Goal: Task Accomplishment & Management: Manage account settings

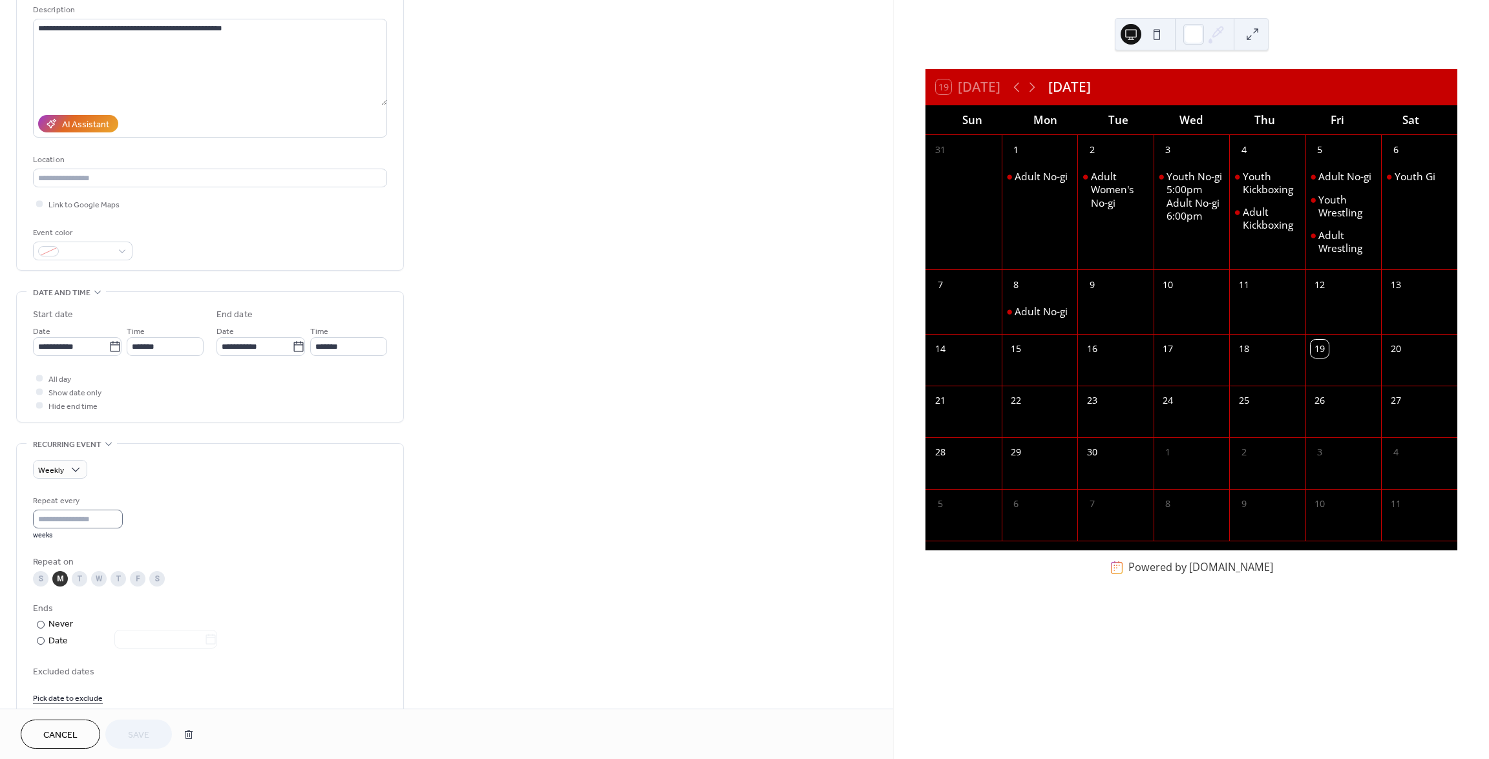
scroll to position [1, 0]
click at [59, 579] on div "M" at bounding box center [60, 579] width 16 height 16
click at [113, 348] on icon at bounding box center [115, 347] width 13 height 13
click at [109, 348] on input "**********" at bounding box center [71, 346] width 76 height 19
click at [69, 482] on td "22" at bounding box center [69, 482] width 21 height 19
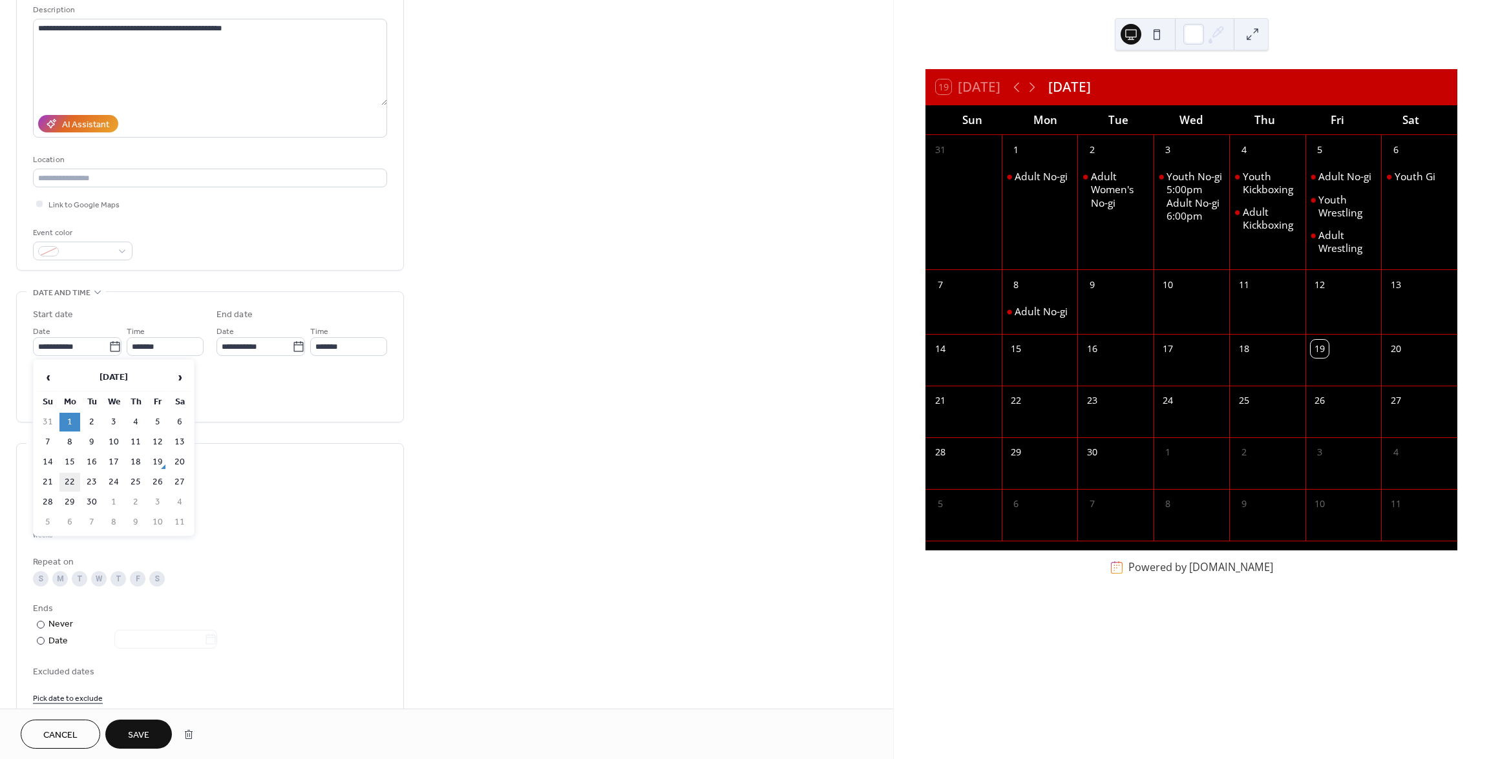
type input "**********"
click at [142, 729] on span "Save" at bounding box center [138, 736] width 21 height 14
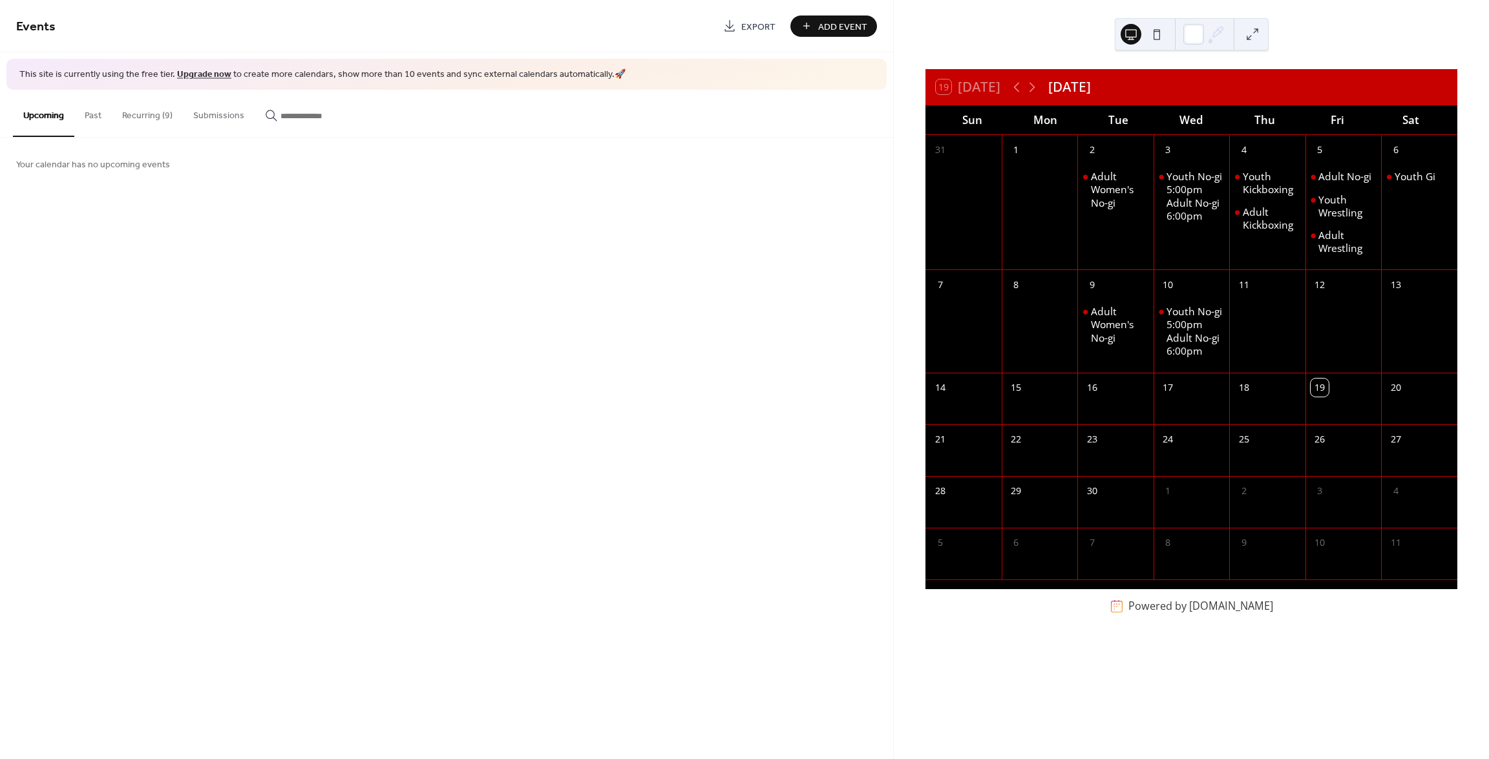
drag, startPoint x: 1040, startPoint y: 439, endPoint x: 1046, endPoint y: 304, distance: 135.8
click at [1040, 440] on div "22" at bounding box center [1040, 438] width 76 height 27
click at [1034, 85] on icon at bounding box center [1032, 87] width 6 height 10
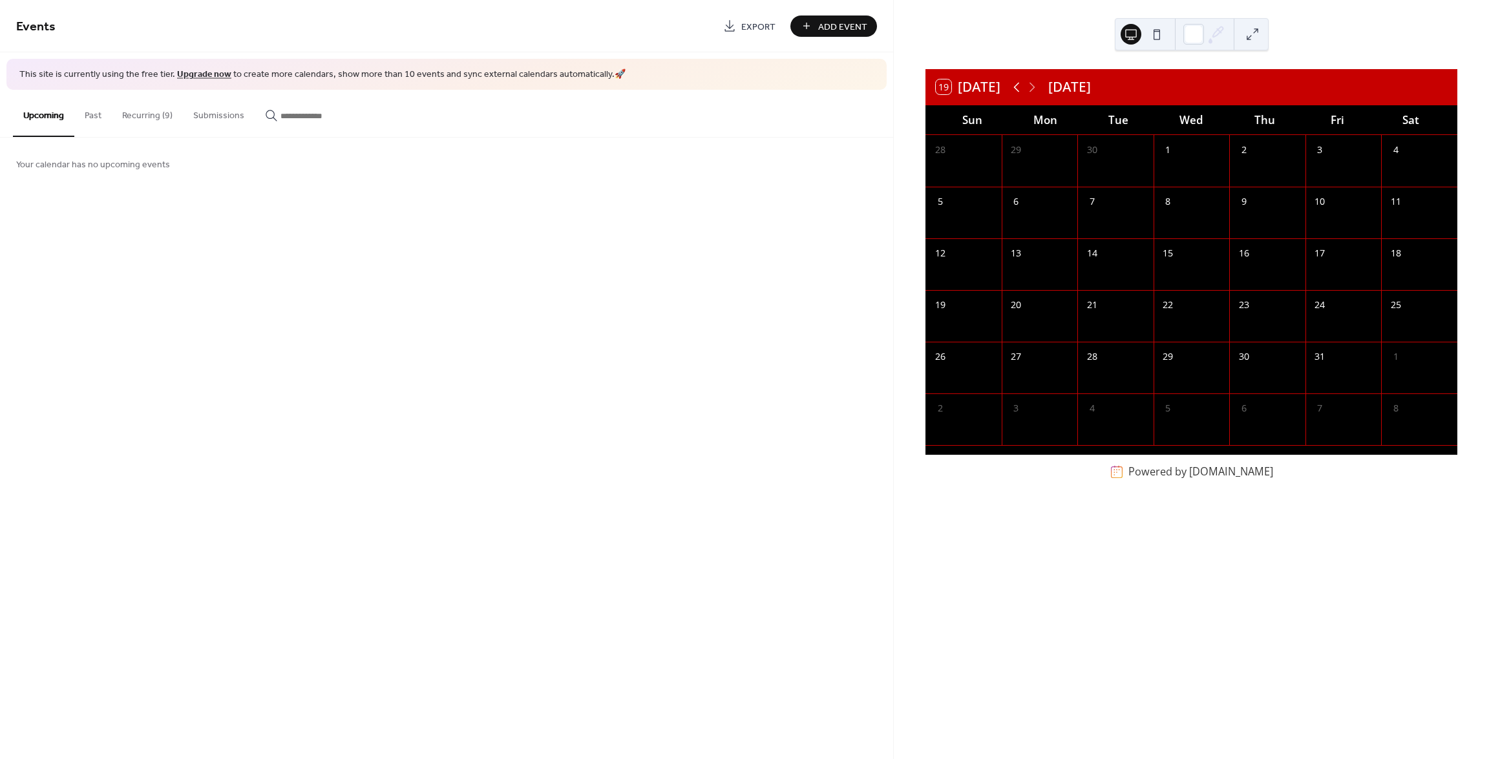
click at [1018, 83] on icon at bounding box center [1017, 87] width 16 height 16
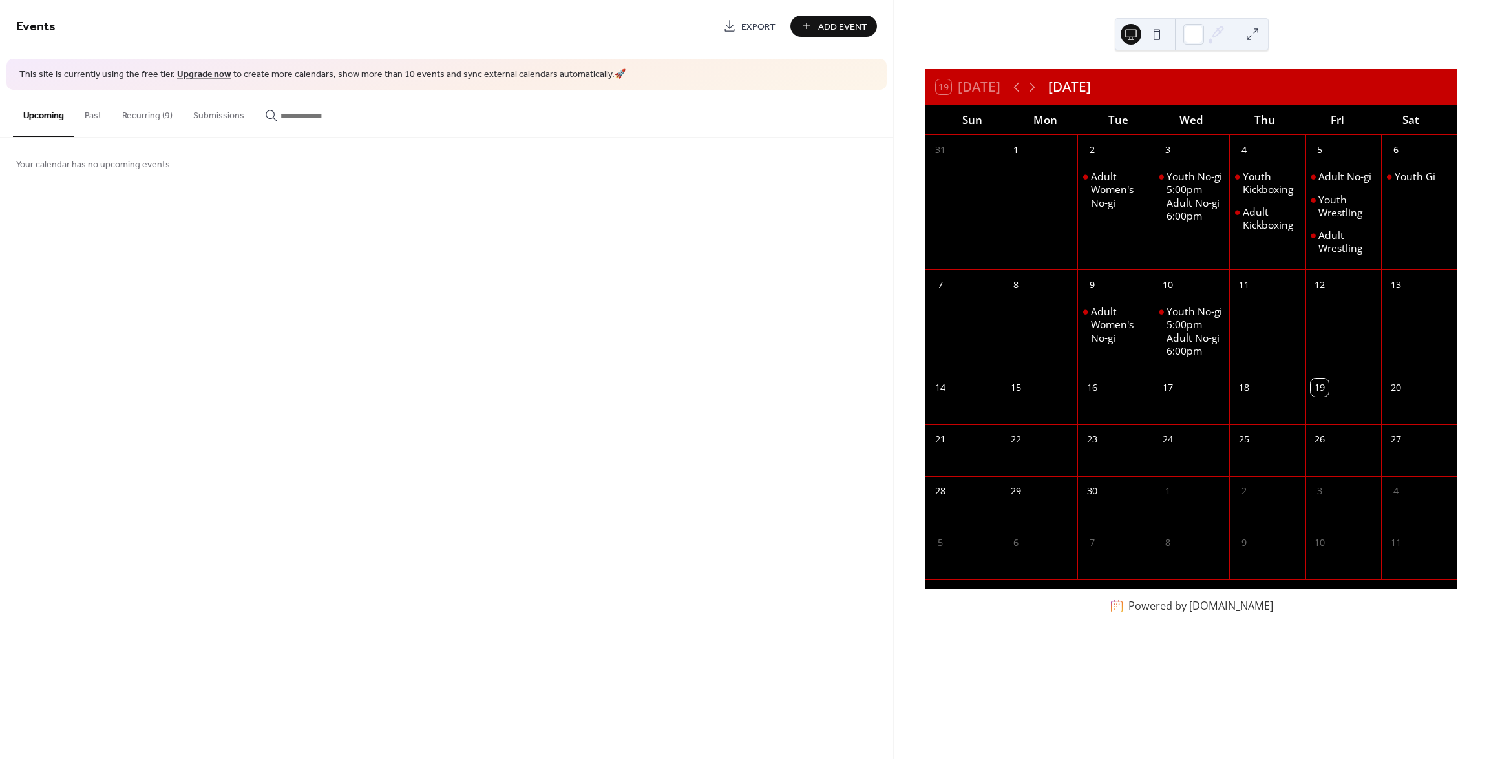
click at [156, 116] on button "Recurring (9)" at bounding box center [147, 113] width 71 height 46
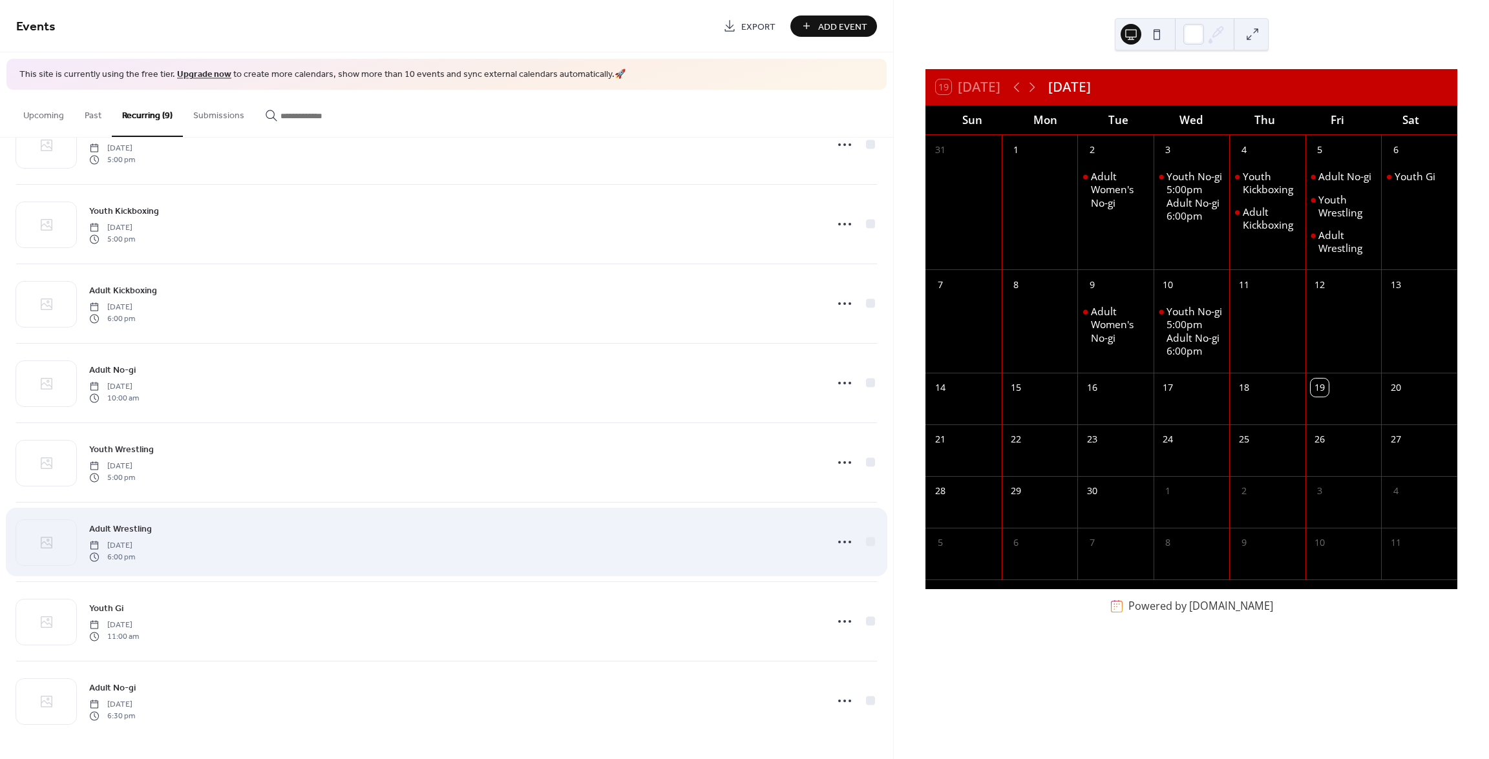
scroll to position [132, 0]
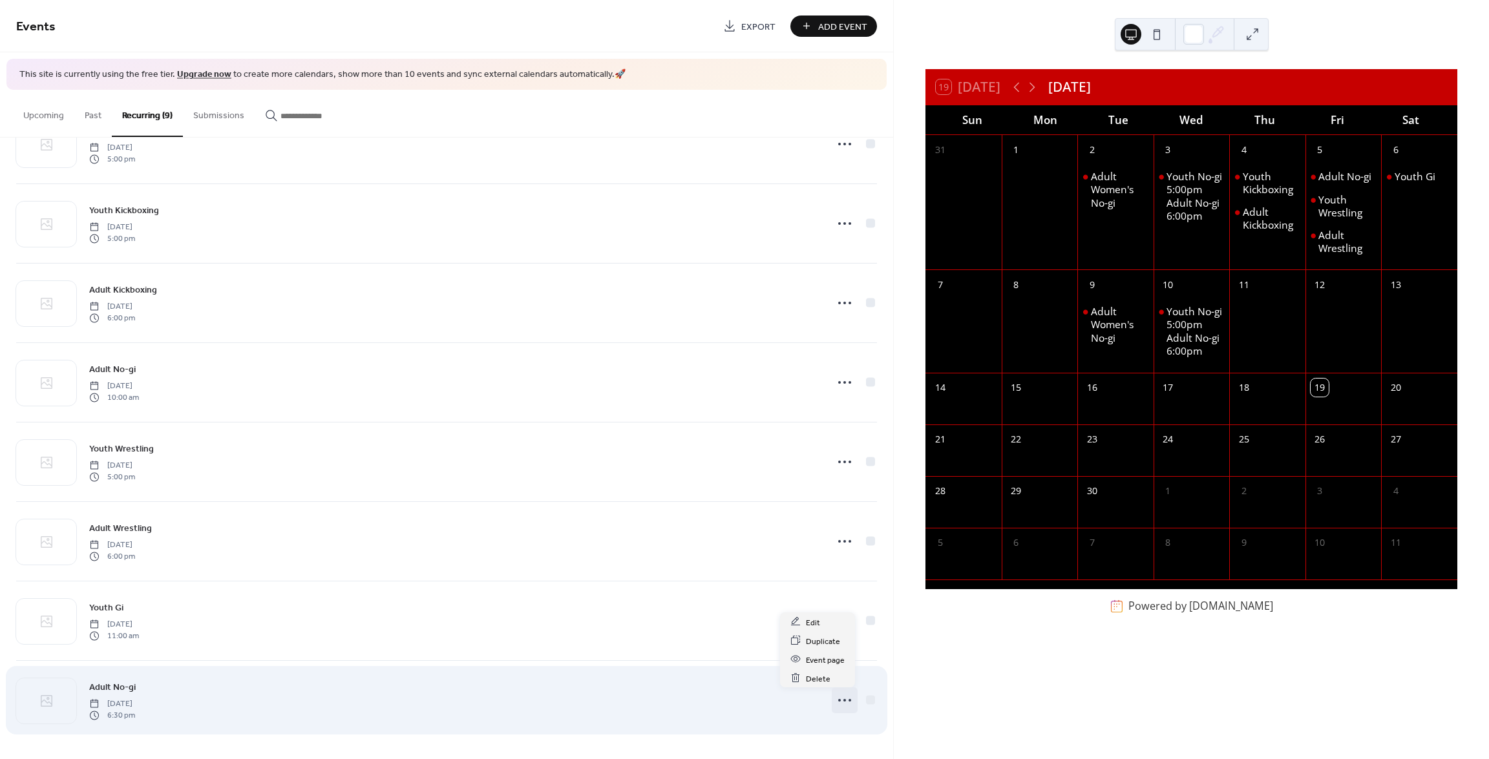
click at [834, 702] on icon at bounding box center [844, 700] width 21 height 21
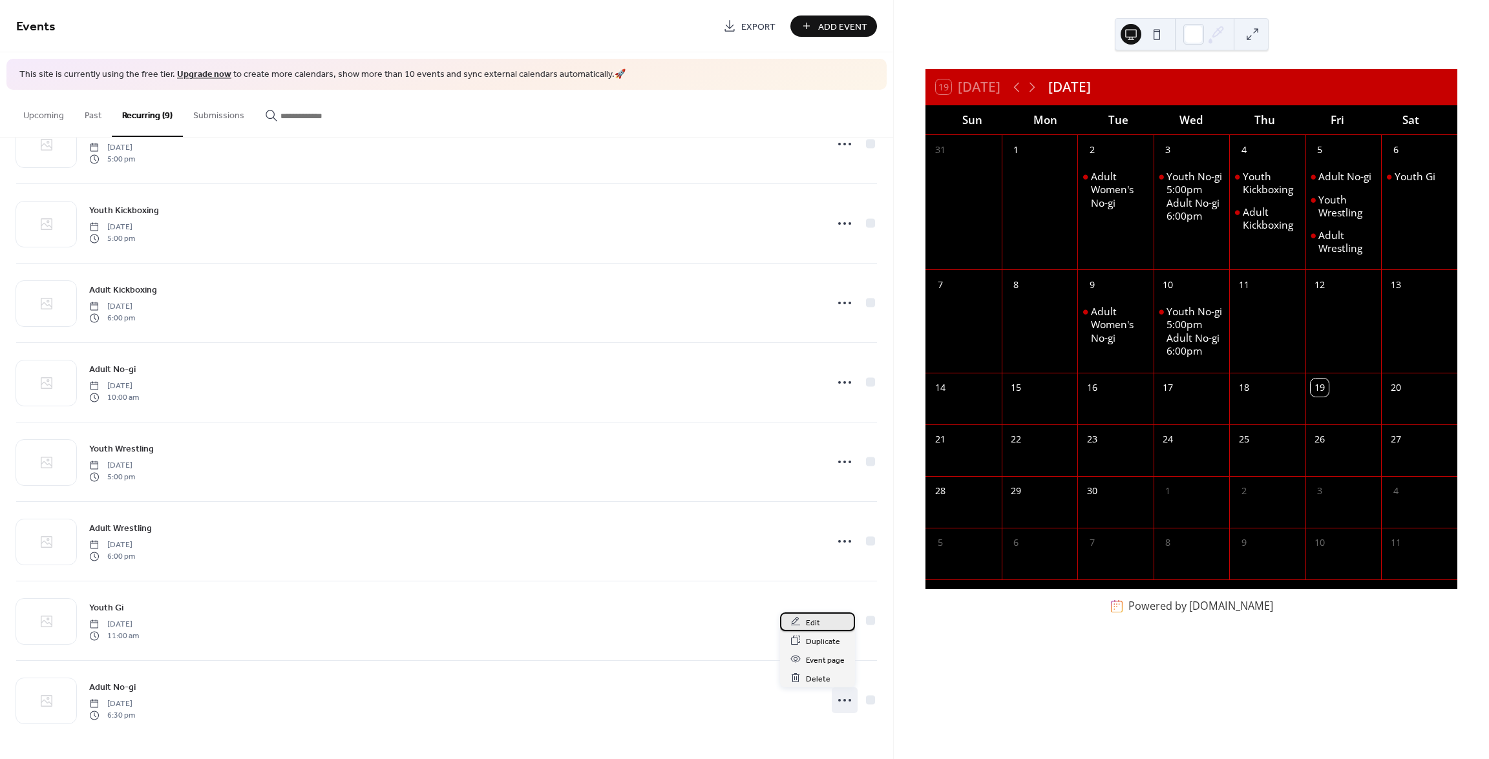
click at [812, 623] on span "Edit" at bounding box center [813, 623] width 14 height 14
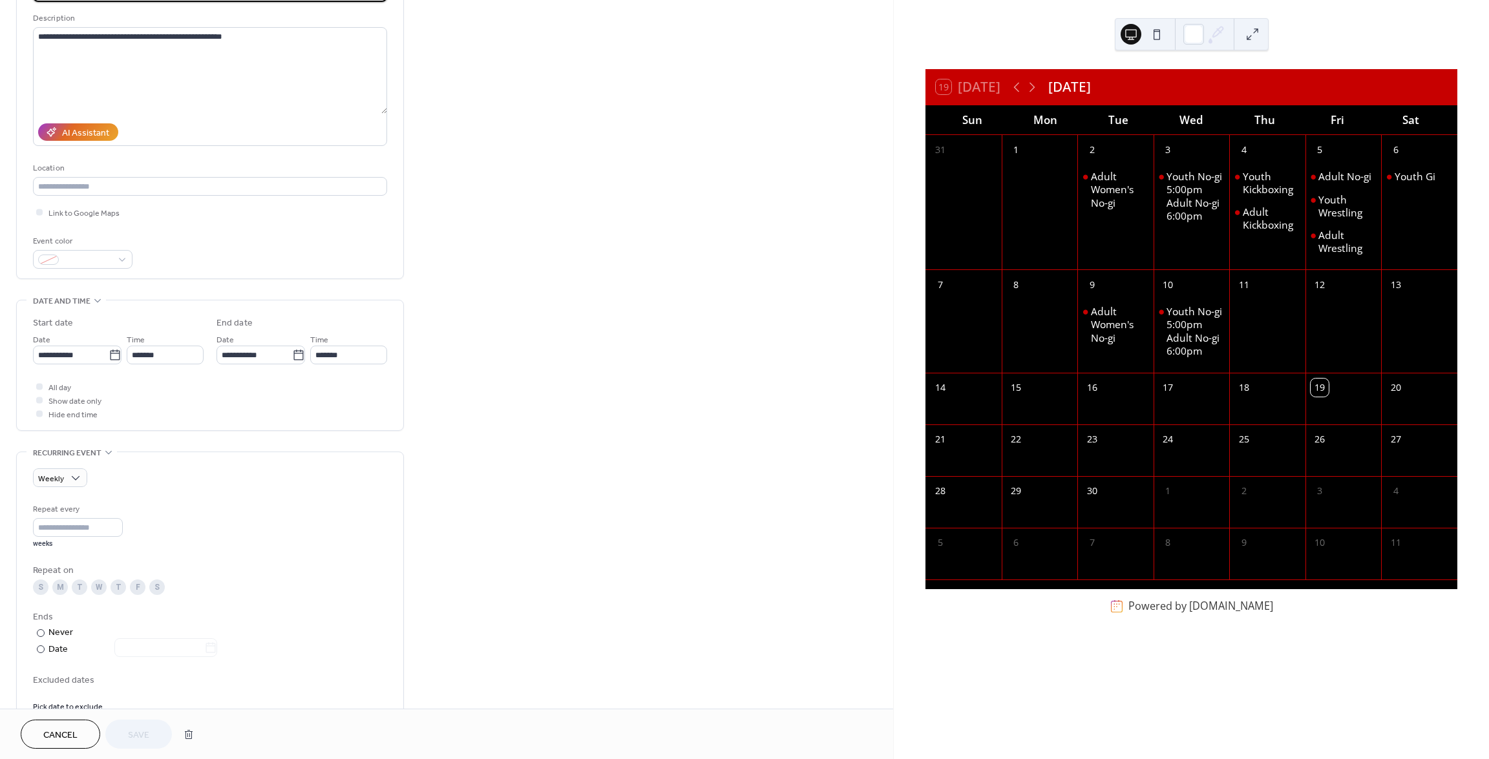
scroll to position [129, 0]
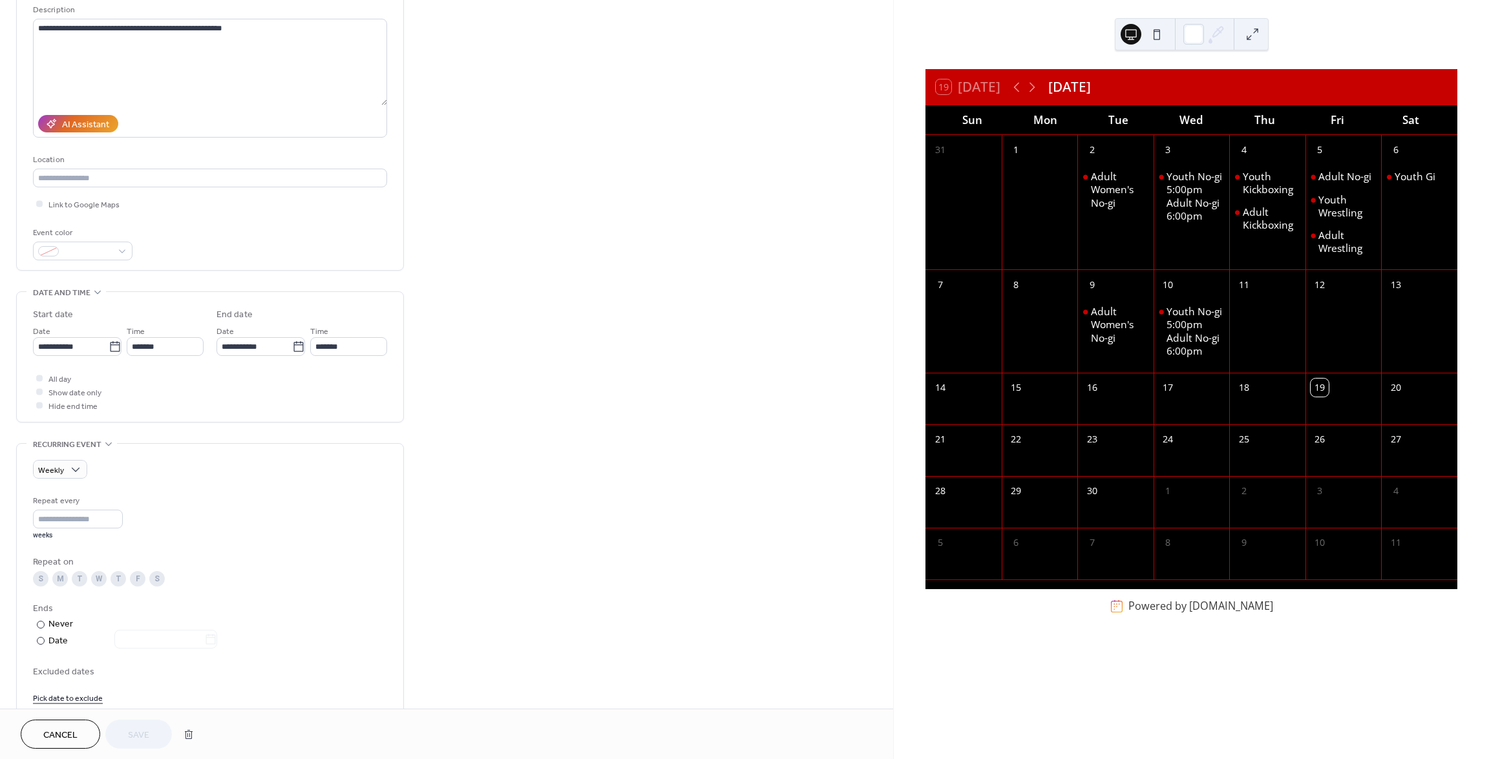
click at [59, 578] on div "M" at bounding box center [60, 579] width 16 height 16
click at [138, 735] on span "Save" at bounding box center [138, 736] width 21 height 14
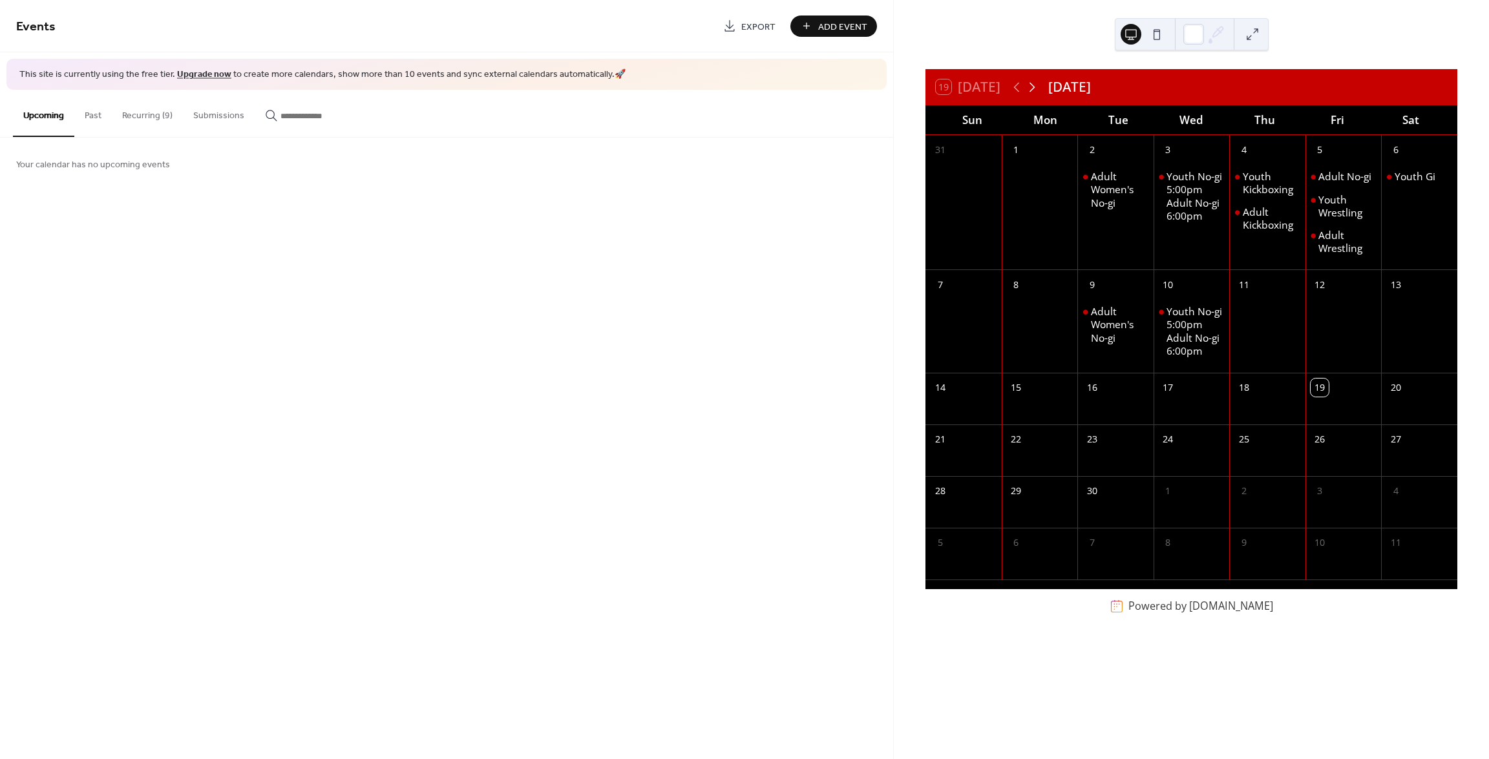
click at [1033, 86] on icon at bounding box center [1032, 87] width 16 height 16
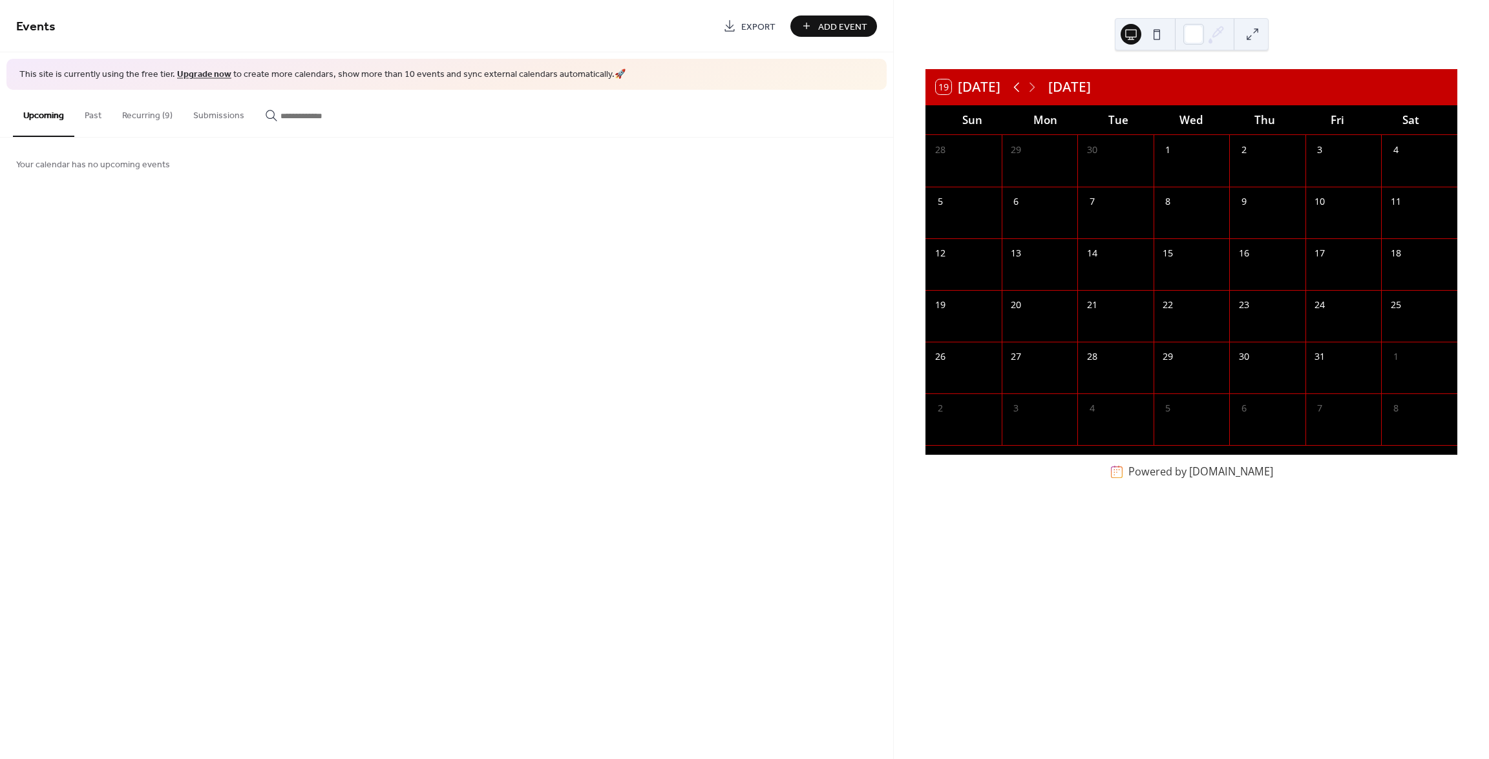
click at [1015, 91] on icon at bounding box center [1017, 87] width 16 height 16
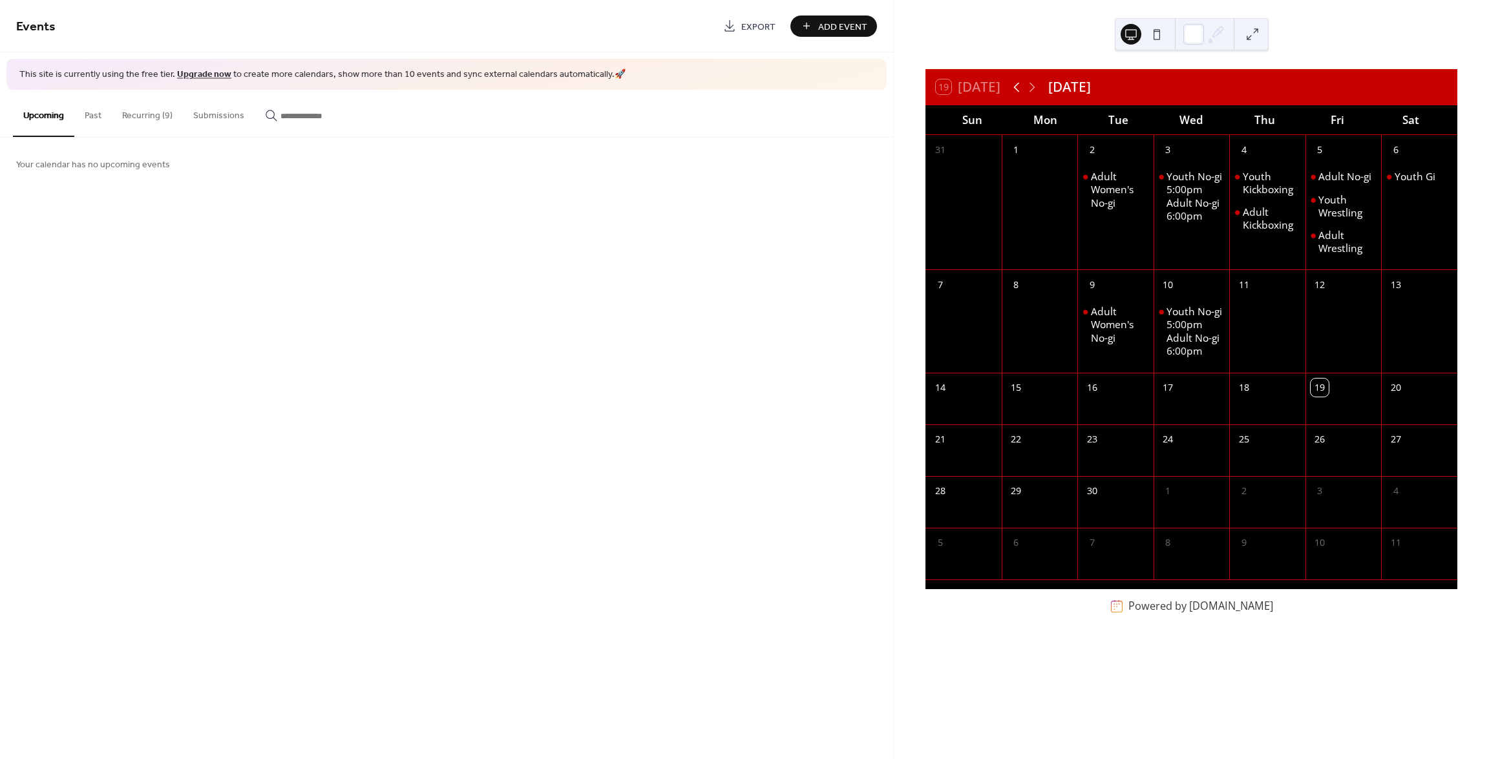
click at [1016, 89] on icon at bounding box center [1017, 87] width 16 height 16
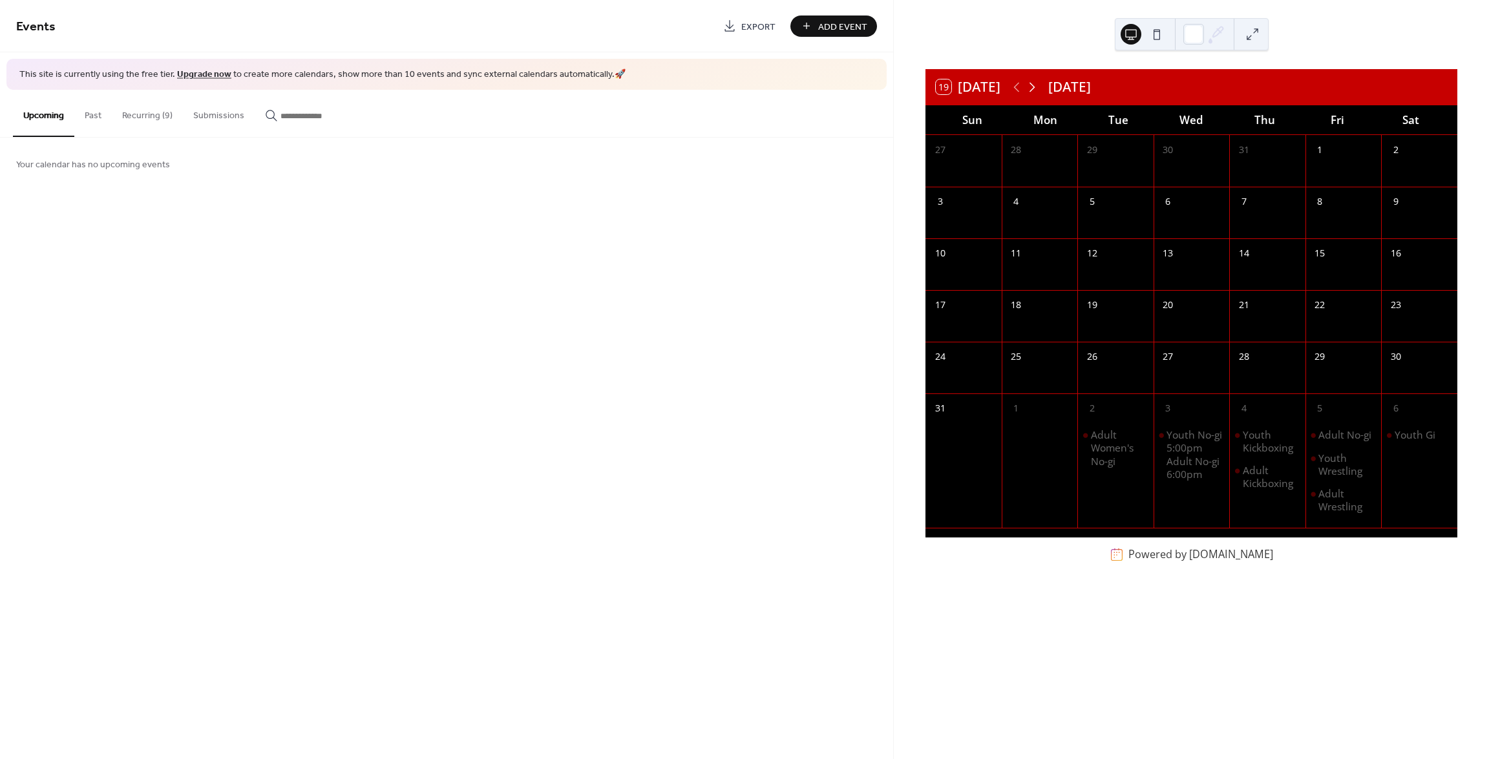
click at [1034, 88] on icon at bounding box center [1032, 87] width 6 height 10
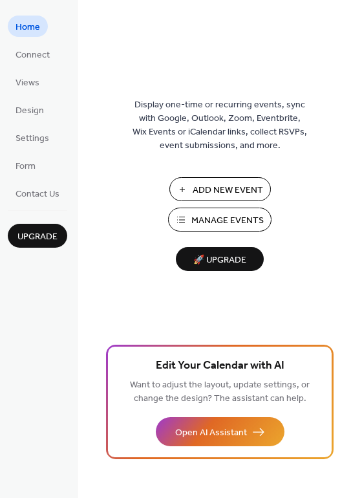
click at [210, 218] on span "Manage Events" at bounding box center [227, 221] width 72 height 14
click at [226, 216] on span "Manage Events" at bounding box center [227, 221] width 72 height 14
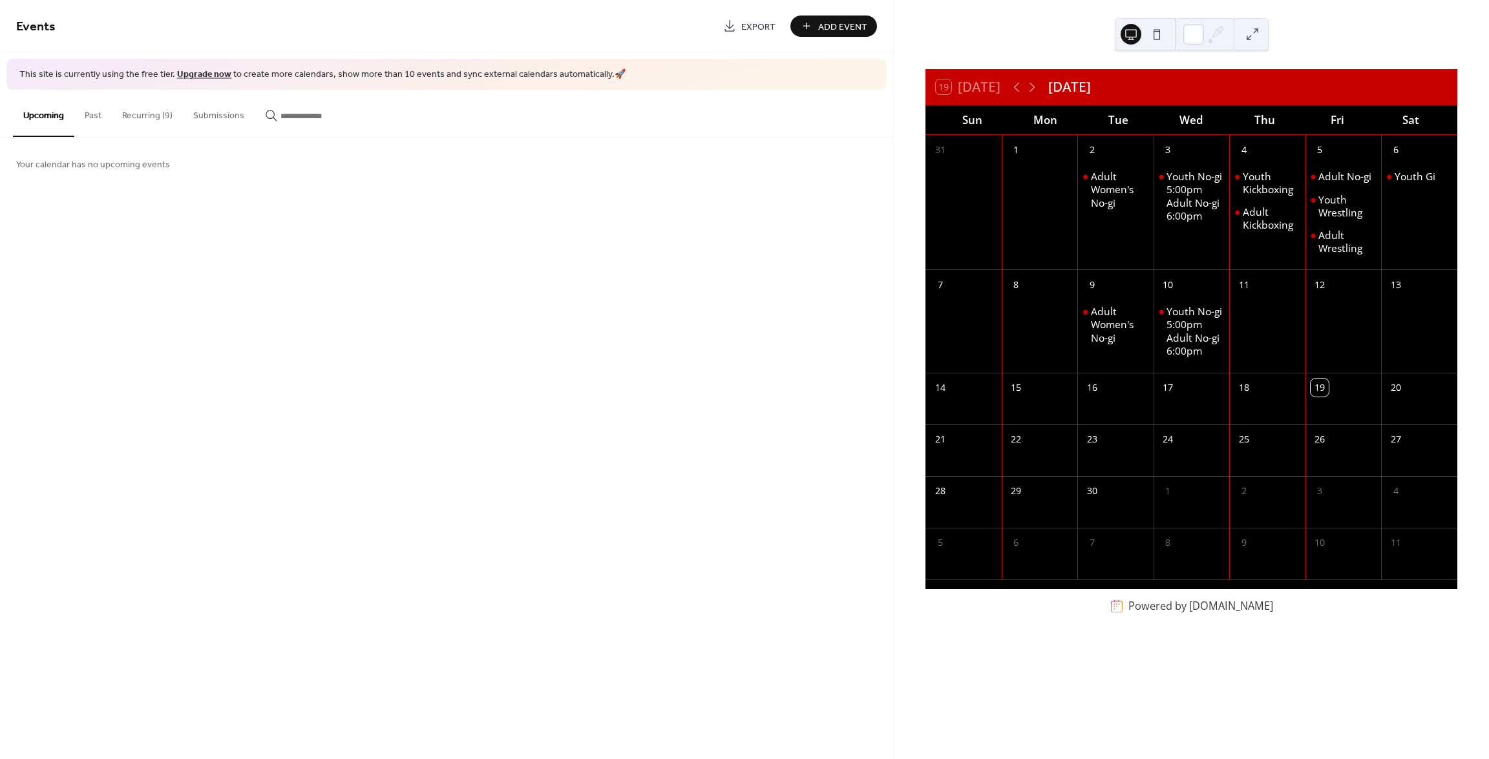
click at [147, 124] on button "Recurring (9)" at bounding box center [147, 113] width 71 height 46
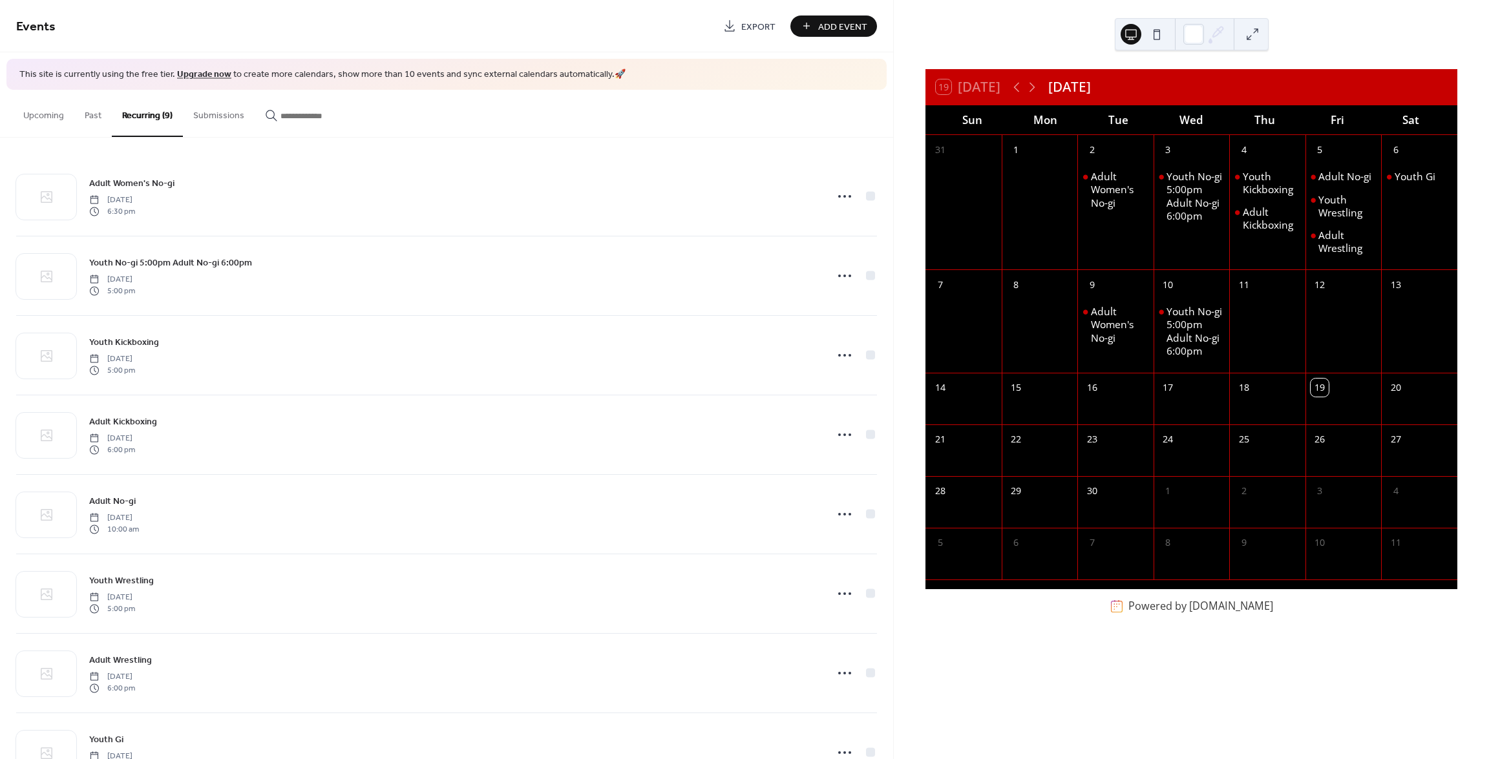
click at [41, 112] on button "Upcoming" at bounding box center [43, 113] width 61 height 46
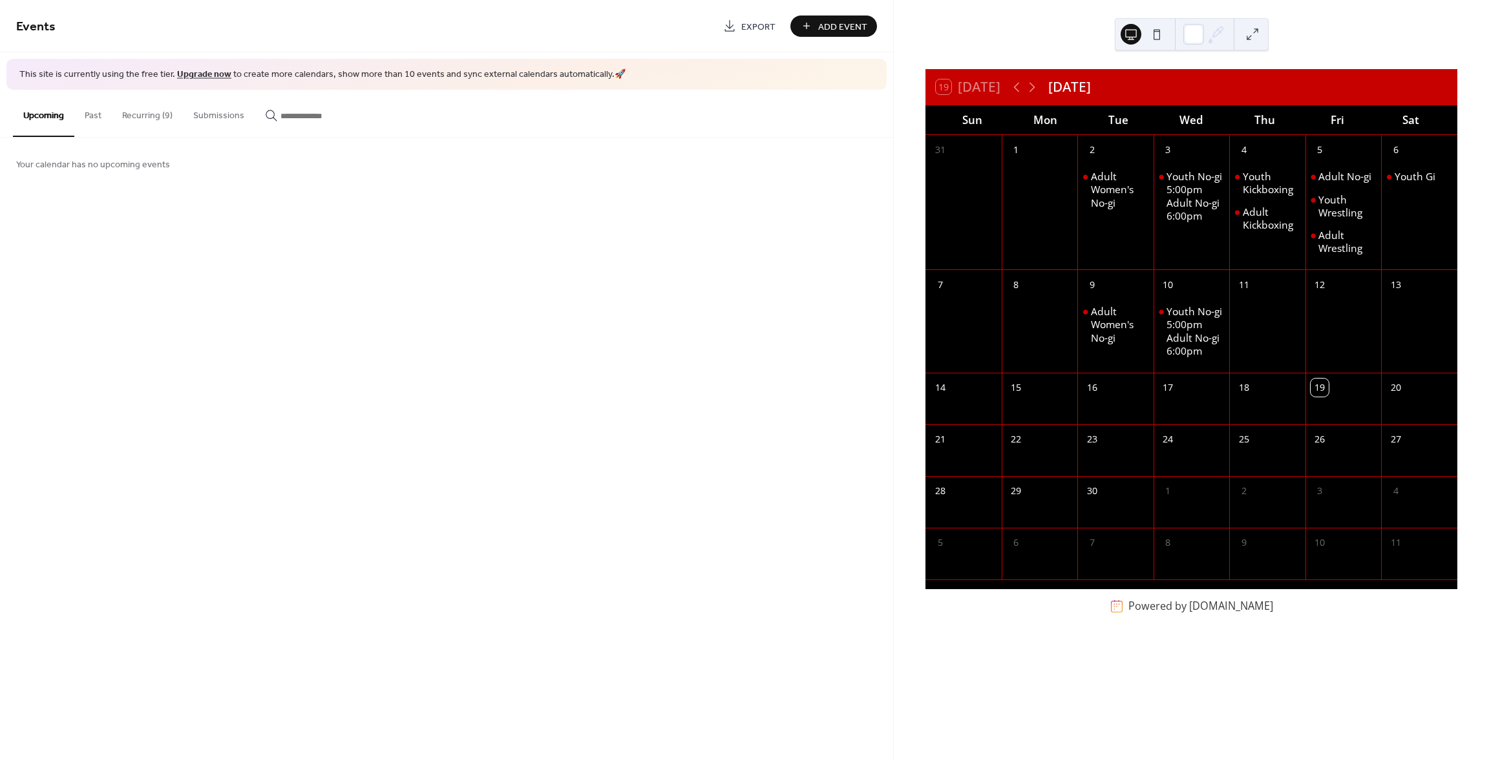
click at [136, 111] on button "Recurring (9)" at bounding box center [147, 113] width 71 height 46
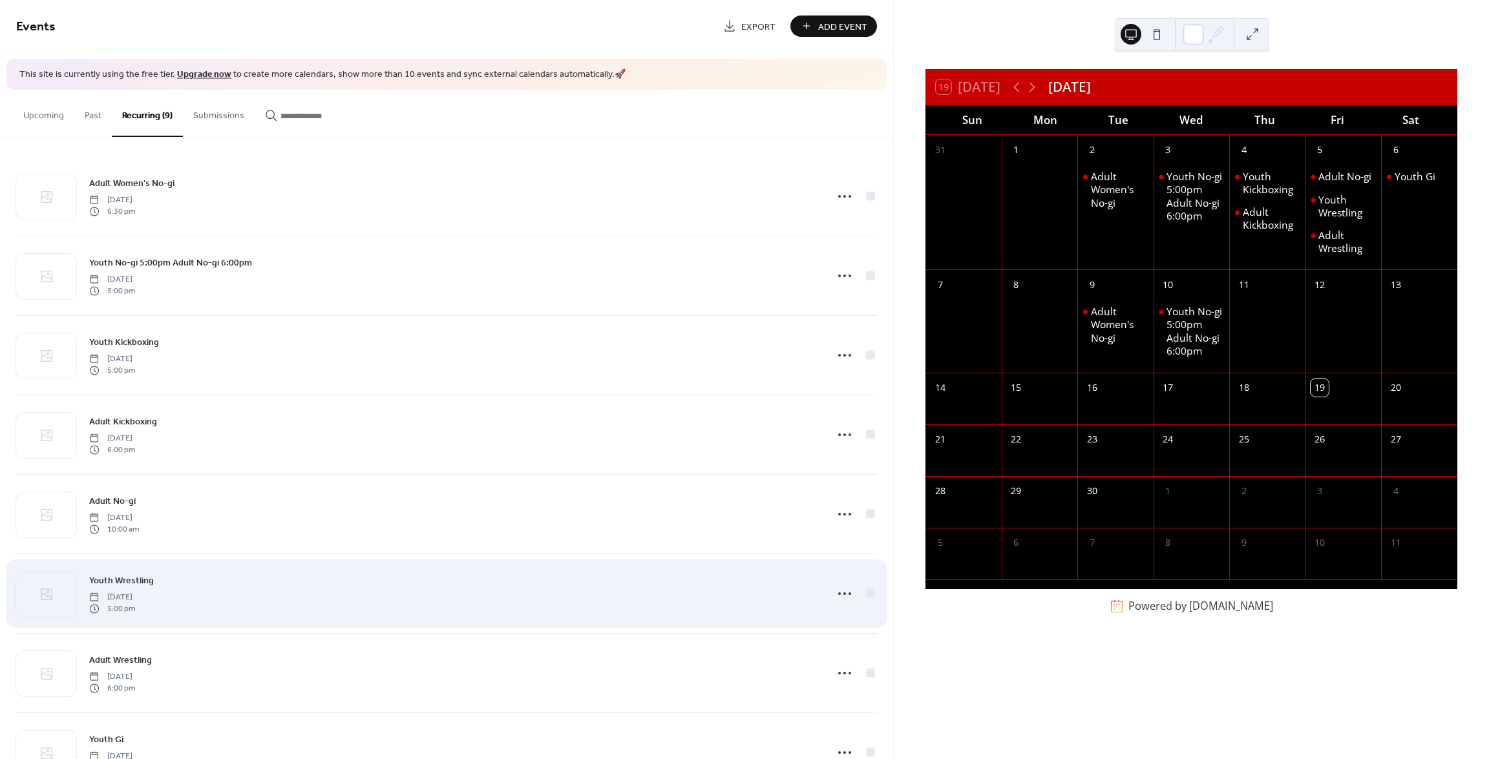
scroll to position [132, 0]
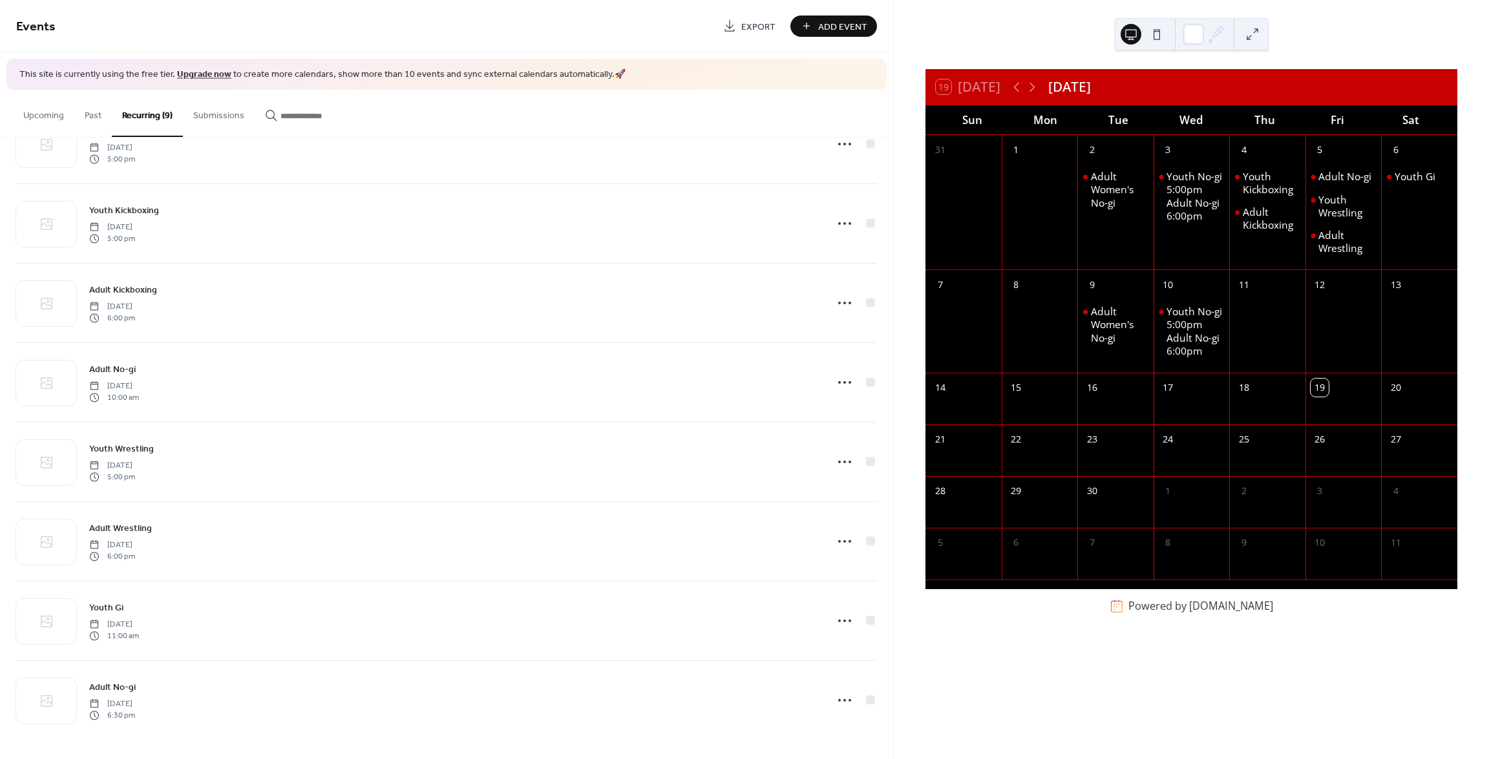
click at [41, 114] on button "Upcoming" at bounding box center [43, 113] width 61 height 46
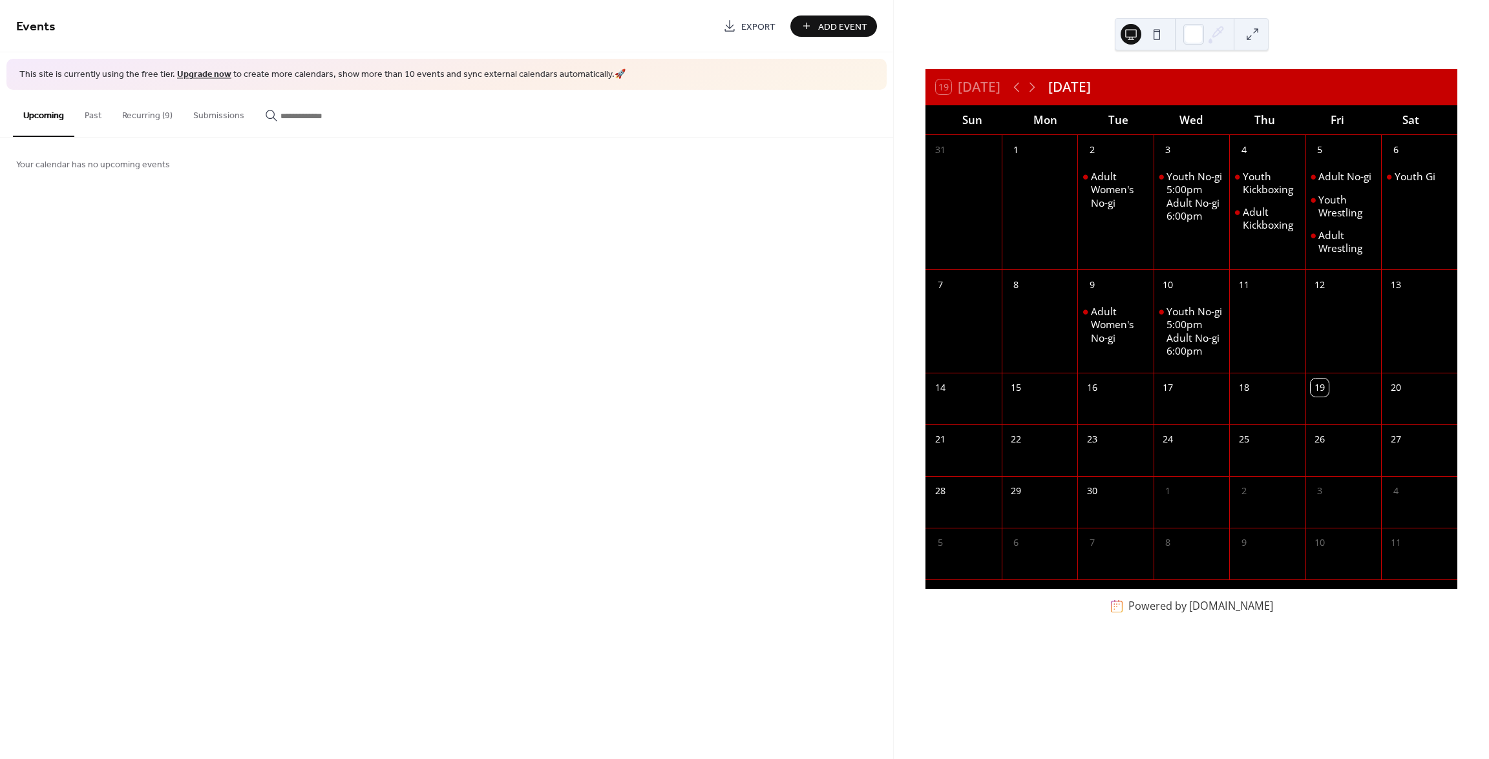
click at [834, 25] on span "Add Event" at bounding box center [842, 27] width 49 height 14
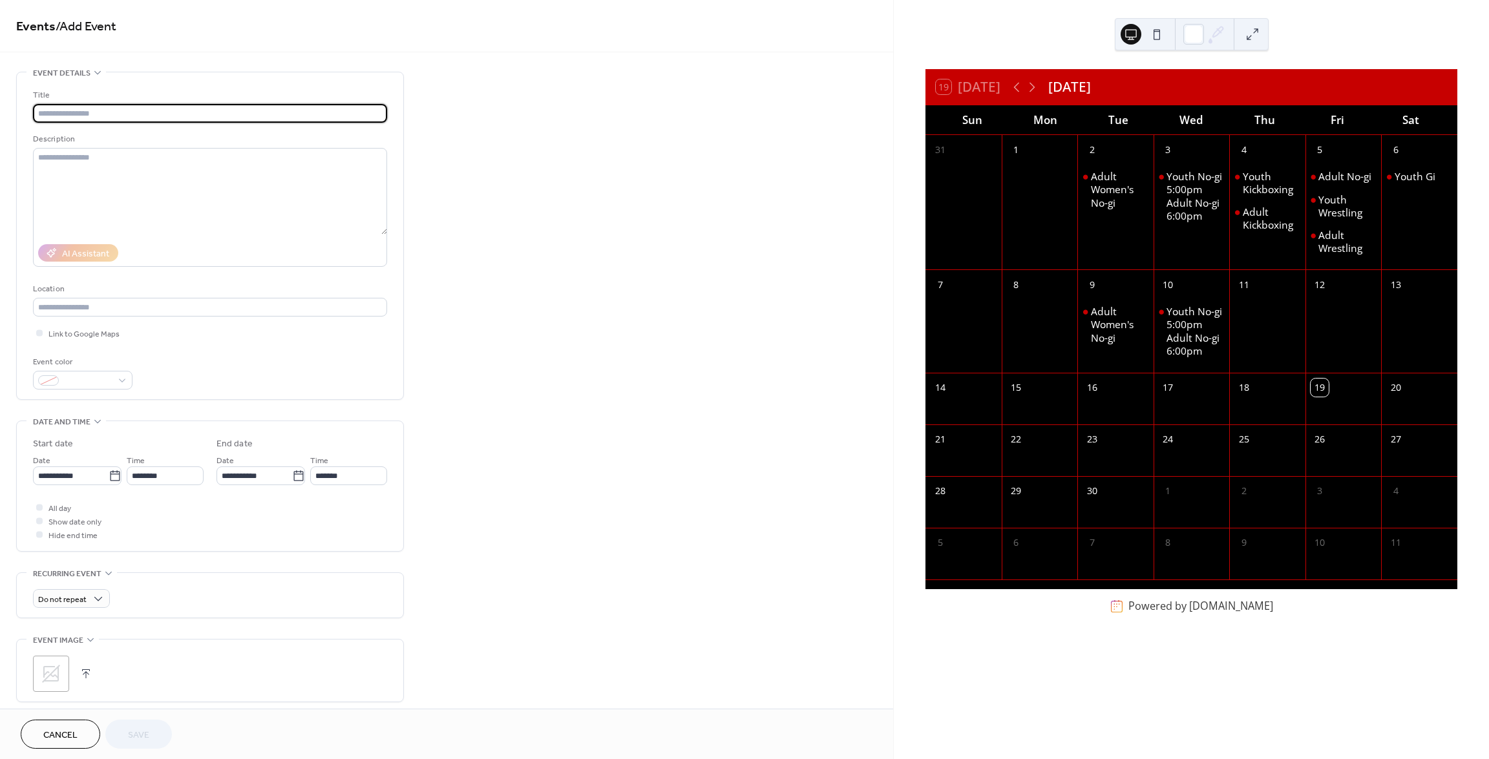
click at [160, 113] on input "text" at bounding box center [210, 113] width 354 height 19
click at [131, 113] on input "**********" at bounding box center [210, 113] width 354 height 19
type input "**********"
click at [109, 158] on textarea at bounding box center [210, 191] width 354 height 87
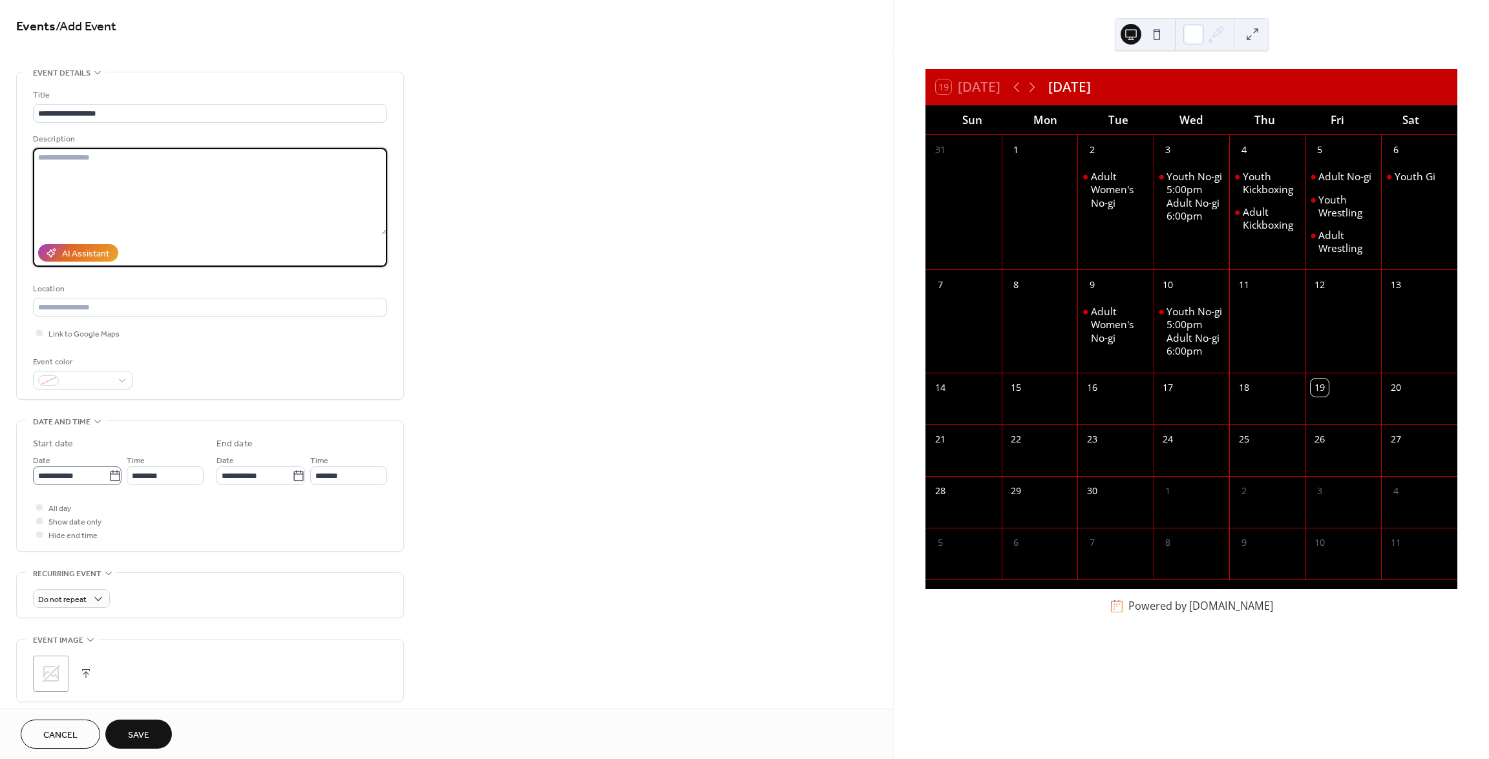
click at [109, 478] on icon at bounding box center [115, 476] width 13 height 13
click at [109, 478] on input "**********" at bounding box center [71, 476] width 76 height 19
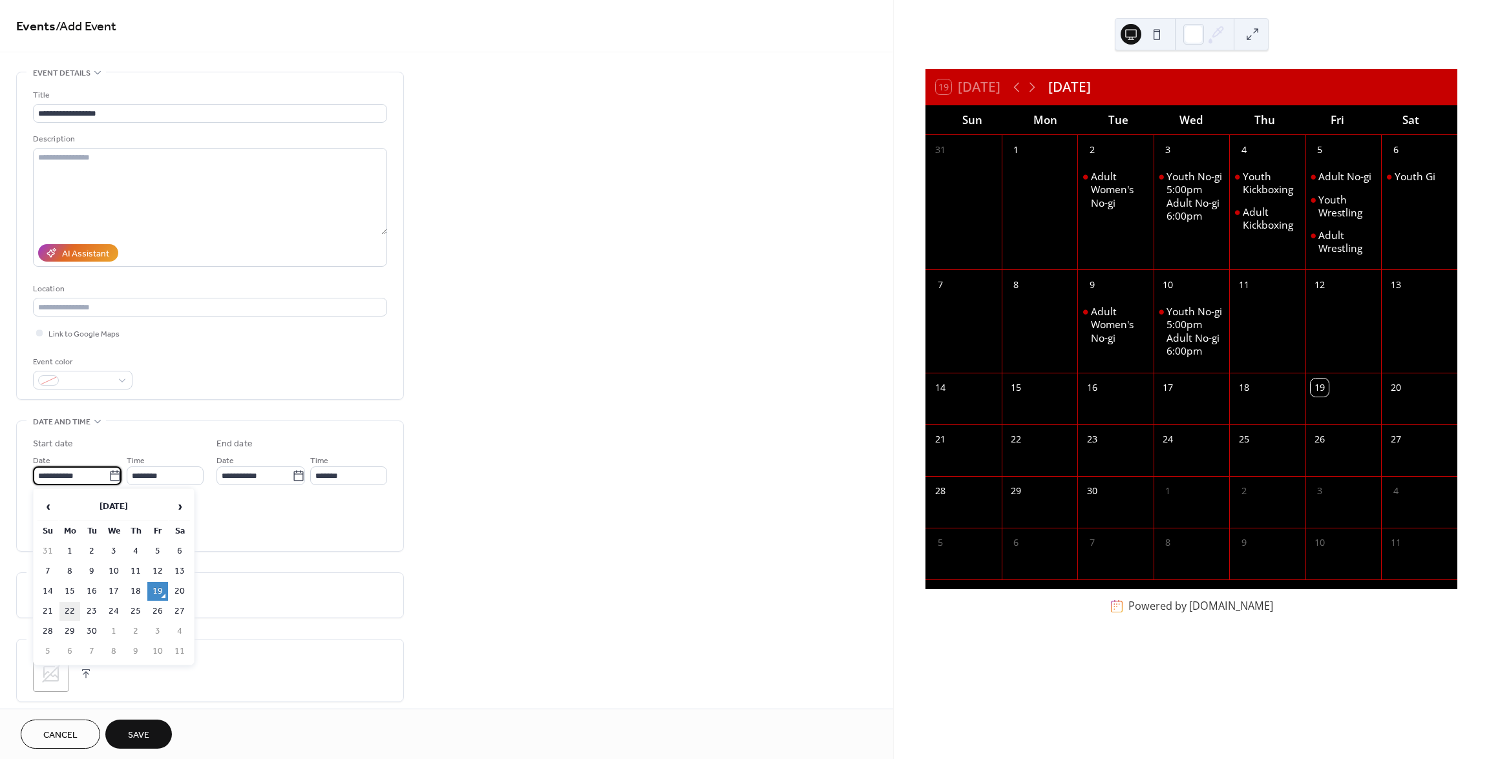
click at [71, 608] on td "22" at bounding box center [69, 611] width 21 height 19
type input "**********"
click at [145, 472] on input "********" at bounding box center [165, 476] width 77 height 19
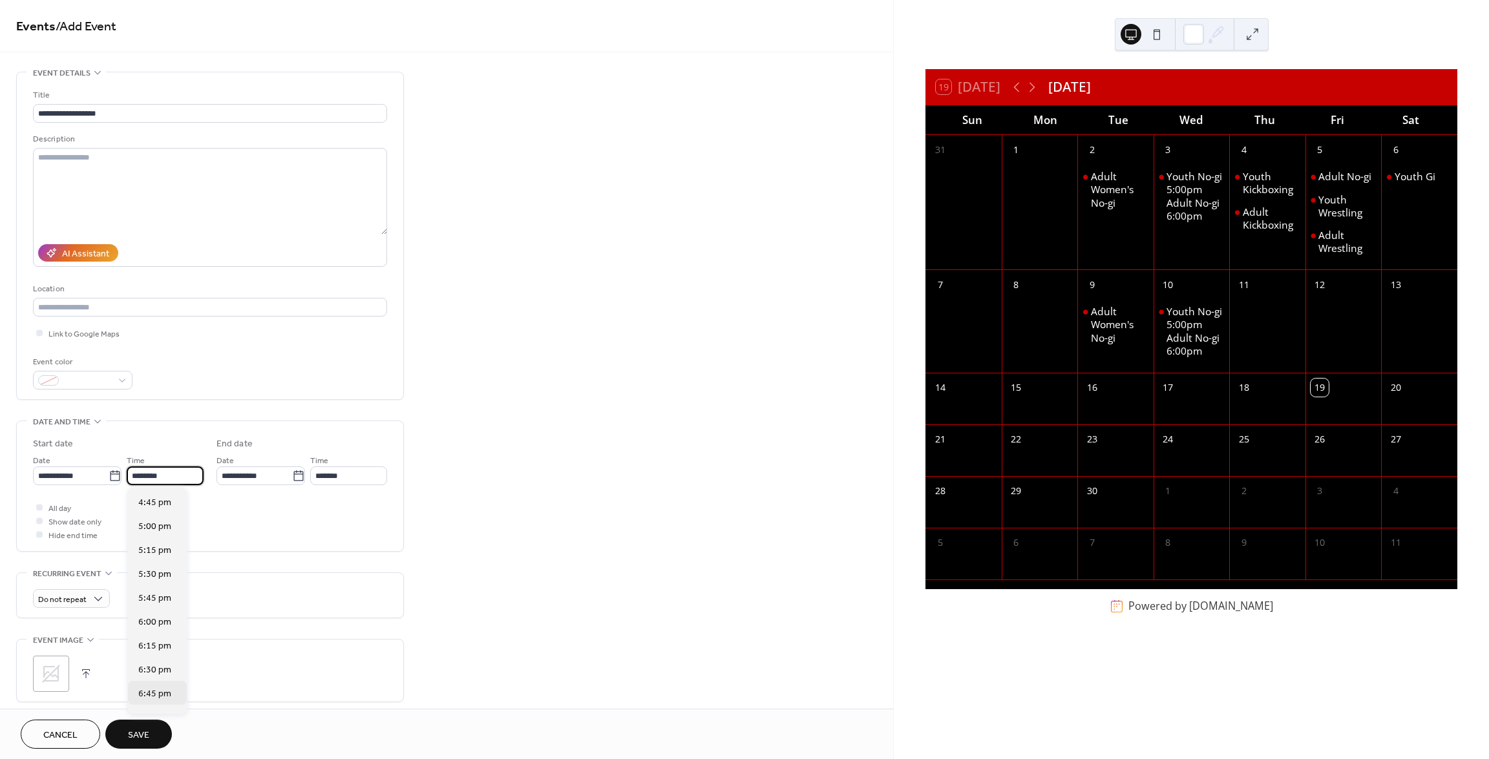
scroll to position [1665, 0]
click at [154, 628] on span "6:45 pm" at bounding box center [154, 630] width 33 height 14
type input "*******"
click at [154, 474] on input "*******" at bounding box center [165, 476] width 77 height 19
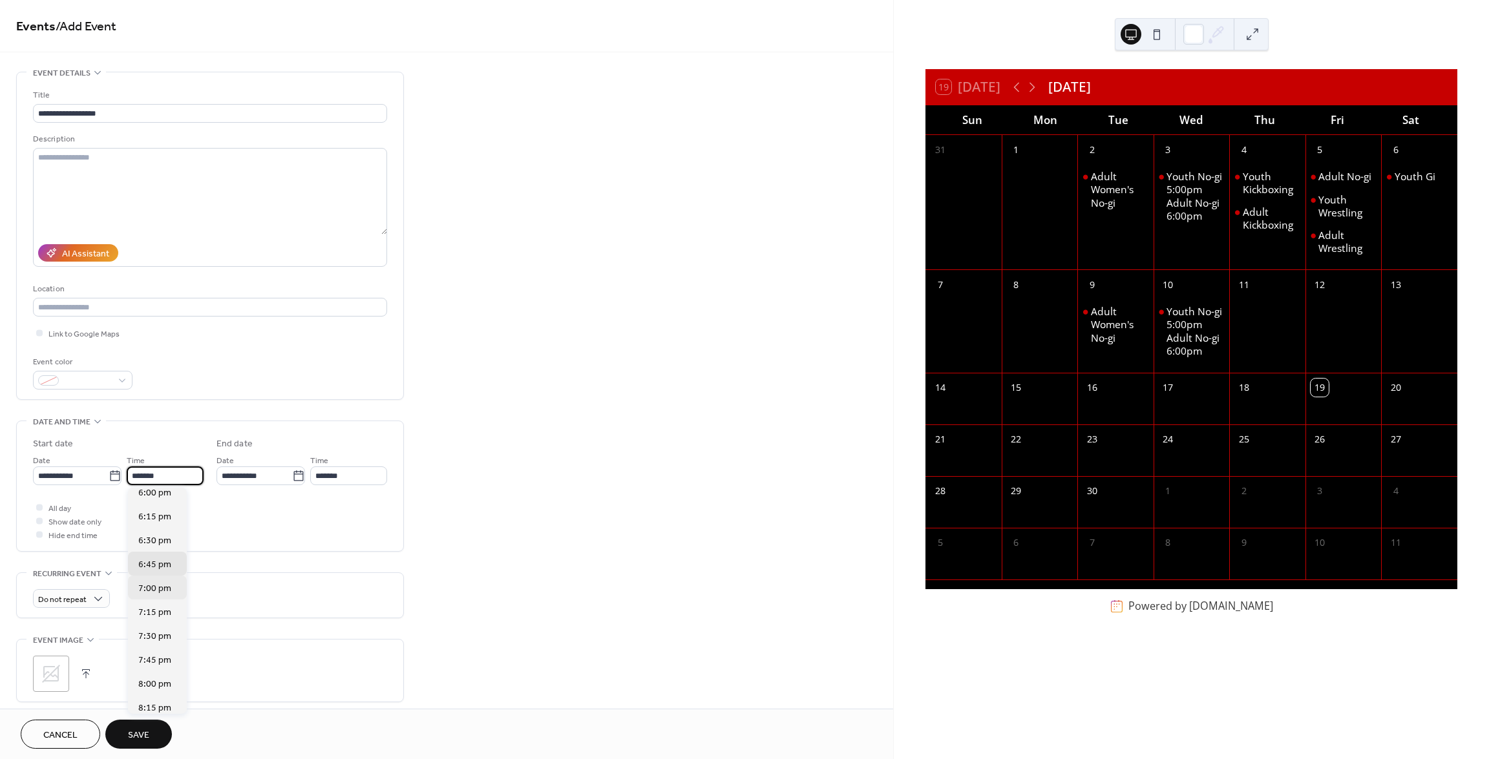
scroll to position [1729, 0]
click at [160, 544] on span "6:30 pm" at bounding box center [154, 542] width 33 height 14
type input "*******"
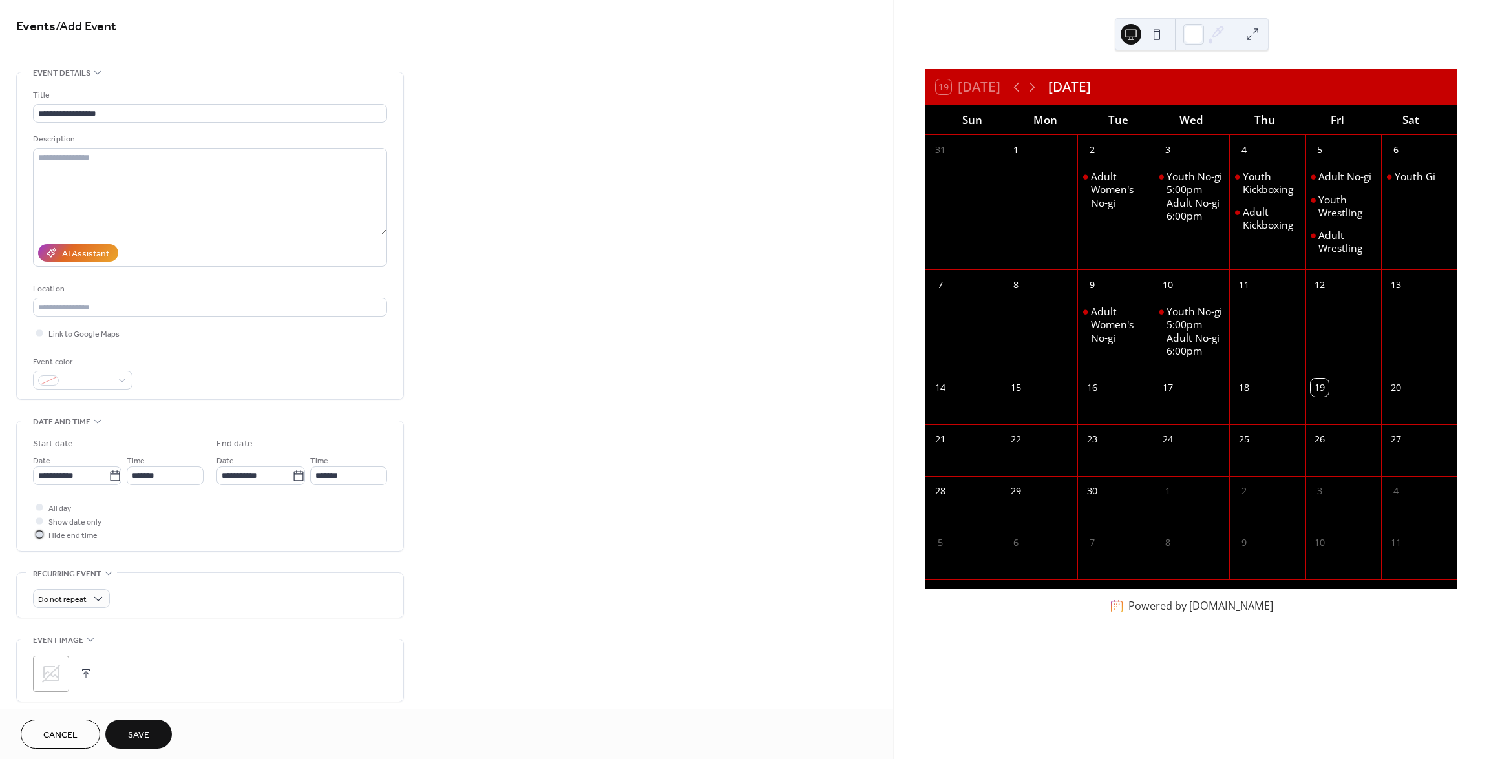
click at [39, 533] on div at bounding box center [39, 534] width 6 height 6
click at [70, 675] on span "Weekly" at bounding box center [57, 672] width 28 height 14
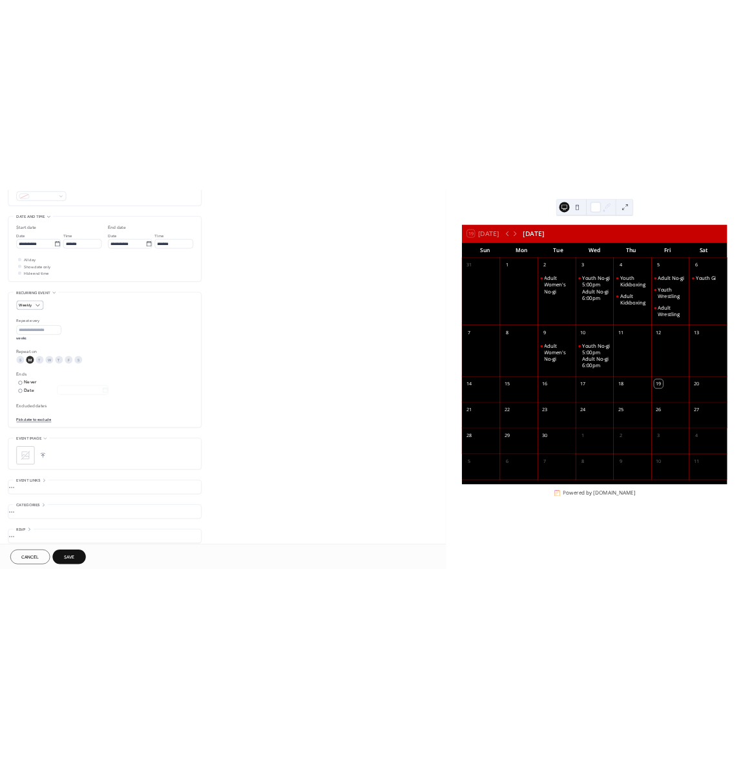
scroll to position [379, 0]
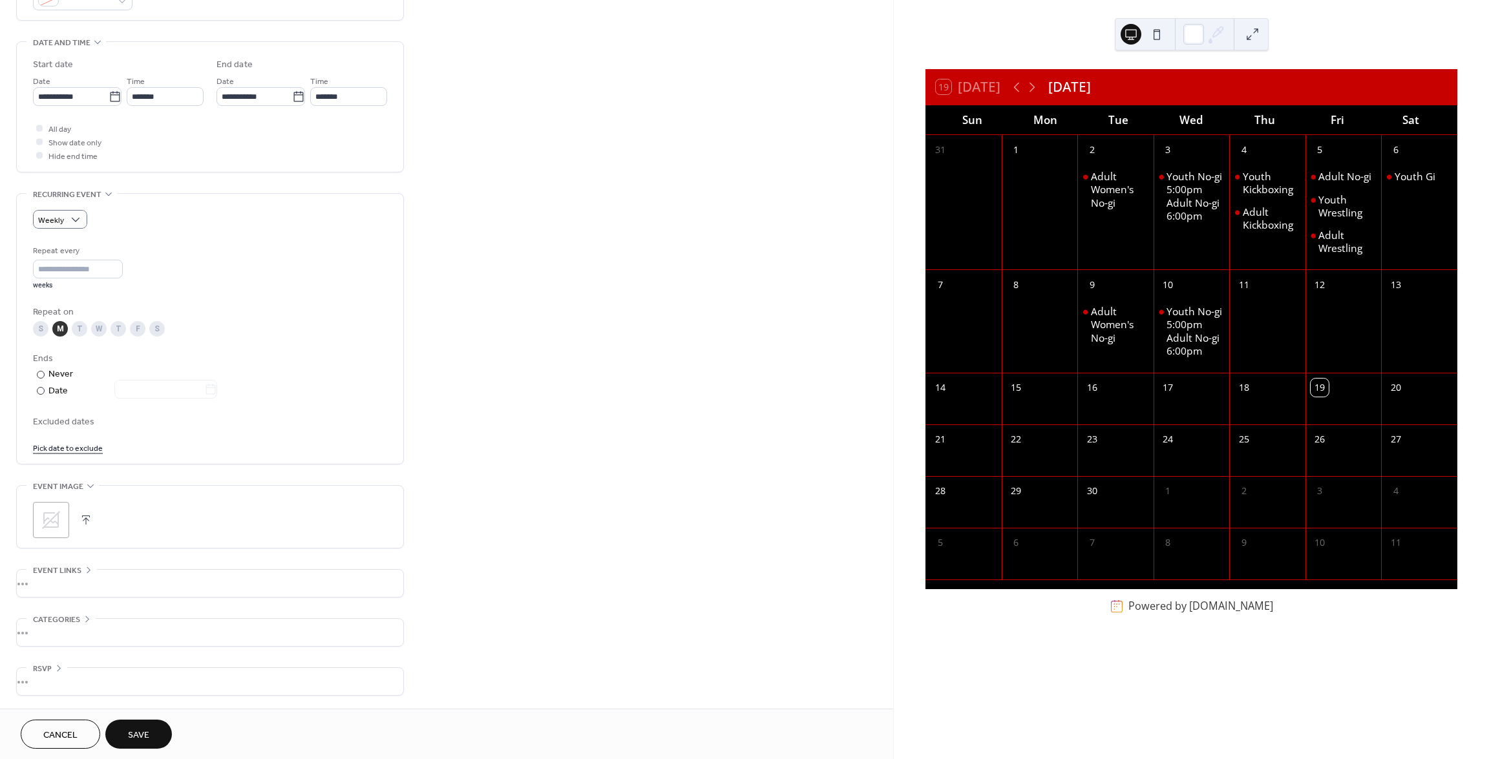
click at [143, 729] on span "Save" at bounding box center [138, 736] width 21 height 14
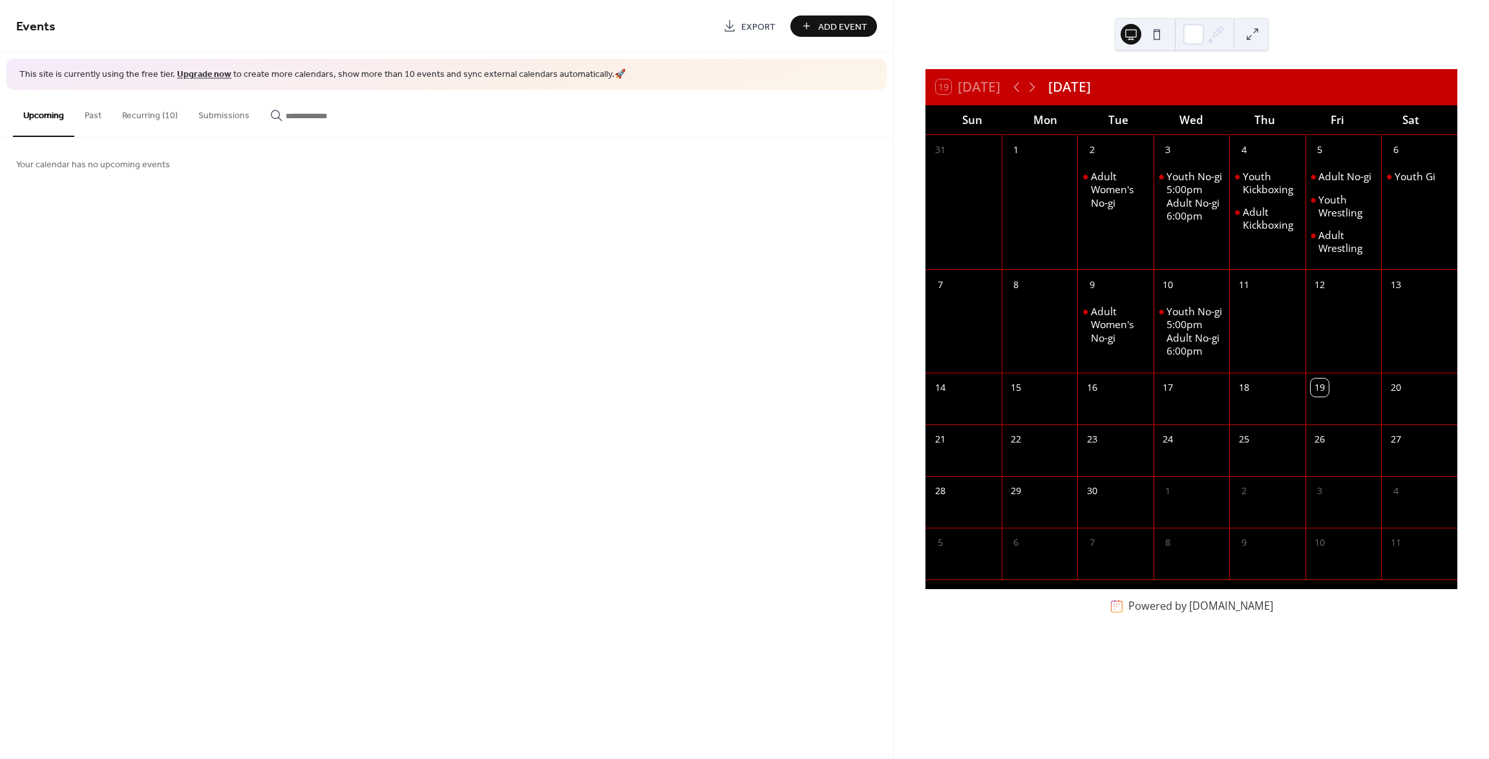
click at [143, 114] on button "Recurring (10)" at bounding box center [150, 113] width 76 height 46
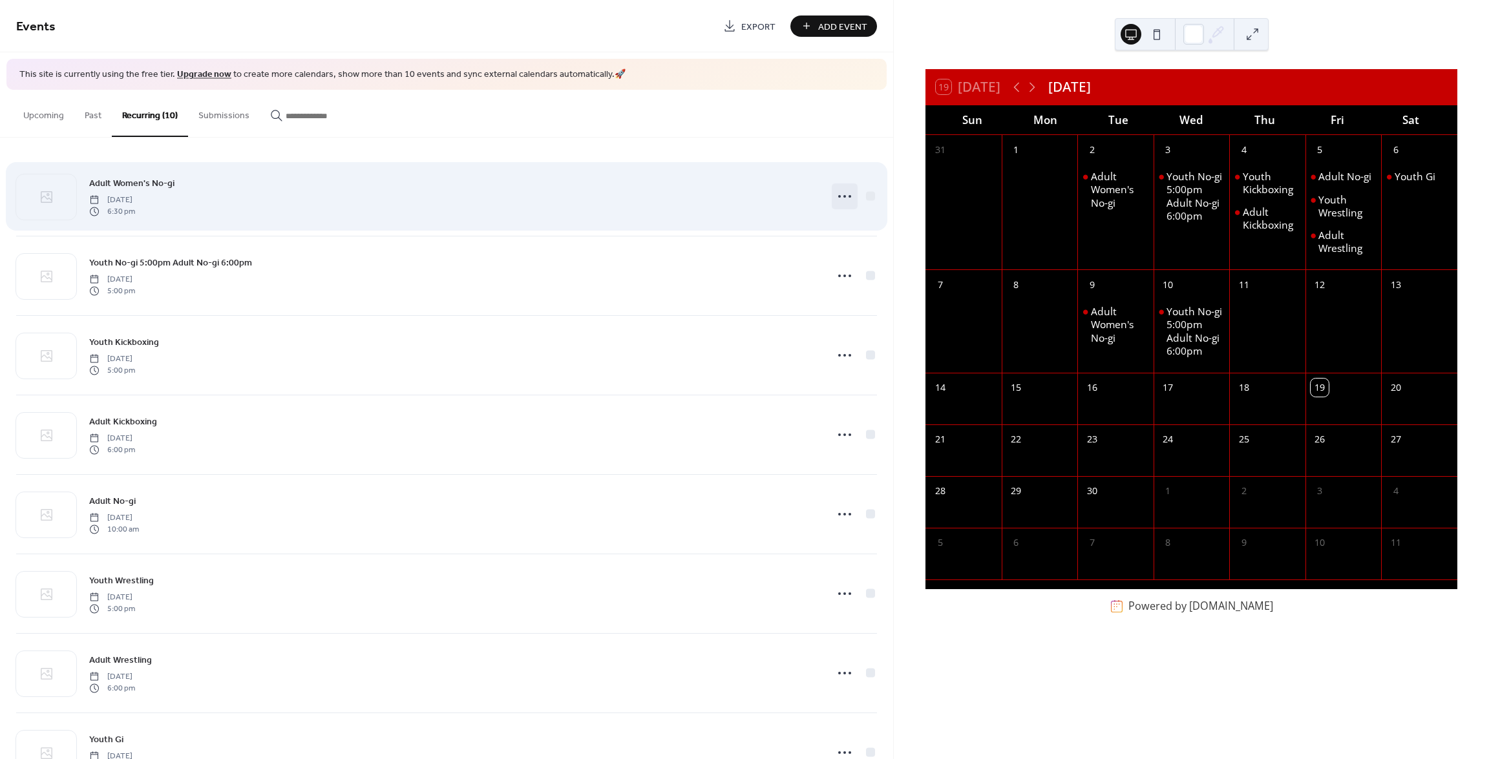
click at [834, 193] on icon at bounding box center [844, 196] width 21 height 21
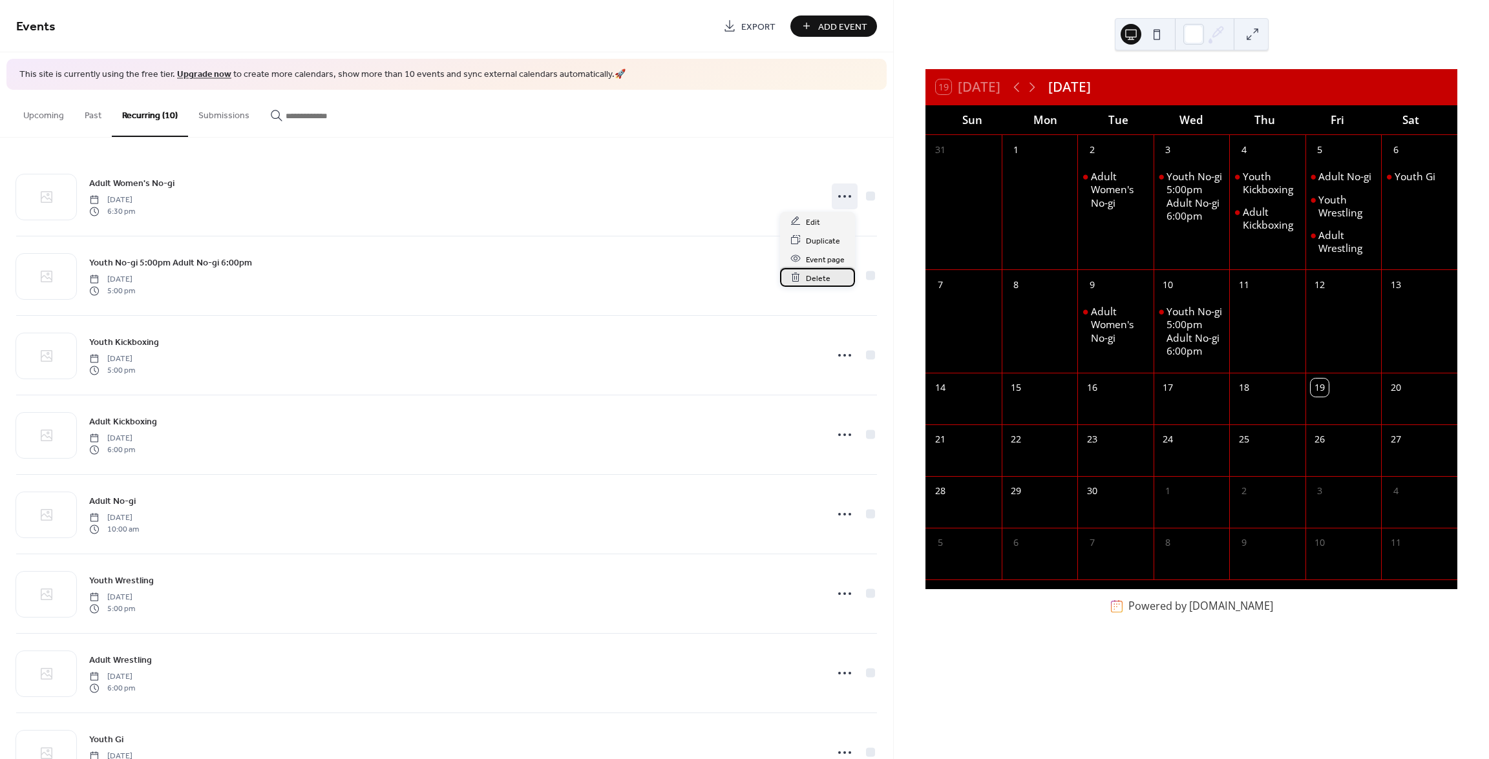
click at [819, 273] on span "Delete" at bounding box center [818, 278] width 25 height 14
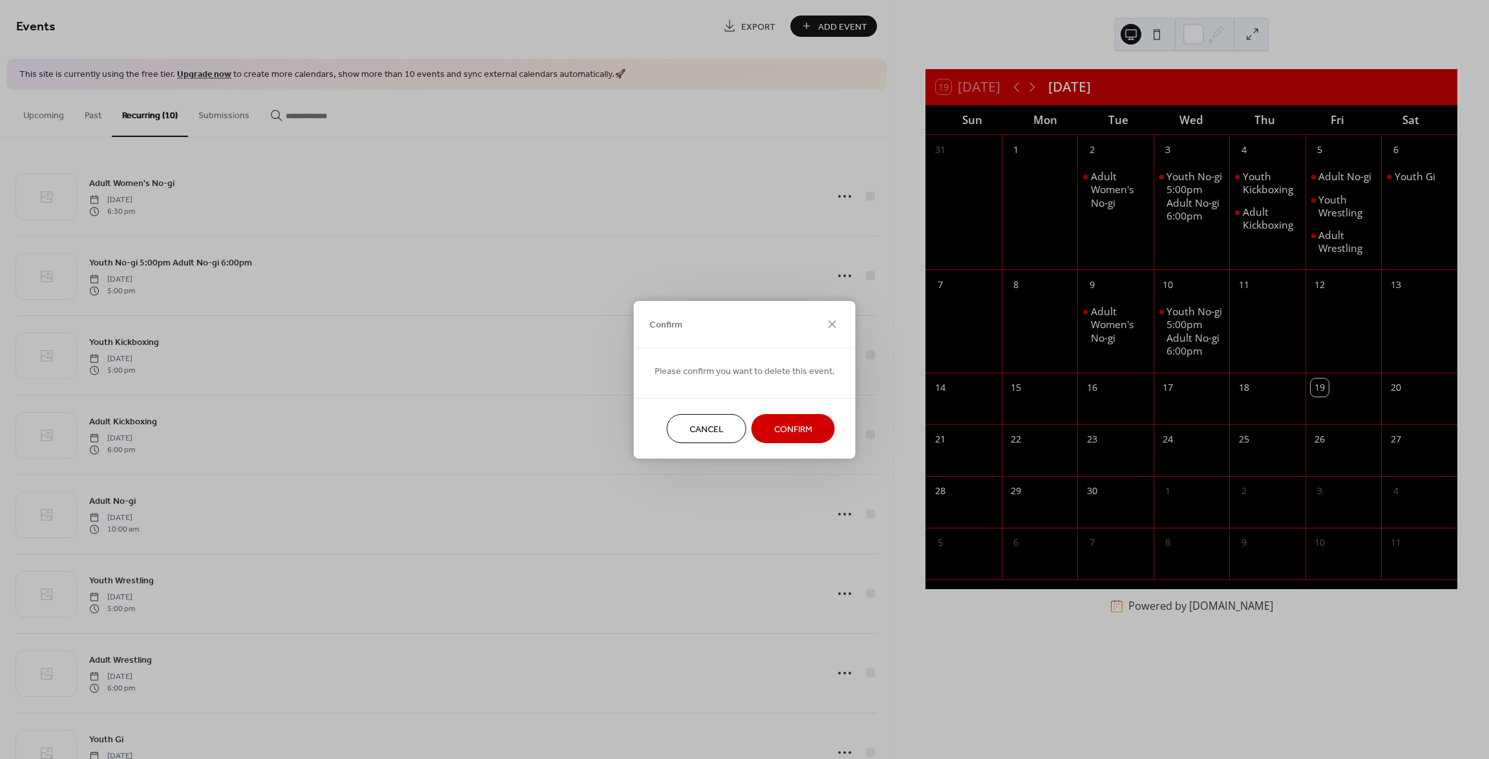
click at [782, 423] on span "Confirm" at bounding box center [793, 430] width 38 height 14
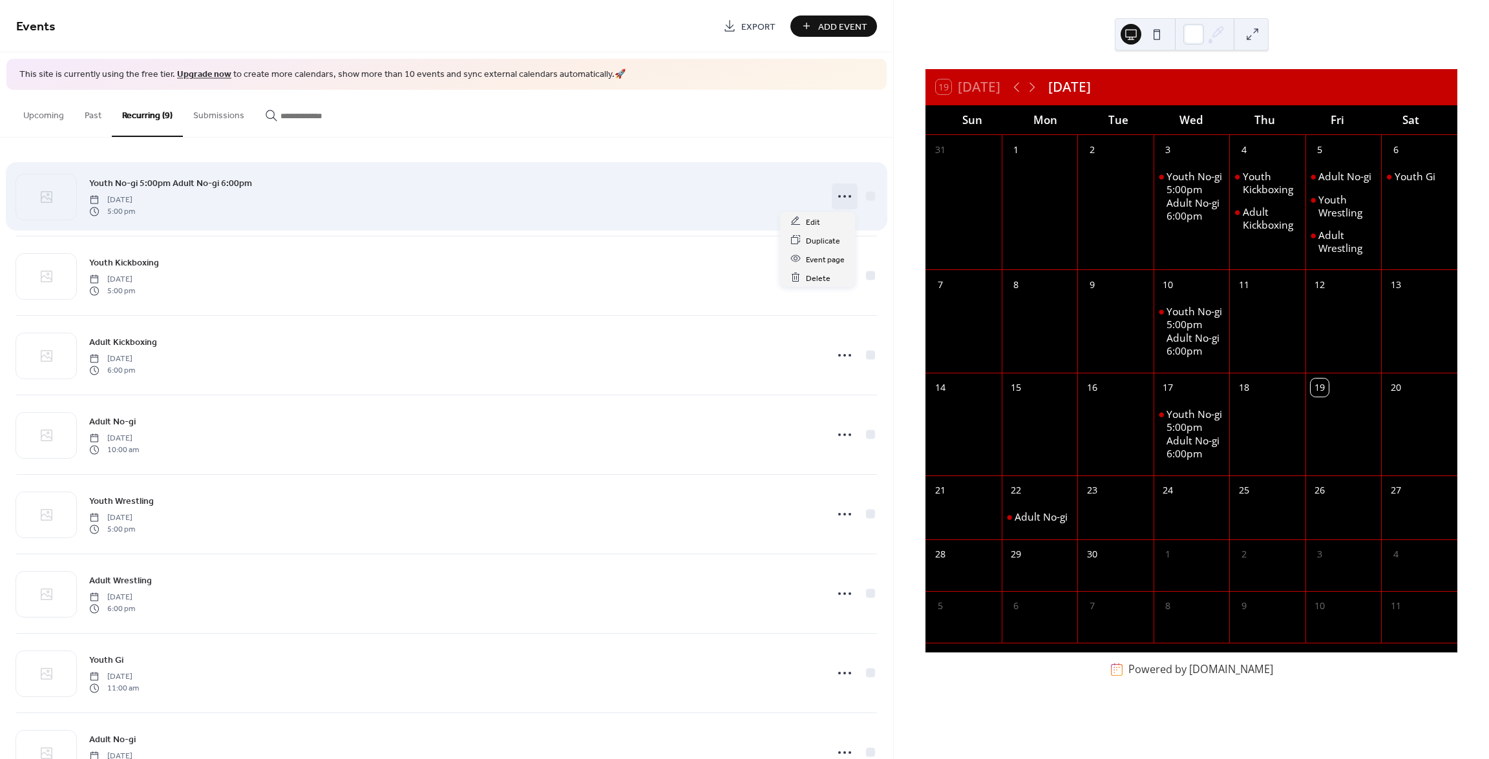
click at [843, 196] on circle at bounding box center [844, 196] width 3 height 3
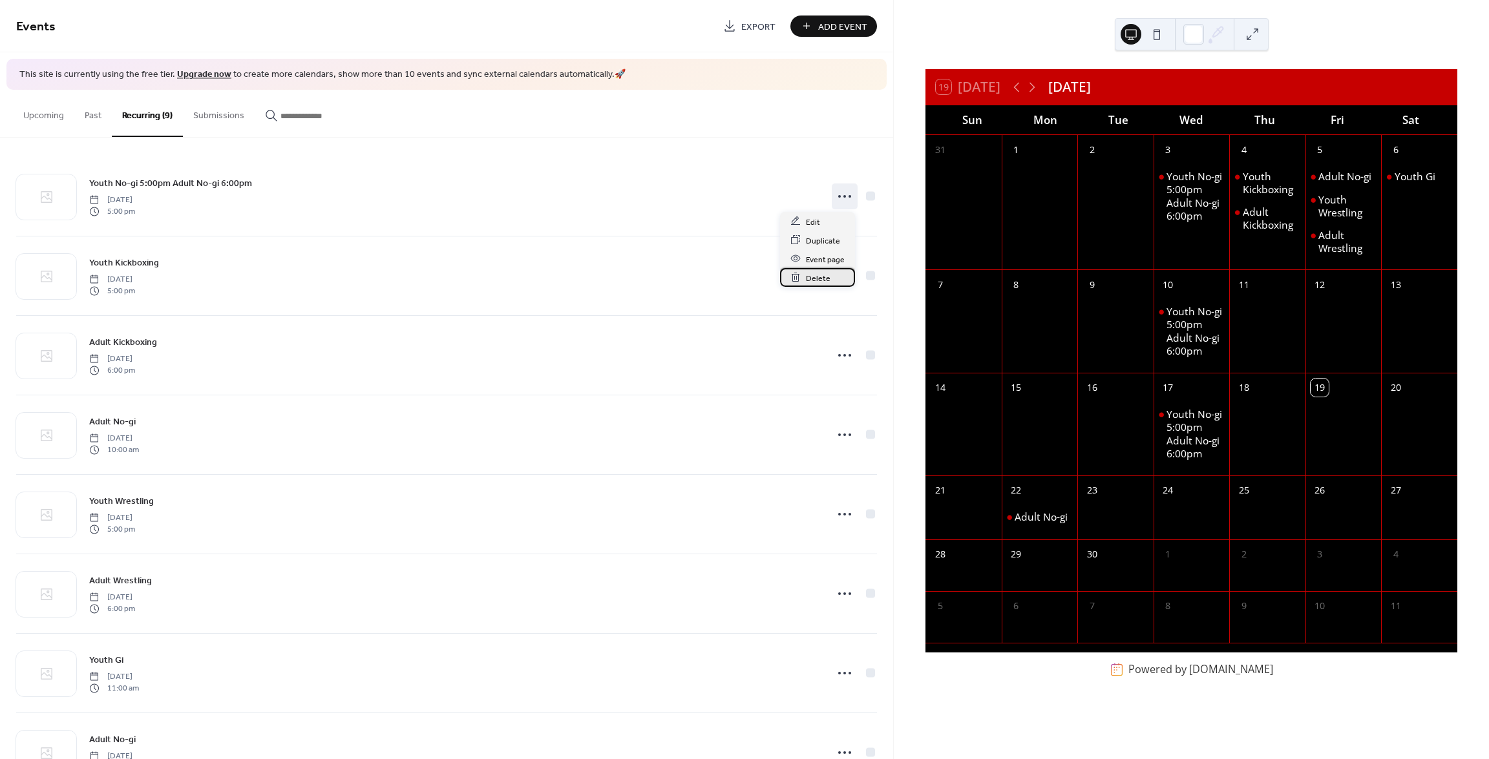
click at [821, 279] on span "Delete" at bounding box center [818, 278] width 25 height 14
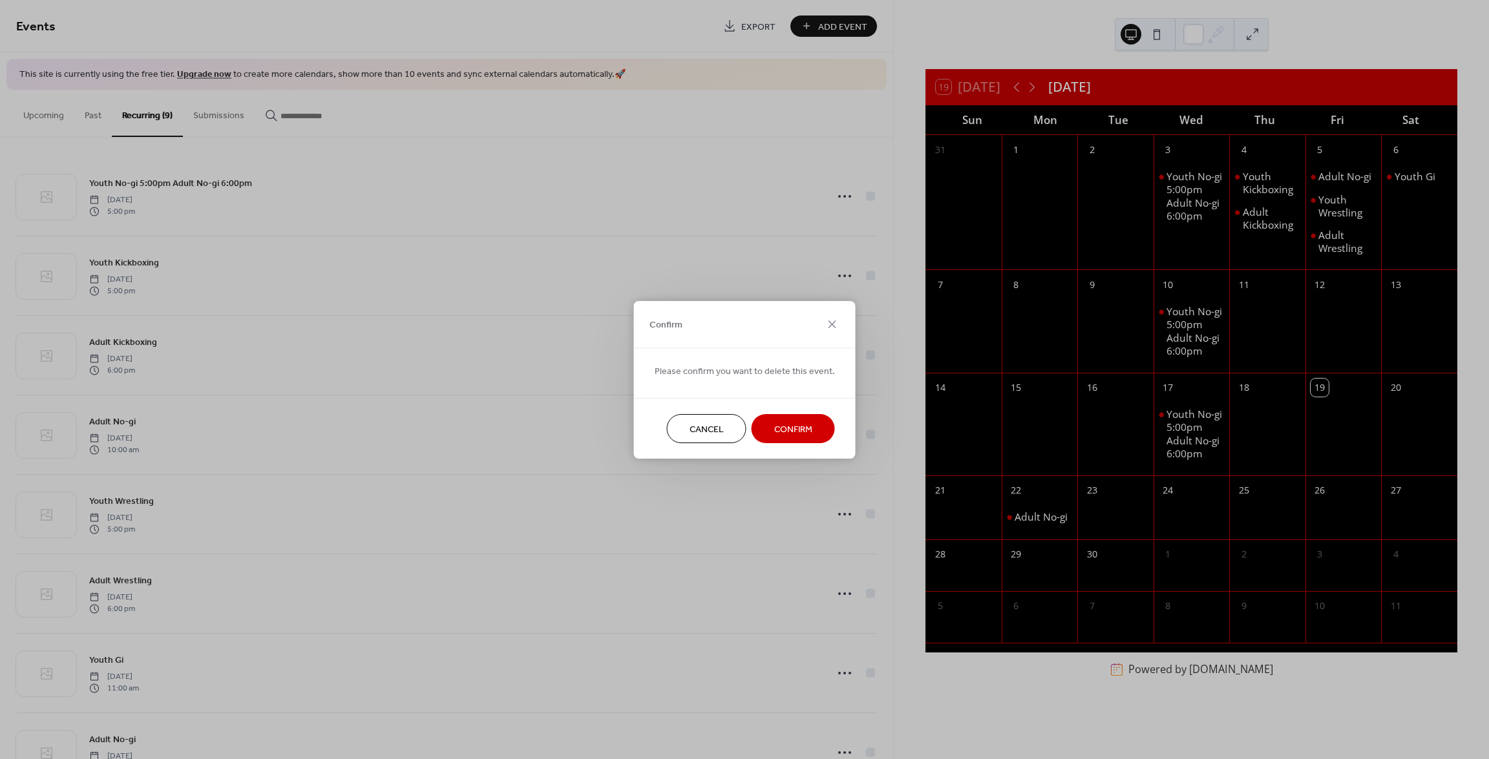
click at [790, 425] on span "Confirm" at bounding box center [793, 430] width 38 height 14
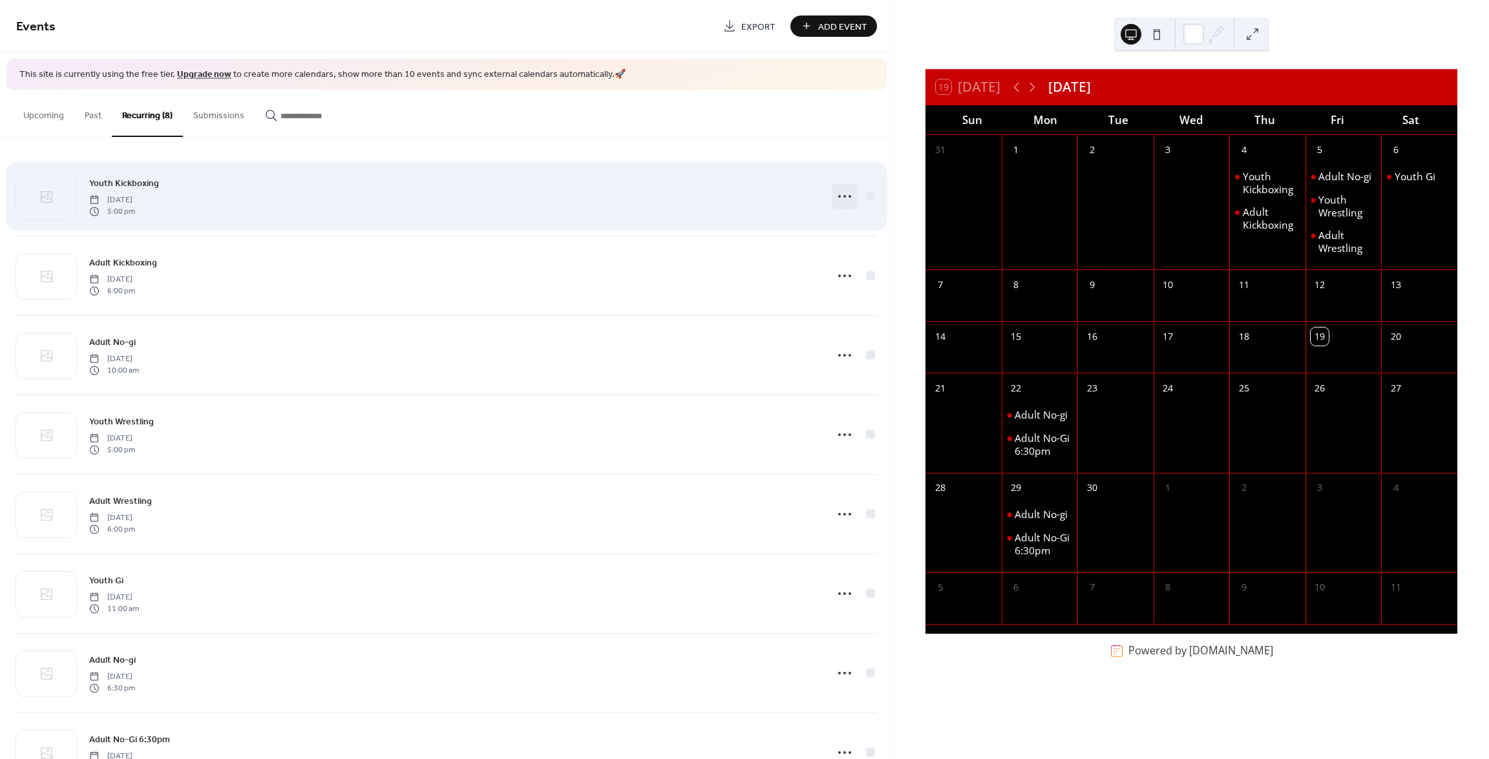
click at [841, 198] on icon at bounding box center [844, 196] width 21 height 21
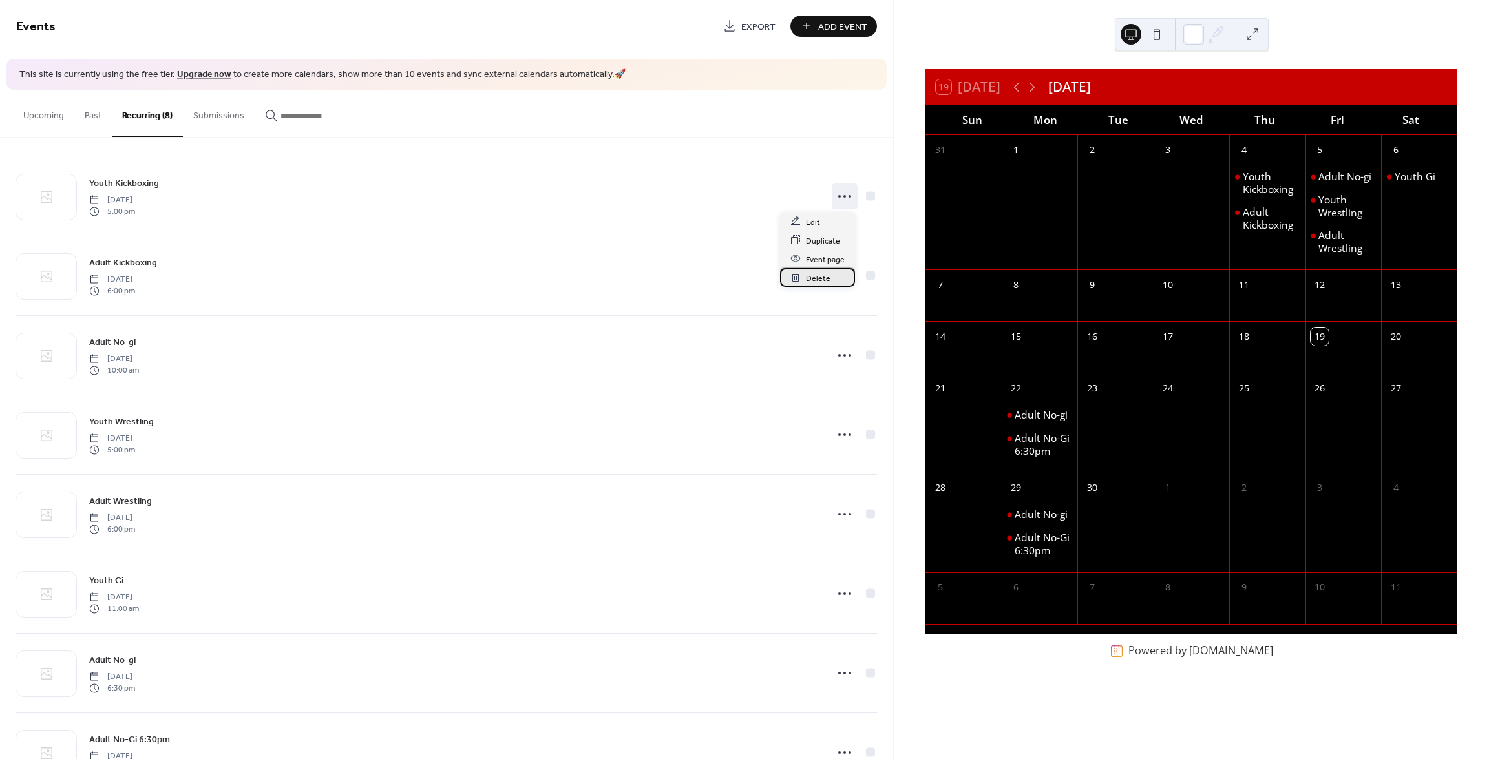
click at [815, 277] on span "Delete" at bounding box center [818, 278] width 25 height 14
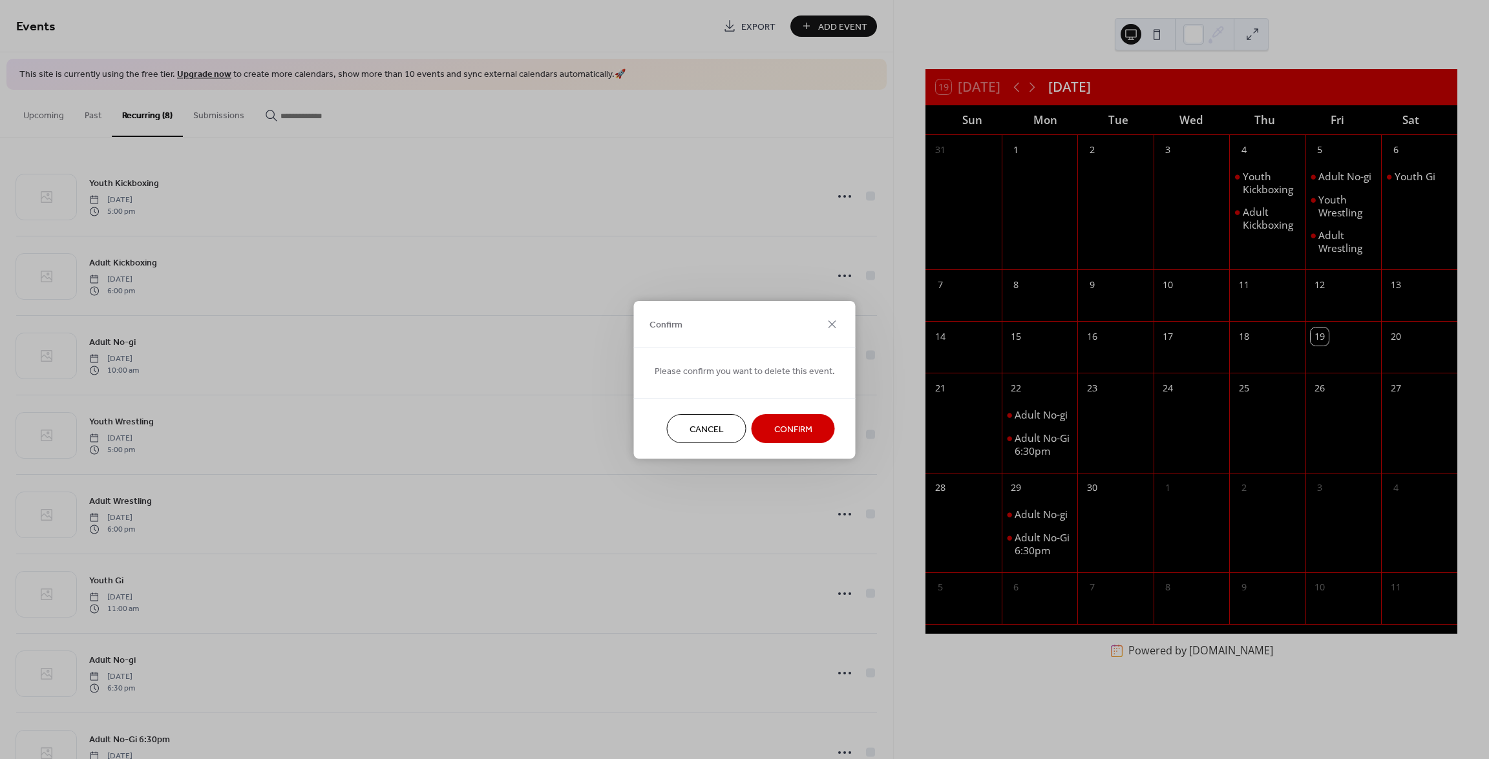
click at [796, 426] on span "Confirm" at bounding box center [793, 430] width 38 height 14
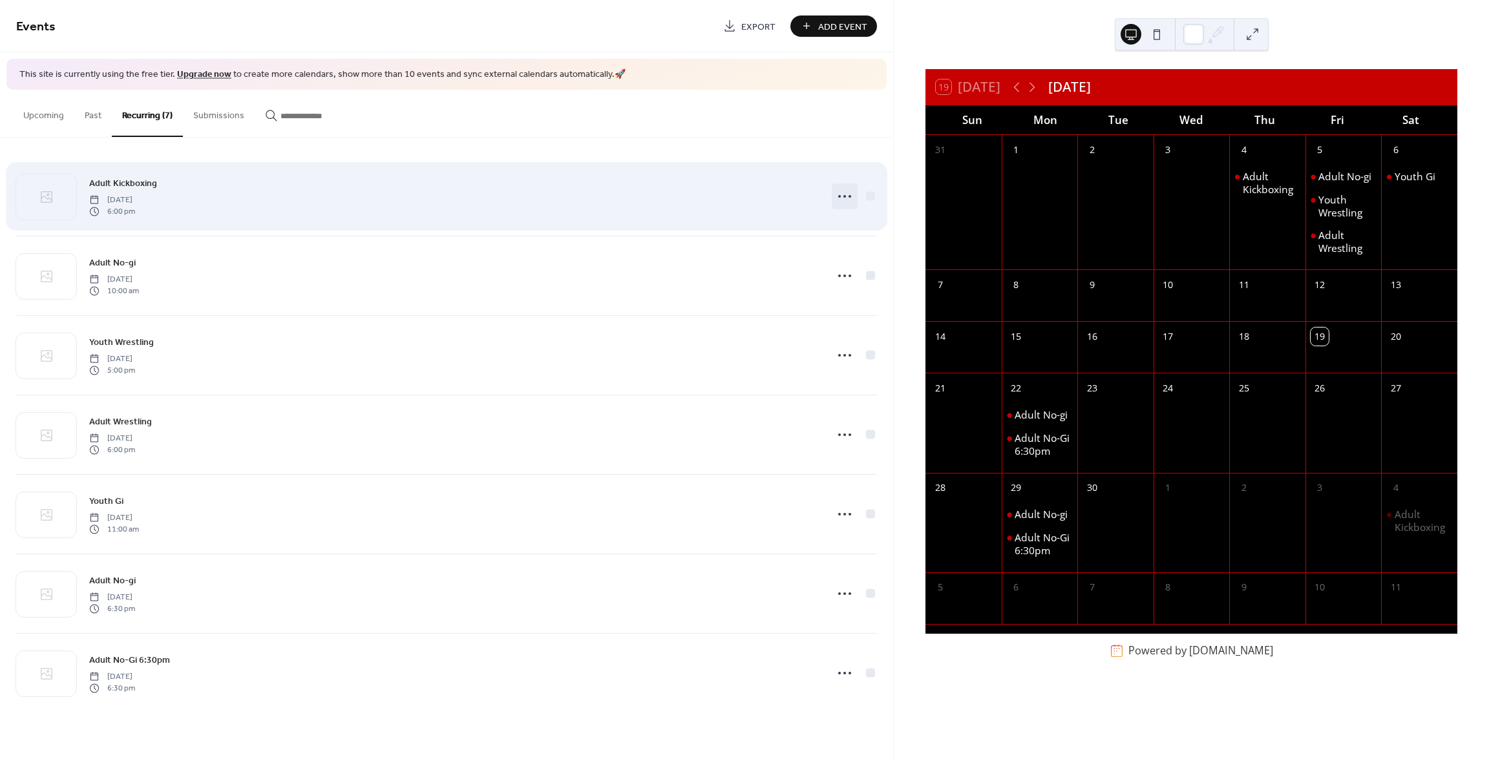
click at [843, 196] on icon at bounding box center [844, 196] width 21 height 21
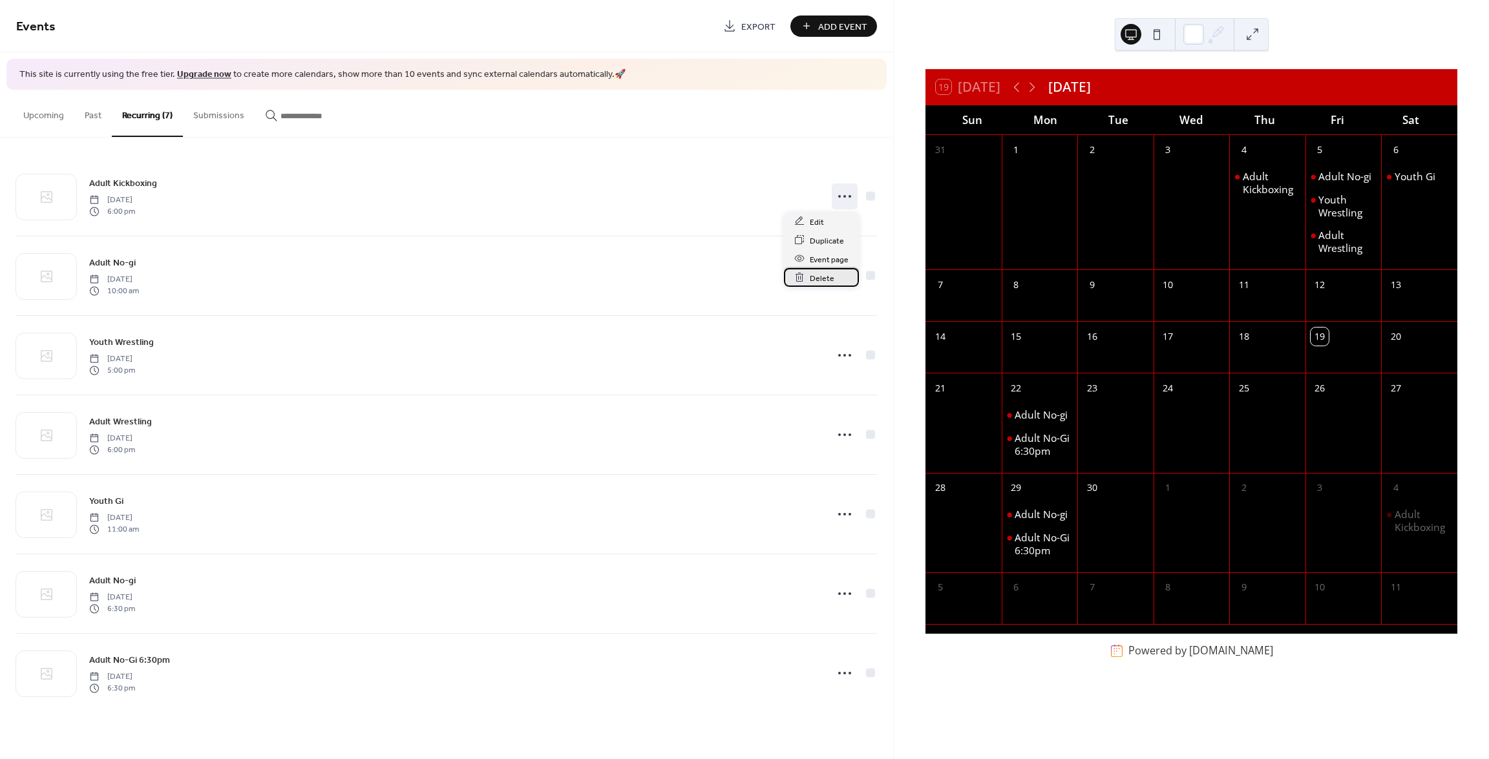
click at [825, 280] on span "Delete" at bounding box center [822, 278] width 25 height 14
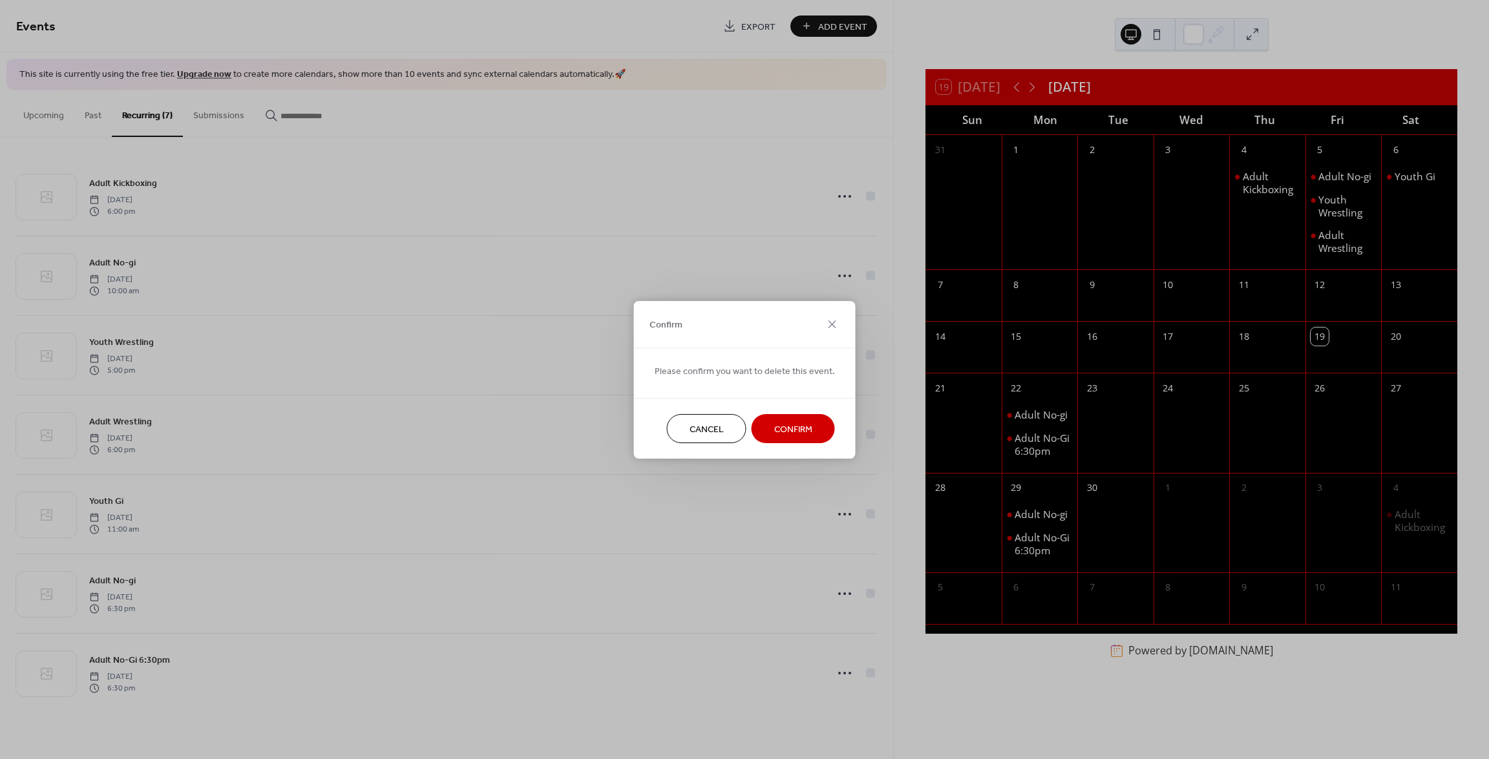
click at [786, 428] on span "Confirm" at bounding box center [793, 430] width 38 height 14
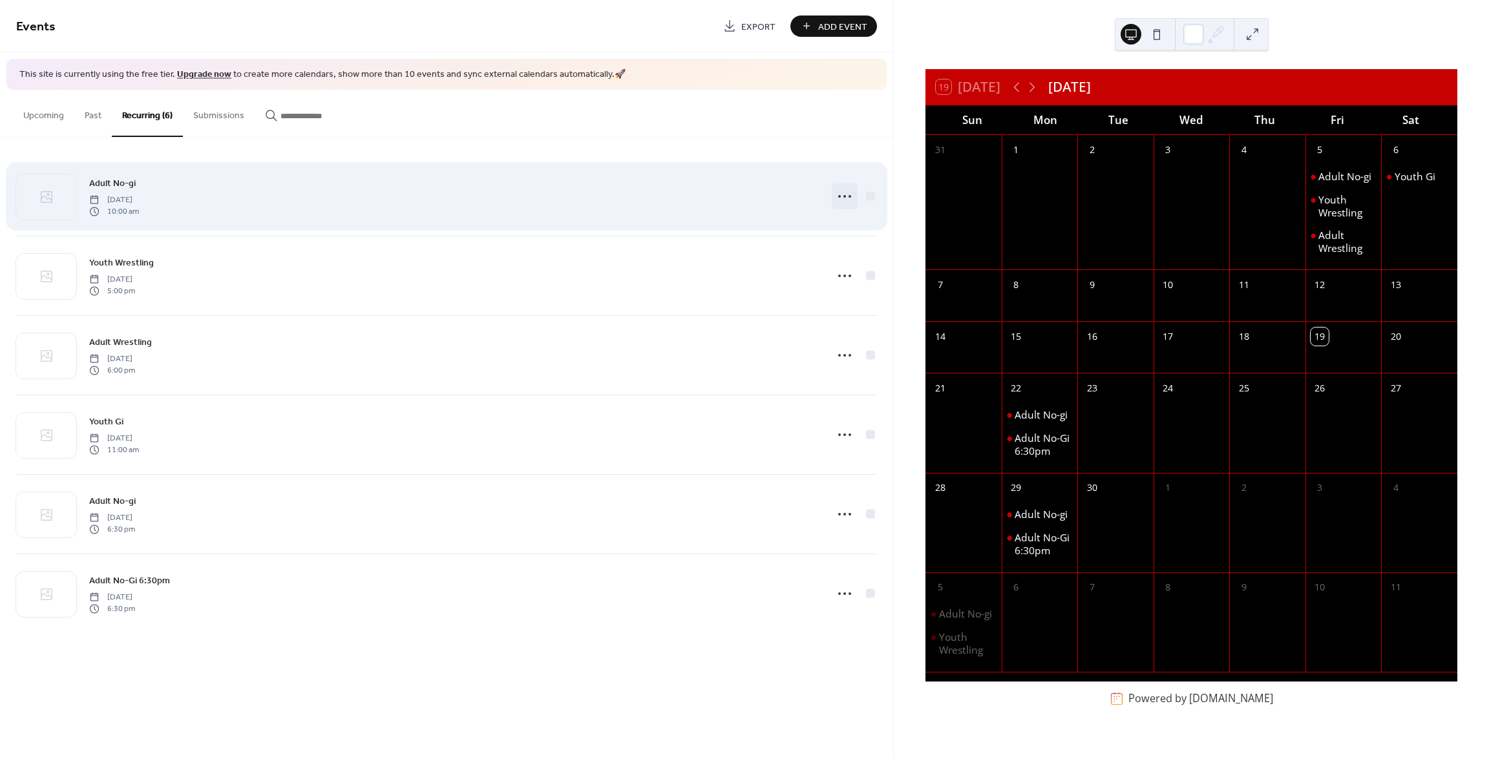
click at [844, 200] on icon at bounding box center [844, 196] width 21 height 21
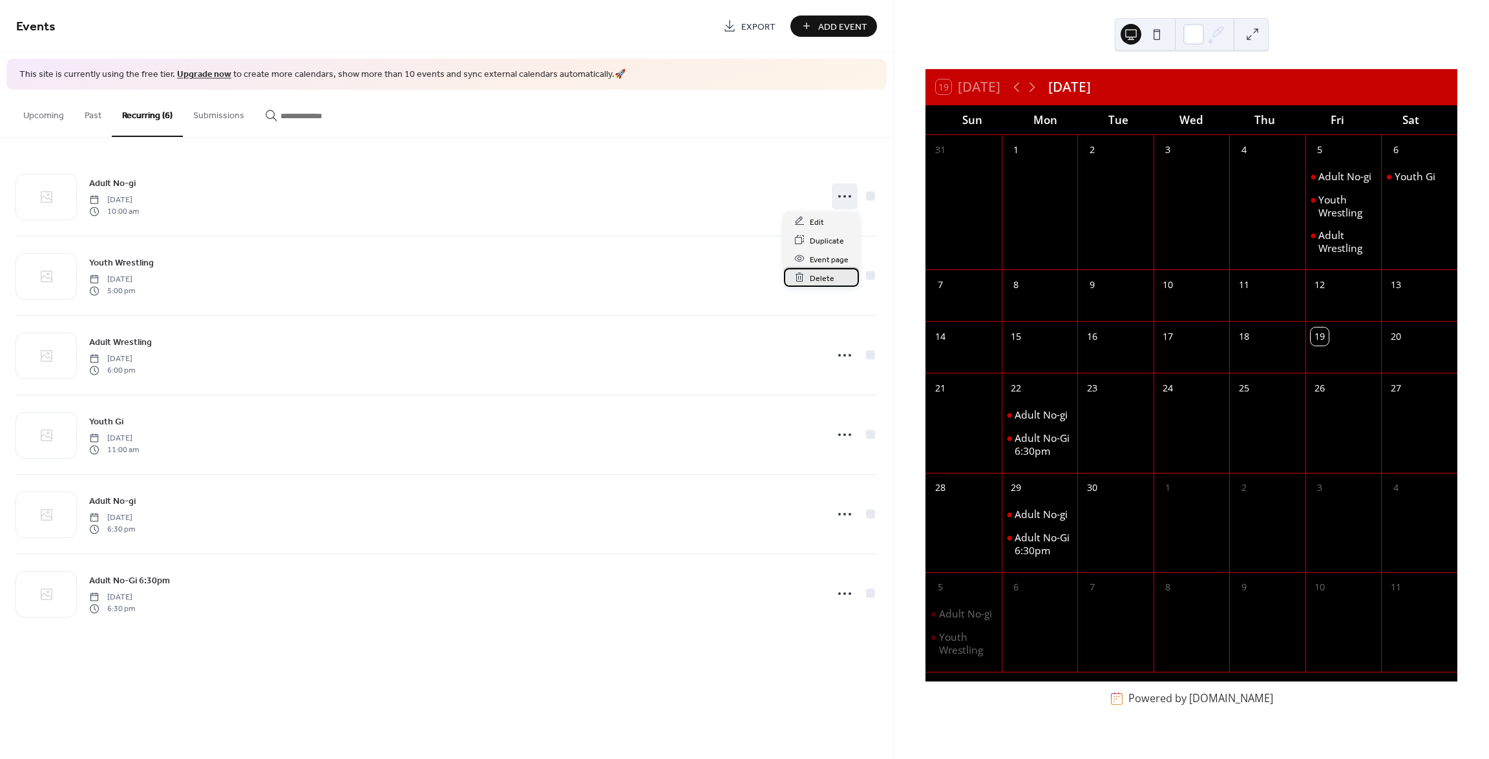
click at [819, 279] on span "Delete" at bounding box center [822, 278] width 25 height 14
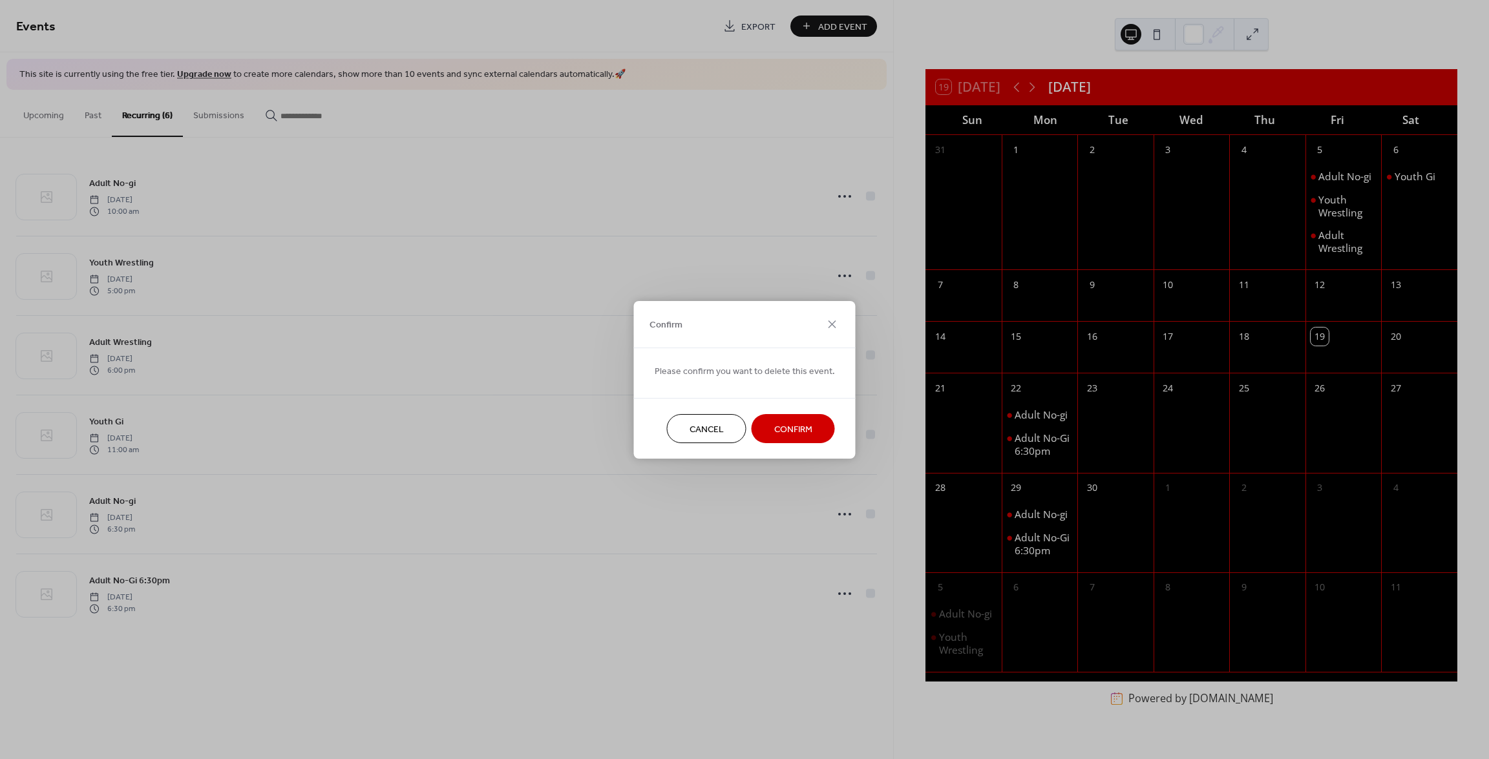
click at [802, 425] on span "Confirm" at bounding box center [793, 430] width 38 height 14
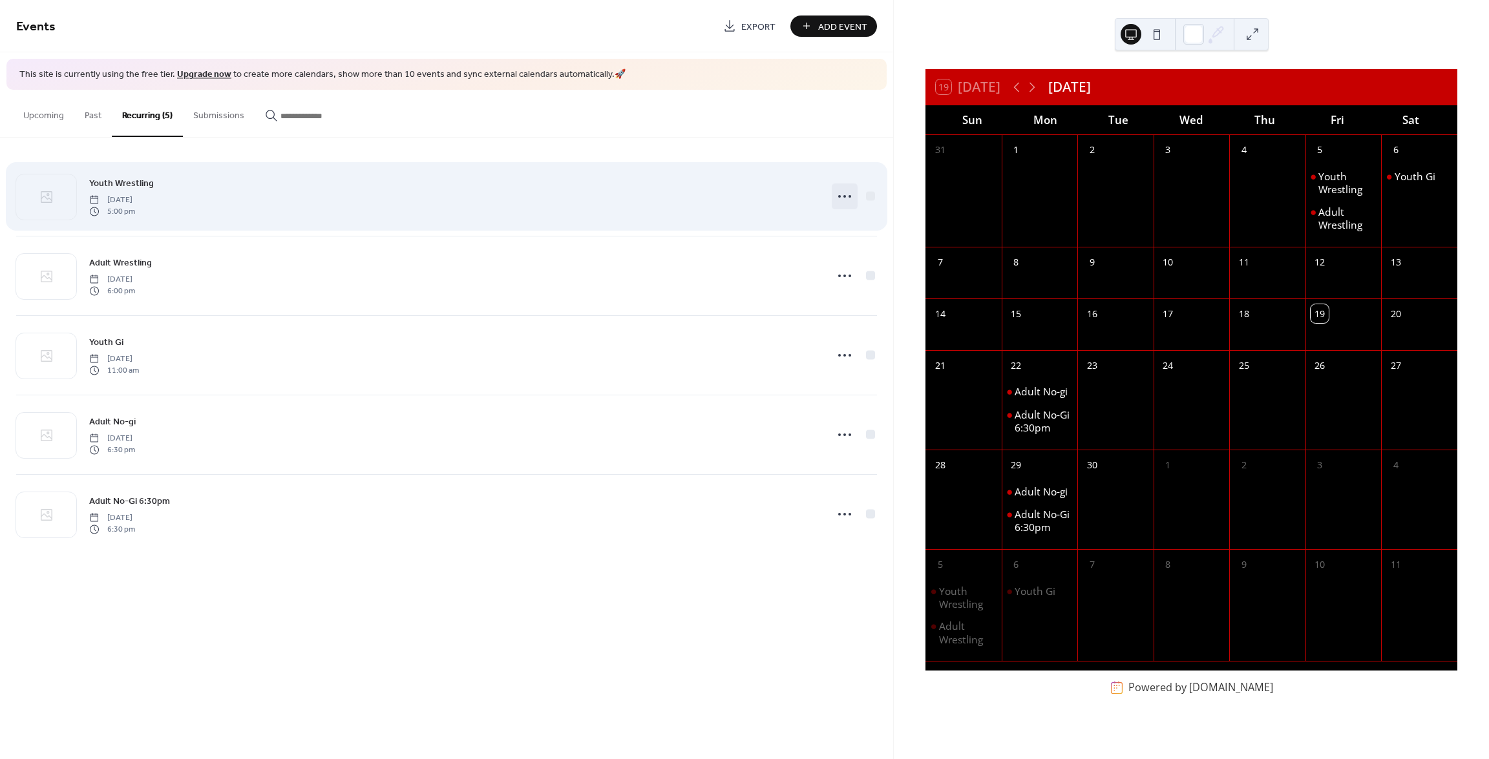
click at [845, 194] on icon at bounding box center [844, 196] width 21 height 21
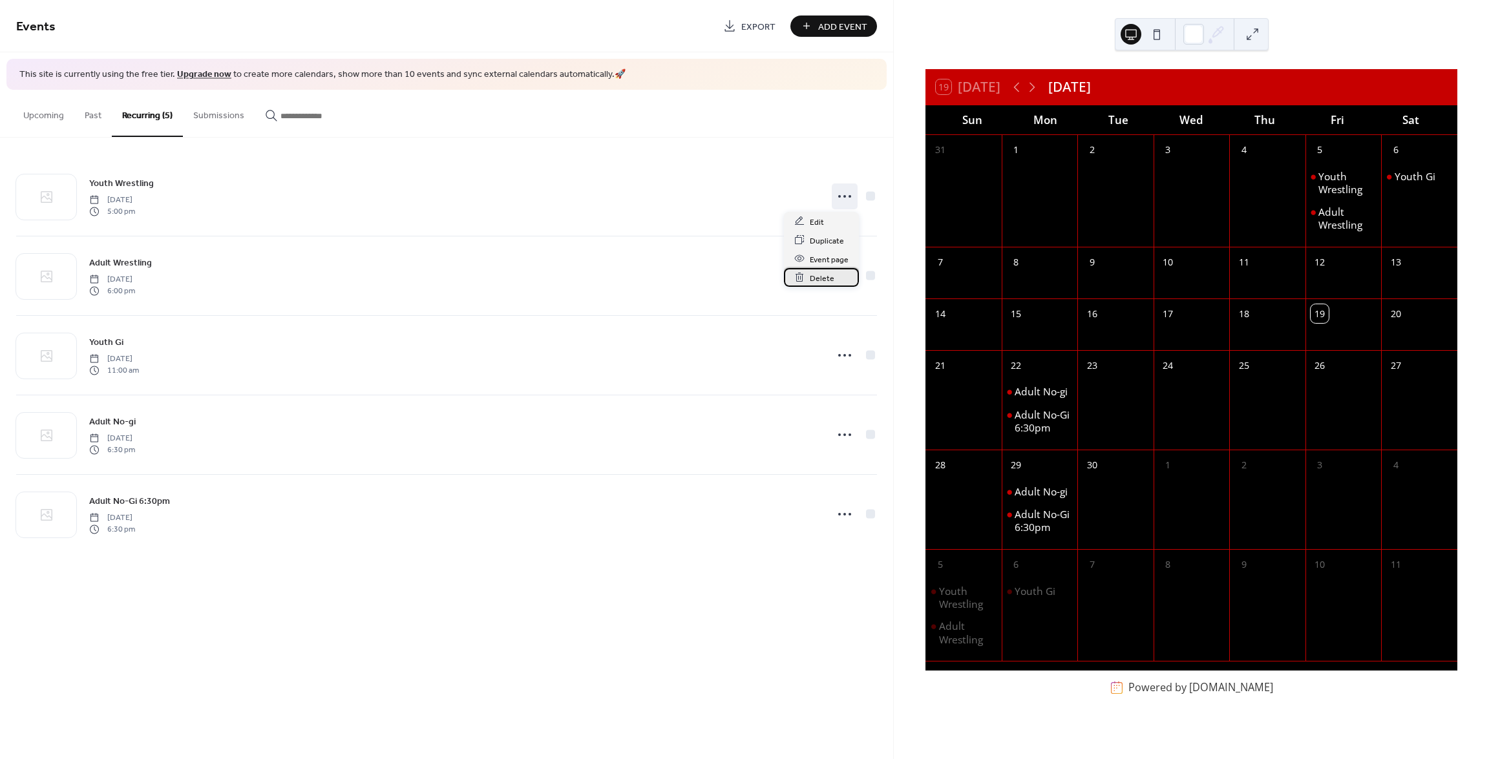
click at [823, 275] on span "Delete" at bounding box center [822, 278] width 25 height 14
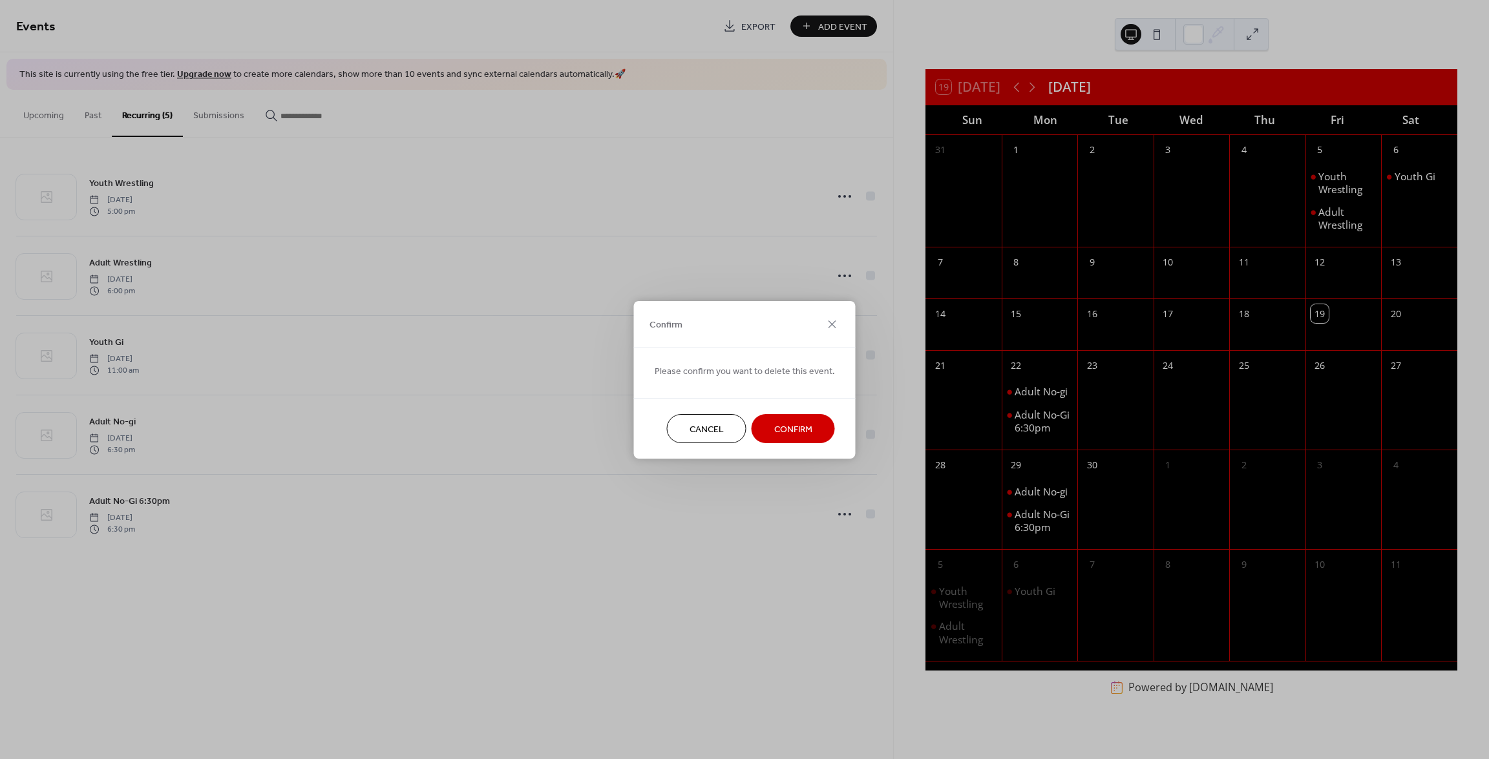
click at [792, 430] on span "Confirm" at bounding box center [793, 430] width 38 height 14
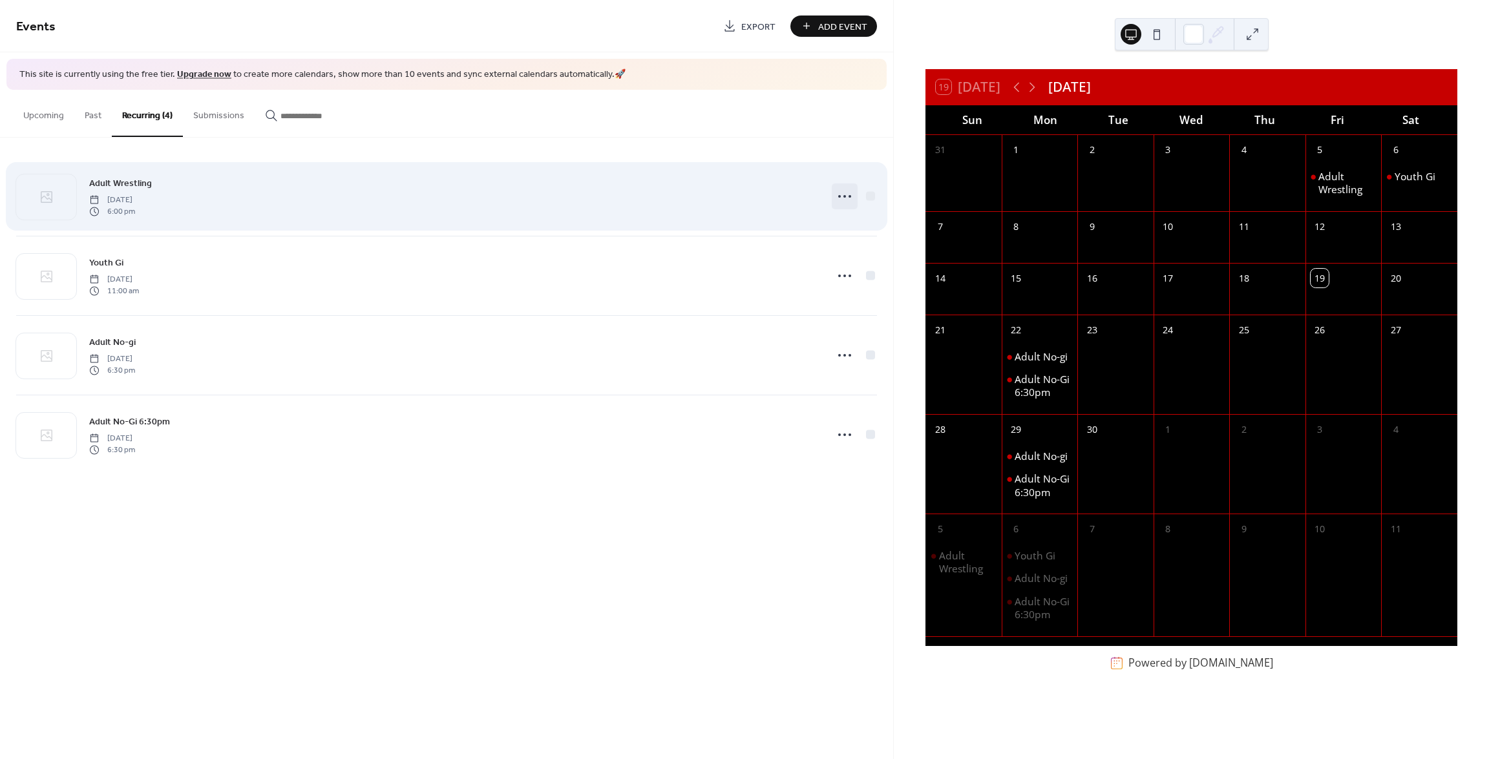
click at [843, 200] on icon at bounding box center [844, 196] width 21 height 21
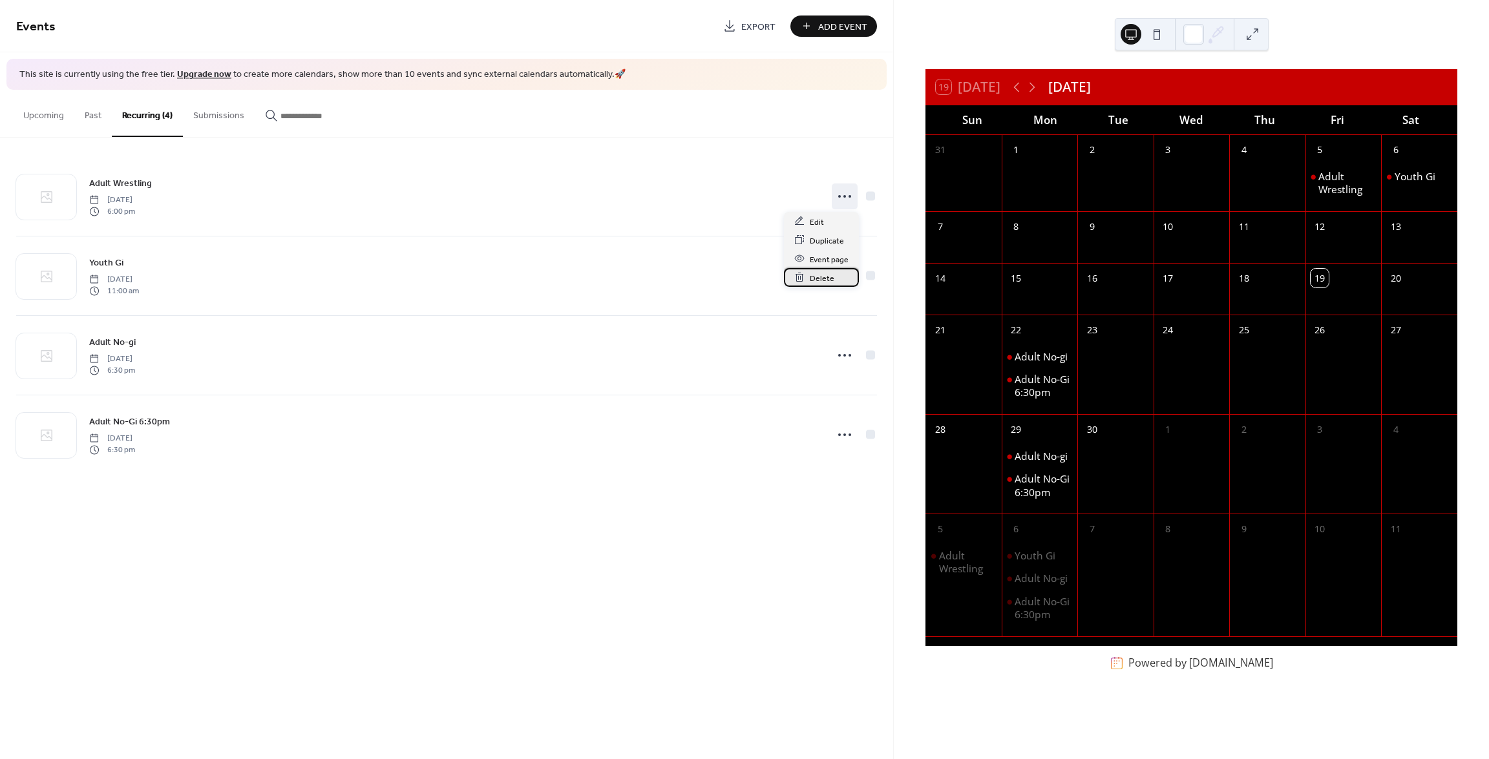
click at [819, 279] on span "Delete" at bounding box center [822, 278] width 25 height 14
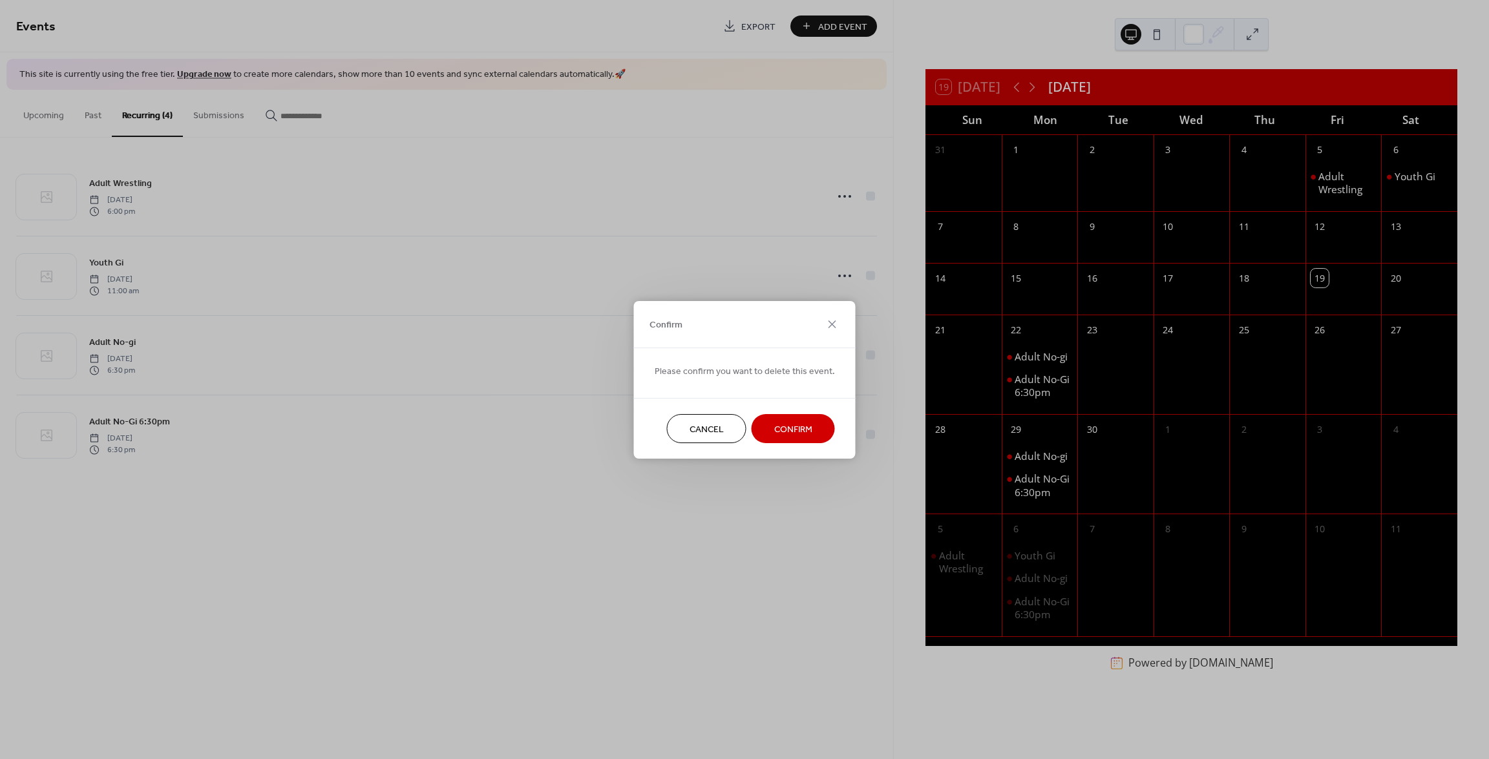
click at [786, 425] on button "Confirm" at bounding box center [793, 428] width 83 height 29
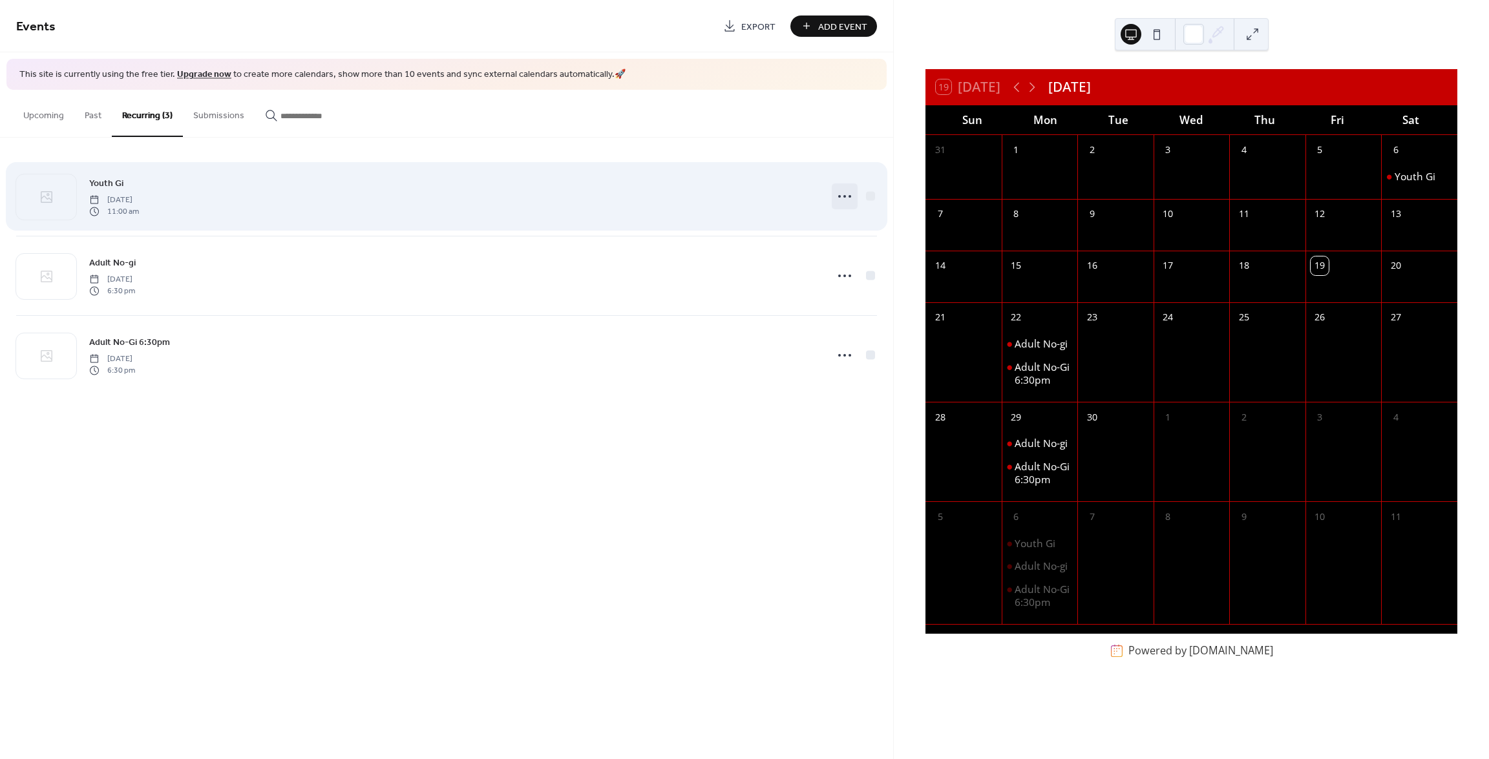
click at [839, 197] on icon at bounding box center [844, 196] width 21 height 21
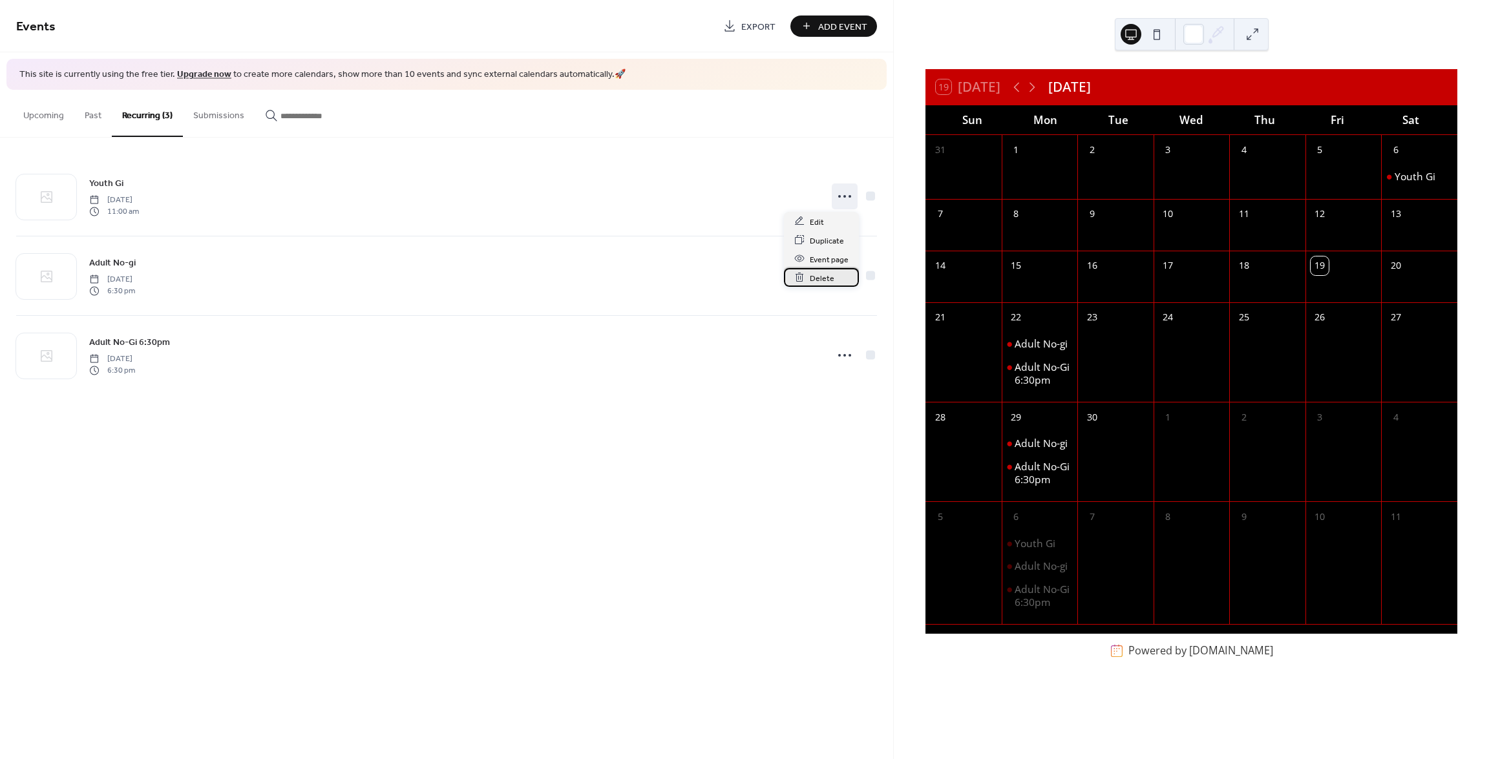
click at [825, 282] on span "Delete" at bounding box center [822, 278] width 25 height 14
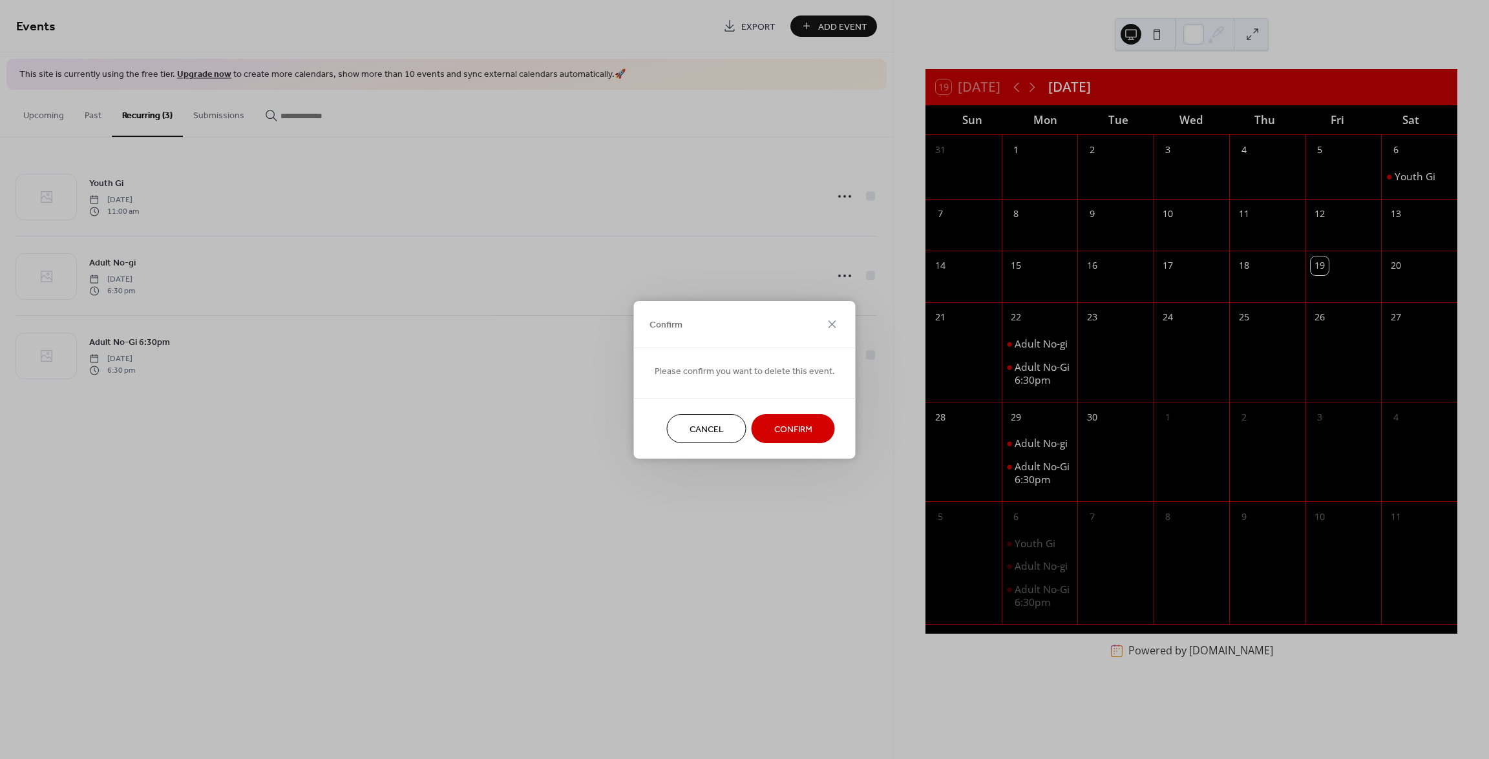
click at [790, 425] on span "Confirm" at bounding box center [793, 430] width 38 height 14
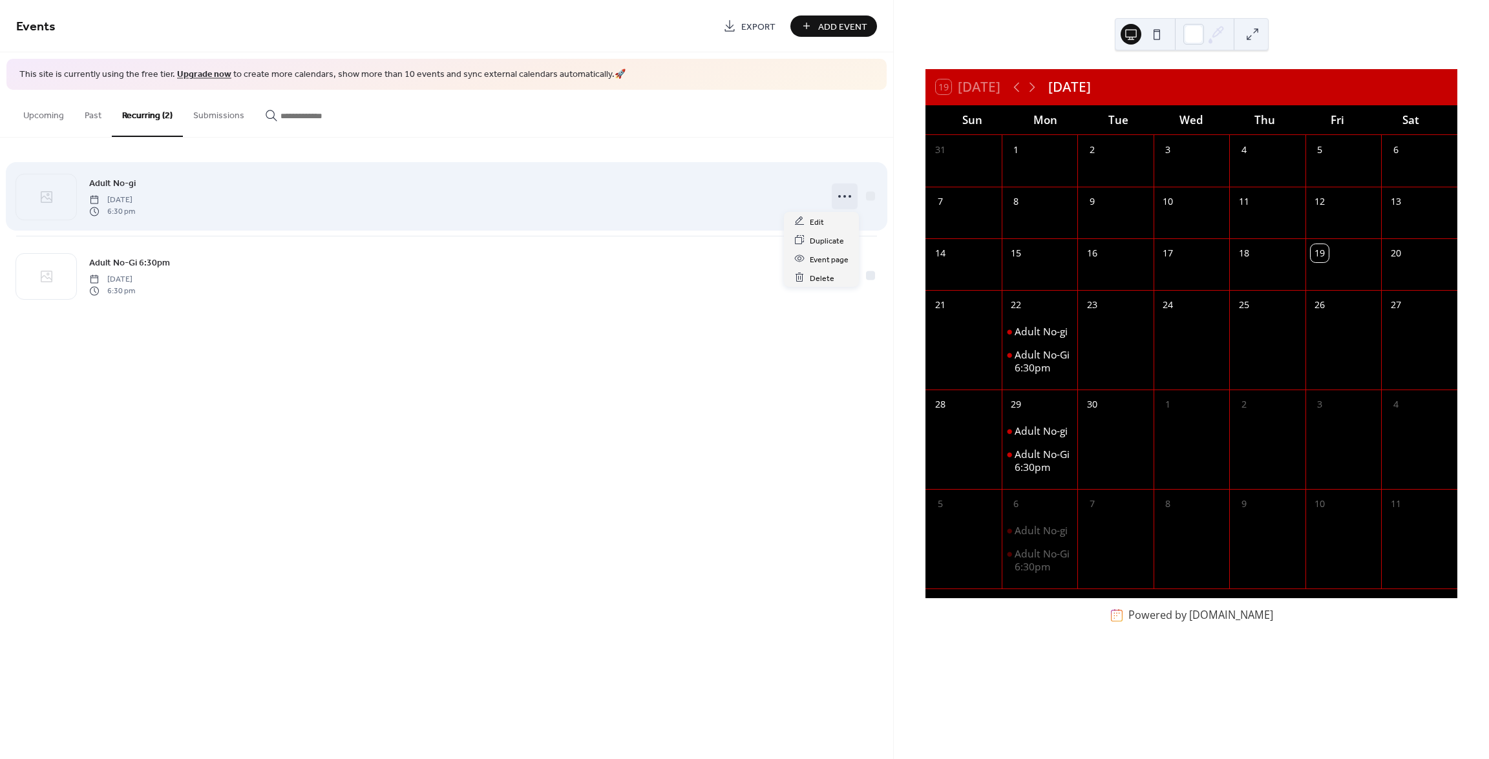
click at [850, 193] on icon at bounding box center [844, 196] width 21 height 21
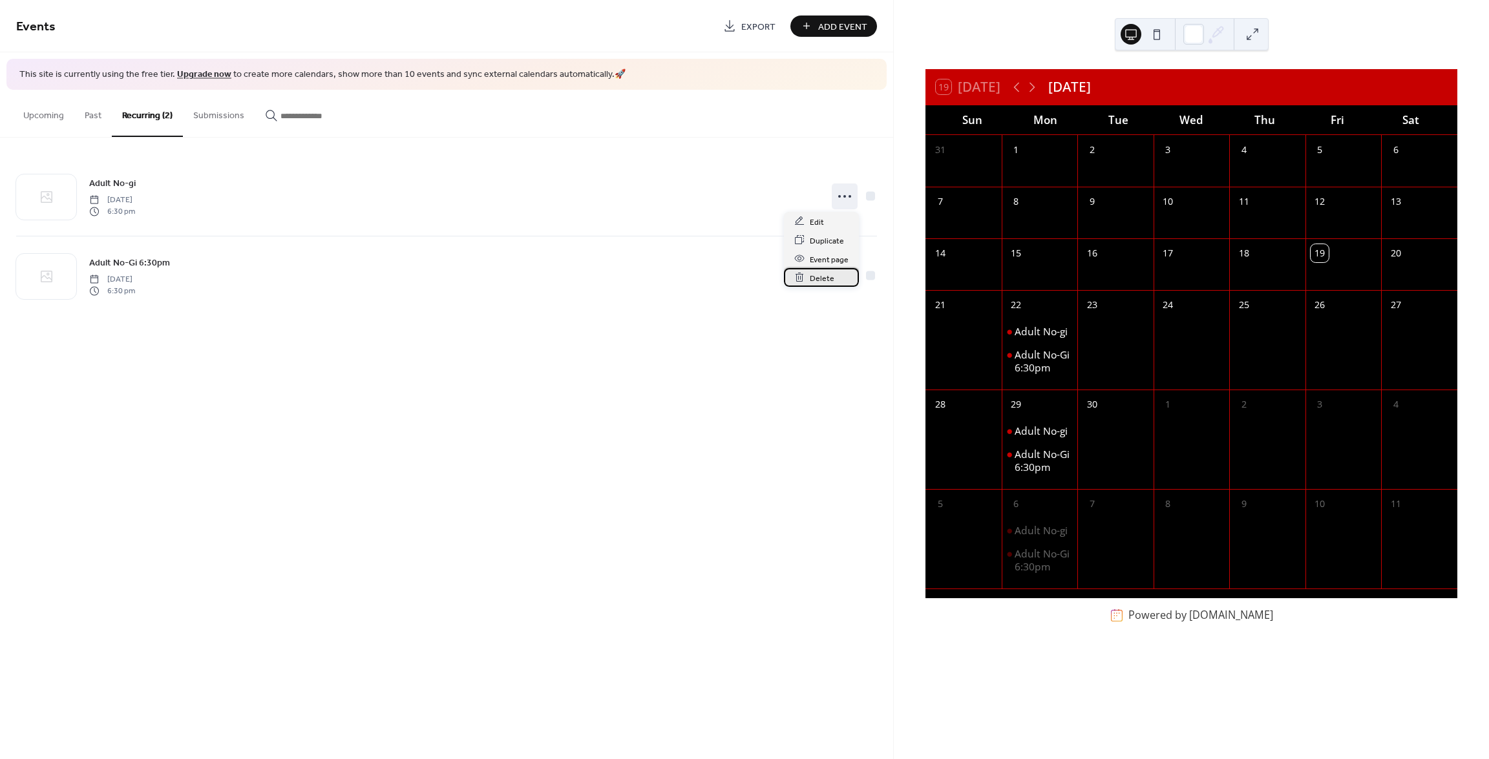
click at [827, 275] on span "Delete" at bounding box center [822, 278] width 25 height 14
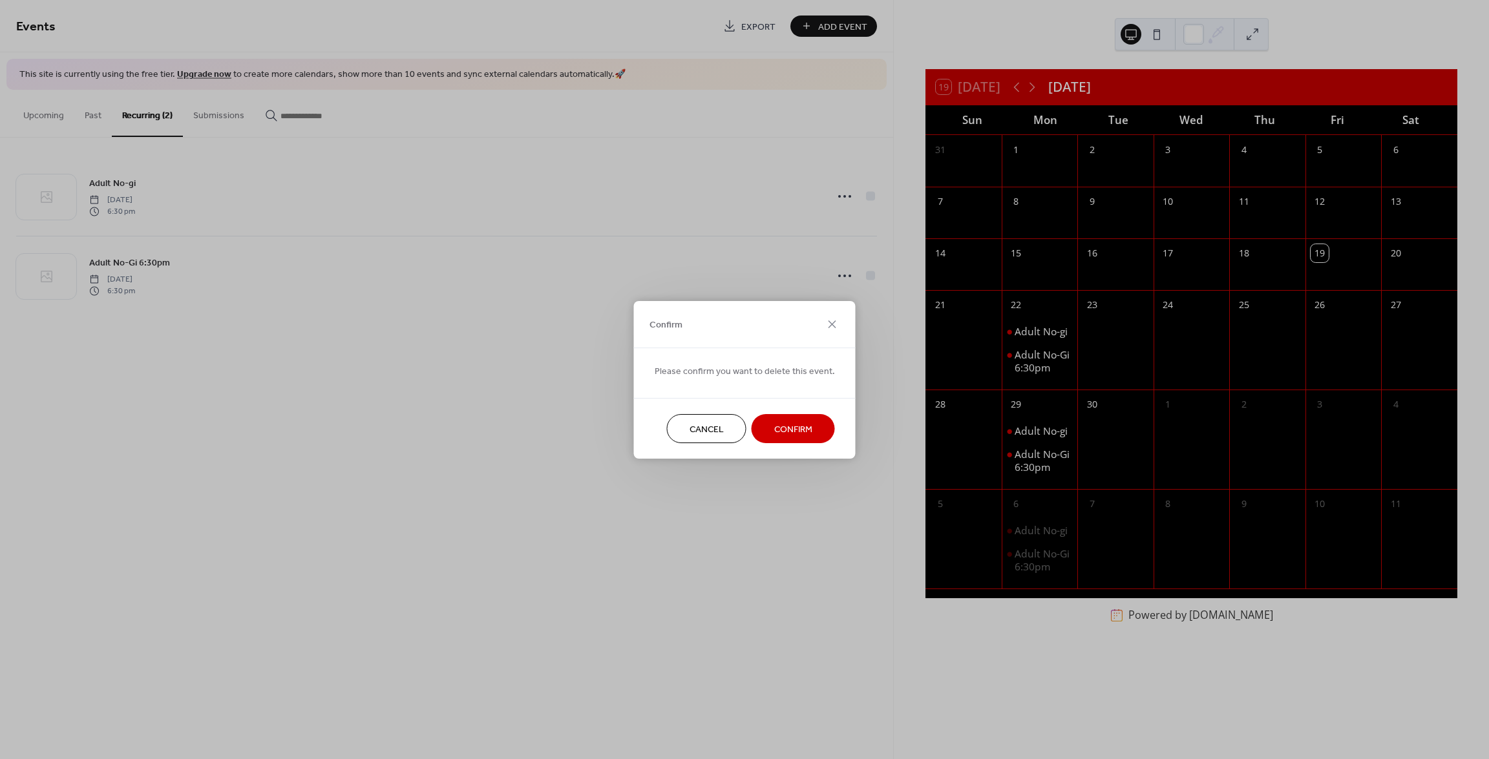
click at [793, 423] on span "Confirm" at bounding box center [793, 430] width 38 height 14
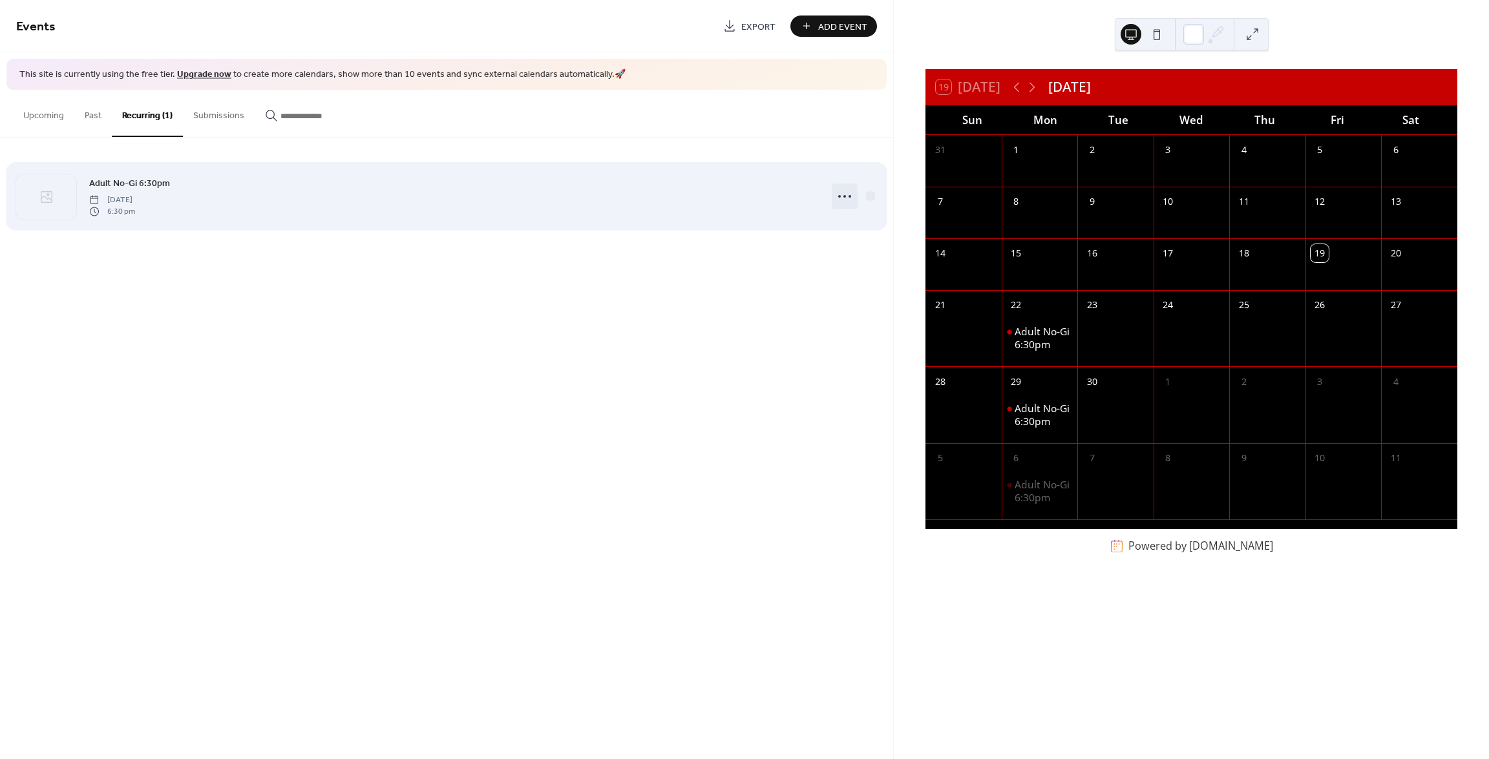
click at [848, 191] on icon at bounding box center [844, 196] width 21 height 21
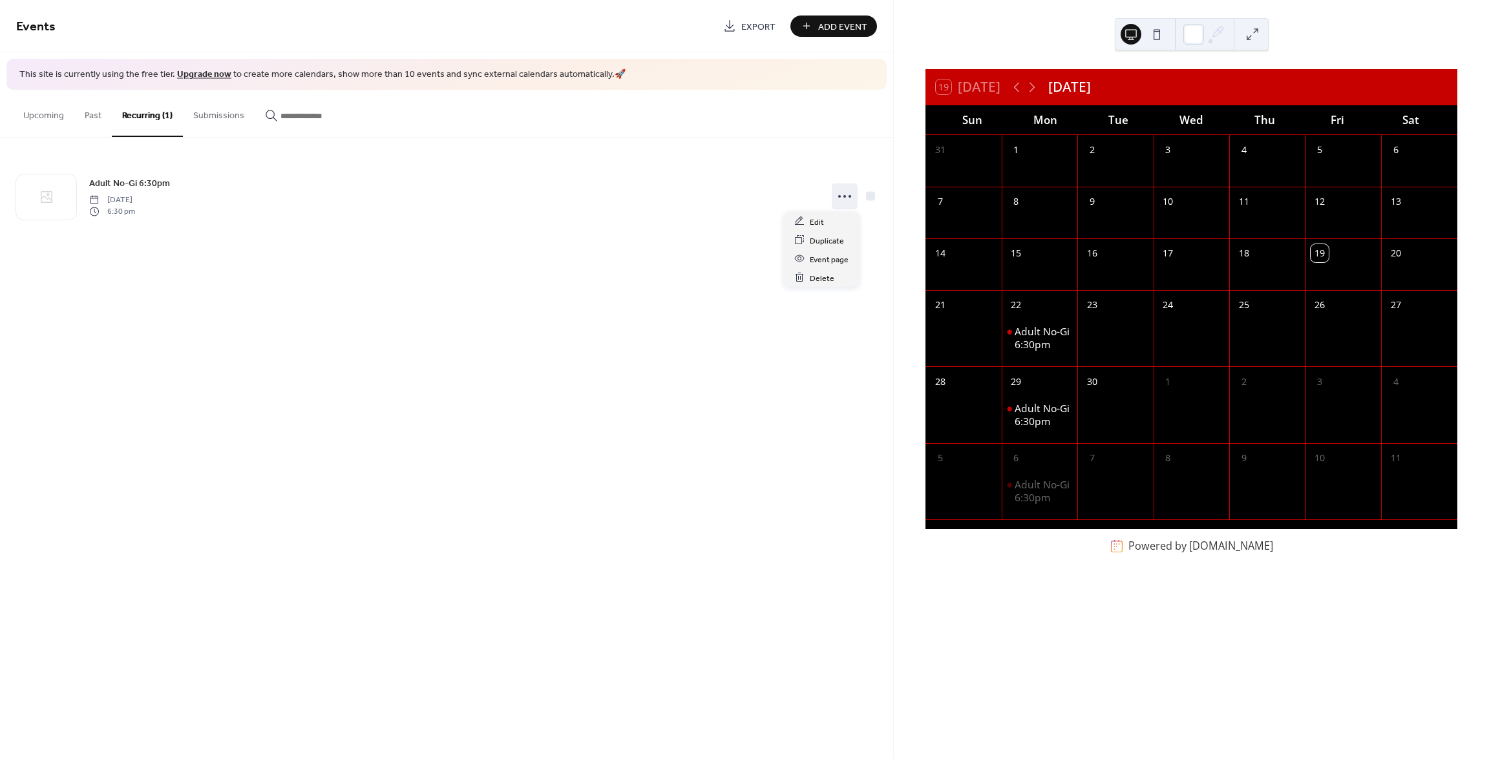
click at [817, 288] on div "Events Export Add Event This site is currently using the free tier. Upgrade now…" at bounding box center [446, 379] width 893 height 759
click at [427, 345] on div "Events Export Add Event This site is currently using the free tier. Upgrade now…" at bounding box center [446, 379] width 893 height 759
click at [1032, 84] on icon at bounding box center [1032, 87] width 16 height 16
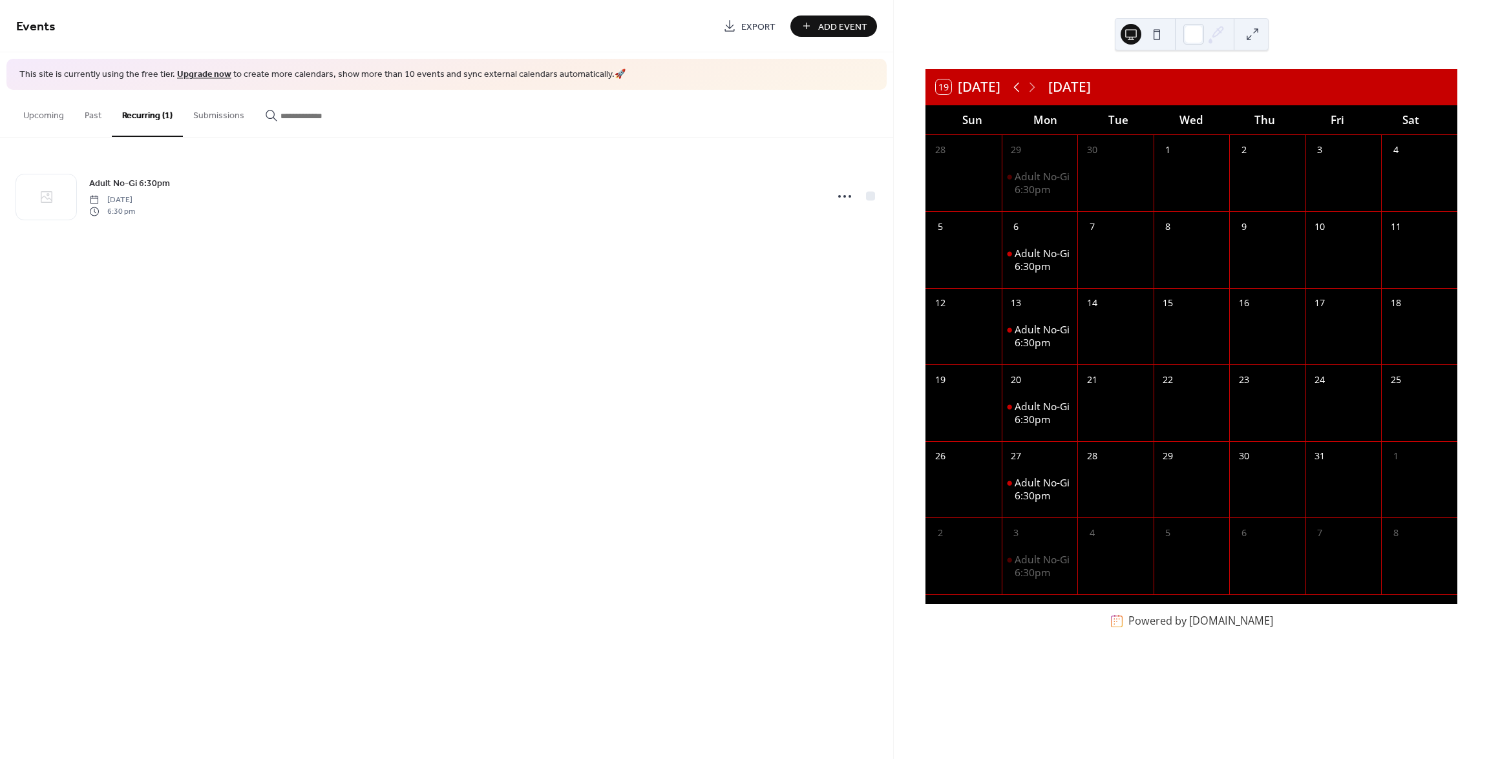
click at [1015, 85] on icon at bounding box center [1017, 87] width 16 height 16
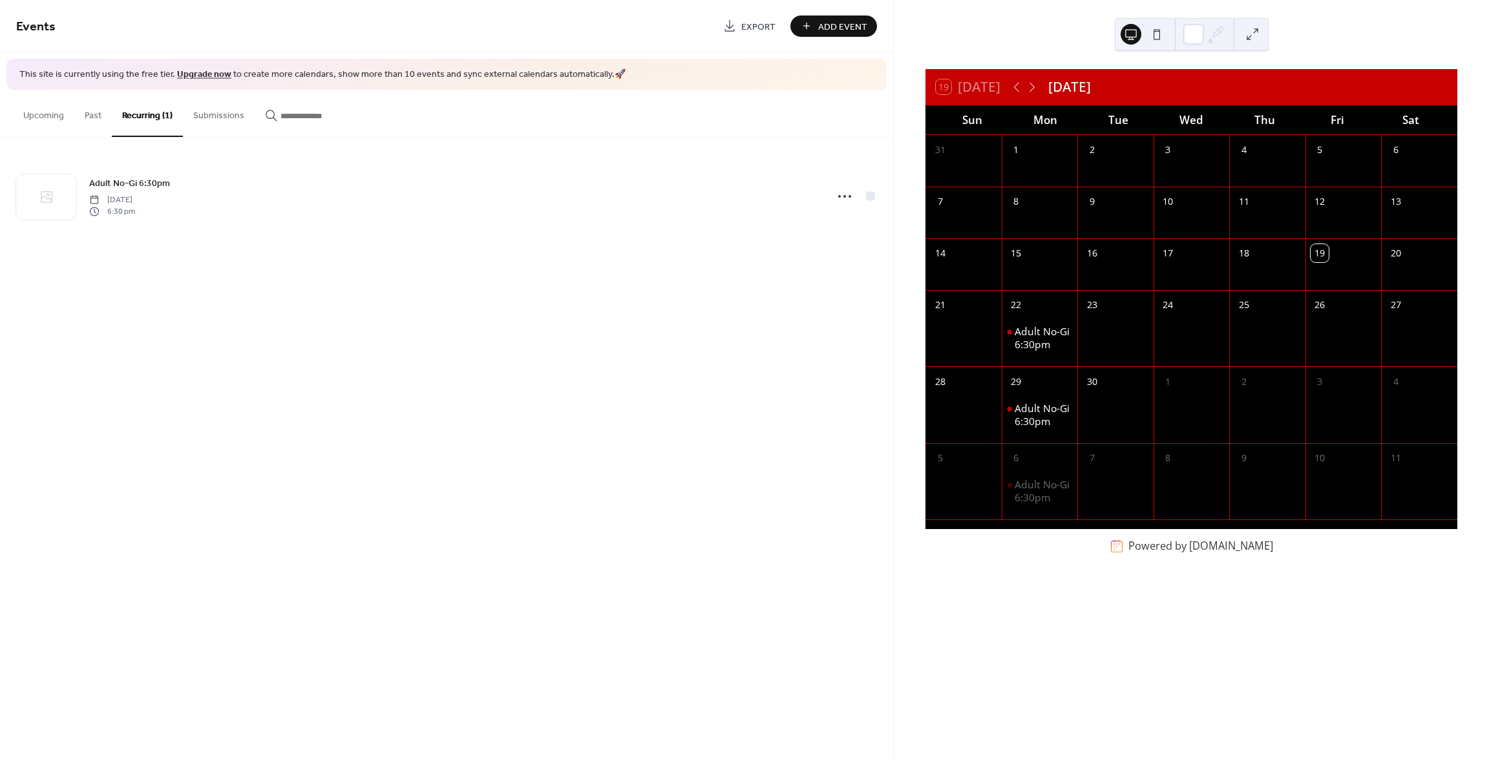
click at [829, 26] on span "Add Event" at bounding box center [842, 27] width 49 height 14
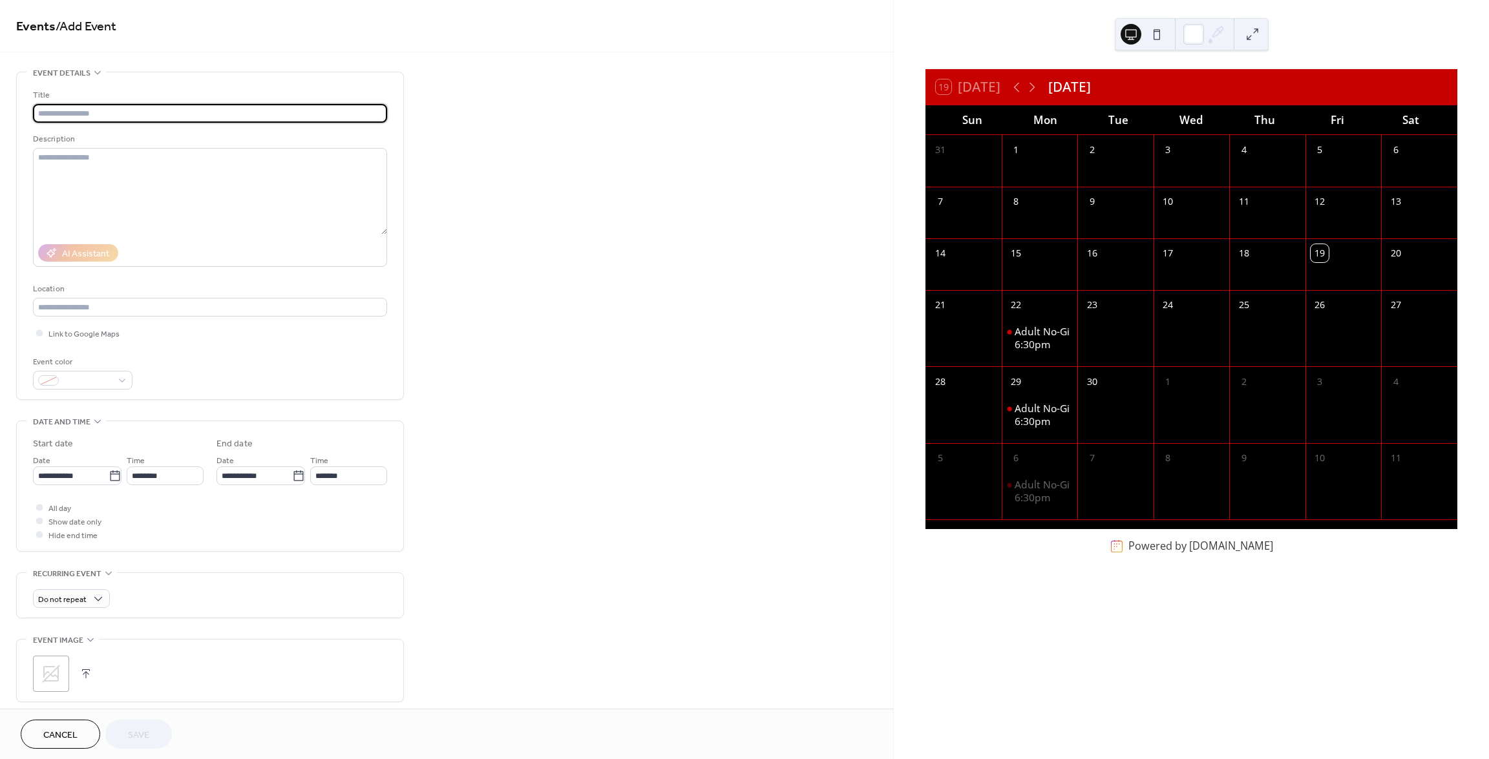
click at [193, 112] on input "text" at bounding box center [210, 113] width 354 height 19
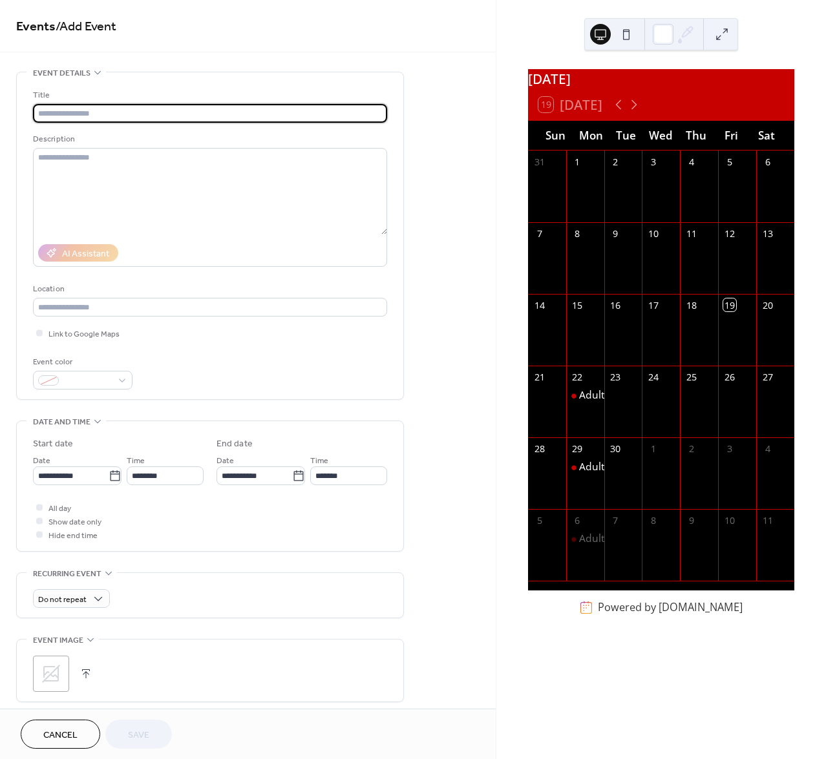
click at [198, 118] on input "text" at bounding box center [210, 113] width 354 height 19
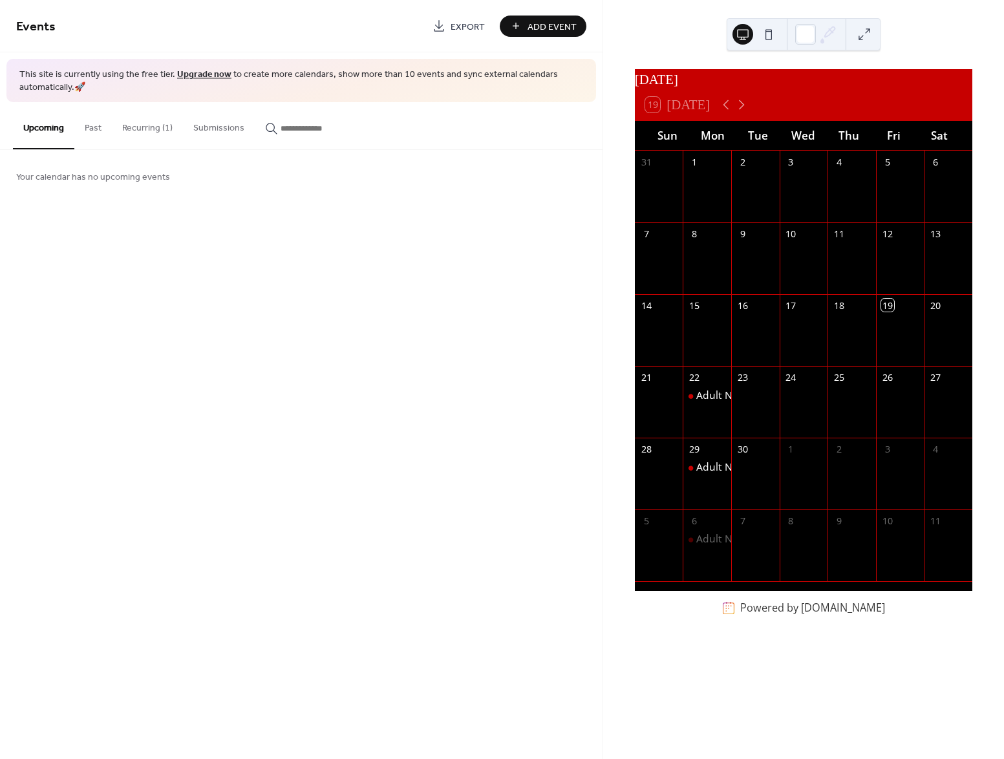
click at [147, 132] on button "Recurring (1)" at bounding box center [147, 125] width 71 height 46
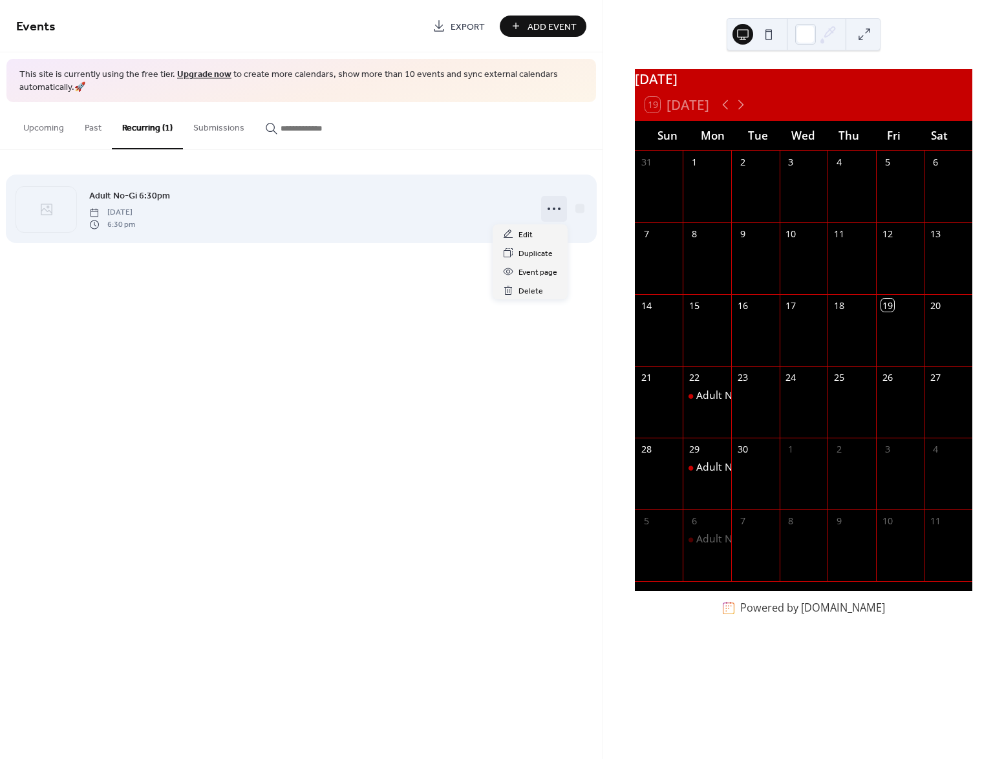
click at [557, 207] on icon at bounding box center [554, 208] width 21 height 21
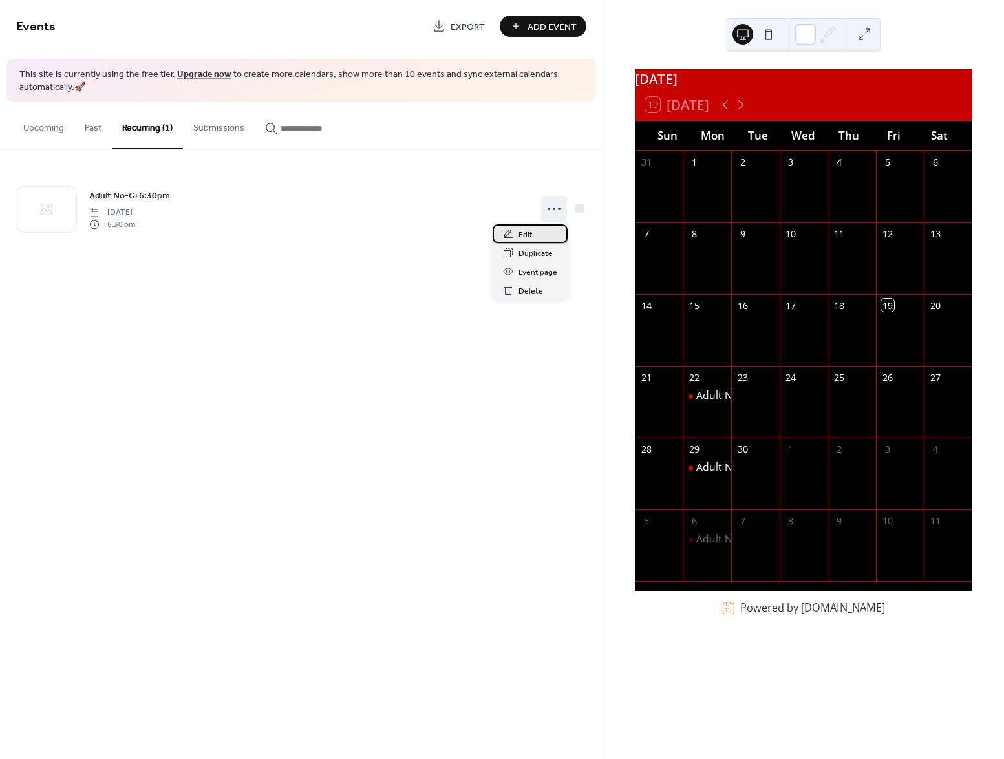
click at [523, 235] on span "Edit" at bounding box center [525, 235] width 14 height 14
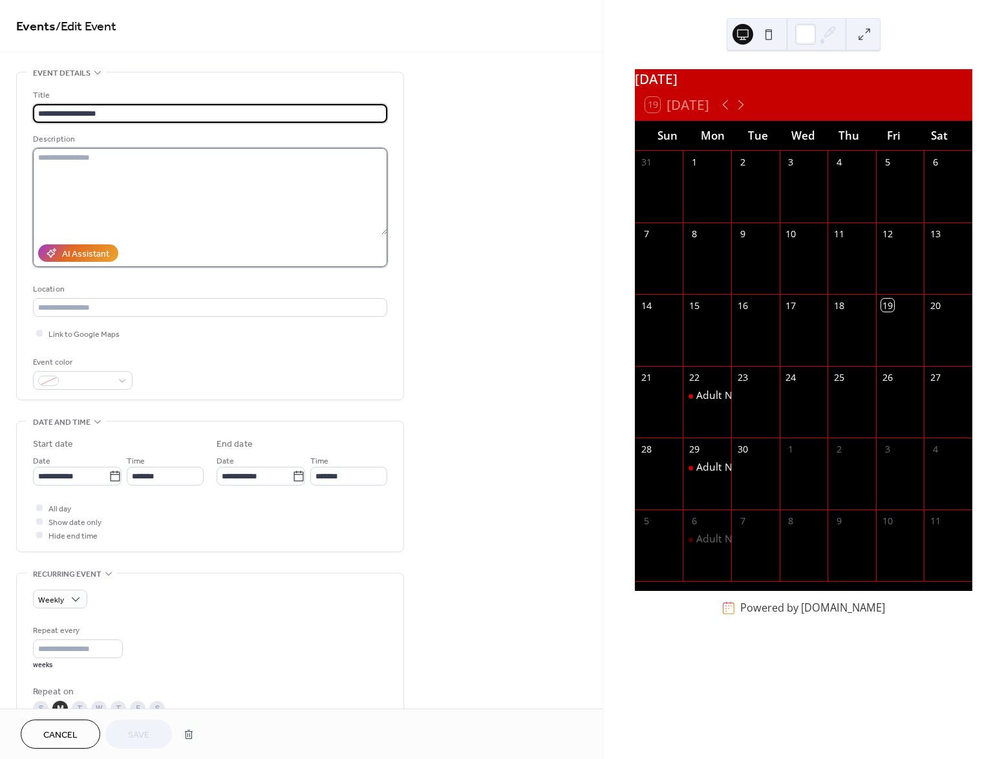
click at [117, 162] on textarea at bounding box center [210, 191] width 354 height 87
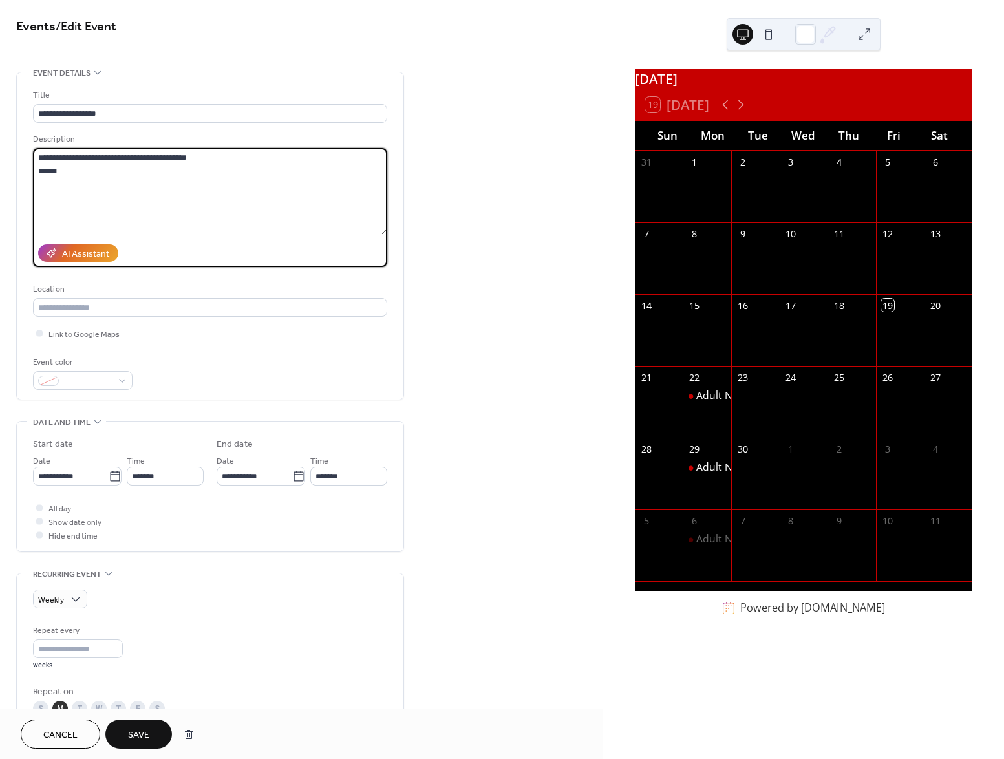
type textarea "**********"
click at [140, 729] on span "Save" at bounding box center [138, 735] width 21 height 14
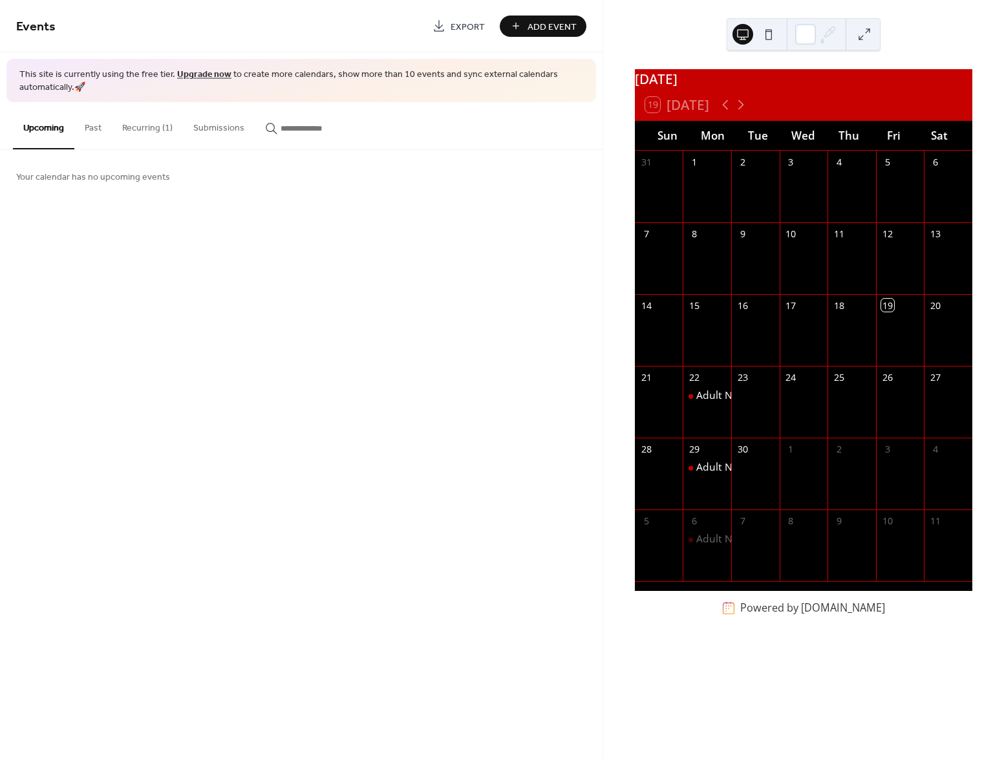
click at [539, 25] on span "Add Event" at bounding box center [551, 27] width 49 height 14
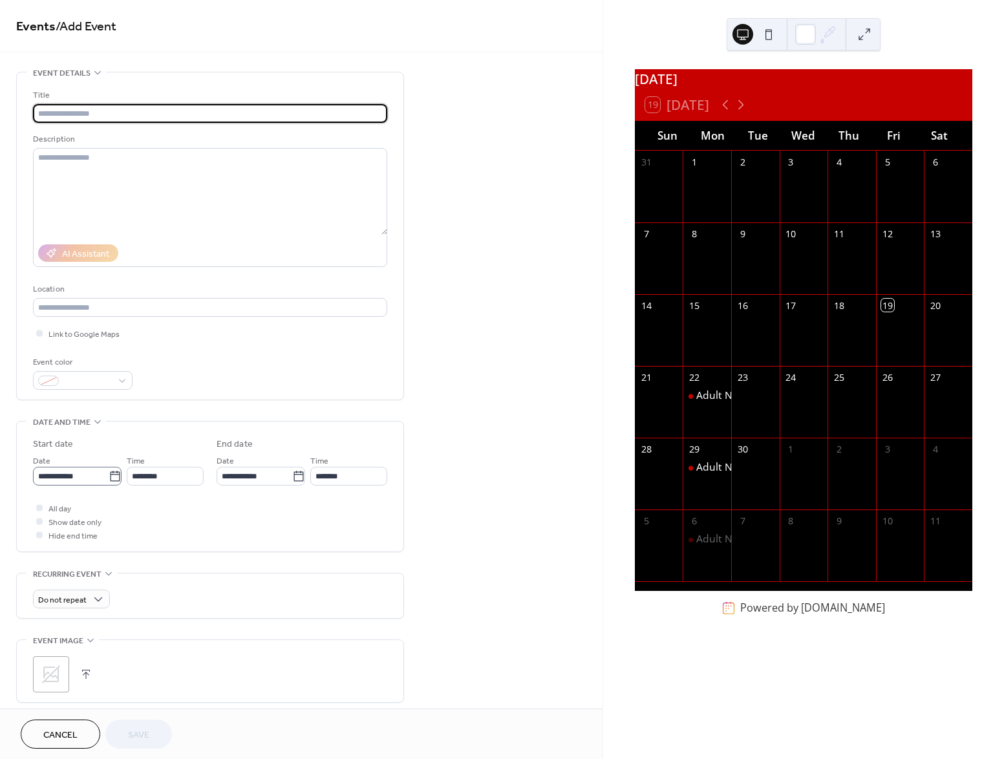
click at [110, 474] on icon at bounding box center [115, 476] width 13 height 13
click at [109, 474] on input "**********" at bounding box center [71, 476] width 76 height 19
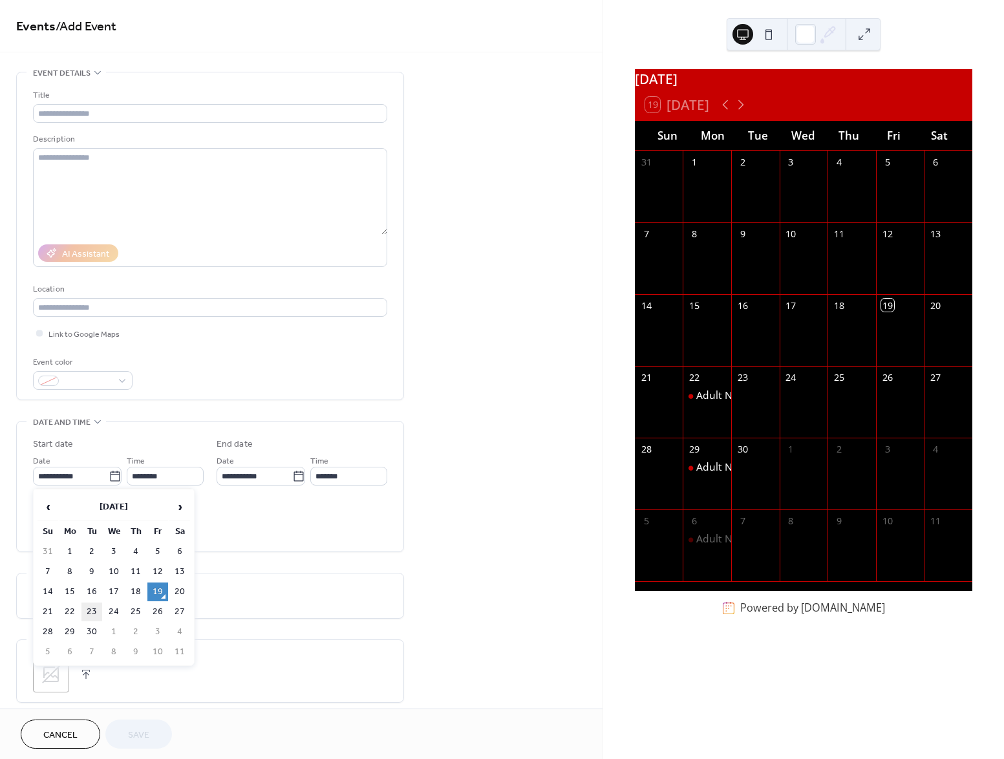
click at [90, 610] on td "23" at bounding box center [91, 611] width 21 height 19
type input "**********"
click at [110, 478] on icon at bounding box center [115, 476] width 13 height 13
click at [109, 478] on input "**********" at bounding box center [71, 476] width 76 height 19
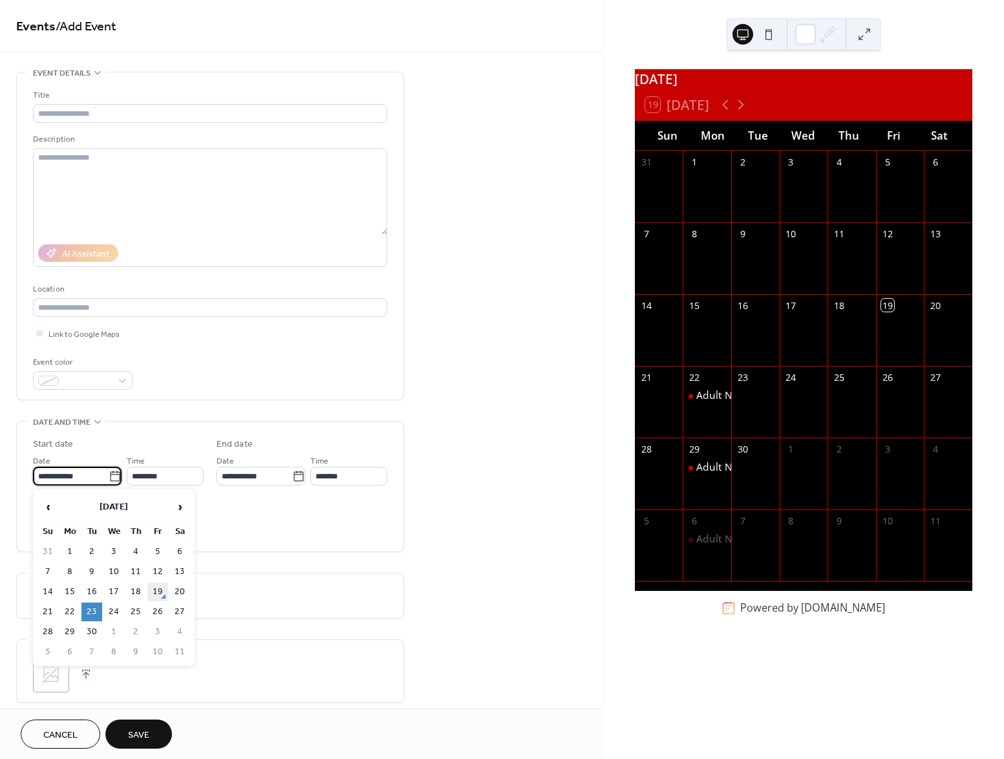
click at [156, 590] on td "19" at bounding box center [157, 591] width 21 height 19
type input "**********"
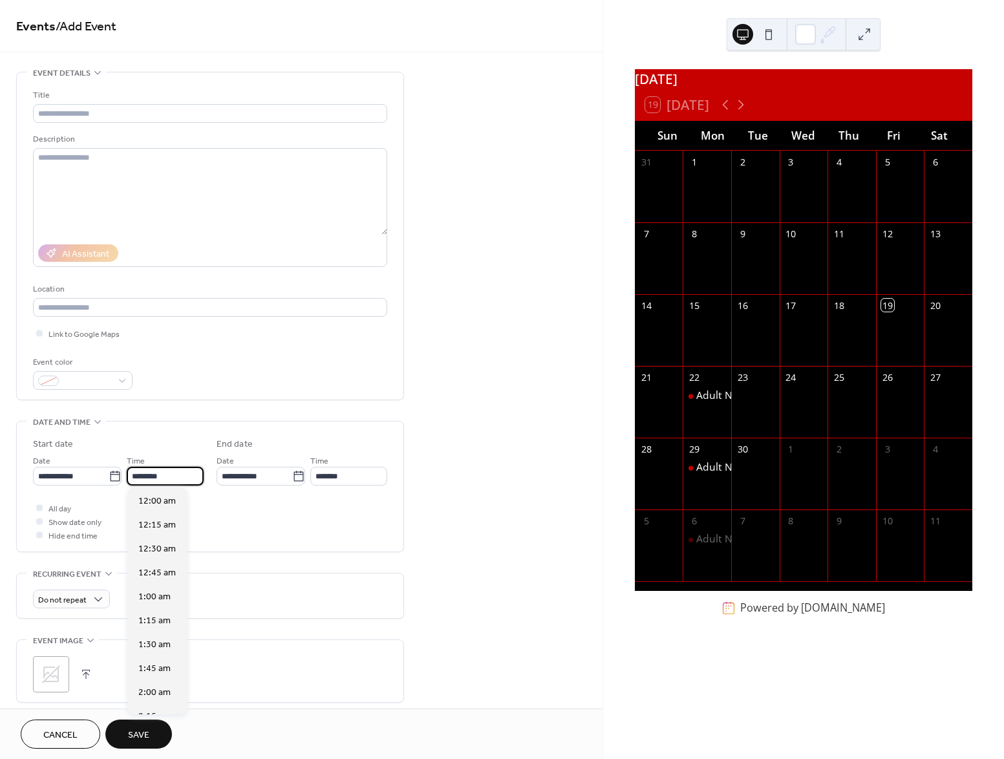
click at [162, 476] on input "********" at bounding box center [165, 476] width 77 height 19
click at [163, 474] on input "********" at bounding box center [165, 476] width 77 height 19
click at [45, 506] on div at bounding box center [39, 507] width 13 height 13
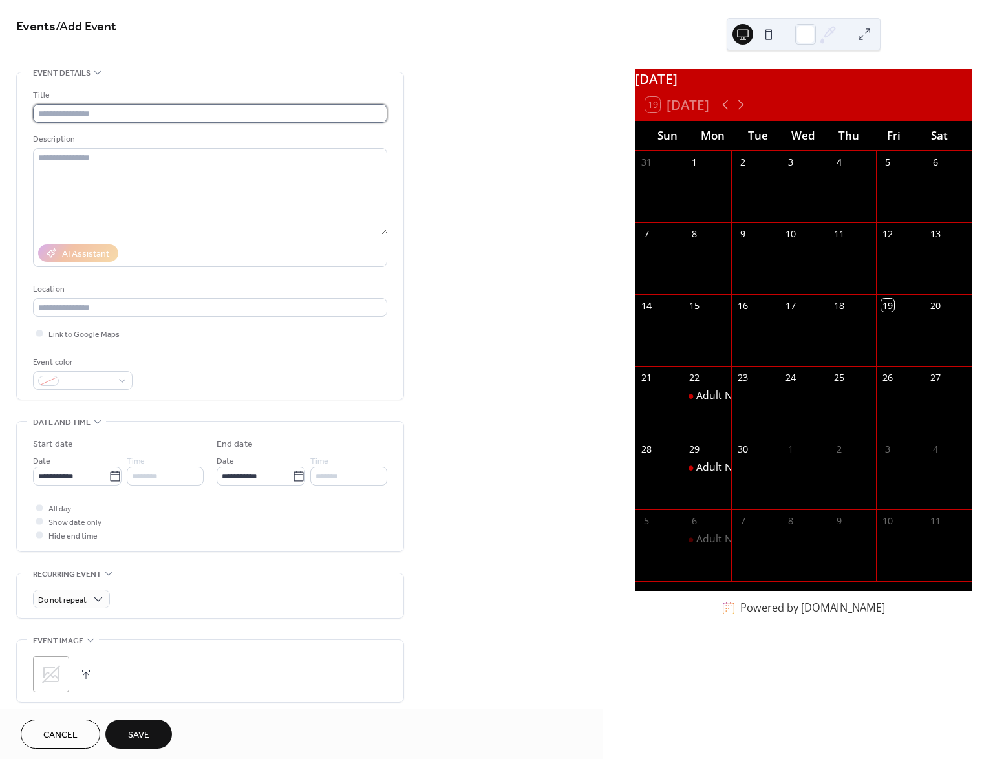
click at [107, 118] on input "text" at bounding box center [210, 113] width 354 height 19
click at [109, 114] on input "text" at bounding box center [210, 113] width 354 height 19
type input "**********"
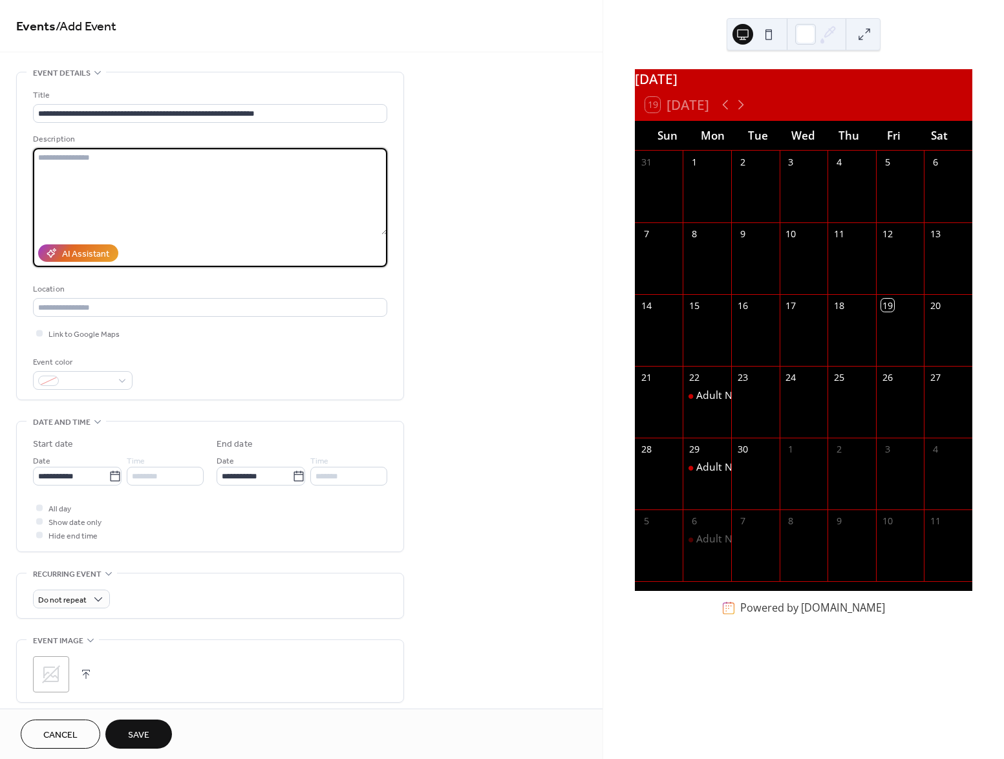
click at [64, 158] on textarea at bounding box center [210, 191] width 354 height 87
click at [81, 155] on textarea "**********" at bounding box center [210, 191] width 354 height 87
click at [151, 215] on textarea "**********" at bounding box center [210, 191] width 354 height 87
type textarea "**********"
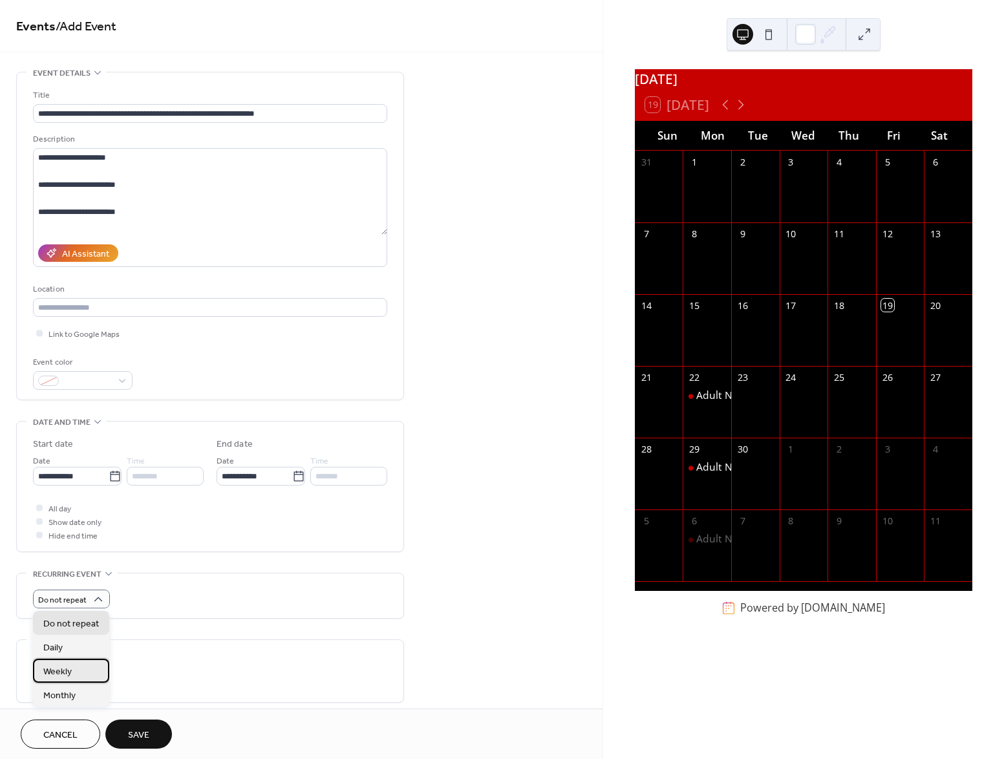
click at [77, 669] on div "Weekly" at bounding box center [71, 671] width 76 height 24
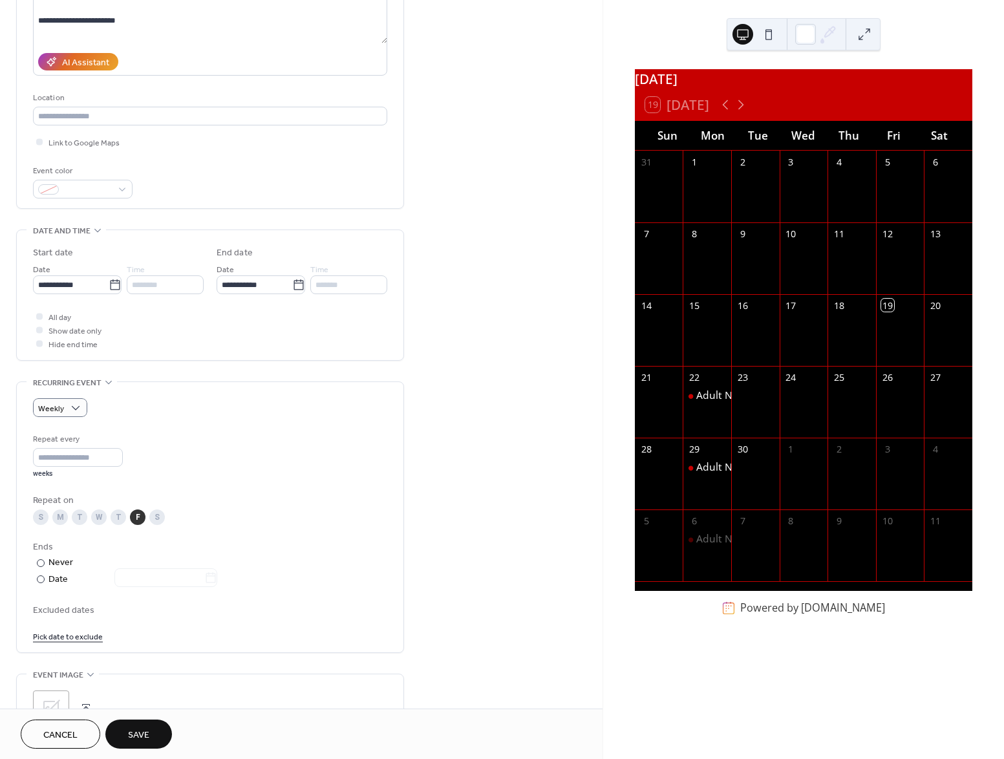
scroll to position [194, 0]
click at [139, 731] on span "Save" at bounding box center [138, 735] width 21 height 14
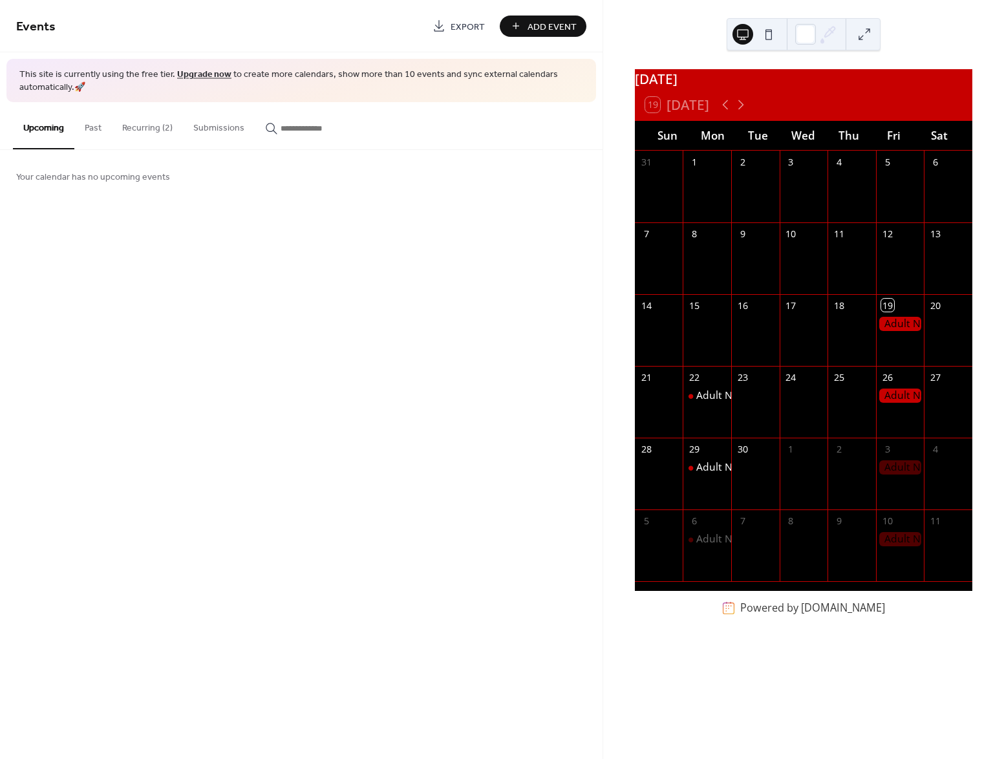
click at [523, 25] on button "Add Event" at bounding box center [543, 26] width 87 height 21
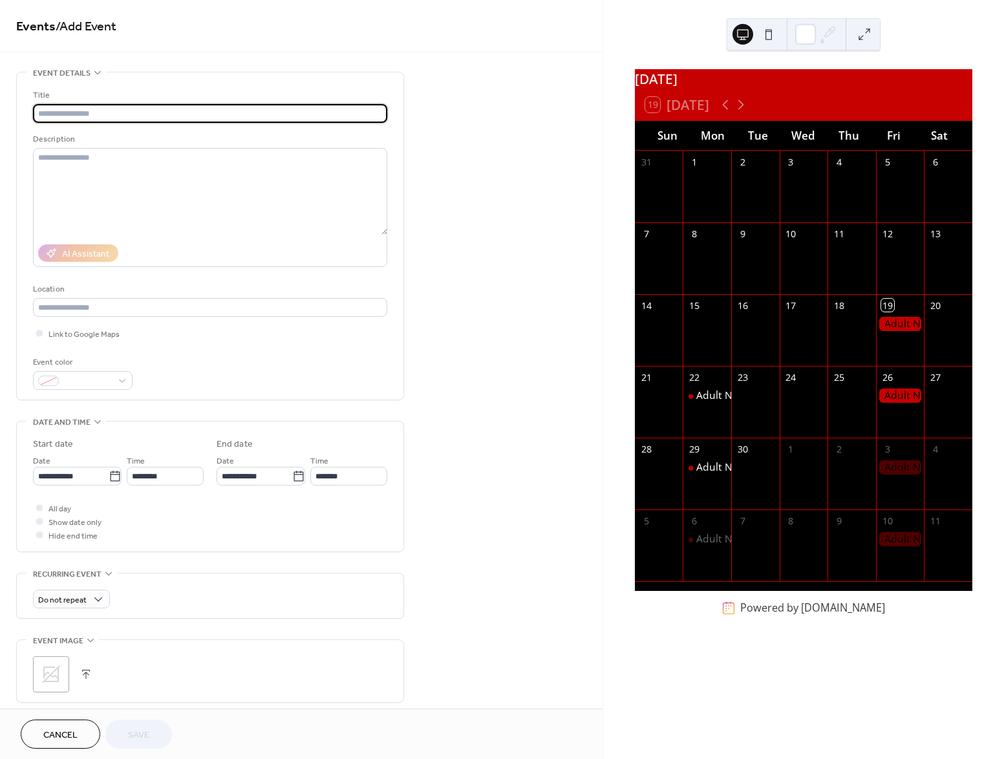
click at [768, 33] on button at bounding box center [768, 34] width 21 height 21
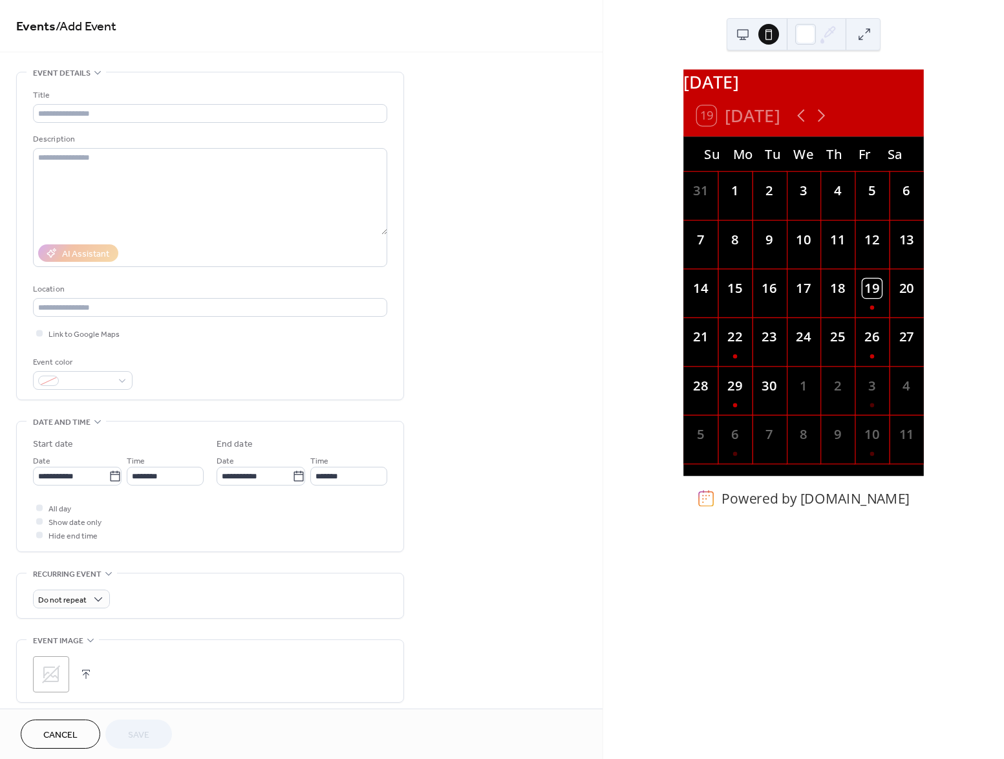
click at [742, 32] on button at bounding box center [742, 34] width 21 height 21
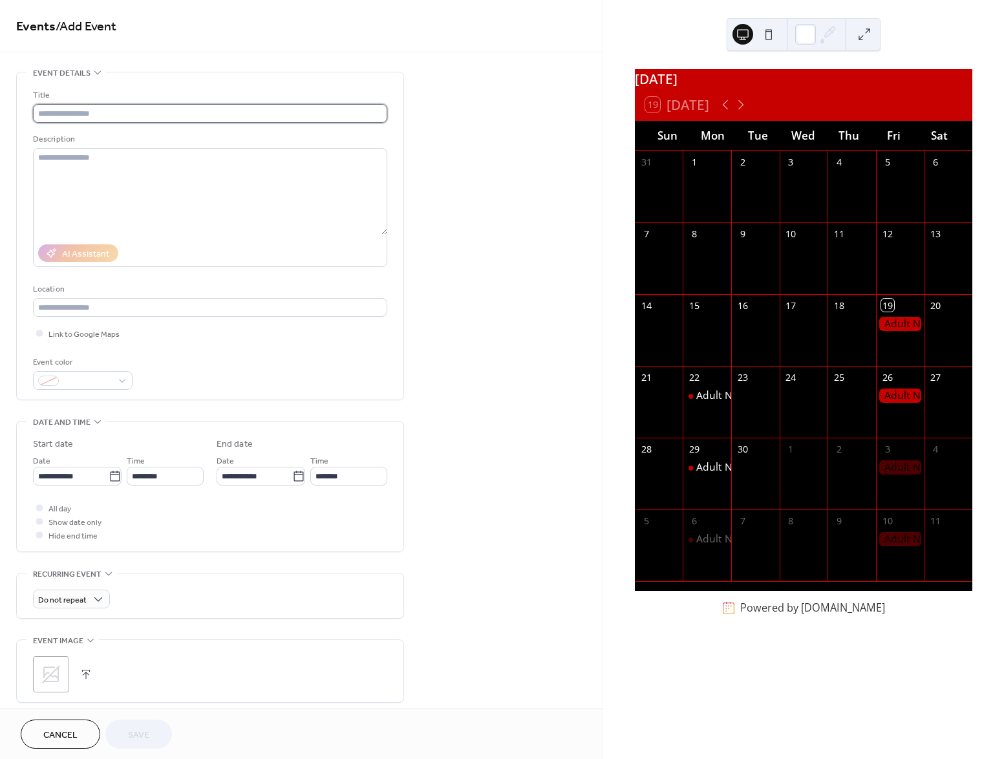
click at [118, 116] on input "text" at bounding box center [210, 113] width 354 height 19
click at [48, 507] on span "All day" at bounding box center [59, 509] width 23 height 14
click at [109, 476] on icon at bounding box center [115, 476] width 13 height 13
click at [109, 476] on input "**********" at bounding box center [71, 476] width 76 height 19
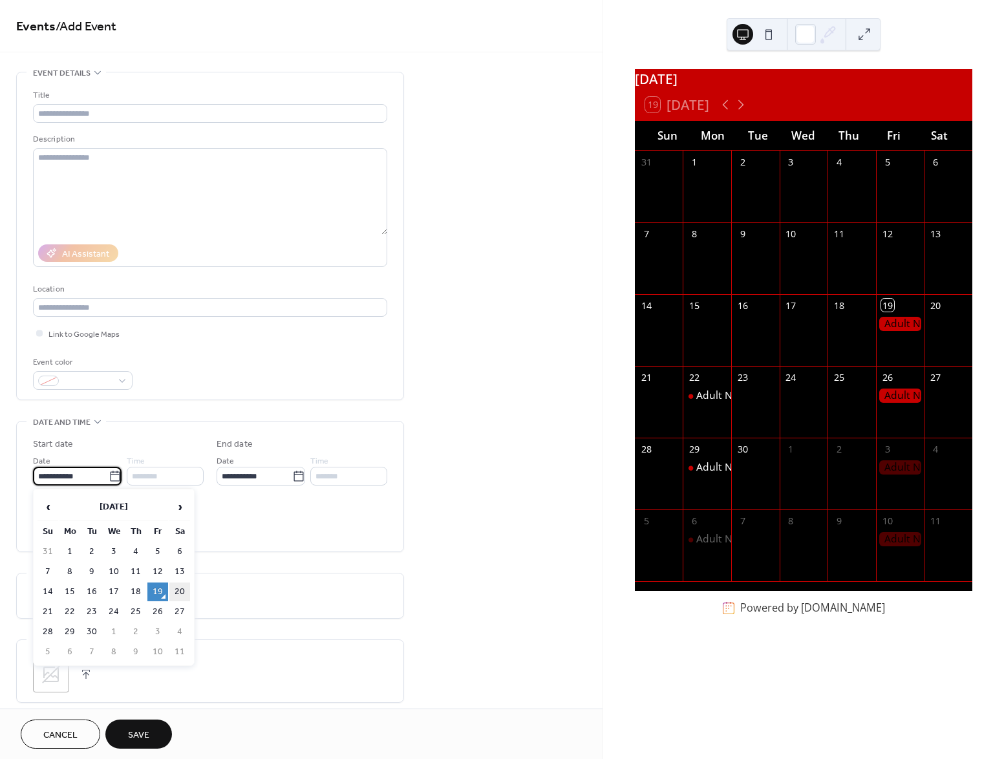
click at [178, 589] on td "20" at bounding box center [179, 591] width 21 height 19
type input "**********"
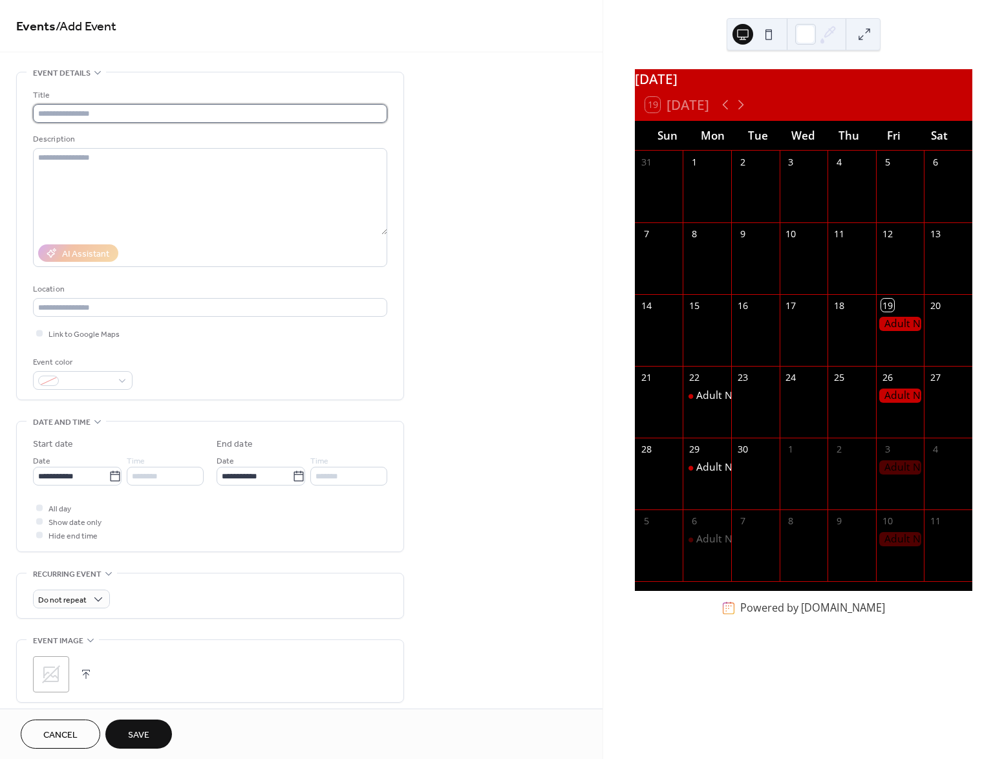
click at [102, 118] on input "text" at bounding box center [210, 113] width 354 height 19
type input "**********"
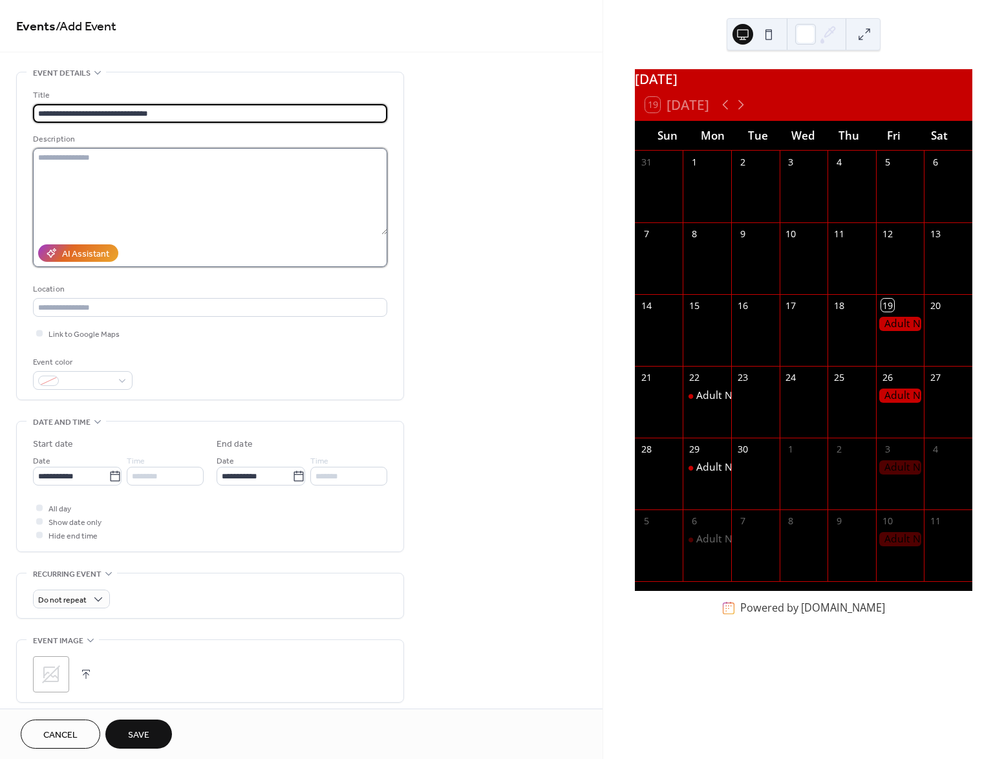
click at [83, 149] on textarea at bounding box center [210, 191] width 354 height 87
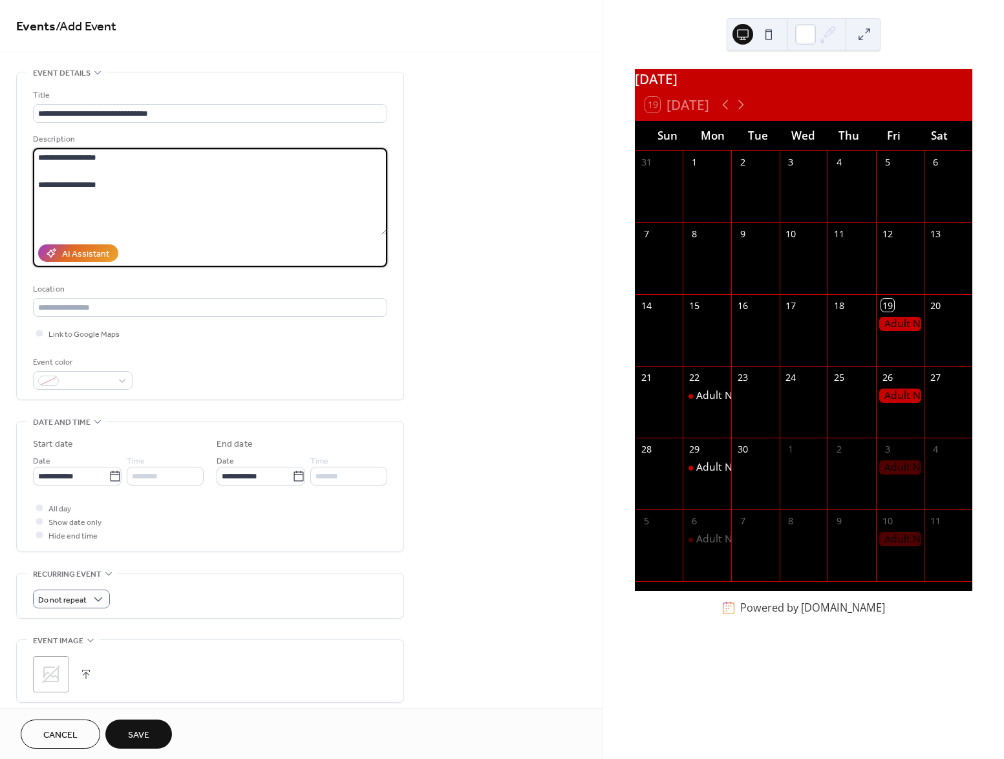
type textarea "**********"
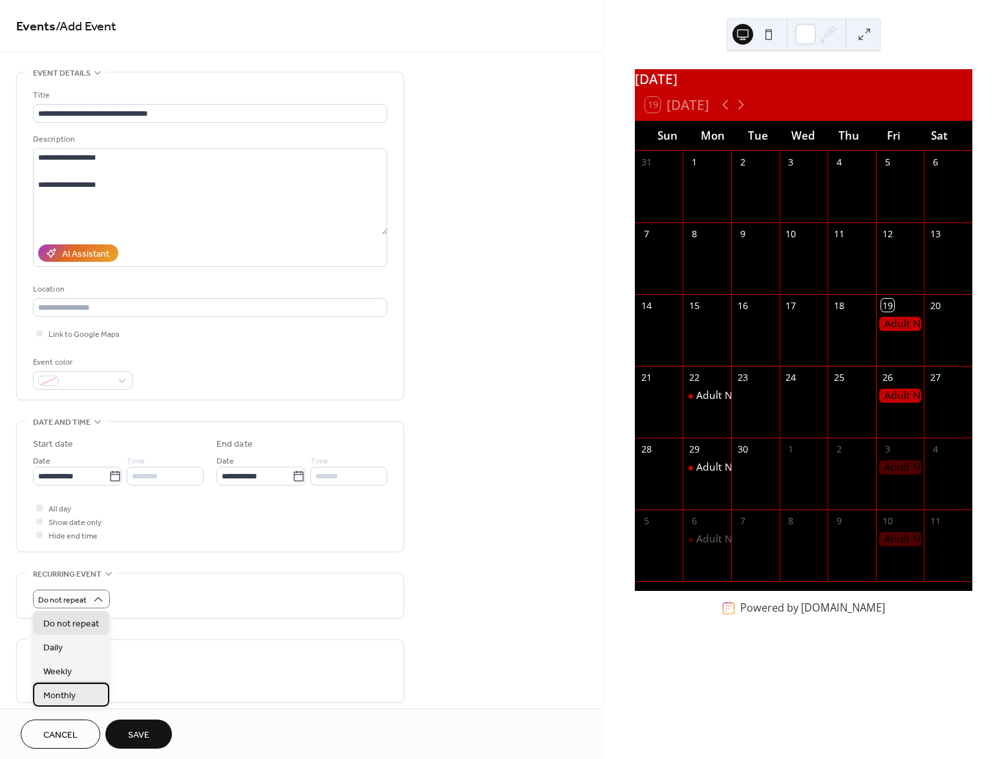
click at [69, 693] on span "Monthly" at bounding box center [59, 696] width 32 height 14
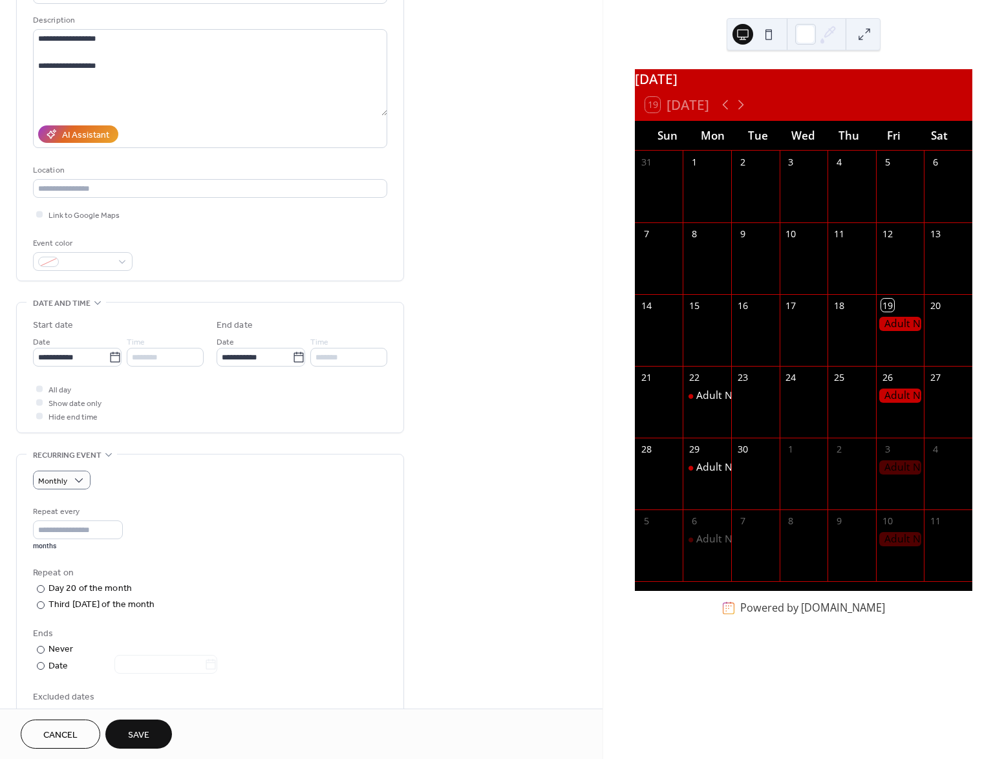
scroll to position [129, 0]
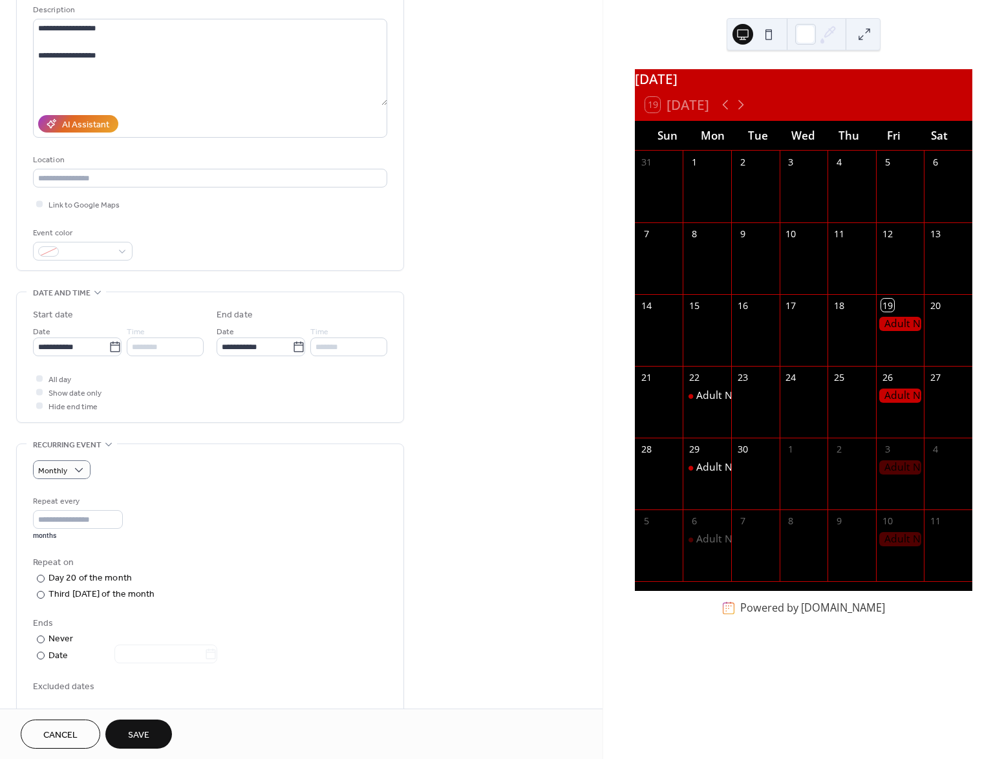
click at [142, 732] on span "Save" at bounding box center [138, 735] width 21 height 14
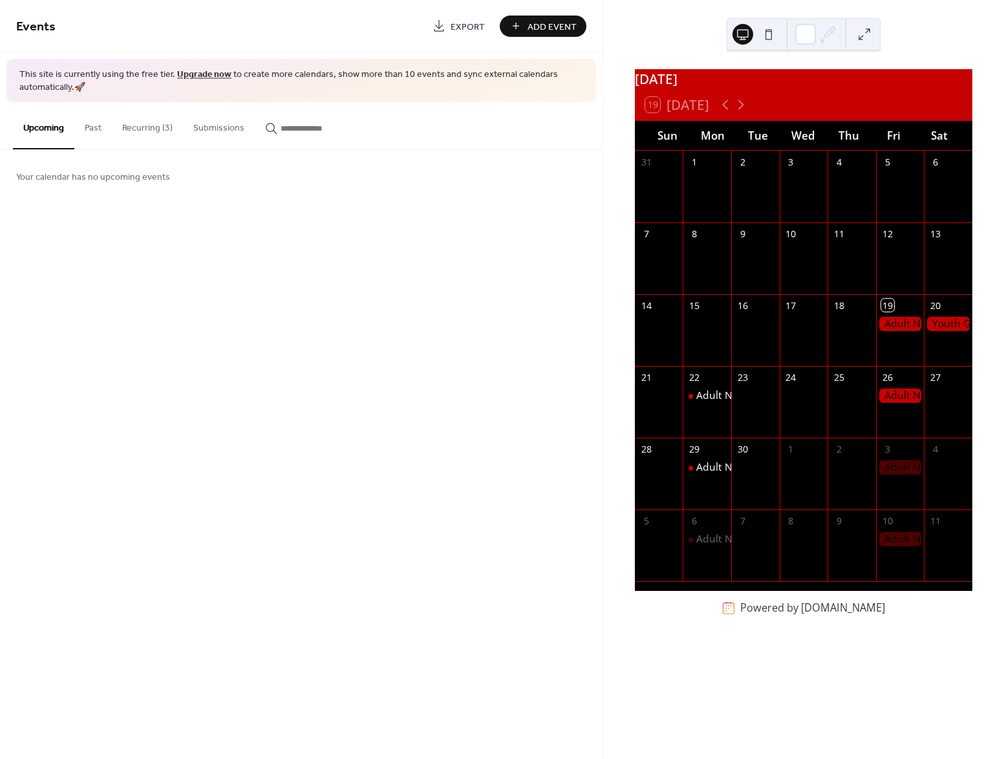
click at [145, 129] on button "Recurring (3)" at bounding box center [147, 125] width 71 height 46
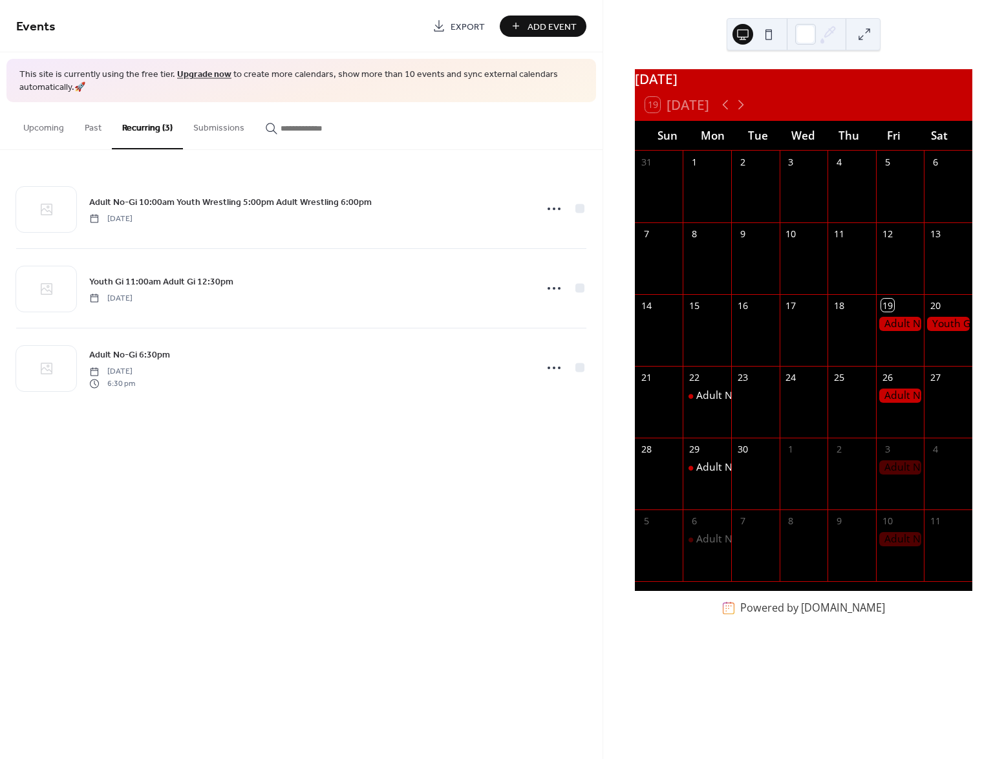
click at [49, 129] on button "Upcoming" at bounding box center [43, 125] width 61 height 46
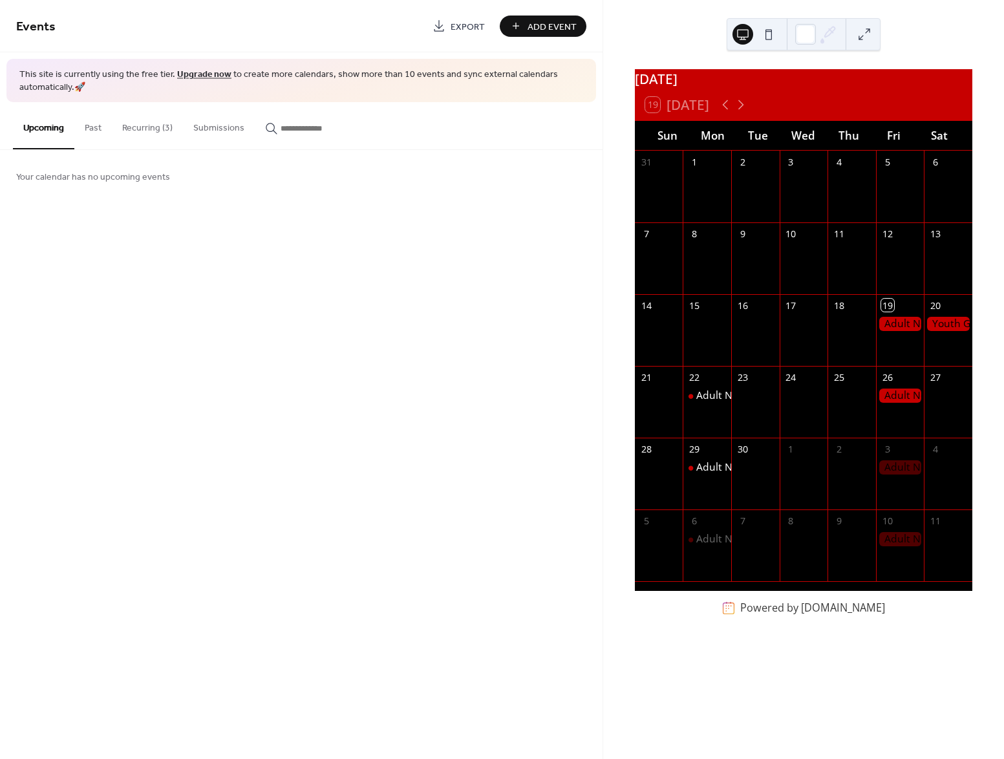
click at [135, 129] on button "Recurring (3)" at bounding box center [147, 125] width 71 height 46
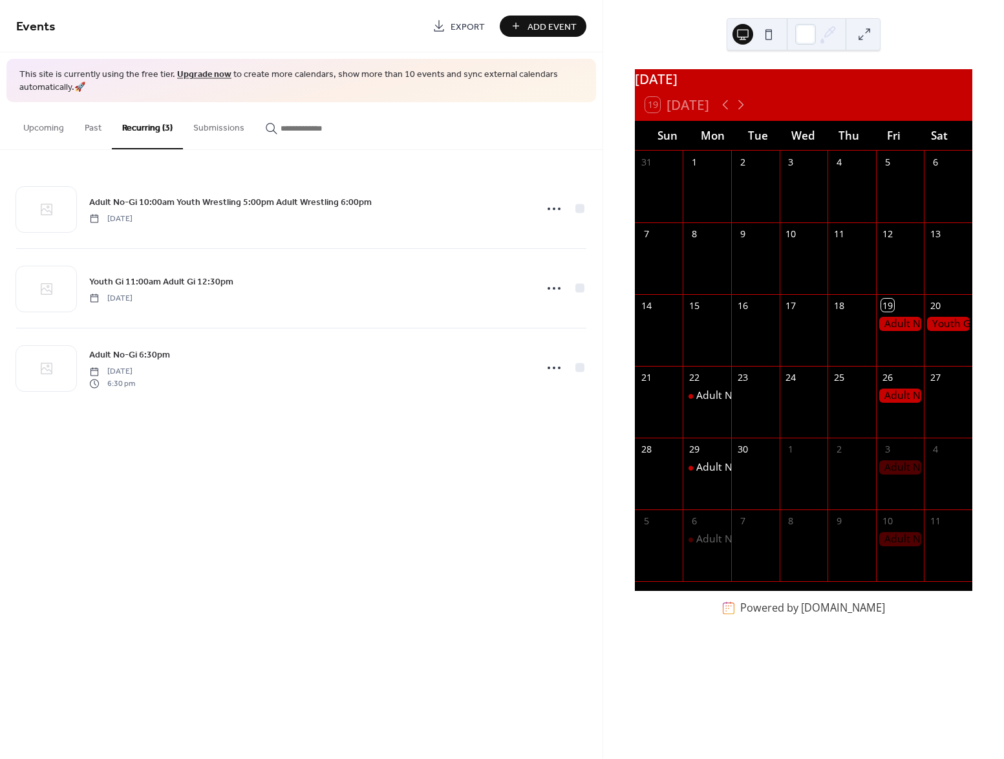
click at [209, 135] on button "Submissions" at bounding box center [219, 125] width 72 height 46
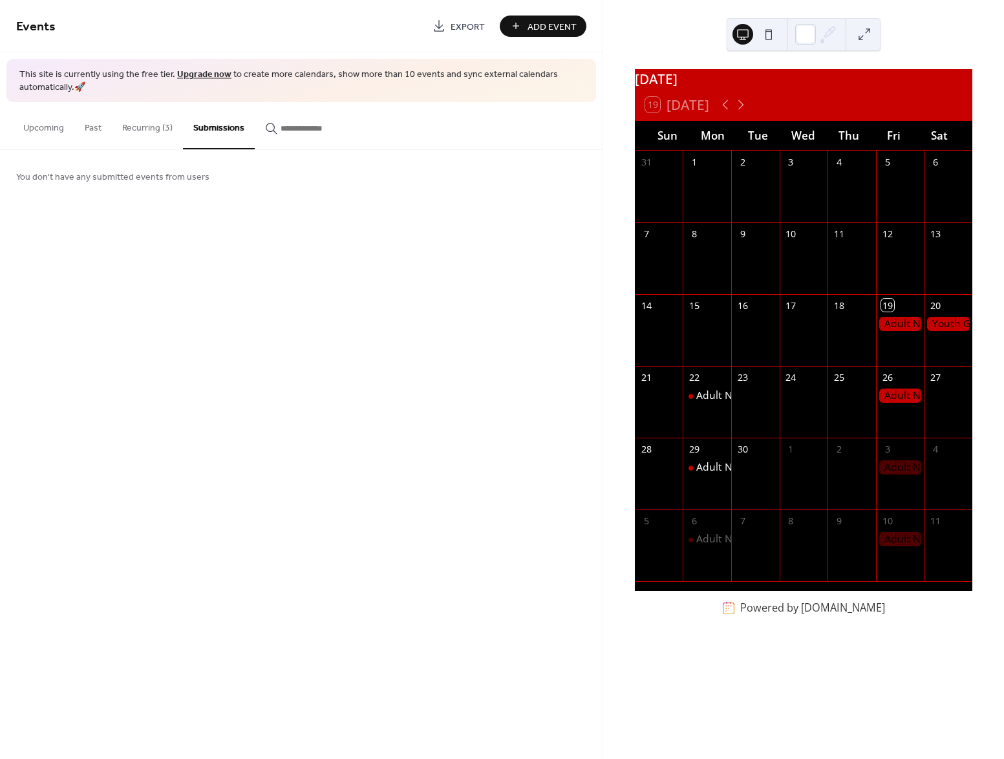
click at [149, 132] on button "Recurring (3)" at bounding box center [147, 125] width 71 height 46
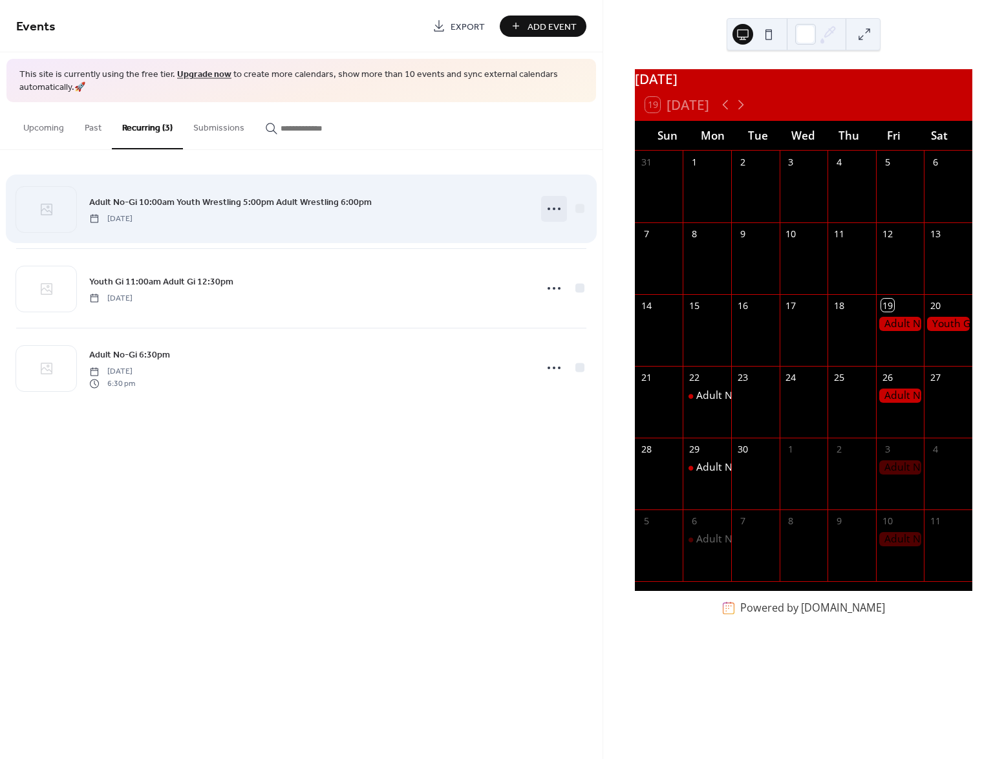
click at [548, 209] on circle at bounding box center [548, 208] width 3 height 3
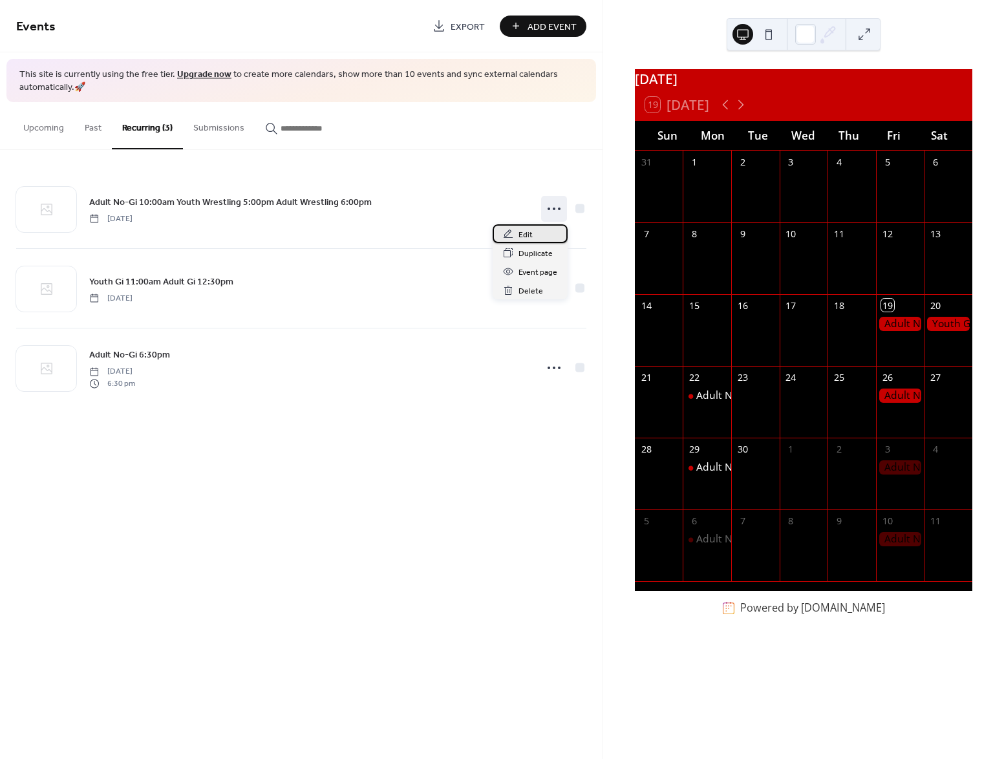
click at [532, 230] on div "Edit" at bounding box center [529, 233] width 75 height 19
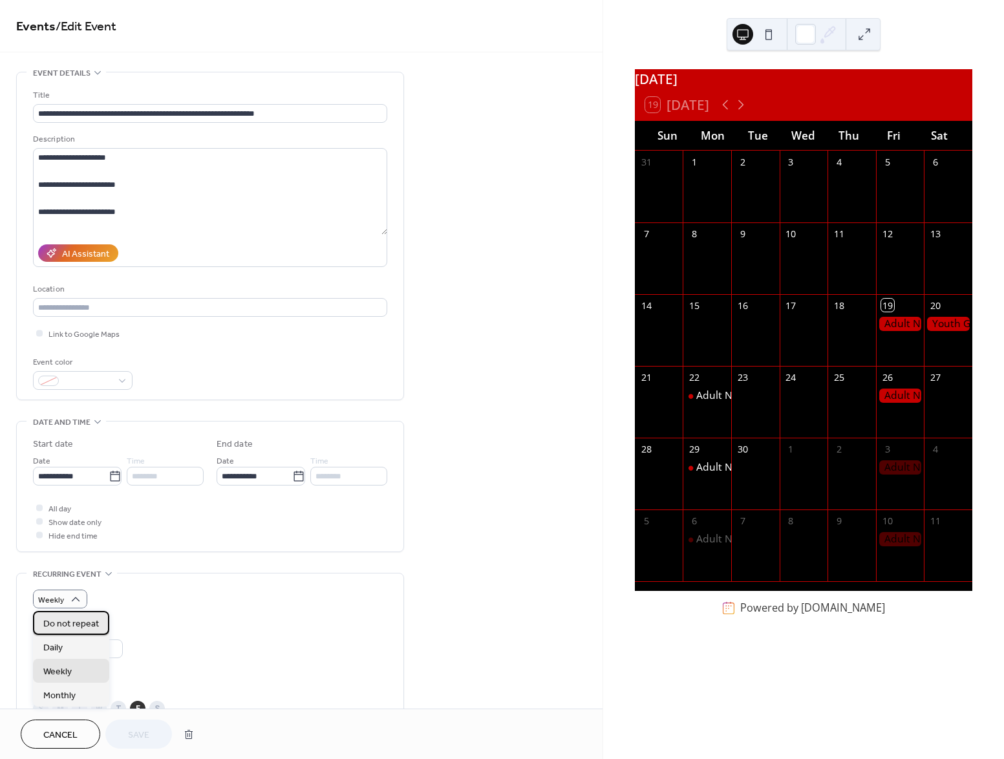
click at [78, 622] on span "Do not repeat" at bounding box center [71, 624] width 56 height 14
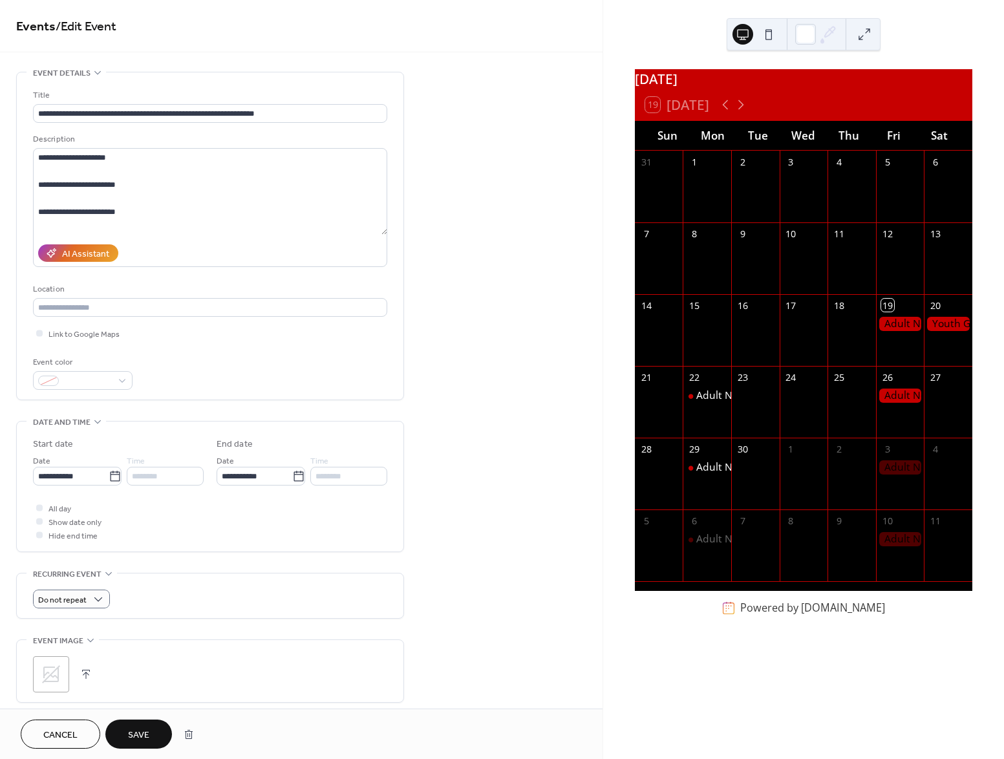
click at [137, 735] on span "Save" at bounding box center [138, 735] width 21 height 14
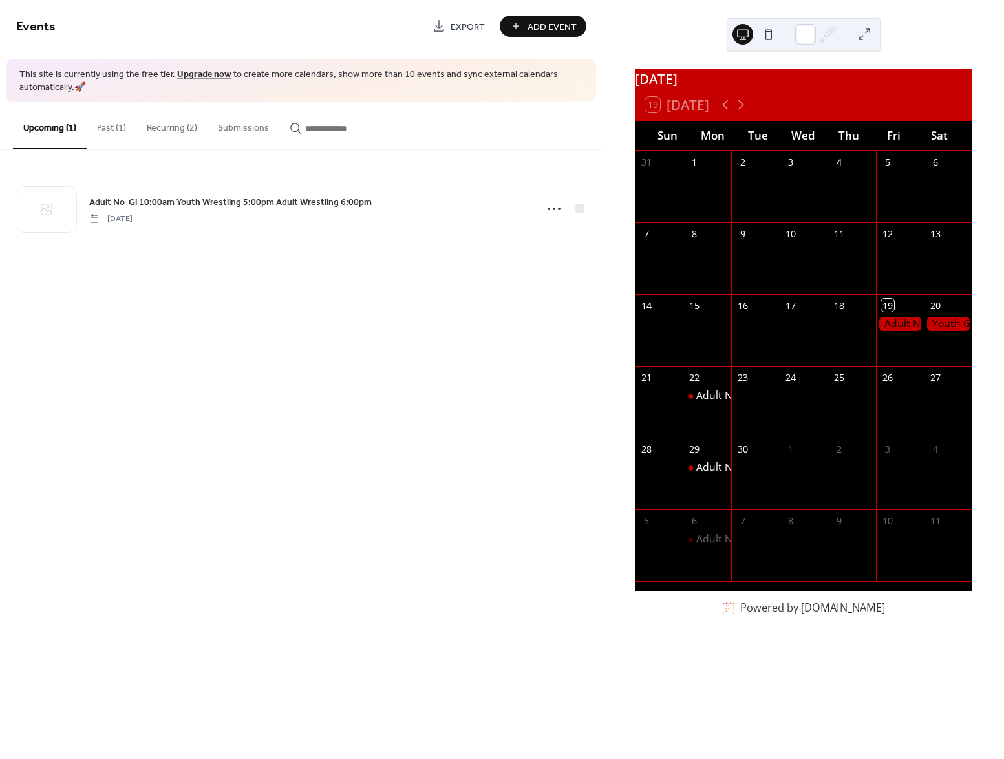
click at [165, 129] on button "Recurring (2)" at bounding box center [171, 125] width 71 height 46
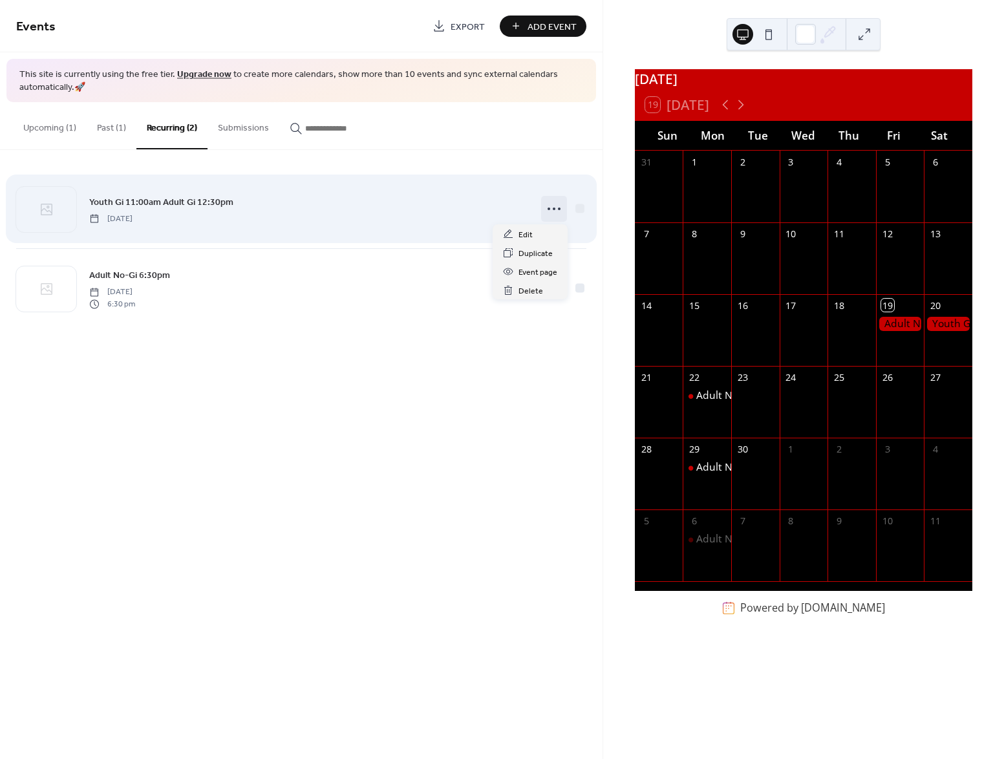
click at [554, 210] on icon at bounding box center [554, 208] width 21 height 21
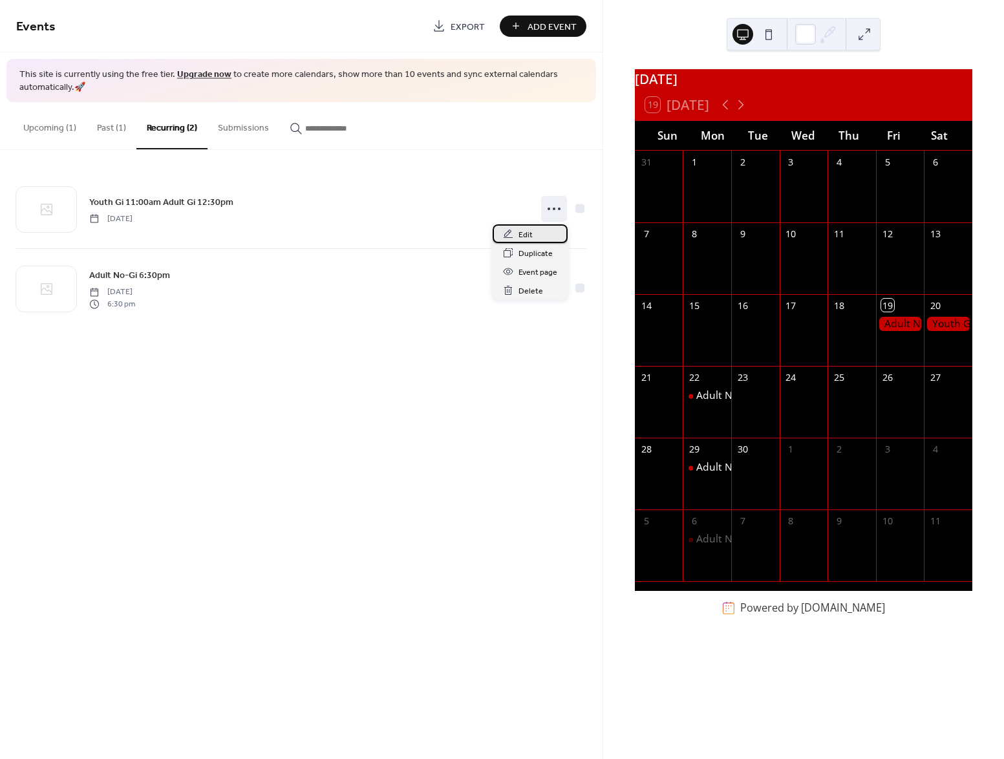
click at [521, 233] on span "Edit" at bounding box center [525, 235] width 14 height 14
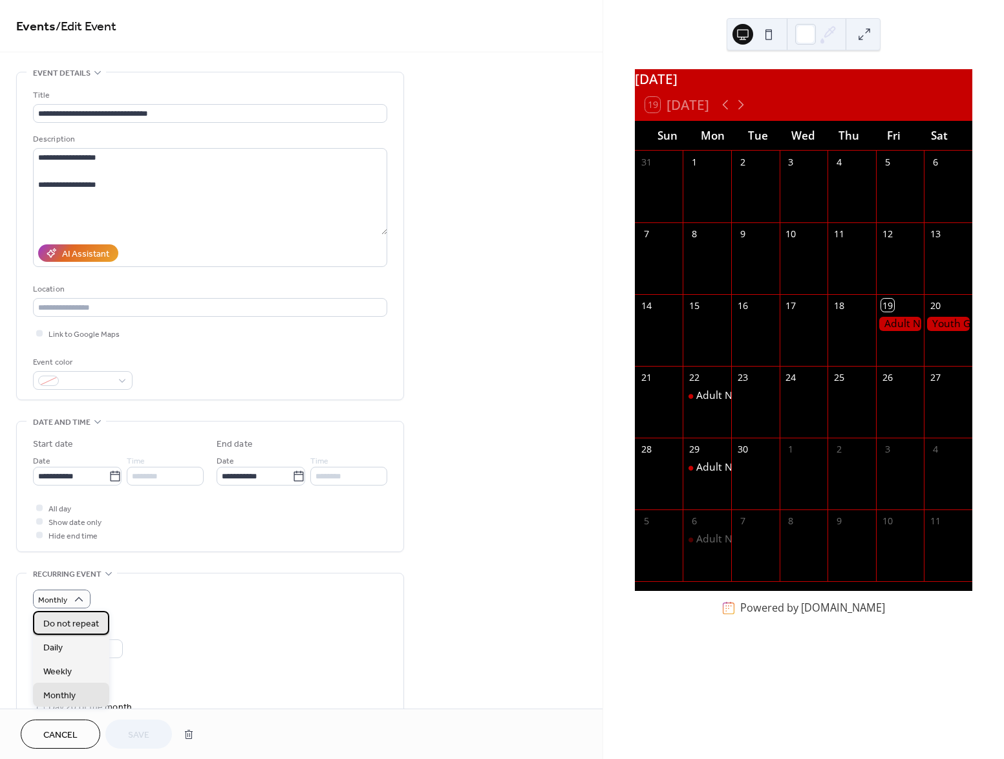
click at [76, 628] on span "Do not repeat" at bounding box center [71, 624] width 56 height 14
click at [135, 737] on span "Save" at bounding box center [138, 735] width 21 height 14
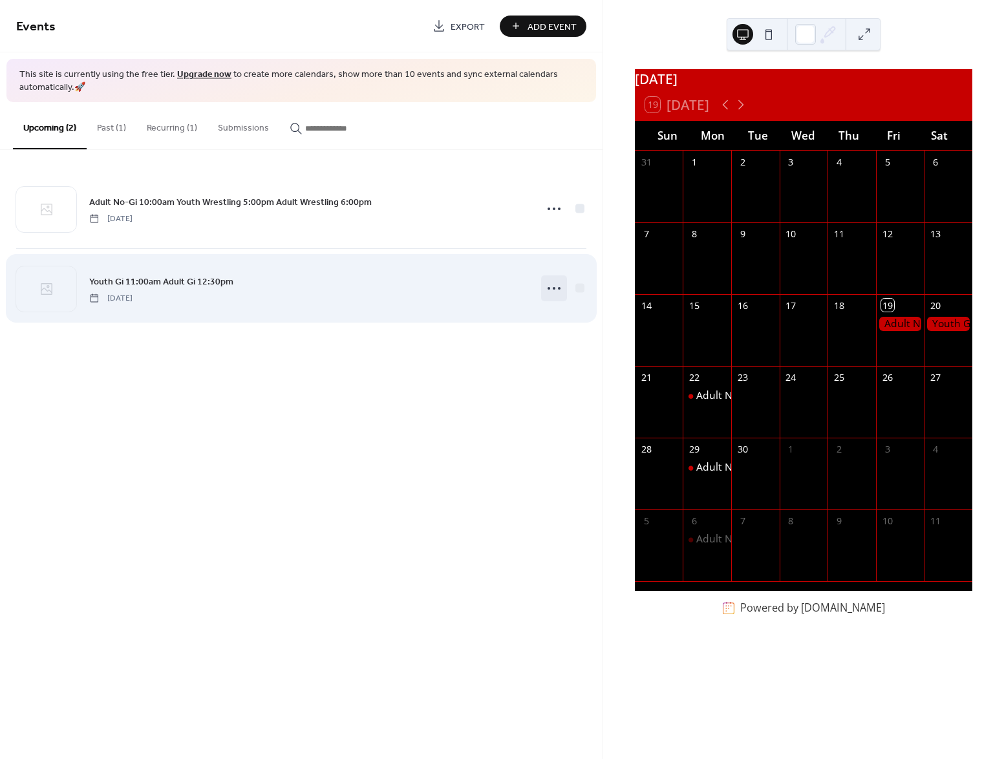
click at [554, 287] on icon at bounding box center [554, 288] width 21 height 21
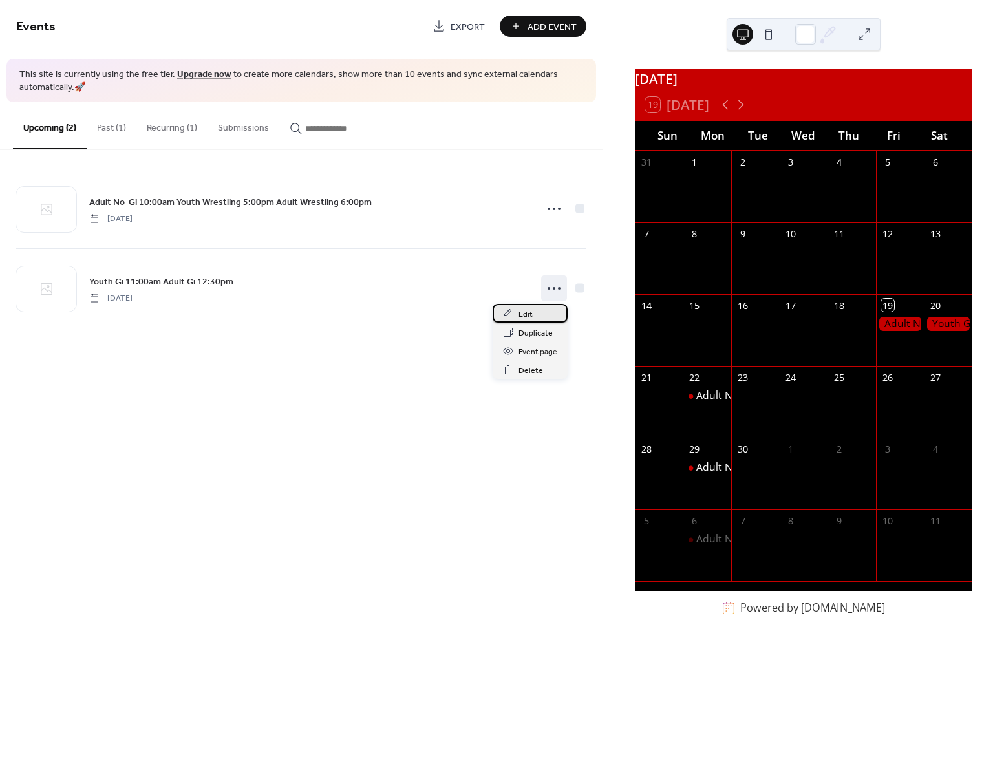
click at [533, 311] on div "Edit" at bounding box center [529, 313] width 75 height 19
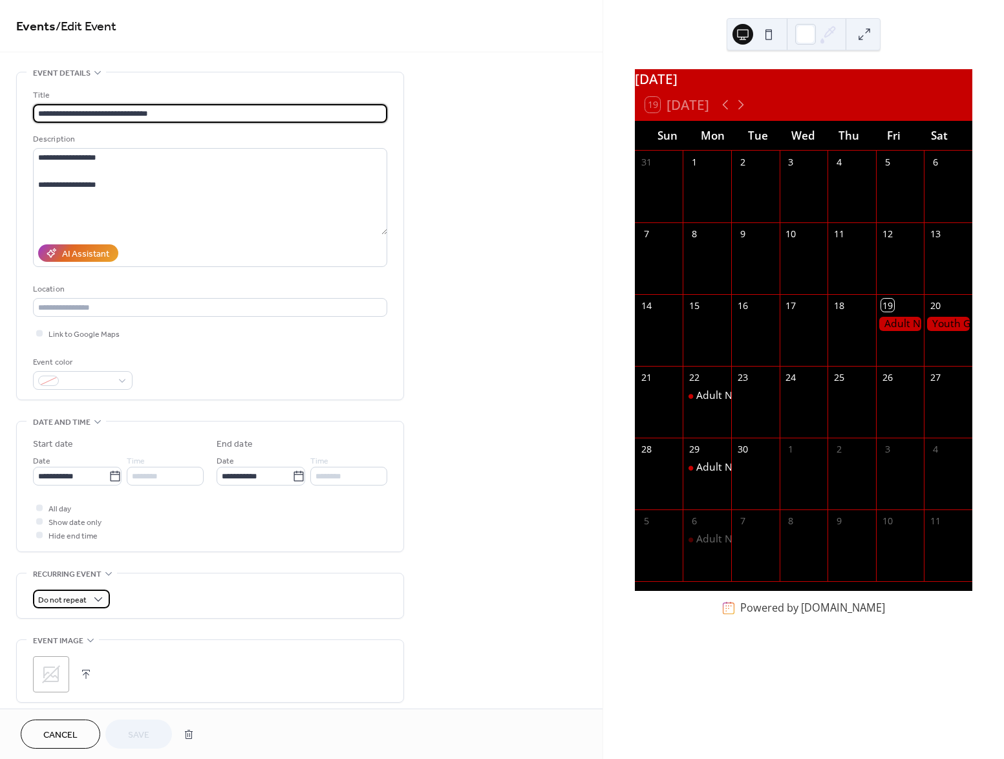
click at [84, 596] on span "Do not repeat" at bounding box center [62, 600] width 48 height 15
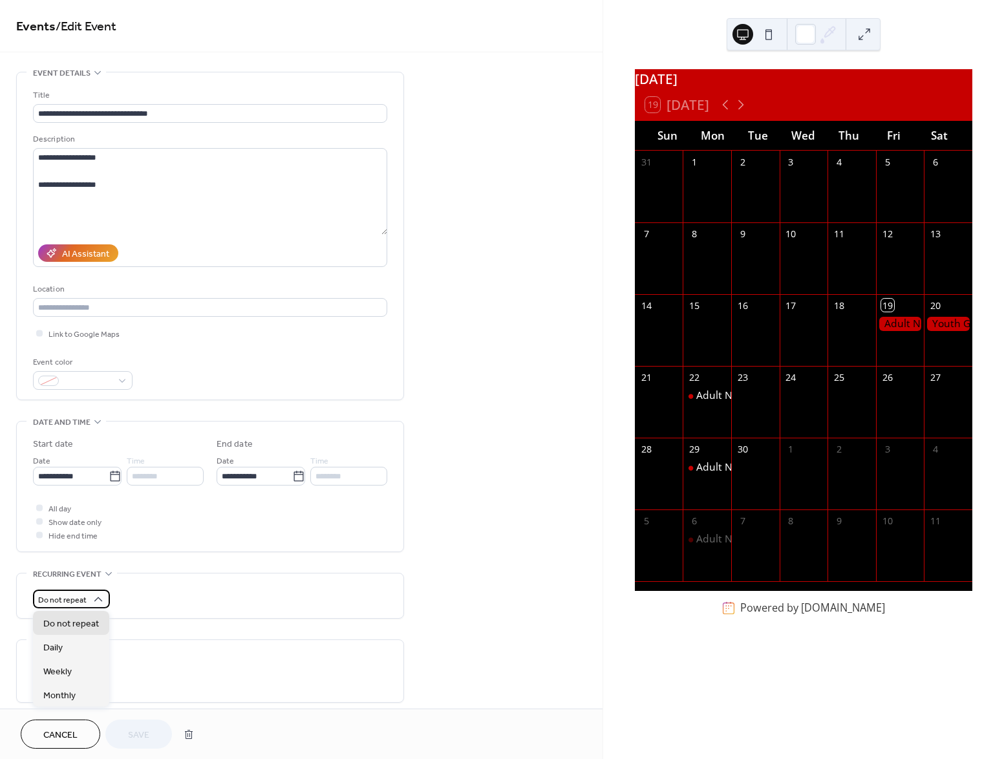
click at [94, 594] on icon at bounding box center [98, 599] width 13 height 13
click at [68, 734] on span "Cancel" at bounding box center [60, 735] width 34 height 14
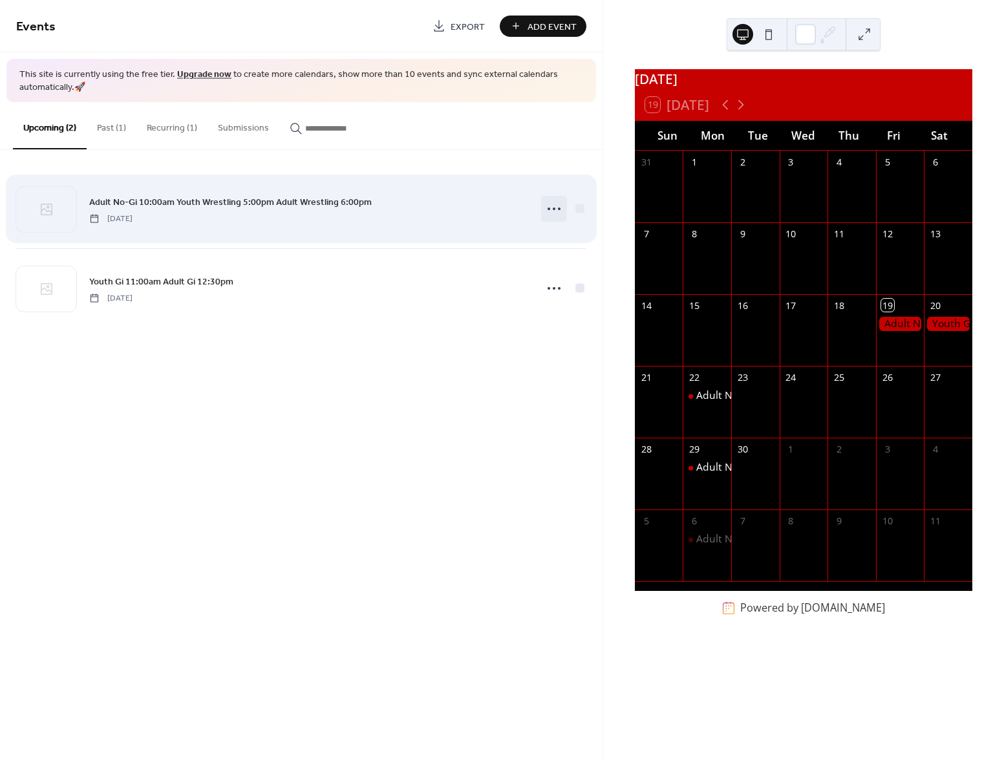
click at [546, 209] on icon at bounding box center [554, 208] width 21 height 21
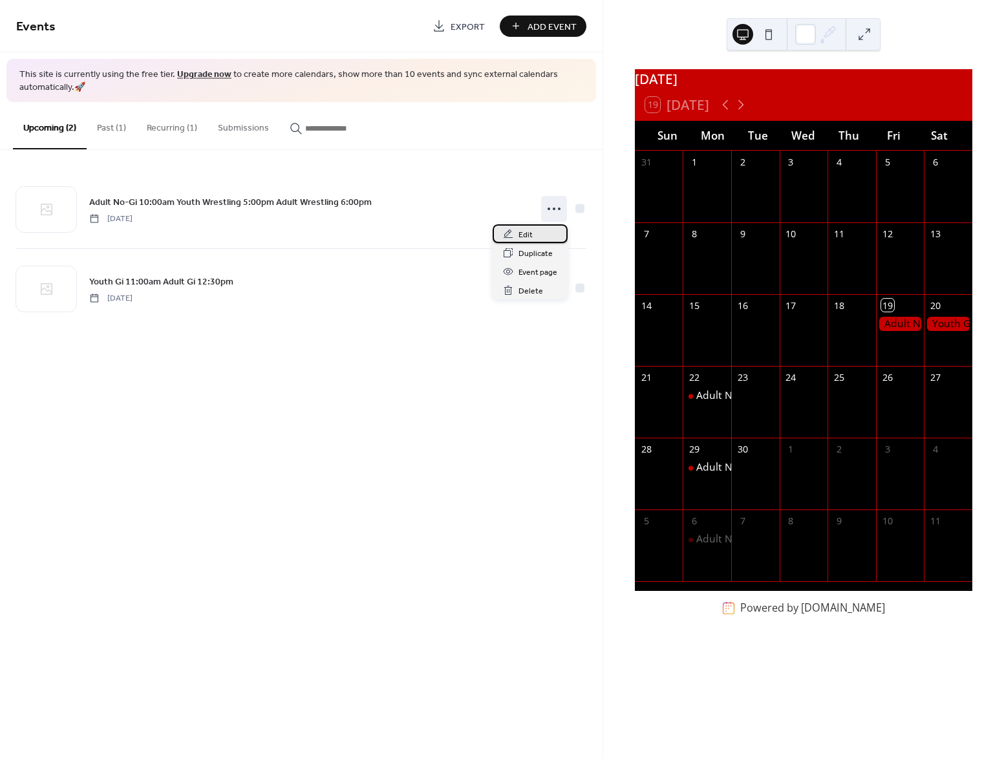
click at [526, 237] on span "Edit" at bounding box center [525, 235] width 14 height 14
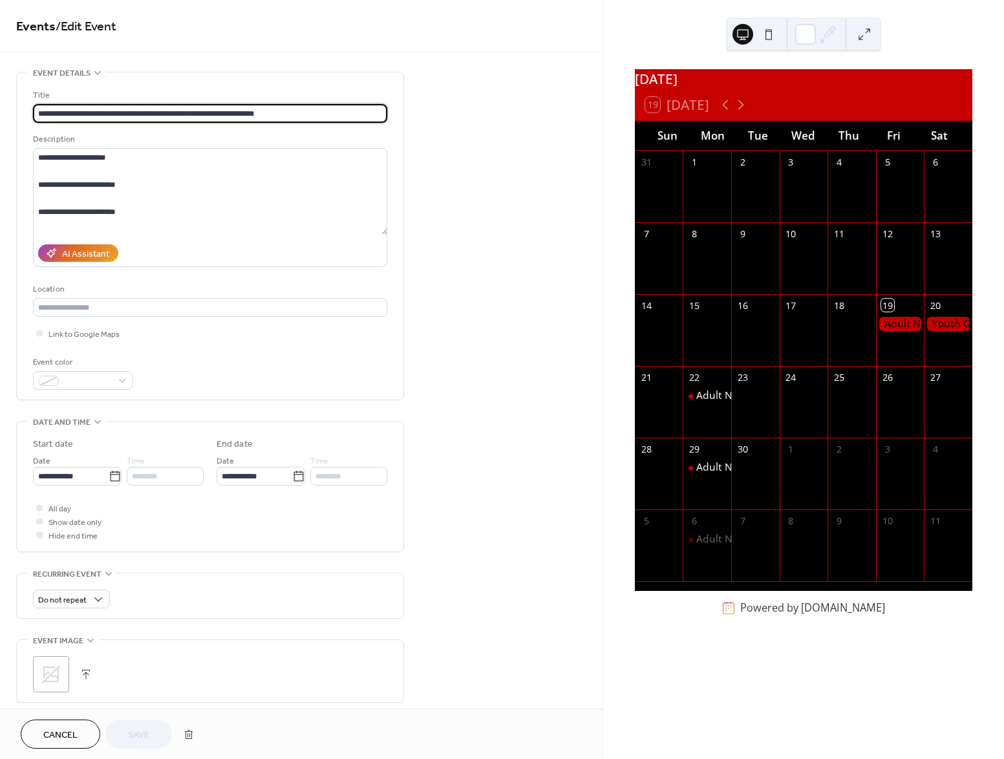
drag, startPoint x: 58, startPoint y: 736, endPoint x: 222, endPoint y: 608, distance: 208.1
click at [59, 735] on span "Cancel" at bounding box center [60, 735] width 34 height 14
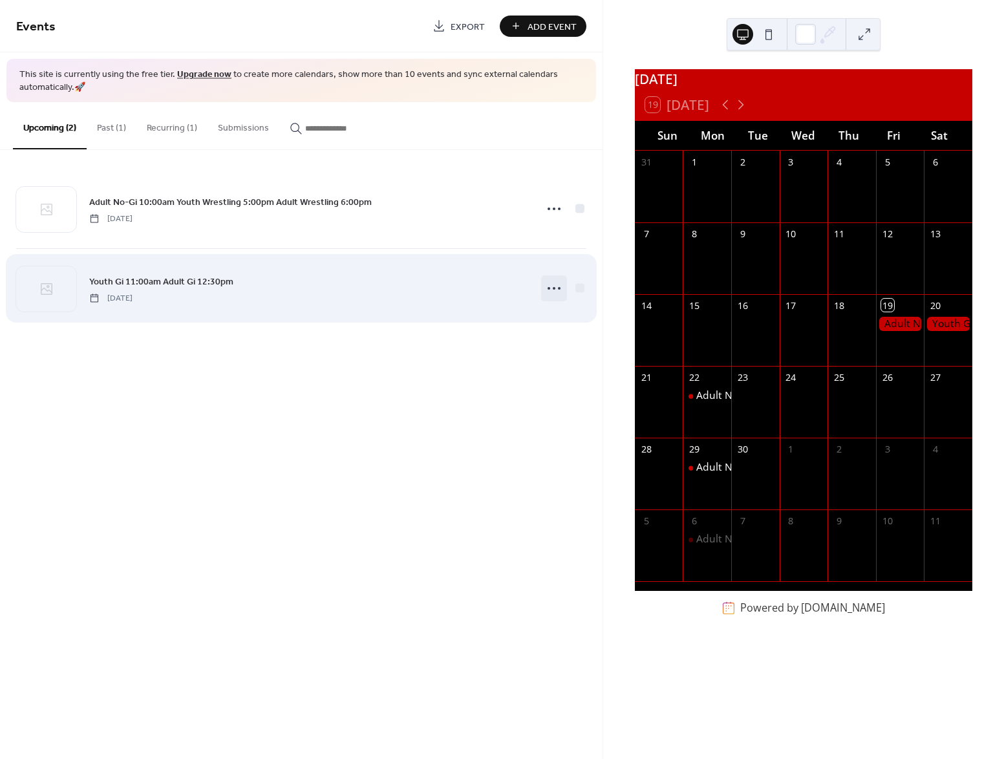
click at [555, 282] on icon at bounding box center [554, 288] width 21 height 21
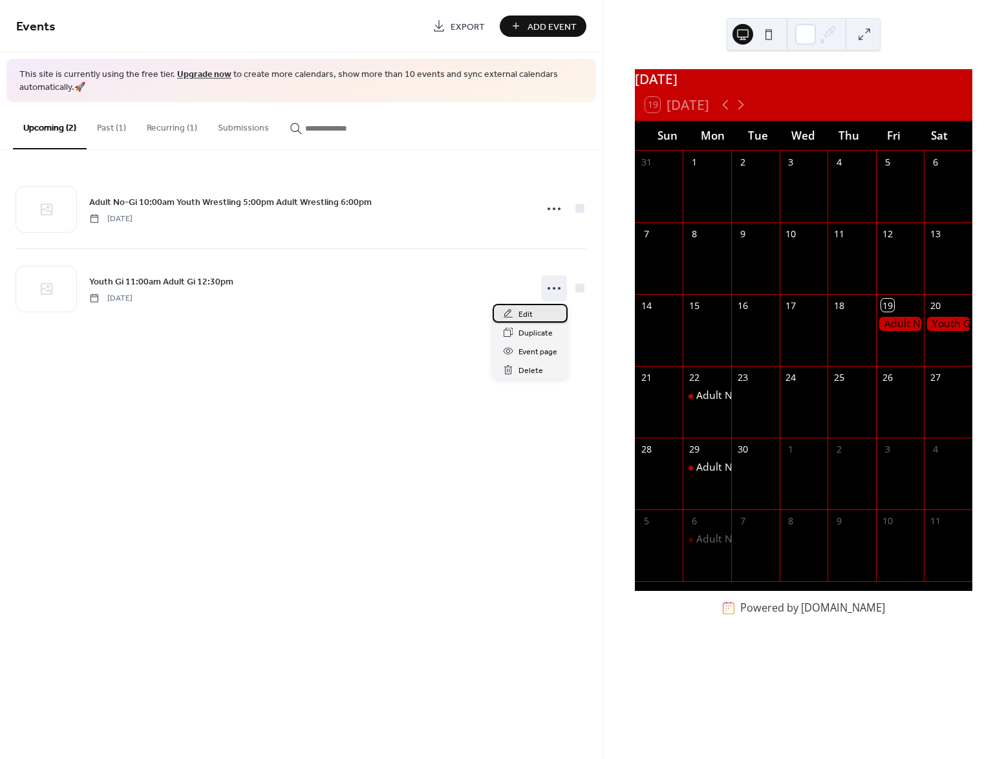
click at [514, 310] on div "Edit" at bounding box center [529, 313] width 75 height 19
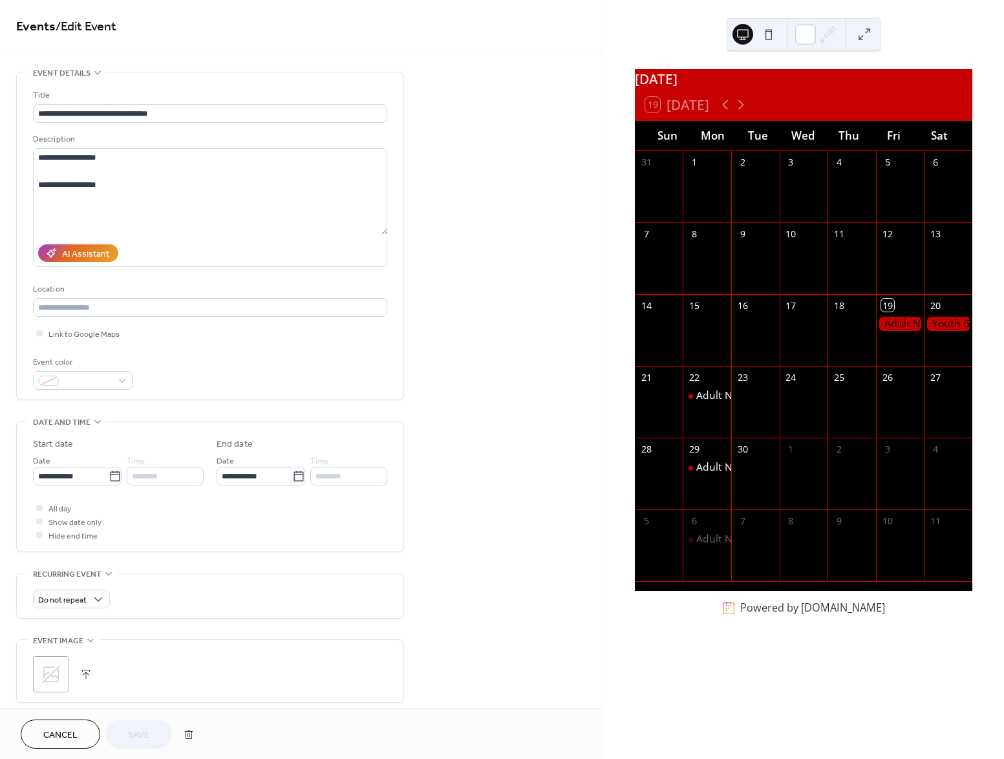
click at [66, 732] on span "Cancel" at bounding box center [60, 735] width 34 height 14
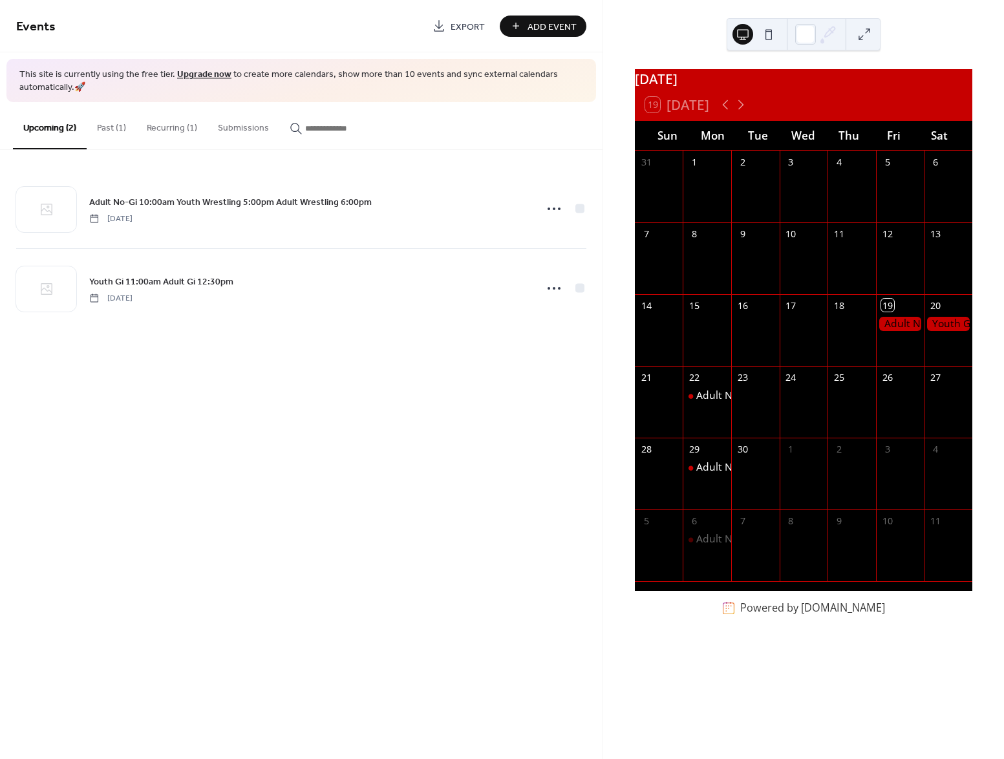
click at [111, 126] on button "Past (1)" at bounding box center [112, 125] width 50 height 46
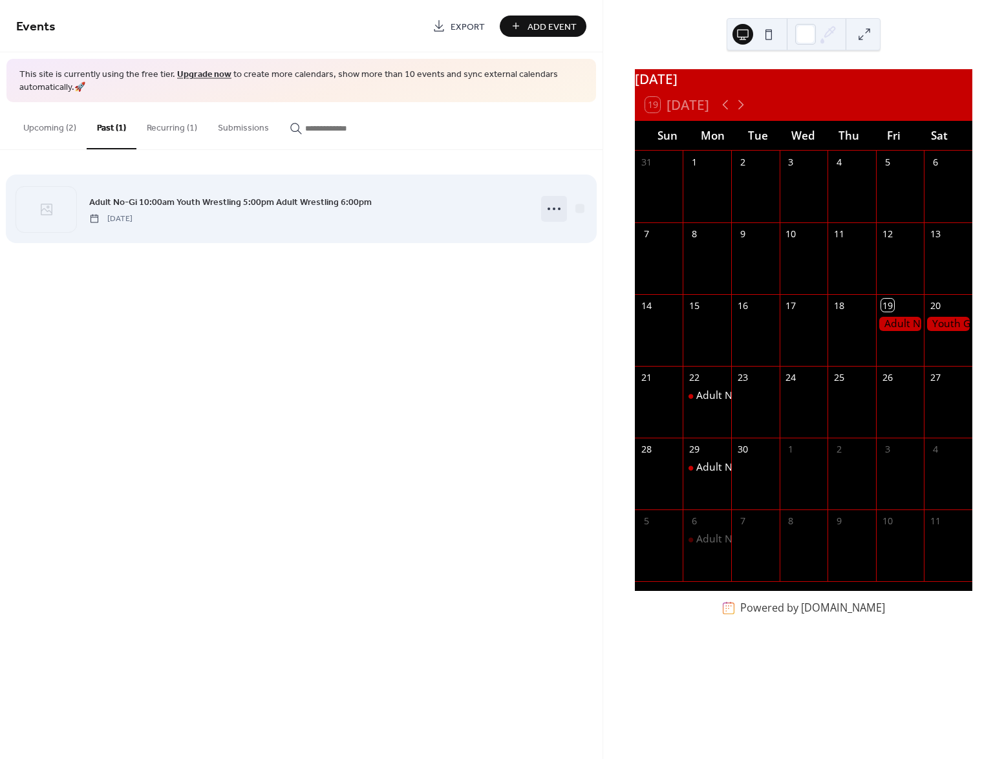
click at [550, 207] on icon at bounding box center [554, 208] width 21 height 21
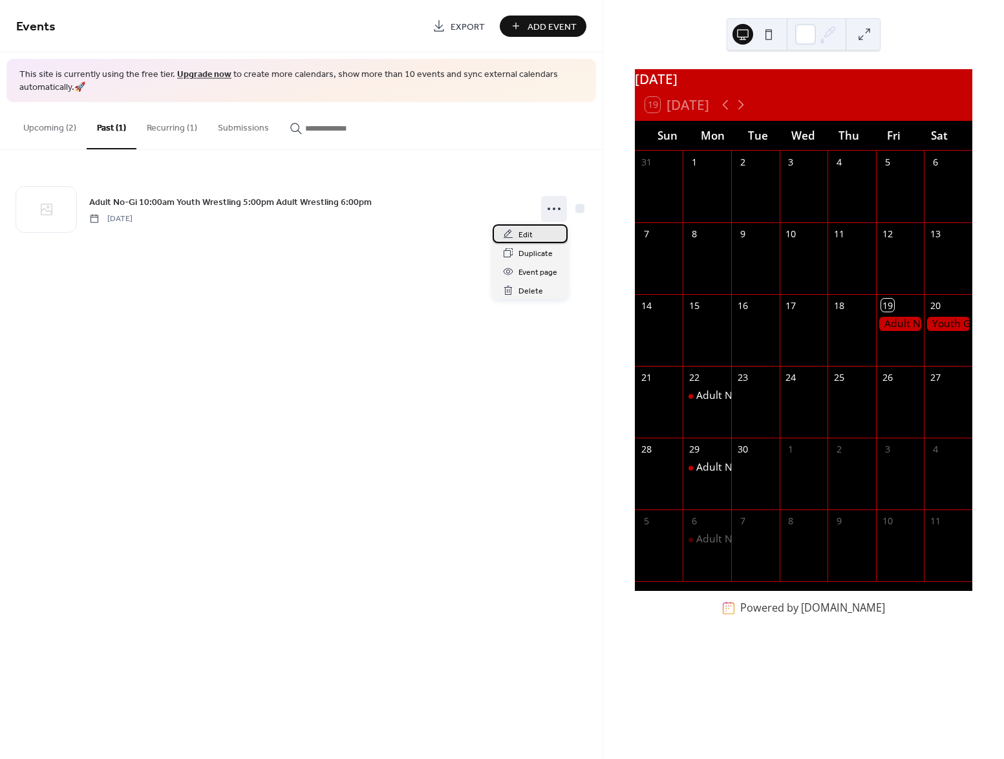
click at [525, 237] on span "Edit" at bounding box center [525, 235] width 14 height 14
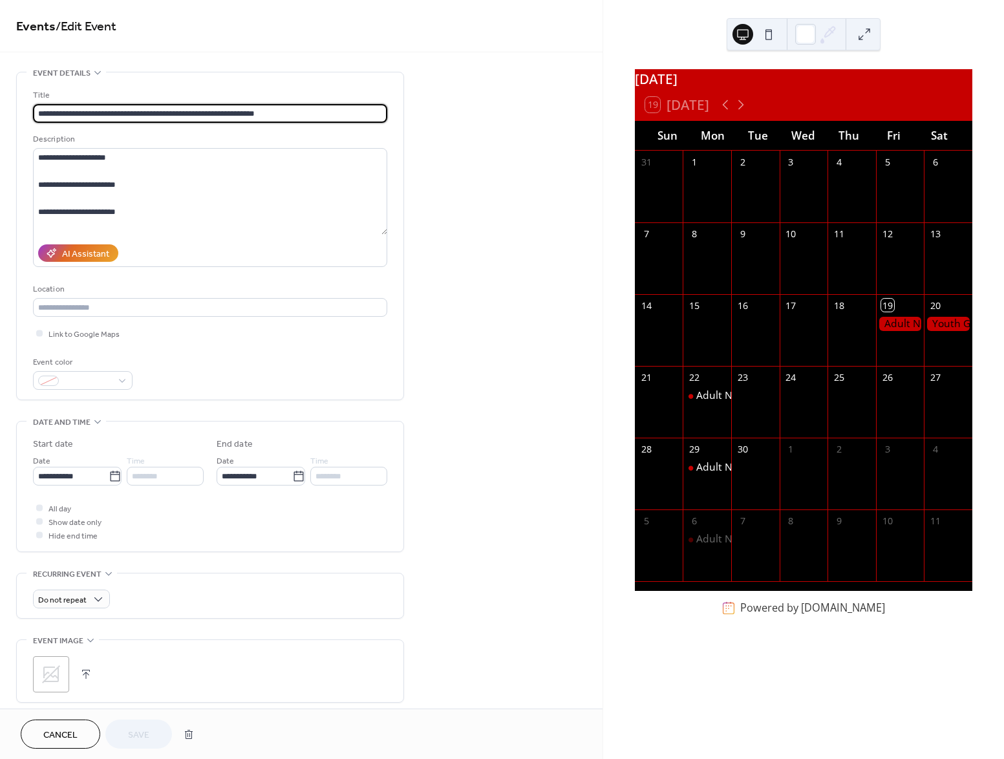
click at [66, 732] on span "Cancel" at bounding box center [60, 735] width 34 height 14
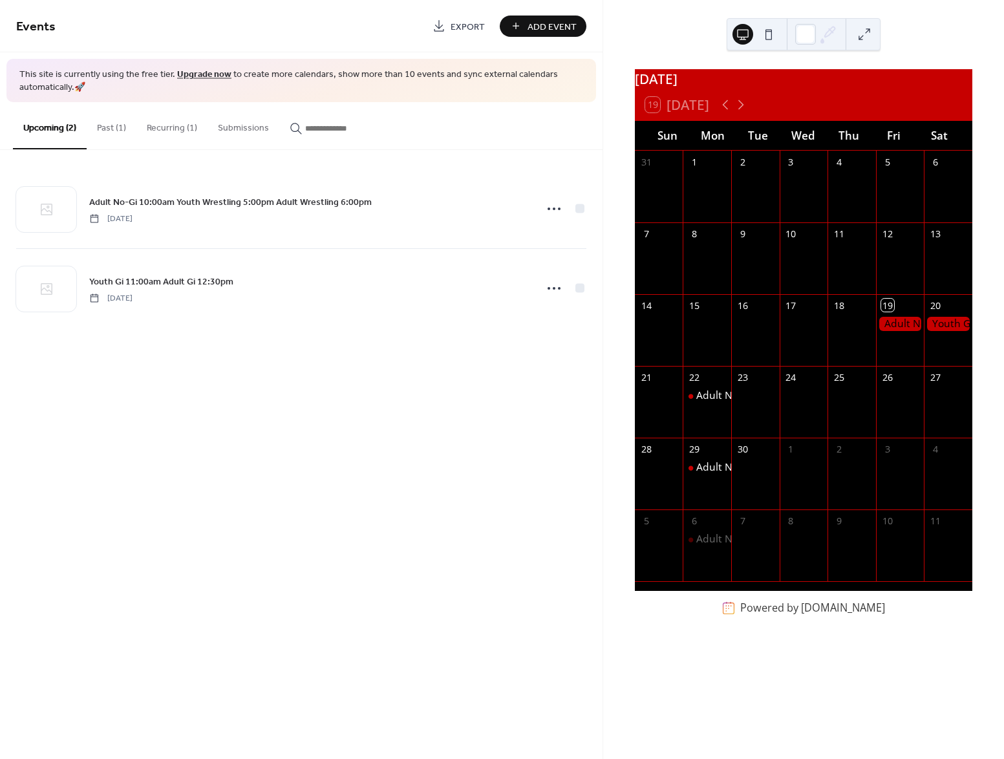
drag, startPoint x: 185, startPoint y: 131, endPoint x: 277, endPoint y: 168, distance: 98.9
click at [186, 131] on button "Recurring (1)" at bounding box center [171, 125] width 71 height 46
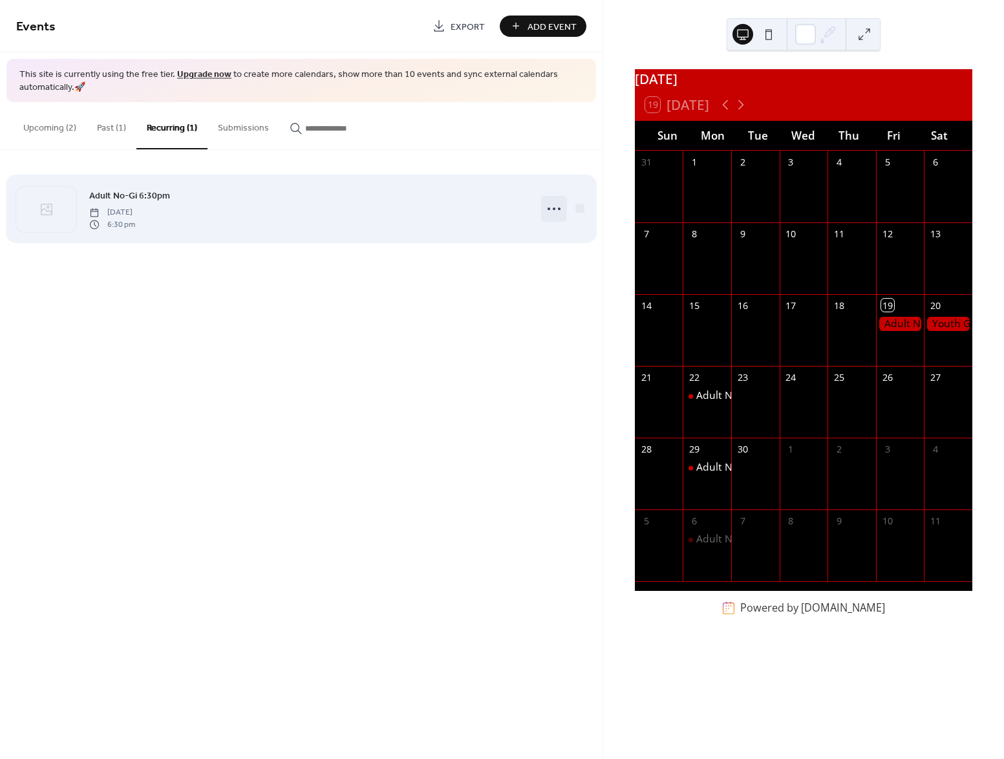
click at [548, 207] on icon at bounding box center [554, 208] width 21 height 21
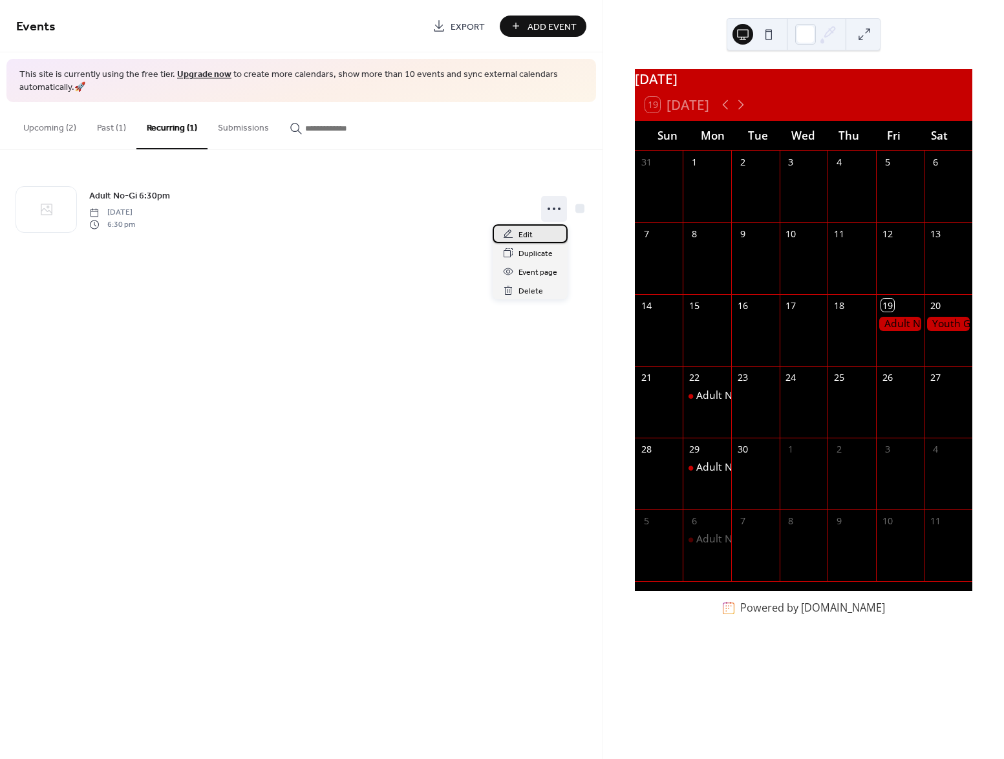
click at [508, 233] on icon at bounding box center [508, 234] width 10 height 10
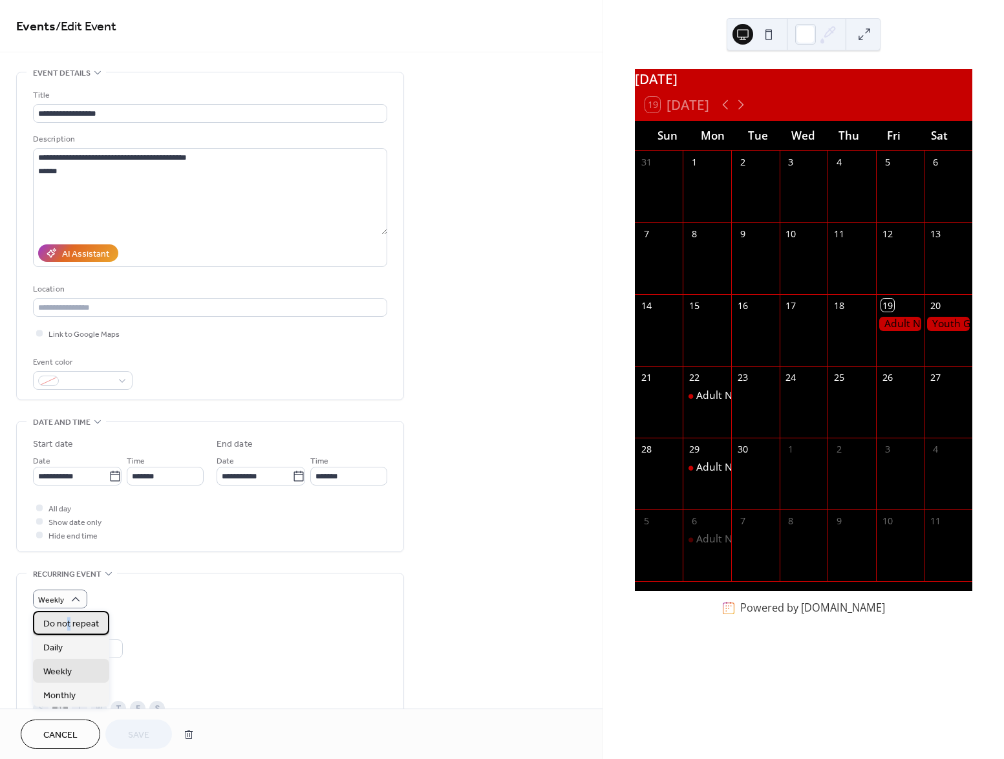
click at [69, 620] on span "Do not repeat" at bounding box center [71, 624] width 56 height 14
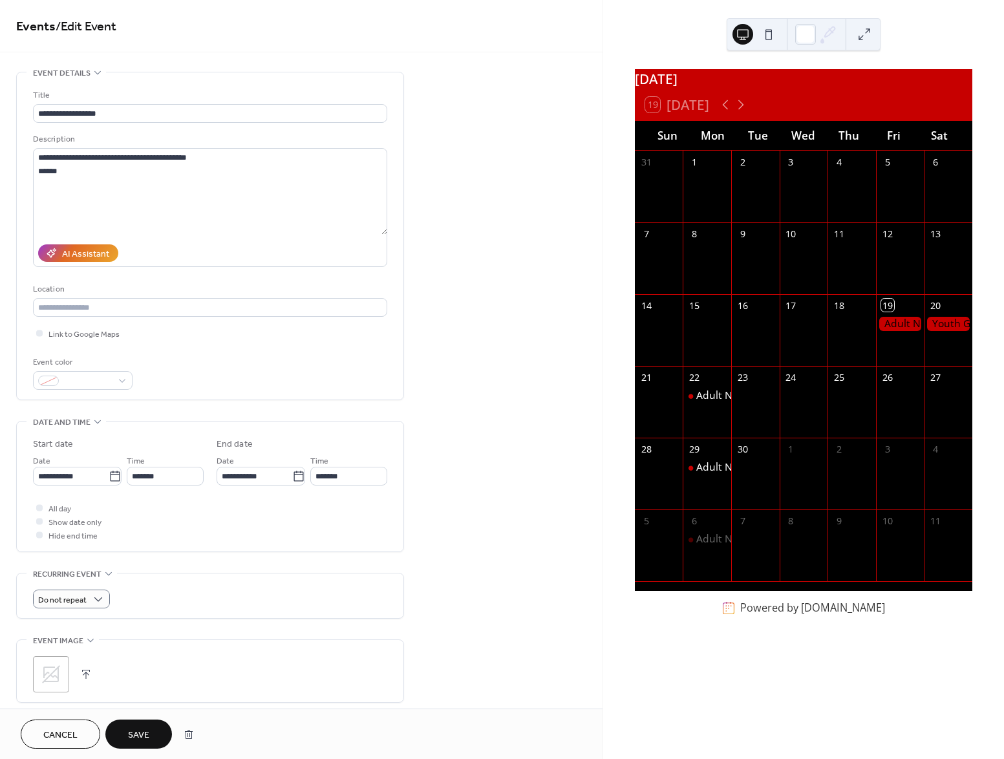
click at [129, 730] on span "Save" at bounding box center [138, 735] width 21 height 14
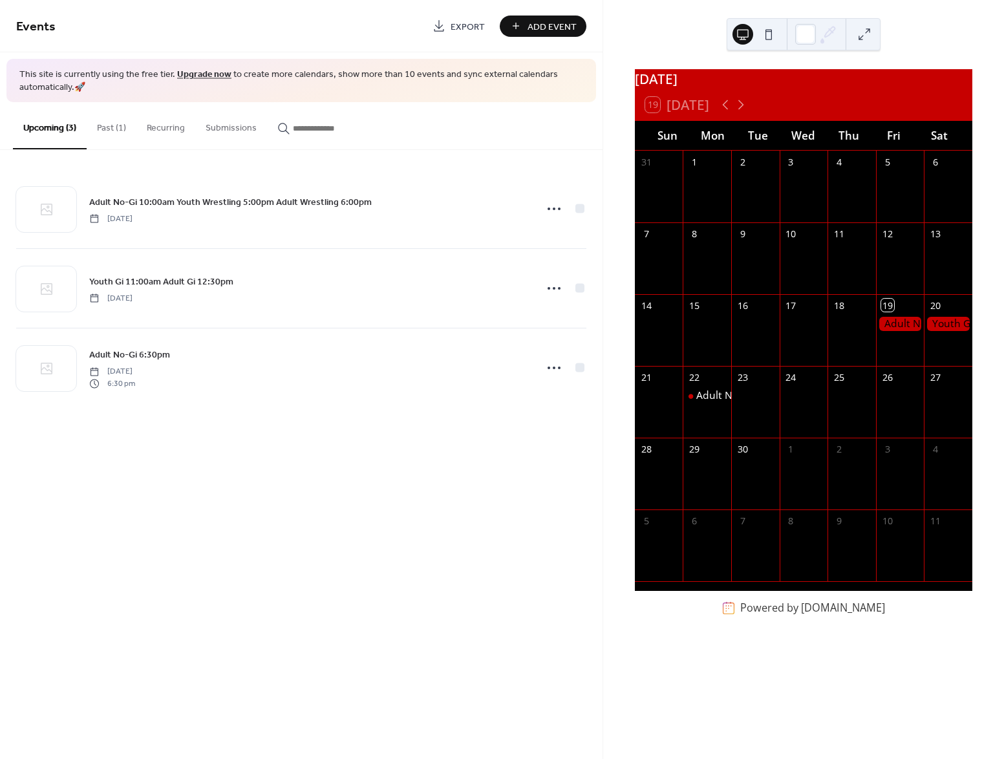
click at [259, 511] on div "Events Export Add Event This site is currently using the free tier. Upgrade now…" at bounding box center [301, 379] width 602 height 759
click at [111, 125] on button "Past (1)" at bounding box center [112, 125] width 50 height 46
click at [48, 131] on button "Upcoming (3)" at bounding box center [50, 125] width 74 height 46
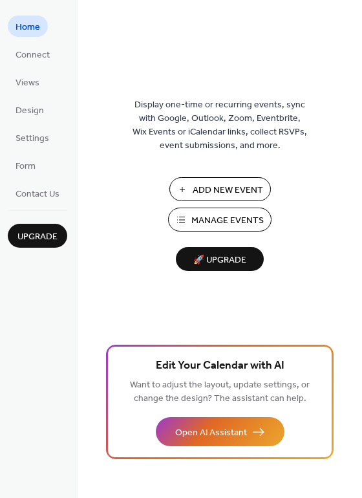
click at [203, 219] on span "Manage Events" at bounding box center [227, 221] width 72 height 14
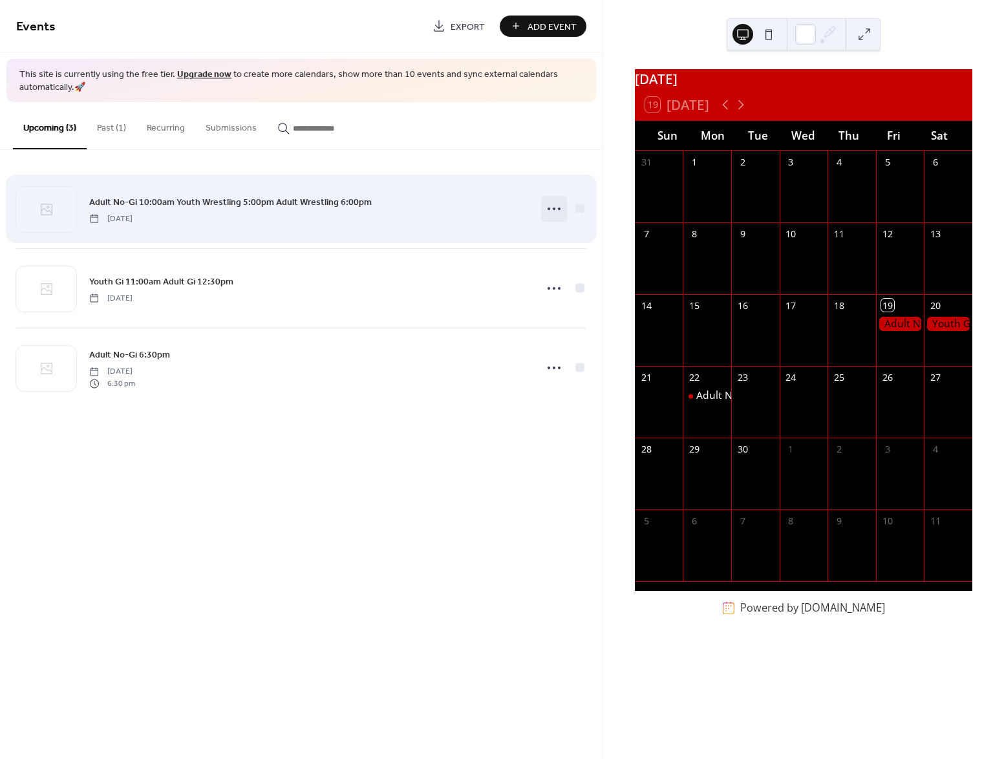
click at [548, 213] on icon at bounding box center [554, 208] width 21 height 21
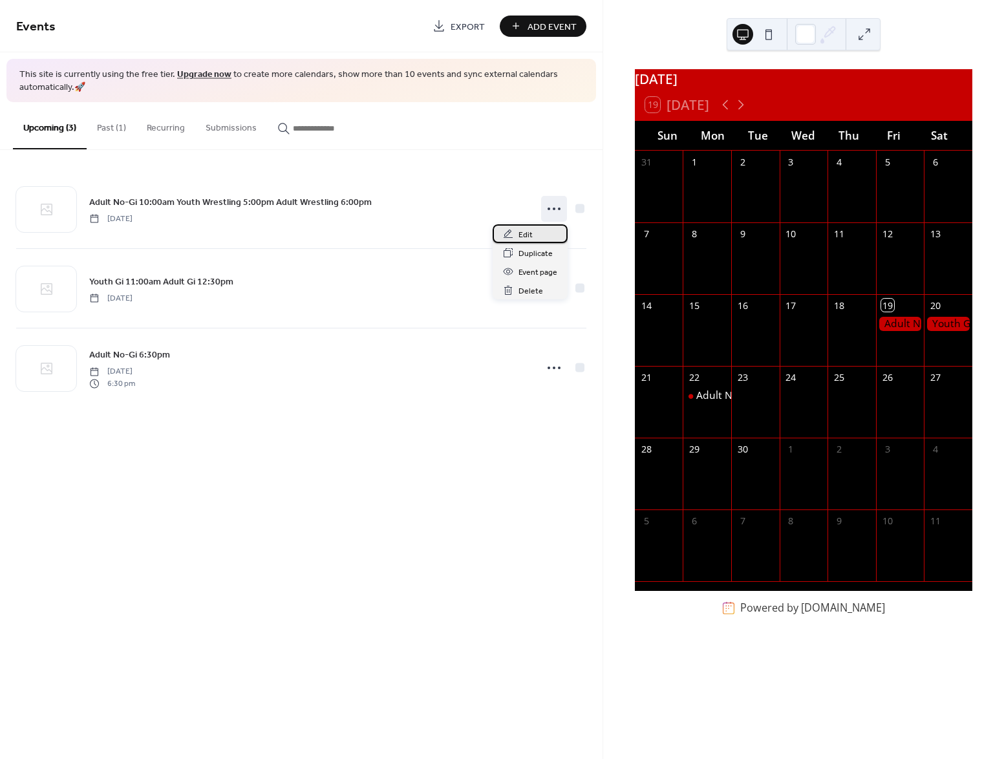
click at [535, 228] on div "Edit" at bounding box center [529, 233] width 75 height 19
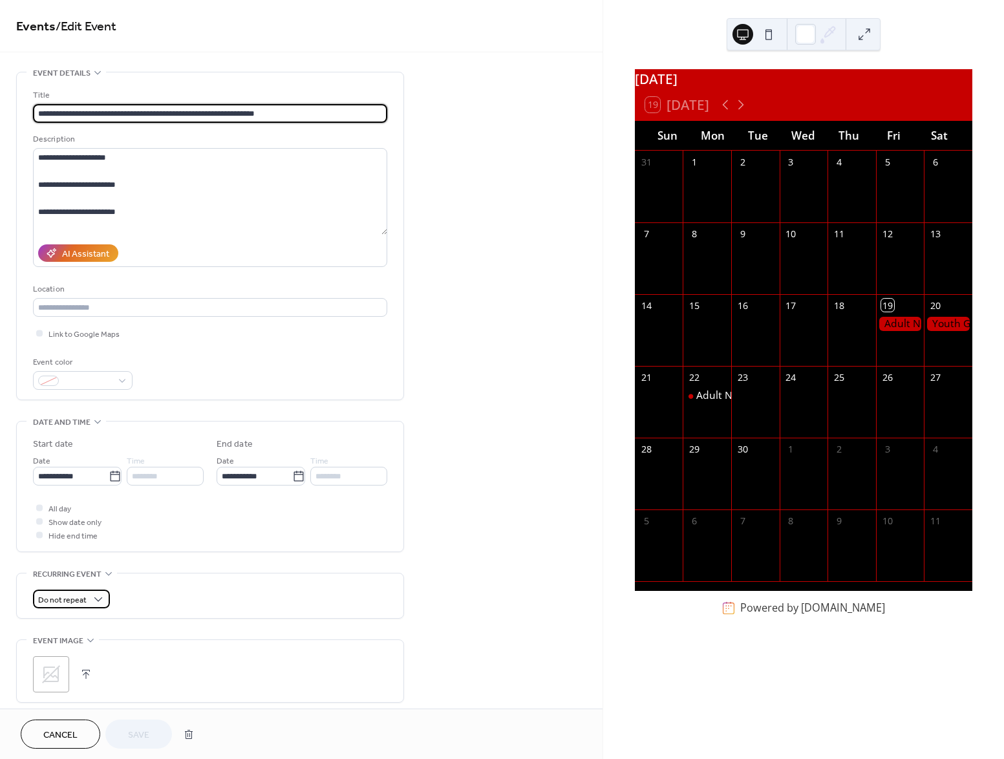
click at [80, 596] on span "Do not repeat" at bounding box center [62, 600] width 48 height 15
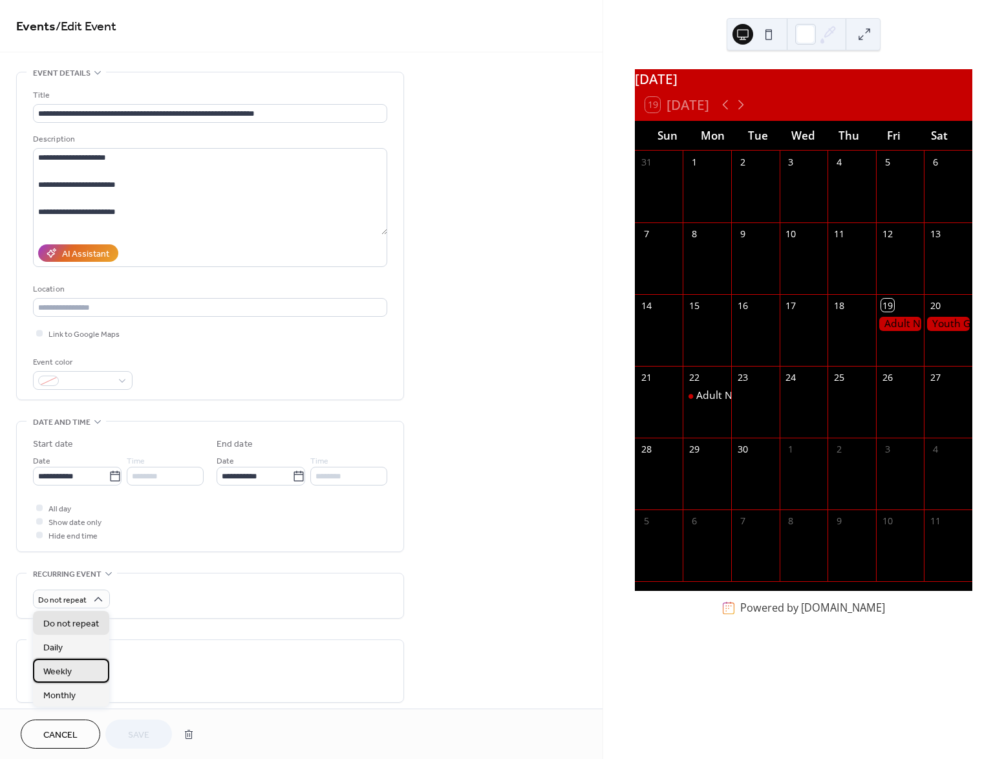
click at [69, 665] on span "Weekly" at bounding box center [57, 672] width 28 height 14
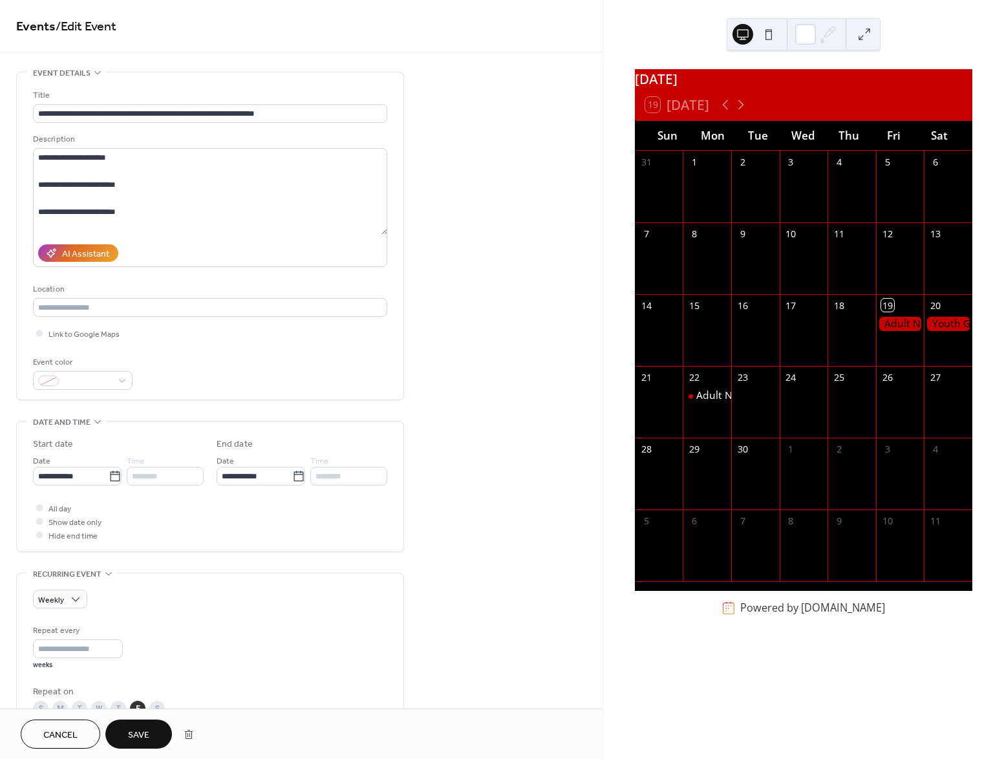
click at [132, 730] on span "Save" at bounding box center [138, 735] width 21 height 14
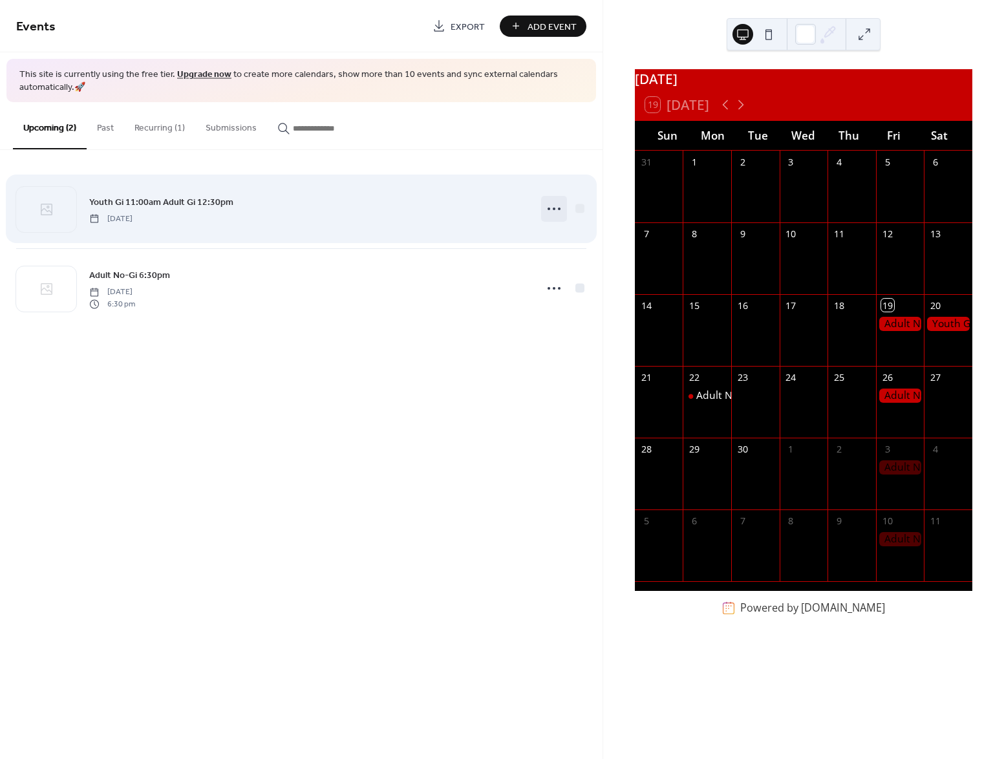
click at [553, 208] on circle at bounding box center [554, 208] width 3 height 3
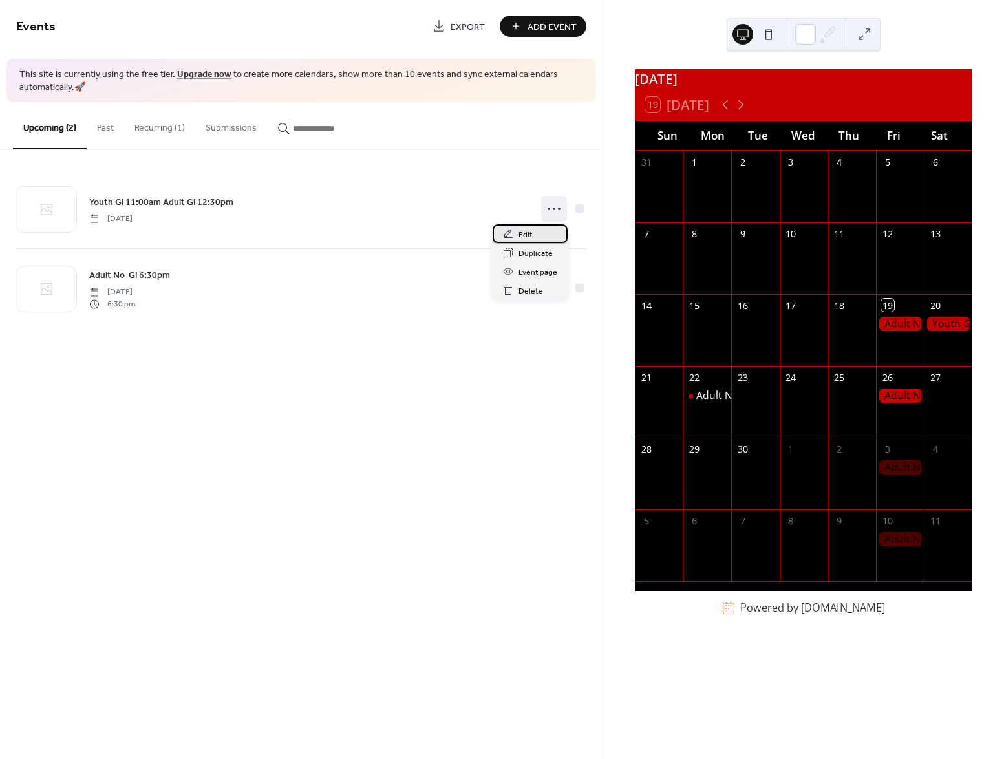
click at [528, 233] on span "Edit" at bounding box center [525, 235] width 14 height 14
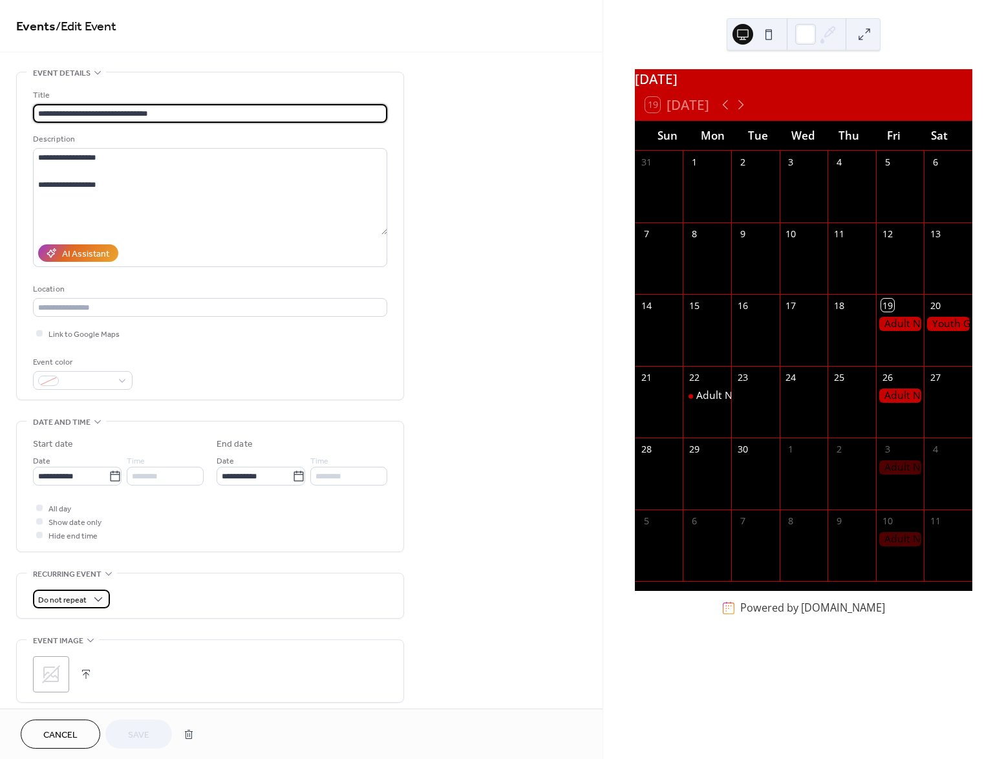
click at [79, 600] on span "Do not repeat" at bounding box center [62, 600] width 48 height 15
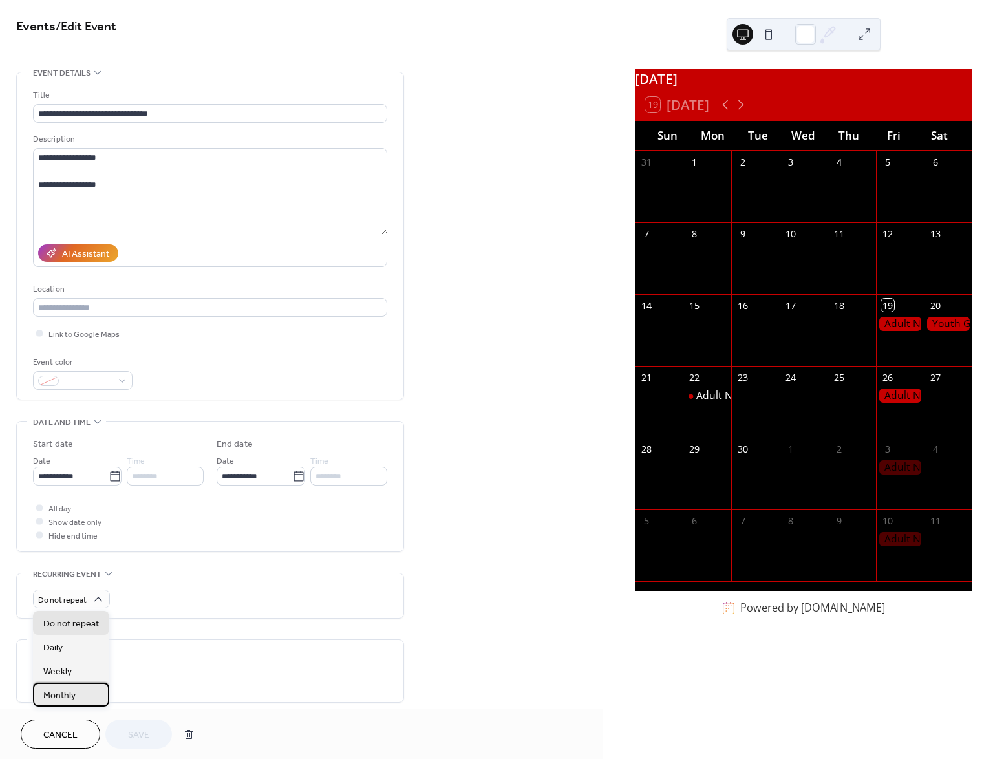
click at [79, 690] on div "Monthly" at bounding box center [71, 694] width 76 height 24
click at [71, 668] on div "Weekly" at bounding box center [71, 671] width 76 height 24
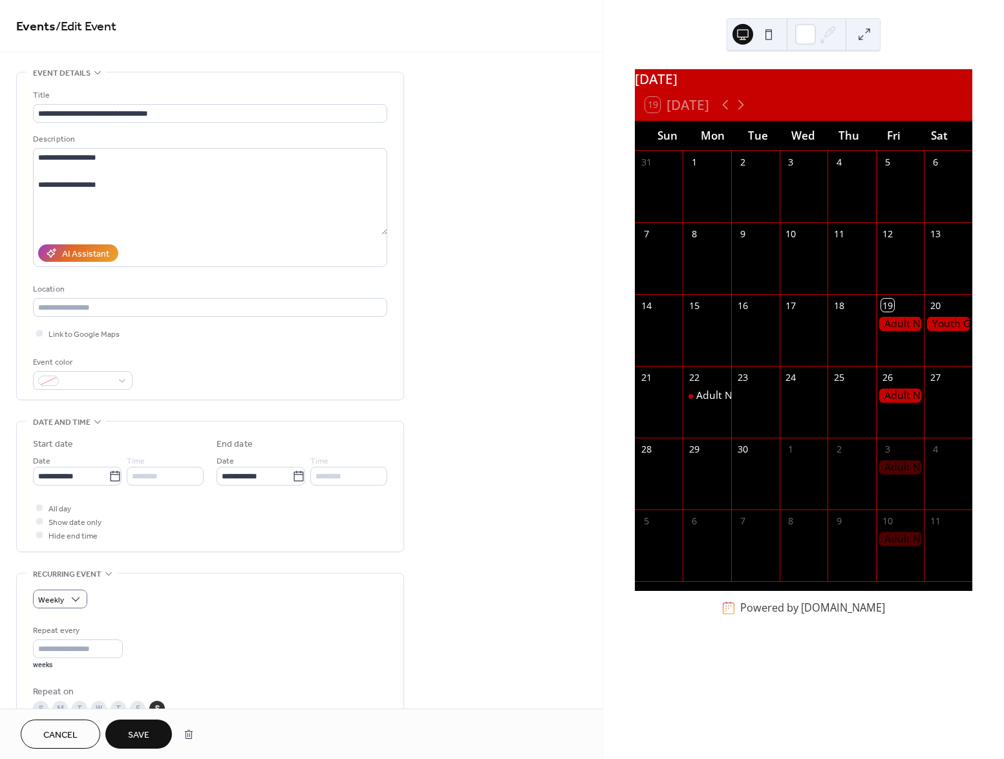
click at [135, 728] on span "Save" at bounding box center [138, 735] width 21 height 14
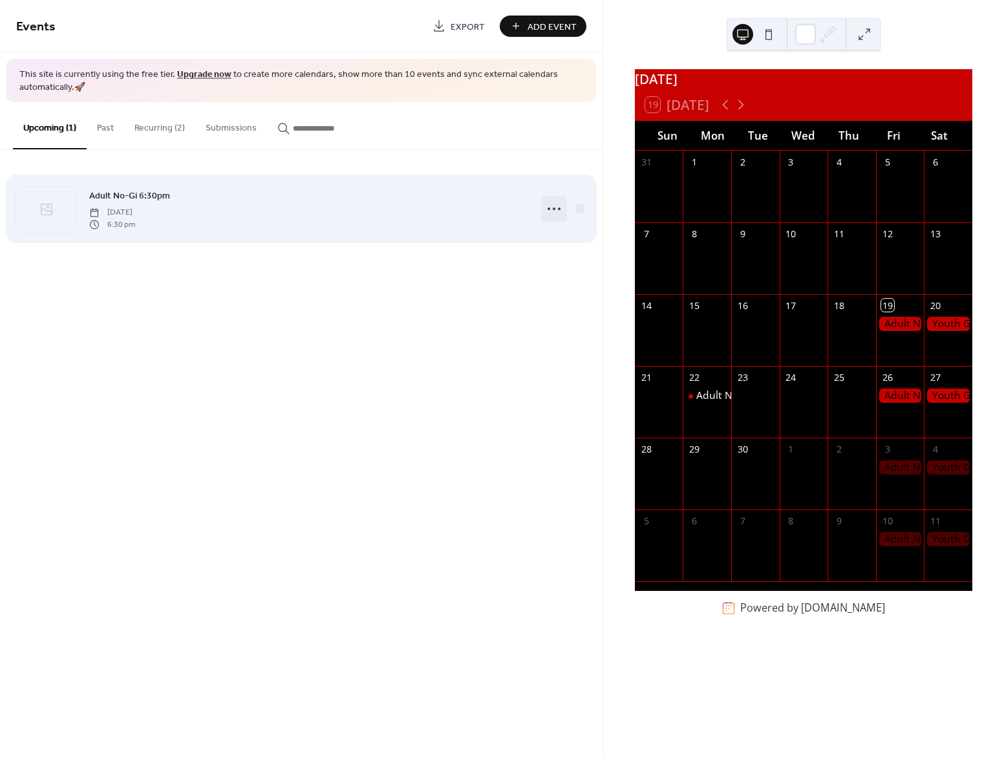
click at [545, 211] on icon at bounding box center [554, 208] width 21 height 21
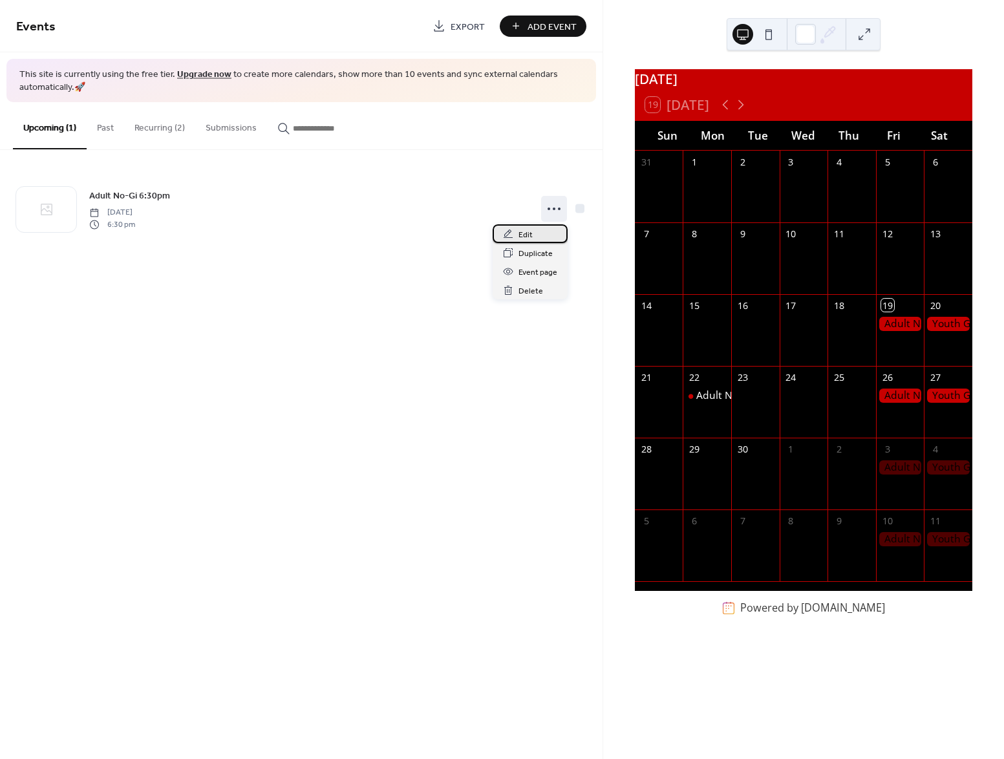
click at [531, 232] on span "Edit" at bounding box center [525, 235] width 14 height 14
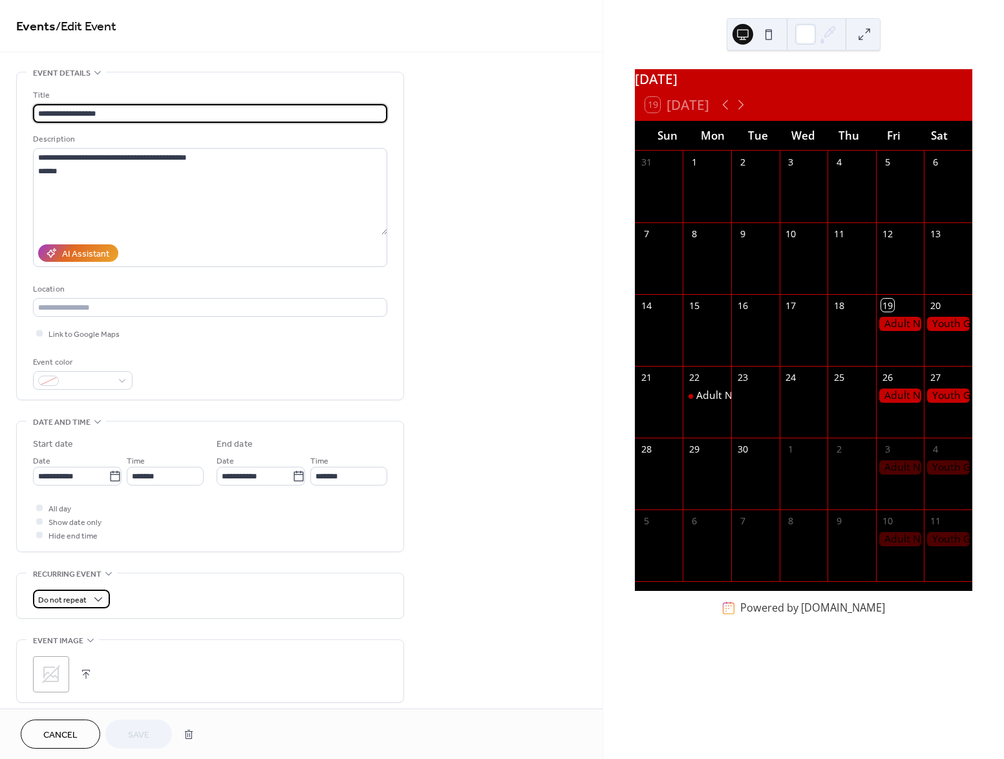
click at [87, 592] on div "Do not repeat" at bounding box center [71, 598] width 77 height 19
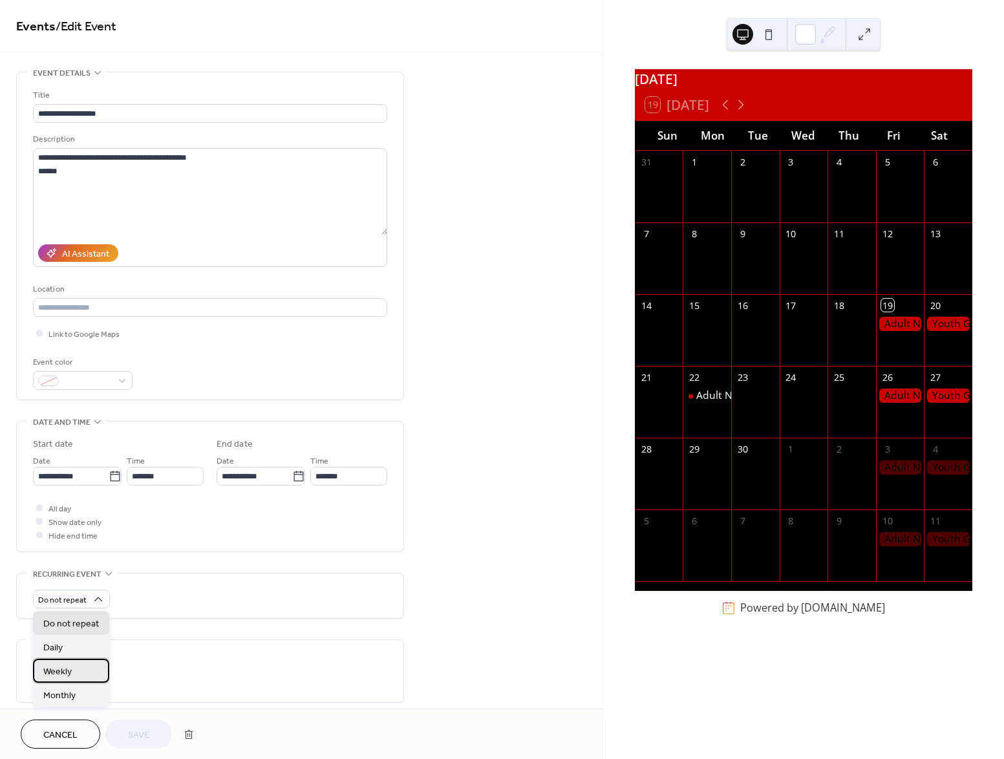
click at [74, 670] on div "Weekly" at bounding box center [71, 671] width 76 height 24
click at [145, 727] on button "Save" at bounding box center [138, 733] width 67 height 29
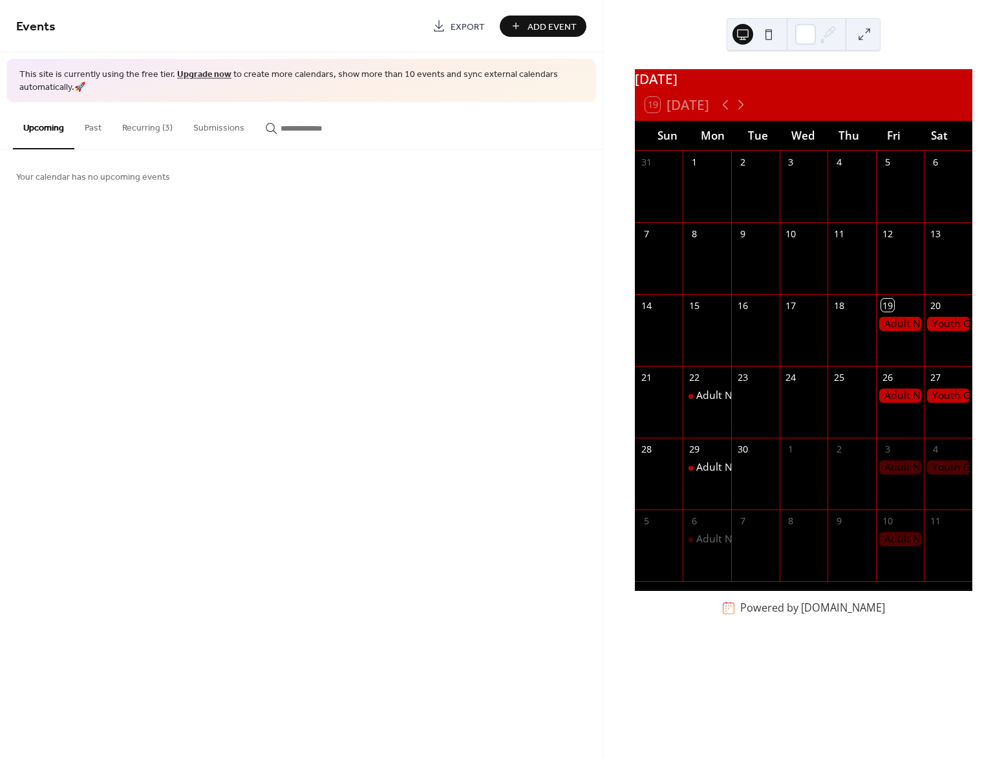
click at [144, 120] on button "Recurring (3)" at bounding box center [147, 125] width 71 height 46
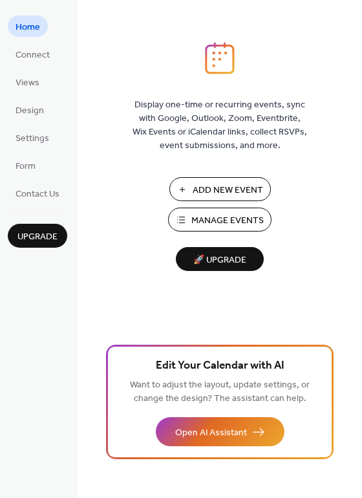
click at [222, 222] on span "Manage Events" at bounding box center [227, 221] width 72 height 14
click at [32, 111] on span "Design" at bounding box center [30, 111] width 28 height 14
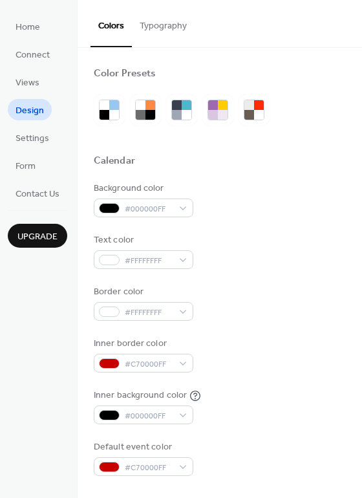
scroll to position [65, 0]
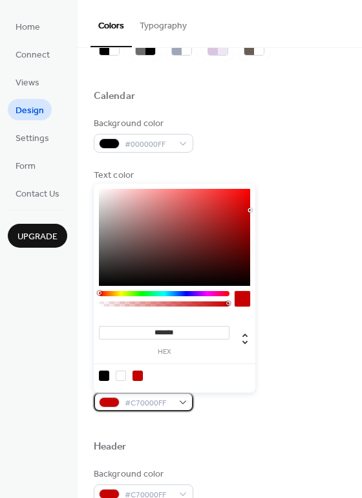
click at [185, 401] on div "#C70000FF" at bounding box center [144, 401] width 100 height 19
click at [121, 372] on div at bounding box center [121, 375] width 10 height 10
type input "*******"
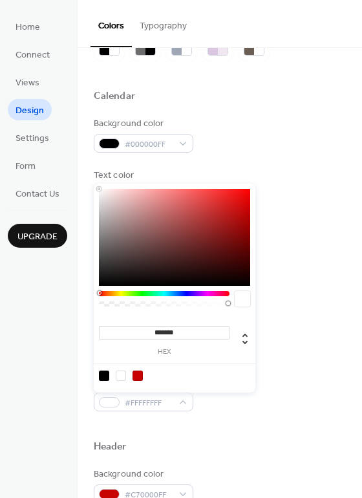
click at [314, 388] on div "Default event color #FFFFFFFF" at bounding box center [220, 393] width 252 height 36
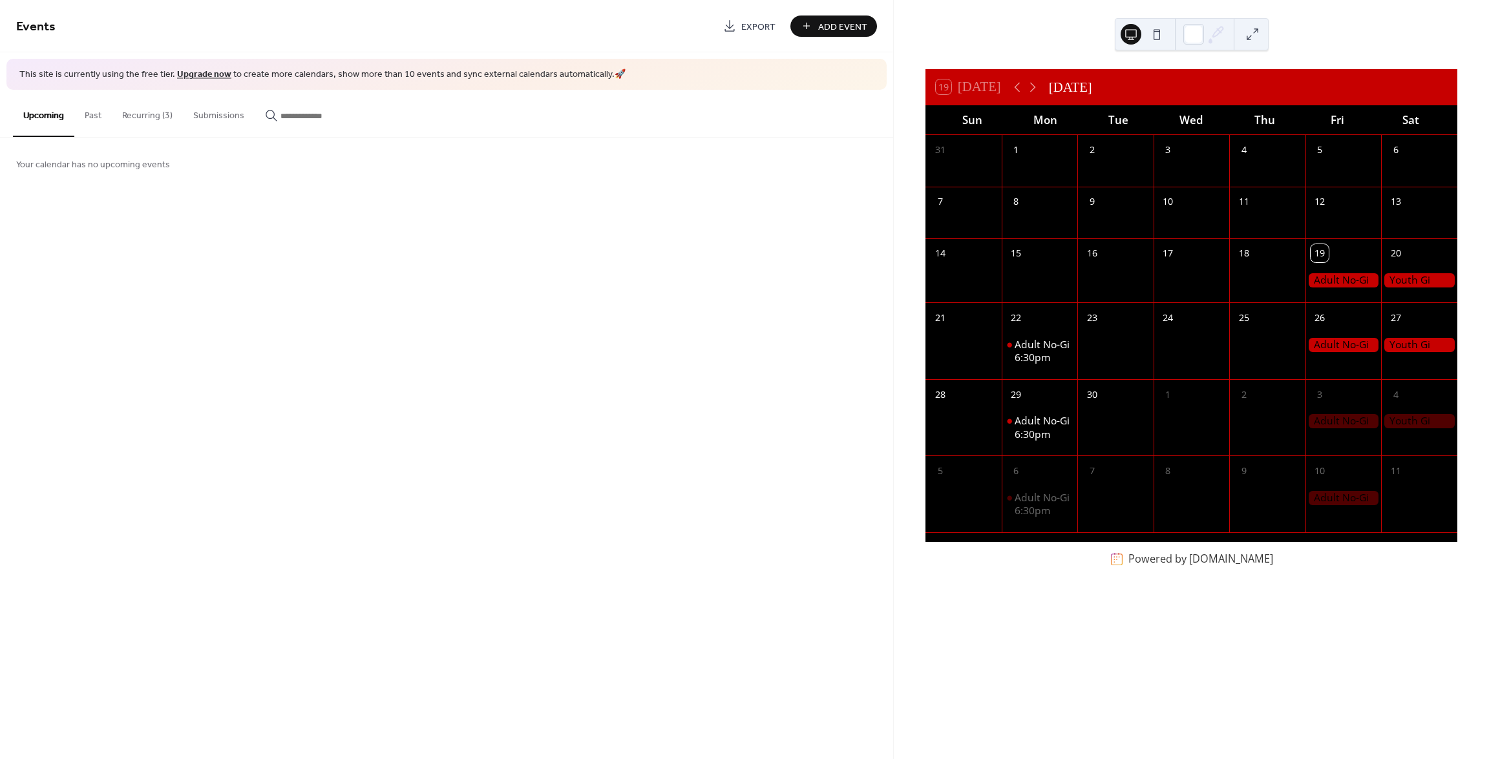
click at [148, 118] on button "Recurring (3)" at bounding box center [147, 113] width 71 height 46
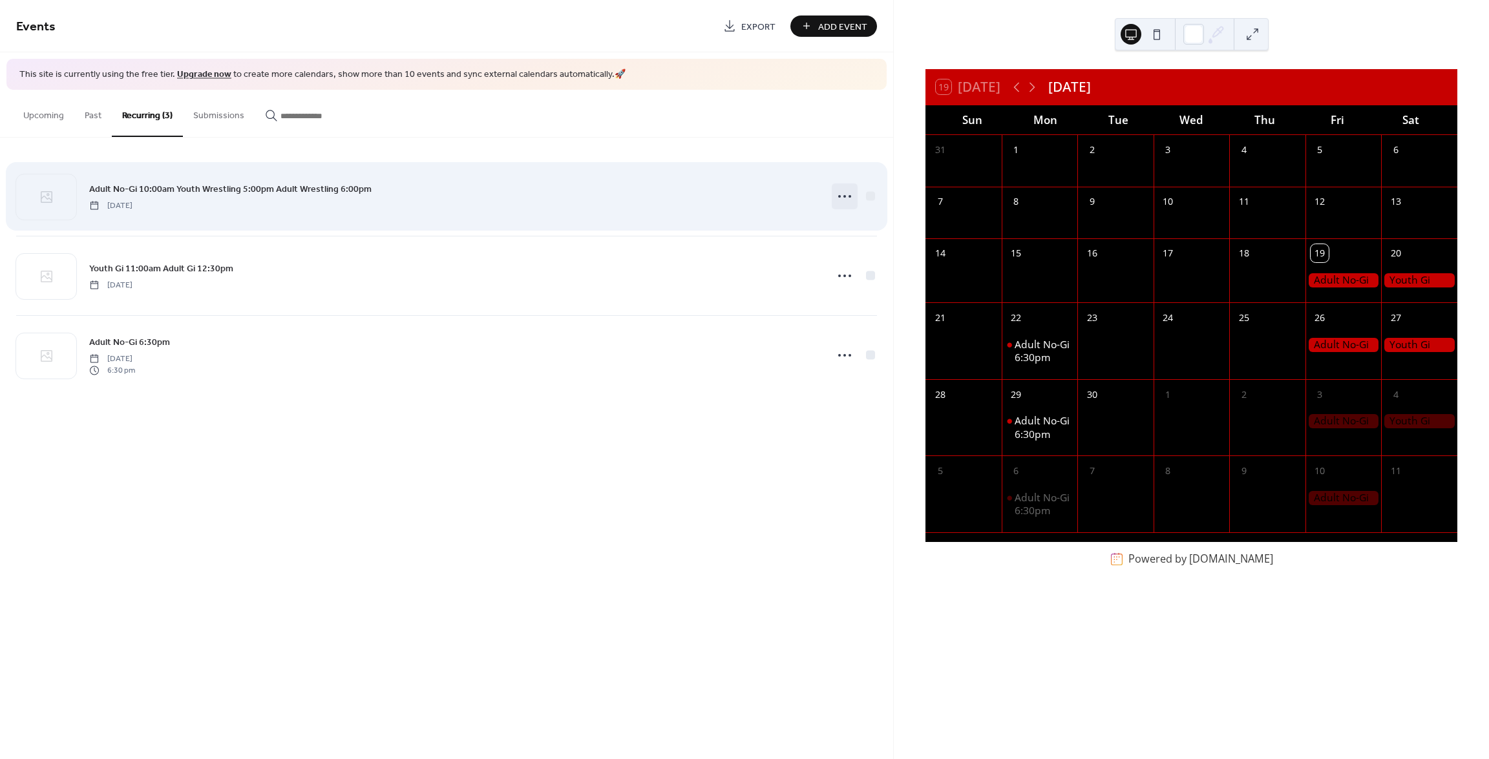
click at [854, 196] on icon at bounding box center [844, 196] width 21 height 21
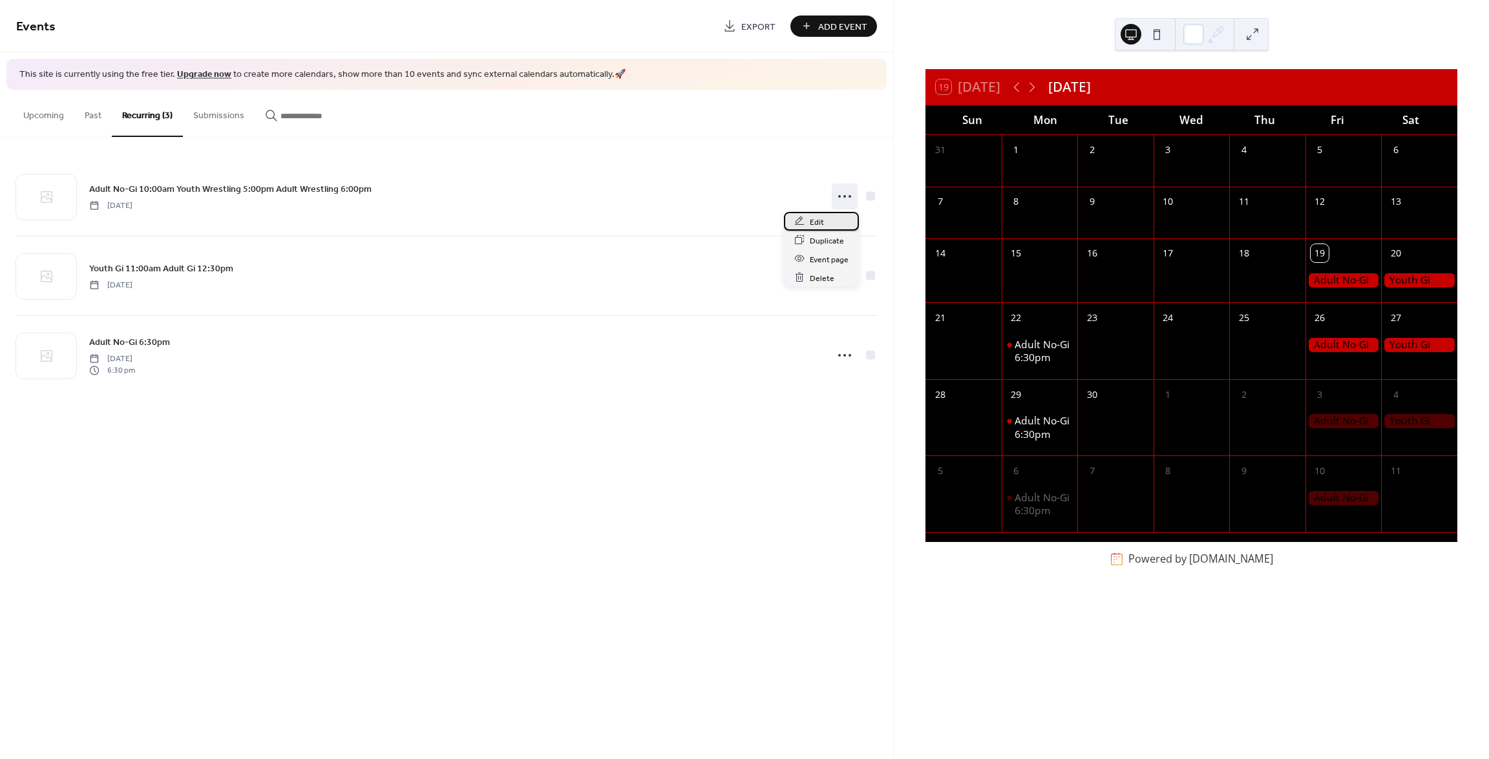
click at [819, 220] on span "Edit" at bounding box center [817, 222] width 14 height 14
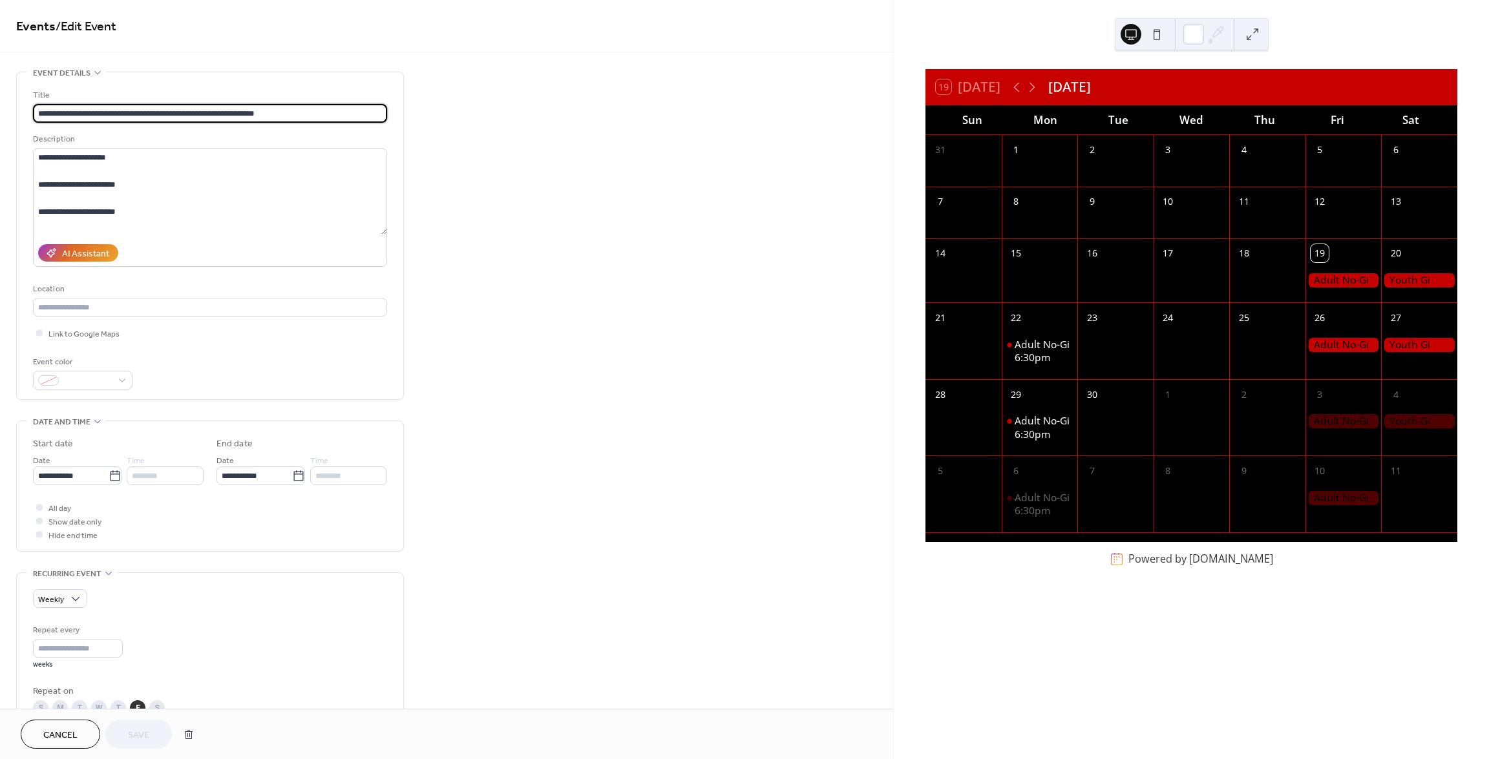
click at [76, 734] on span "Cancel" at bounding box center [60, 736] width 34 height 14
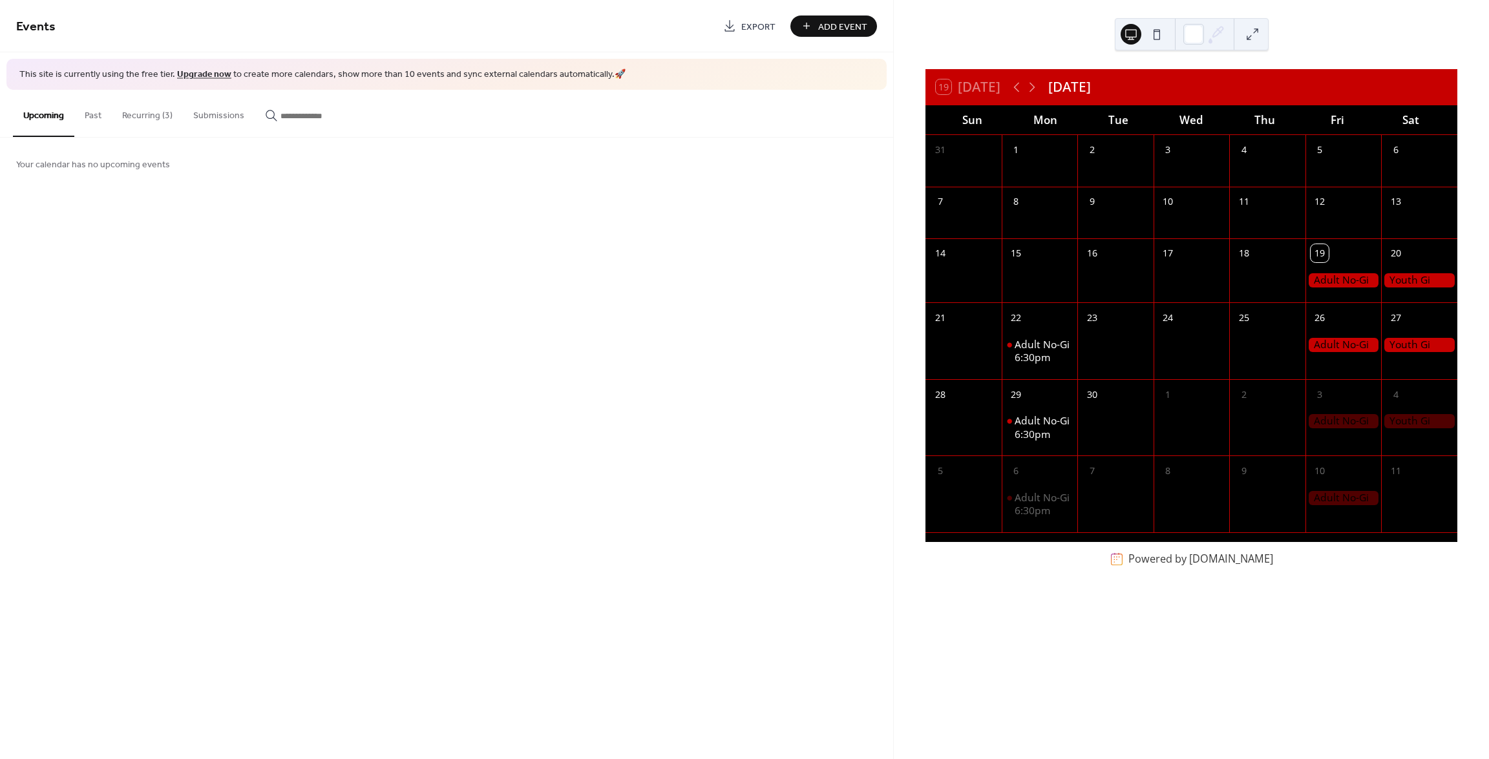
click at [155, 119] on button "Recurring (3)" at bounding box center [147, 113] width 71 height 46
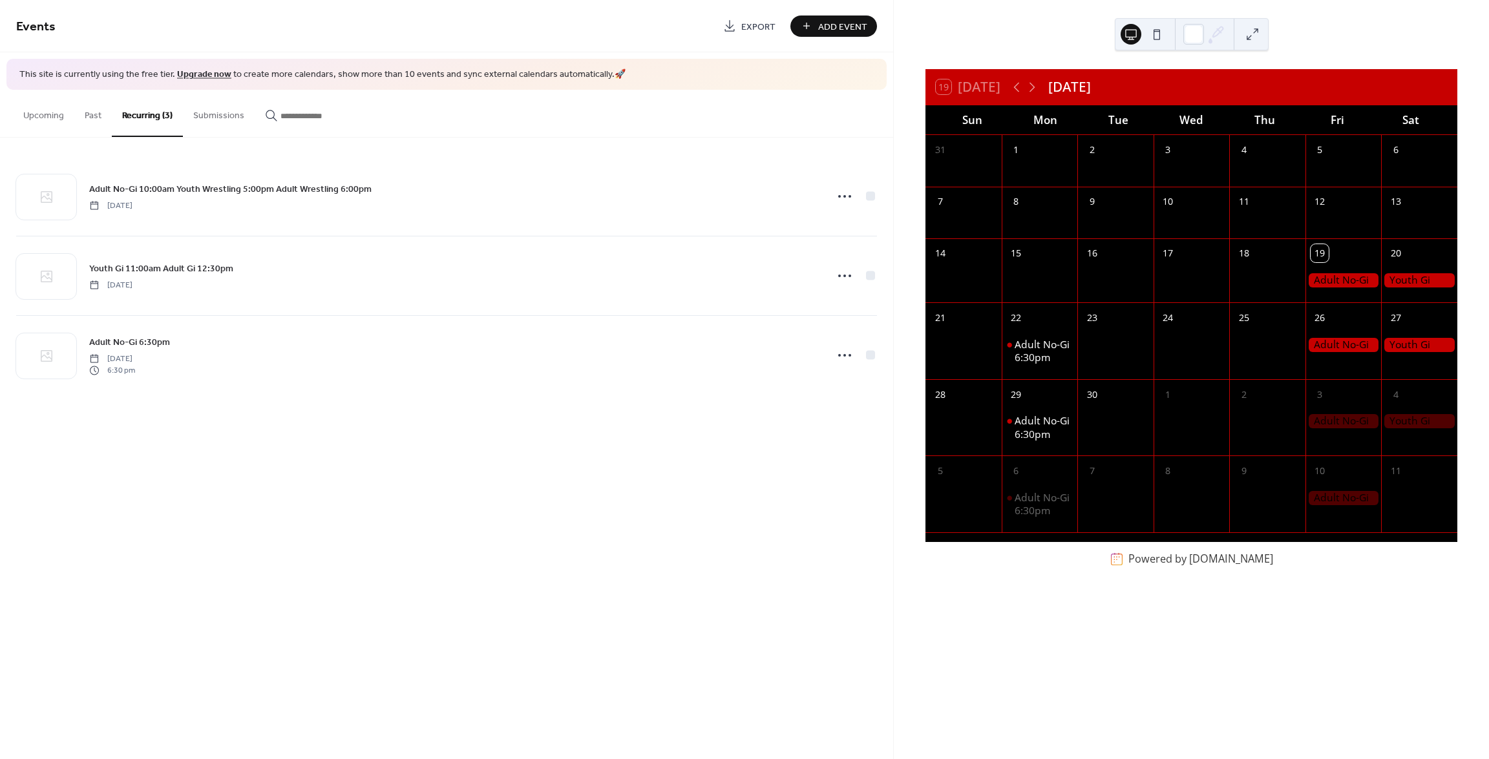
click at [1335, 279] on div at bounding box center [1343, 280] width 76 height 14
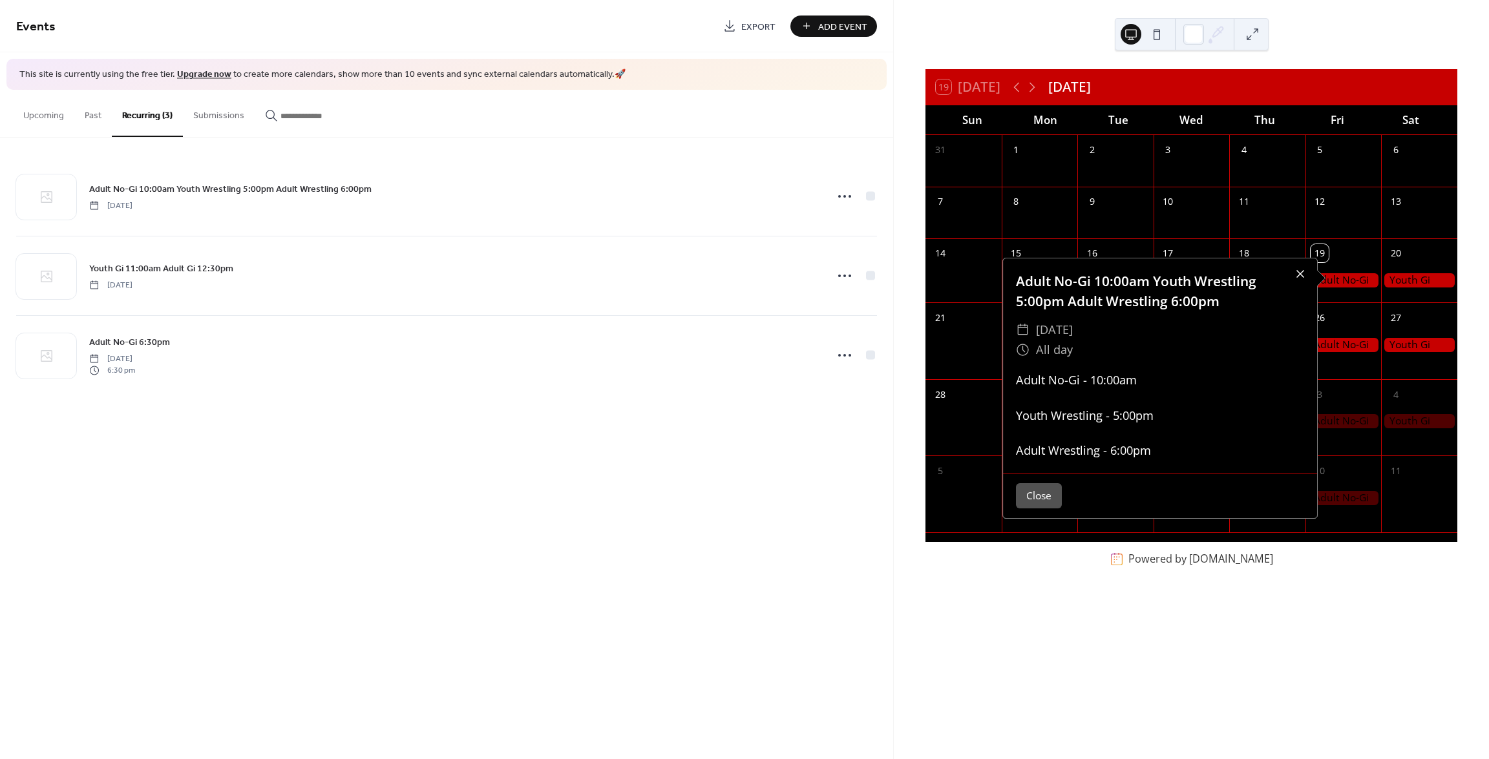
click at [1299, 275] on div at bounding box center [1300, 274] width 18 height 18
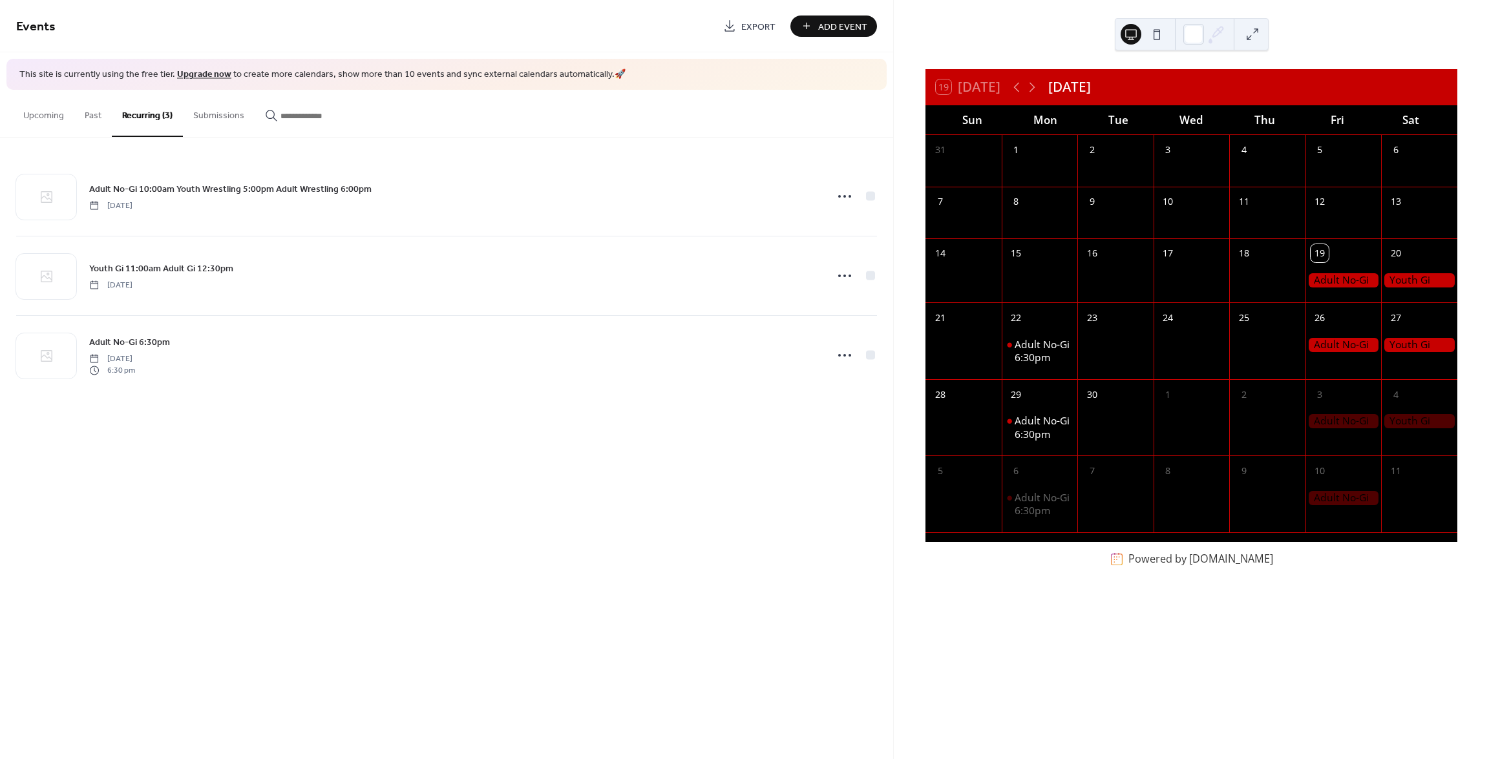
click at [1325, 282] on div at bounding box center [1343, 280] width 76 height 14
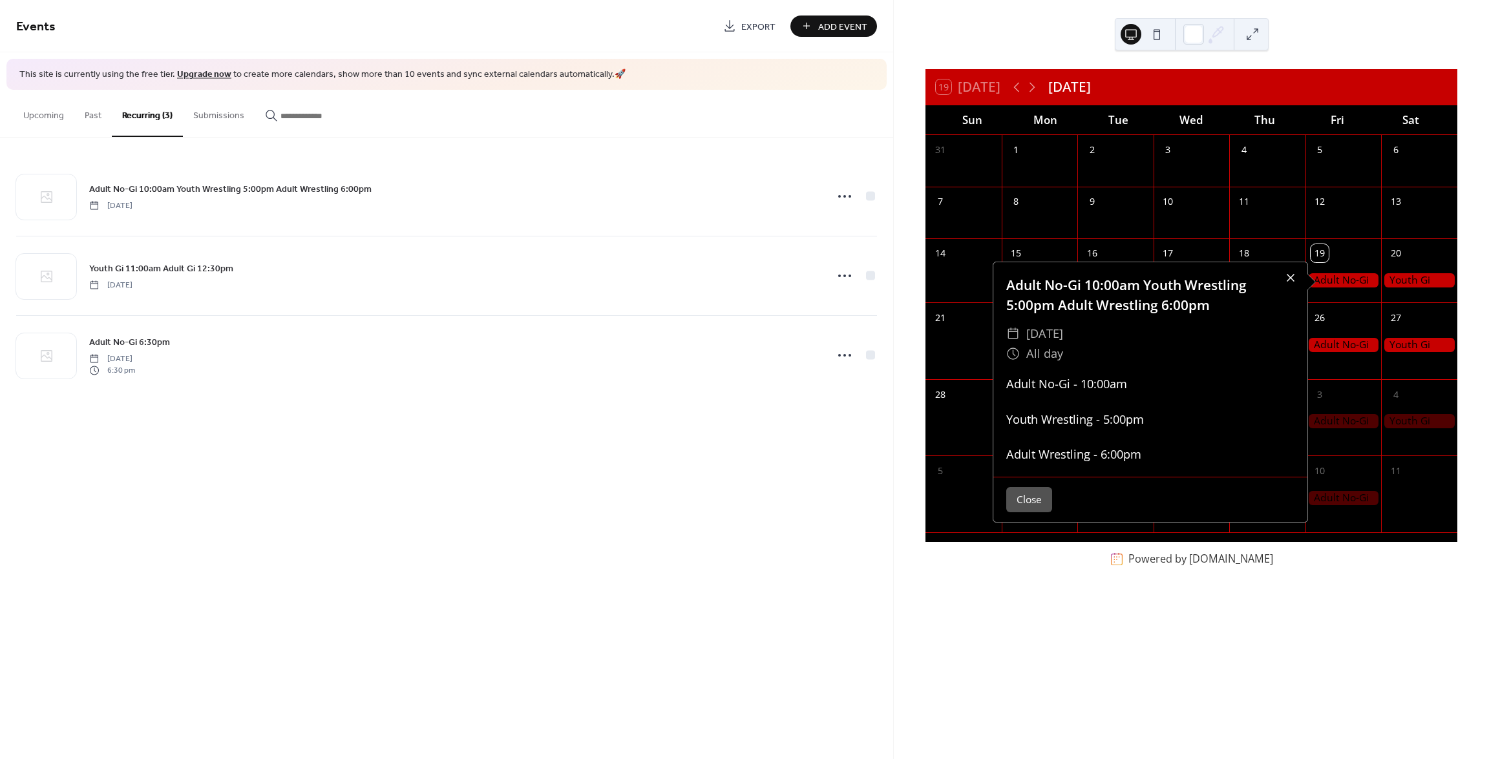
click at [1287, 279] on div at bounding box center [1291, 278] width 18 height 18
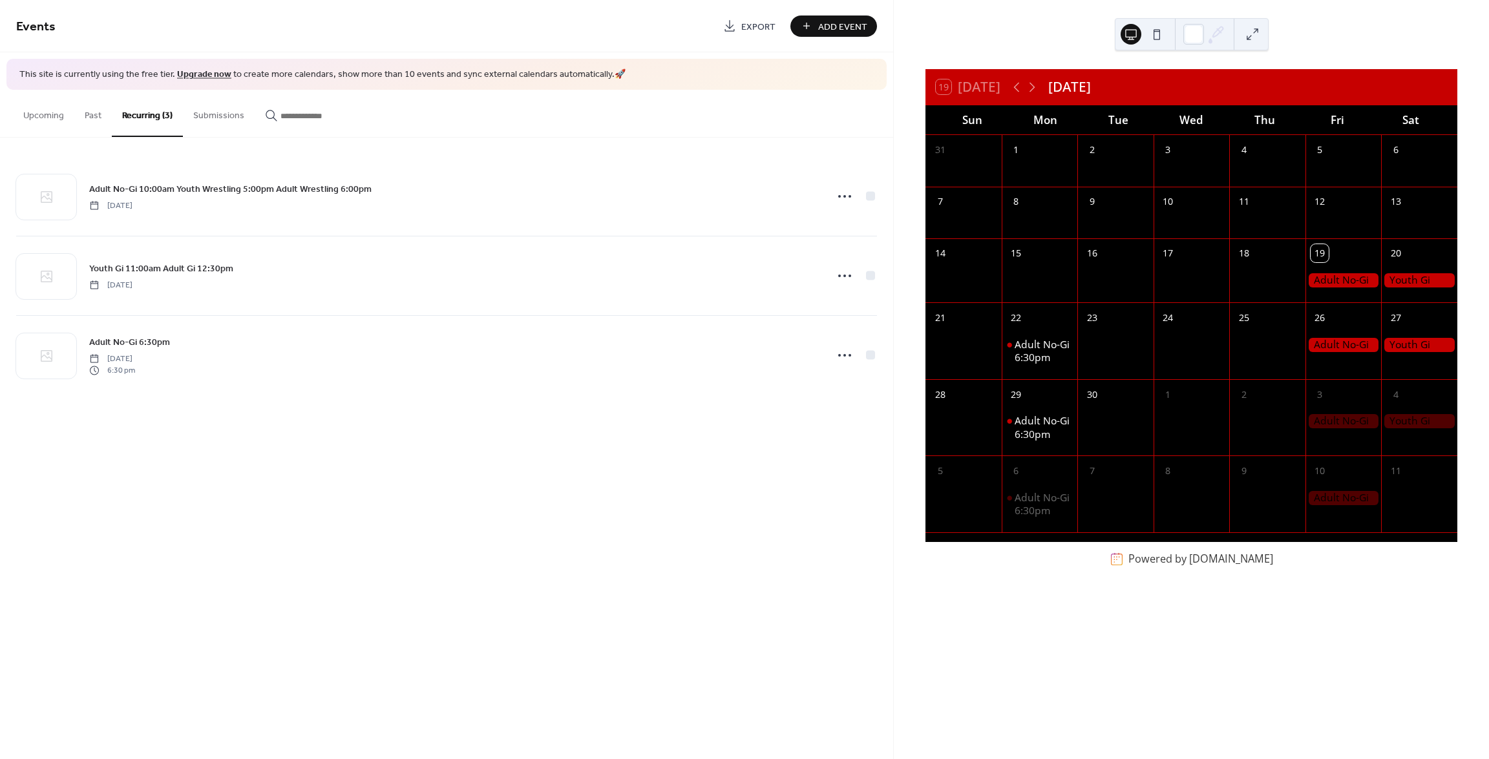
click at [1329, 280] on div at bounding box center [1343, 280] width 76 height 14
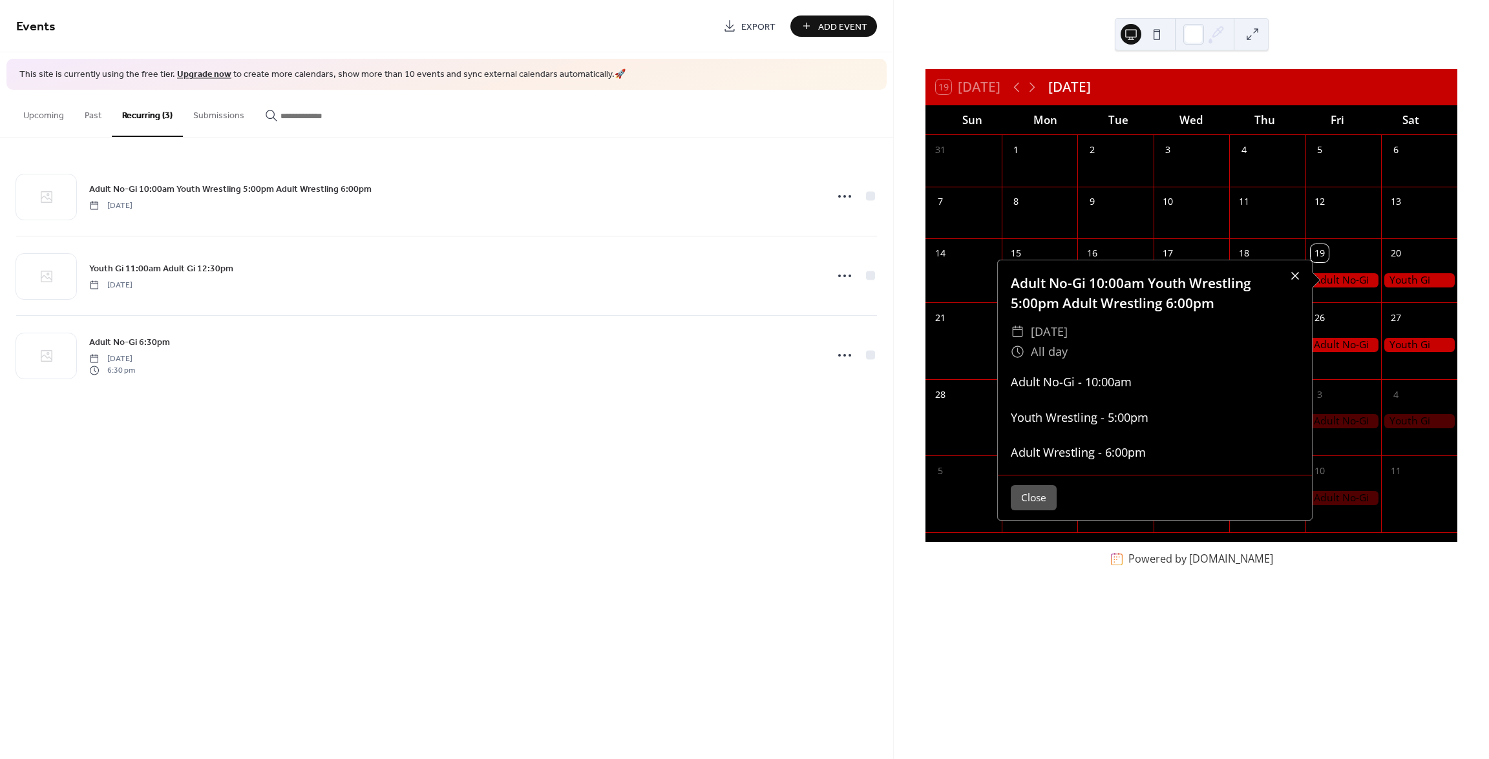
click at [1296, 275] on div at bounding box center [1295, 276] width 18 height 18
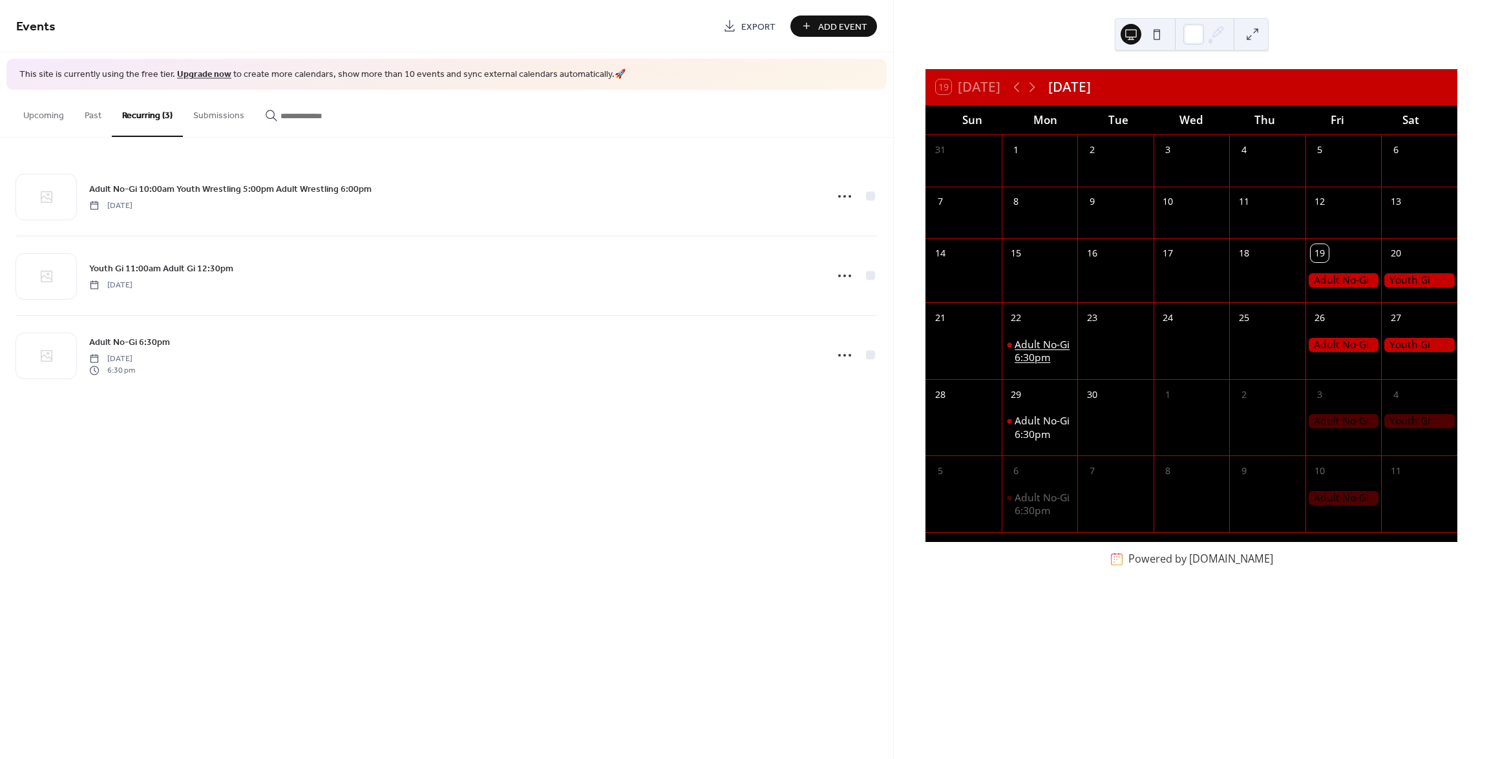
click at [1040, 347] on div "Adult No-Gi 6:30pm" at bounding box center [1044, 351] width 58 height 26
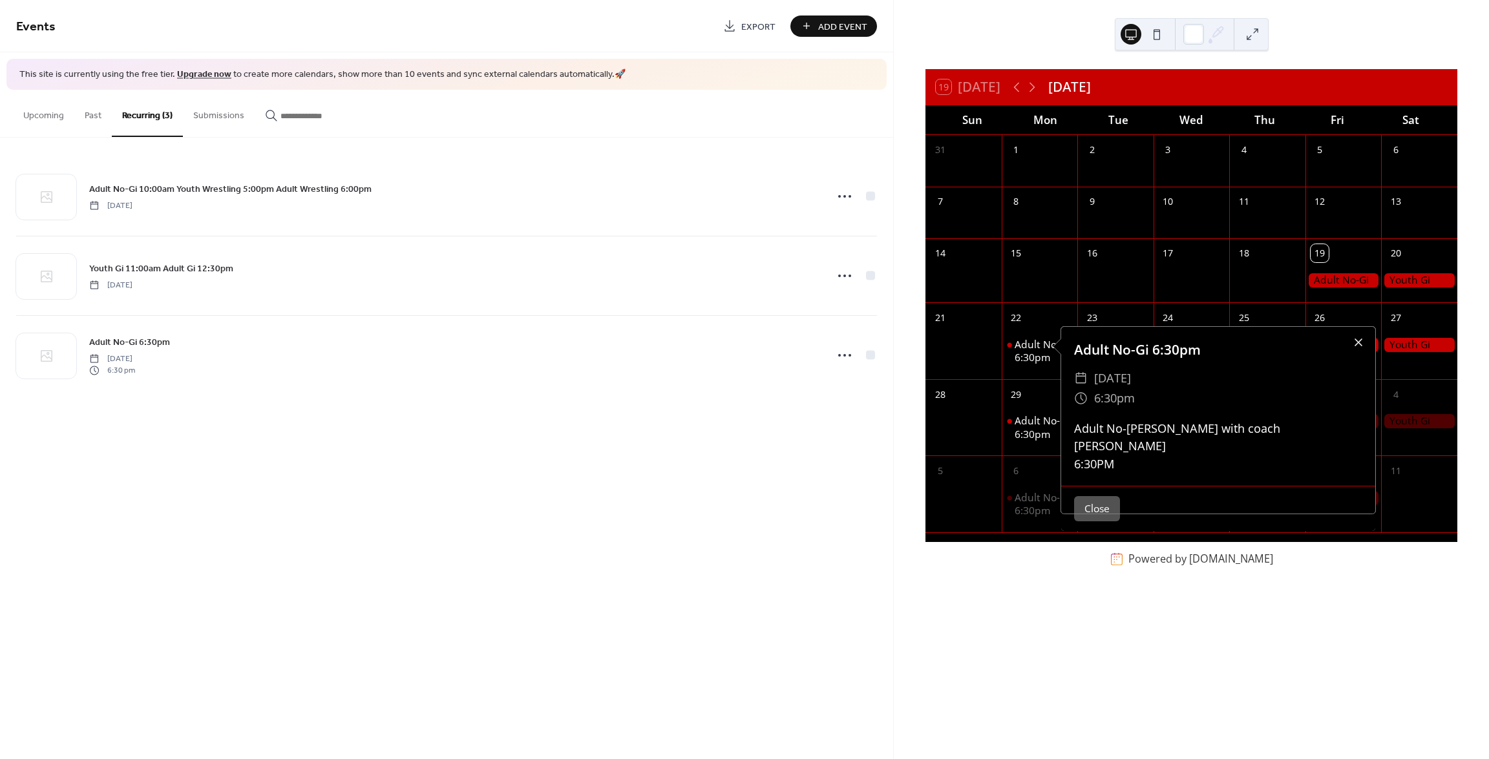
click at [1352, 341] on div at bounding box center [1358, 342] width 18 height 18
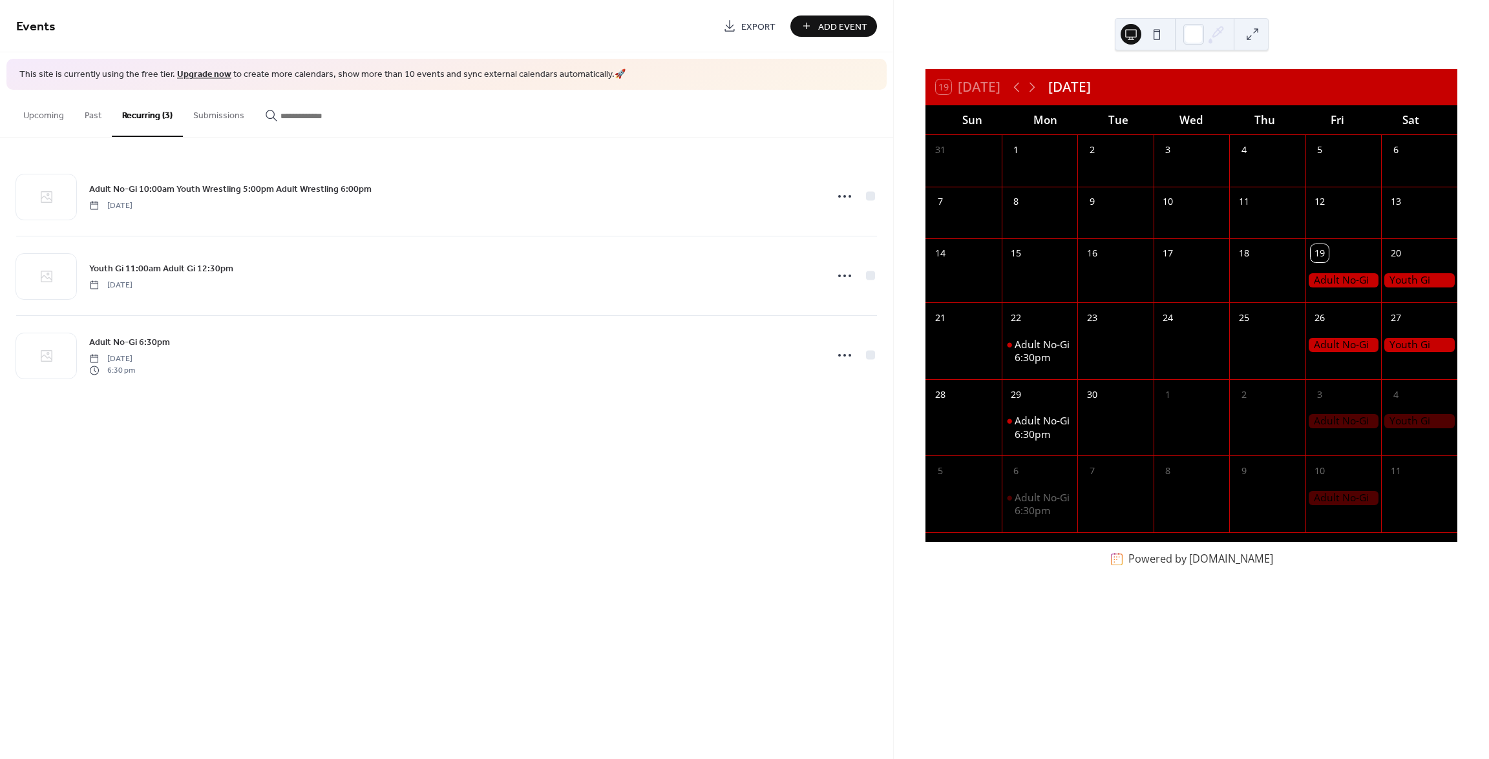
click at [1327, 275] on div at bounding box center [1343, 280] width 76 height 14
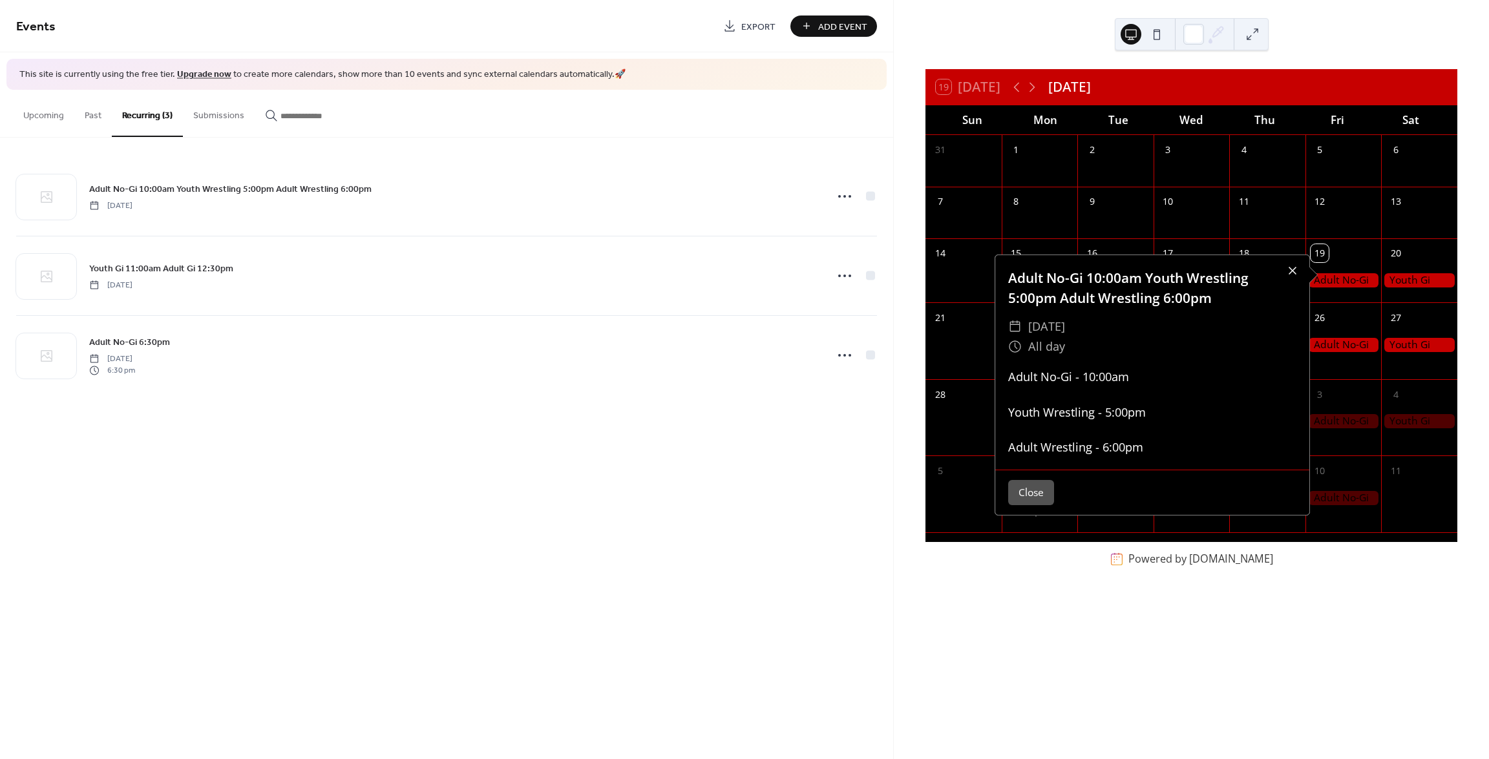
click at [1285, 269] on div at bounding box center [1292, 271] width 18 height 18
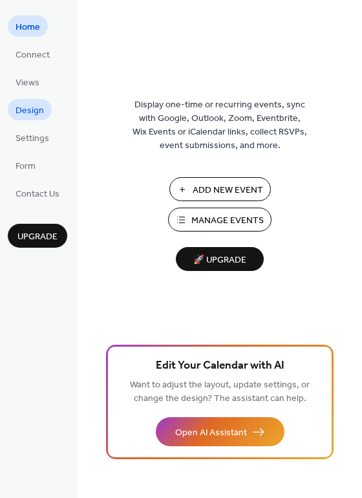
click at [34, 112] on span "Design" at bounding box center [30, 111] width 28 height 14
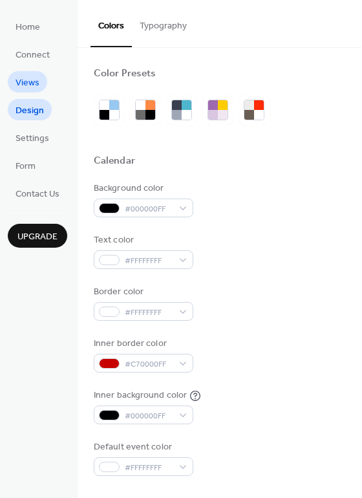
click at [38, 87] on span "Views" at bounding box center [28, 83] width 24 height 14
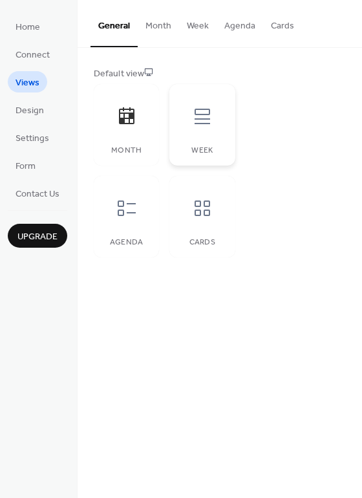
click at [199, 122] on icon at bounding box center [202, 116] width 21 height 21
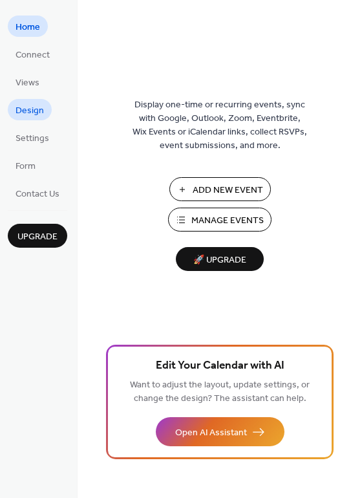
click at [26, 107] on span "Design" at bounding box center [30, 111] width 28 height 14
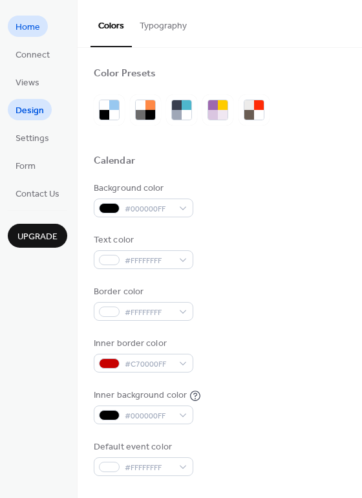
click at [36, 30] on span "Home" at bounding box center [28, 28] width 25 height 14
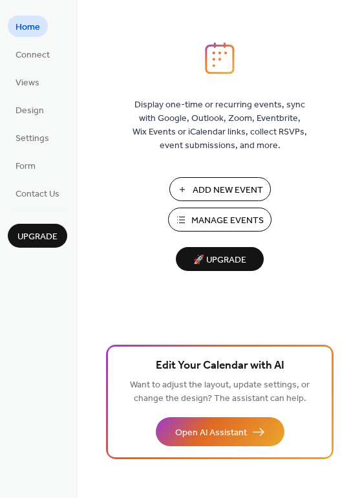
click at [220, 226] on span "Manage Events" at bounding box center [227, 221] width 72 height 14
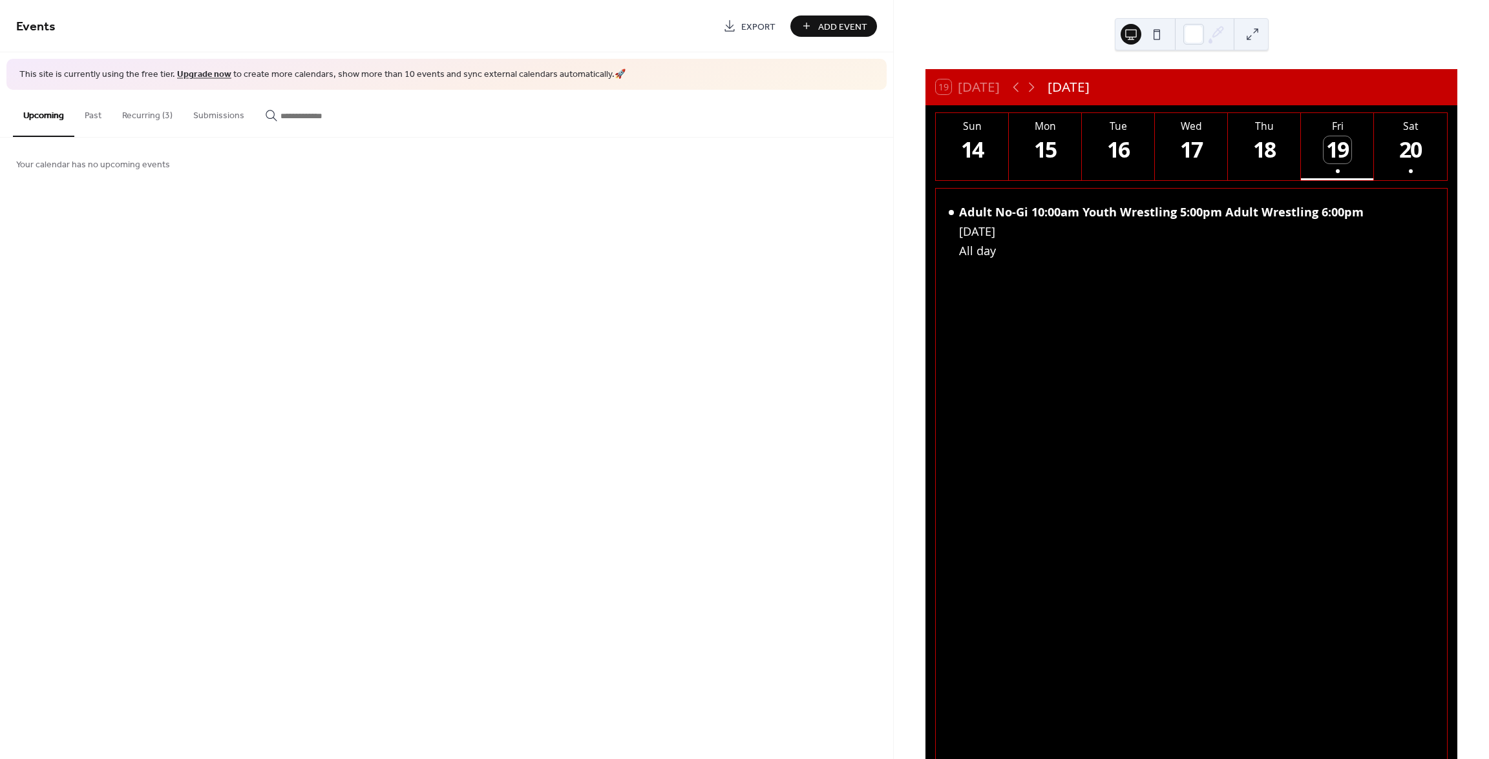
click at [148, 121] on button "Recurring (3)" at bounding box center [147, 113] width 71 height 46
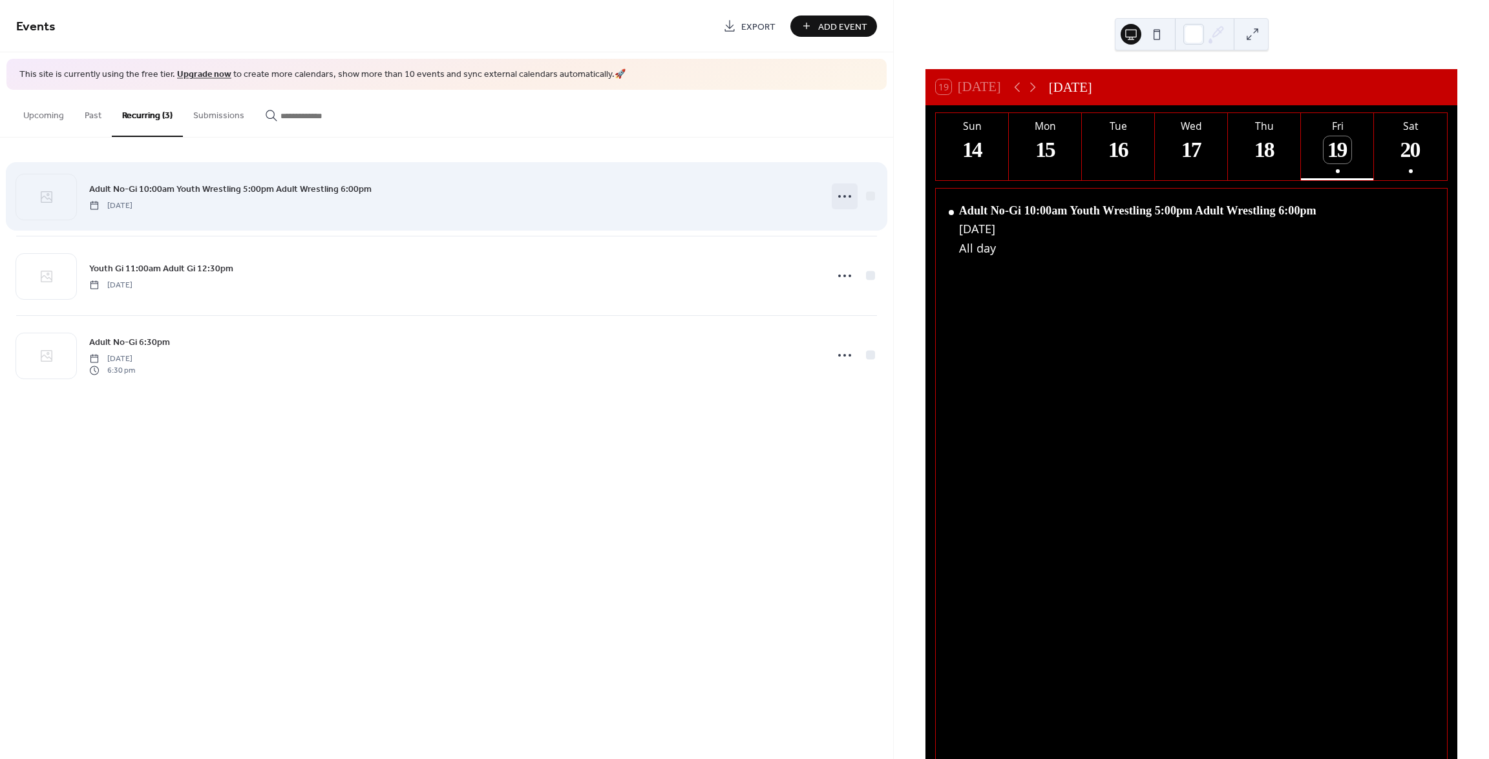
click at [841, 197] on icon at bounding box center [844, 196] width 21 height 21
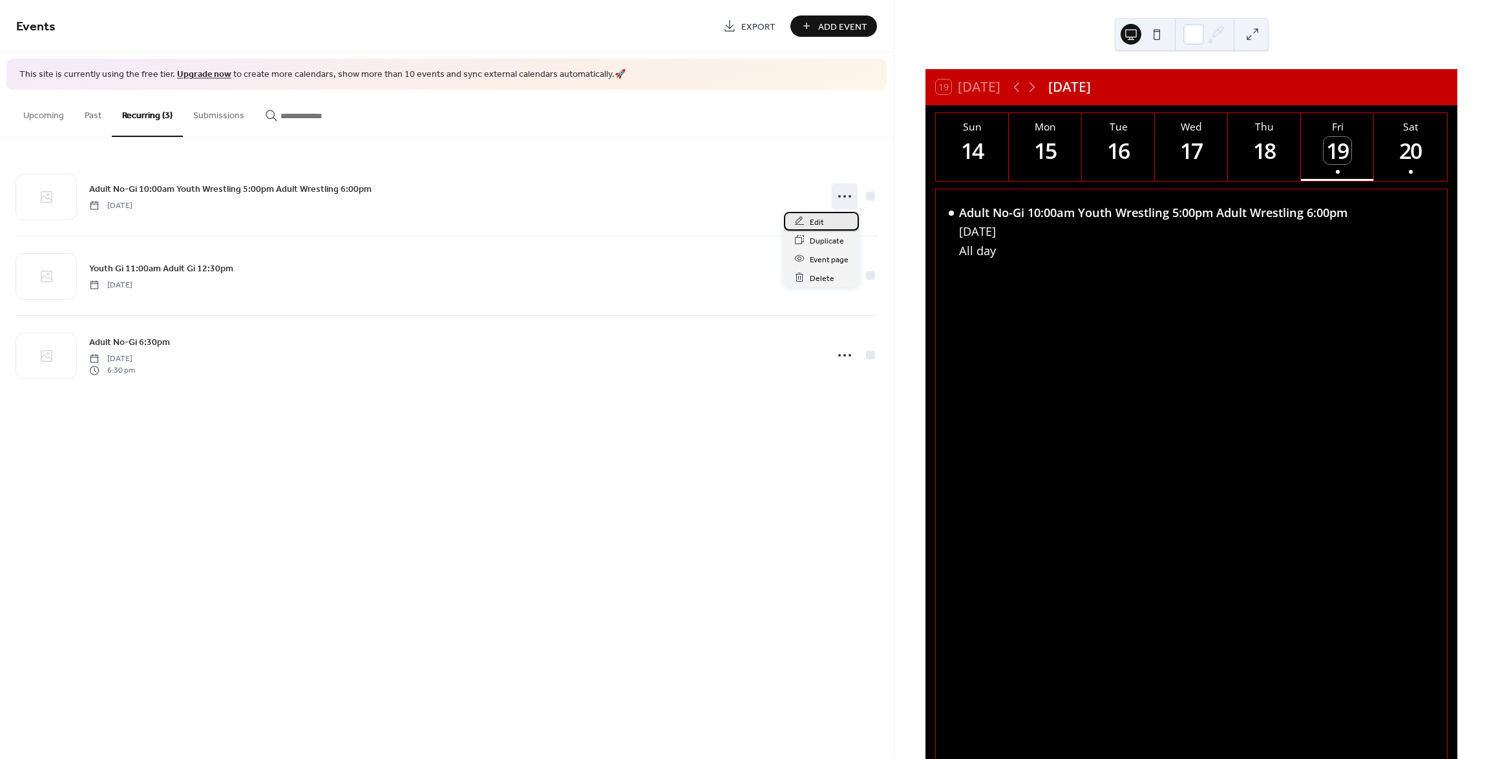
click at [812, 220] on span "Edit" at bounding box center [817, 222] width 14 height 14
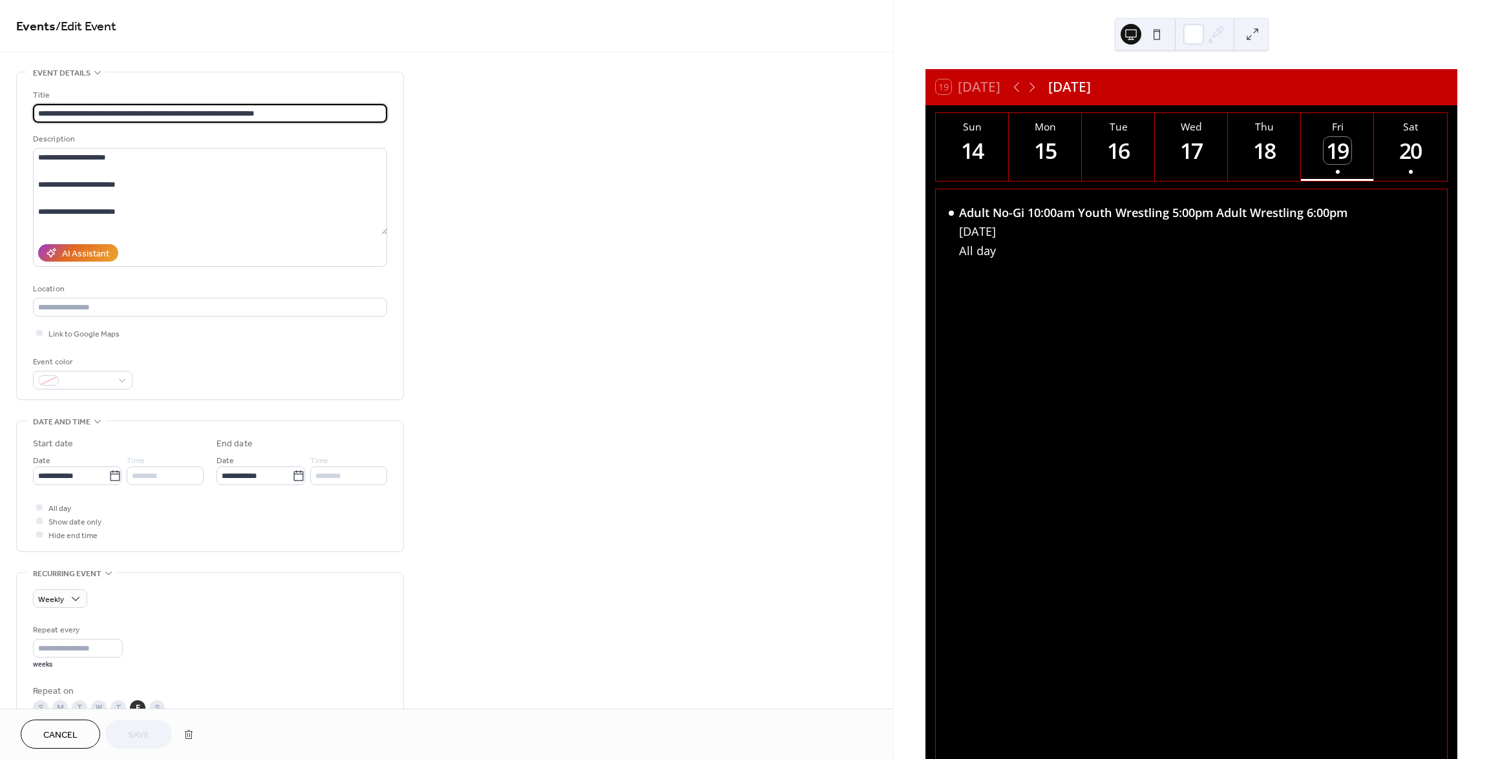
drag, startPoint x: 306, startPoint y: 112, endPoint x: 3, endPoint y: 103, distance: 303.2
click at [3, 103] on div "**********" at bounding box center [446, 580] width 893 height 1017
type input "**********"
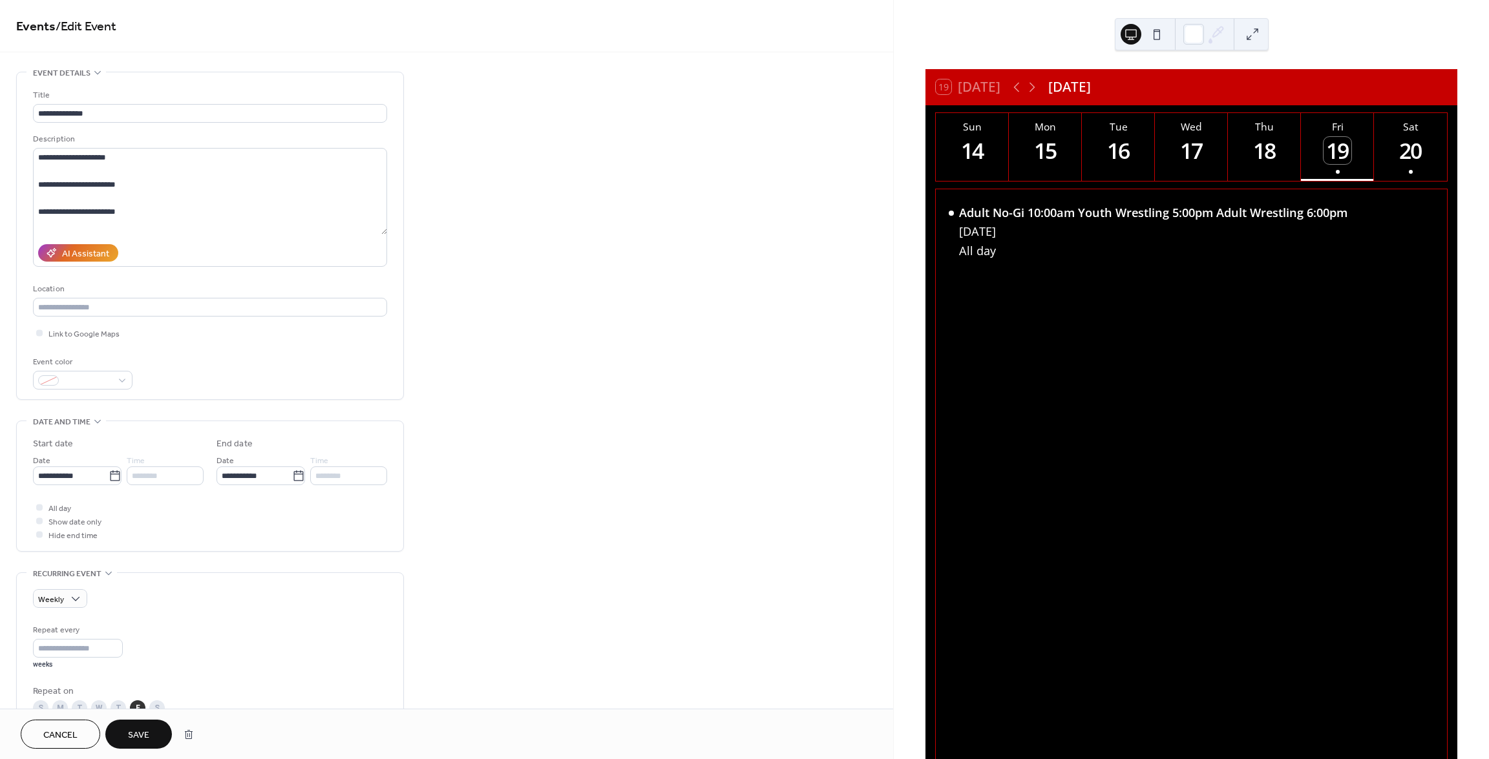
click at [143, 732] on span "Save" at bounding box center [138, 736] width 21 height 14
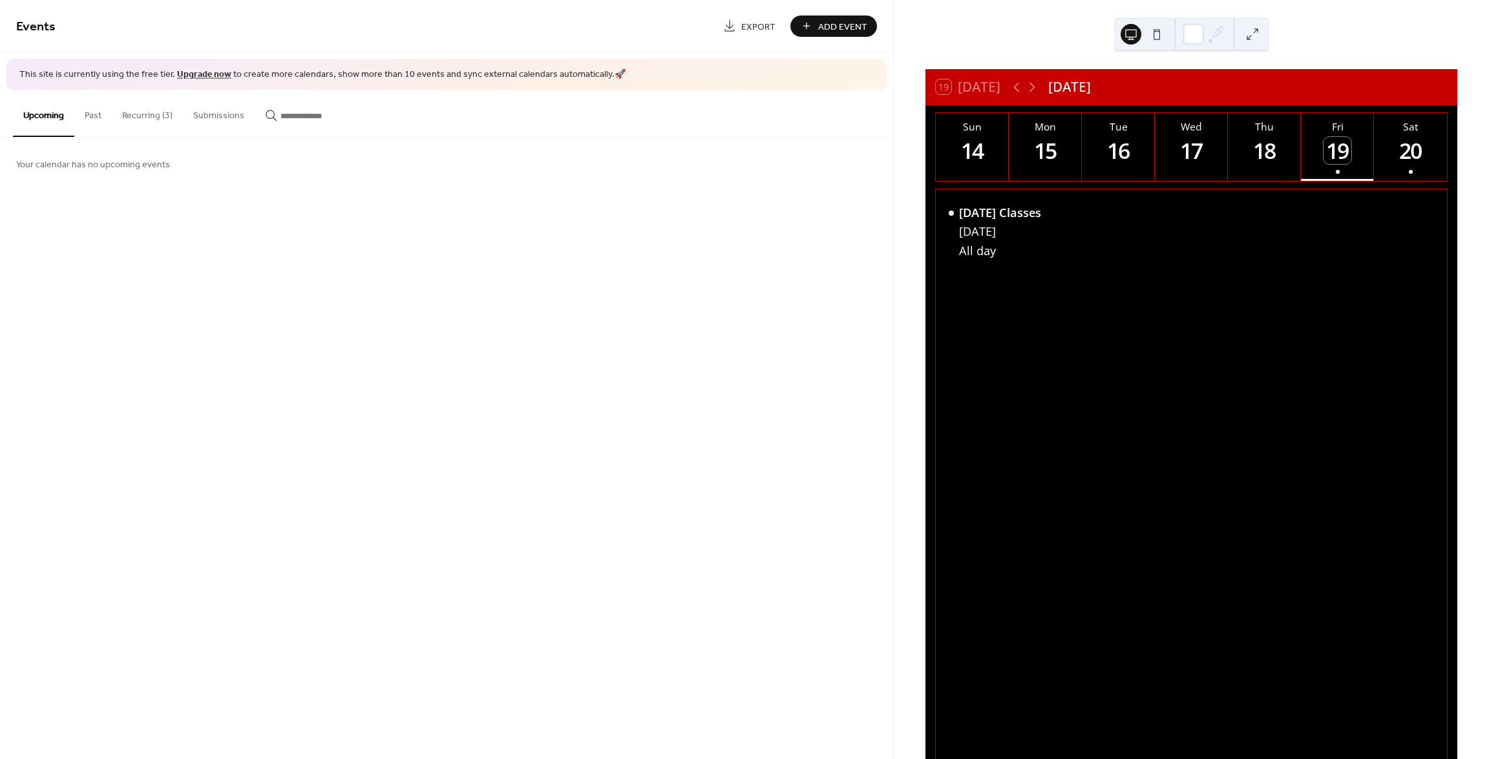
click at [158, 111] on button "Recurring (3)" at bounding box center [147, 113] width 71 height 46
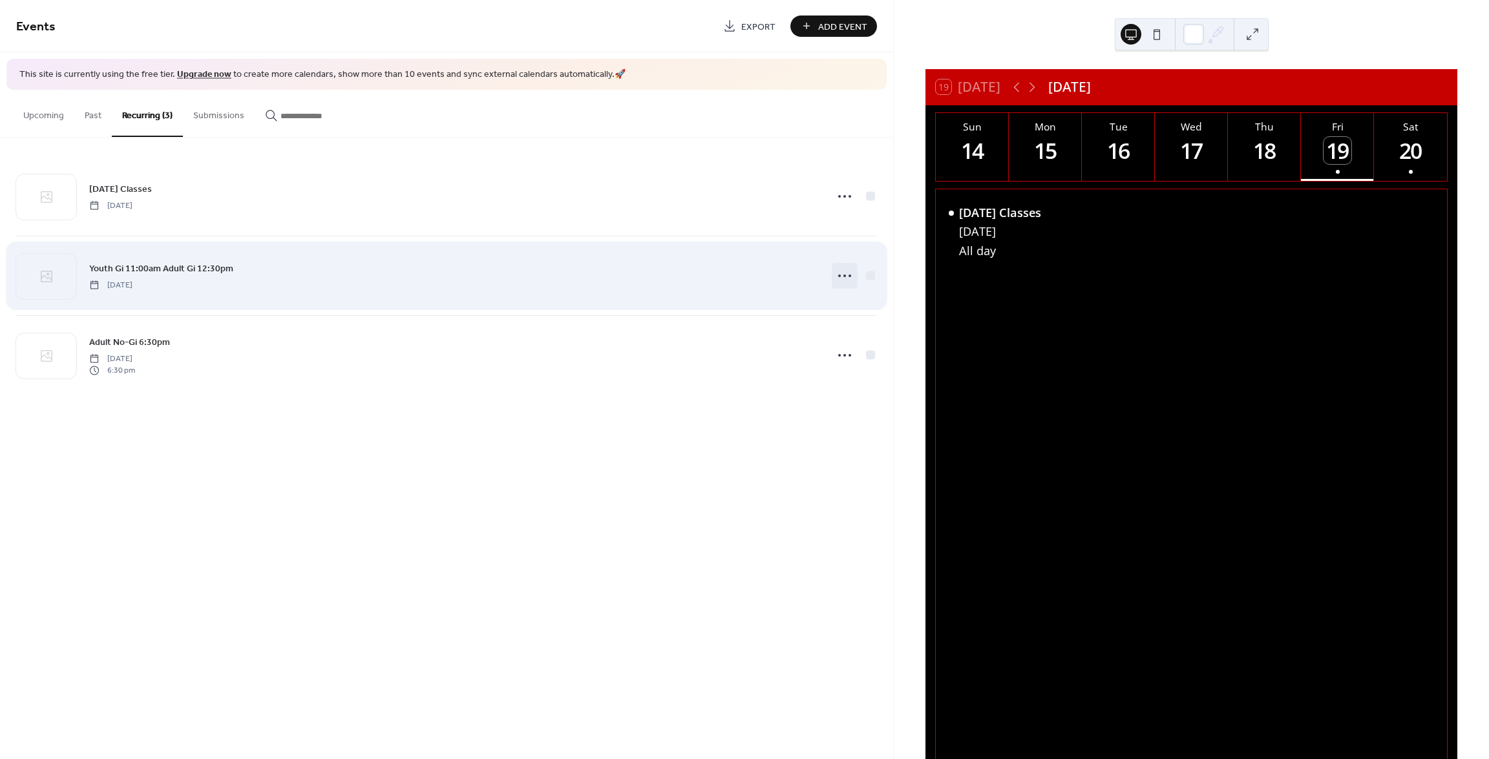
click at [848, 280] on icon at bounding box center [844, 276] width 21 height 21
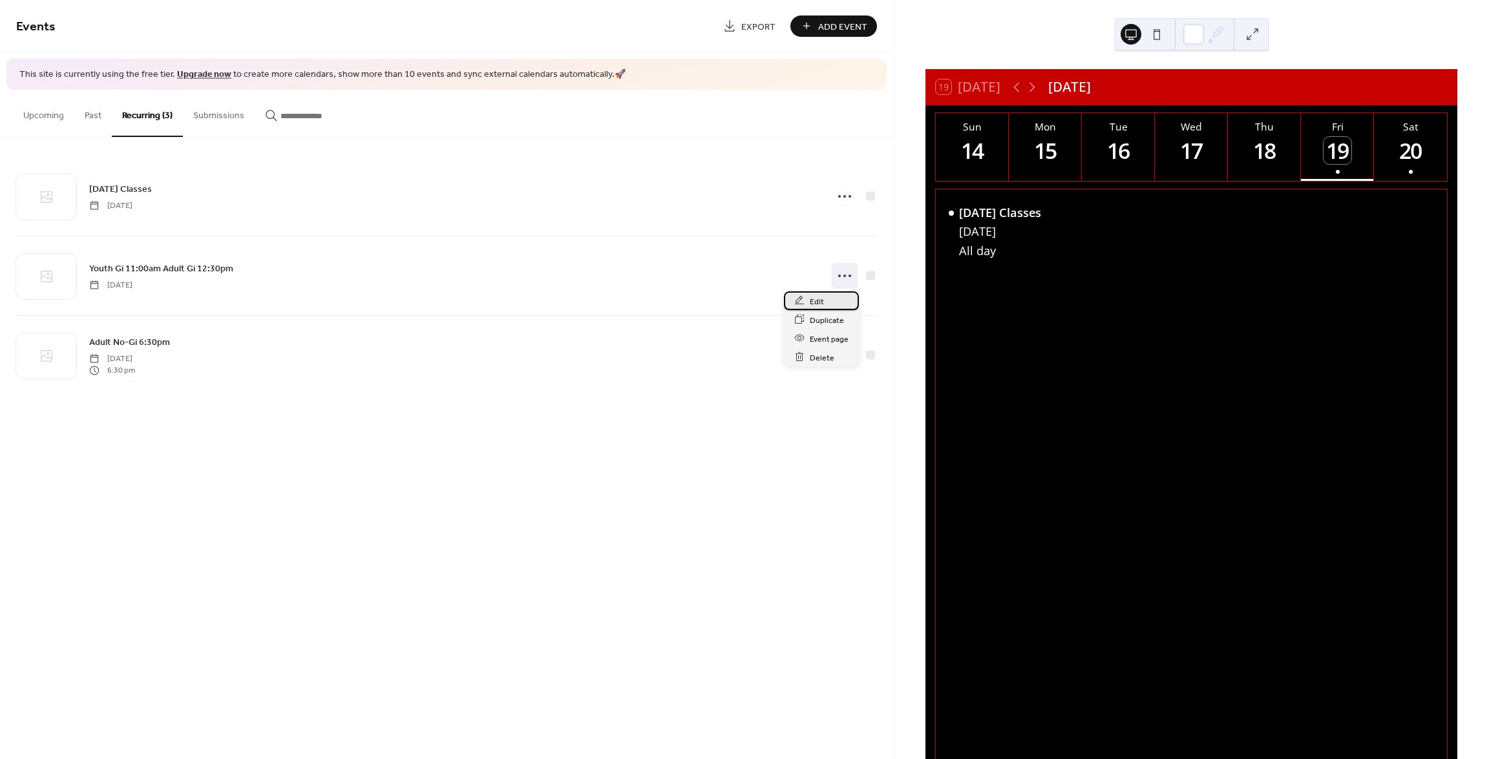
click at [829, 300] on div "Edit" at bounding box center [821, 300] width 75 height 19
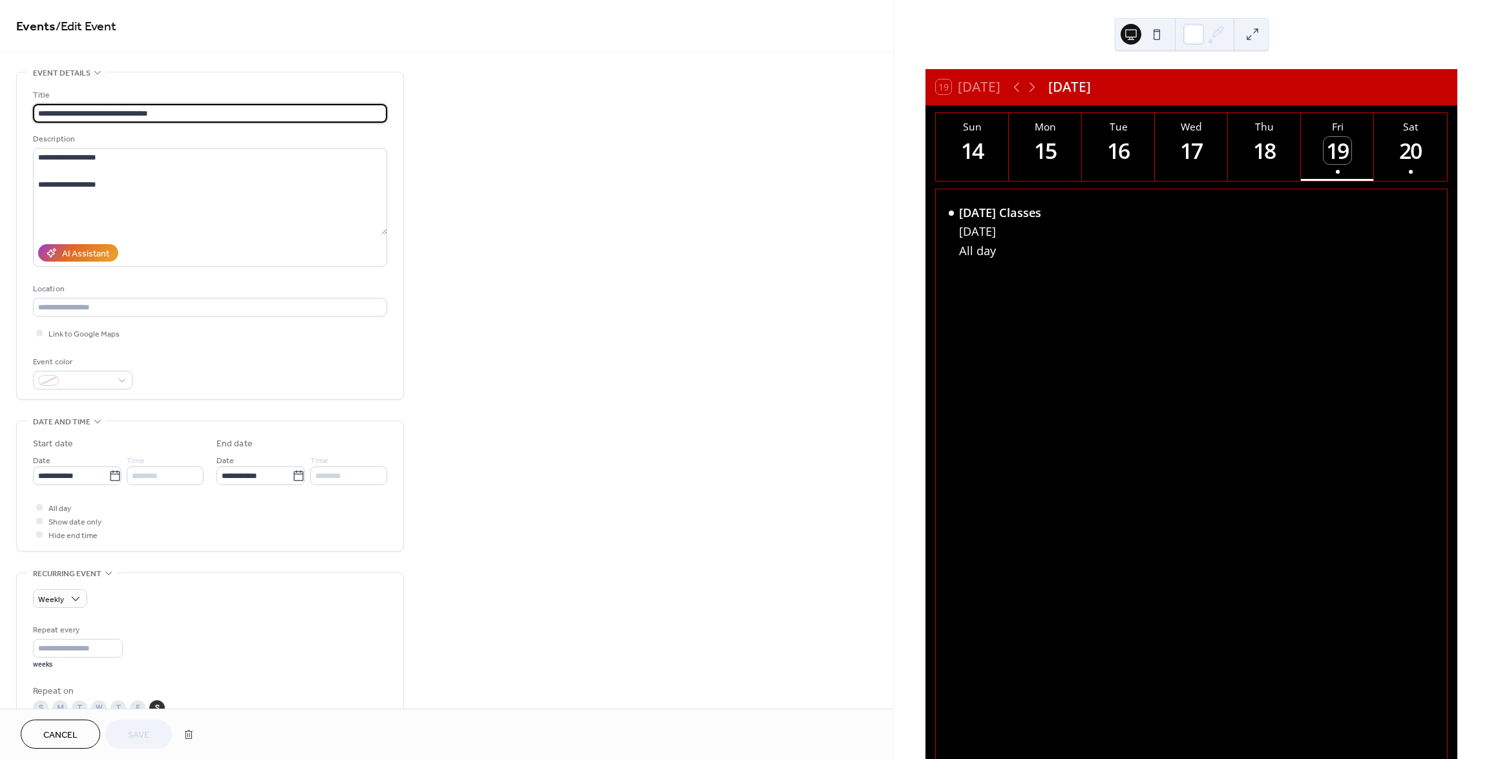
drag, startPoint x: 185, startPoint y: 114, endPoint x: 22, endPoint y: 103, distance: 163.2
click at [22, 103] on div "**********" at bounding box center [210, 235] width 386 height 327
type input "**********"
click at [149, 739] on span "Save" at bounding box center [138, 736] width 21 height 14
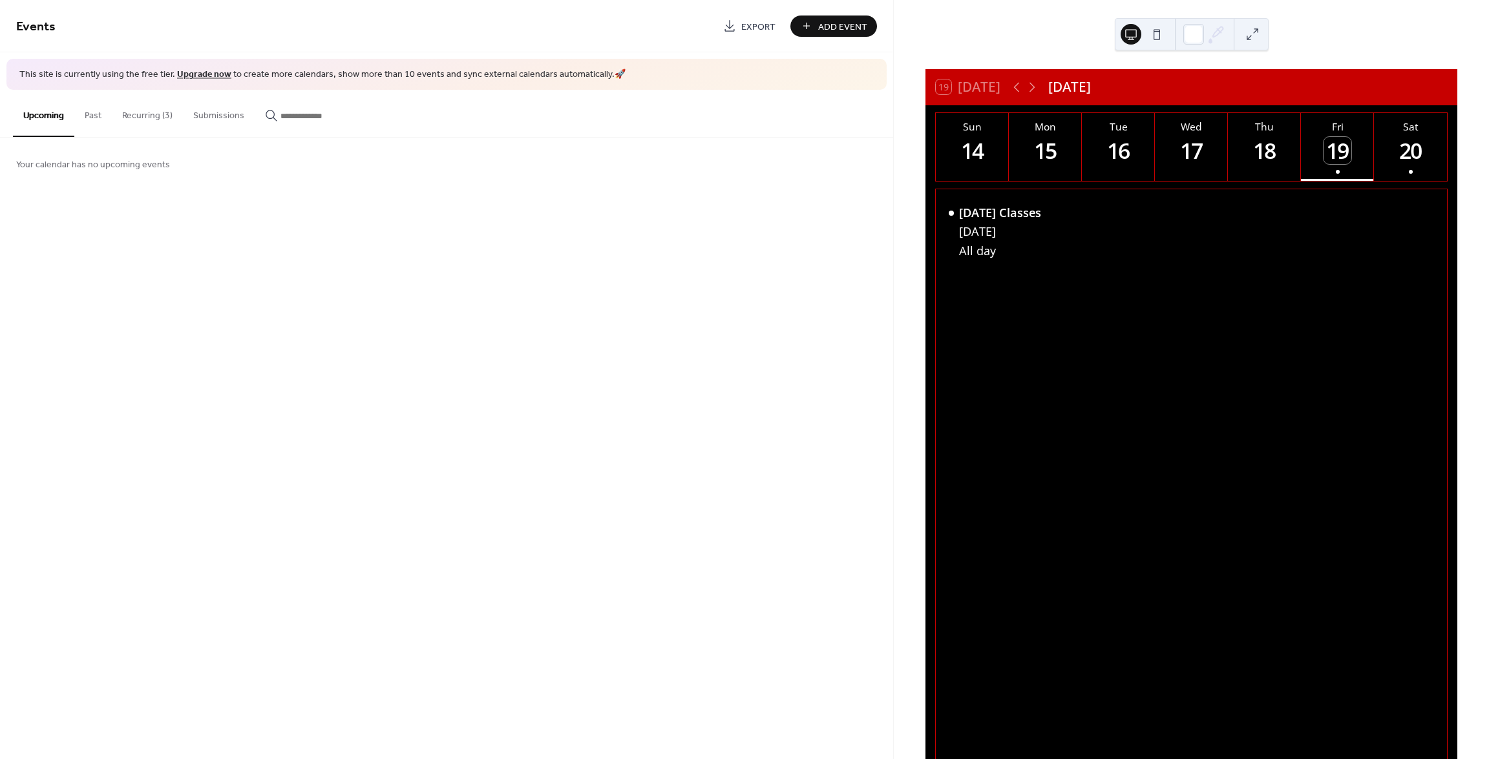
click at [152, 118] on button "Recurring (3)" at bounding box center [147, 113] width 71 height 46
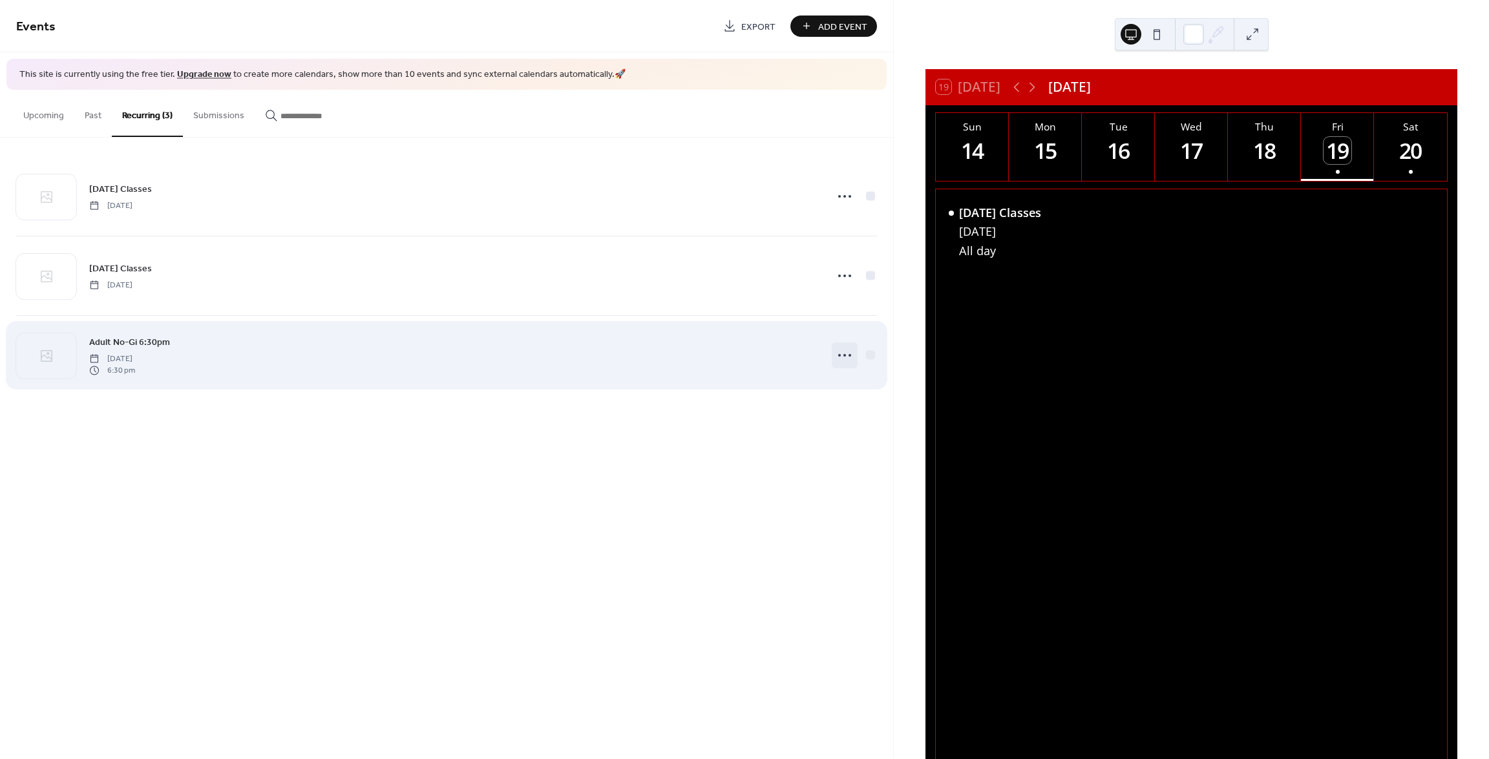
click at [840, 357] on icon at bounding box center [844, 355] width 21 height 21
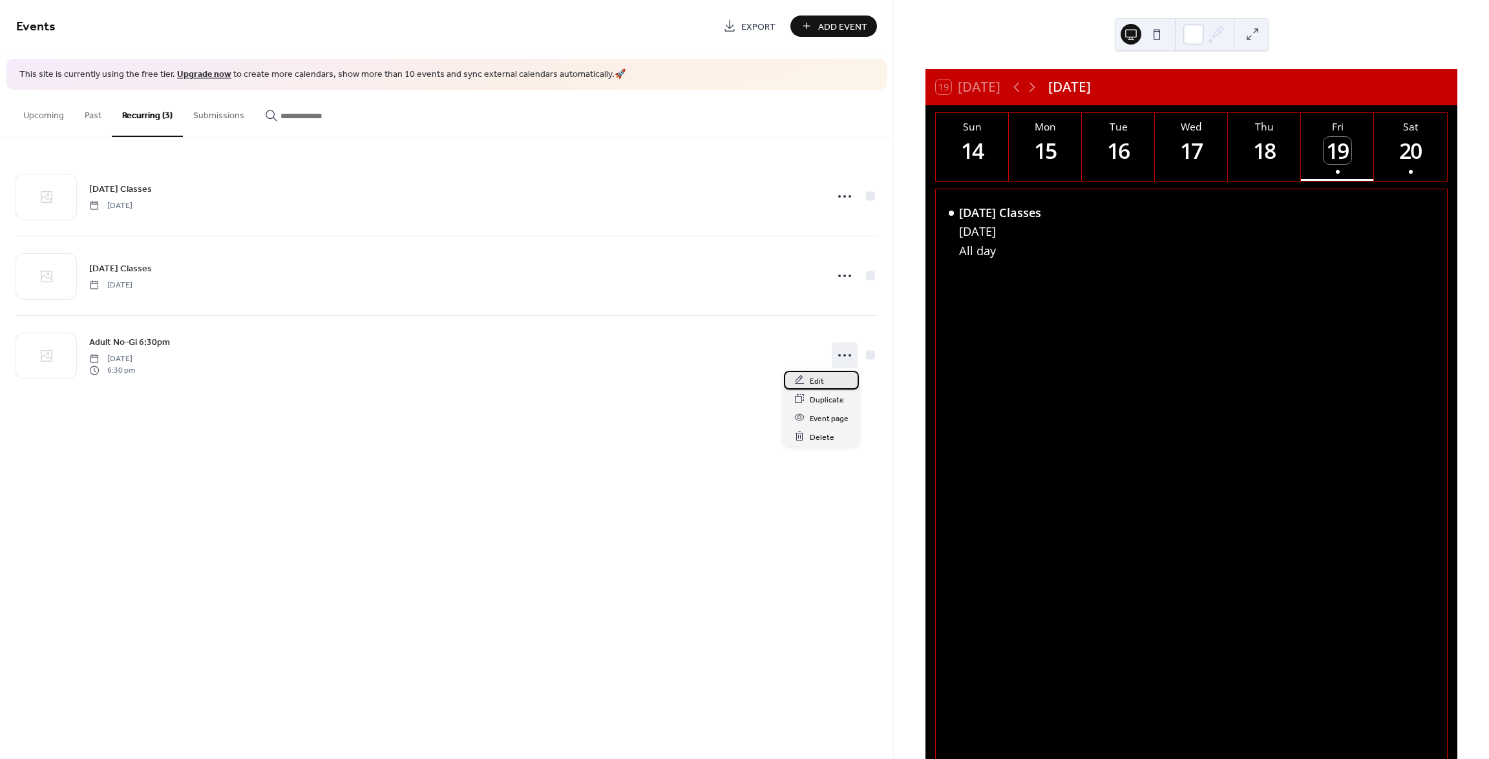
click at [824, 377] on div "Edit" at bounding box center [821, 380] width 75 height 19
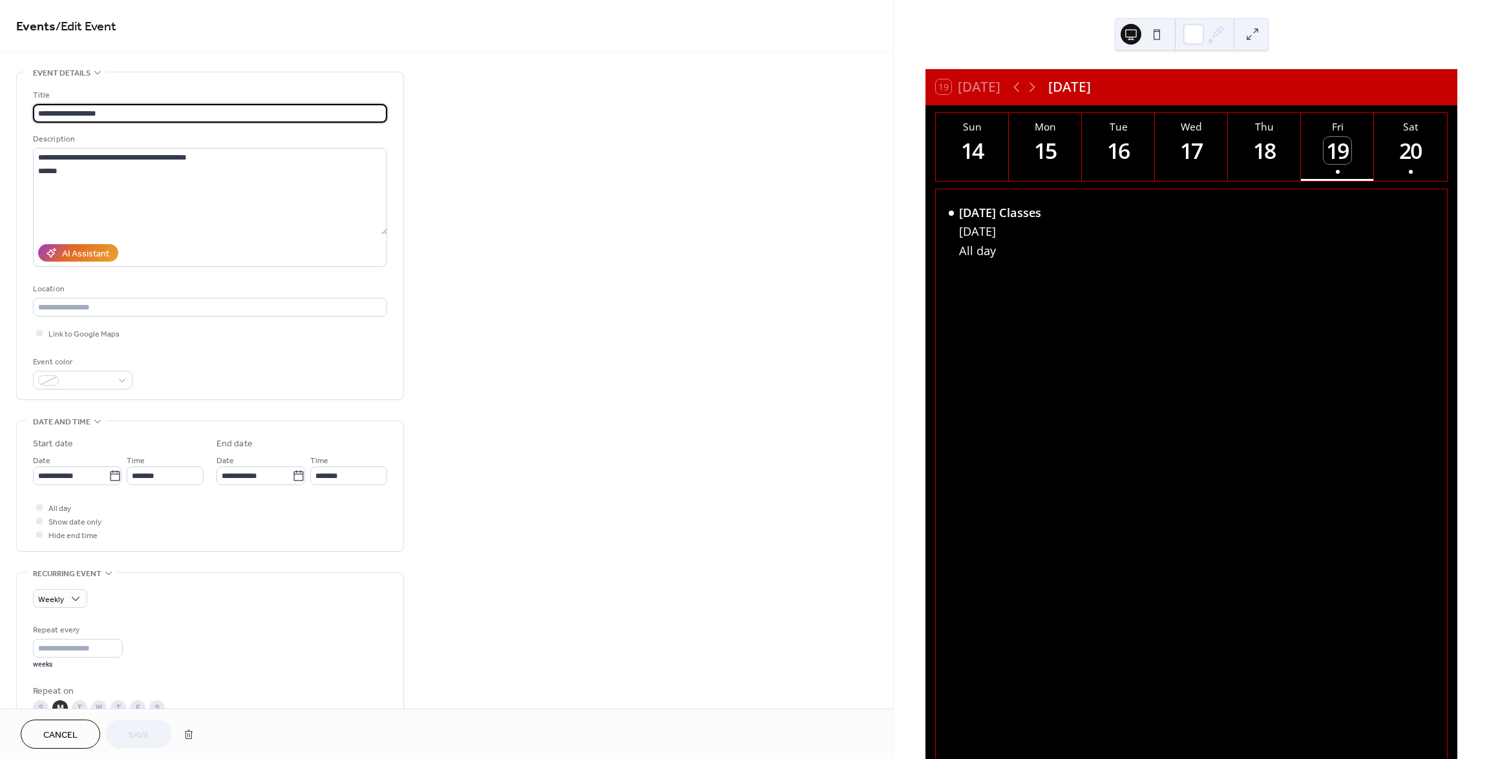
drag, startPoint x: 98, startPoint y: 109, endPoint x: -16, endPoint y: 98, distance: 113.6
click at [0, 98] on html "**********" at bounding box center [744, 379] width 1489 height 759
type input "**********"
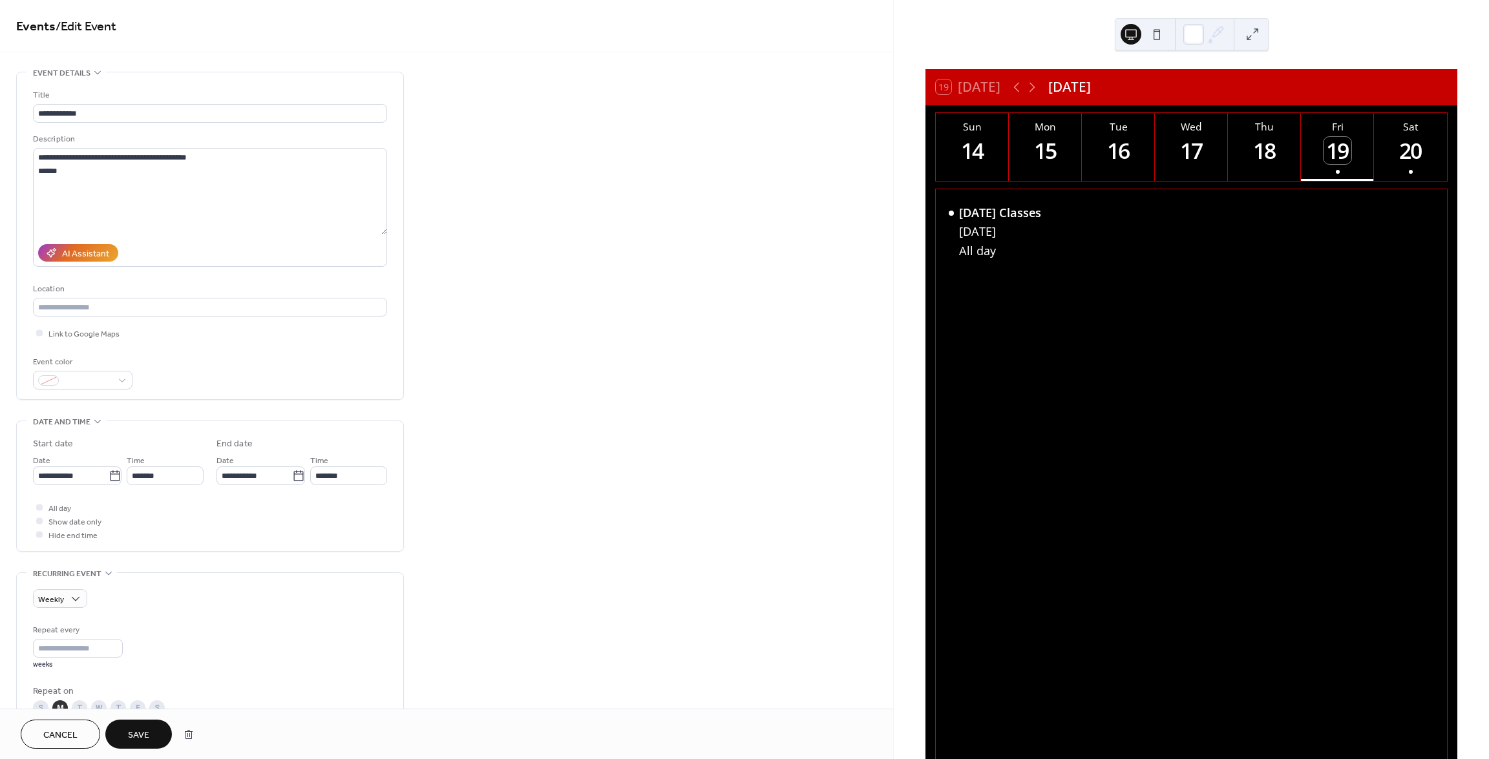
click at [138, 735] on span "Save" at bounding box center [138, 736] width 21 height 14
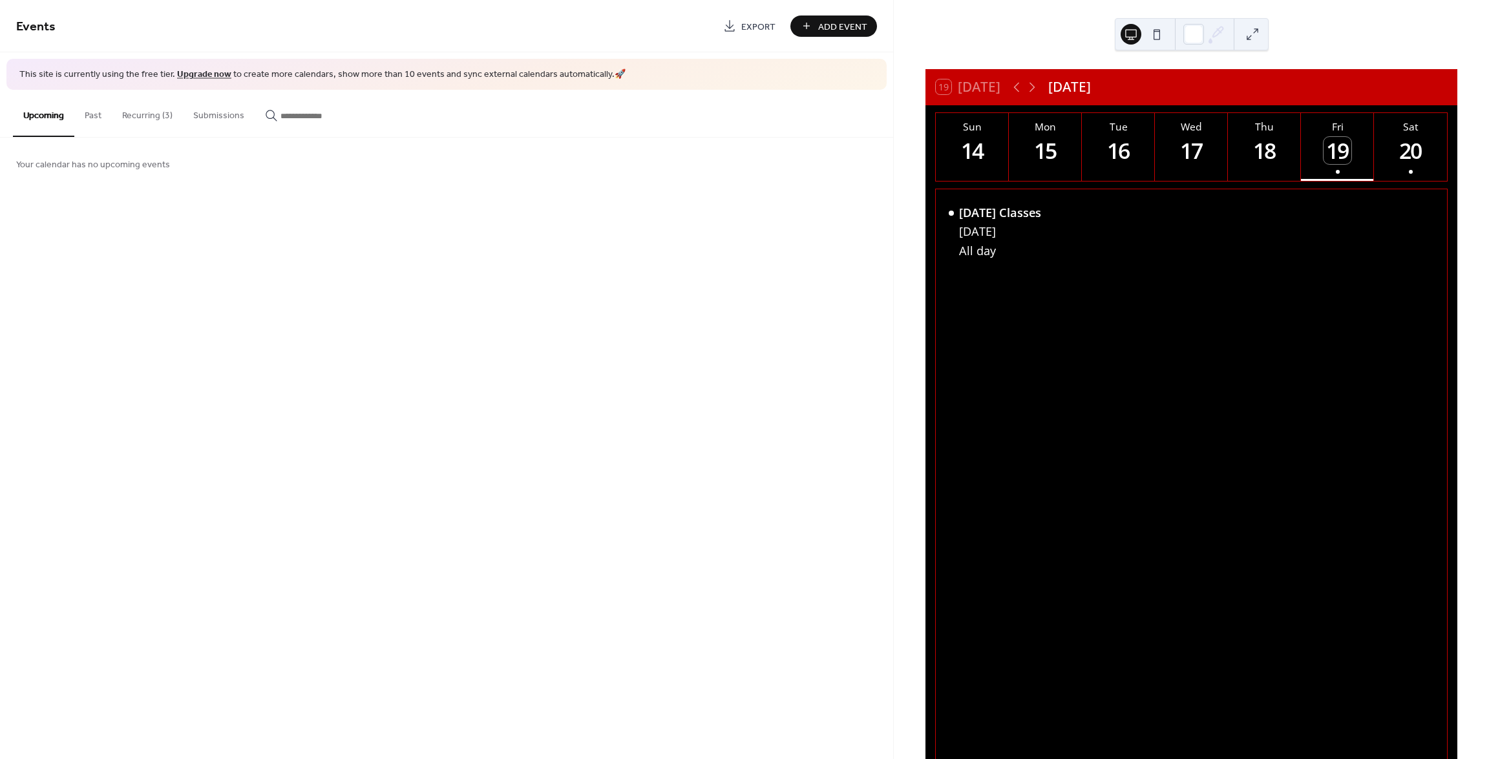
click at [151, 114] on button "Recurring (3)" at bounding box center [147, 113] width 71 height 46
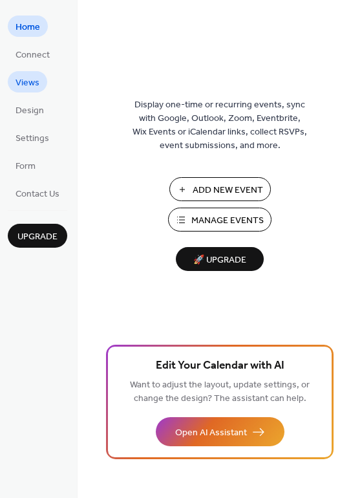
click at [21, 90] on span "Views" at bounding box center [28, 83] width 24 height 14
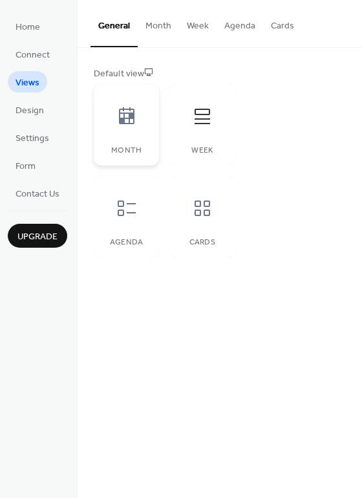
click at [128, 134] on div at bounding box center [126, 116] width 39 height 39
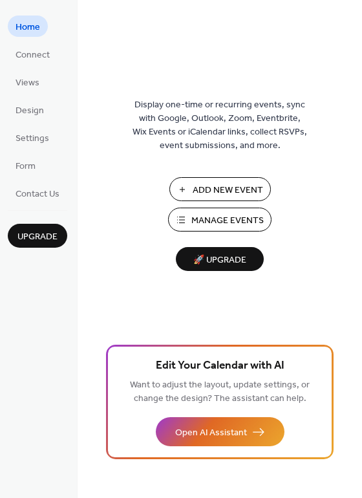
click at [221, 216] on span "Manage Events" at bounding box center [227, 221] width 72 height 14
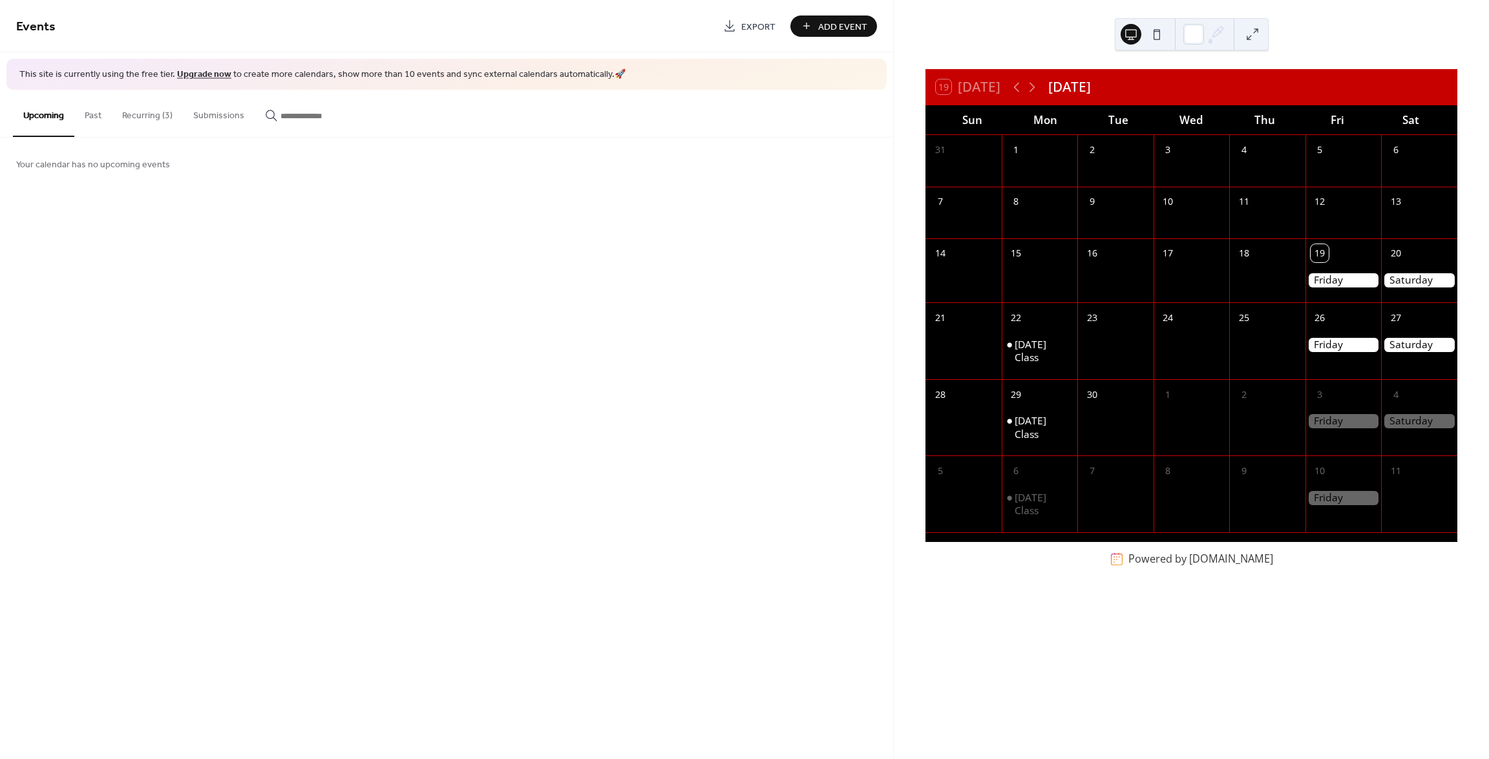
click at [138, 116] on button "Recurring (3)" at bounding box center [147, 113] width 71 height 46
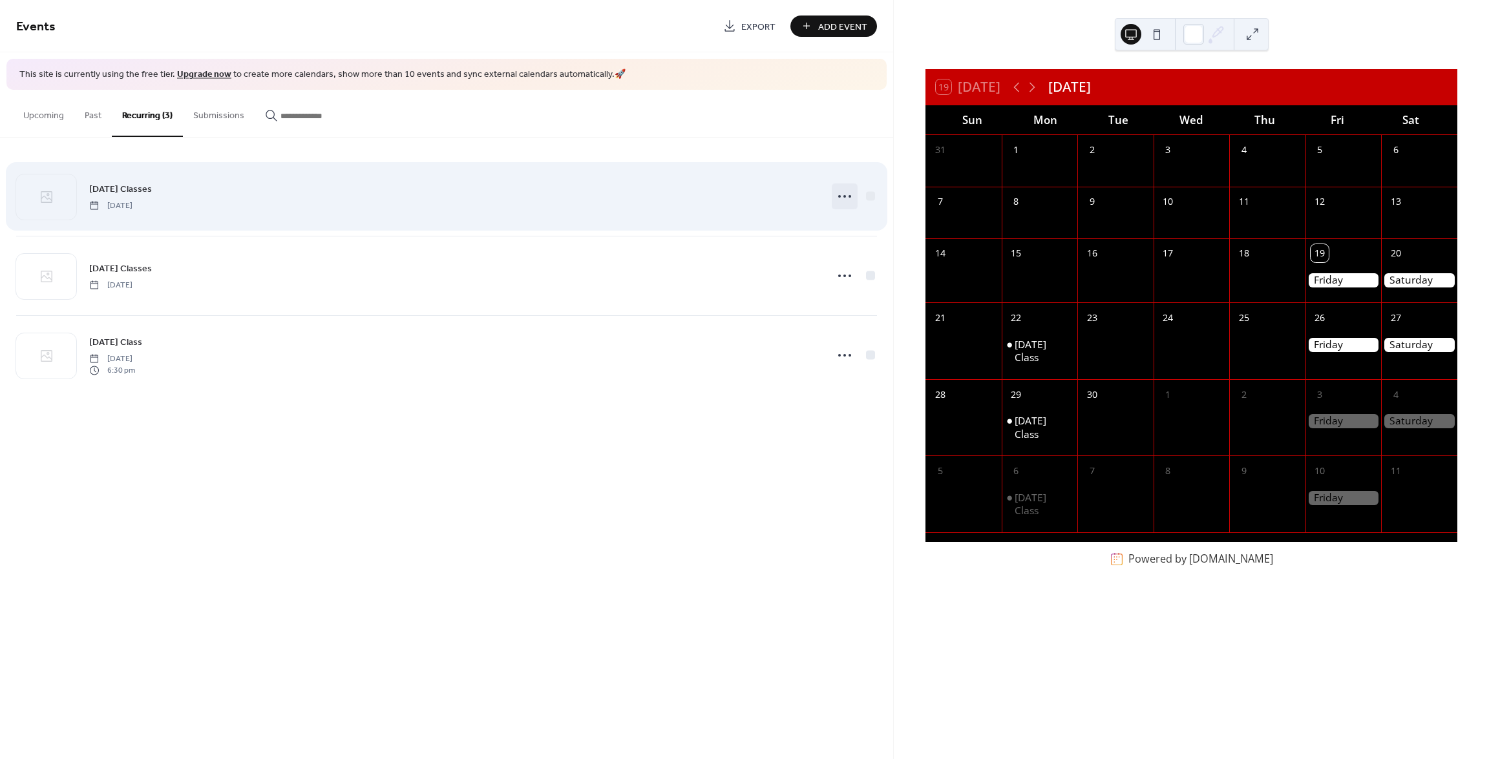
click at [846, 195] on circle at bounding box center [844, 196] width 3 height 3
click at [845, 198] on icon at bounding box center [844, 196] width 21 height 21
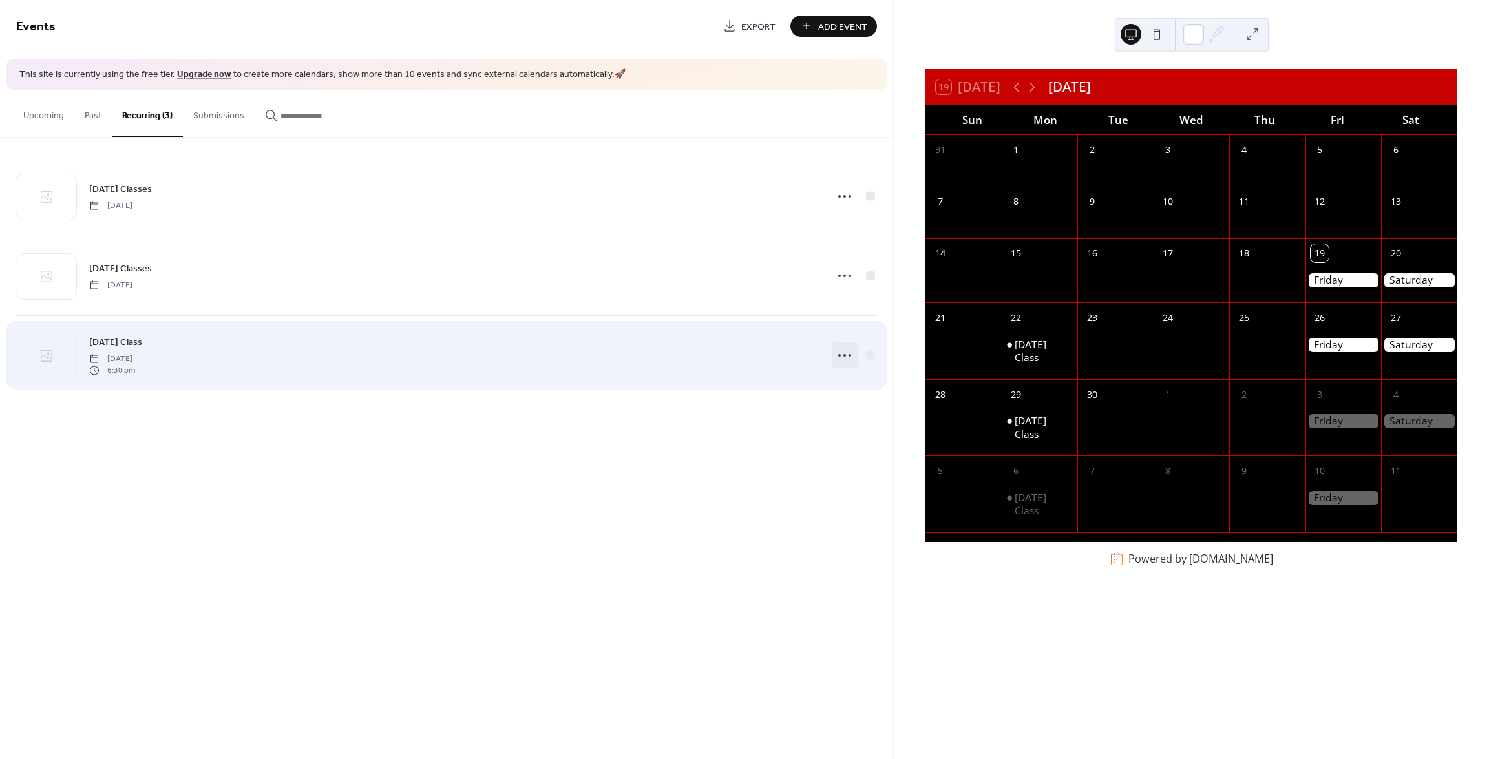
click at [846, 359] on icon at bounding box center [844, 355] width 21 height 21
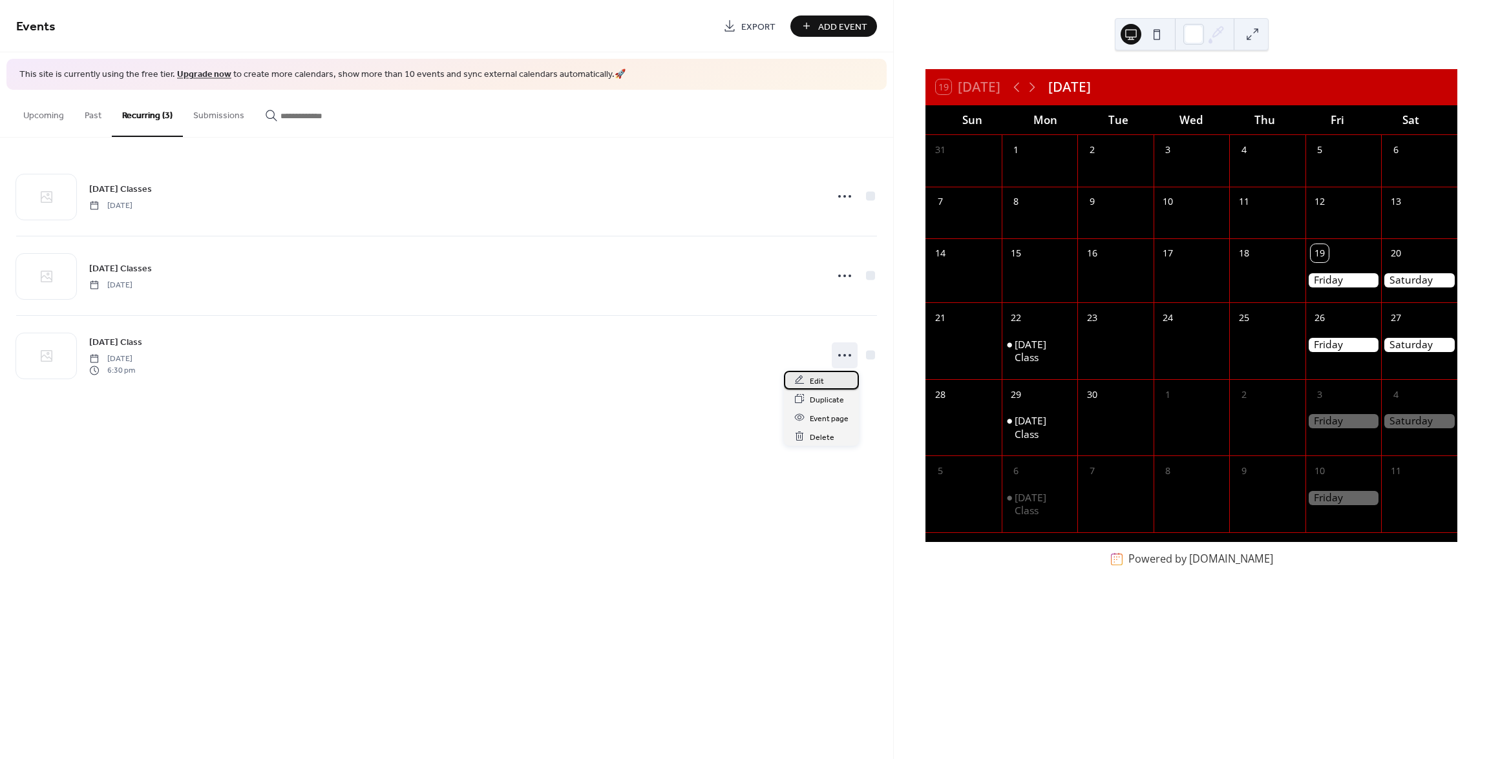
click at [831, 377] on div "Edit" at bounding box center [821, 380] width 75 height 19
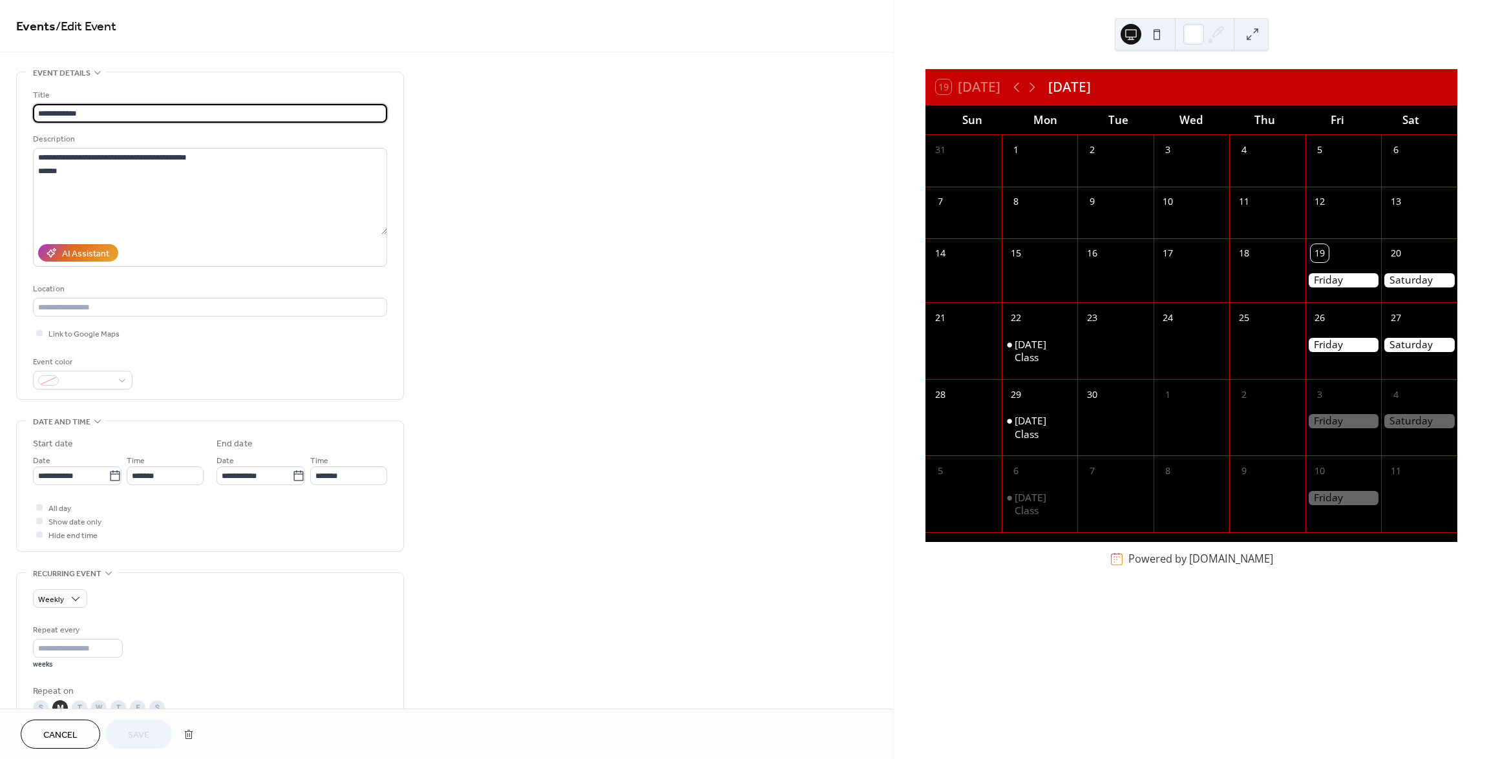
drag, startPoint x: 101, startPoint y: 120, endPoint x: 12, endPoint y: 115, distance: 88.7
click at [12, 115] on div "**********" at bounding box center [446, 580] width 893 height 1017
type input "**********"
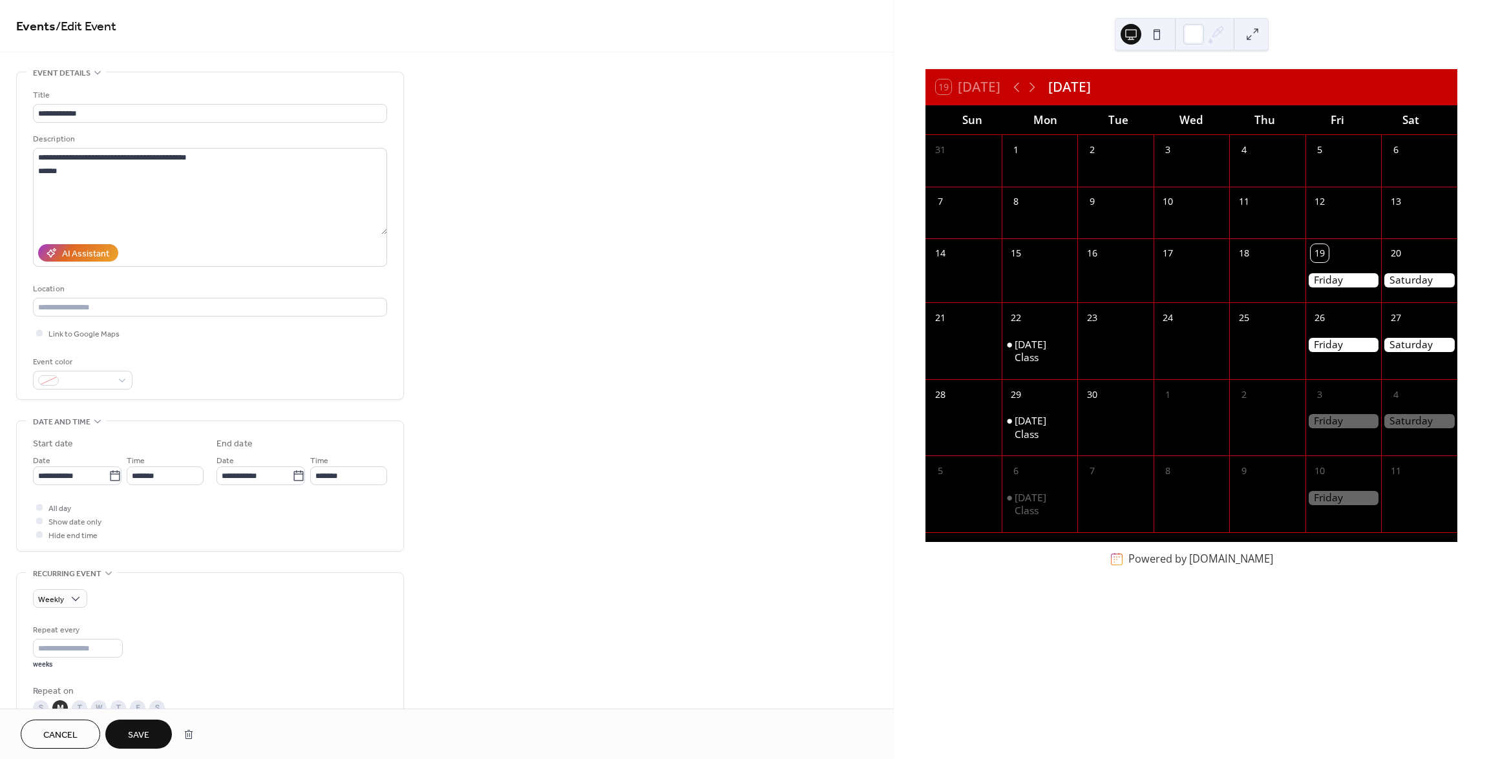
click at [132, 729] on span "Save" at bounding box center [138, 736] width 21 height 14
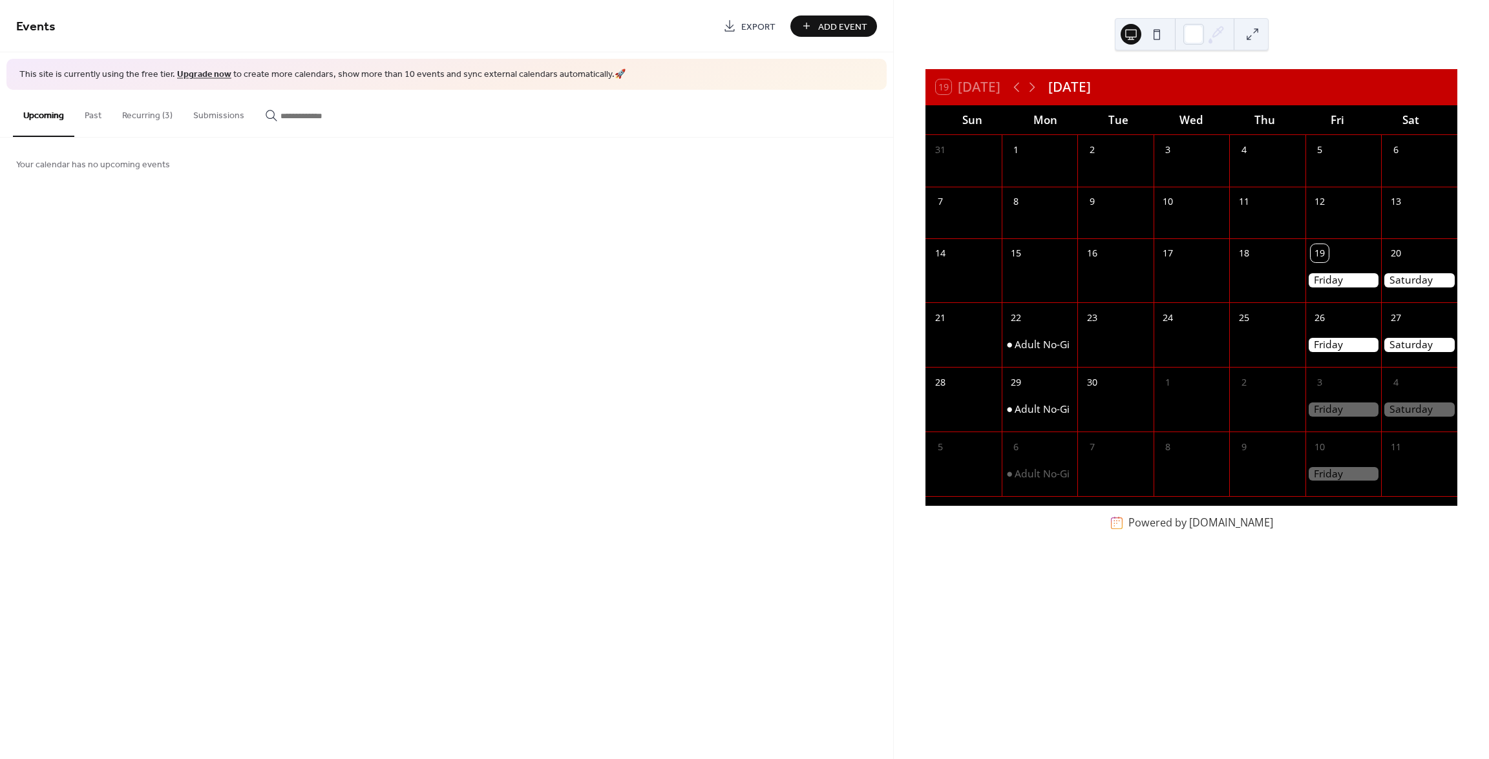
click at [156, 117] on button "Recurring (3)" at bounding box center [147, 113] width 71 height 46
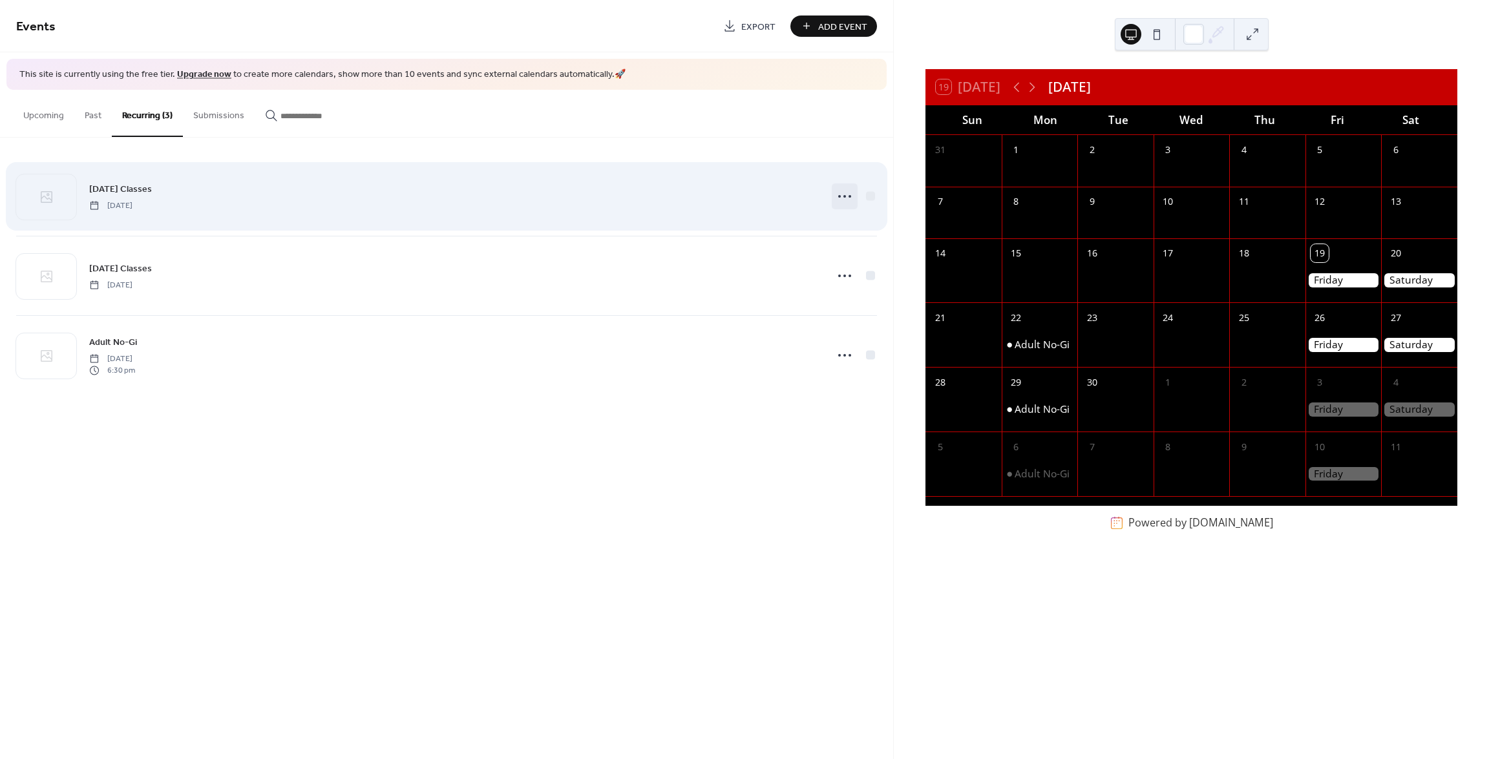
click at [839, 197] on icon at bounding box center [844, 196] width 21 height 21
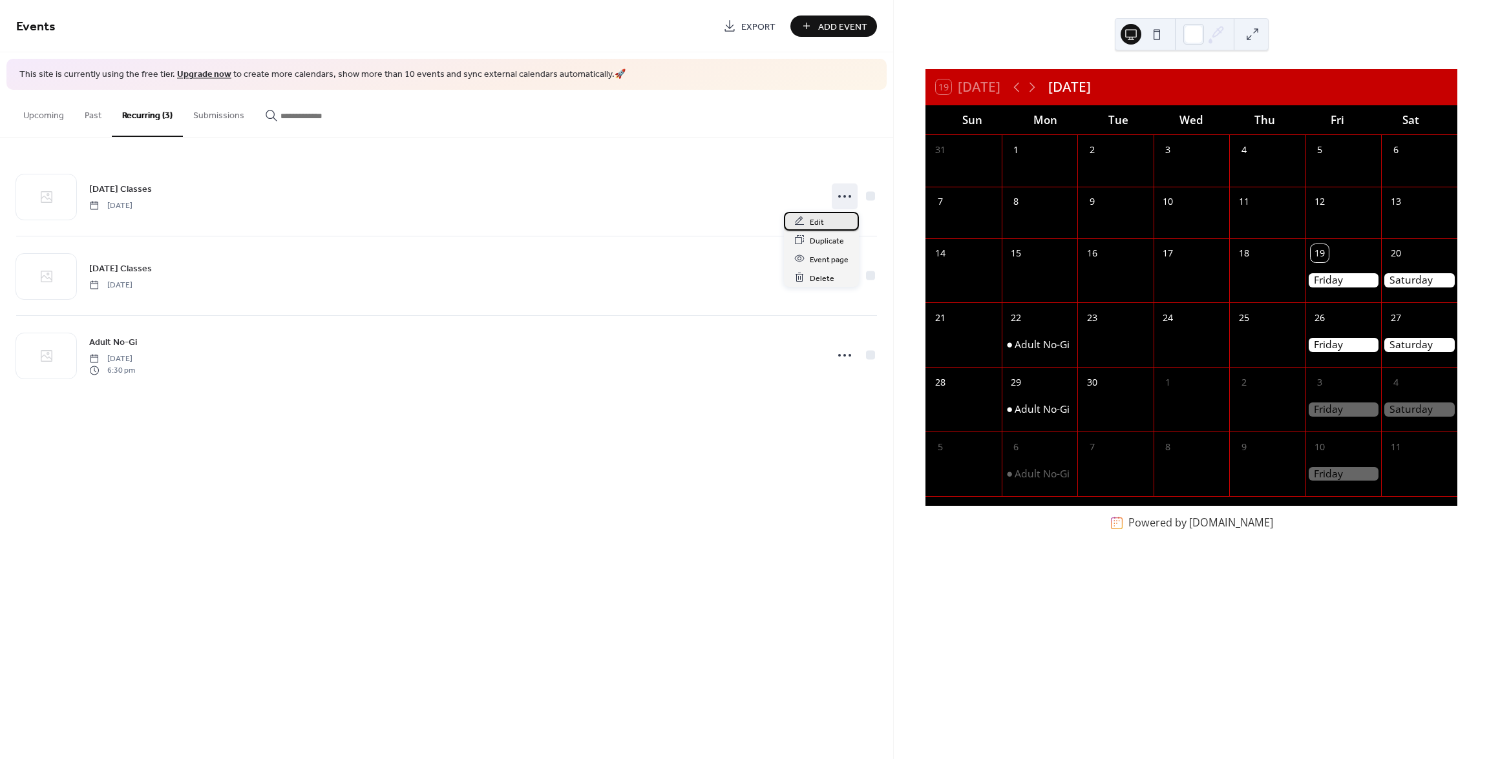
click at [820, 216] on span "Edit" at bounding box center [817, 222] width 14 height 14
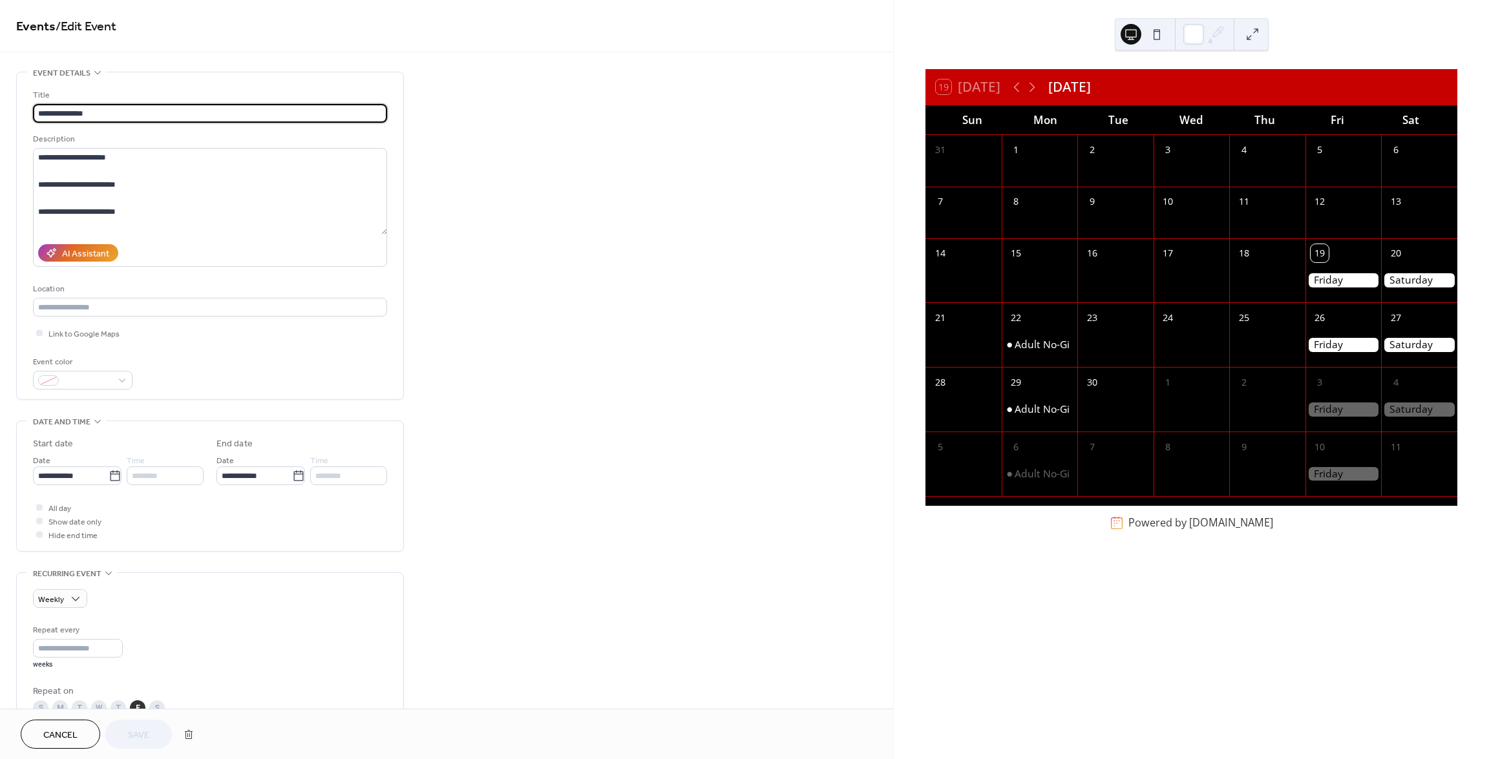
drag, startPoint x: 60, startPoint y: 103, endPoint x: -11, endPoint y: 97, distance: 71.4
click at [0, 97] on html "**********" at bounding box center [744, 379] width 1489 height 759
type input "**********"
click at [140, 738] on span "Save" at bounding box center [138, 736] width 21 height 14
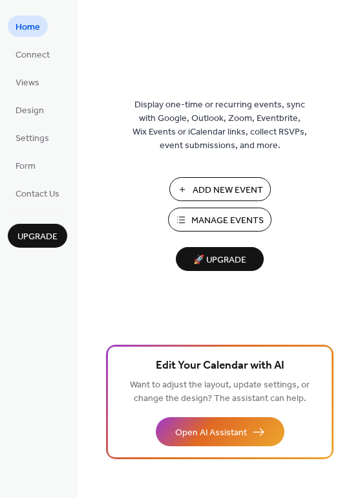
click at [210, 222] on span "Manage Events" at bounding box center [227, 221] width 72 height 14
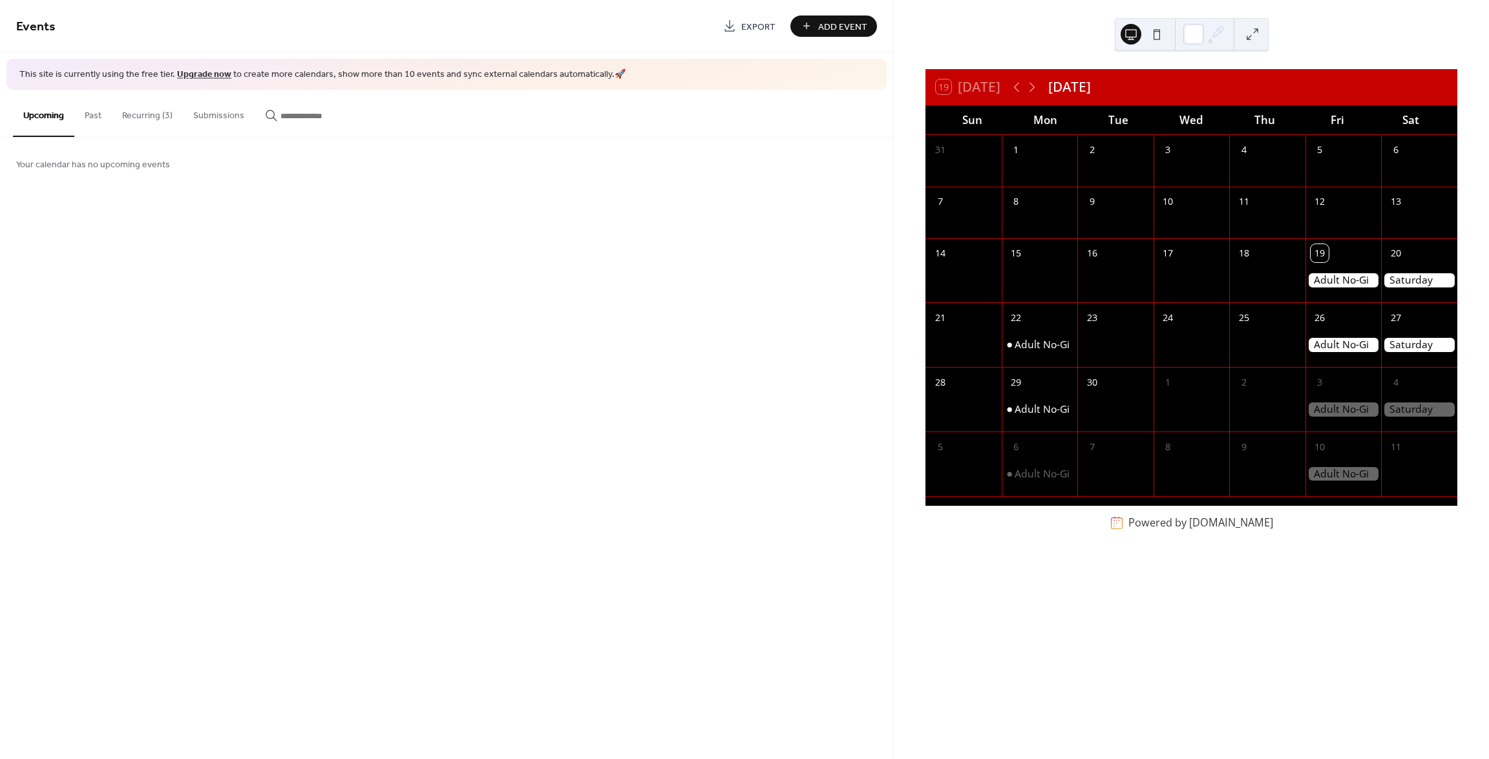
click at [140, 115] on button "Recurring (3)" at bounding box center [147, 113] width 71 height 46
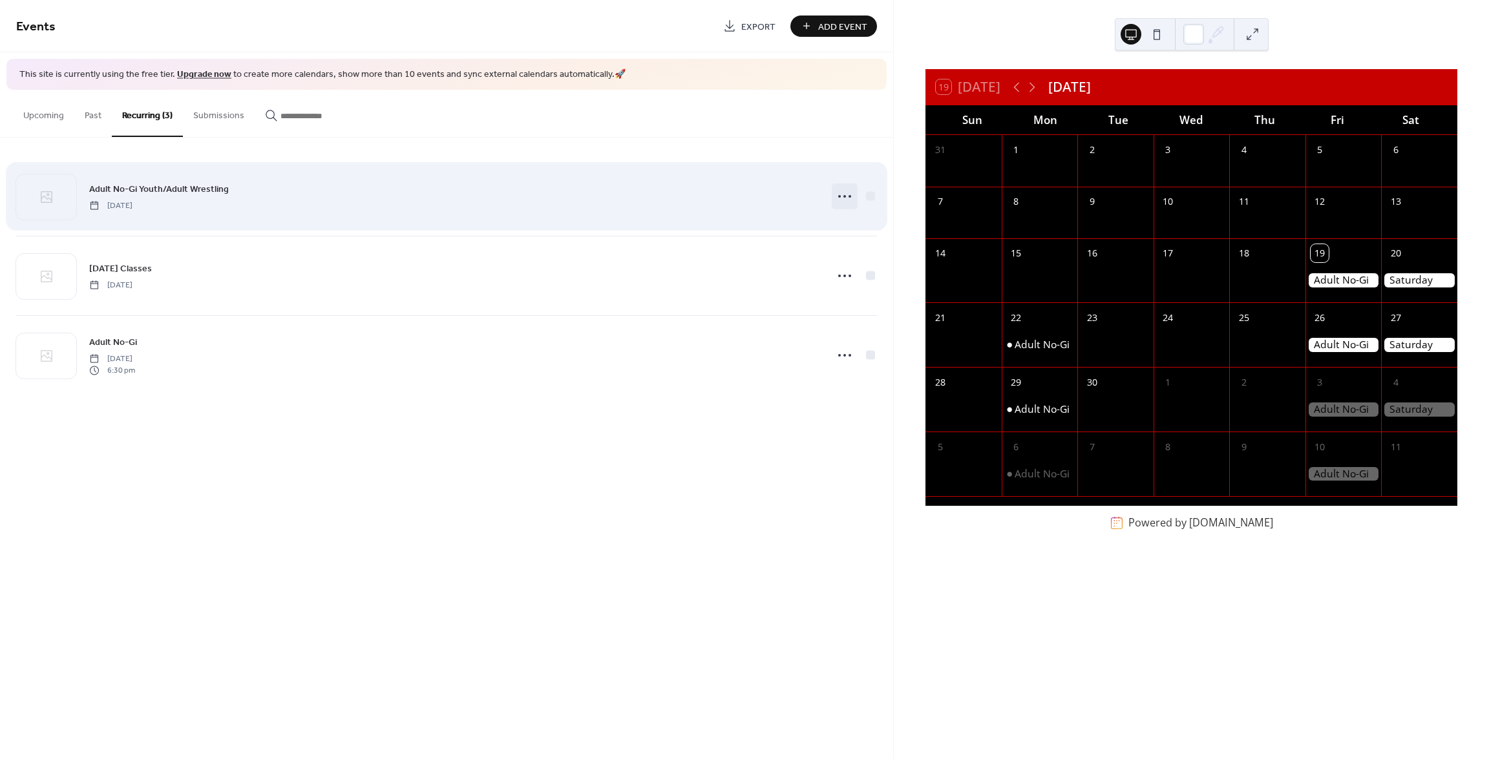
click at [842, 198] on icon at bounding box center [844, 196] width 21 height 21
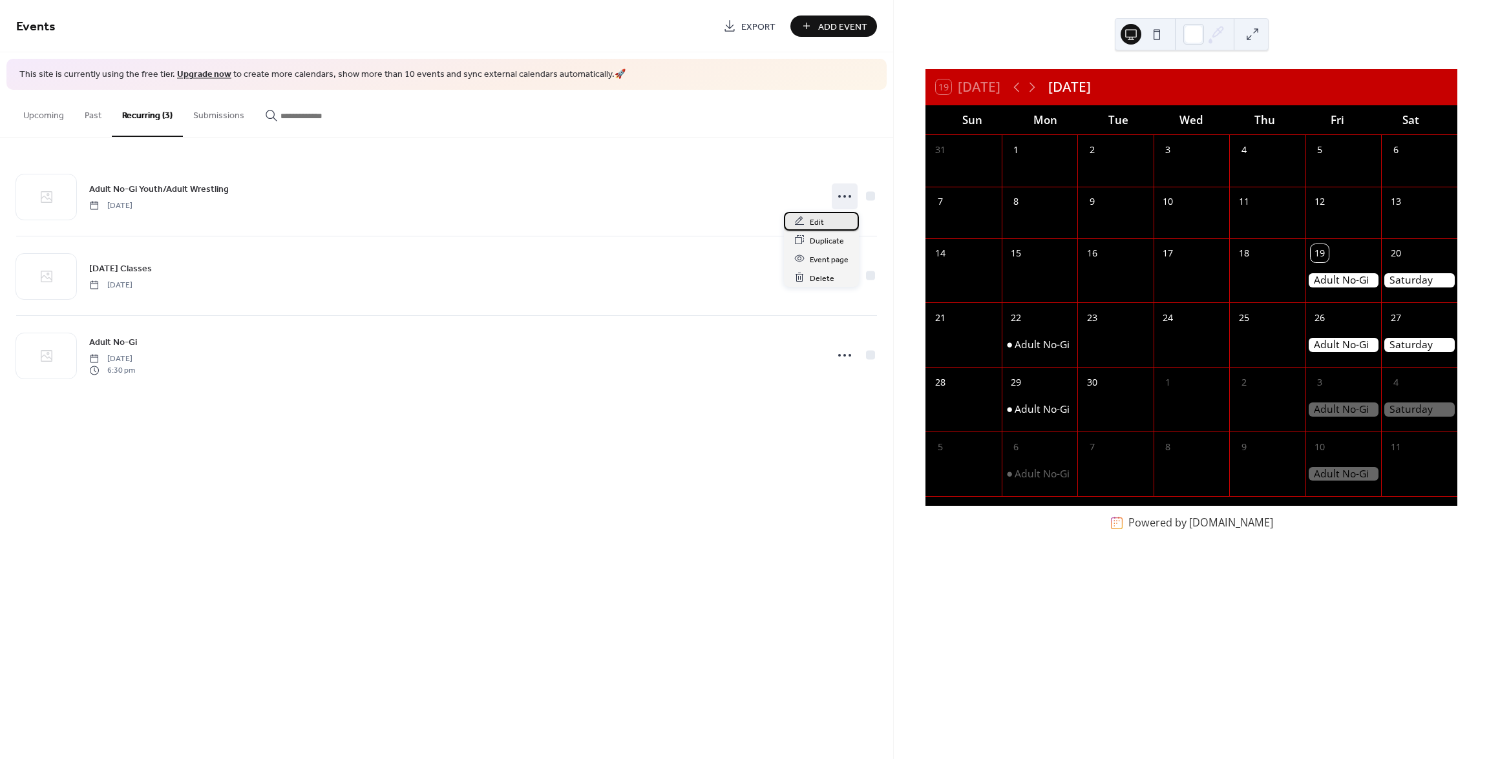
click at [822, 216] on span "Edit" at bounding box center [817, 222] width 14 height 14
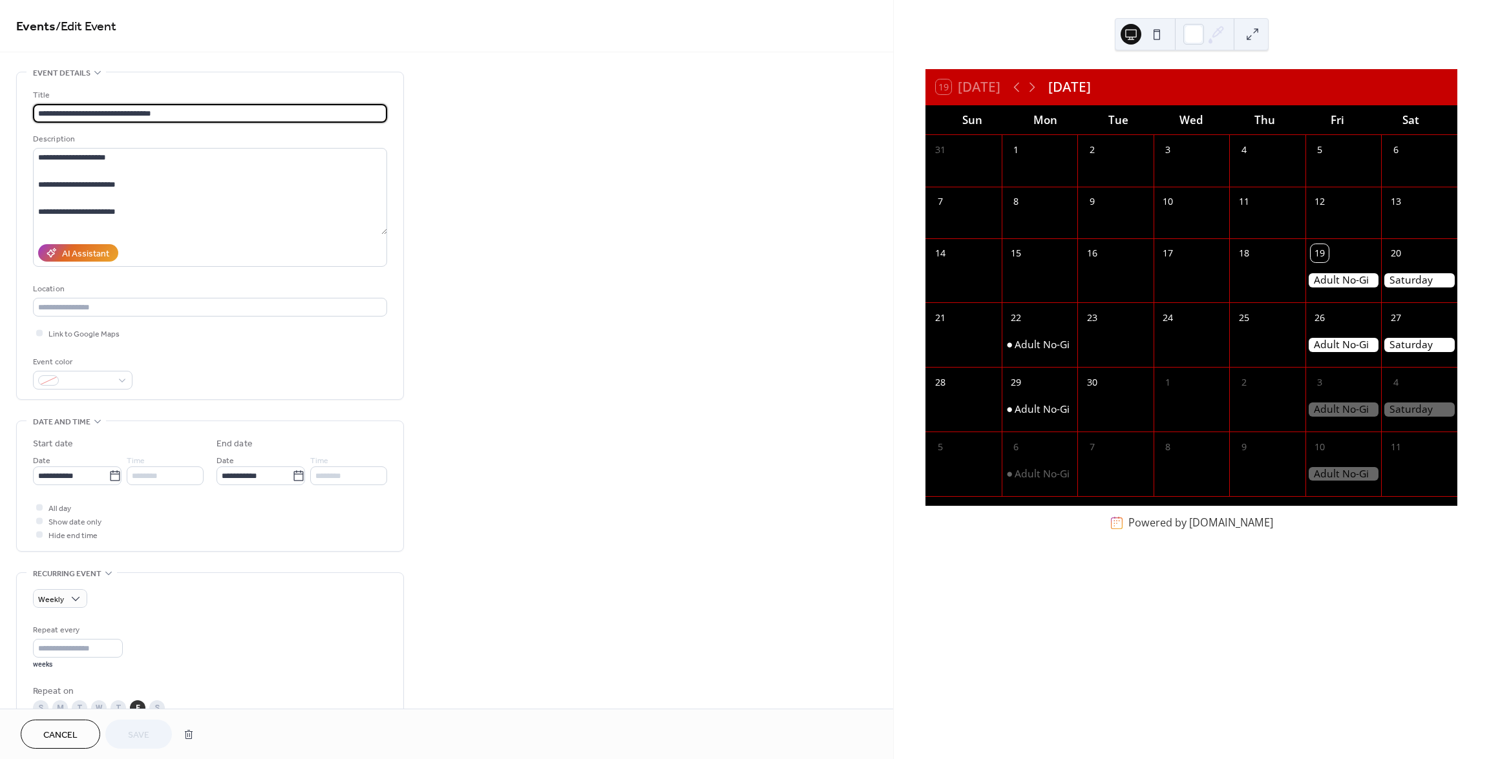
drag, startPoint x: 186, startPoint y: 111, endPoint x: -46, endPoint y: 101, distance: 232.2
click at [0, 101] on html "**********" at bounding box center [744, 379] width 1489 height 759
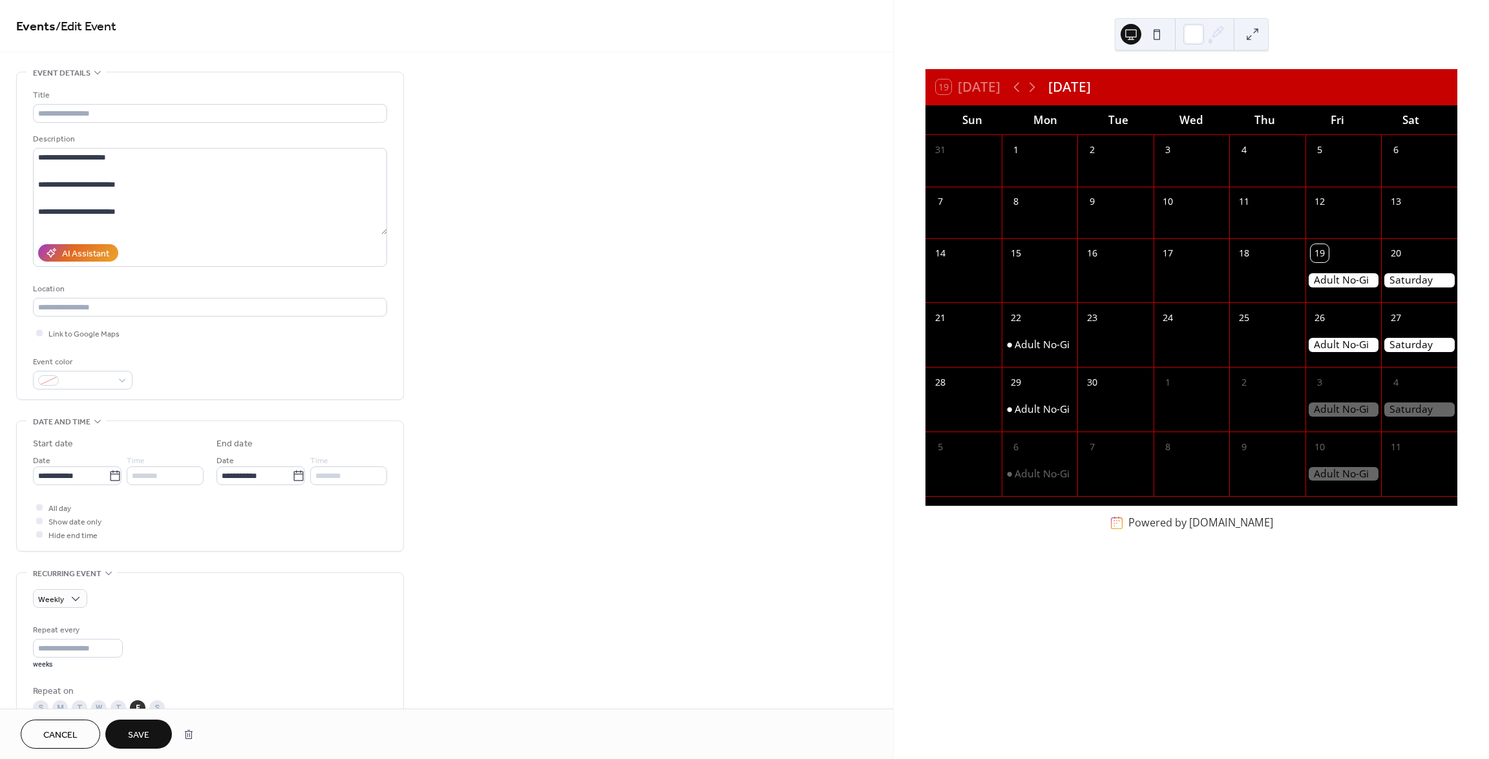
click at [134, 734] on span "Save" at bounding box center [138, 736] width 21 height 14
click at [210, 110] on input "text" at bounding box center [210, 113] width 354 height 19
type input "*****"
click at [149, 732] on span "Save" at bounding box center [138, 736] width 21 height 14
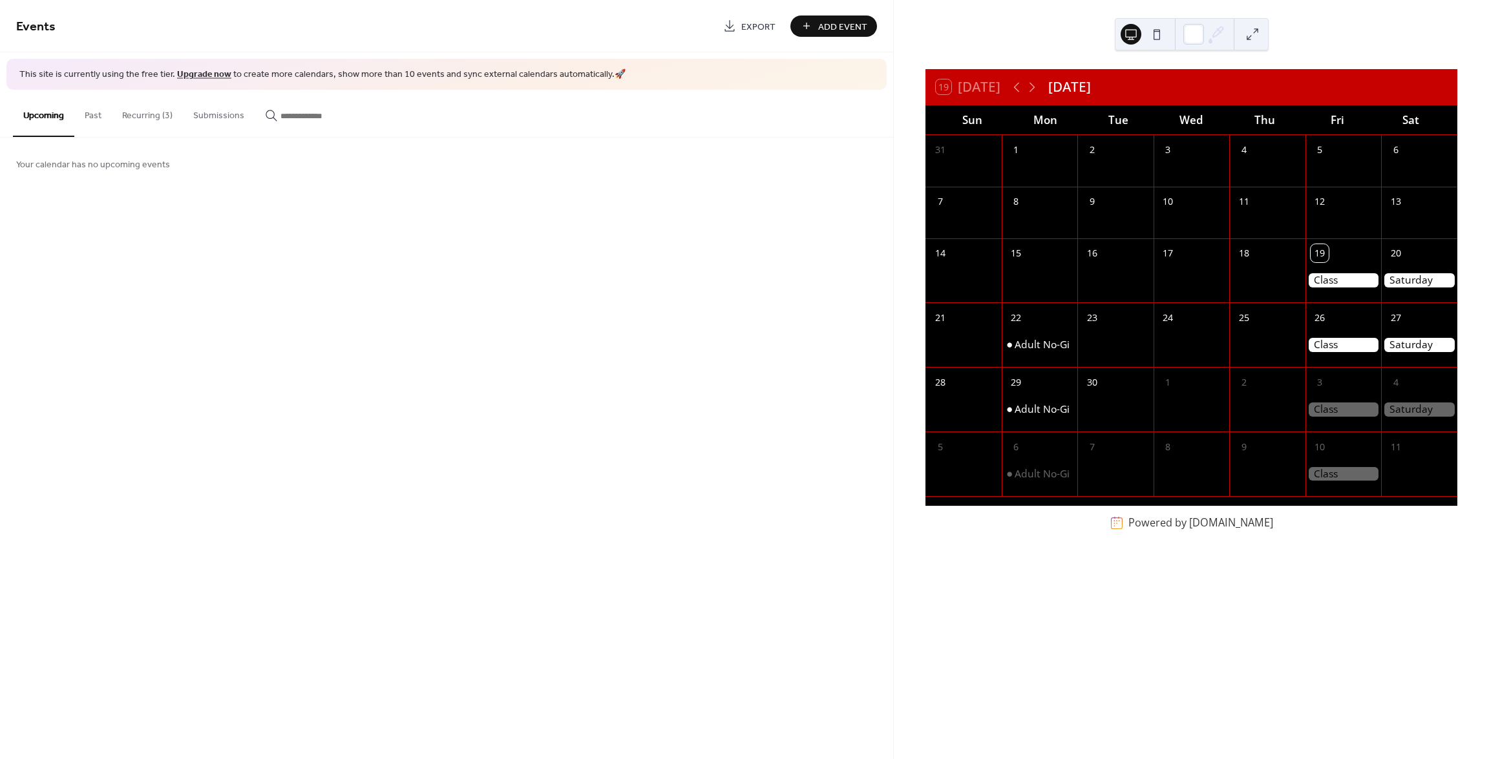
click at [152, 119] on button "Recurring (3)" at bounding box center [147, 113] width 71 height 46
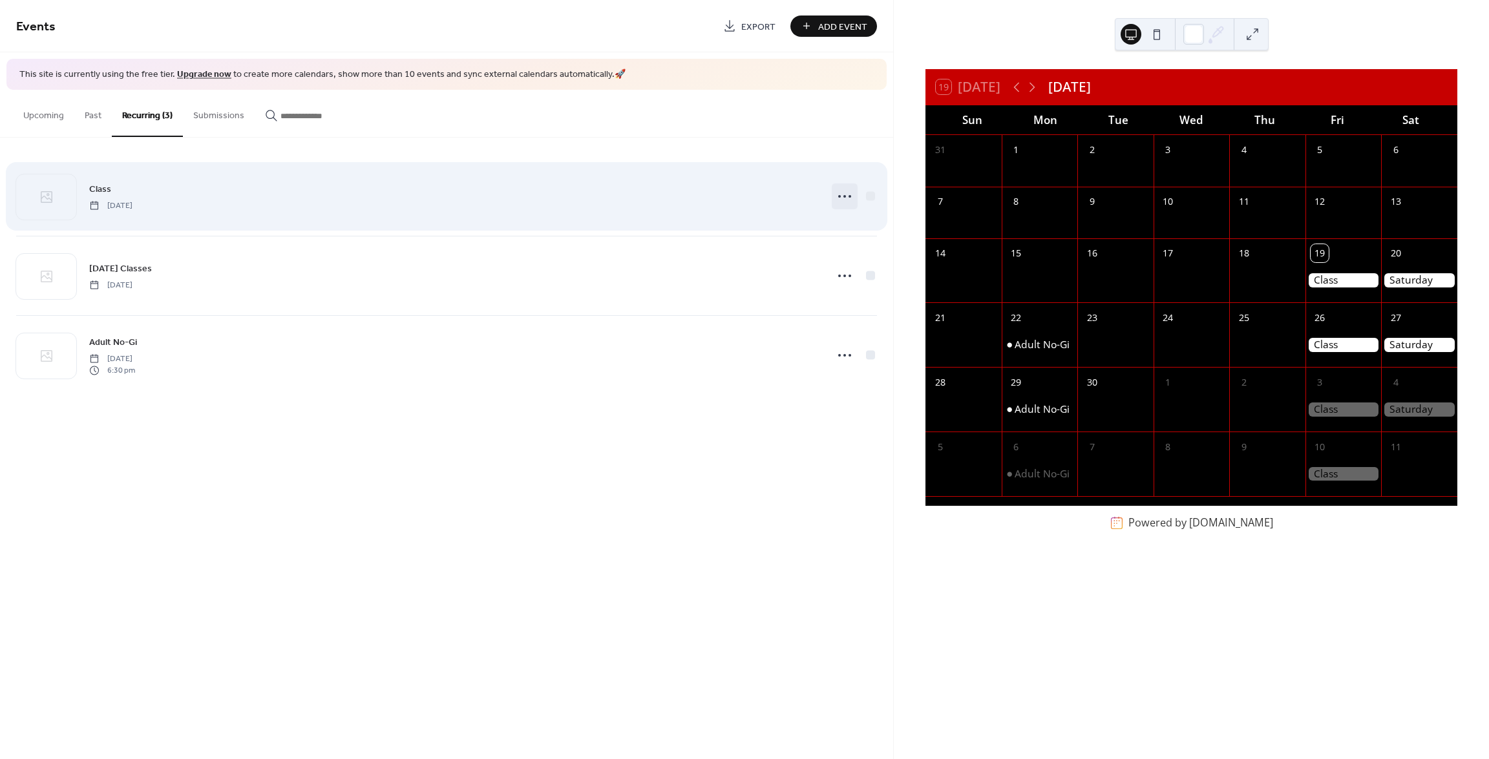
click at [842, 194] on icon at bounding box center [844, 196] width 21 height 21
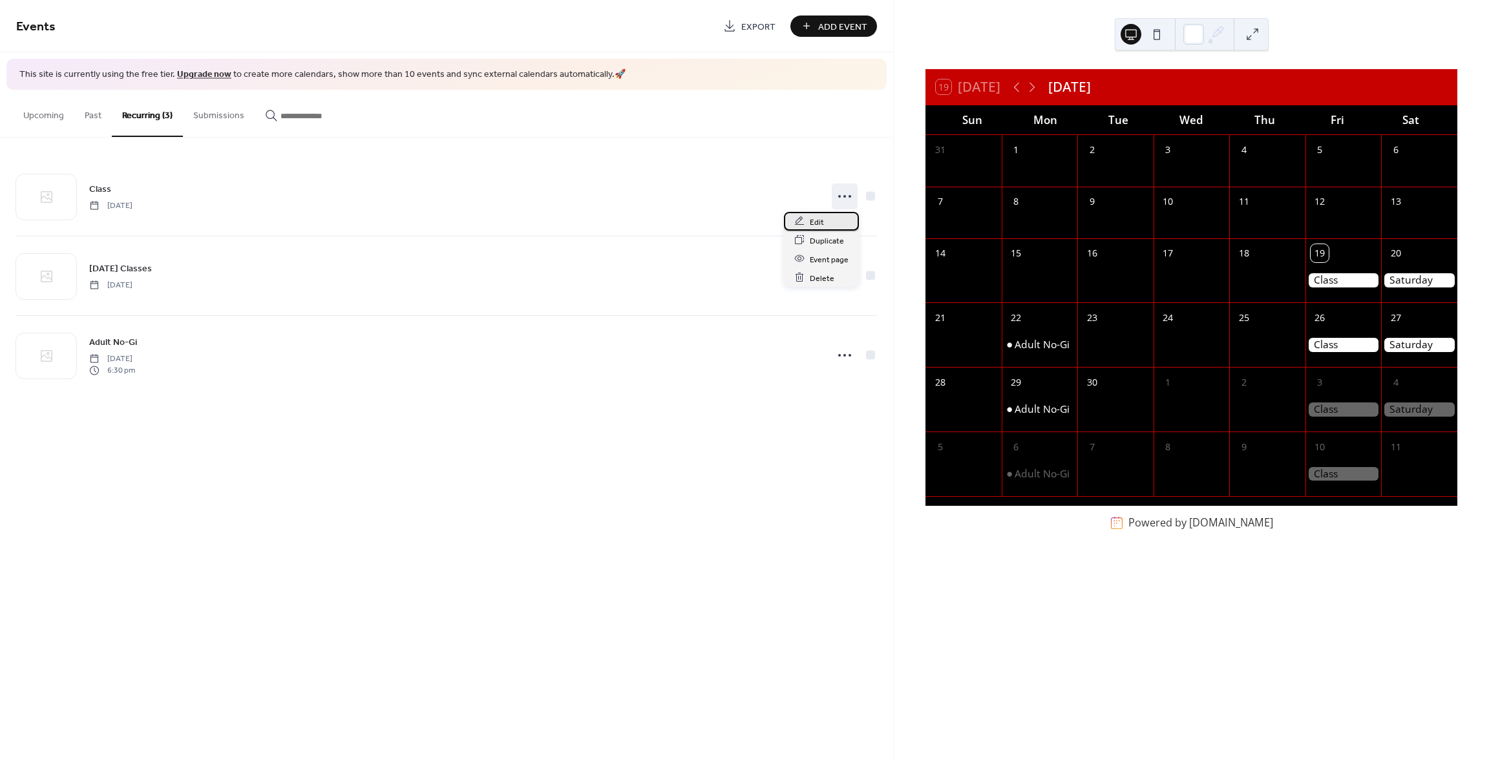
click at [820, 220] on span "Edit" at bounding box center [817, 222] width 14 height 14
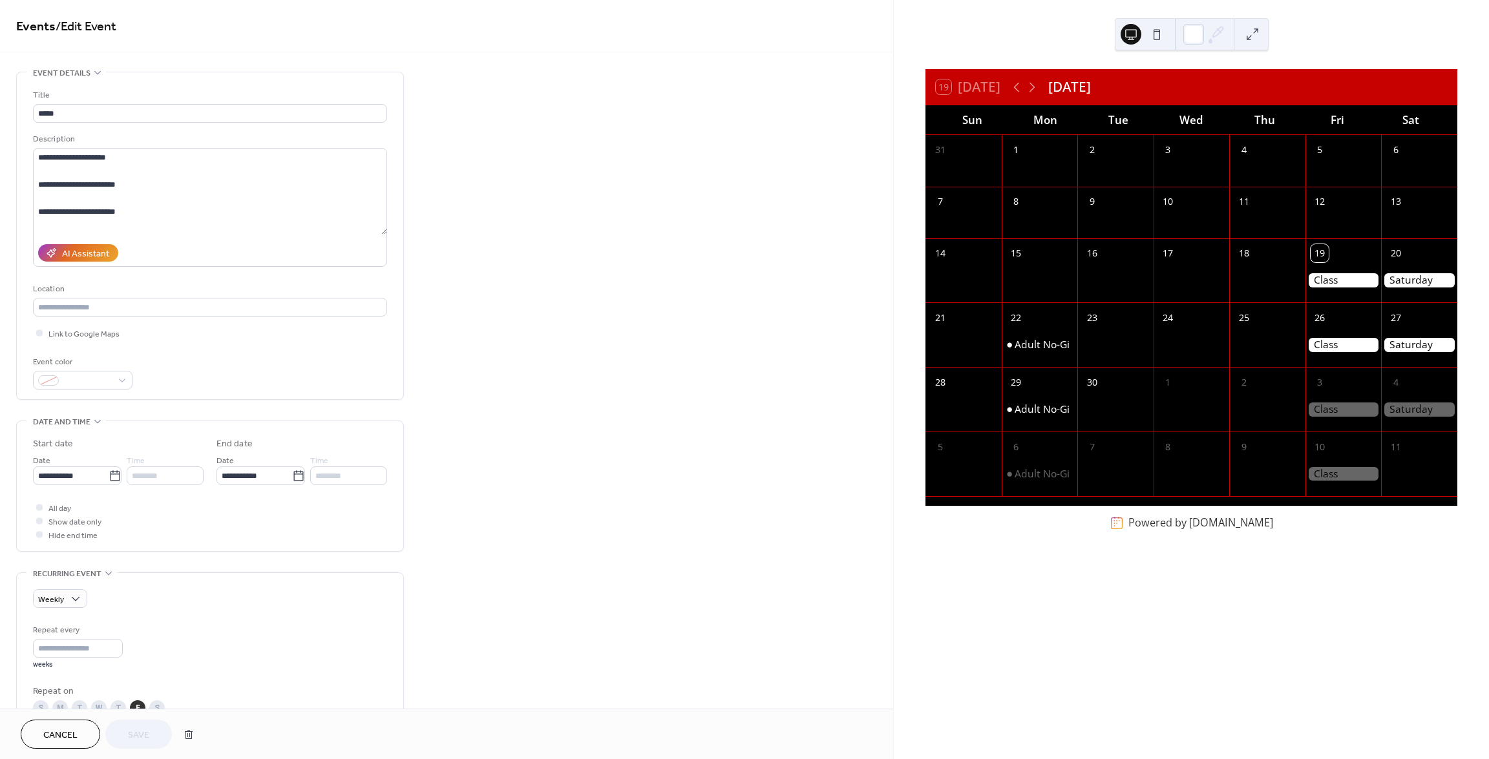
click at [39, 521] on div at bounding box center [39, 521] width 6 height 6
click at [41, 523] on div at bounding box center [39, 521] width 6 height 6
click at [39, 520] on div at bounding box center [39, 521] width 6 height 6
click at [39, 507] on icon at bounding box center [38, 507] width 3 height 3
click at [39, 522] on div at bounding box center [39, 521] width 6 height 6
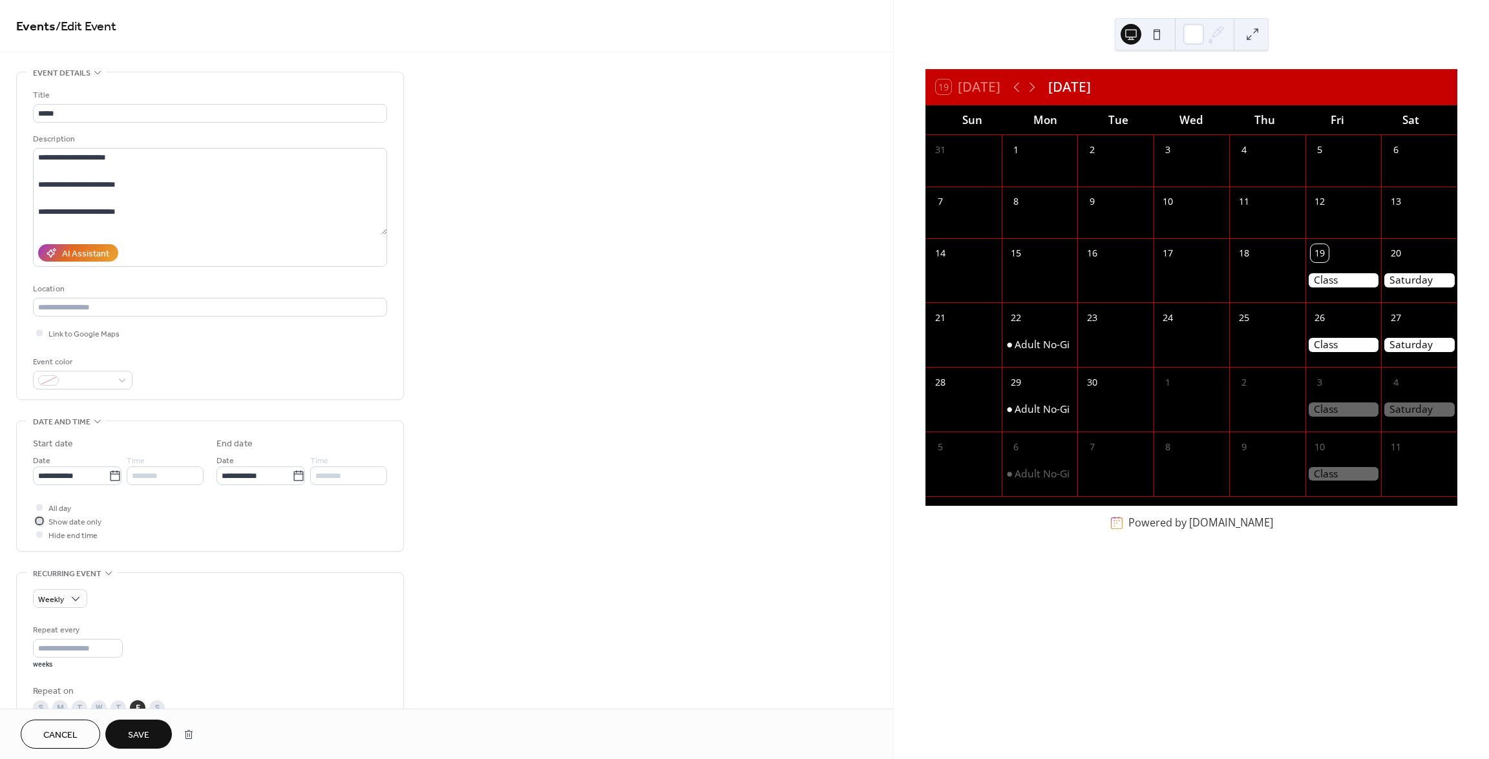
click at [39, 520] on icon at bounding box center [39, 521] width 4 height 4
click at [40, 508] on div at bounding box center [39, 507] width 6 height 6
click at [40, 508] on icon at bounding box center [39, 507] width 4 height 4
click at [40, 518] on div at bounding box center [39, 521] width 6 height 6
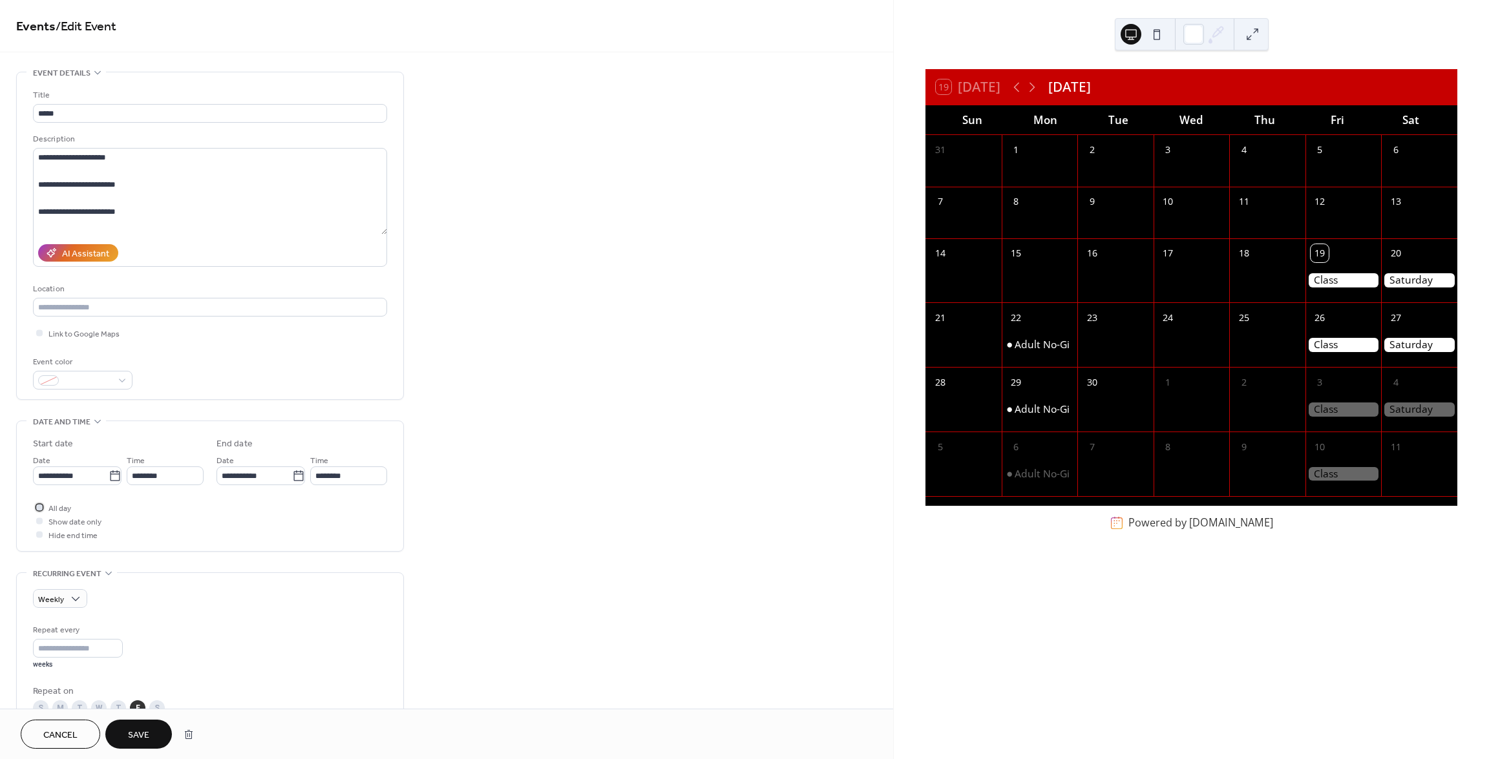
click at [41, 505] on div at bounding box center [39, 507] width 6 height 6
click at [37, 520] on div at bounding box center [39, 521] width 6 height 6
click at [39, 509] on div at bounding box center [39, 507] width 6 height 6
click at [39, 518] on div at bounding box center [39, 521] width 6 height 6
click at [145, 729] on span "Save" at bounding box center [138, 736] width 21 height 14
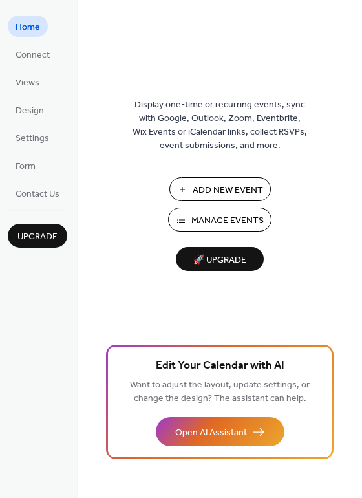
click at [224, 219] on span "Manage Events" at bounding box center [227, 221] width 72 height 14
click at [21, 87] on span "Views" at bounding box center [28, 83] width 24 height 14
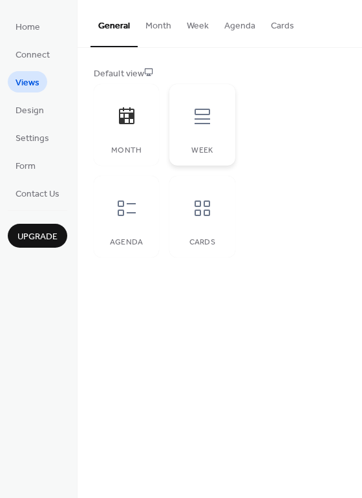
click at [193, 131] on div at bounding box center [202, 116] width 39 height 39
click at [199, 131] on div at bounding box center [202, 116] width 39 height 39
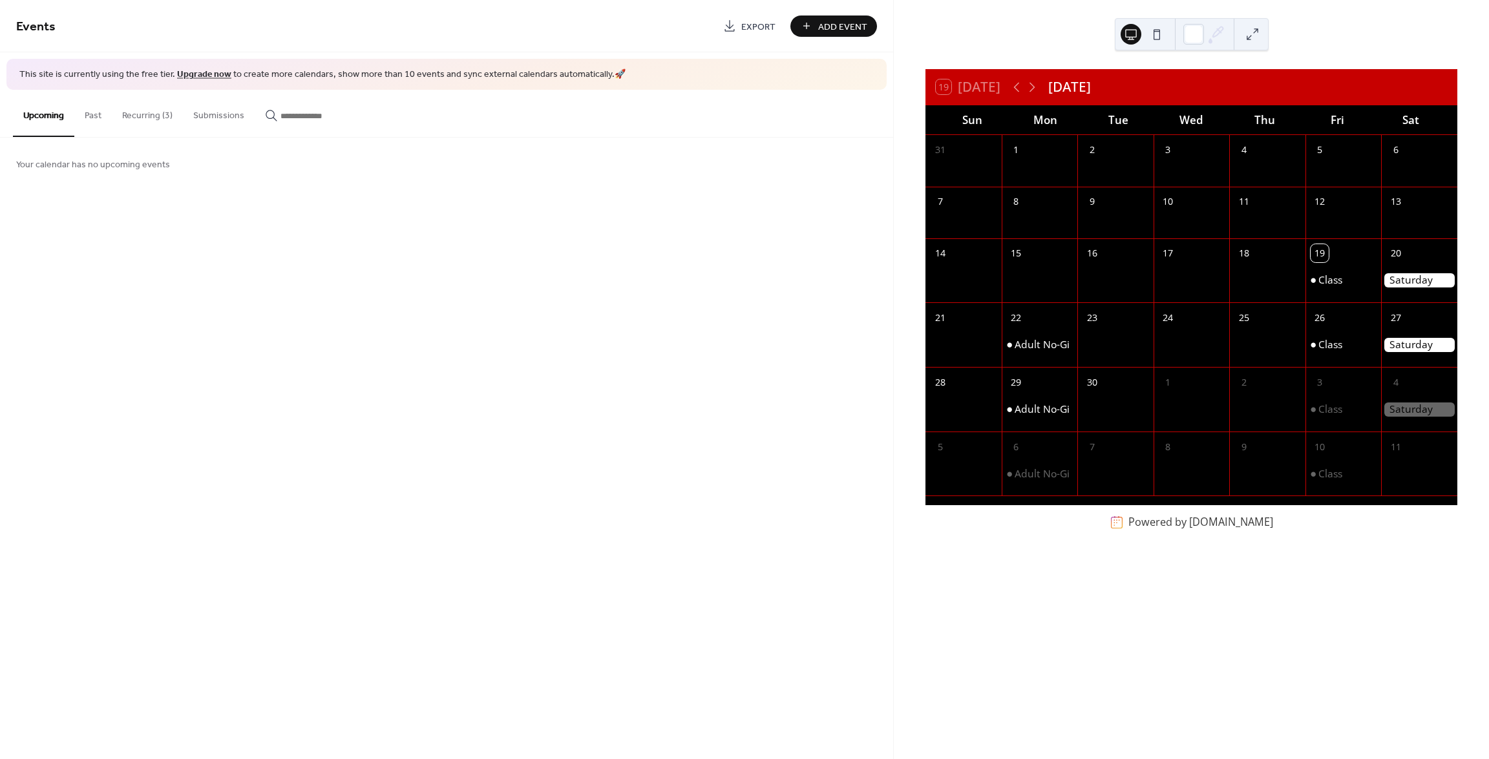
click at [148, 104] on button "Recurring (3)" at bounding box center [147, 113] width 71 height 46
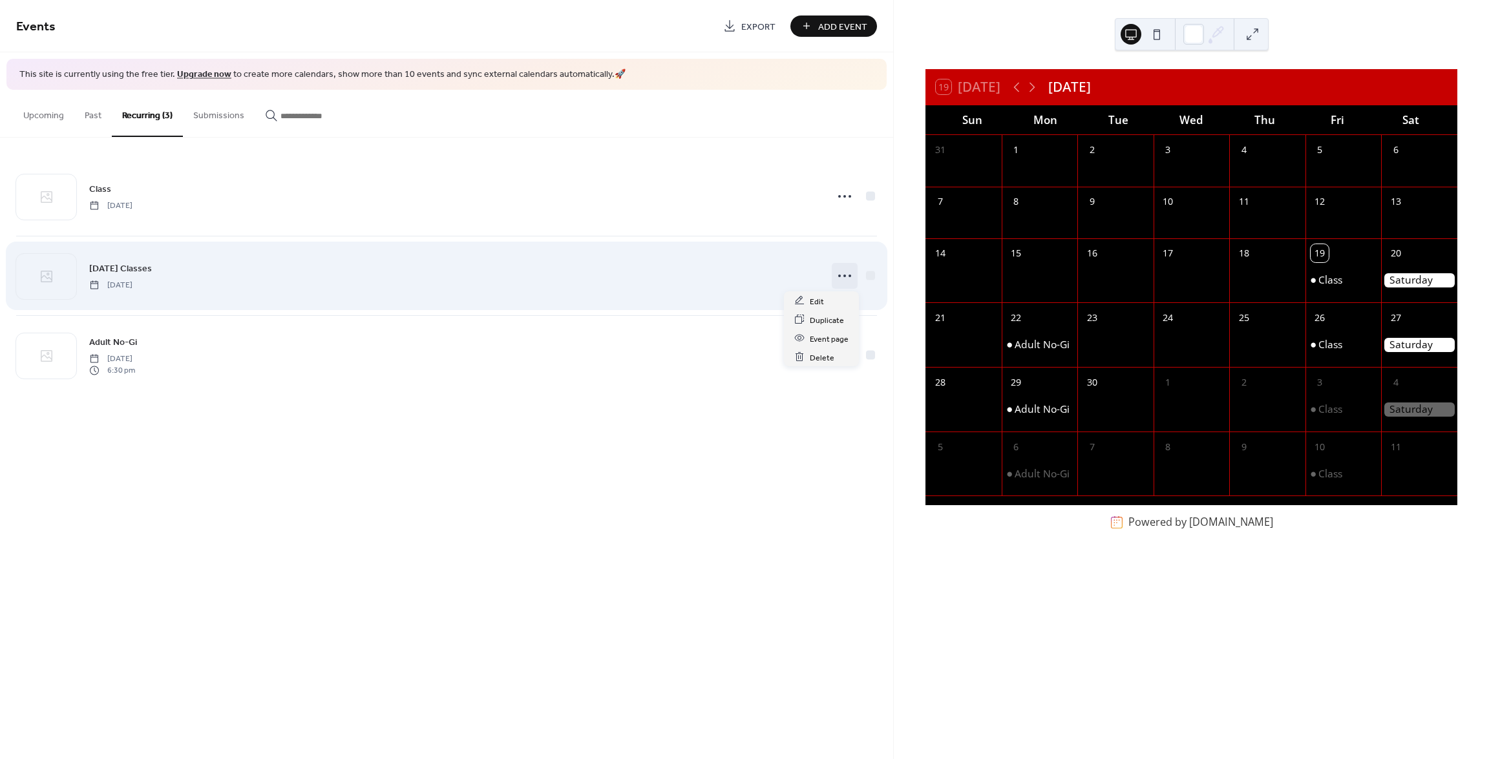
click at [841, 279] on icon at bounding box center [844, 276] width 21 height 21
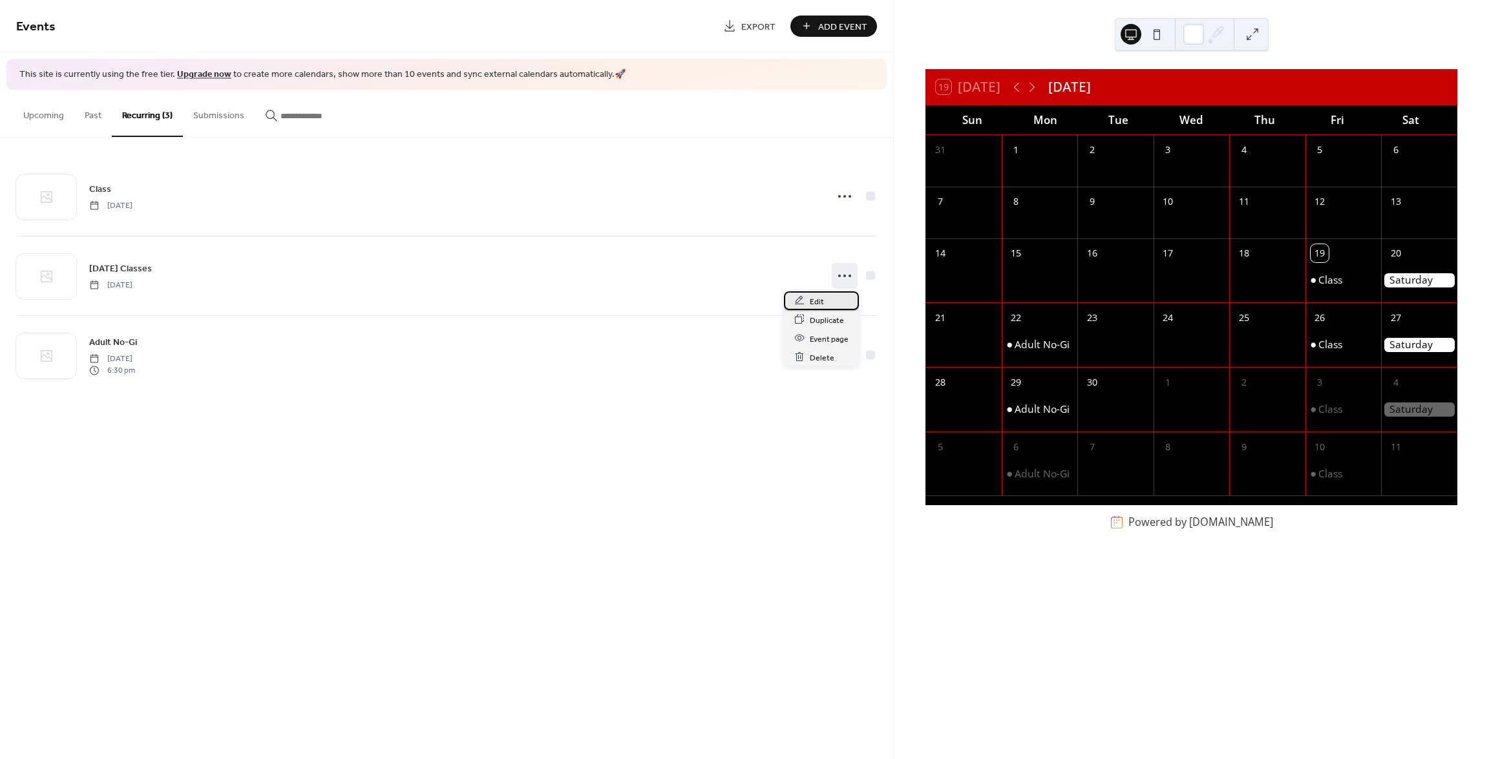
click at [816, 300] on span "Edit" at bounding box center [817, 302] width 14 height 14
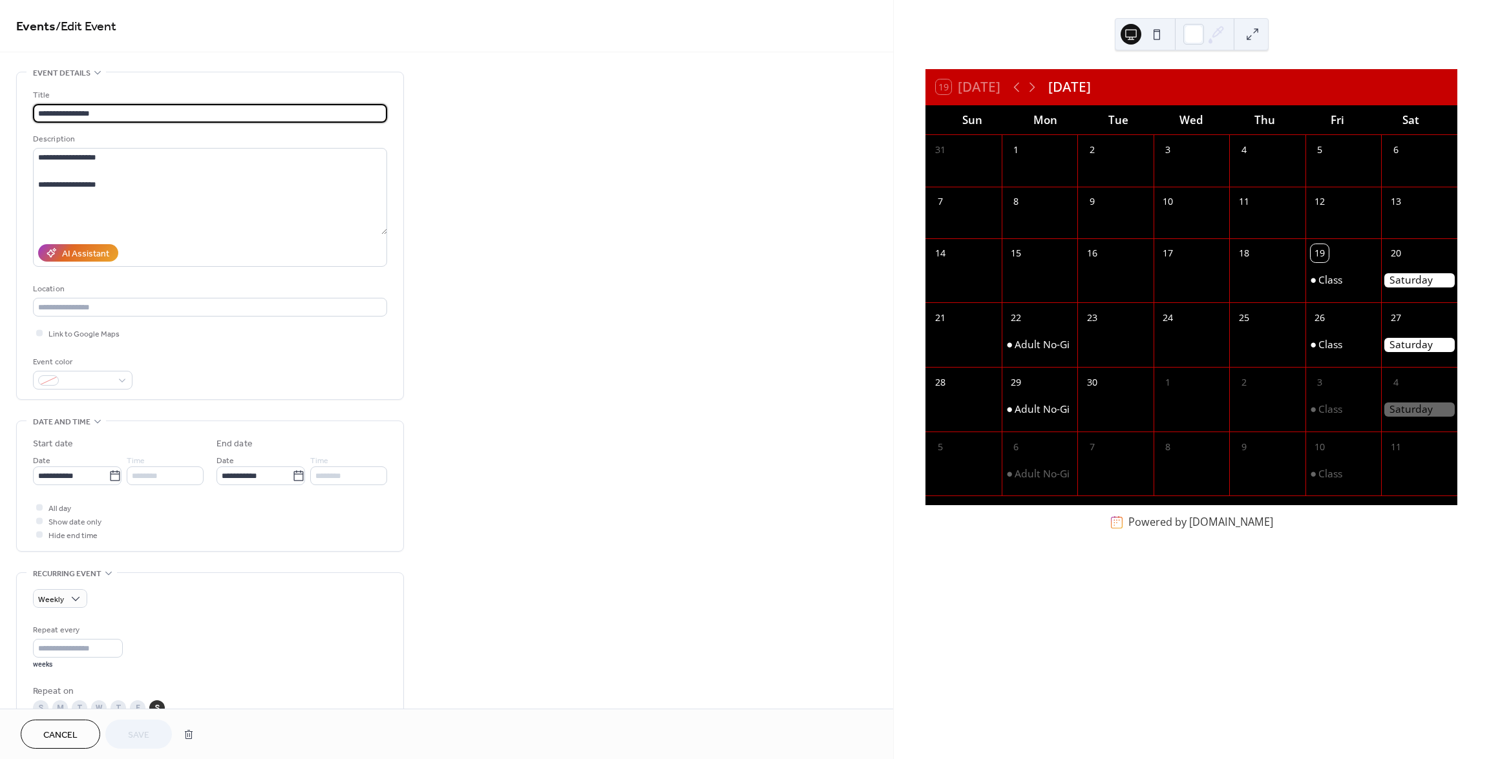
drag, startPoint x: 124, startPoint y: 114, endPoint x: -31, endPoint y: 105, distance: 155.4
click at [0, 105] on html "**********" at bounding box center [744, 379] width 1489 height 759
type input "*"
type input "**********"
click at [134, 731] on span "Save" at bounding box center [138, 736] width 21 height 14
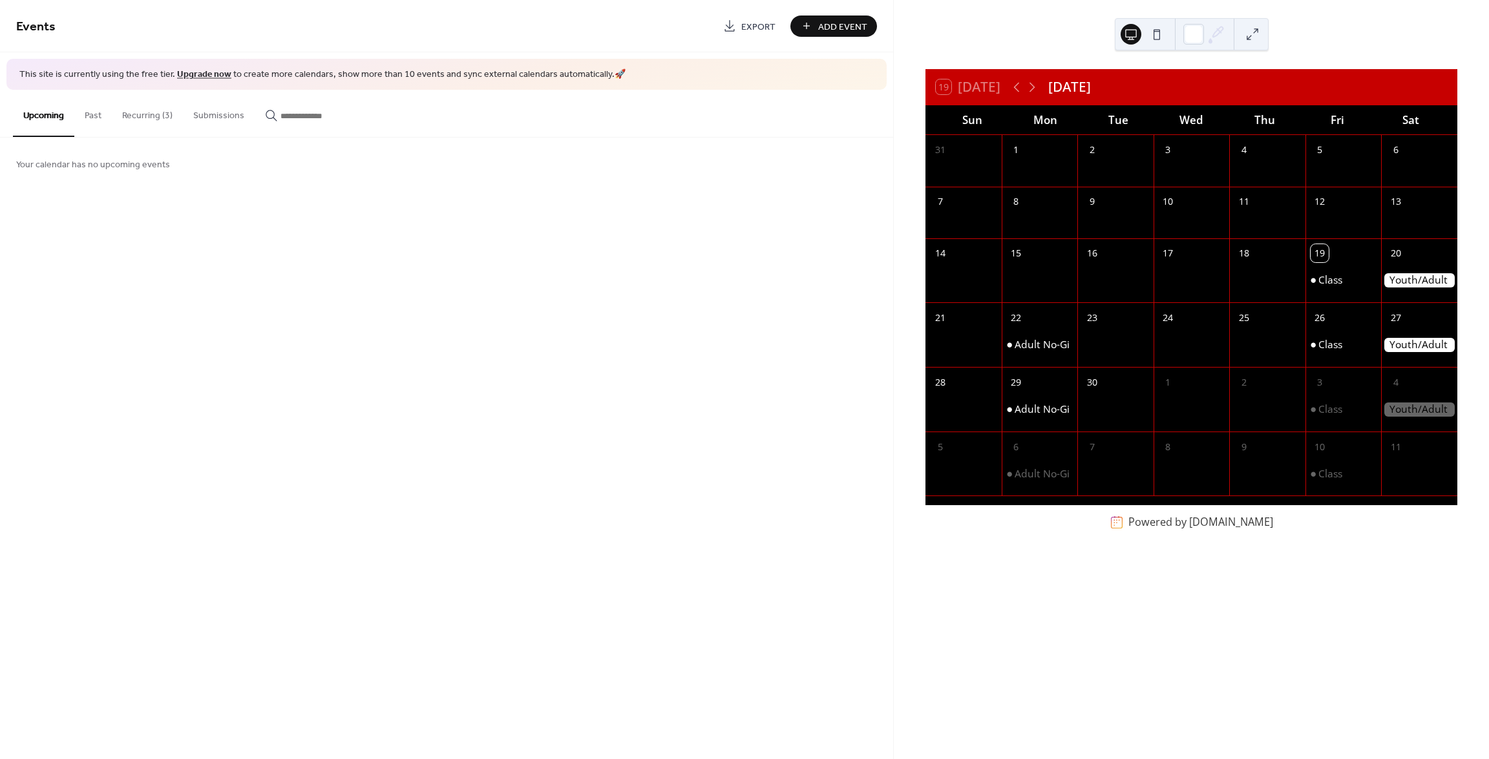
click at [138, 112] on button "Recurring (3)" at bounding box center [147, 113] width 71 height 46
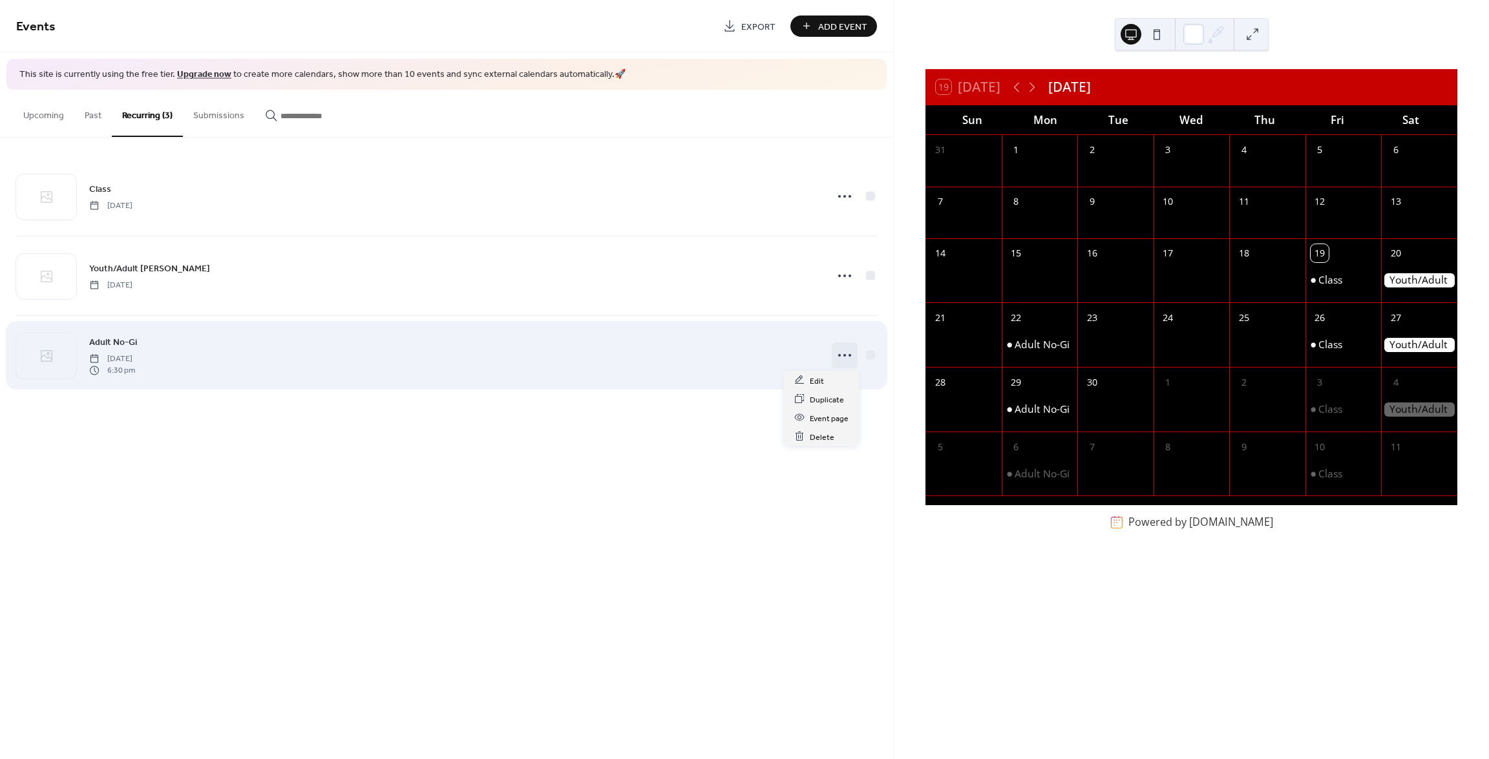
click at [843, 356] on icon at bounding box center [844, 355] width 21 height 21
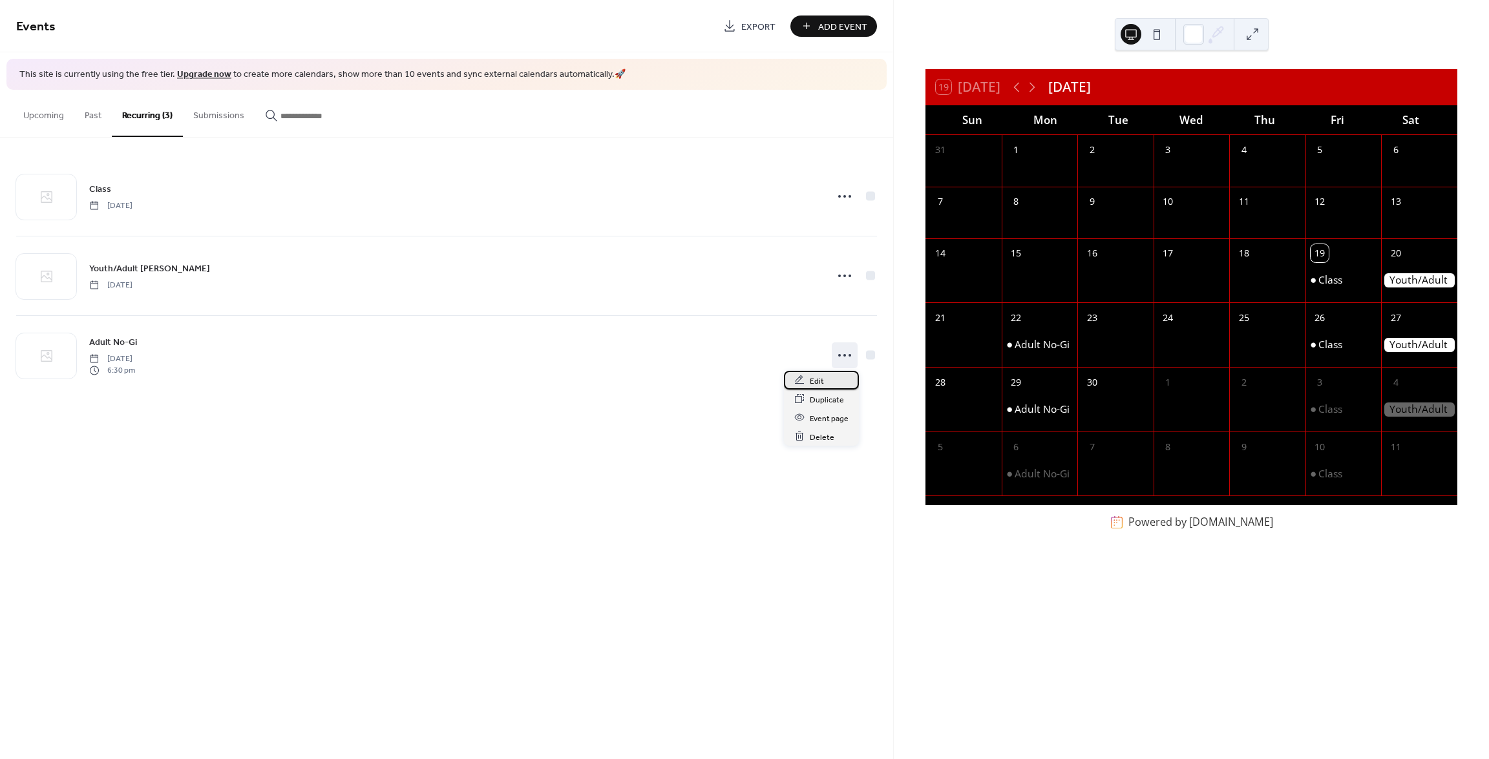
click at [818, 379] on span "Edit" at bounding box center [817, 381] width 14 height 14
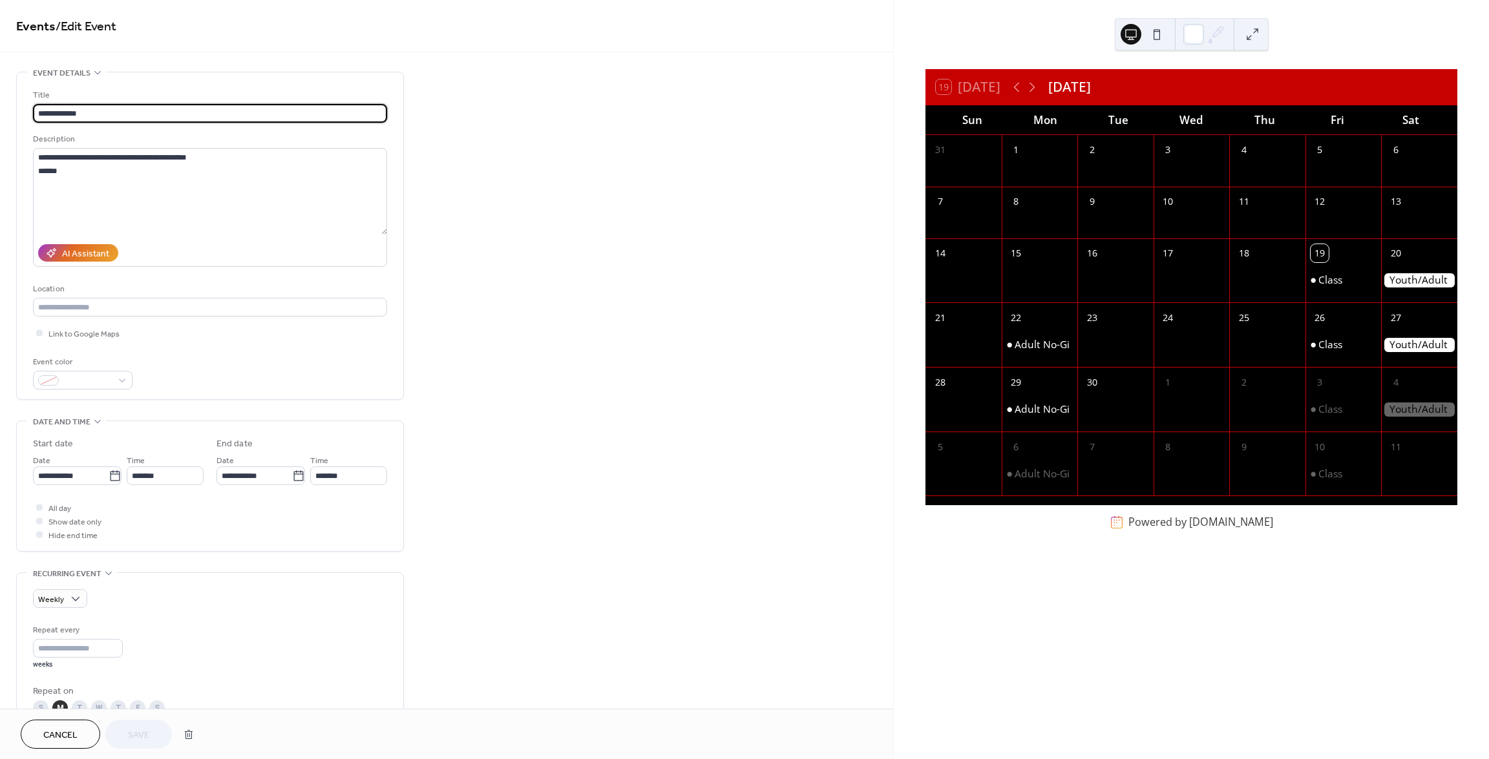
click at [164, 118] on input "**********" at bounding box center [210, 113] width 354 height 19
type input "**********"
click at [520, 290] on div "**********" at bounding box center [446, 580] width 893 height 1017
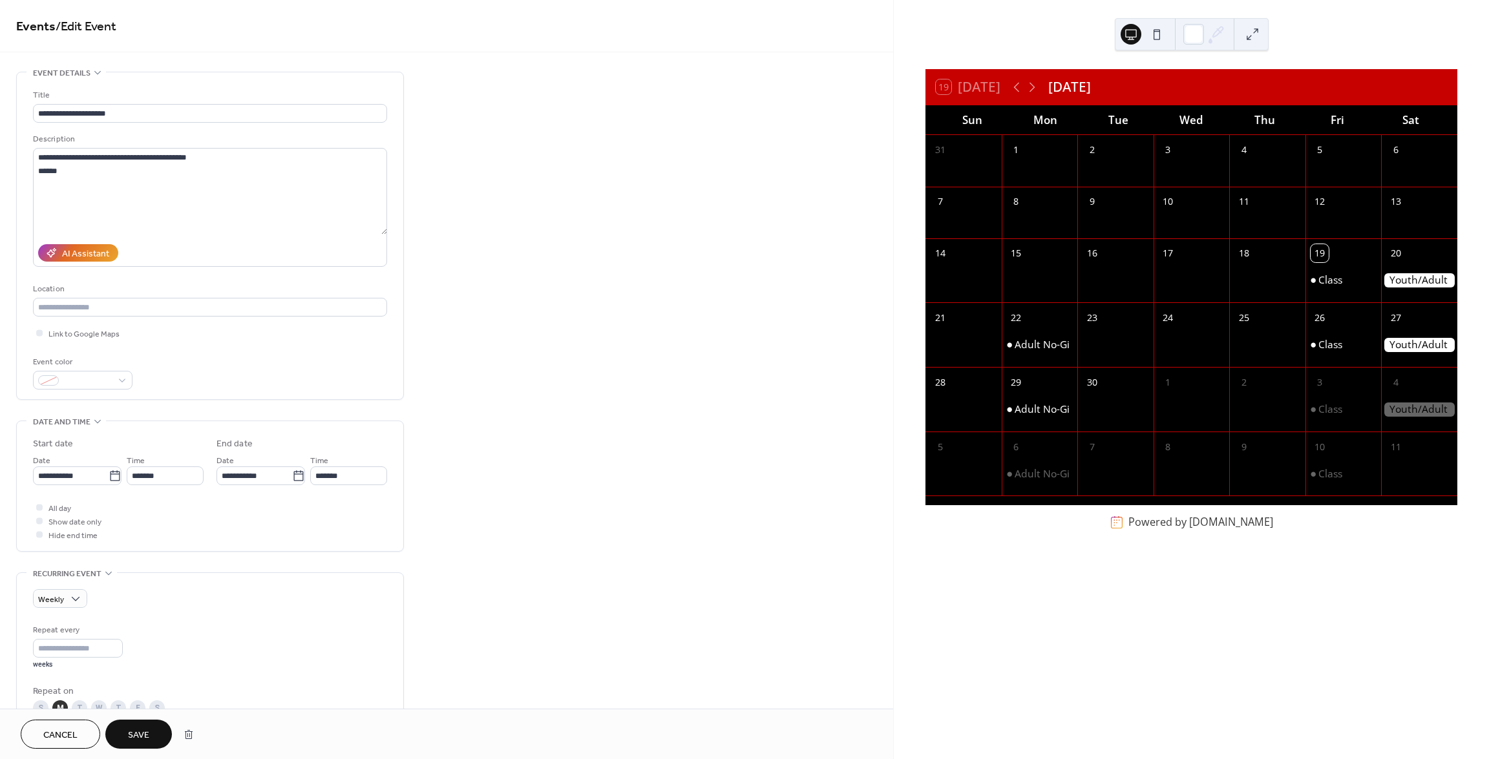
click at [139, 730] on span "Save" at bounding box center [138, 736] width 21 height 14
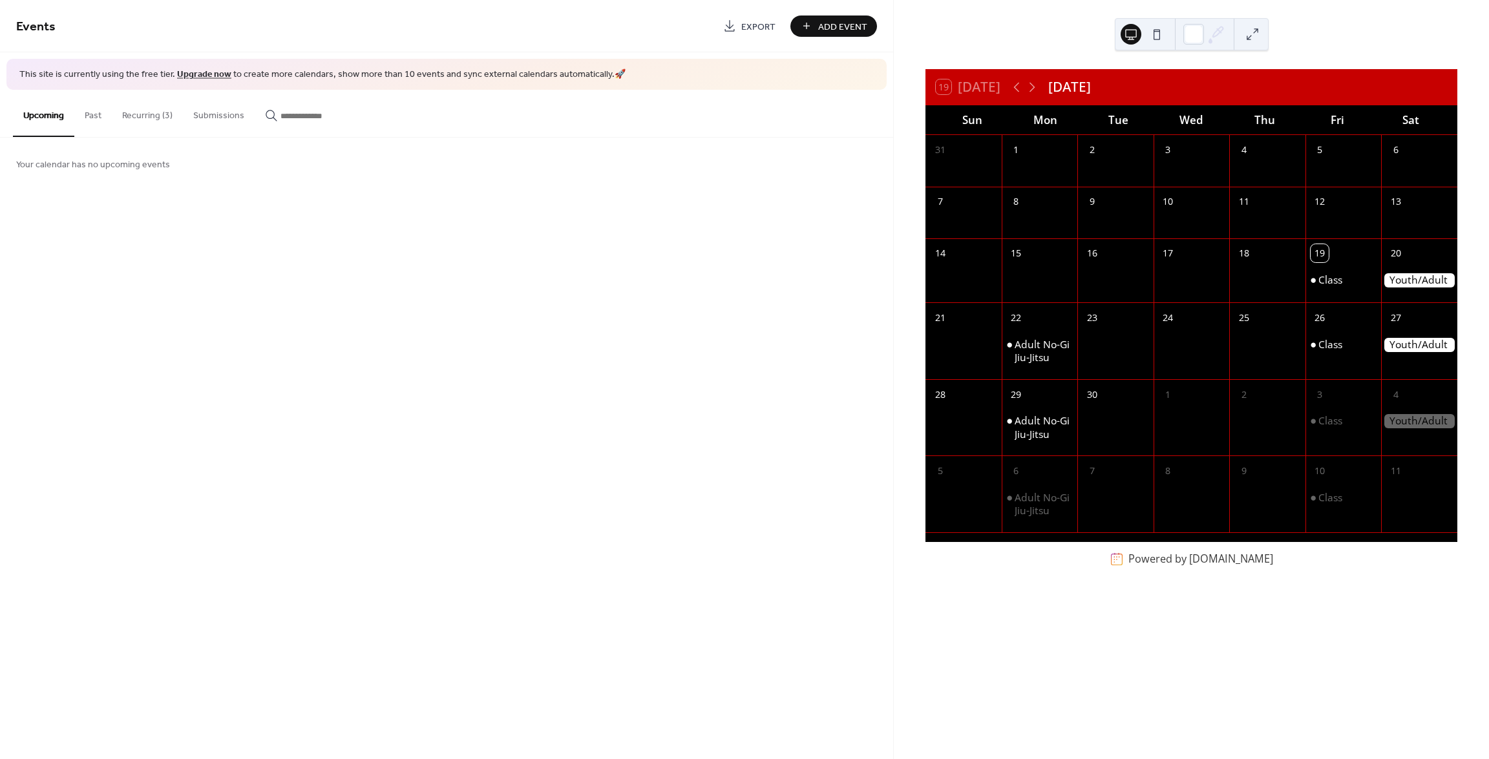
click at [153, 121] on button "Recurring (3)" at bounding box center [147, 113] width 71 height 46
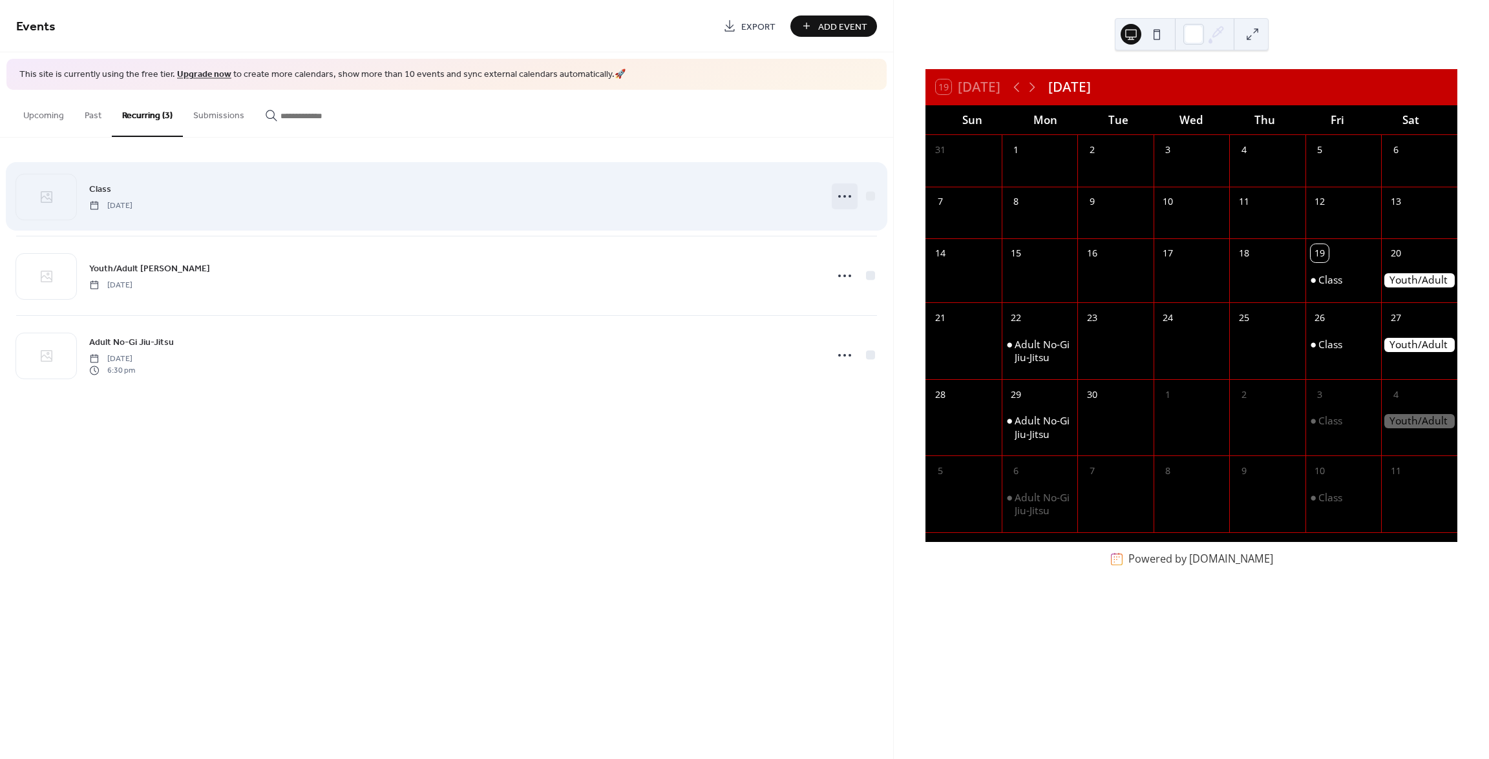
click at [848, 196] on icon at bounding box center [844, 196] width 21 height 21
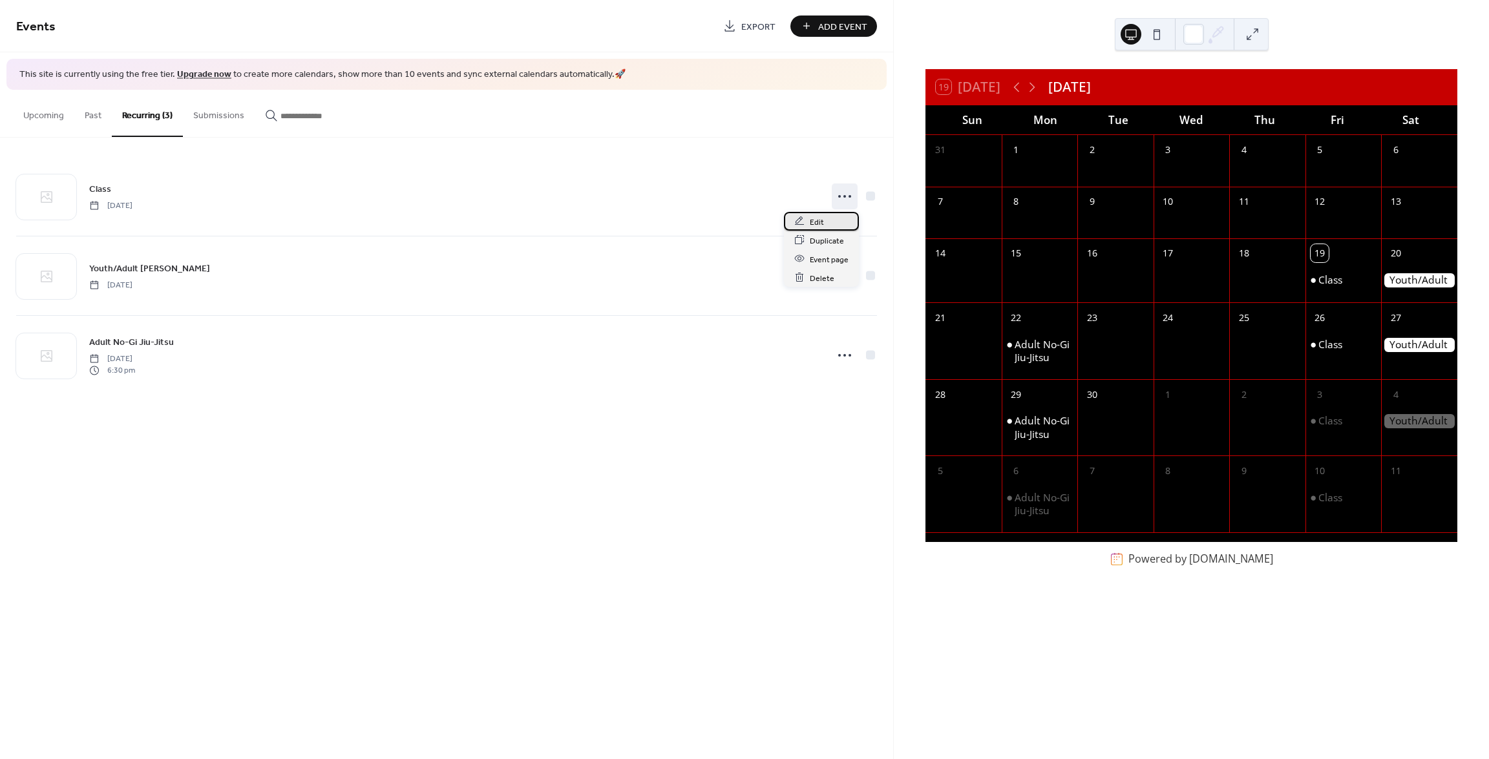
click at [823, 215] on span "Edit" at bounding box center [817, 222] width 14 height 14
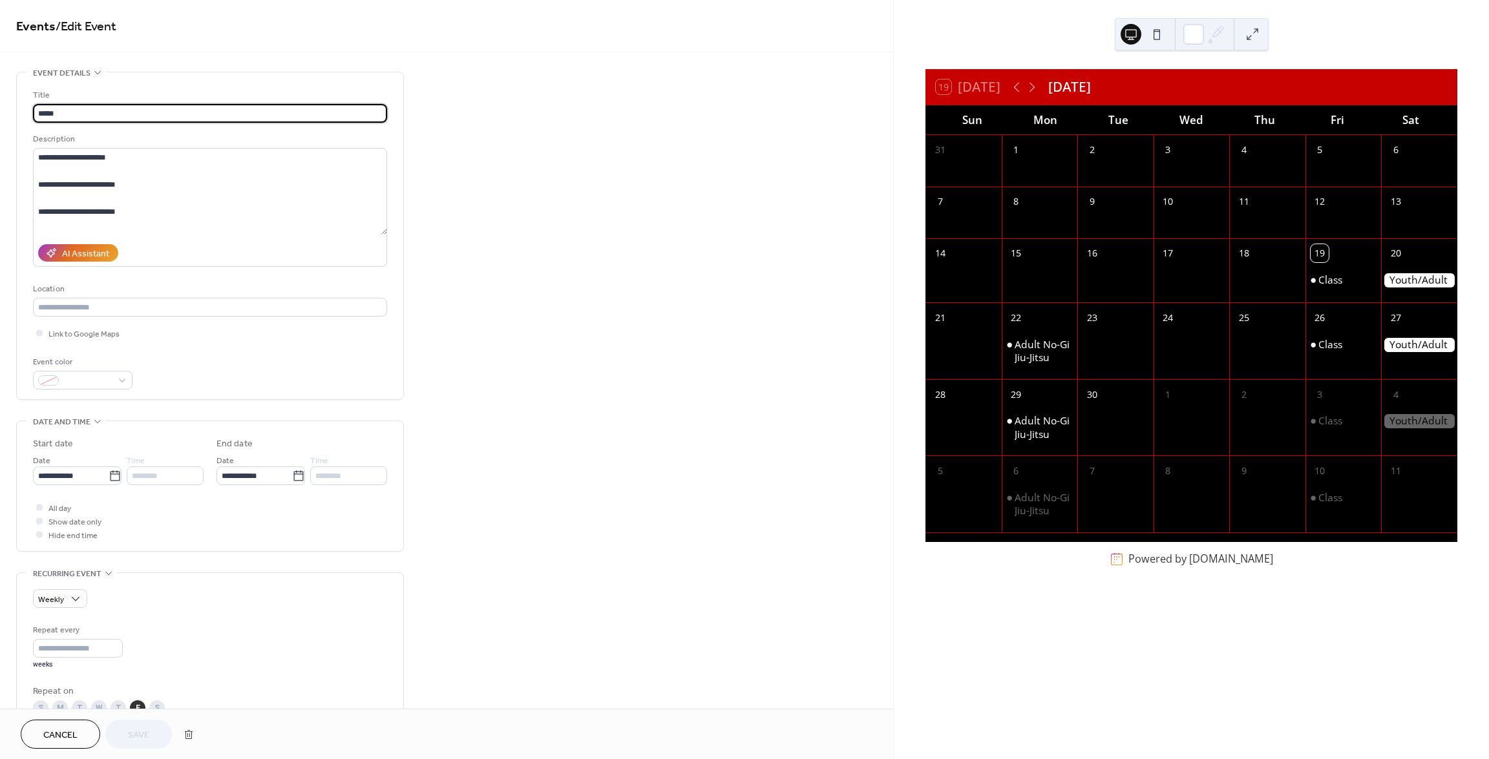
drag, startPoint x: 121, startPoint y: 116, endPoint x: 25, endPoint y: 111, distance: 95.8
click at [17, 107] on div "**********" at bounding box center [210, 235] width 386 height 327
type input "*"
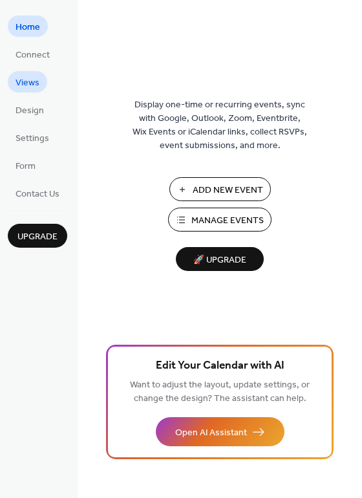
click at [33, 89] on span "Views" at bounding box center [28, 83] width 24 height 14
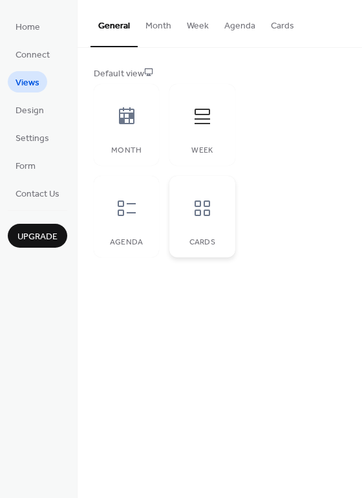
click at [197, 216] on icon at bounding box center [202, 208] width 21 height 21
click at [133, 213] on icon at bounding box center [127, 208] width 18 height 16
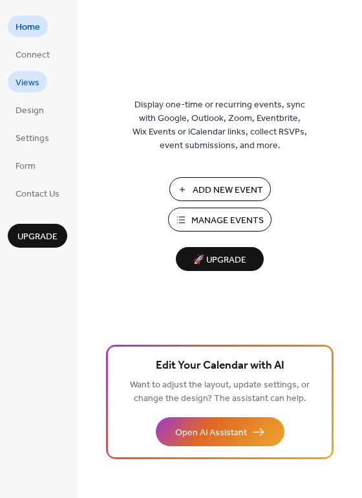
click at [36, 85] on span "Views" at bounding box center [28, 83] width 24 height 14
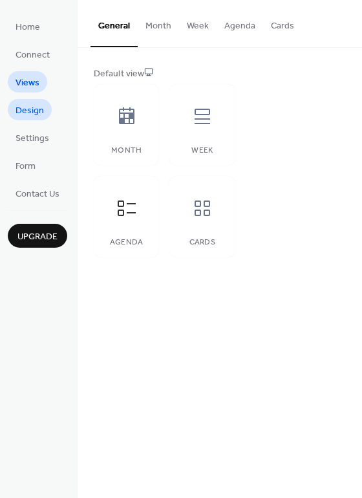
click at [34, 105] on span "Design" at bounding box center [30, 111] width 28 height 14
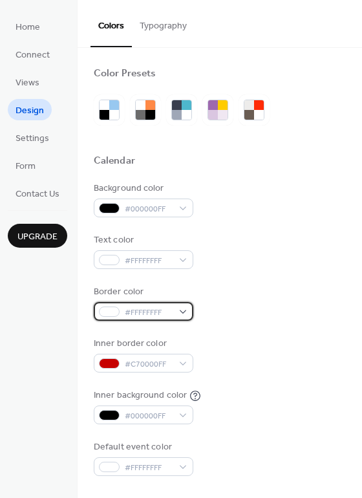
click at [178, 309] on div "#FFFFFFFF" at bounding box center [144, 311] width 100 height 19
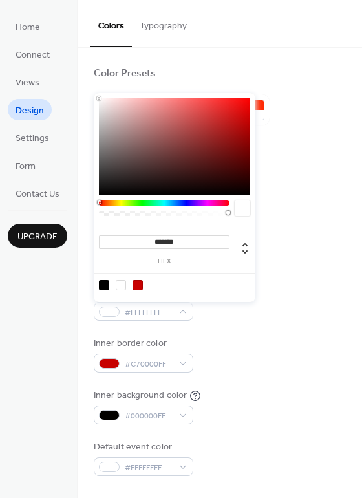
click at [139, 284] on div at bounding box center [137, 285] width 10 height 10
type input "*******"
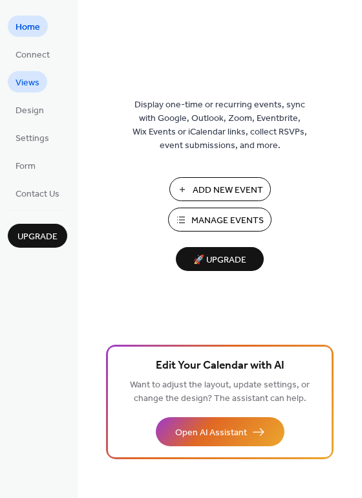
click at [34, 82] on span "Views" at bounding box center [28, 83] width 24 height 14
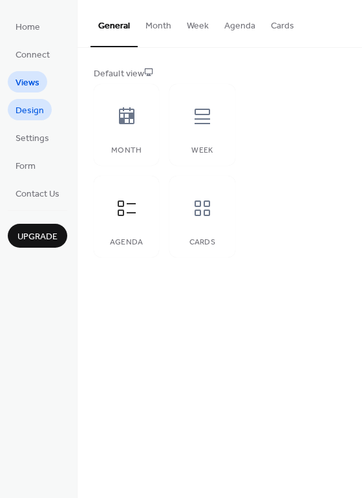
click at [34, 111] on span "Design" at bounding box center [30, 111] width 28 height 14
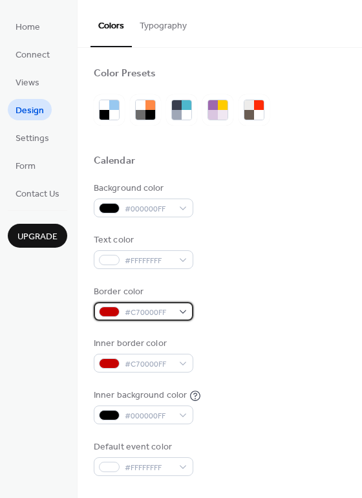
click at [177, 308] on div "#C70000FF" at bounding box center [144, 311] width 100 height 19
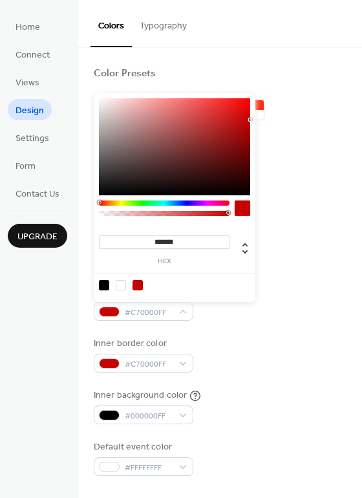
click at [122, 286] on div at bounding box center [121, 285] width 10 height 10
type input "*******"
click at [248, 308] on div "Border color #FFFFFFFF" at bounding box center [220, 303] width 252 height 36
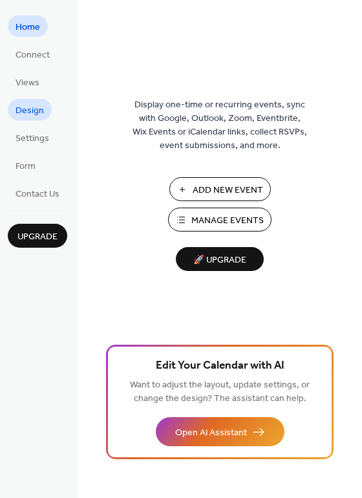
click at [37, 114] on span "Design" at bounding box center [30, 111] width 28 height 14
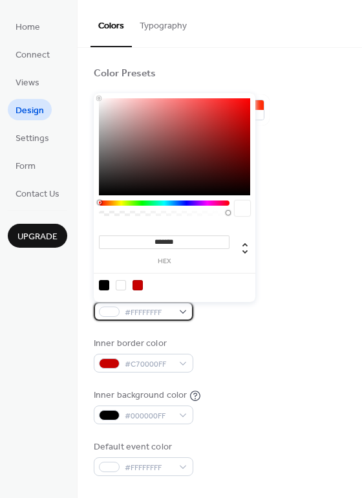
click at [141, 310] on span "#FFFFFFFF" at bounding box center [149, 313] width 48 height 14
click at [134, 288] on div at bounding box center [137, 285] width 10 height 10
type input "*******"
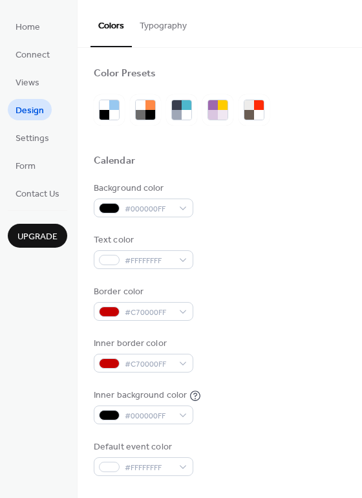
click at [272, 299] on div "Border color #C70000FF" at bounding box center [220, 303] width 252 height 36
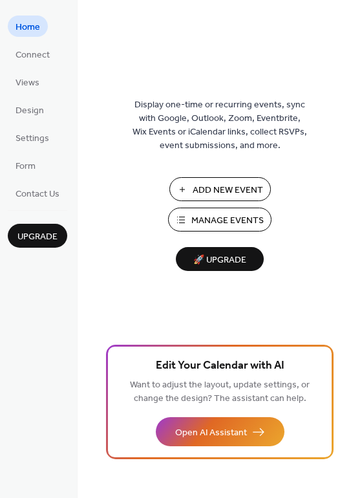
click at [209, 219] on span "Manage Events" at bounding box center [227, 221] width 72 height 14
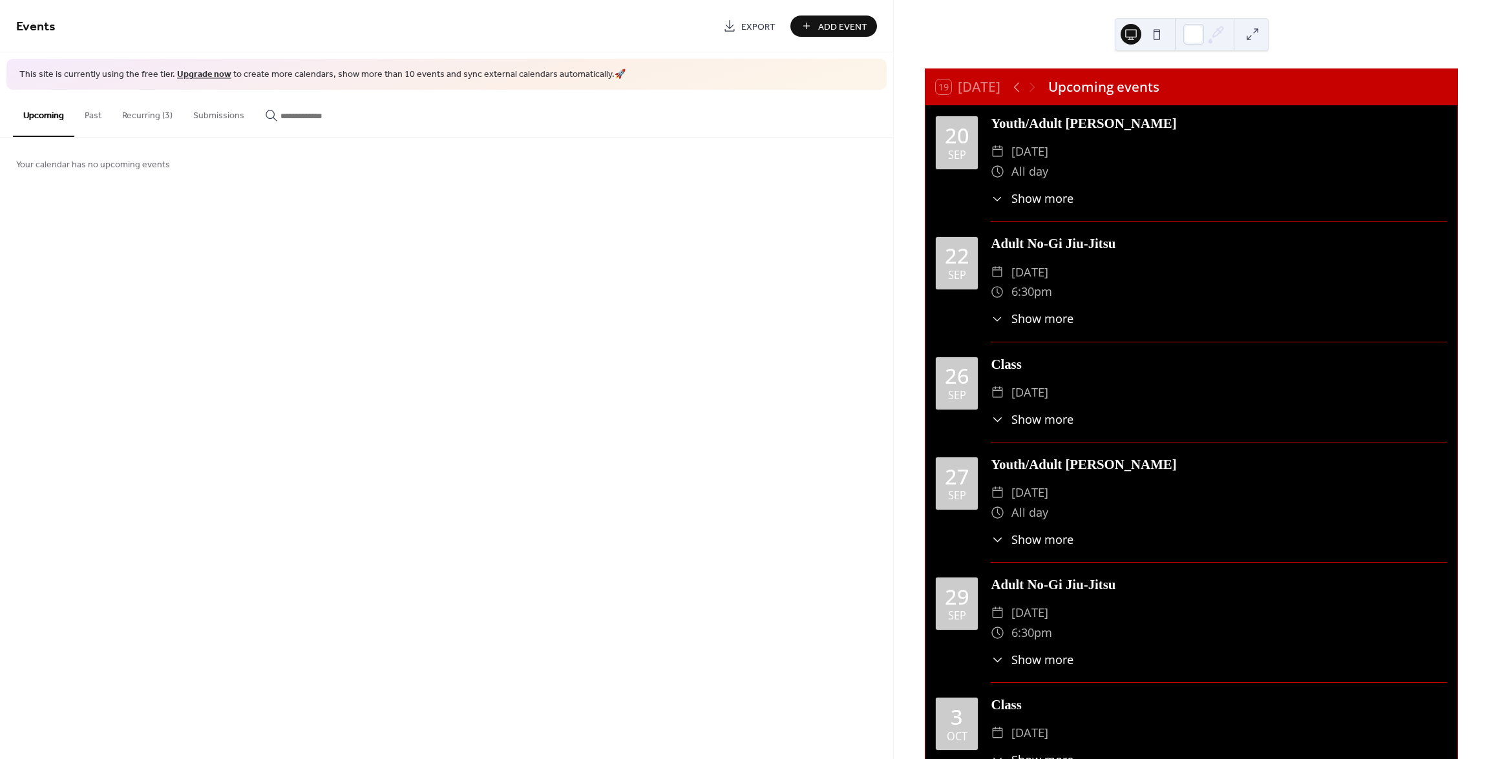
click at [151, 111] on button "Recurring (3)" at bounding box center [147, 113] width 71 height 46
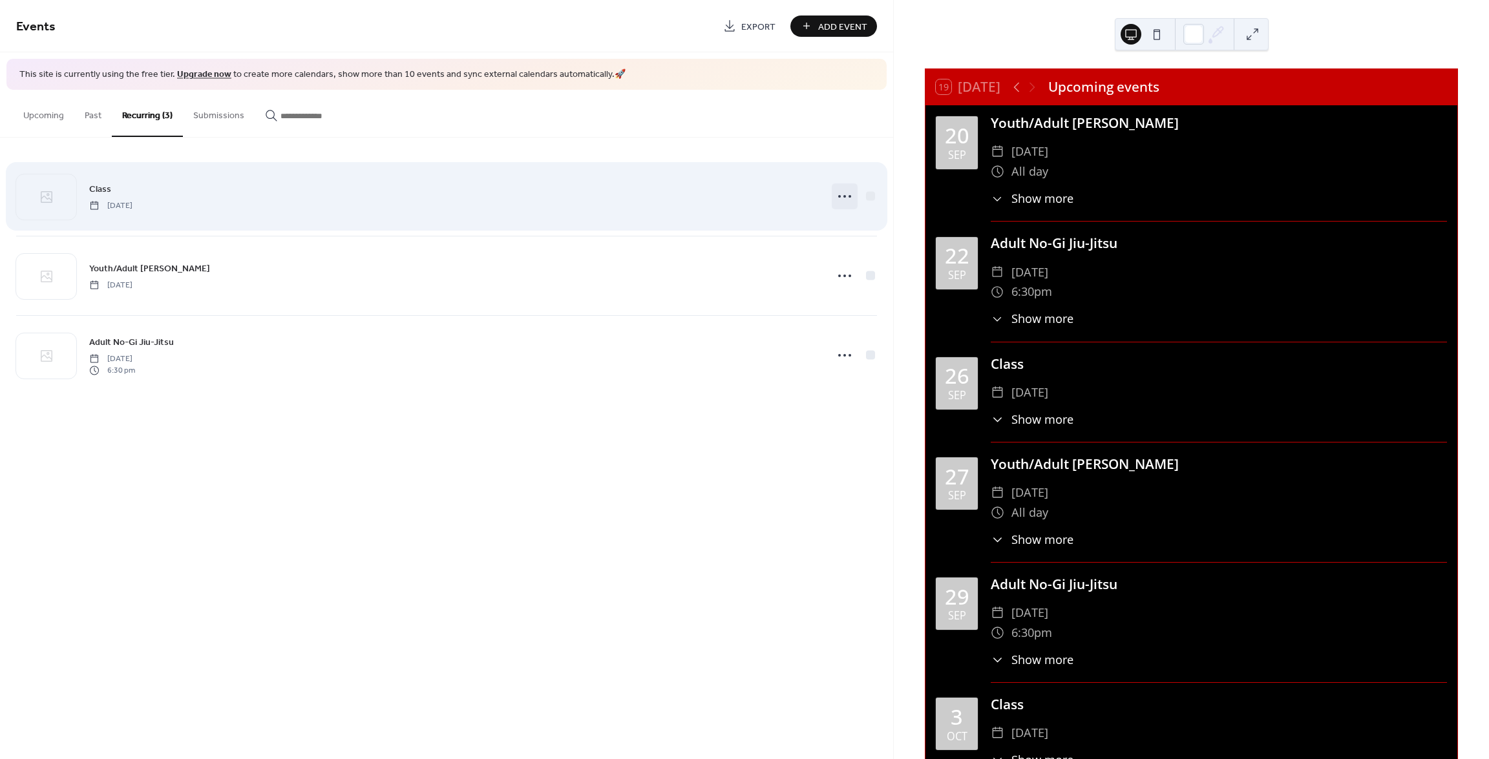
click at [849, 198] on icon at bounding box center [844, 196] width 21 height 21
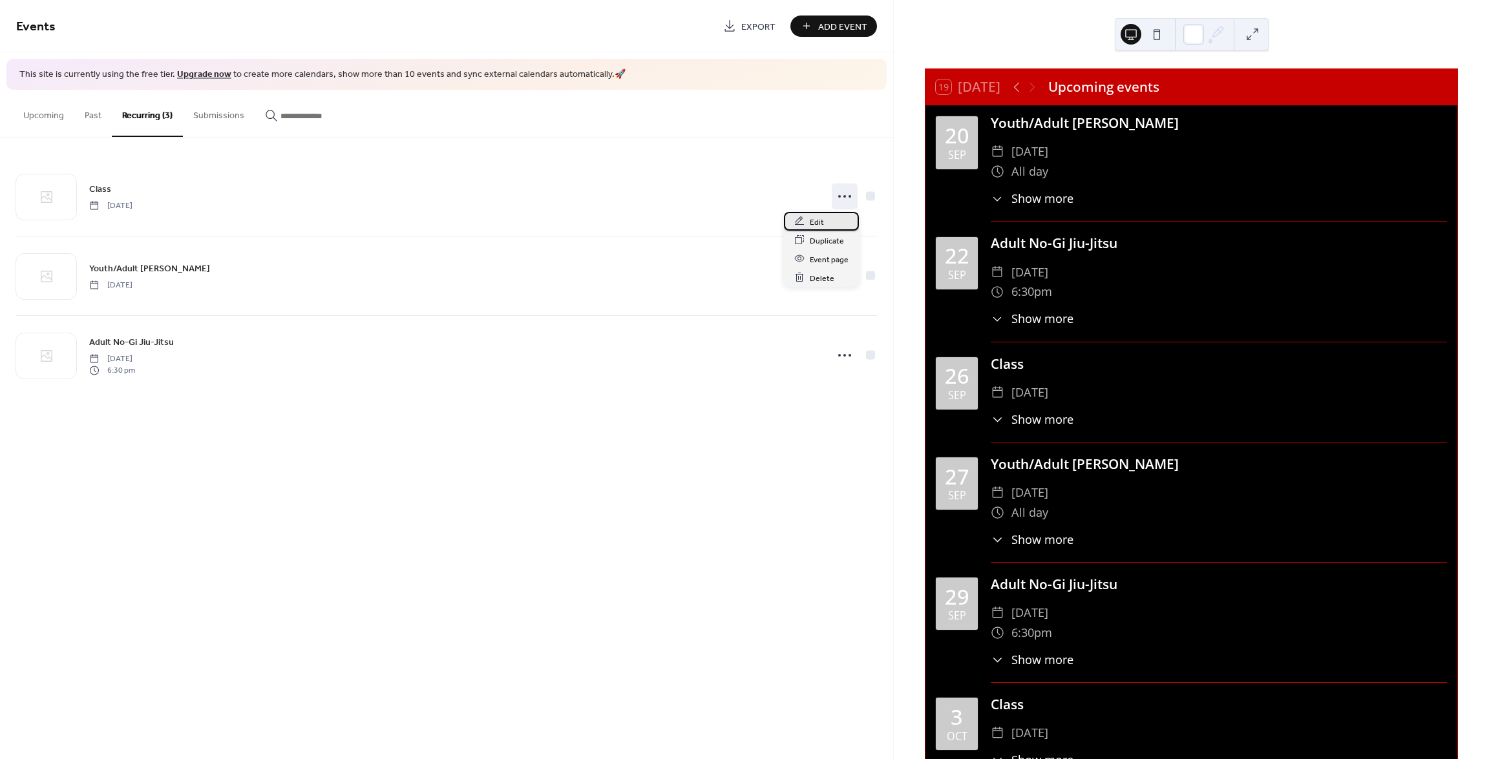
click at [824, 218] on div "Edit" at bounding box center [821, 221] width 75 height 19
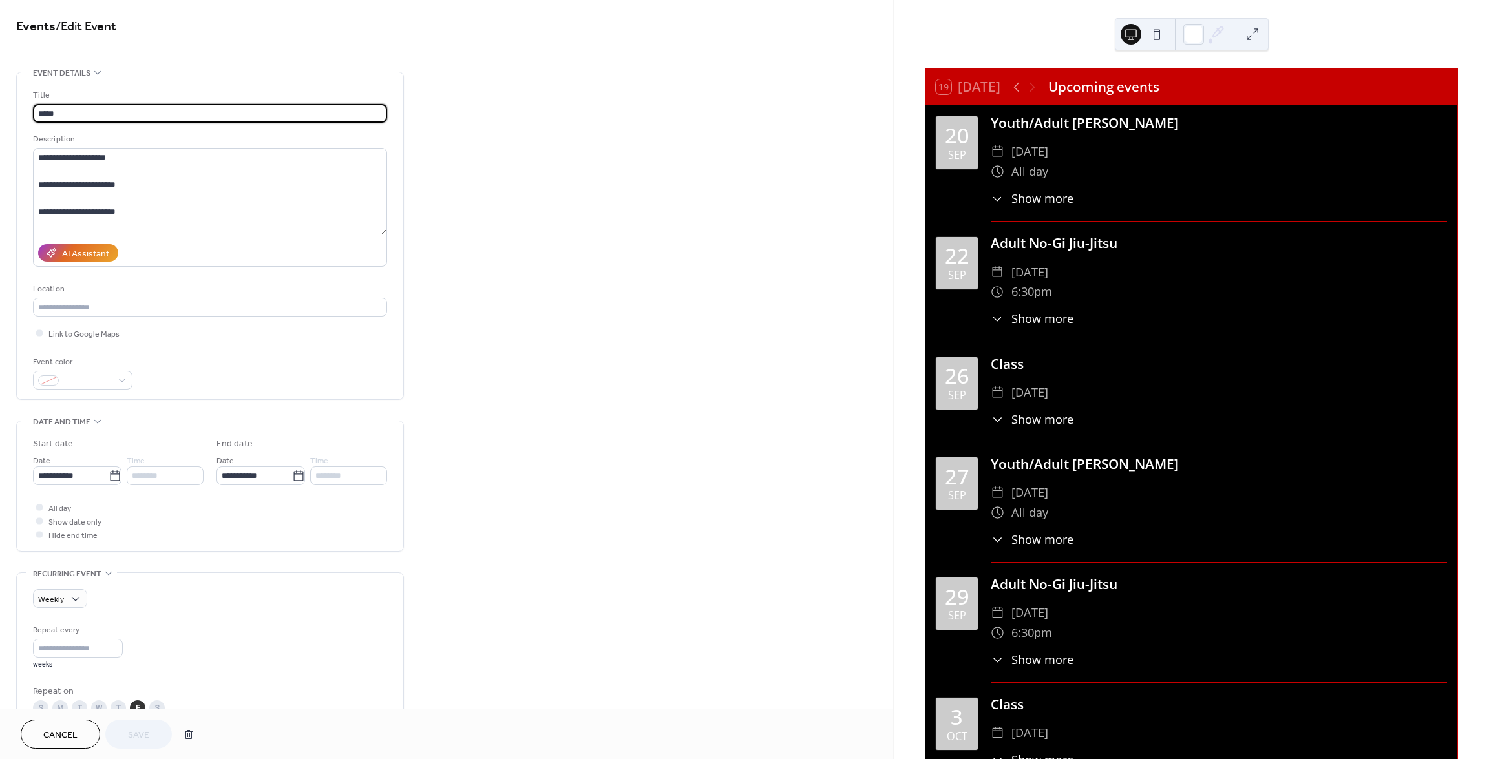
drag, startPoint x: 72, startPoint y: 114, endPoint x: 12, endPoint y: 103, distance: 61.2
click at [4, 105] on div "**********" at bounding box center [446, 580] width 893 height 1017
type input "**********"
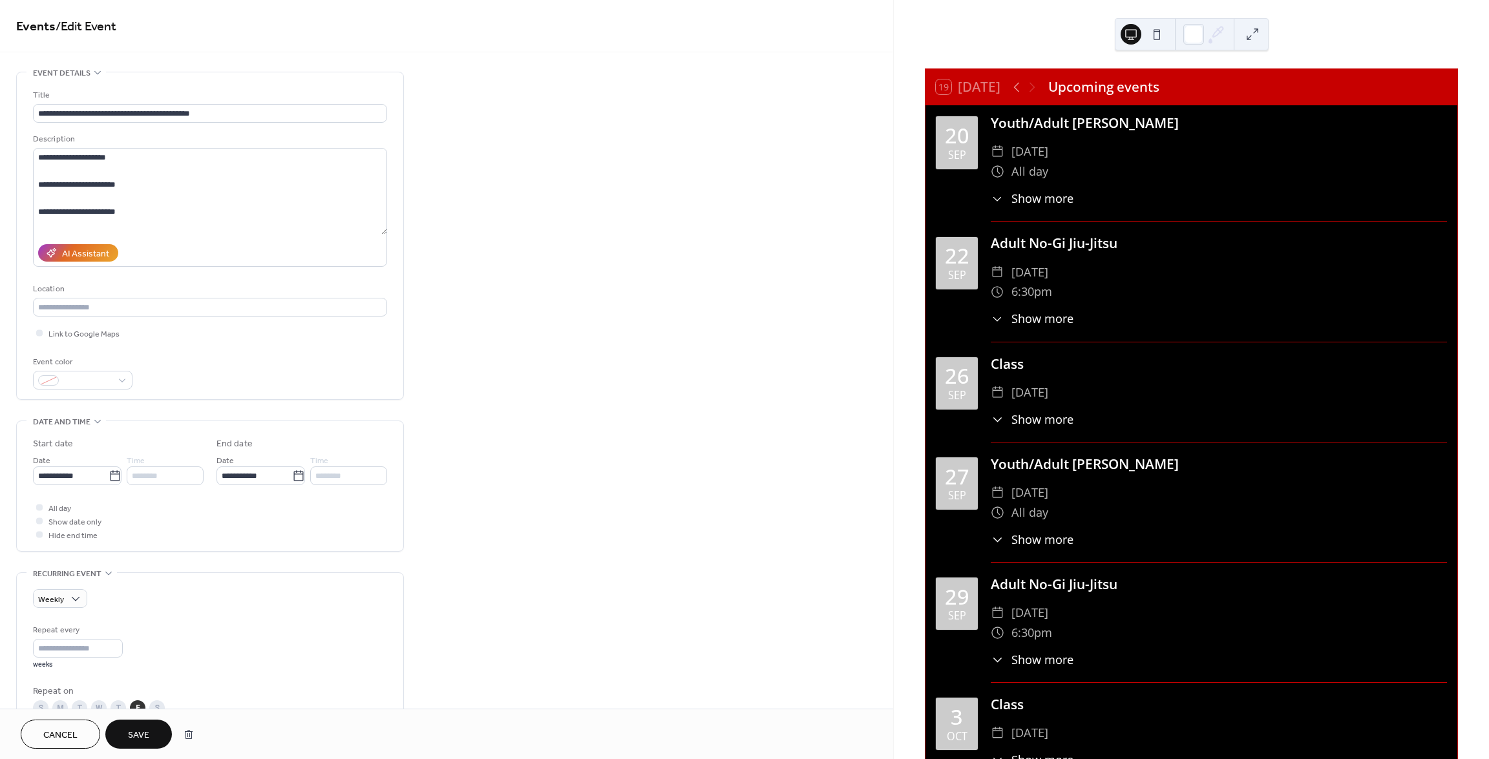
click at [142, 736] on span "Save" at bounding box center [138, 736] width 21 height 14
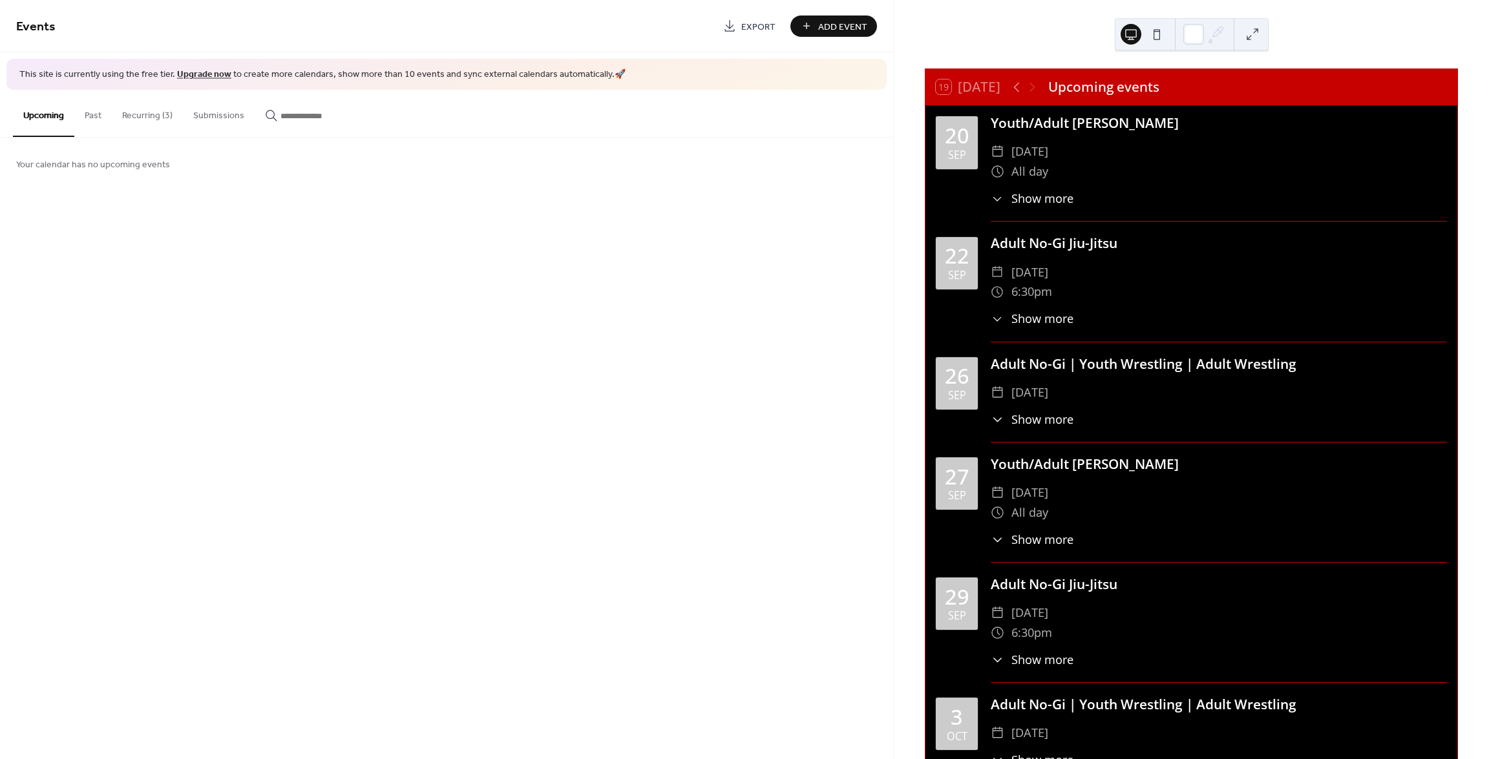
click at [1010, 419] on div "​ Show more" at bounding box center [1032, 419] width 82 height 17
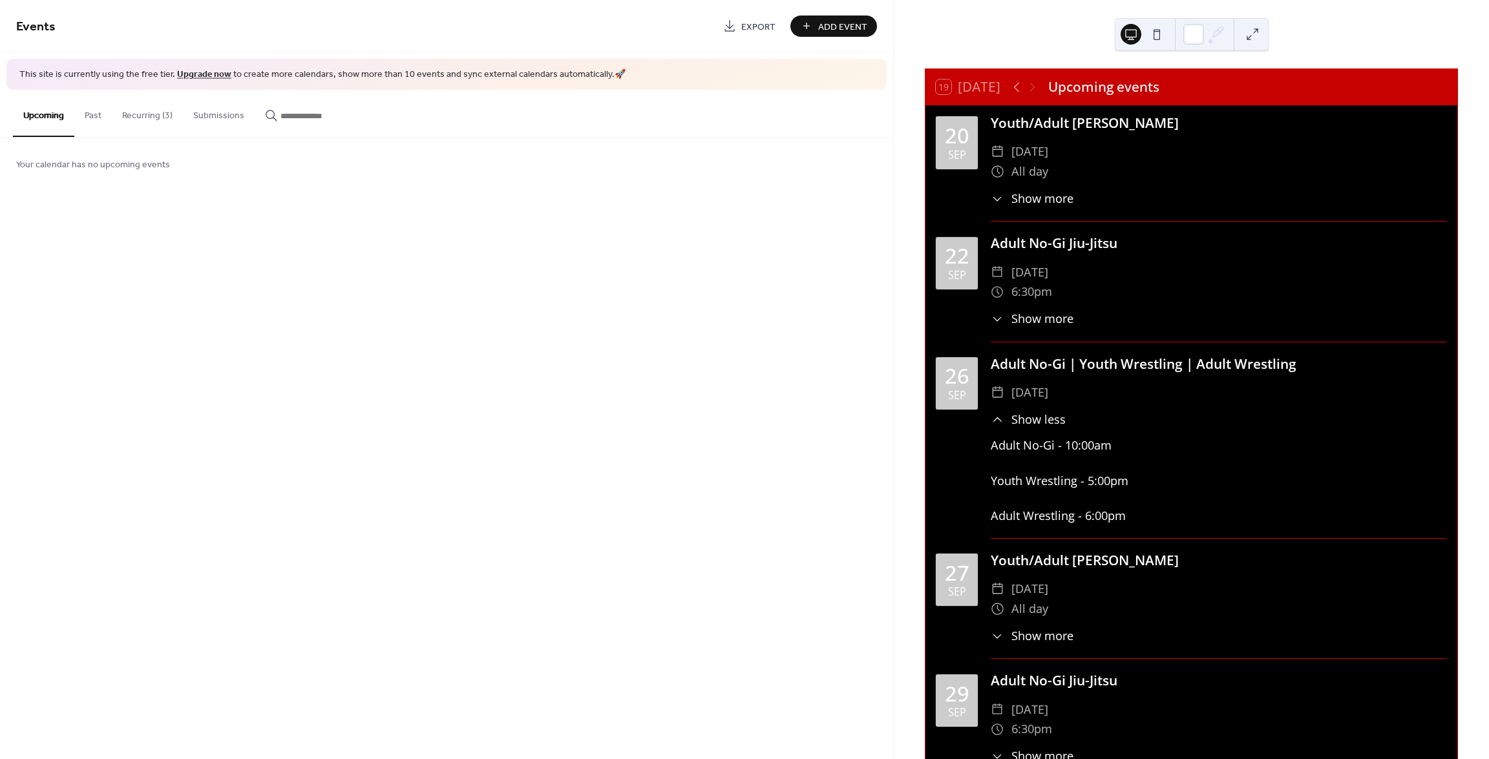
click at [150, 118] on button "Recurring (3)" at bounding box center [147, 113] width 71 height 46
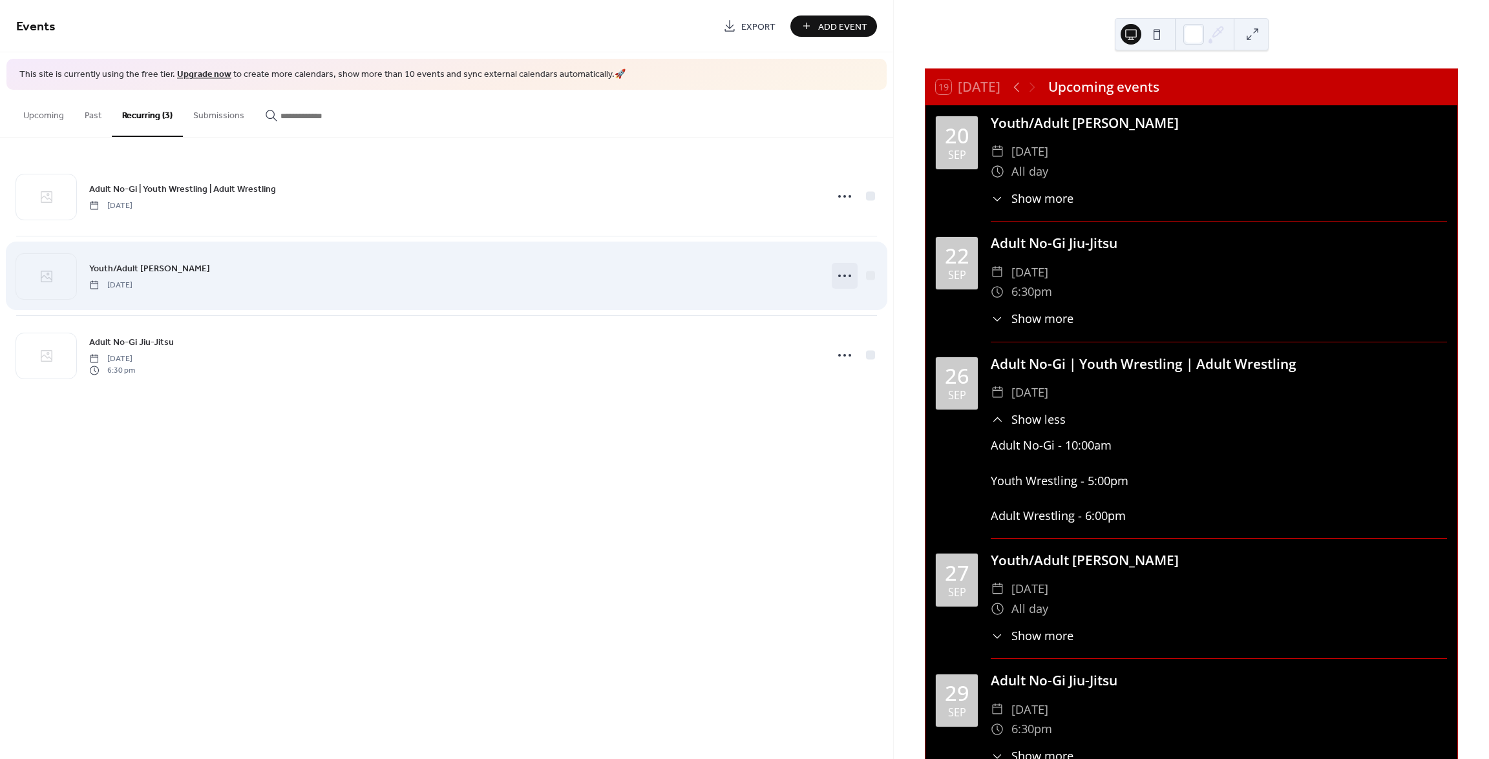
click at [842, 275] on icon at bounding box center [844, 276] width 21 height 21
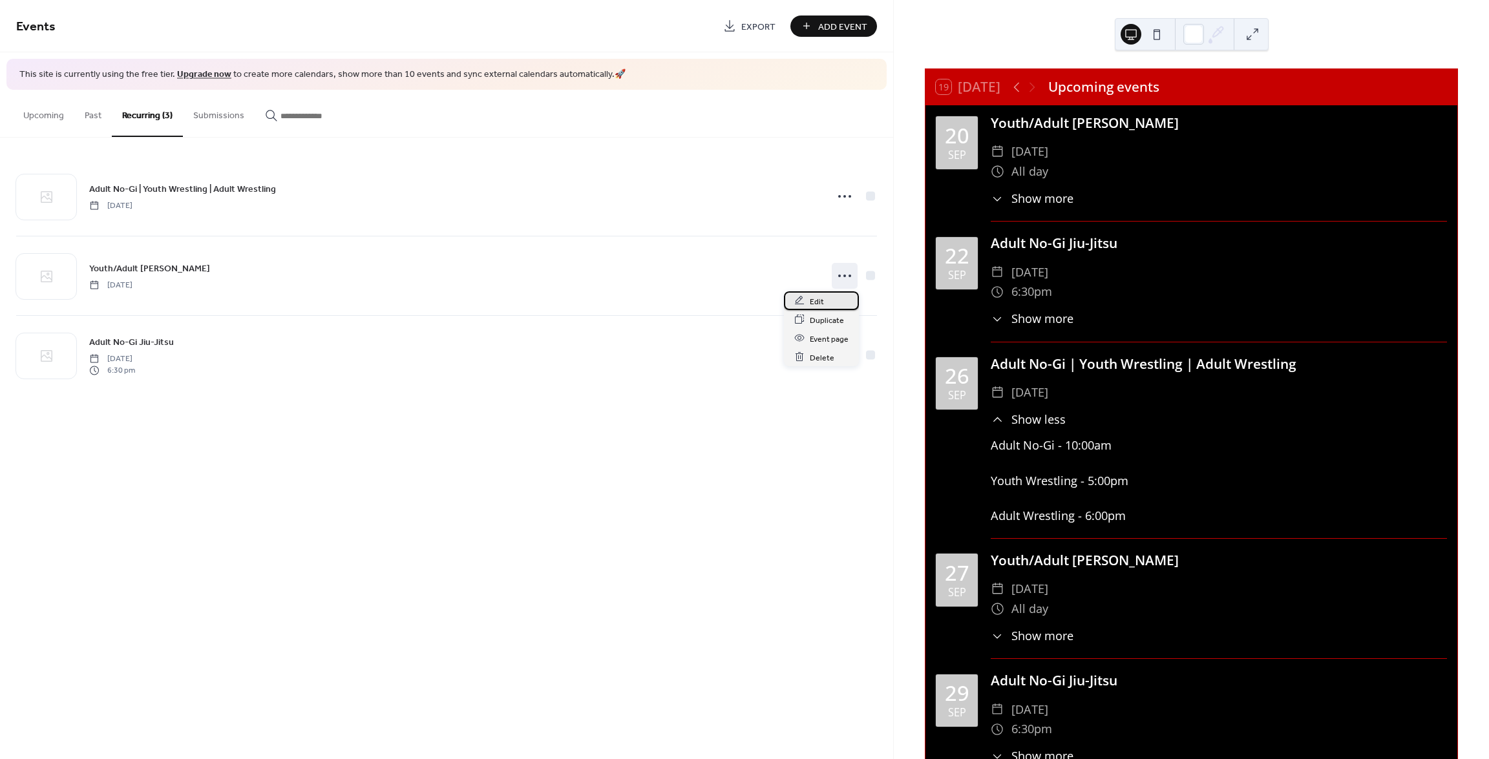
click at [827, 299] on div "Edit" at bounding box center [821, 300] width 75 height 19
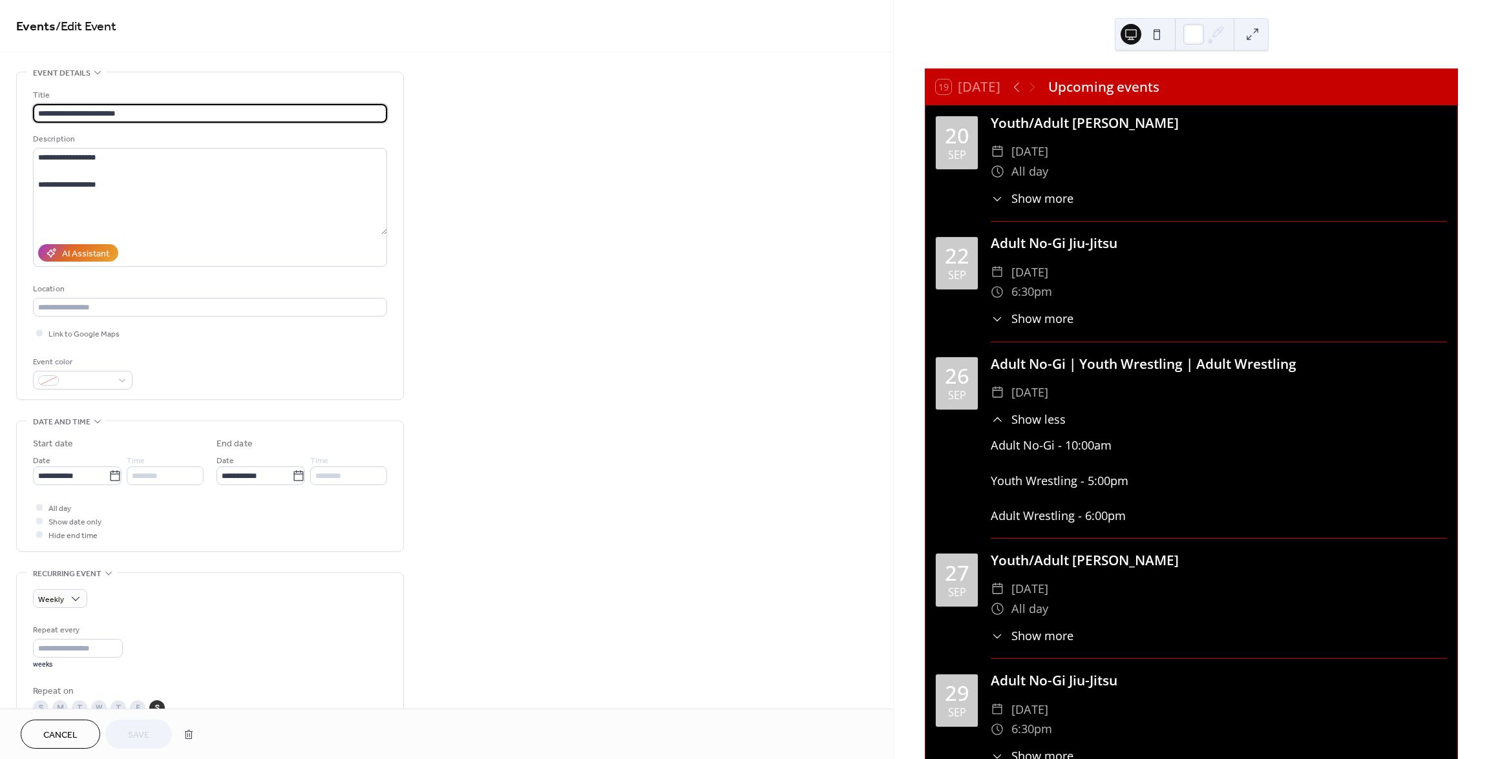
click at [80, 111] on input "**********" at bounding box center [210, 113] width 354 height 19
click at [105, 121] on input "**********" at bounding box center [210, 113] width 354 height 19
type input "**********"
click at [527, 241] on div "**********" at bounding box center [446, 580] width 893 height 1017
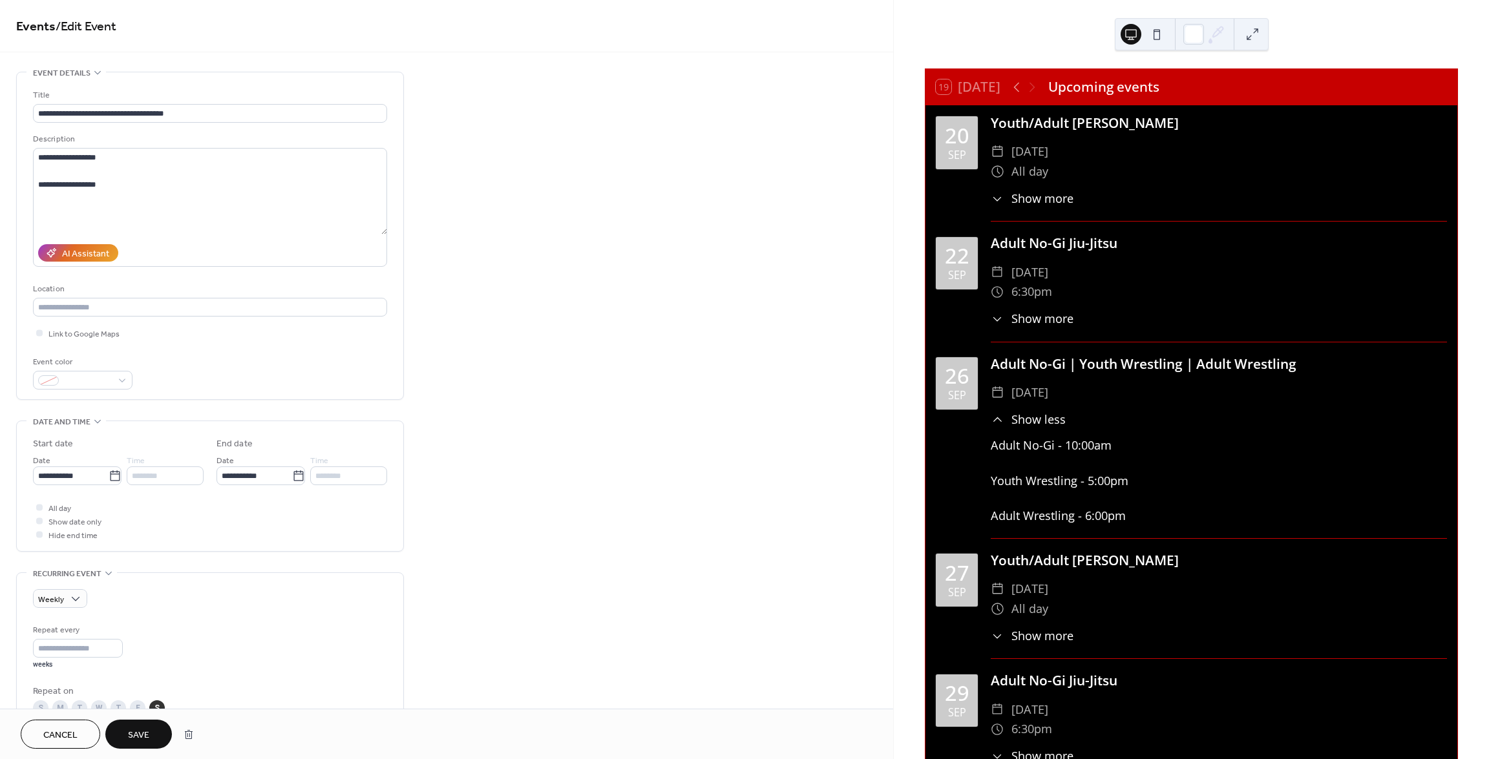
click at [142, 732] on span "Save" at bounding box center [138, 736] width 21 height 14
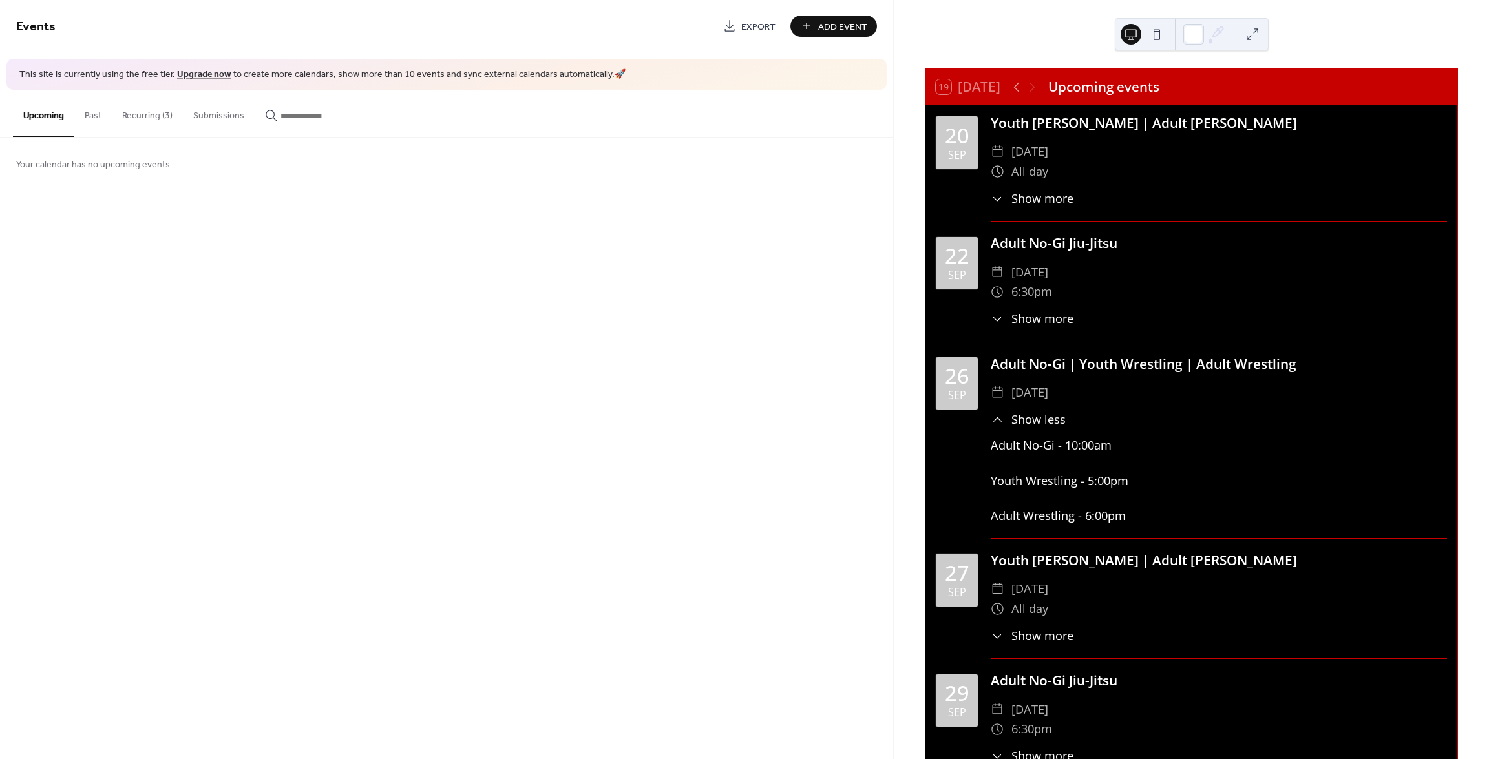
click at [147, 112] on button "Recurring (3)" at bounding box center [147, 113] width 71 height 46
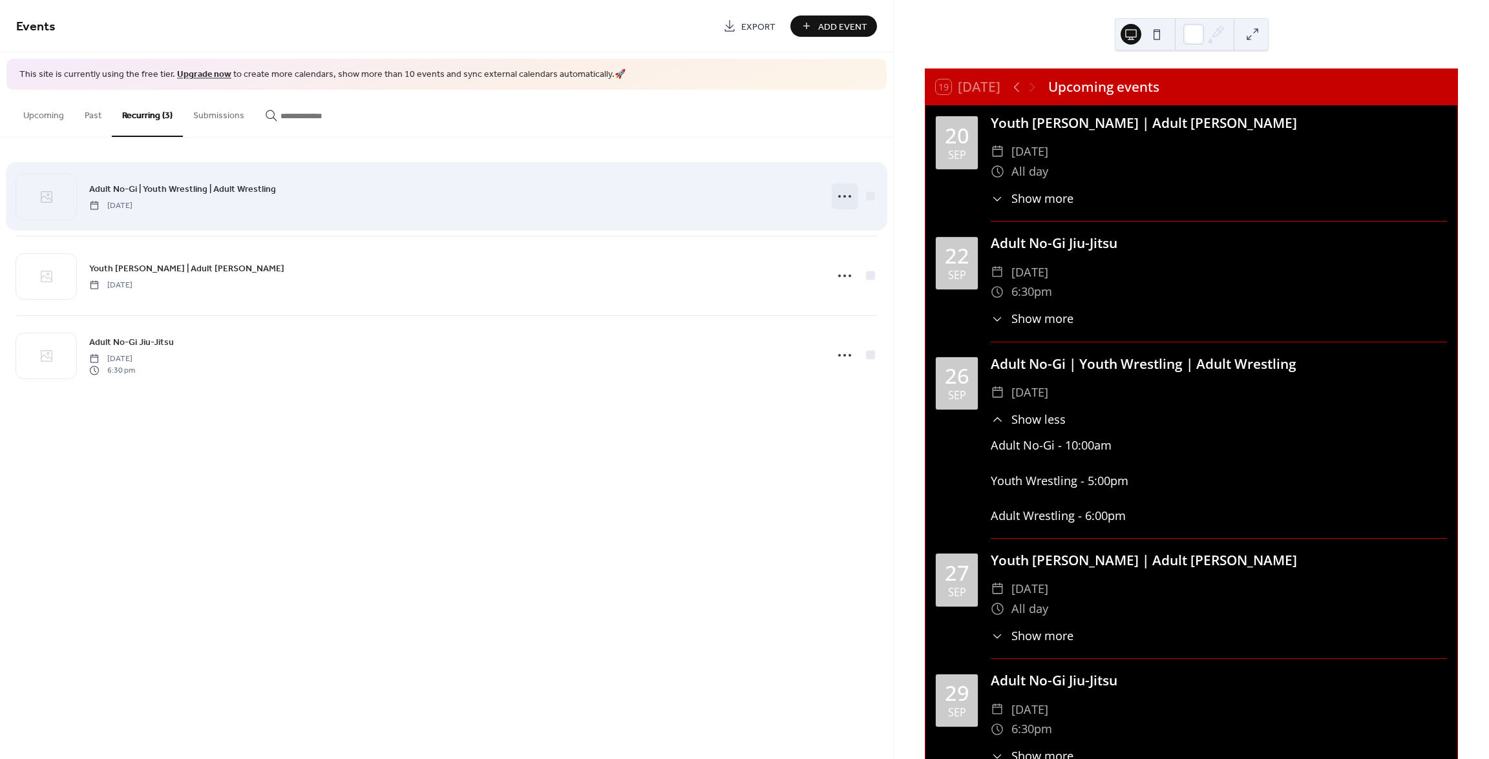
click at [843, 192] on icon at bounding box center [844, 196] width 21 height 21
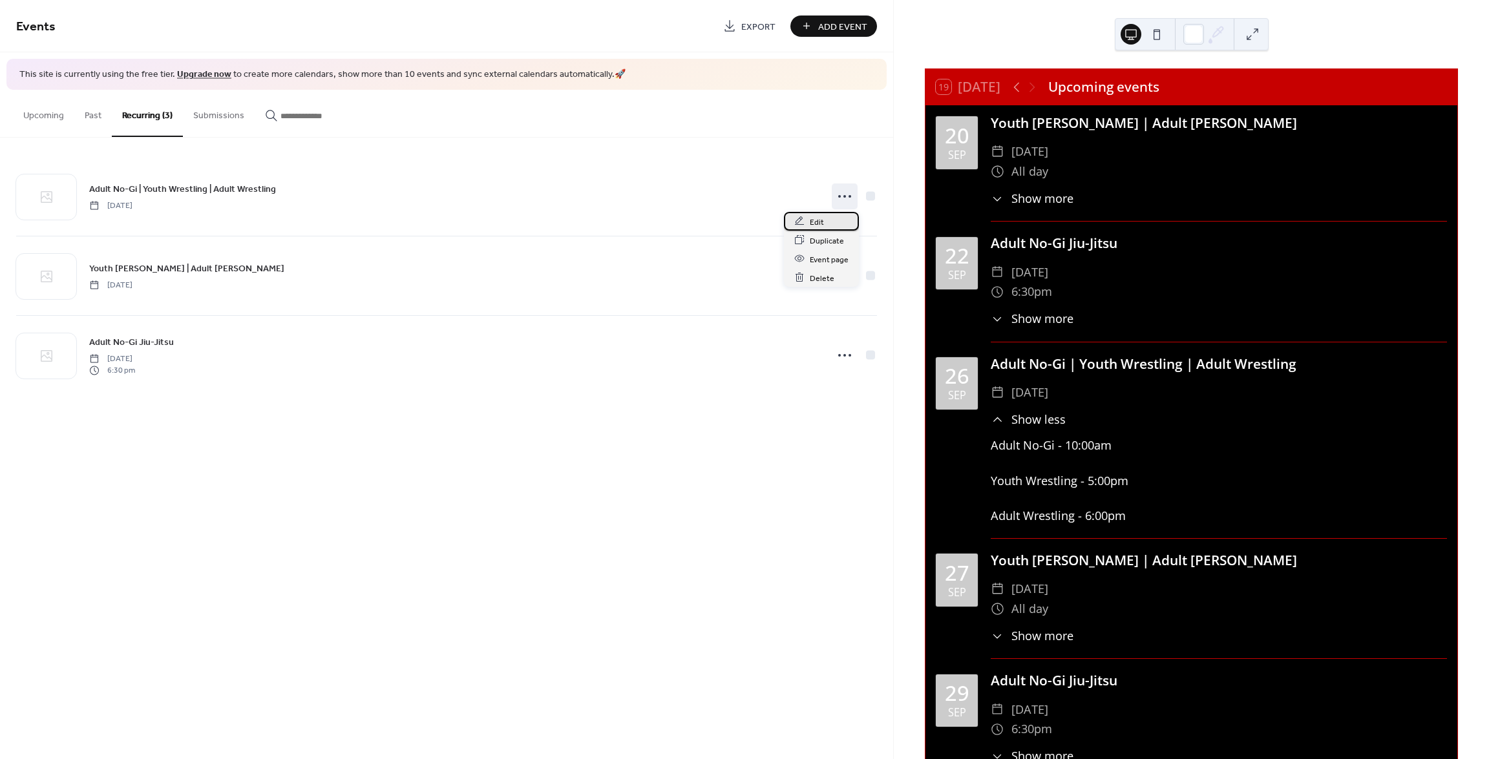
click at [824, 224] on div "Edit" at bounding box center [821, 221] width 75 height 19
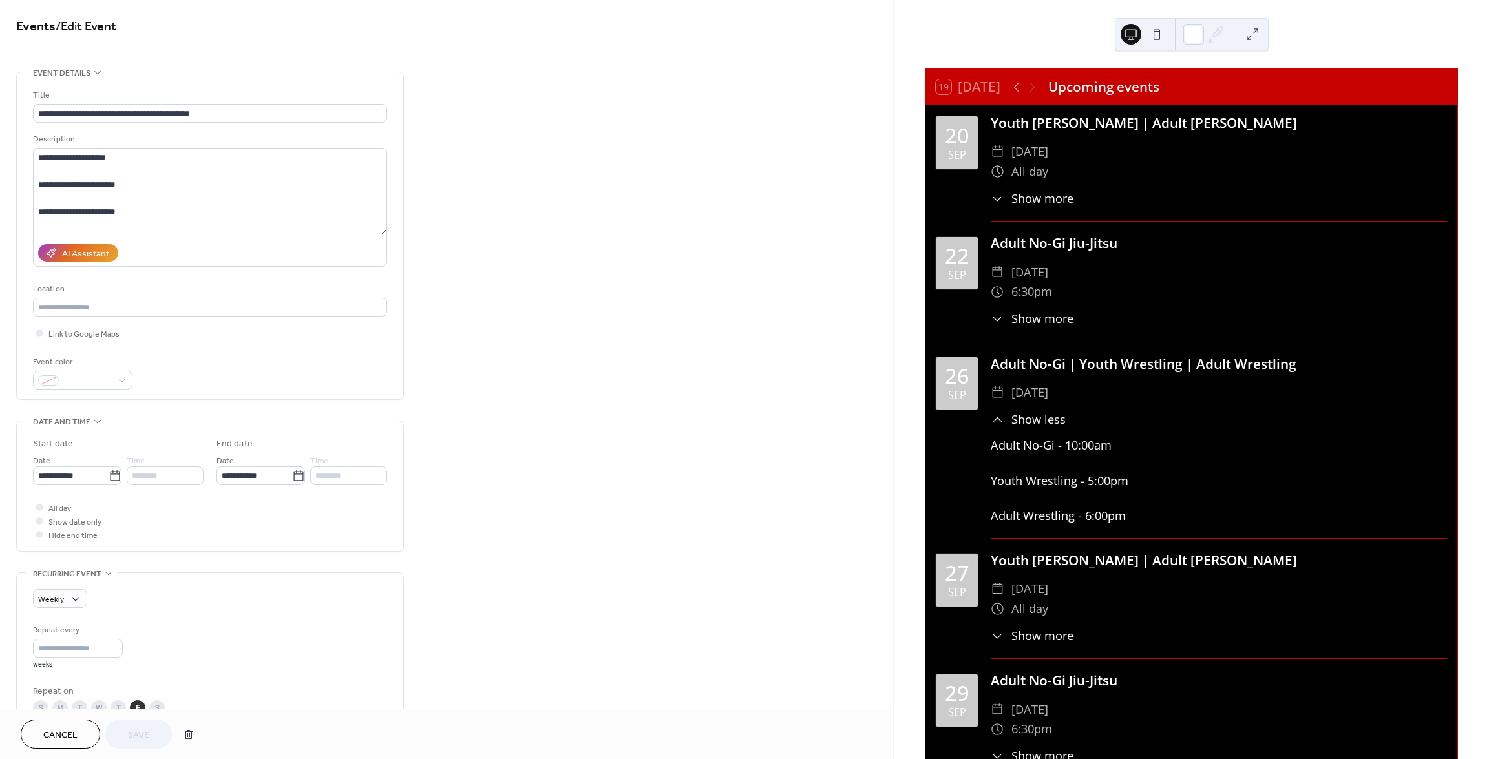
click at [64, 733] on span "Cancel" at bounding box center [60, 736] width 34 height 14
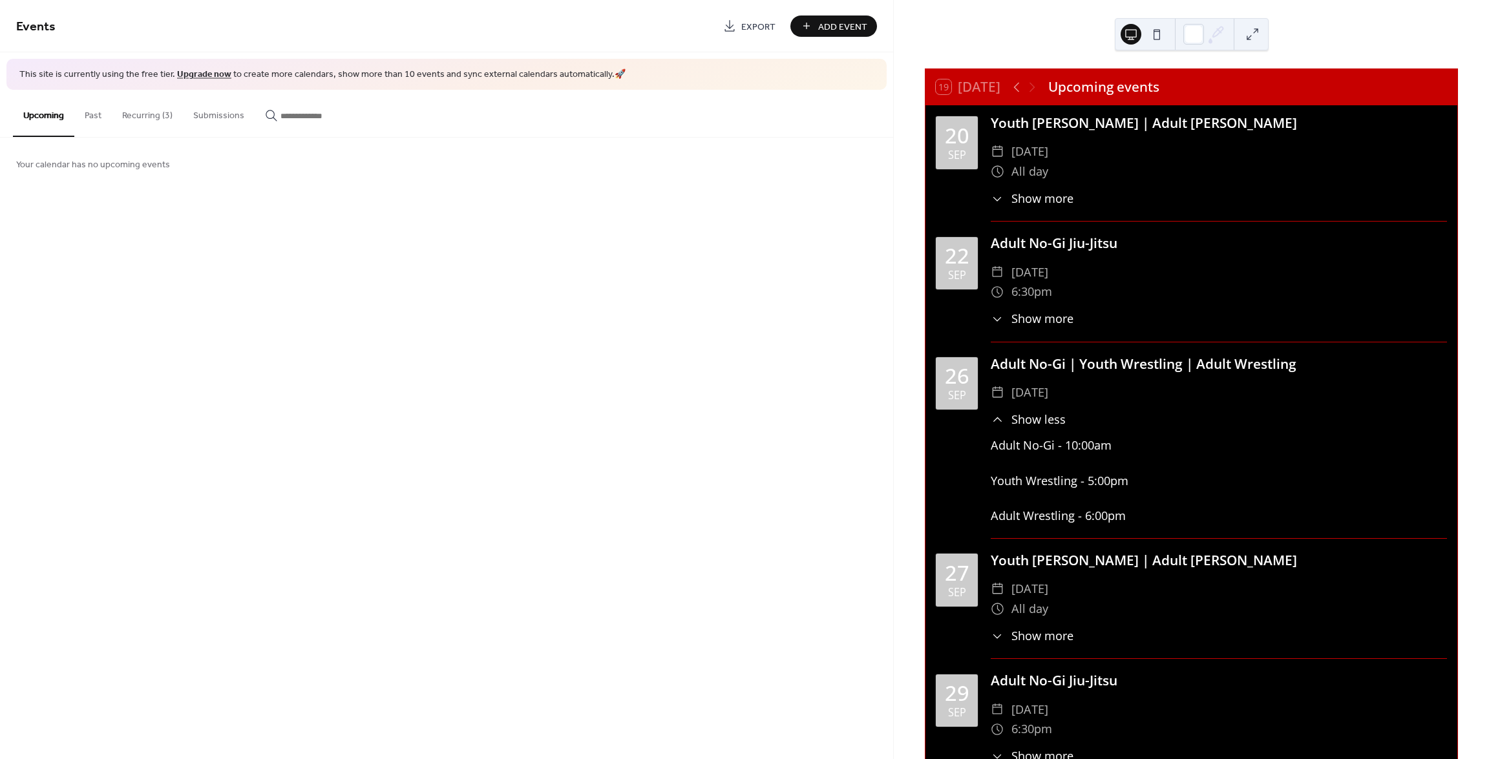
click at [144, 110] on button "Recurring (3)" at bounding box center [147, 113] width 71 height 46
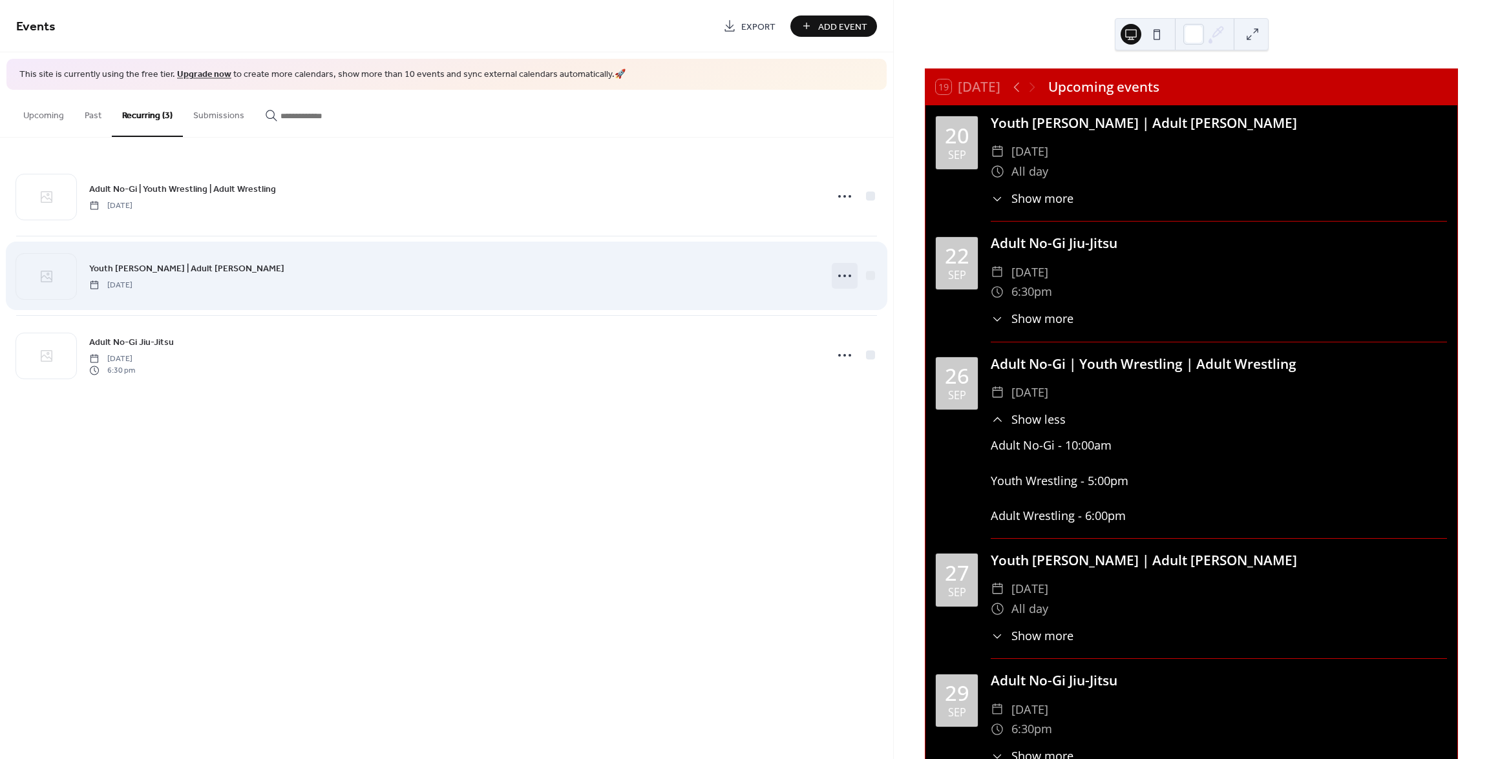
click at [843, 277] on icon at bounding box center [844, 276] width 21 height 21
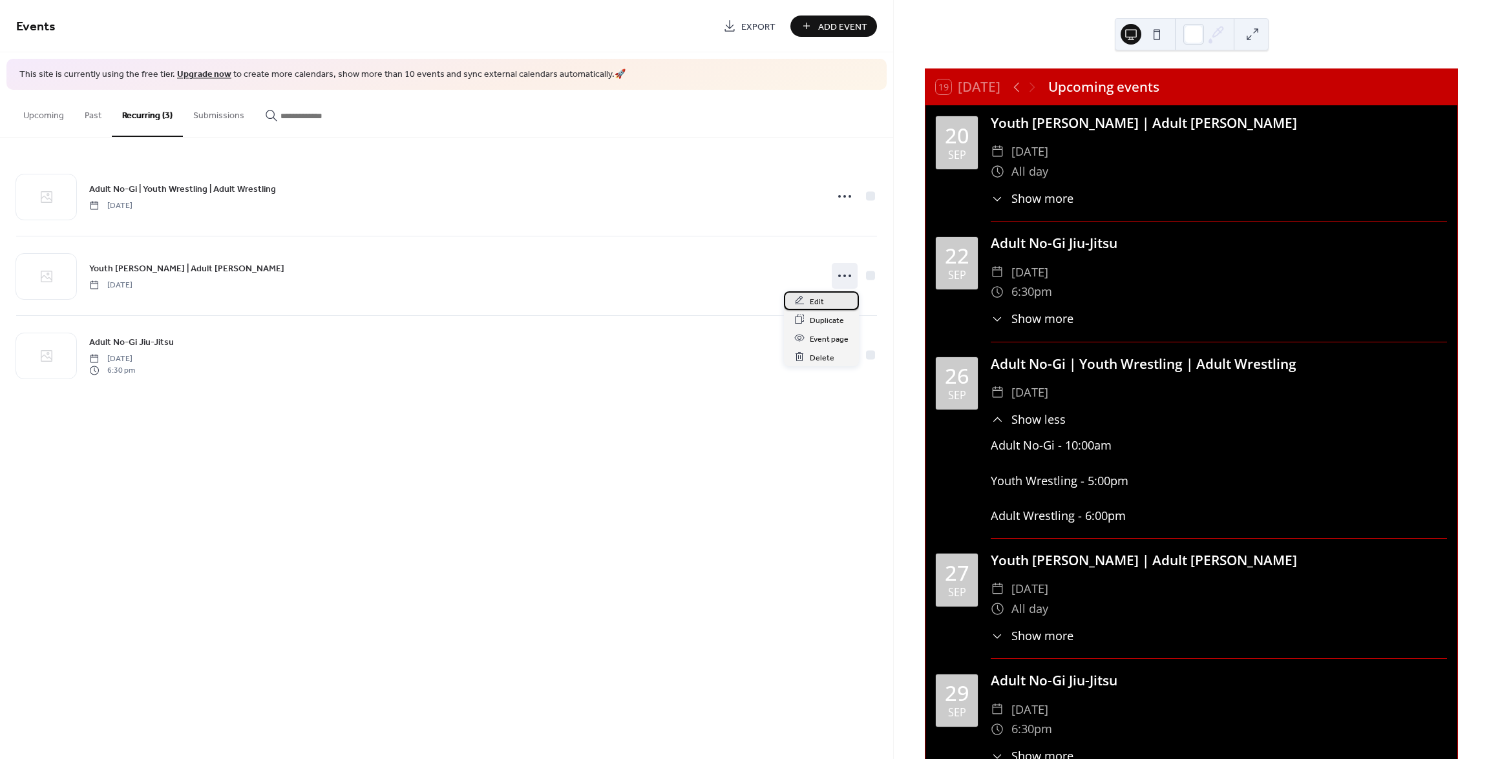
click at [816, 298] on span "Edit" at bounding box center [817, 302] width 14 height 14
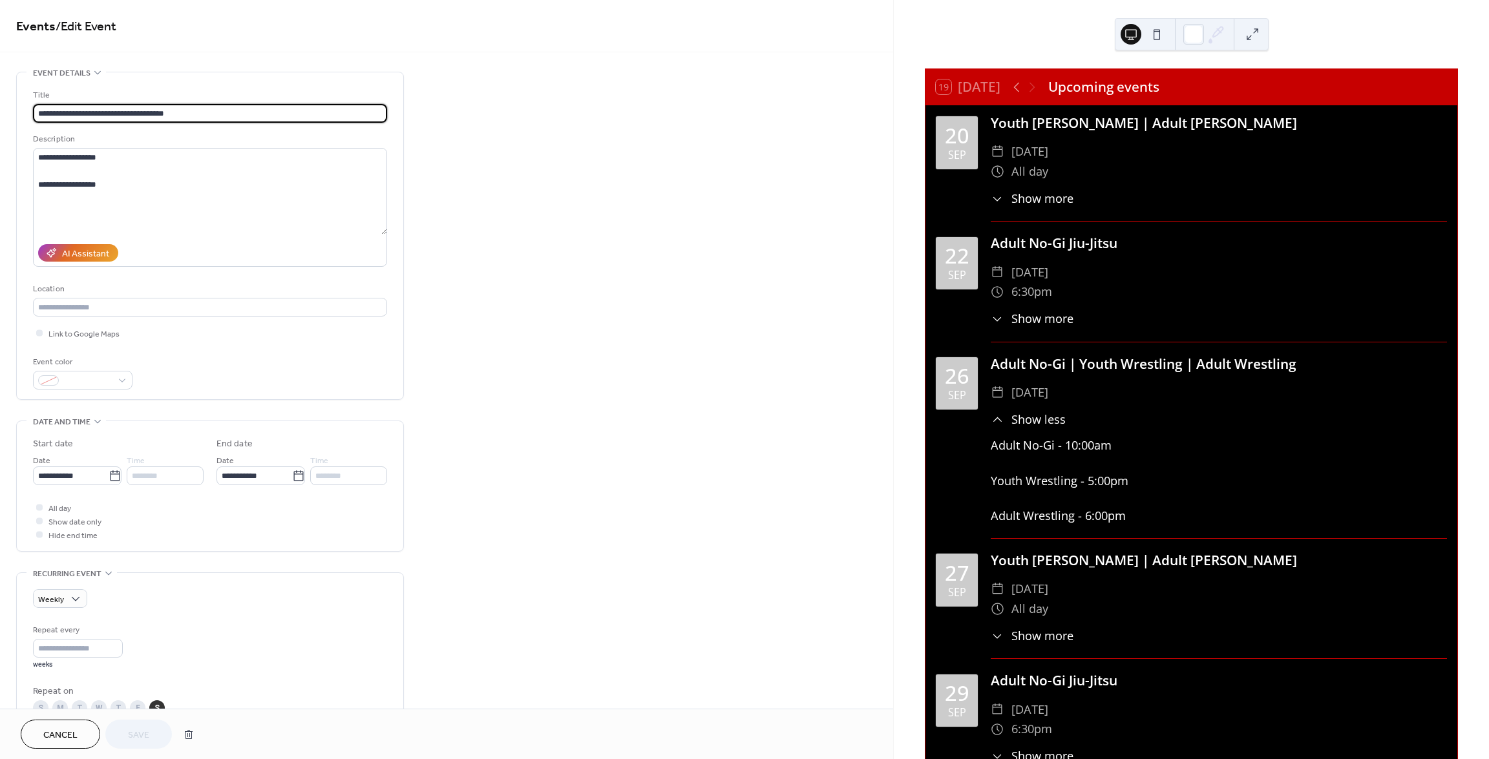
click at [97, 111] on input "**********" at bounding box center [210, 113] width 354 height 19
click at [138, 113] on input "**********" at bounding box center [210, 113] width 354 height 19
type input "**********"
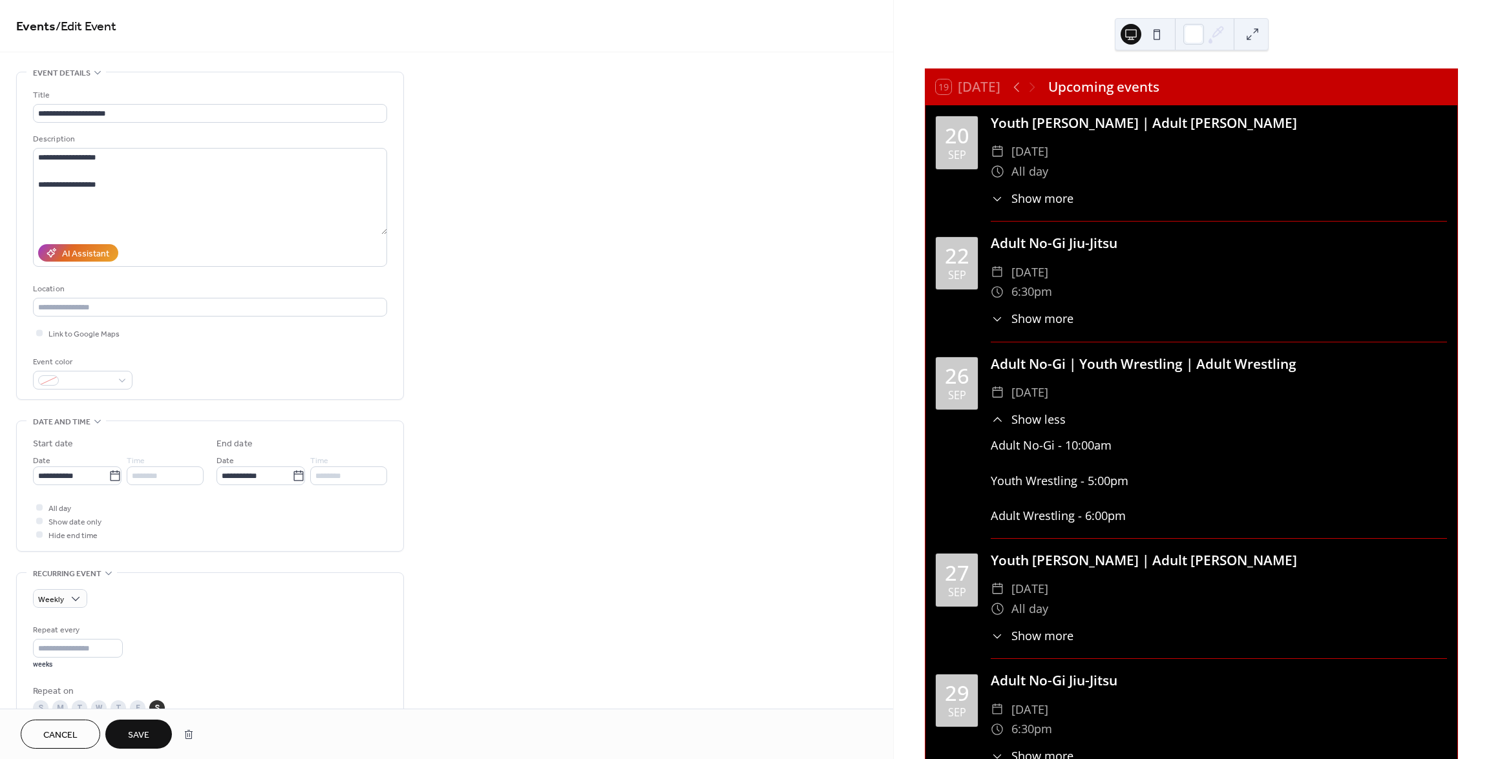
click at [478, 165] on div "**********" at bounding box center [446, 580] width 893 height 1017
click at [140, 734] on span "Save" at bounding box center [138, 736] width 21 height 14
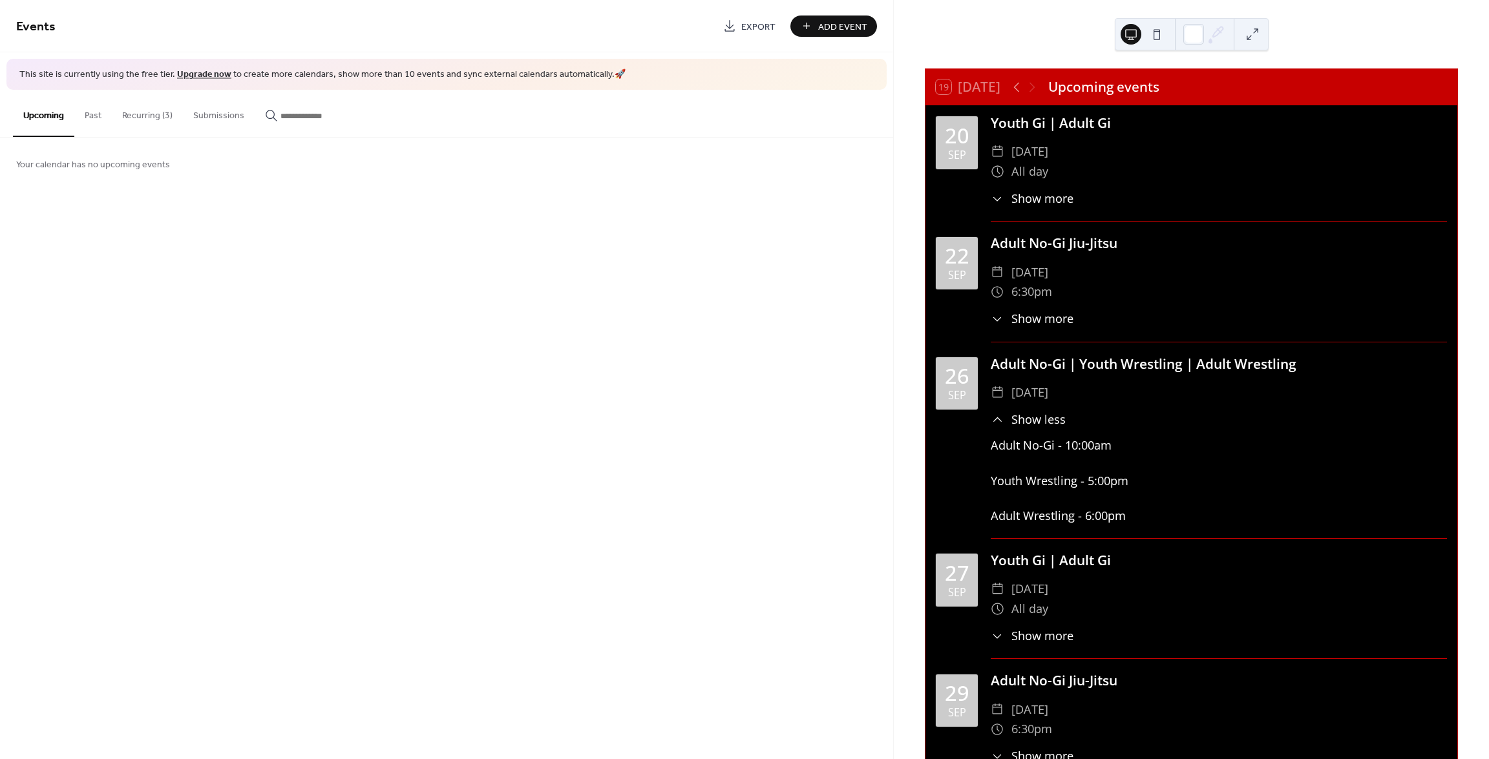
click at [155, 115] on button "Recurring (3)" at bounding box center [147, 113] width 71 height 46
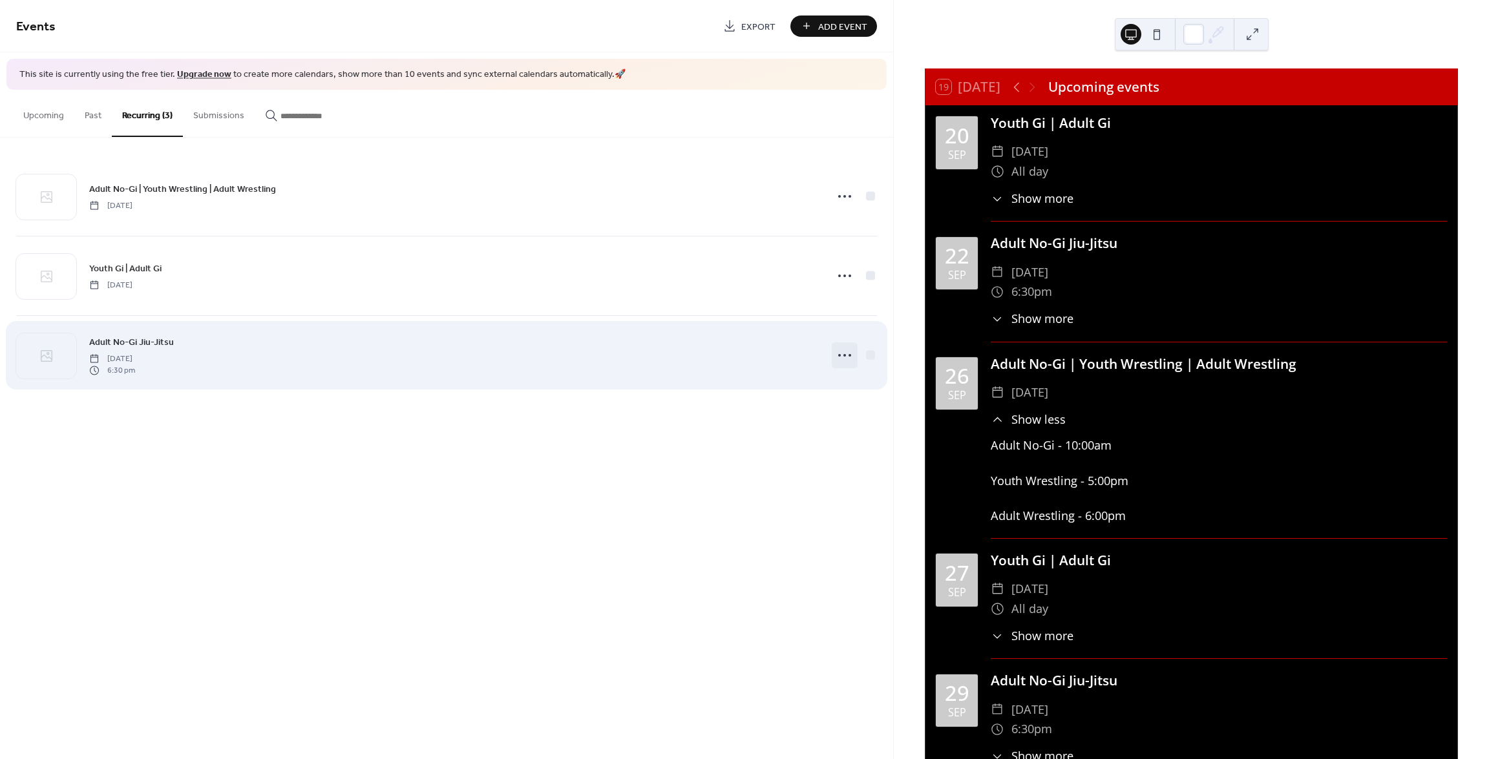
click at [849, 348] on icon at bounding box center [844, 355] width 21 height 21
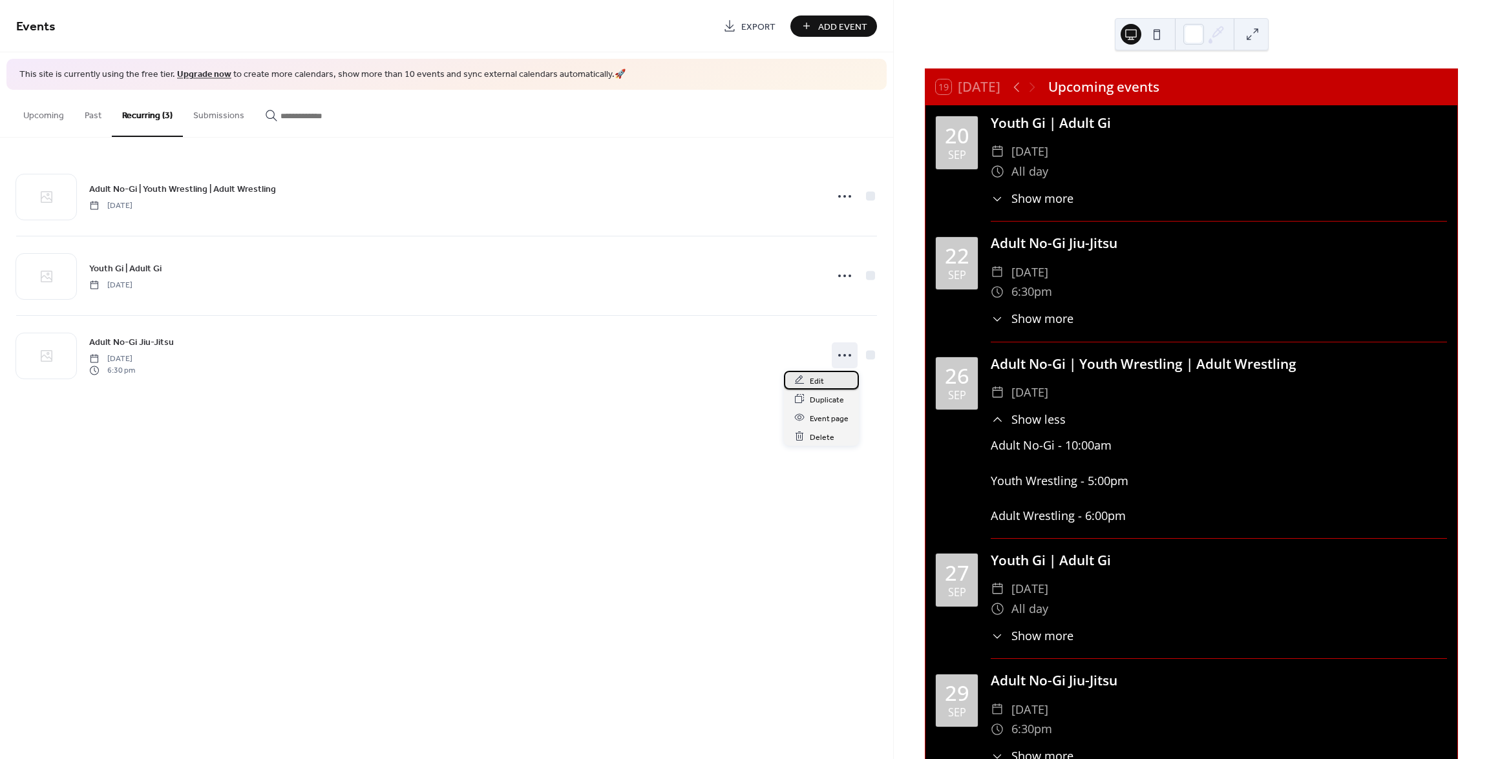
click at [816, 377] on span "Edit" at bounding box center [817, 381] width 14 height 14
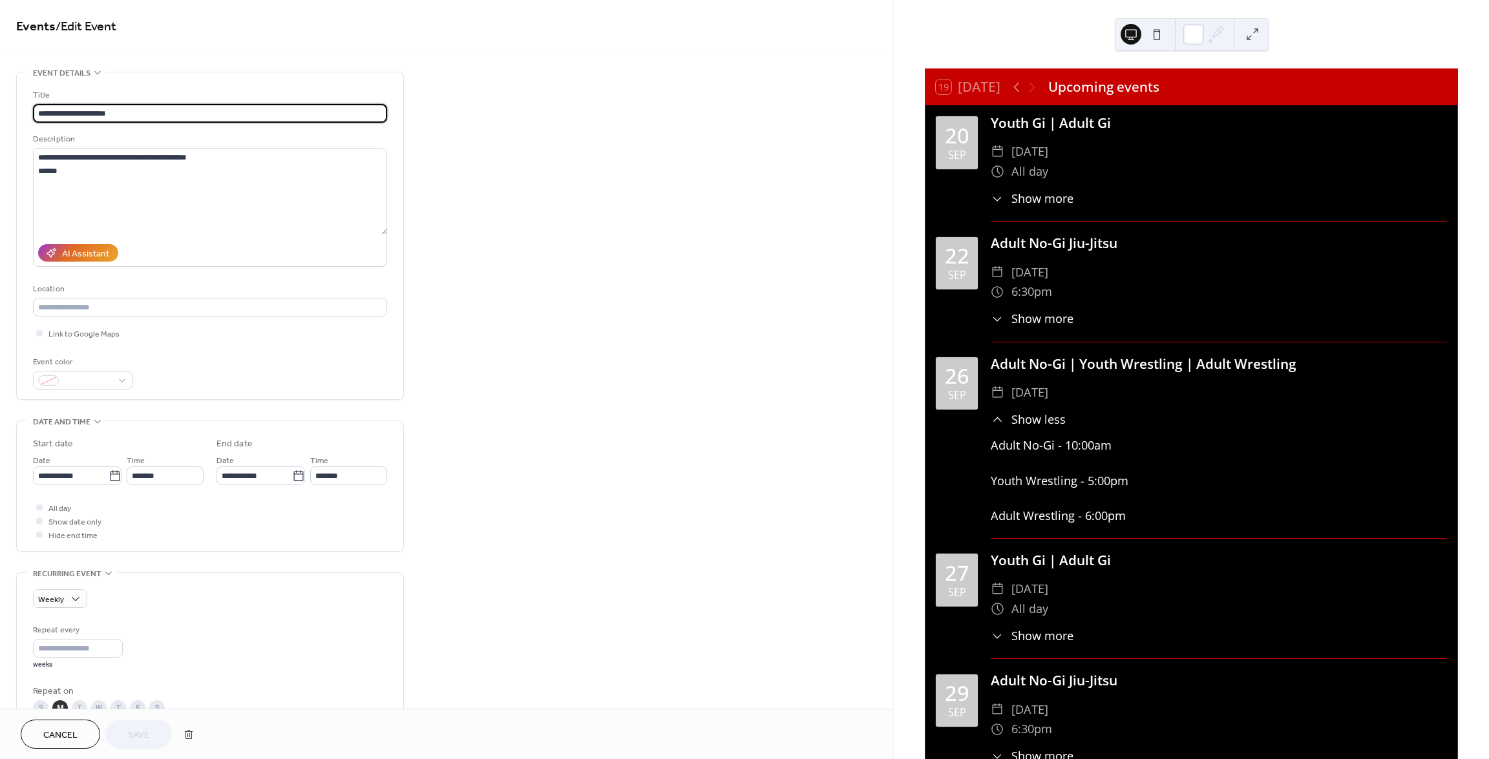
click at [134, 114] on input "**********" at bounding box center [210, 113] width 354 height 19
type input "**********"
click at [83, 171] on textarea "**********" at bounding box center [210, 191] width 354 height 87
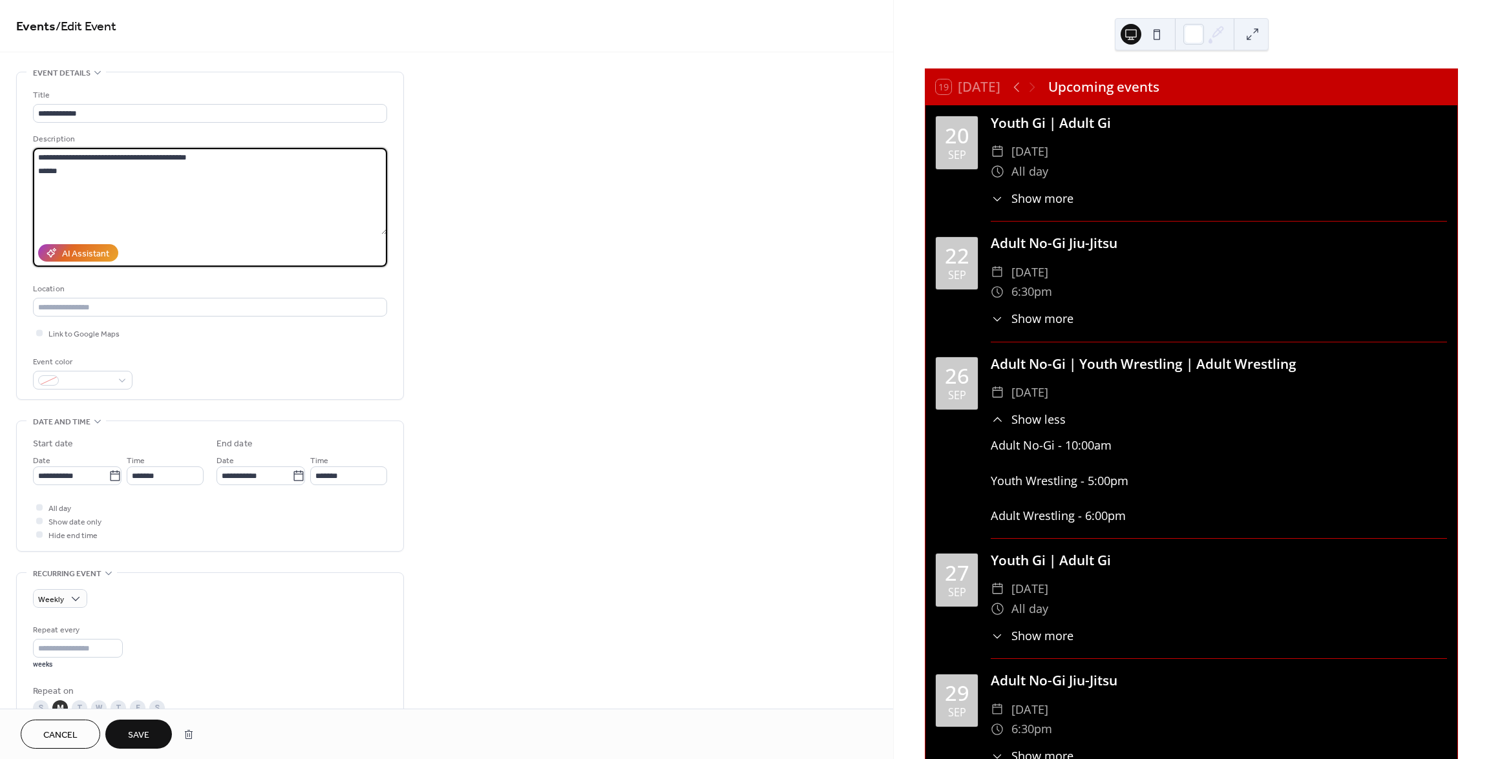
click at [143, 732] on span "Save" at bounding box center [138, 736] width 21 height 14
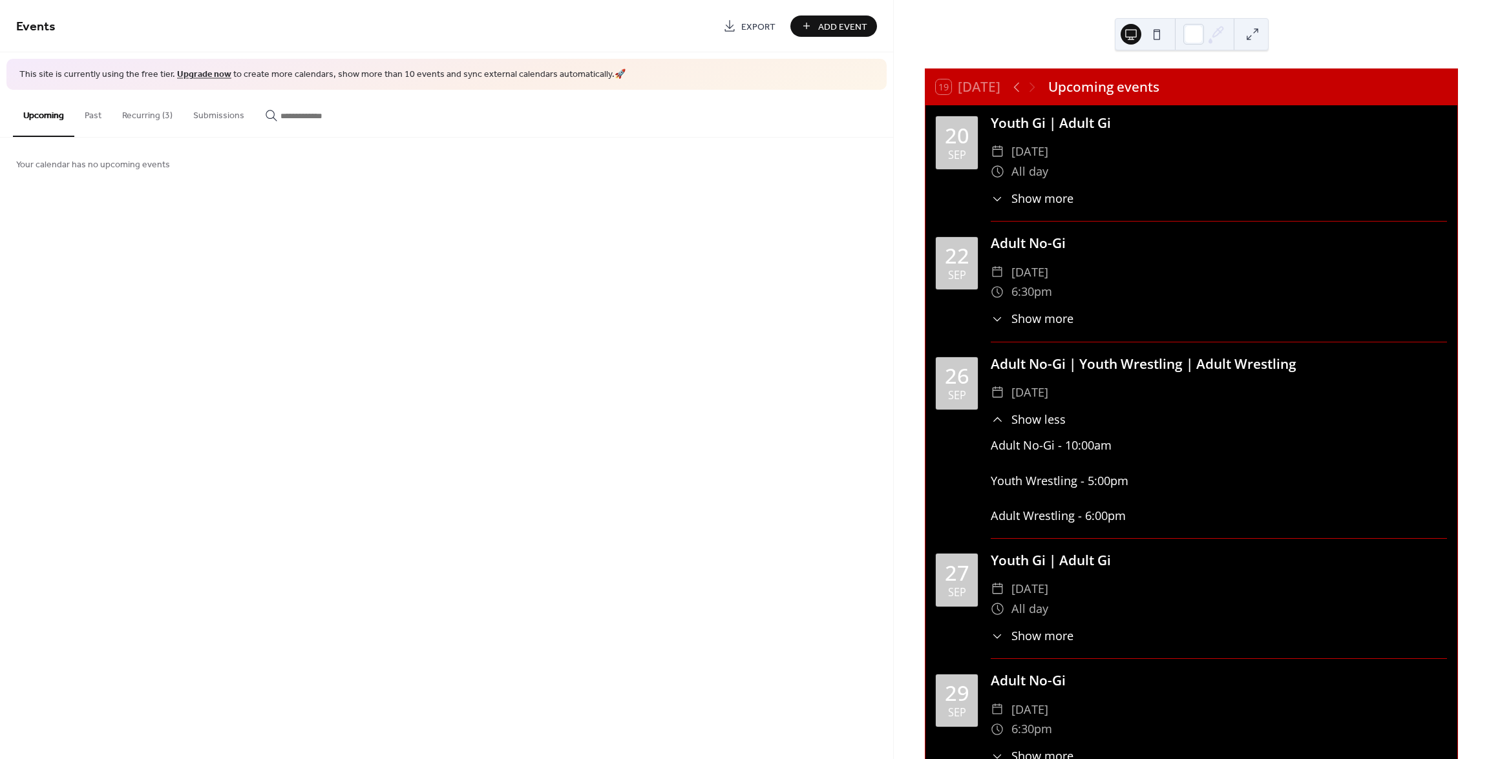
click at [1009, 316] on div "​ Show more" at bounding box center [1032, 318] width 82 height 17
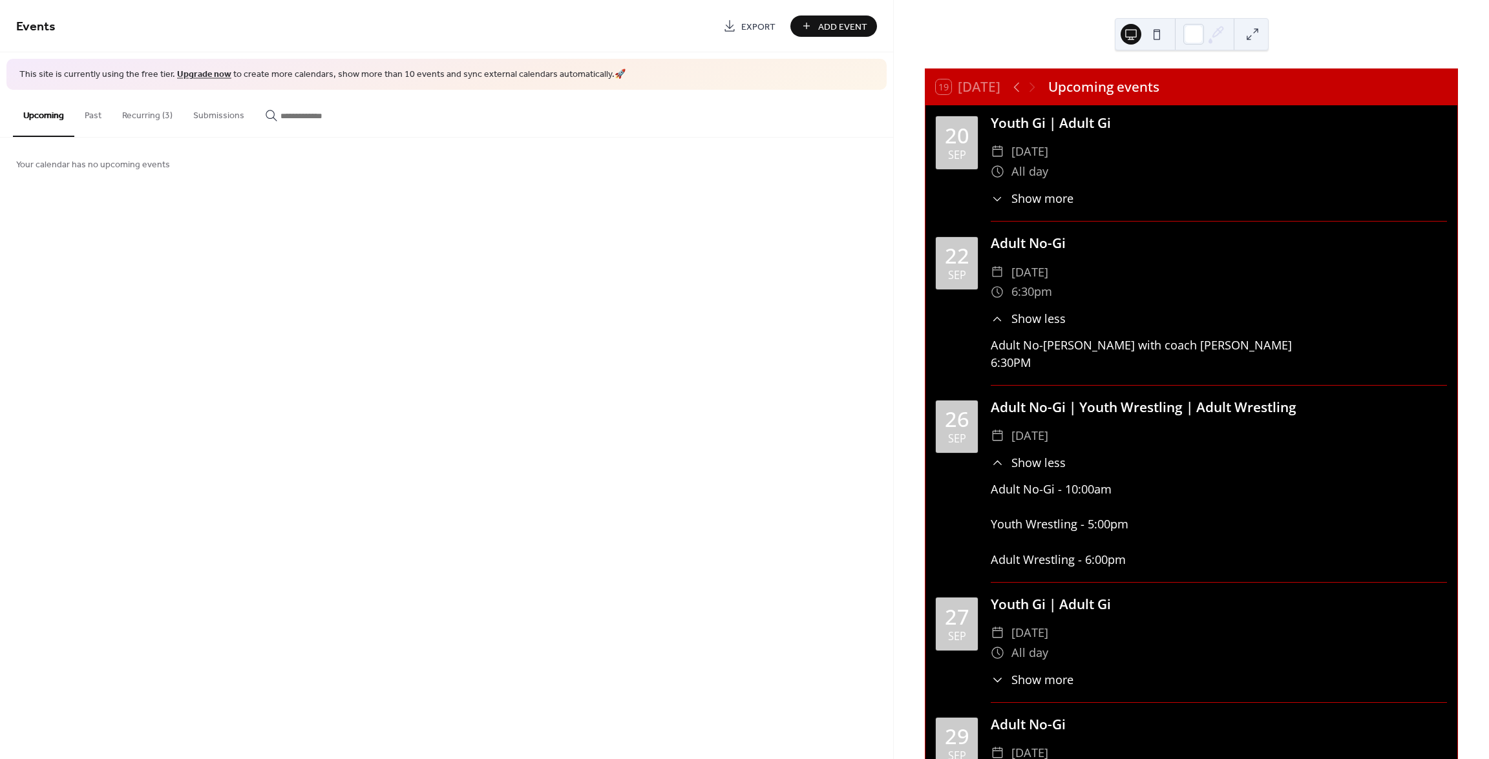
click at [1006, 196] on div "​ Show more" at bounding box center [1032, 198] width 82 height 17
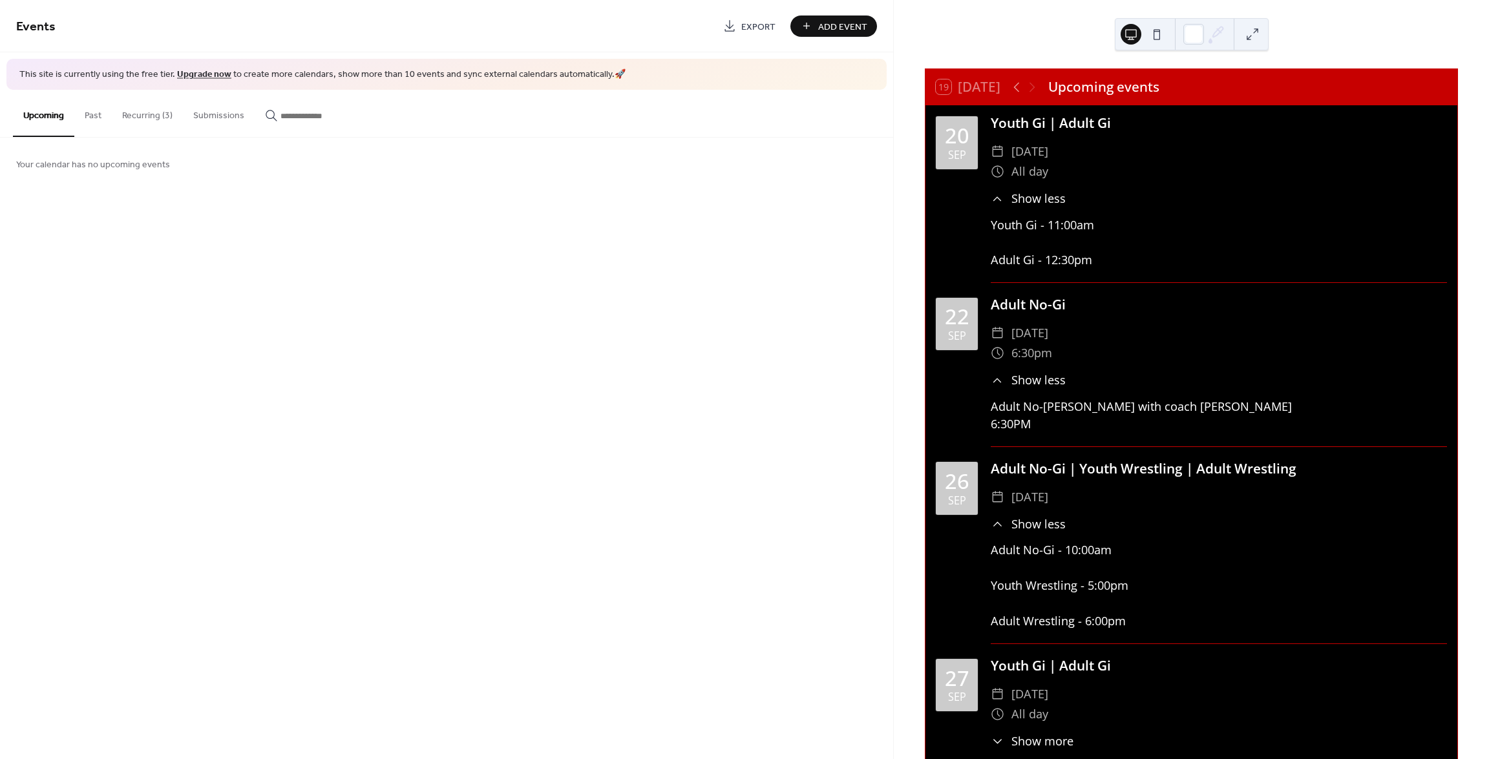
scroll to position [65, 0]
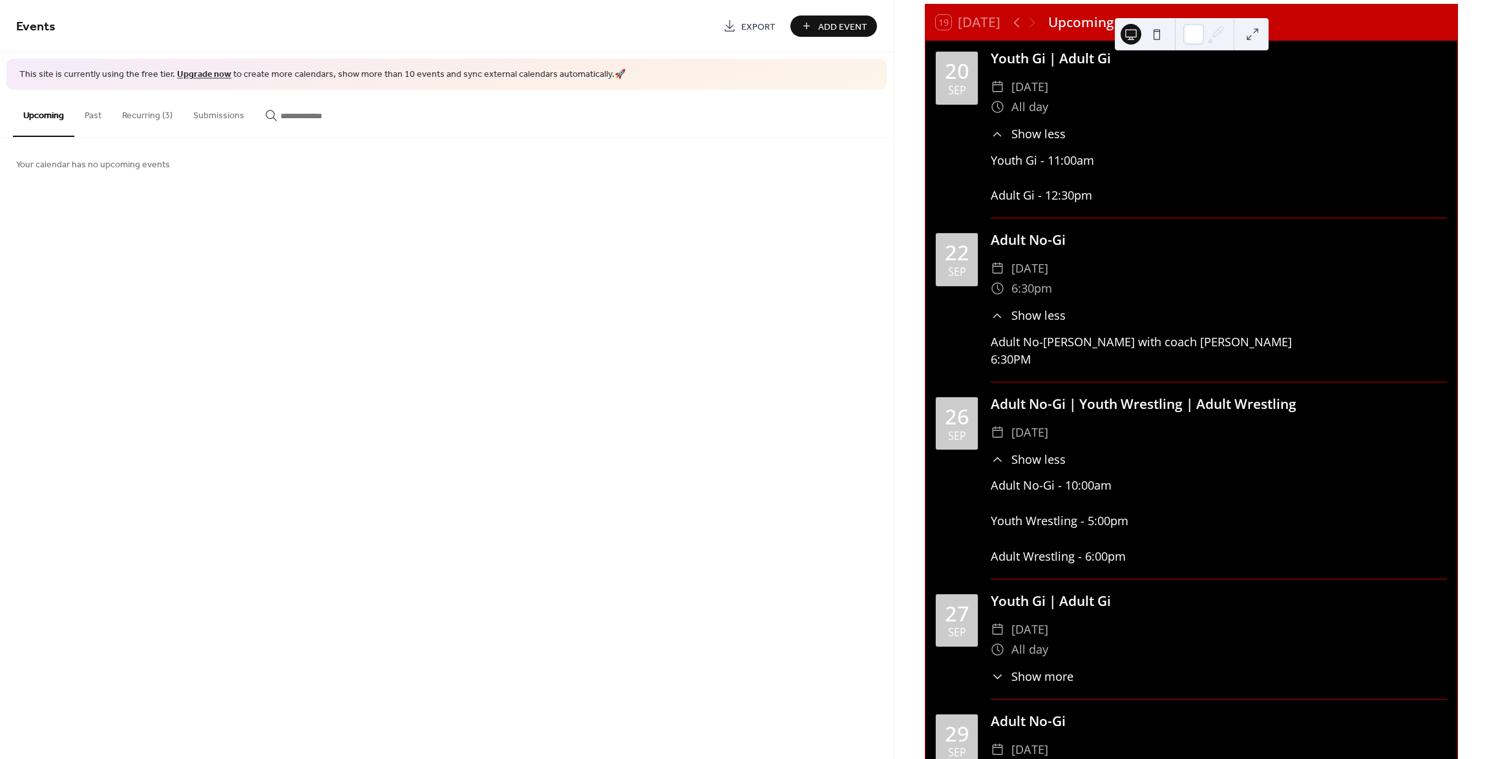
click at [140, 112] on button "Recurring (3)" at bounding box center [147, 113] width 71 height 46
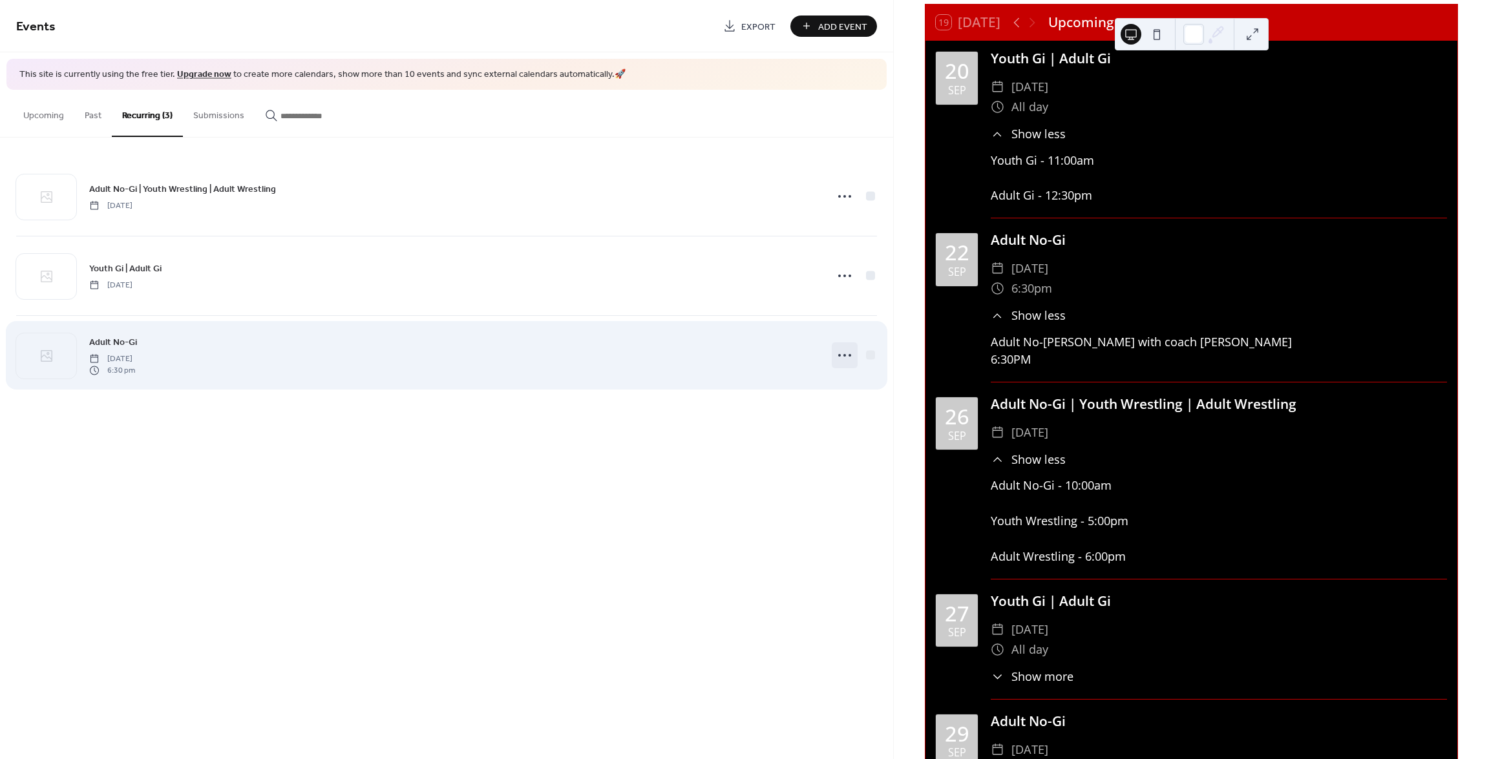
click at [841, 357] on icon at bounding box center [844, 355] width 21 height 21
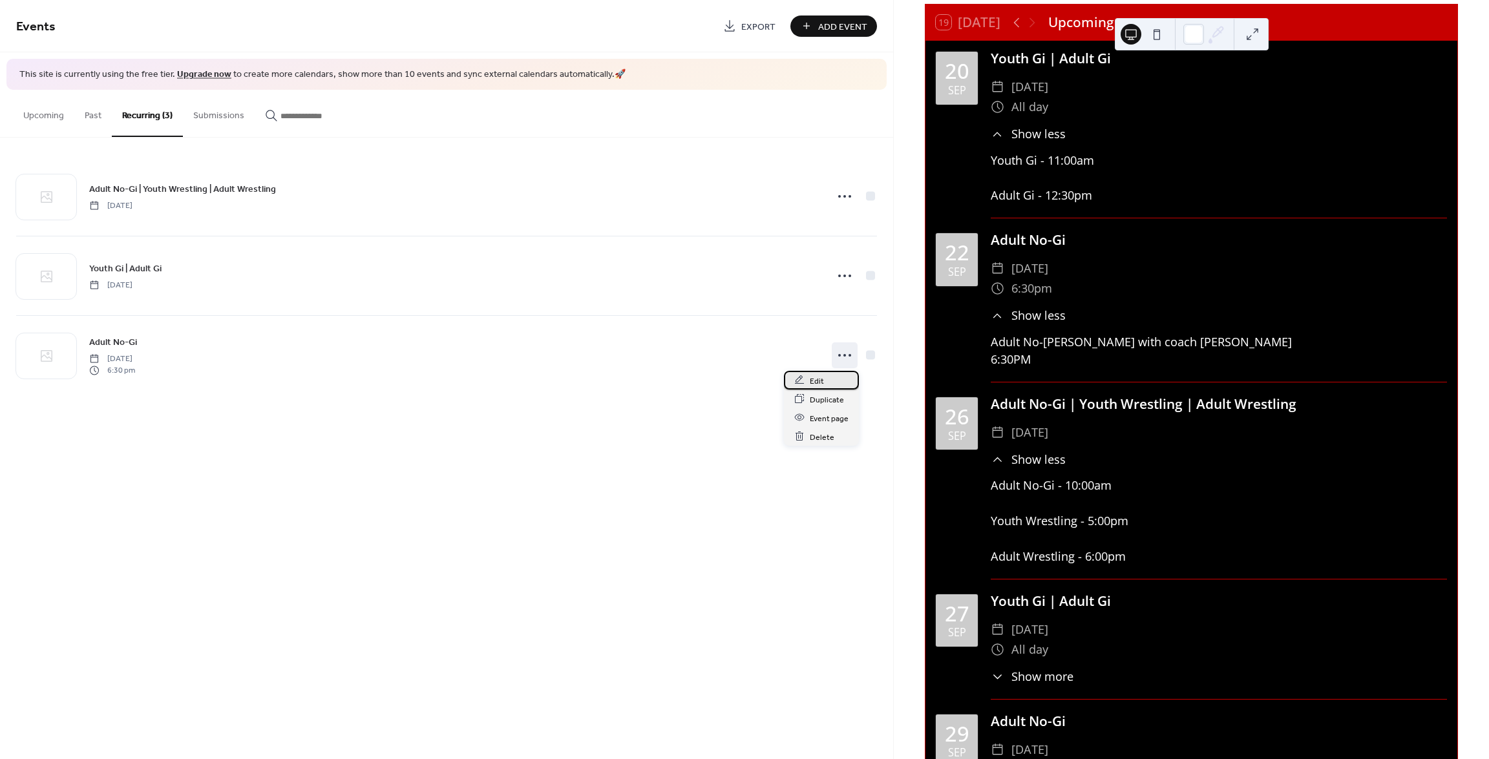
click at [827, 378] on div "Edit" at bounding box center [821, 380] width 75 height 19
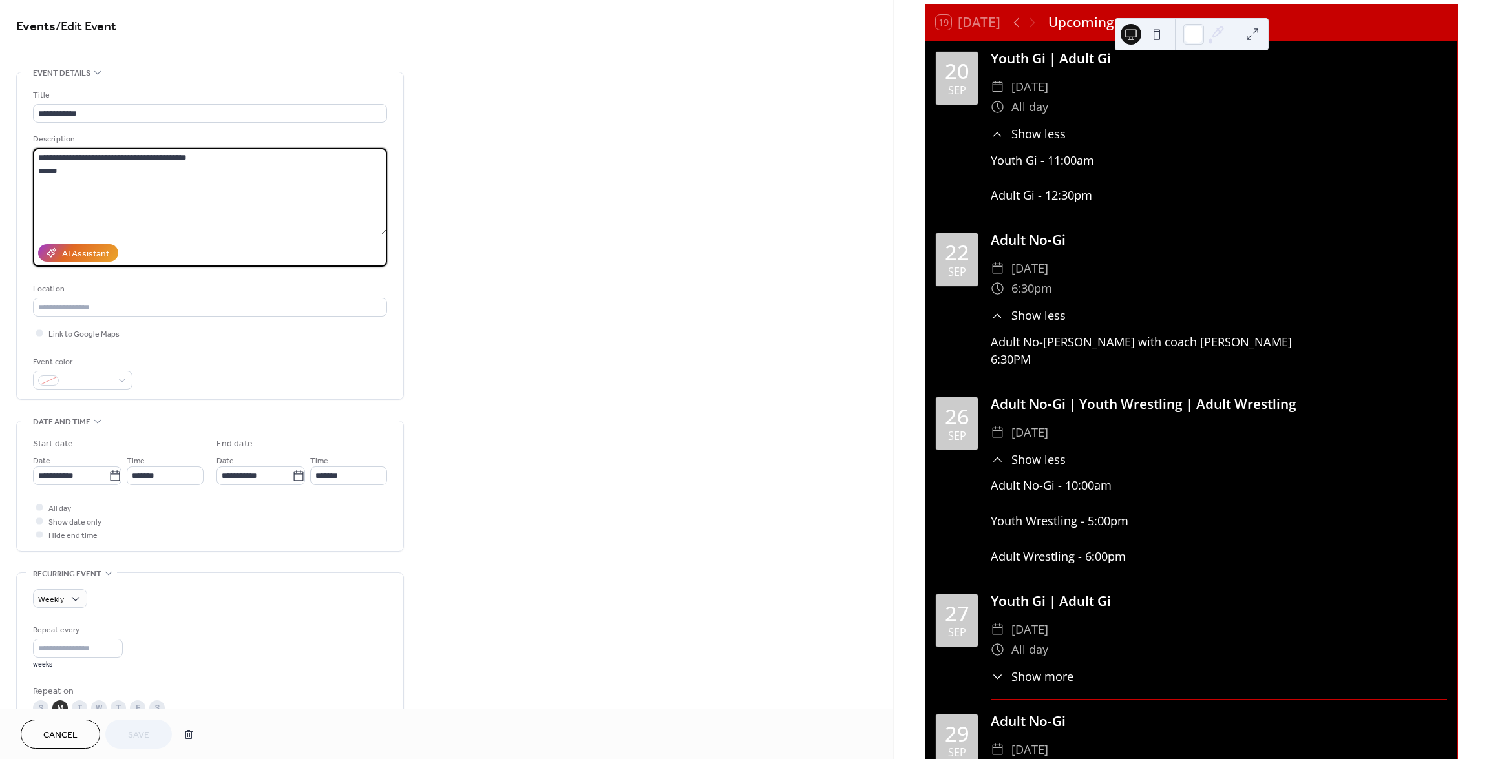
drag, startPoint x: 128, startPoint y: 156, endPoint x: 79, endPoint y: 156, distance: 48.5
click at [79, 156] on textarea "**********" at bounding box center [210, 191] width 354 height 87
drag, startPoint x: 162, startPoint y: 156, endPoint x: 80, endPoint y: 154, distance: 81.5
click at [80, 154] on textarea "**********" at bounding box center [210, 191] width 354 height 87
click at [39, 169] on textarea "**********" at bounding box center [210, 191] width 354 height 87
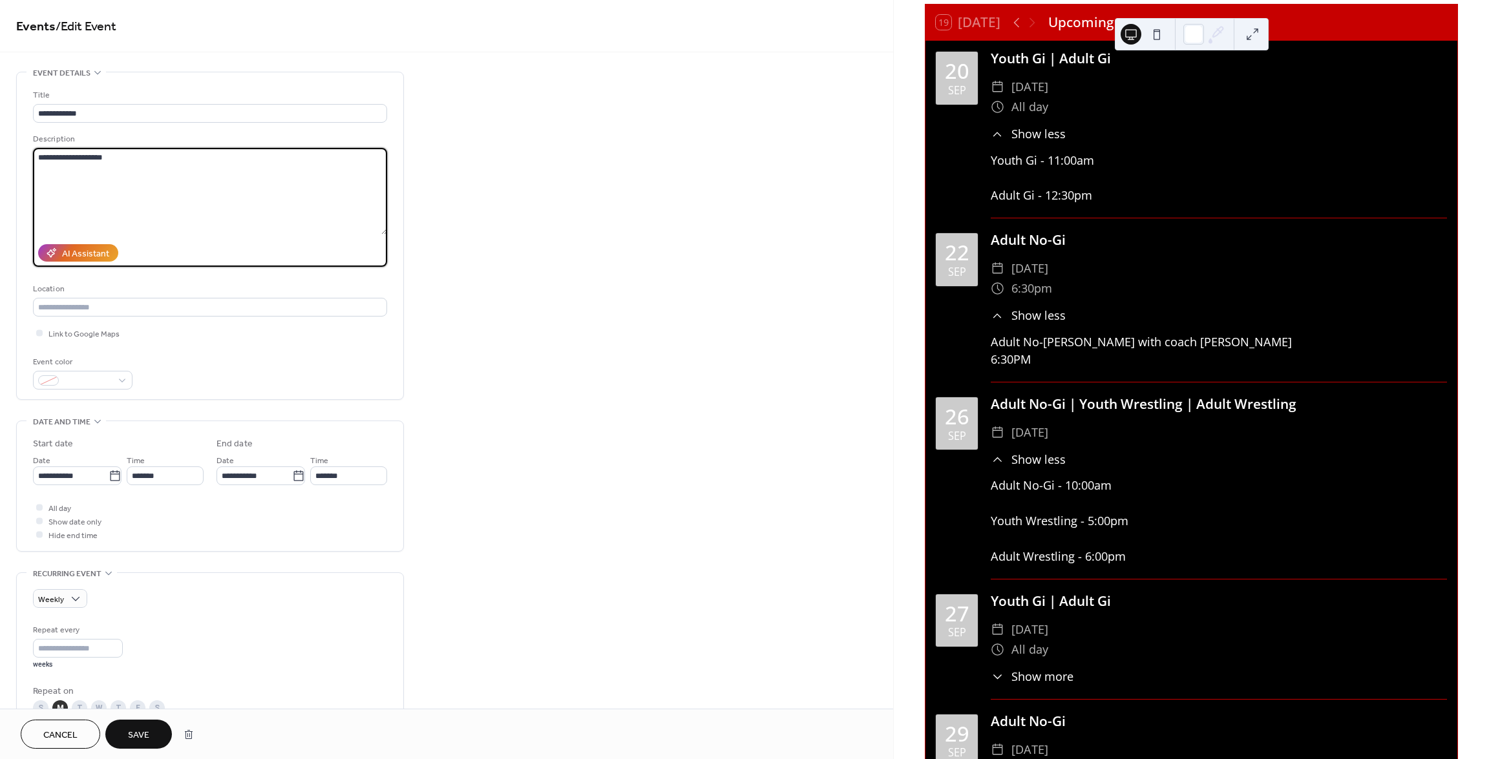
click at [147, 163] on textarea "**********" at bounding box center [210, 191] width 354 height 87
type textarea "**********"
click at [140, 731] on span "Save" at bounding box center [138, 736] width 21 height 14
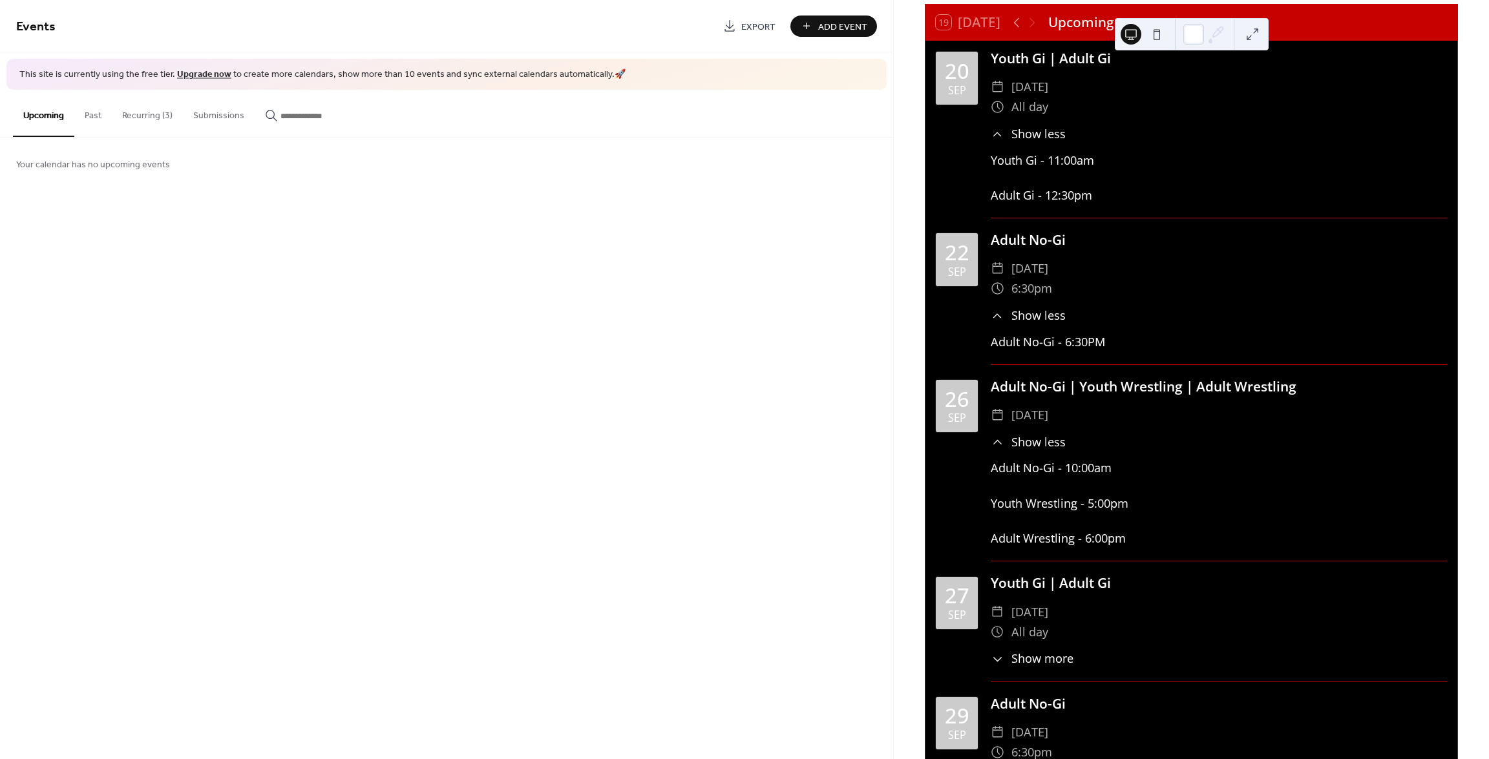
click at [142, 114] on button "Recurring (3)" at bounding box center [147, 113] width 71 height 46
click at [836, 30] on span "Add Event" at bounding box center [842, 27] width 49 height 14
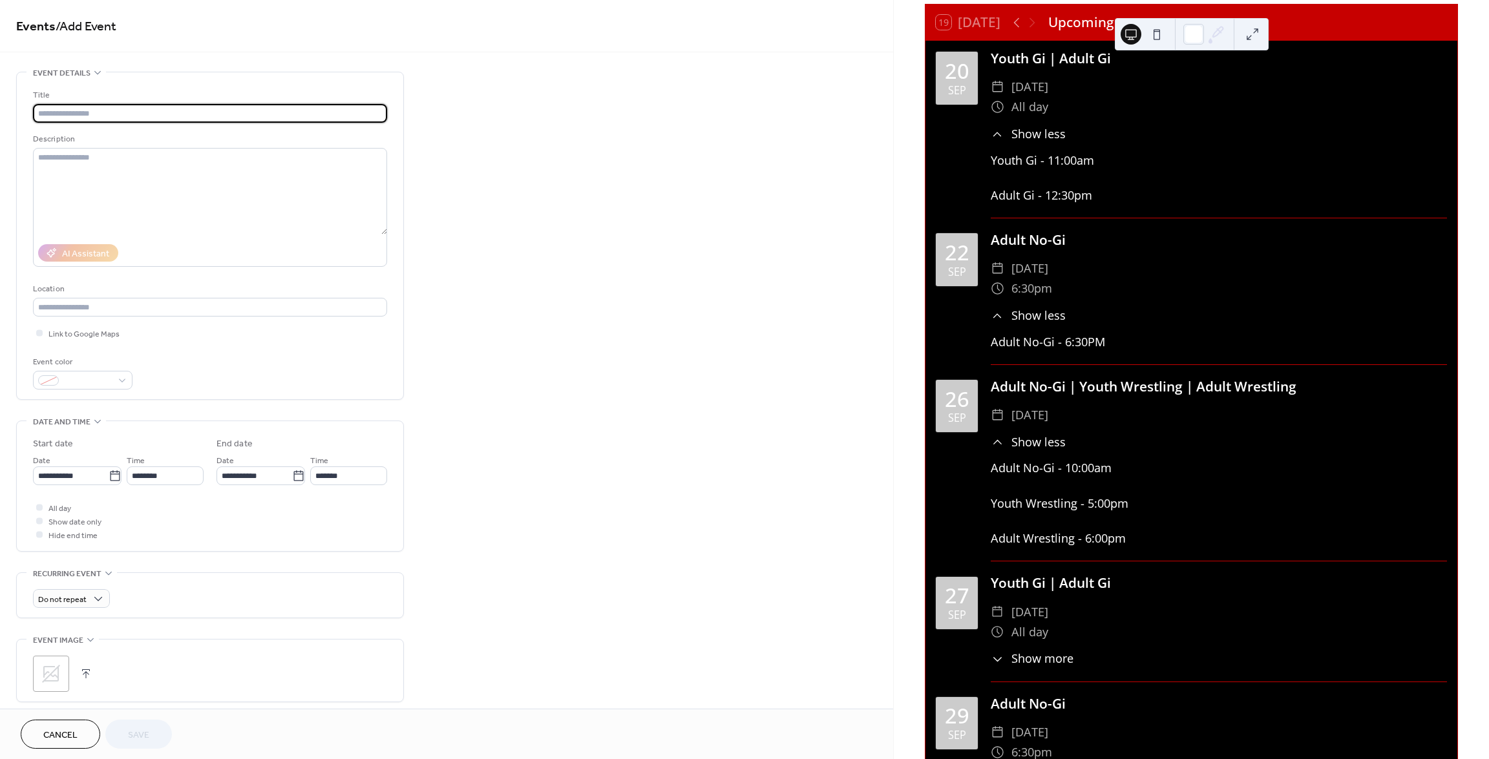
click at [140, 117] on input "text" at bounding box center [210, 113] width 354 height 19
click at [109, 476] on icon at bounding box center [115, 476] width 13 height 13
click at [109, 476] on input "**********" at bounding box center [71, 476] width 76 height 19
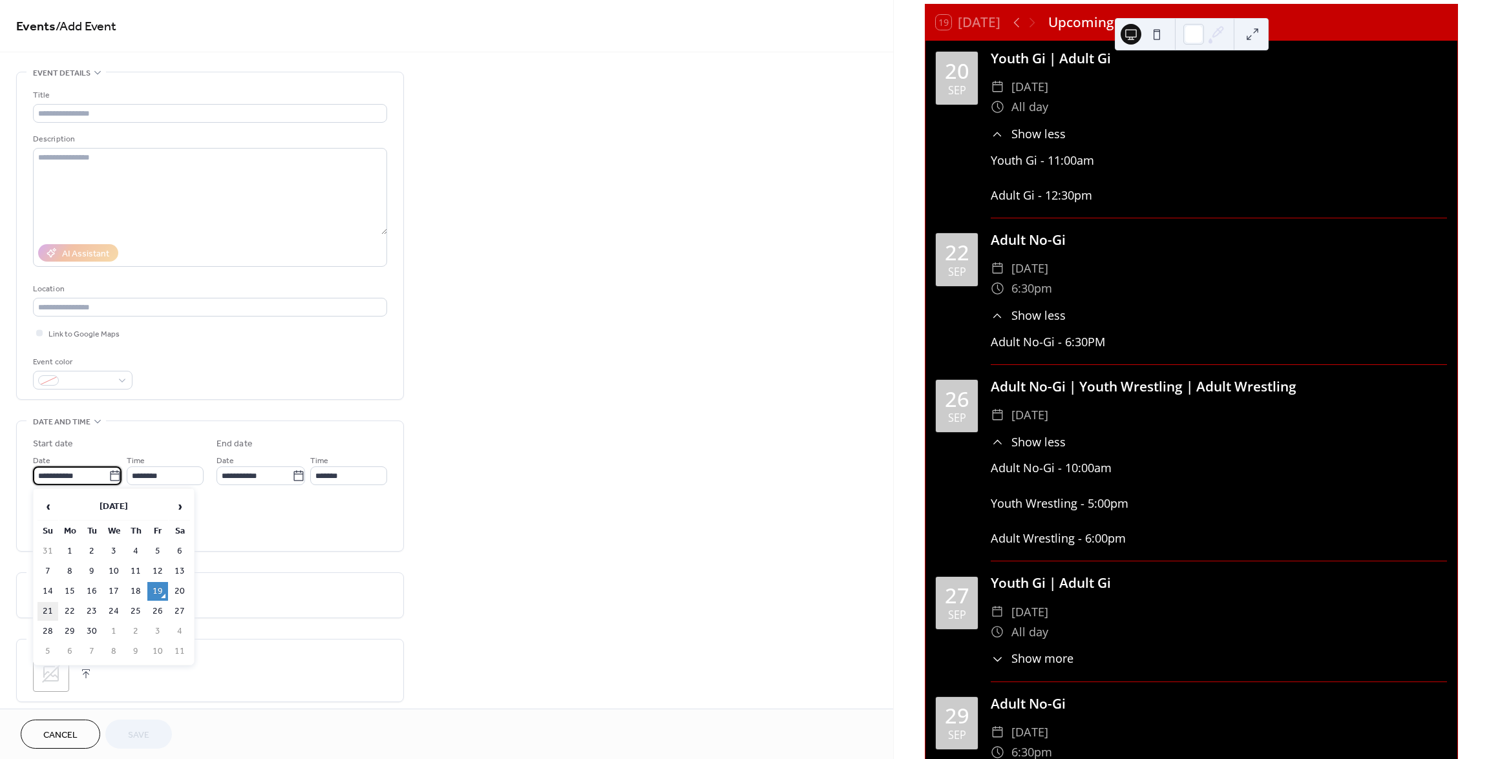
click at [47, 611] on td "21" at bounding box center [47, 611] width 21 height 19
type input "**********"
click at [51, 523] on span "Show date only" at bounding box center [74, 523] width 53 height 14
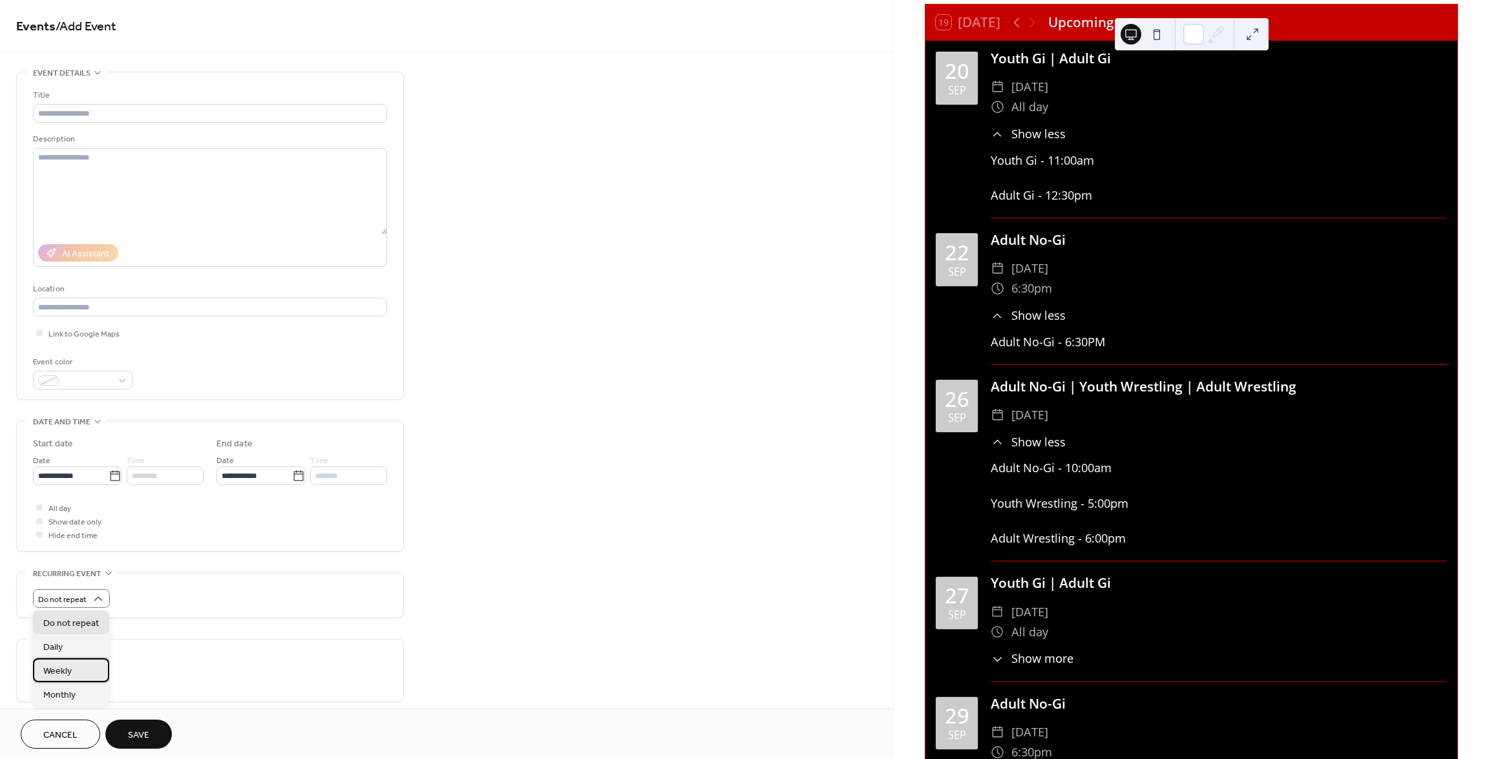
click at [73, 671] on div "Weekly" at bounding box center [71, 671] width 76 height 24
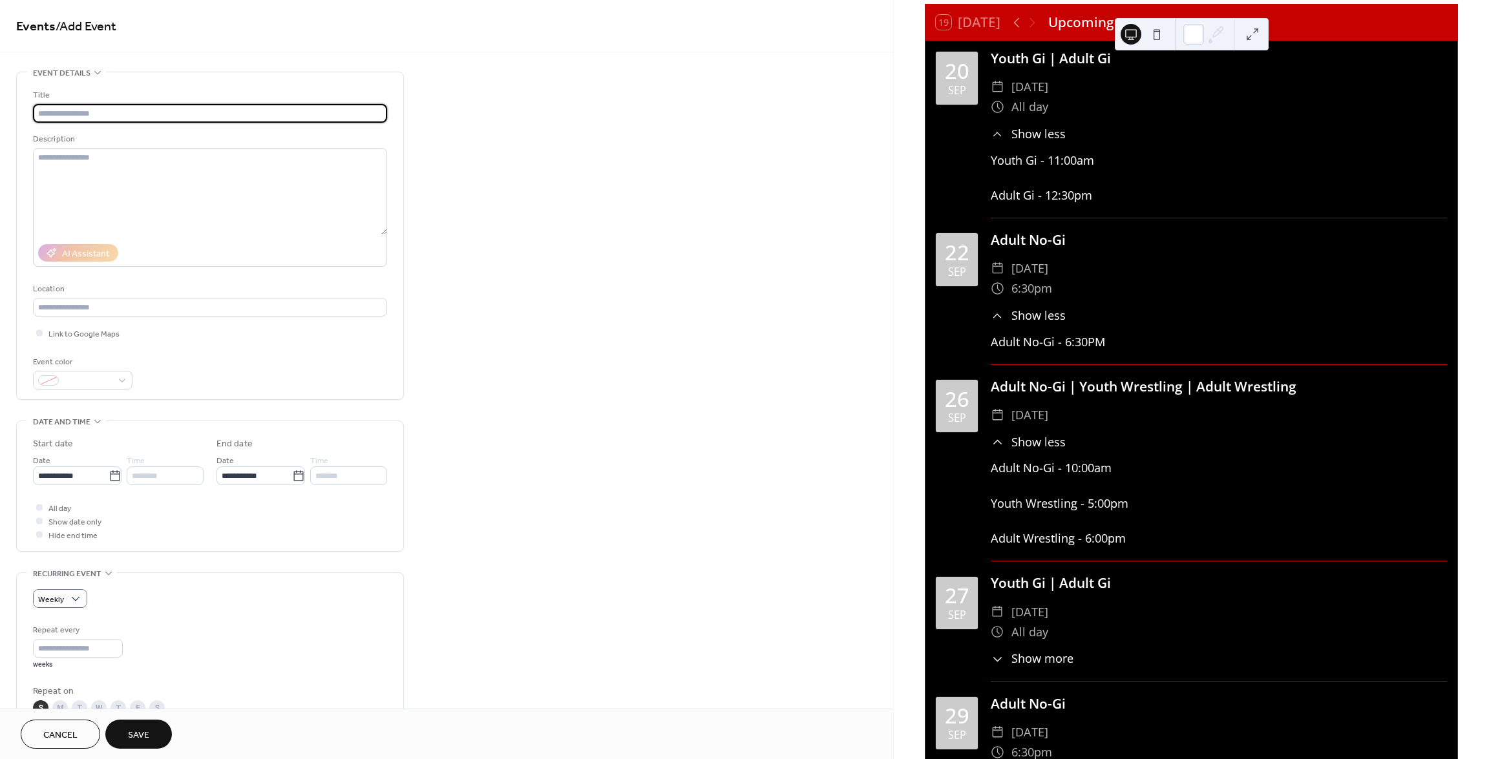
click at [72, 114] on input "text" at bounding box center [210, 113] width 354 height 19
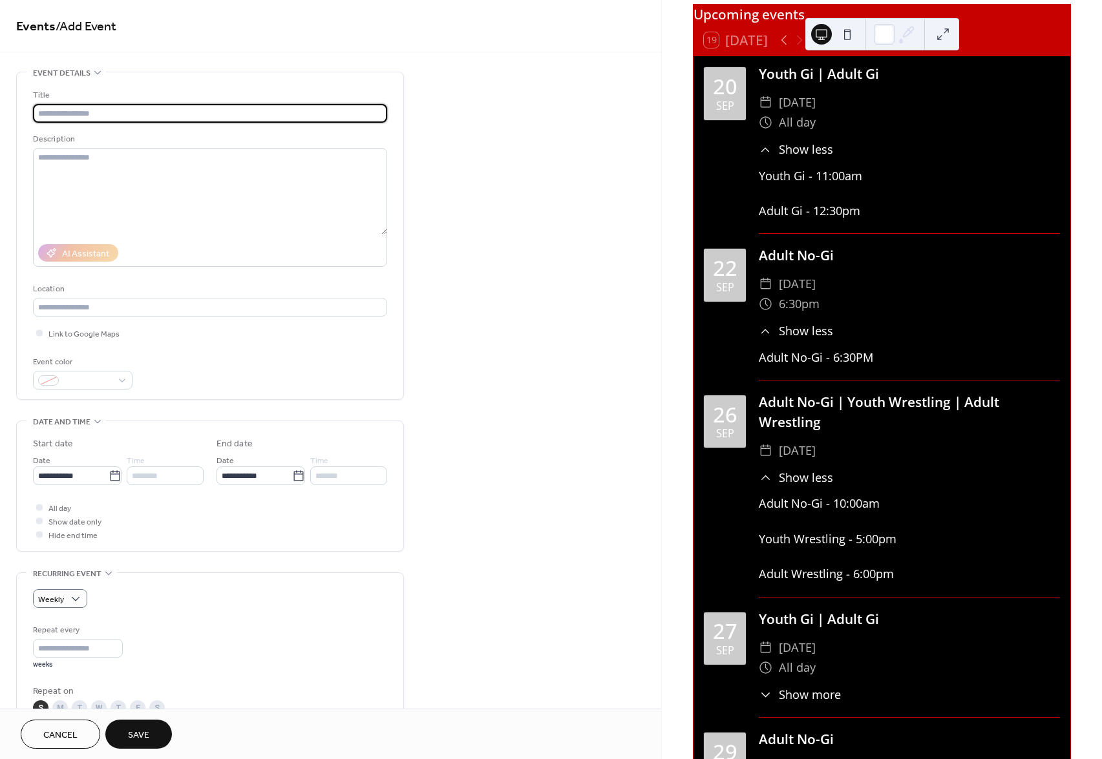
click at [125, 117] on input "text" at bounding box center [210, 113] width 354 height 19
click at [207, 113] on input "**********" at bounding box center [210, 113] width 354 height 19
type input "**********"
click at [132, 165] on textarea at bounding box center [210, 191] width 354 height 87
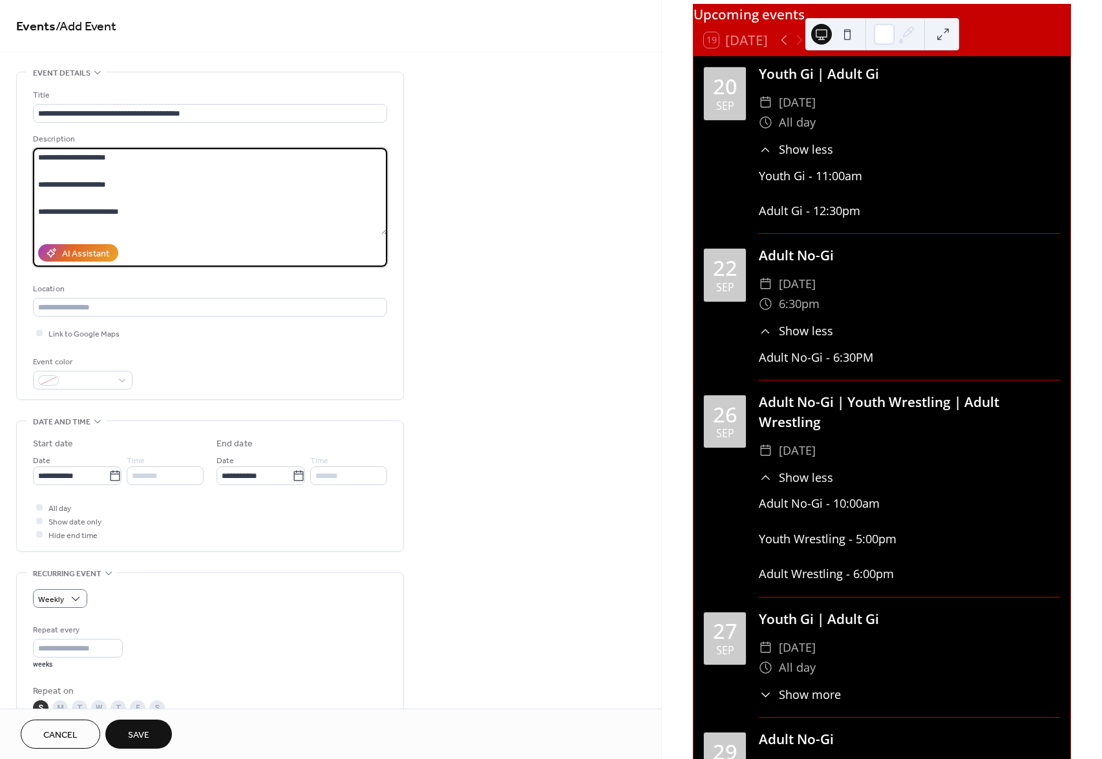
type textarea "**********"
click at [138, 735] on span "Save" at bounding box center [138, 736] width 21 height 14
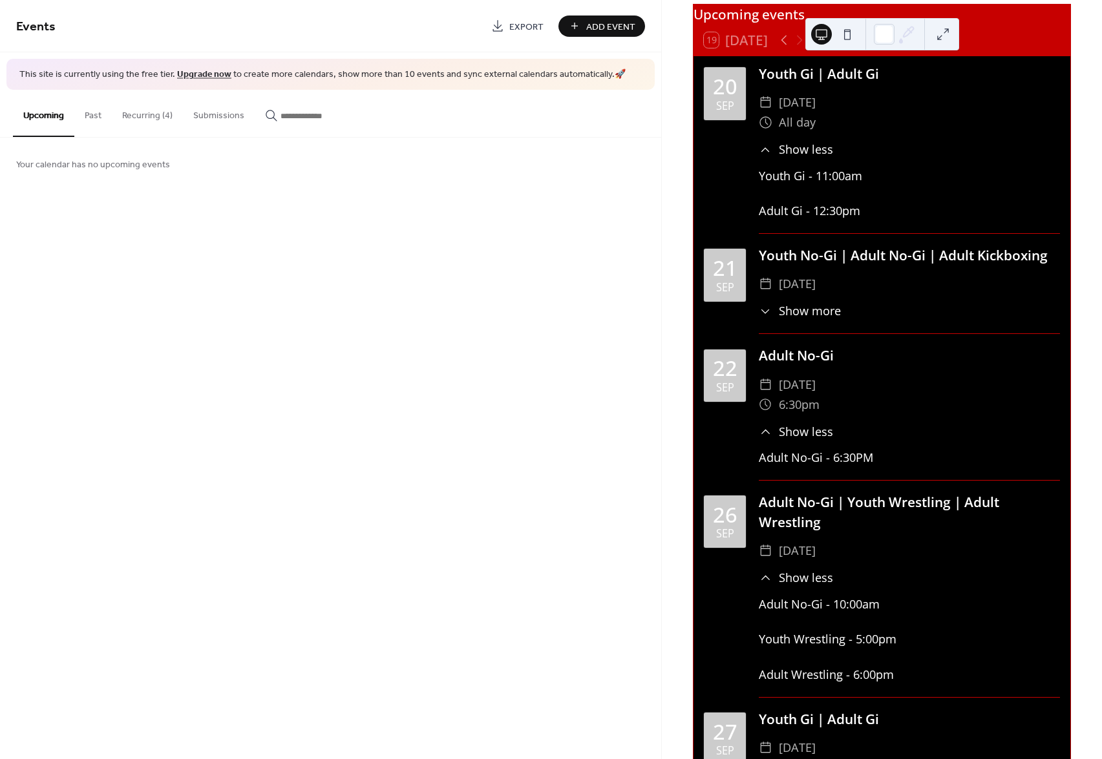
click at [772, 319] on icon at bounding box center [766, 312] width 14 height 14
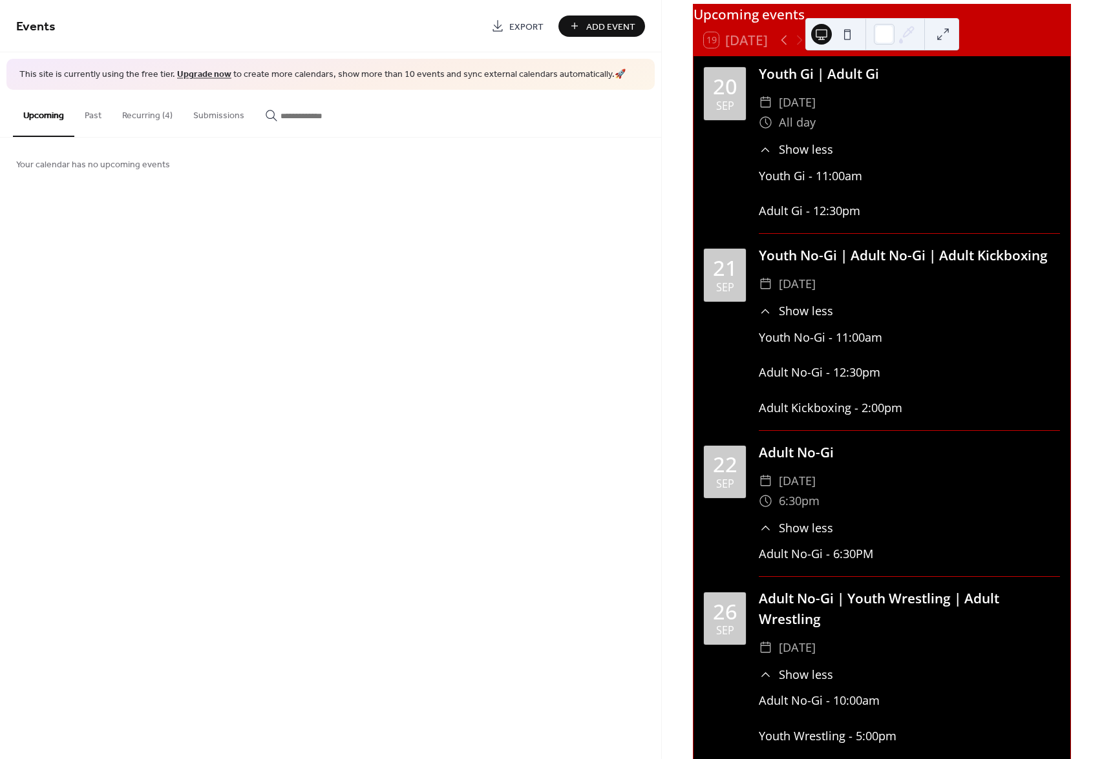
click at [772, 319] on icon at bounding box center [766, 312] width 14 height 14
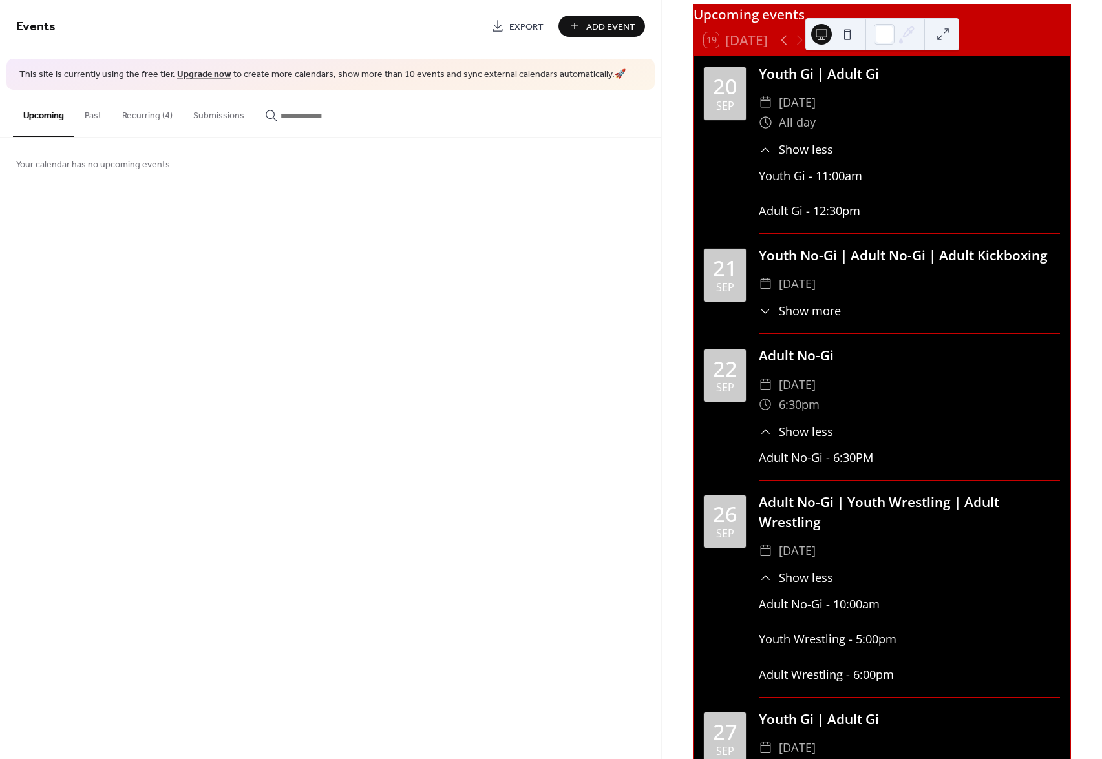
click at [155, 118] on button "Recurring (4)" at bounding box center [147, 113] width 71 height 46
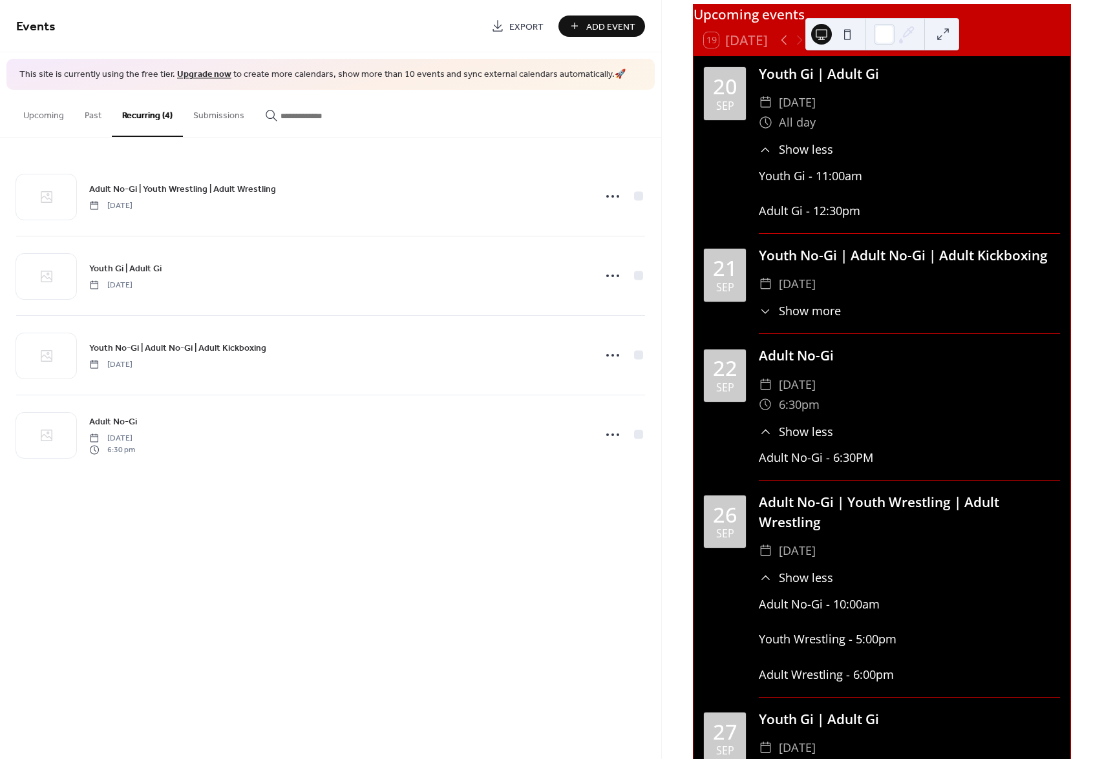
click at [592, 30] on span "Add Event" at bounding box center [610, 27] width 49 height 14
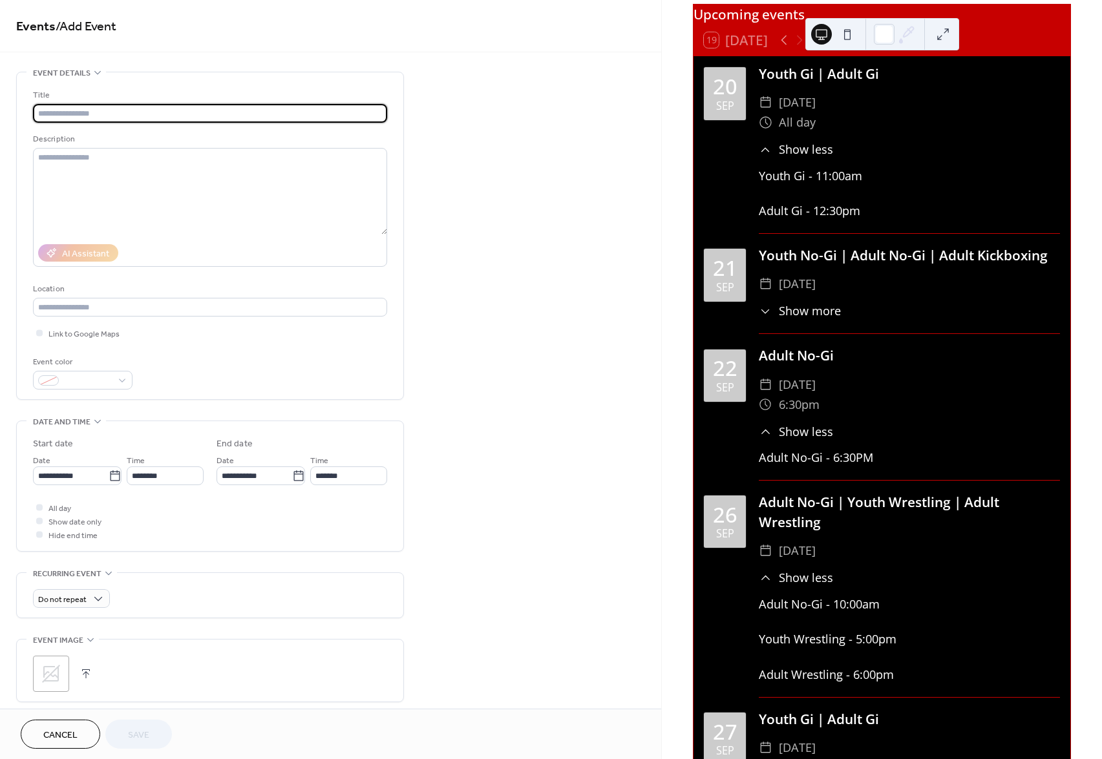
click at [118, 118] on input "text" at bounding box center [210, 113] width 354 height 19
type input "**********"
click at [109, 157] on textarea at bounding box center [210, 191] width 354 height 87
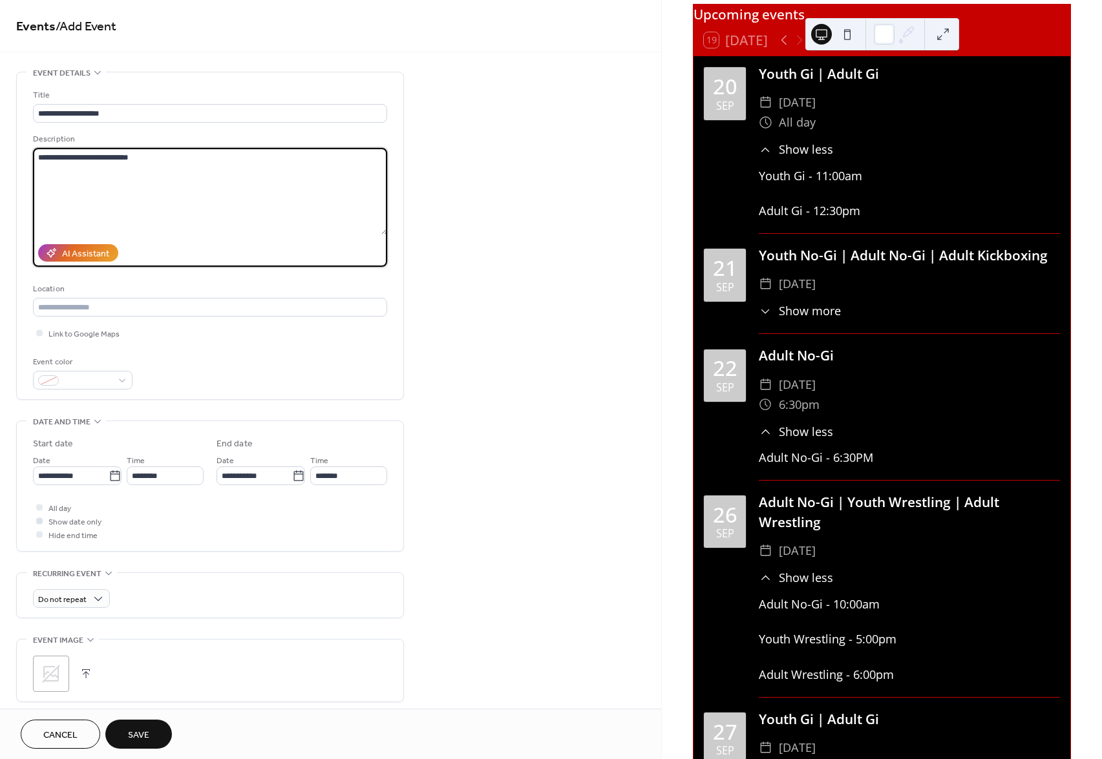
type textarea "**********"
click at [70, 523] on span "Show date only" at bounding box center [74, 523] width 53 height 14
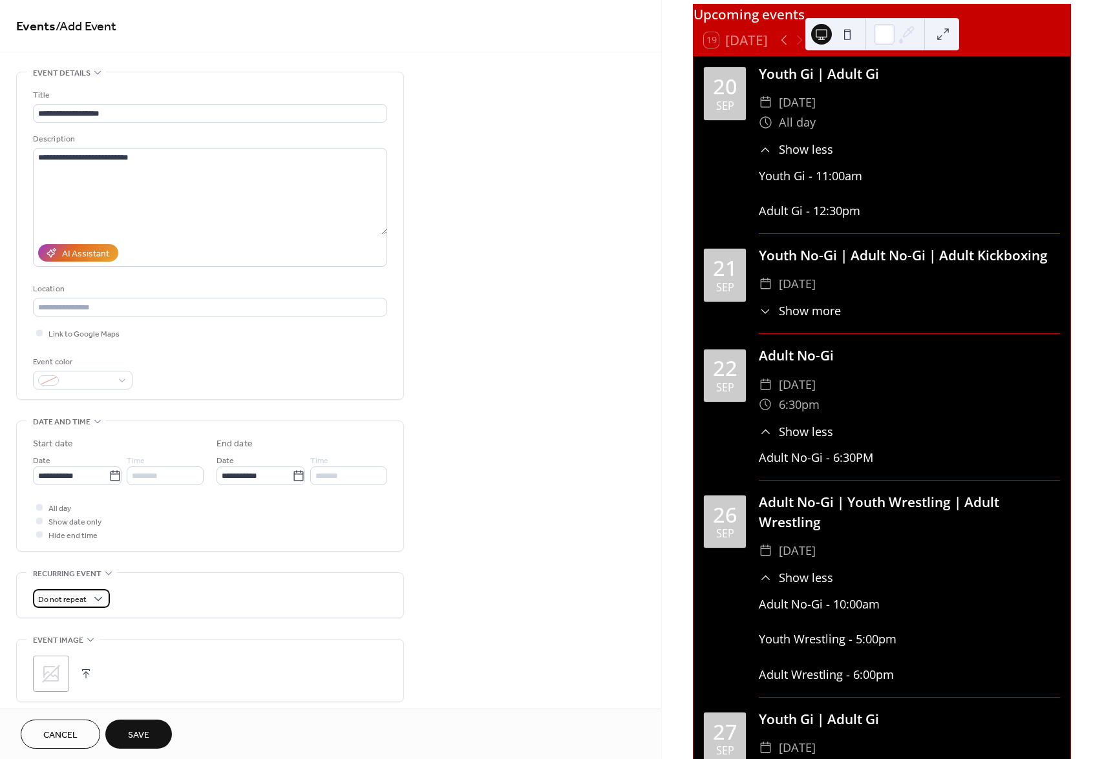
click at [87, 602] on div "Do not repeat" at bounding box center [71, 598] width 77 height 19
click at [75, 673] on div "Weekly" at bounding box center [71, 671] width 76 height 24
click at [144, 731] on span "Save" at bounding box center [138, 736] width 21 height 14
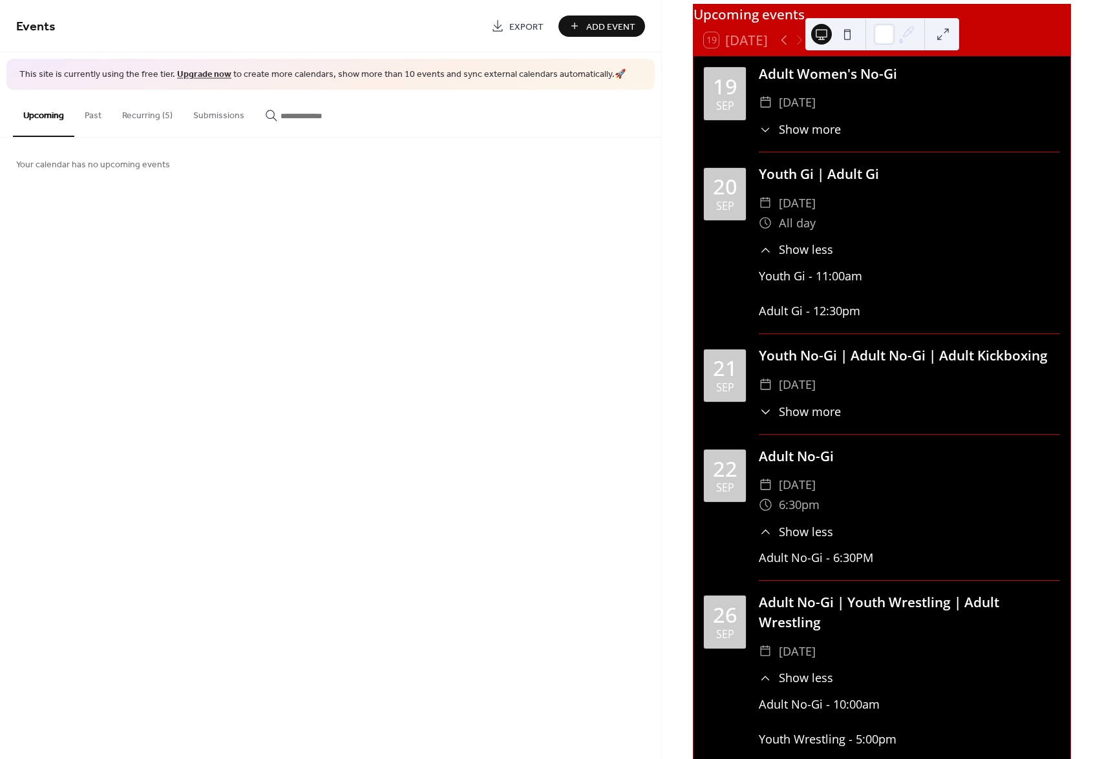
click at [154, 122] on button "Recurring (5)" at bounding box center [147, 113] width 71 height 46
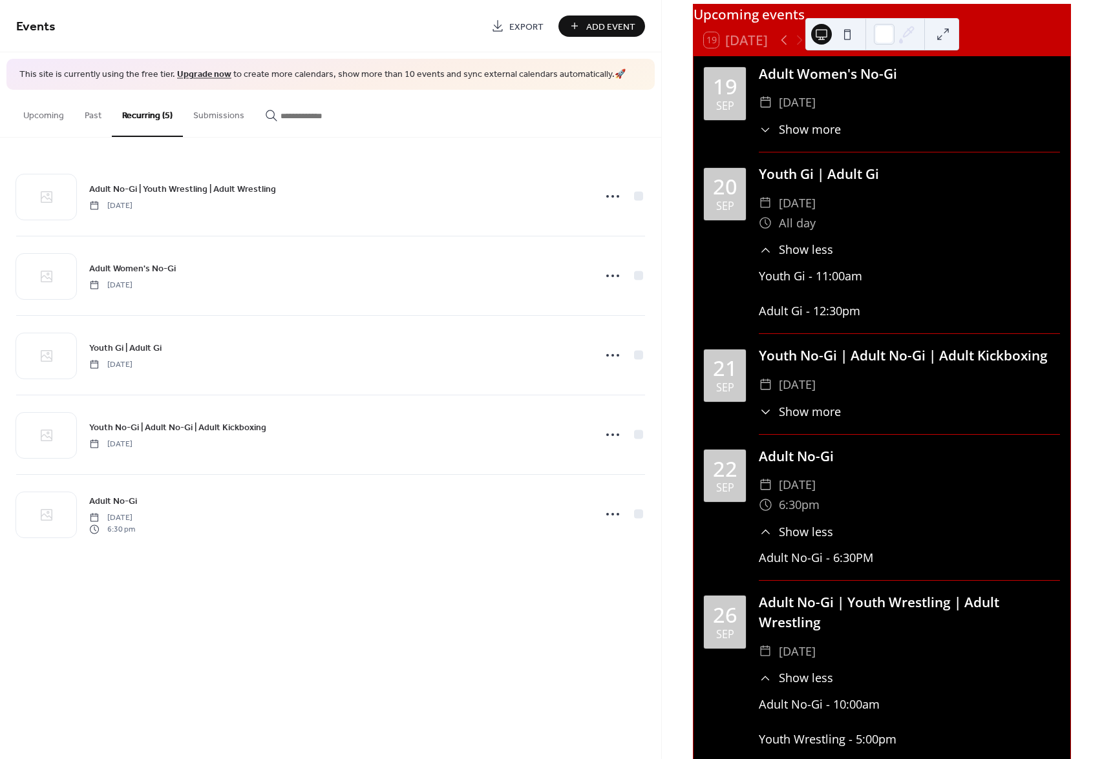
click at [595, 28] on span "Add Event" at bounding box center [610, 27] width 49 height 14
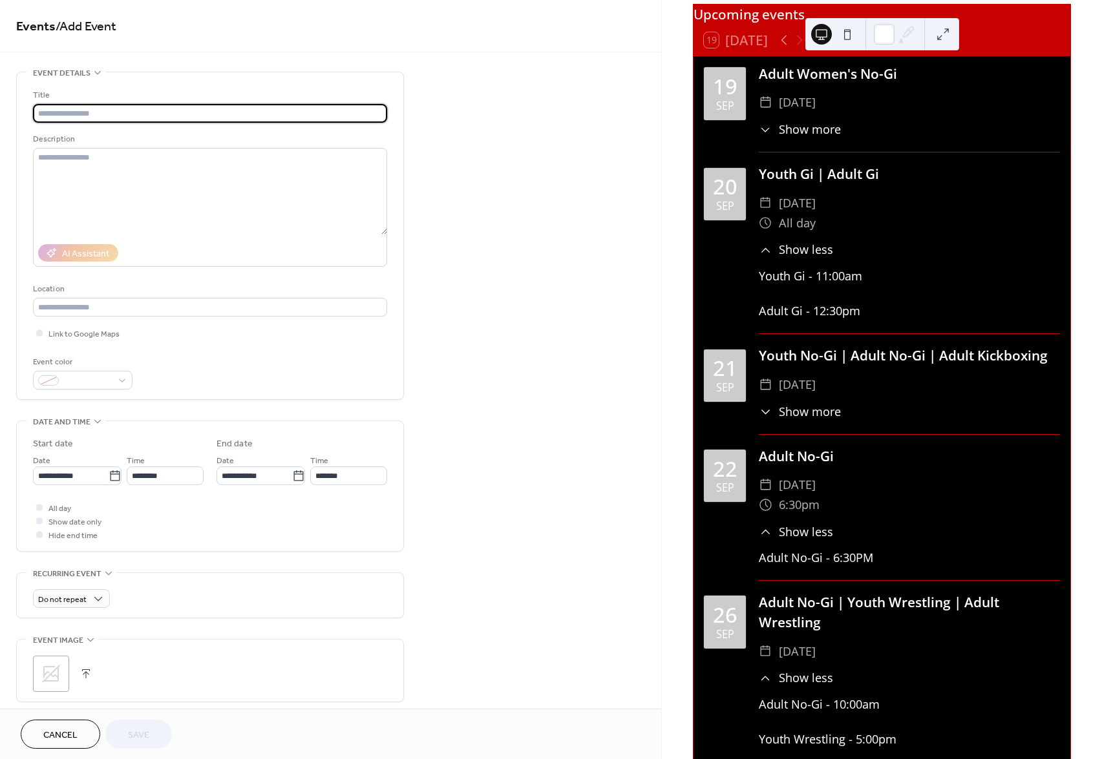
click at [264, 109] on input "text" at bounding box center [210, 113] width 354 height 19
type input "**********"
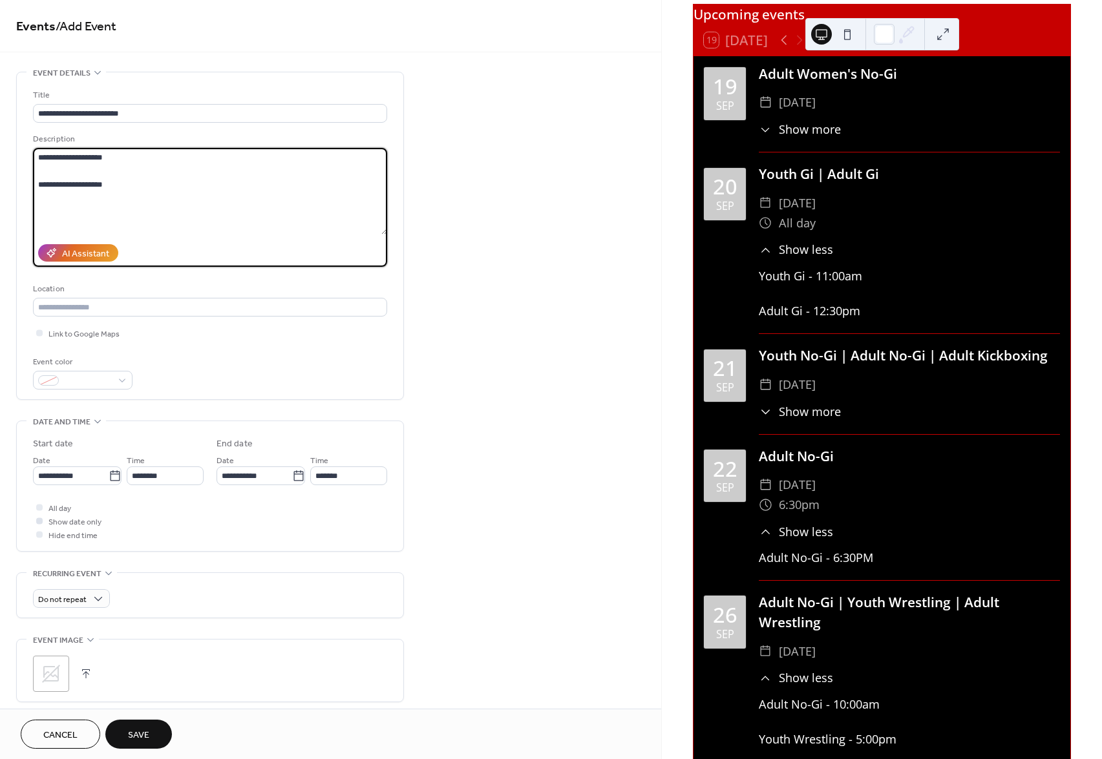
type textarea "**********"
click at [61, 520] on span "Show date only" at bounding box center [74, 523] width 53 height 14
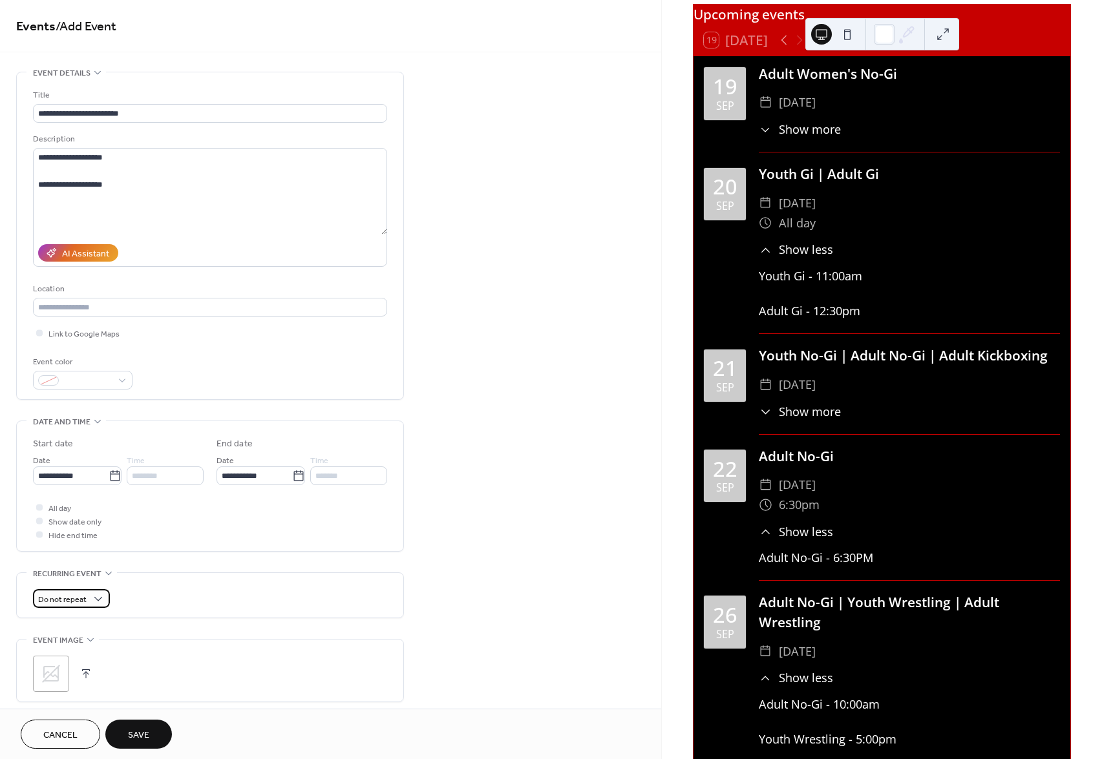
click at [88, 596] on div "Do not repeat" at bounding box center [71, 598] width 77 height 19
click at [72, 669] on div "Weekly" at bounding box center [71, 671] width 76 height 24
click at [141, 726] on button "Save" at bounding box center [138, 734] width 67 height 29
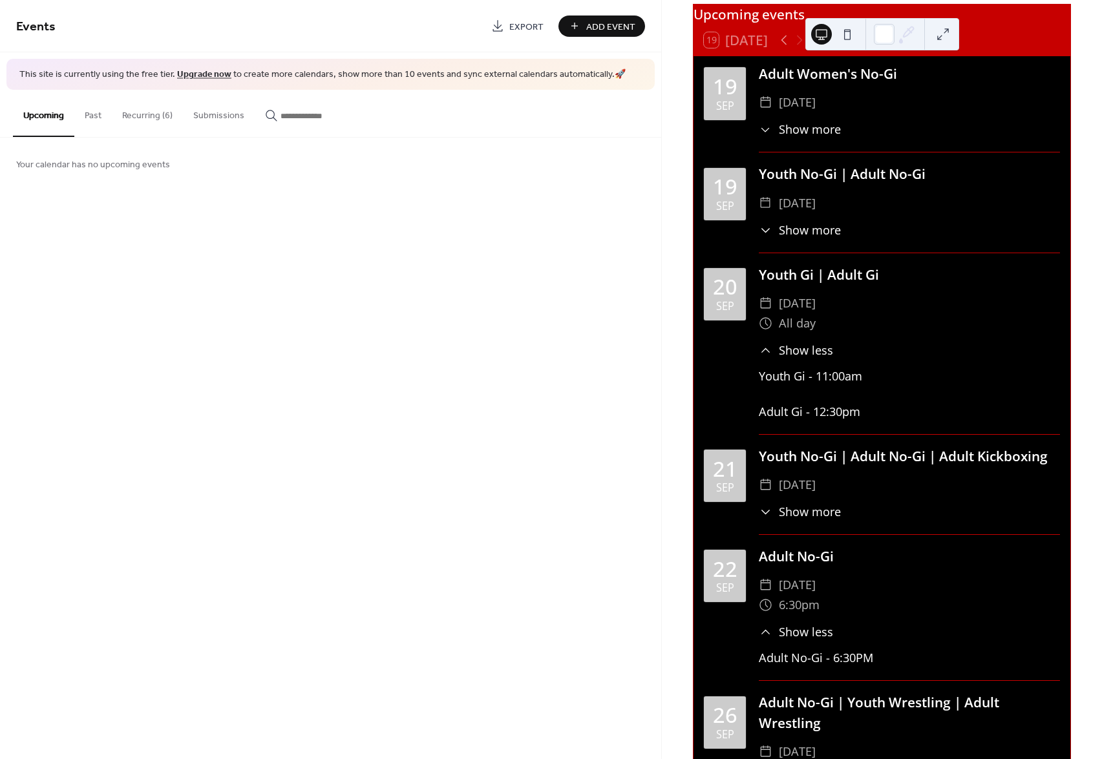
click at [143, 120] on button "Recurring (6)" at bounding box center [147, 113] width 71 height 46
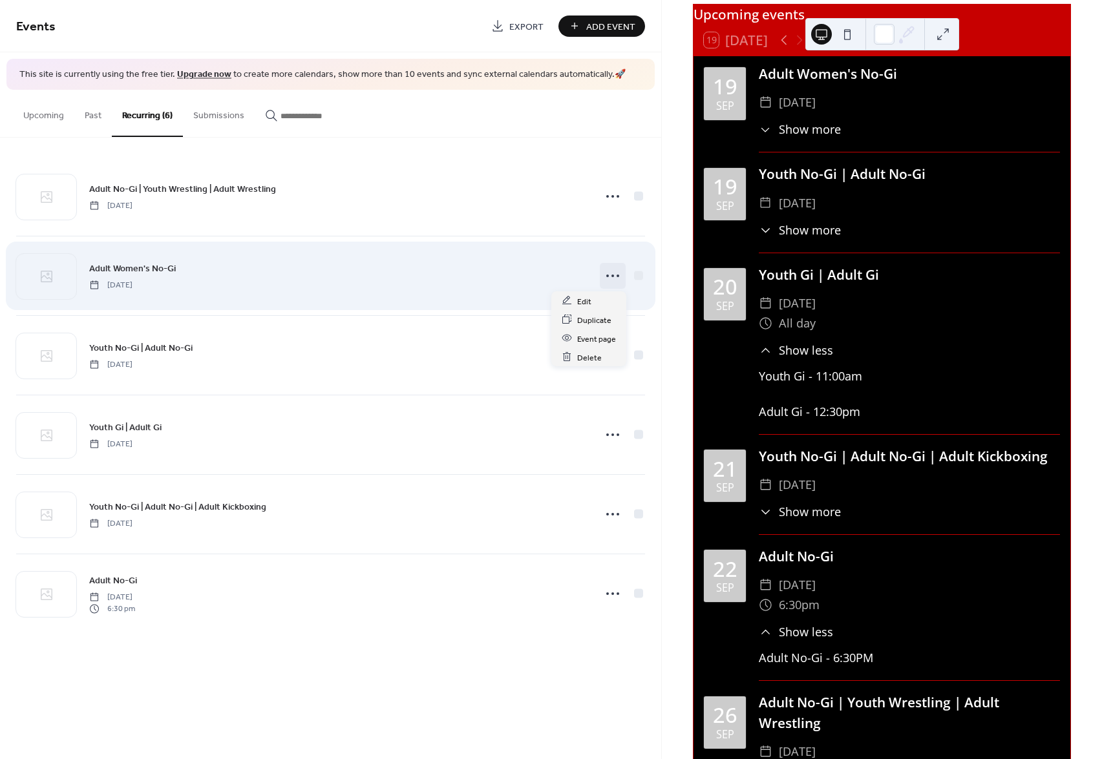
click at [620, 276] on icon at bounding box center [612, 276] width 21 height 21
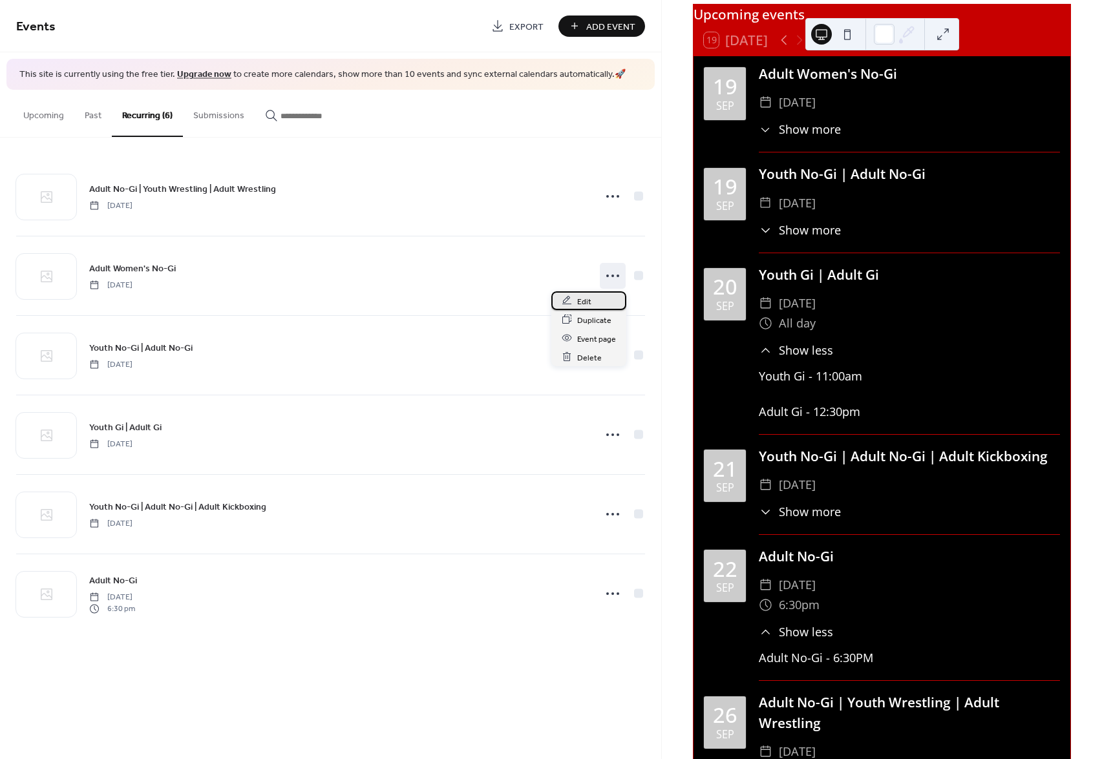
click at [588, 296] on span "Edit" at bounding box center [584, 302] width 14 height 14
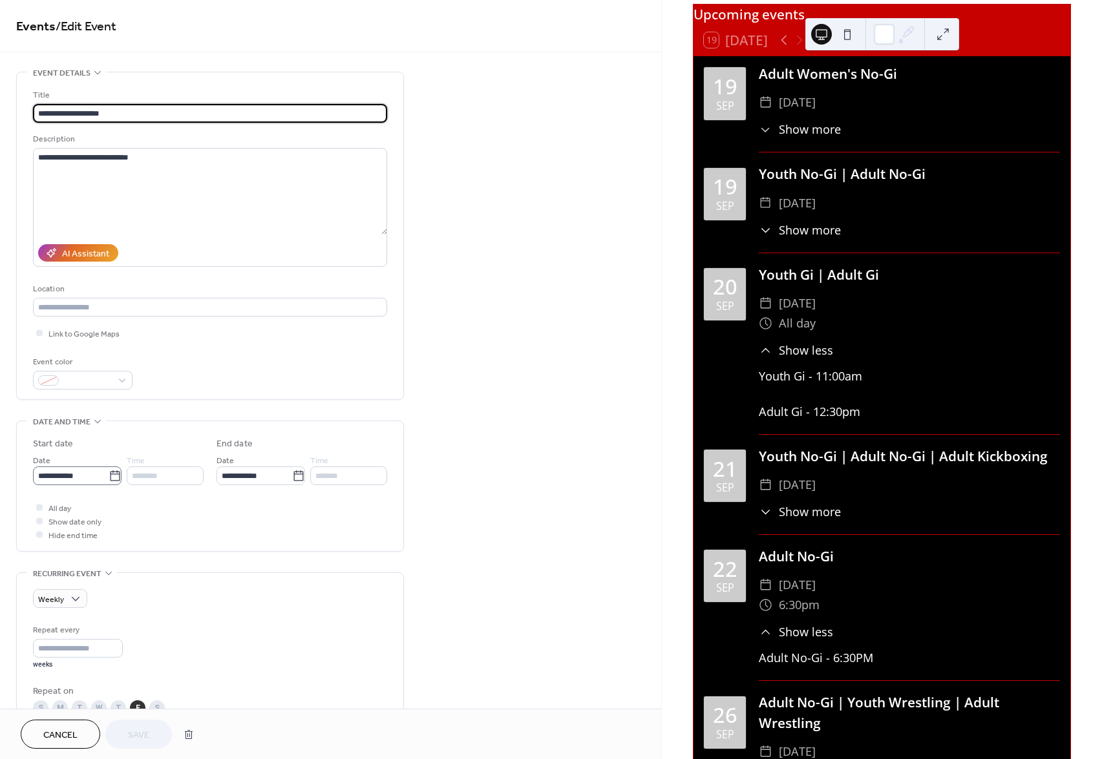
click at [109, 481] on icon at bounding box center [115, 476] width 13 height 13
click at [109, 481] on input "**********" at bounding box center [71, 476] width 76 height 19
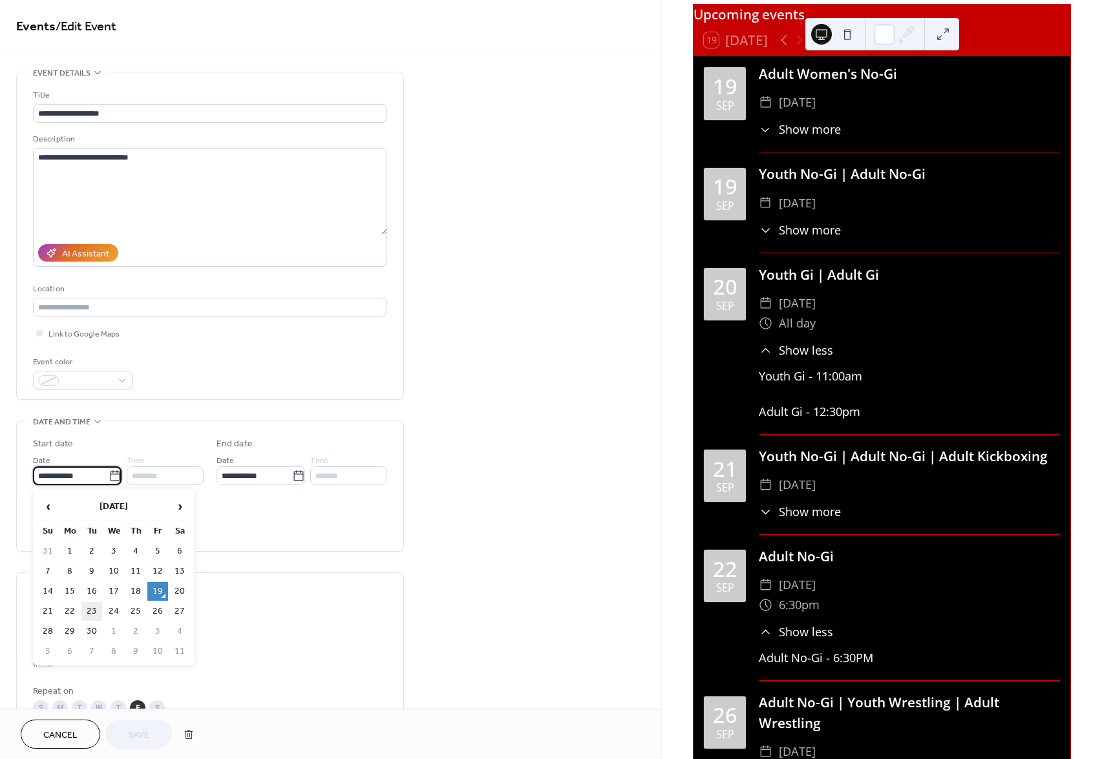
click at [89, 611] on td "23" at bounding box center [91, 611] width 21 height 19
type input "**********"
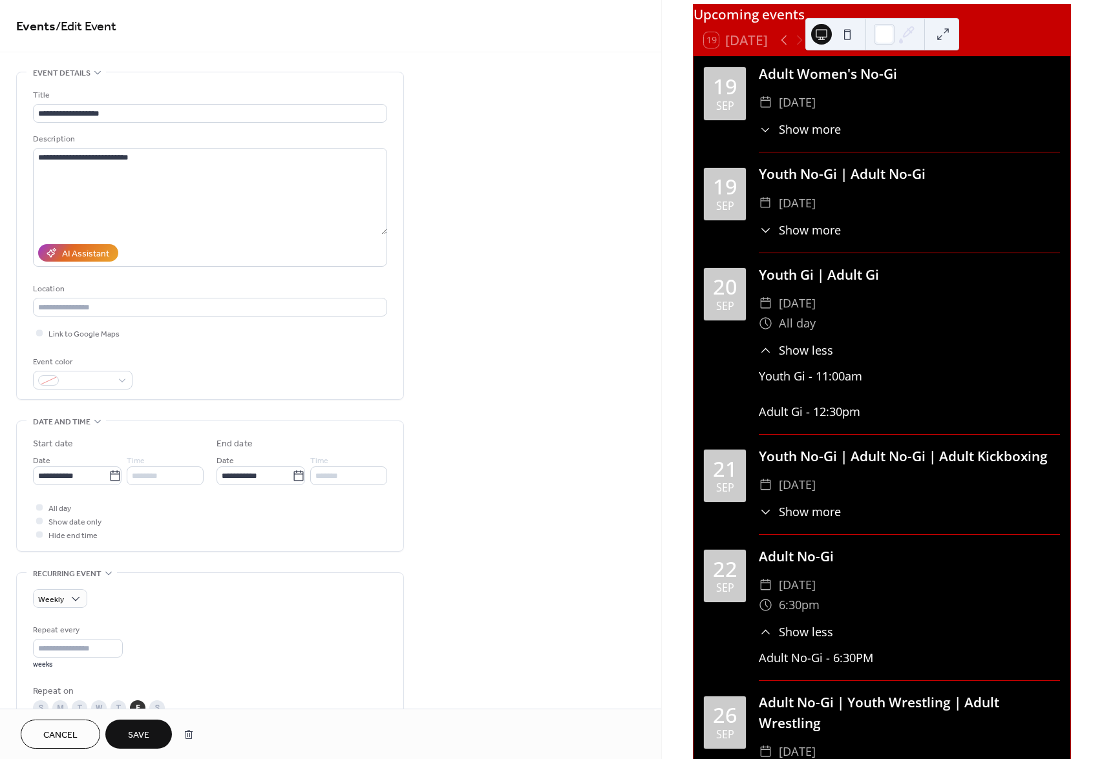
click at [120, 736] on button "Save" at bounding box center [138, 734] width 67 height 29
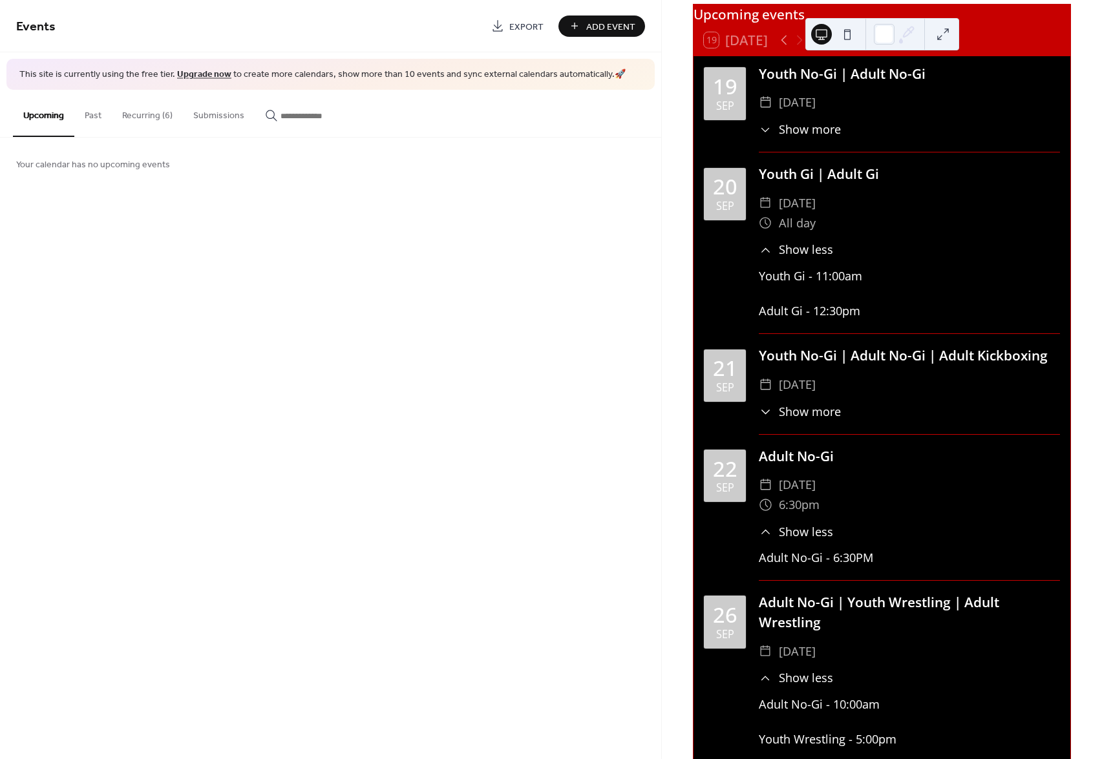
click at [145, 121] on button "Recurring (6)" at bounding box center [147, 113] width 71 height 46
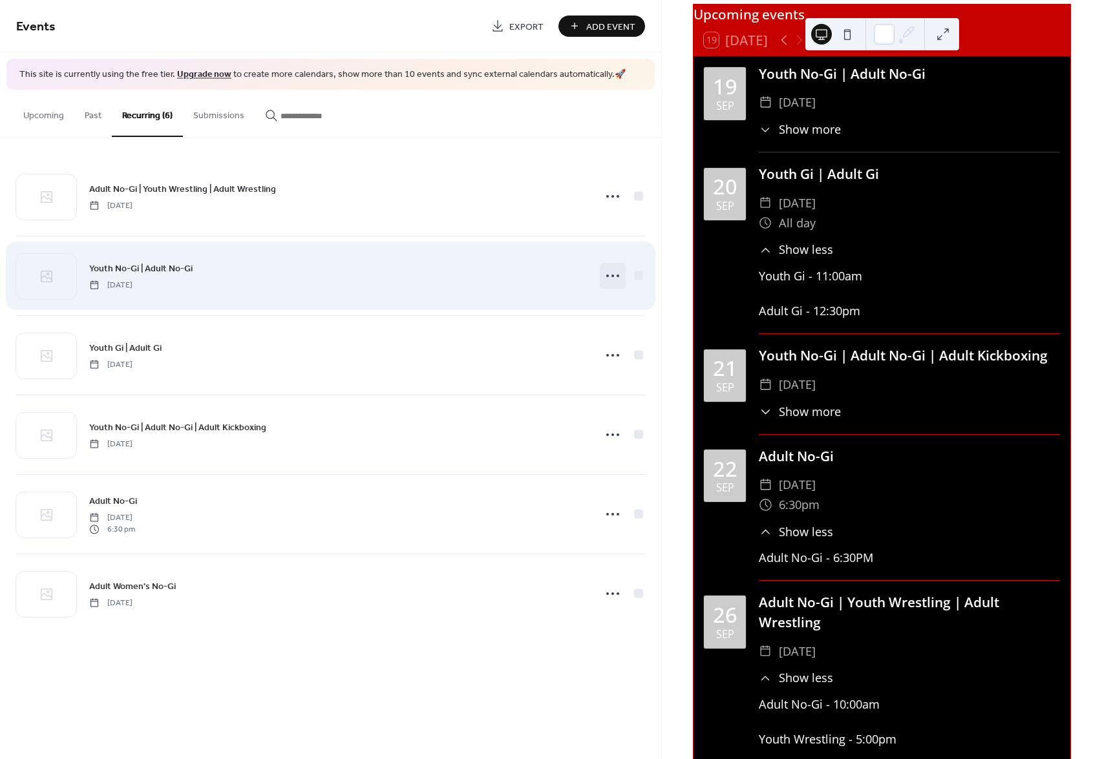
click at [609, 277] on icon at bounding box center [612, 276] width 21 height 21
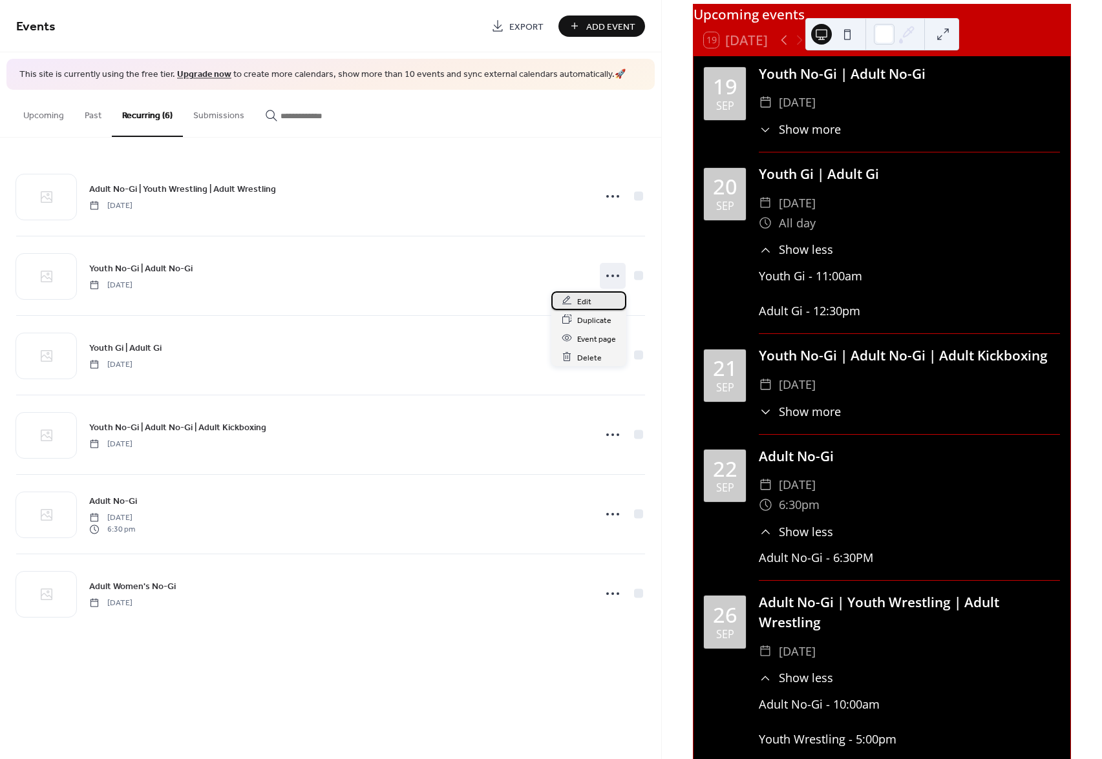
click at [595, 300] on div "Edit" at bounding box center [588, 300] width 75 height 19
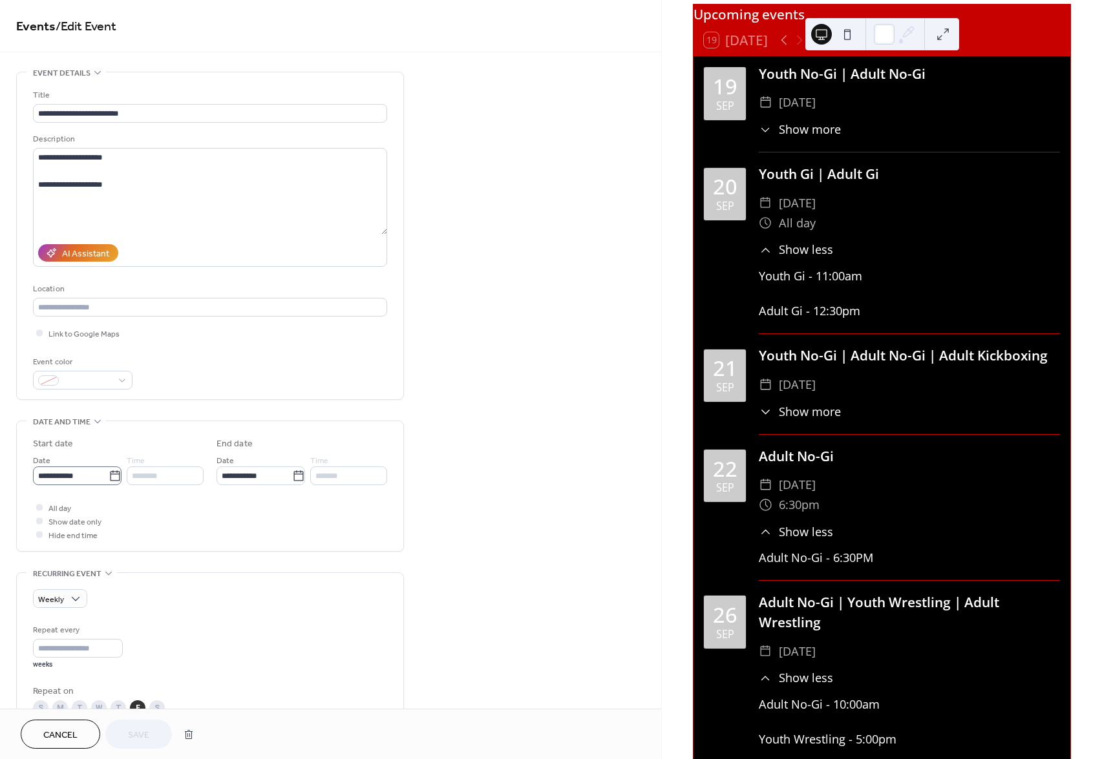
click at [111, 476] on icon at bounding box center [115, 476] width 13 height 13
click at [109, 476] on input "**********" at bounding box center [71, 476] width 76 height 19
click at [117, 613] on td "24" at bounding box center [113, 611] width 21 height 19
type input "**********"
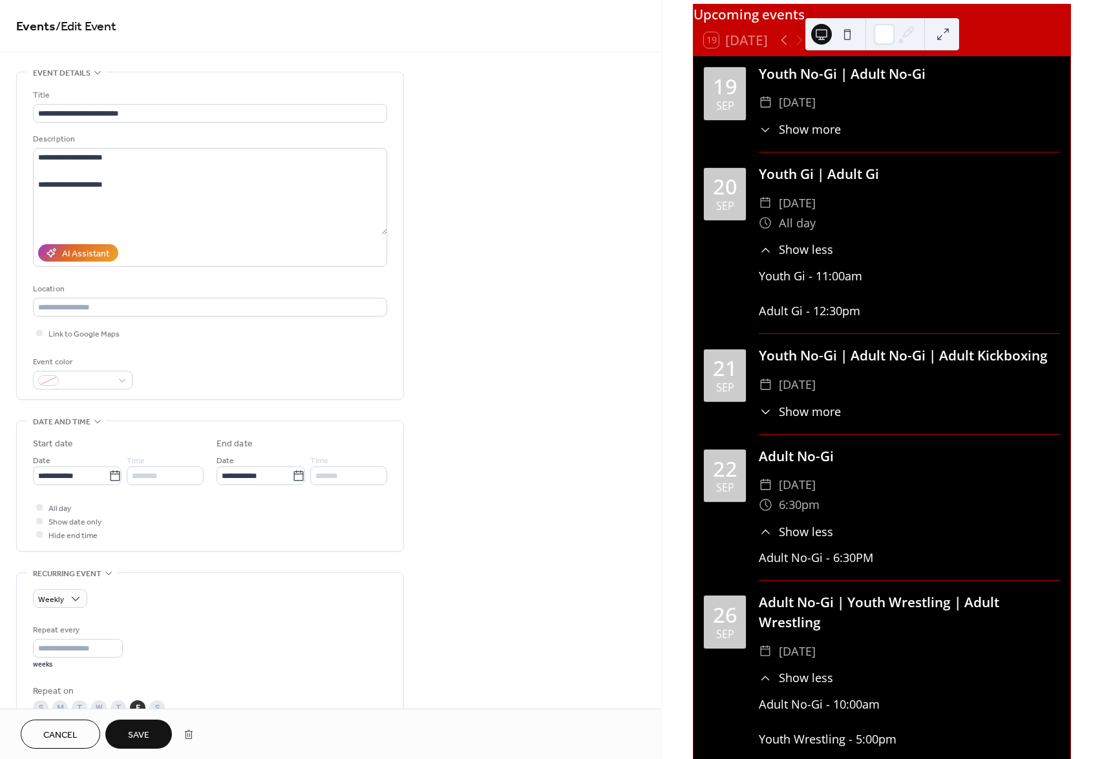
click at [132, 730] on span "Save" at bounding box center [138, 736] width 21 height 14
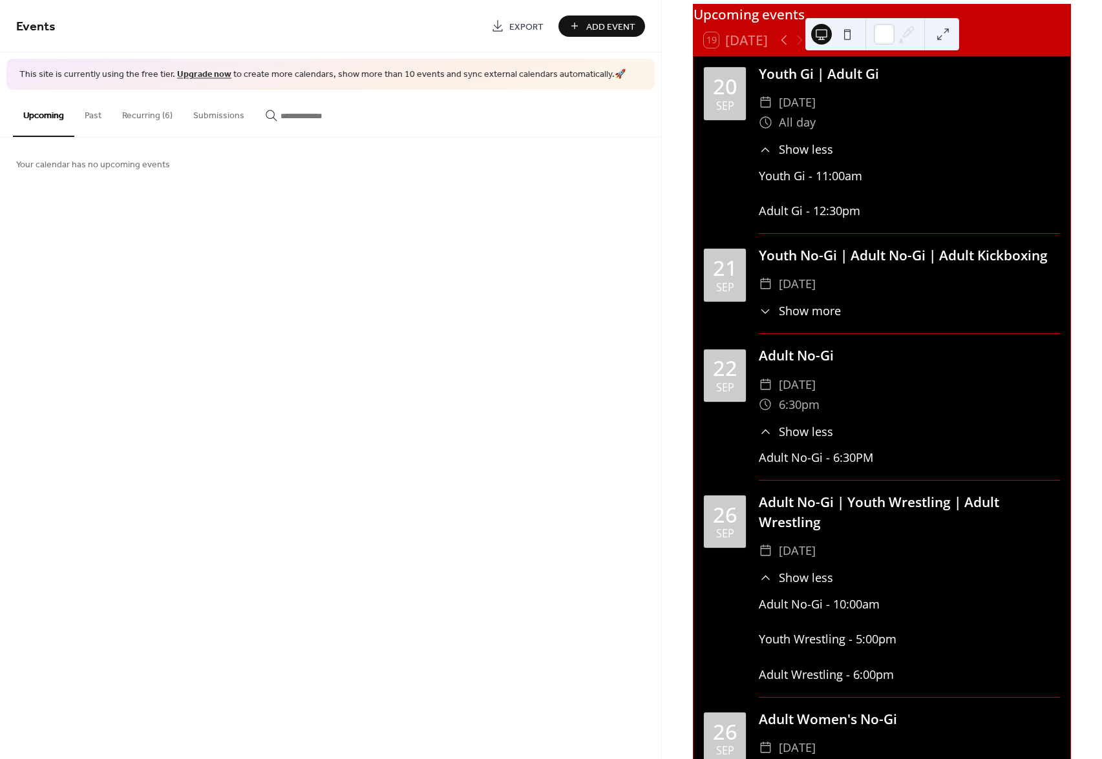
click at [143, 117] on button "Recurring (6)" at bounding box center [147, 113] width 71 height 46
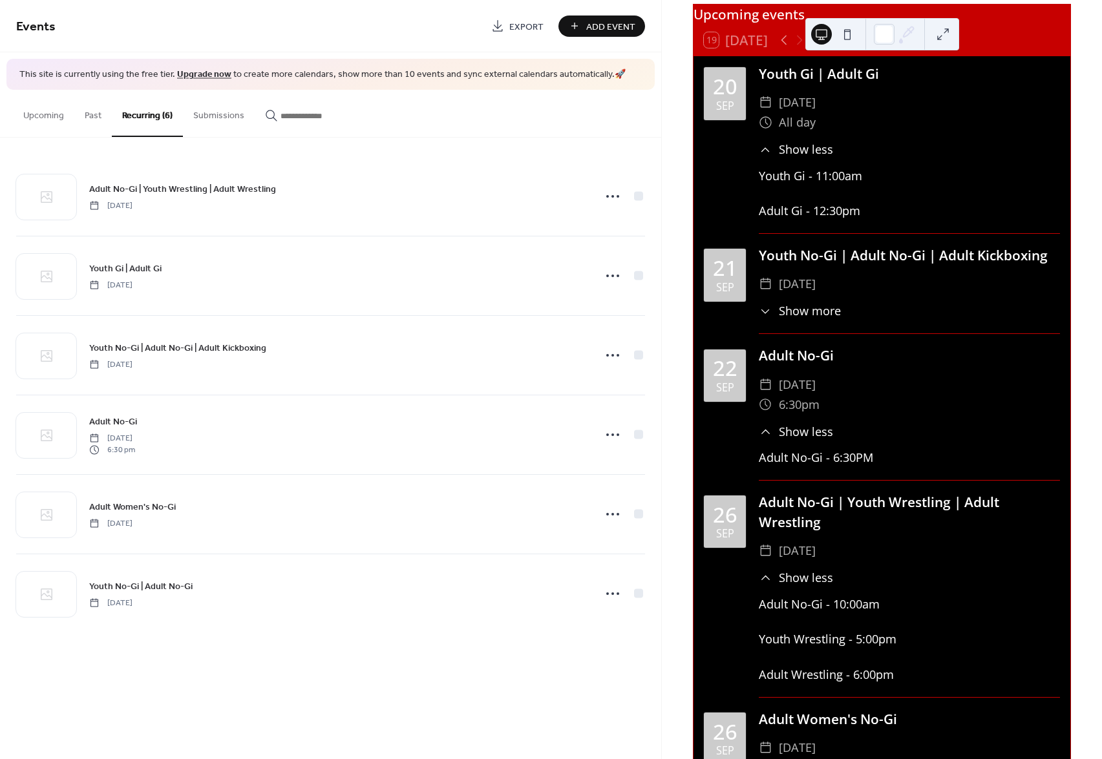
click at [587, 28] on span "Add Event" at bounding box center [610, 27] width 49 height 14
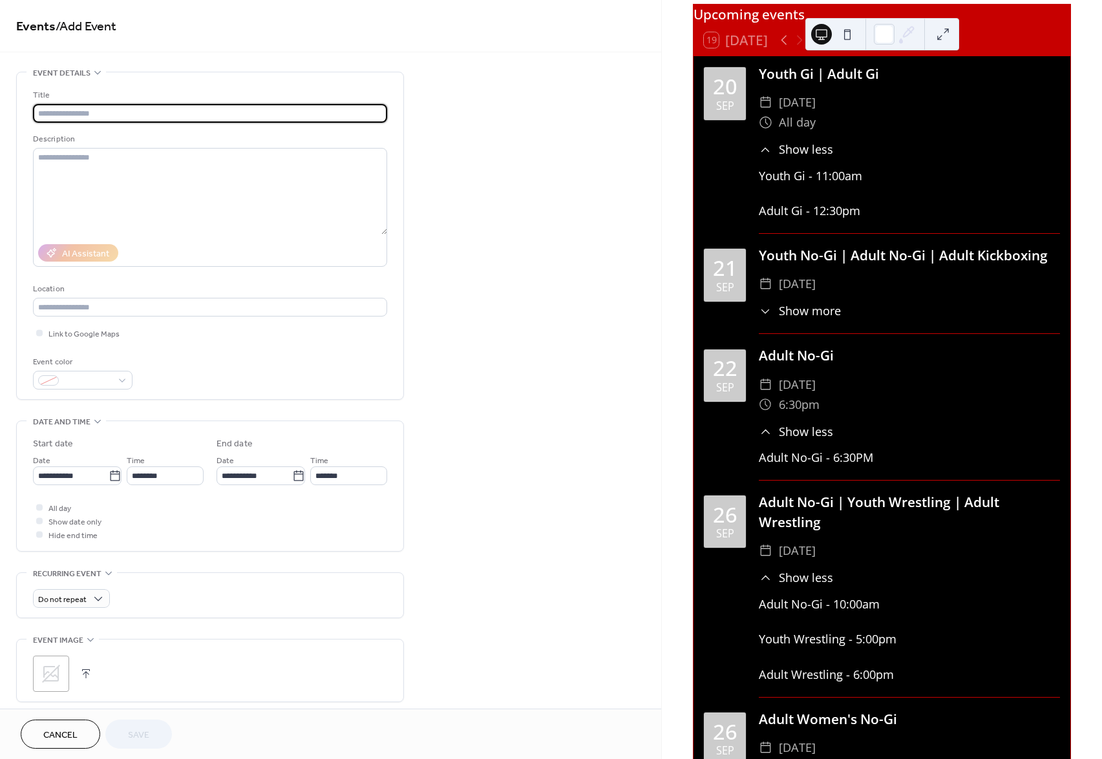
click at [212, 107] on input "text" at bounding box center [210, 113] width 354 height 19
type input "**********"
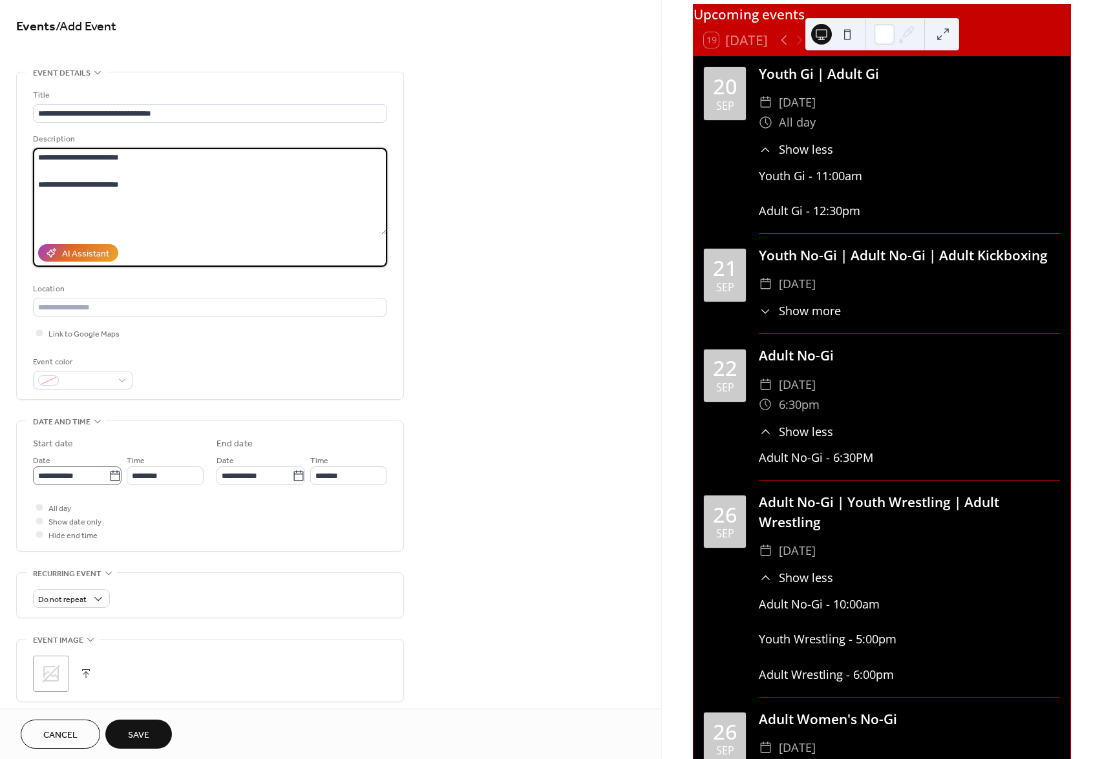
type textarea "**********"
click at [111, 478] on icon at bounding box center [115, 476] width 13 height 13
click at [109, 478] on input "**********" at bounding box center [71, 476] width 76 height 19
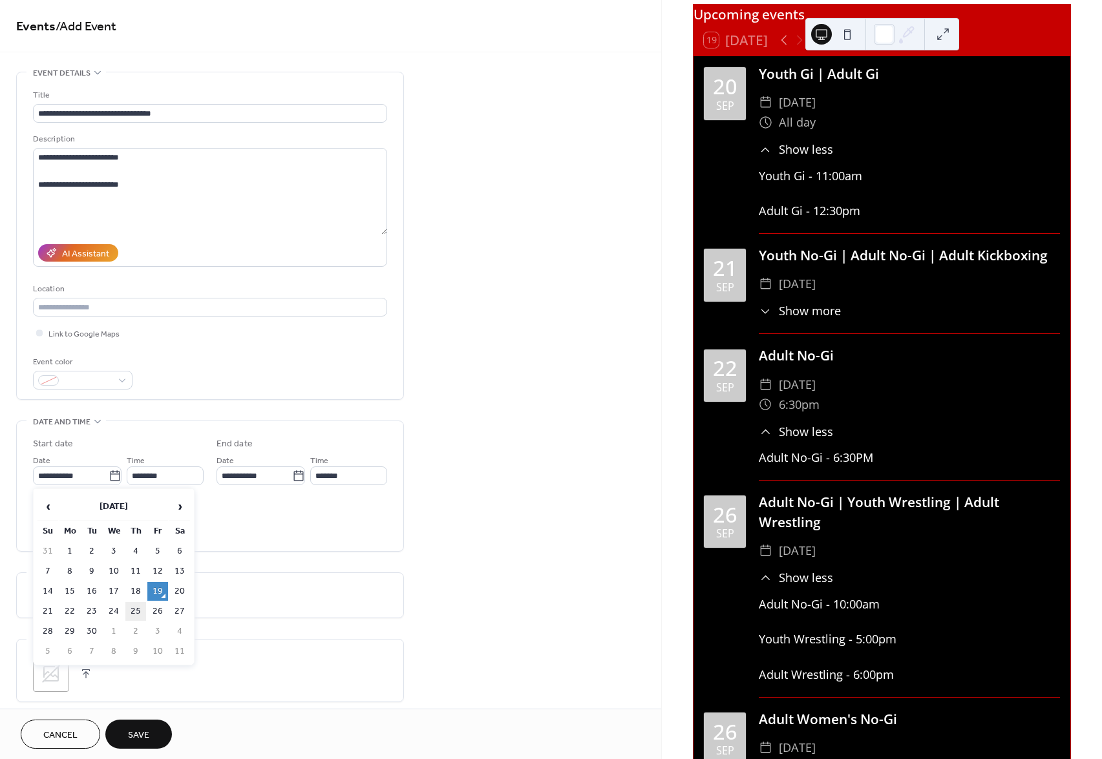
click at [134, 607] on td "25" at bounding box center [135, 611] width 21 height 19
type input "**********"
click at [63, 522] on span "Show date only" at bounding box center [74, 523] width 53 height 14
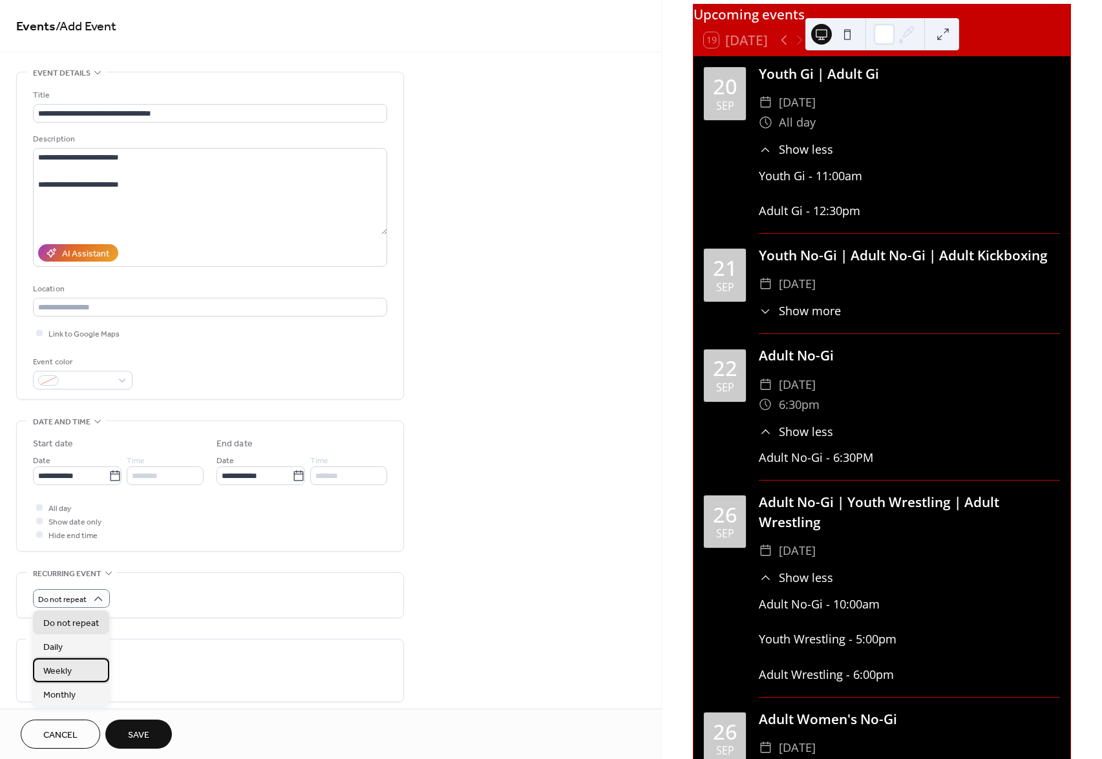
click at [87, 664] on div "Weekly" at bounding box center [71, 671] width 76 height 24
click at [136, 732] on span "Save" at bounding box center [138, 736] width 21 height 14
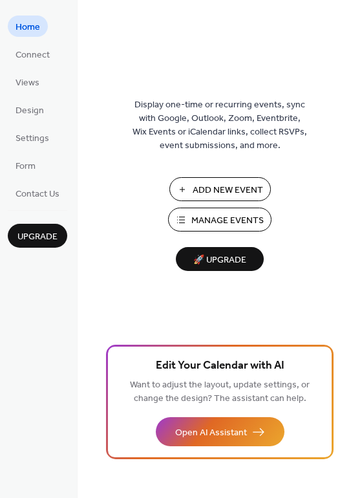
click at [215, 214] on span "Manage Events" at bounding box center [227, 221] width 72 height 14
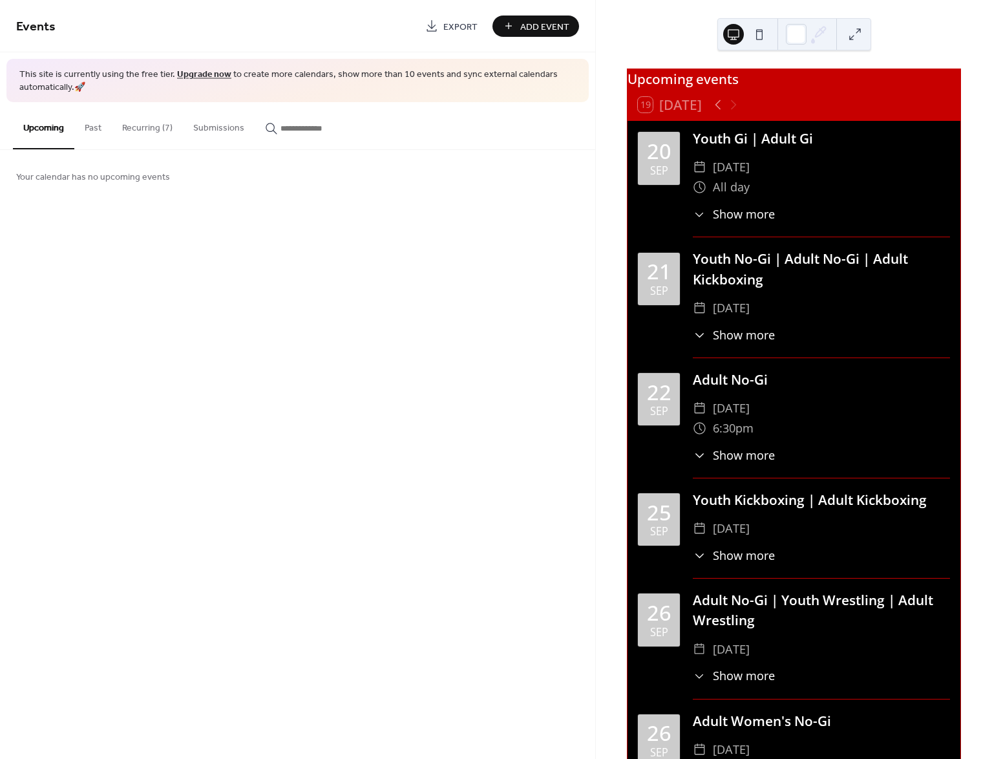
click at [147, 130] on button "Recurring (7)" at bounding box center [147, 125] width 71 height 46
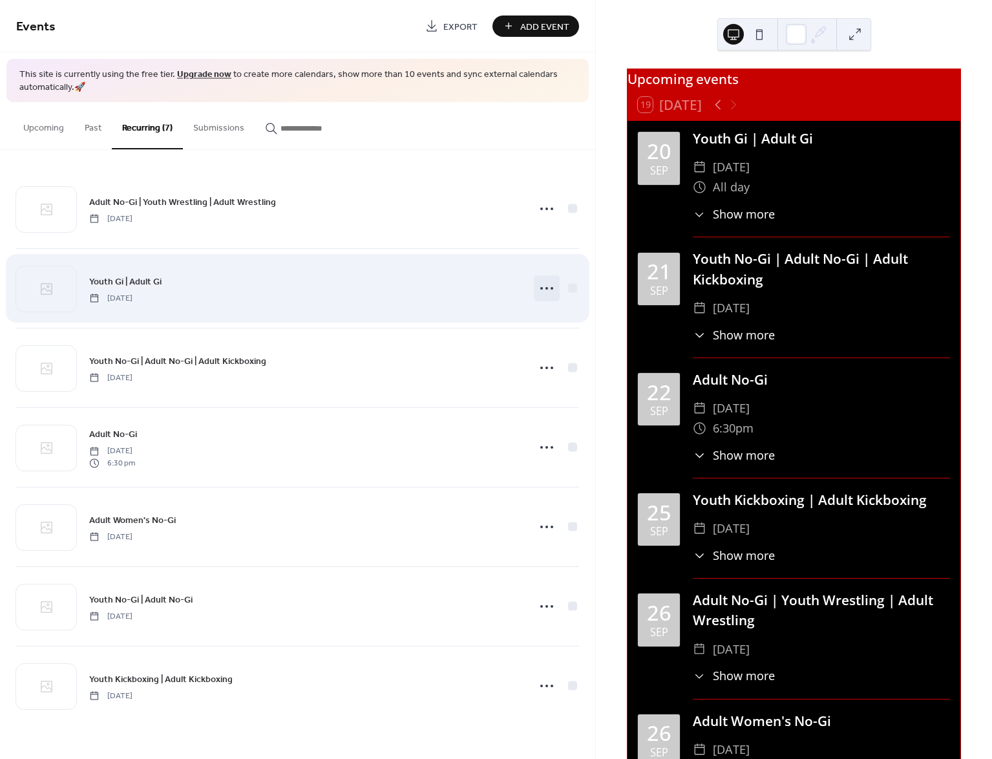
click at [545, 289] on icon at bounding box center [546, 288] width 21 height 21
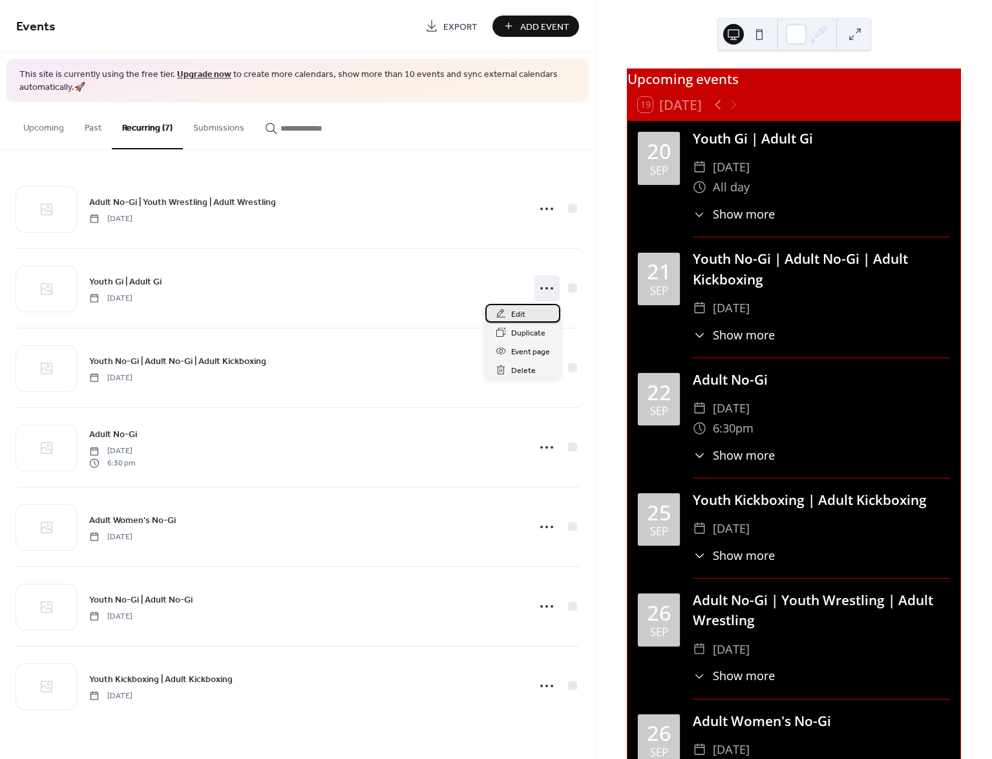
click at [523, 308] on span "Edit" at bounding box center [518, 315] width 14 height 14
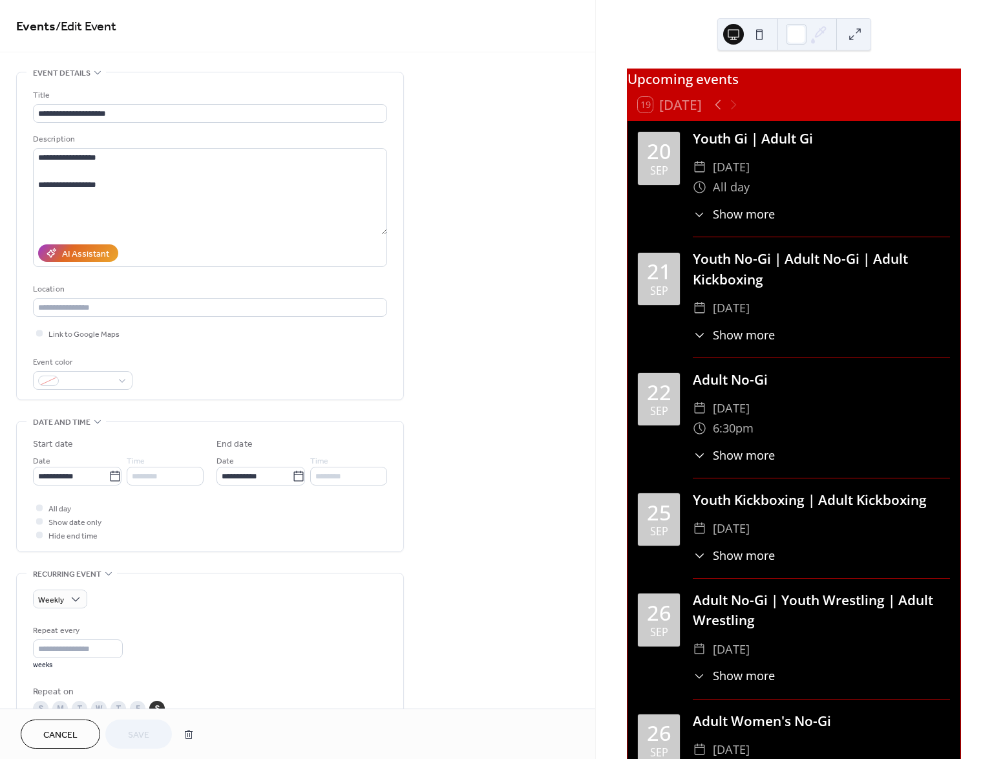
click at [56, 523] on span "Show date only" at bounding box center [74, 523] width 53 height 14
click at [48, 522] on span "Show date only" at bounding box center [74, 523] width 53 height 14
click at [40, 520] on div at bounding box center [39, 521] width 6 height 6
click at [501, 534] on div "**********" at bounding box center [297, 580] width 595 height 1017
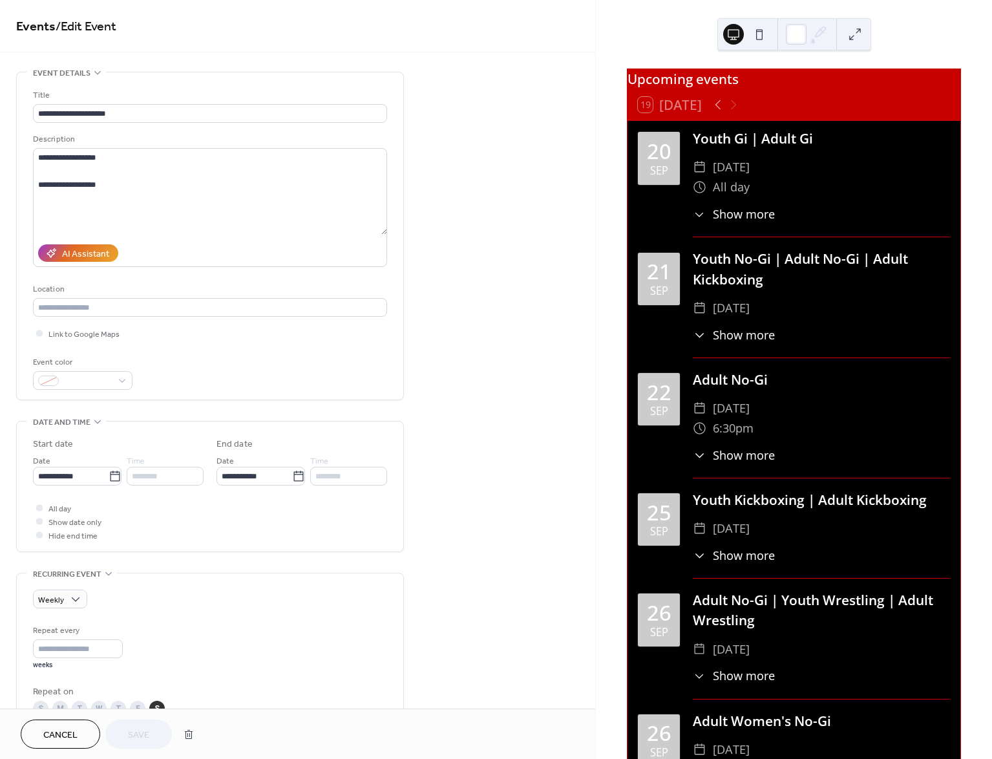
click at [39, 522] on div at bounding box center [39, 521] width 6 height 6
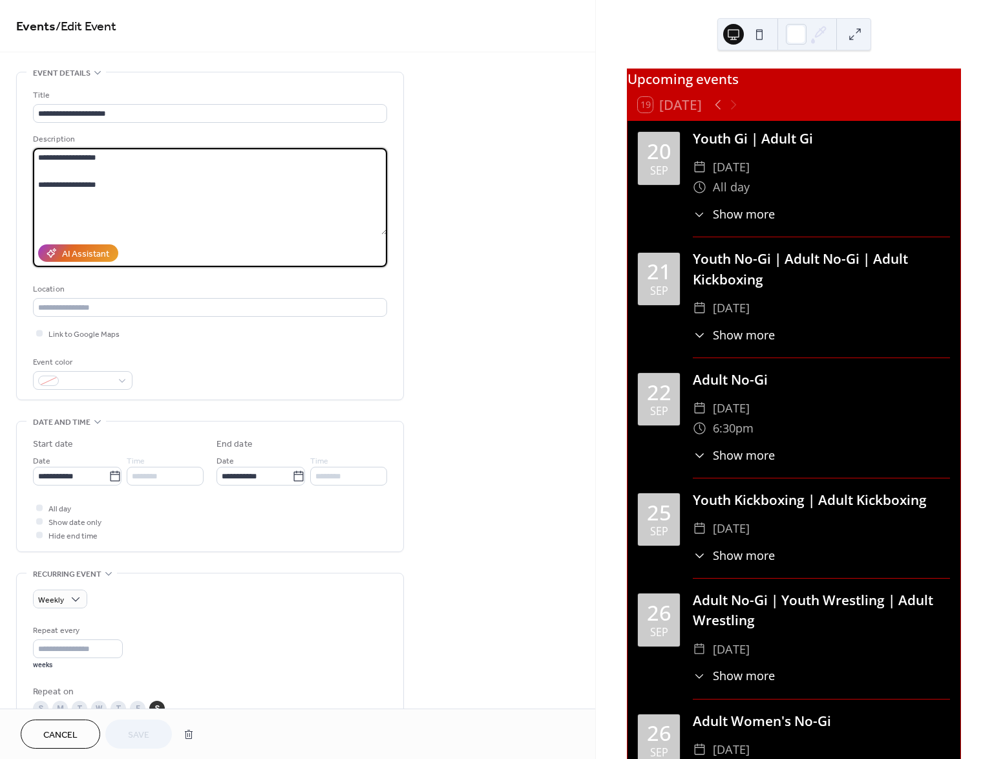
click at [213, 202] on textarea "**********" at bounding box center [210, 191] width 354 height 87
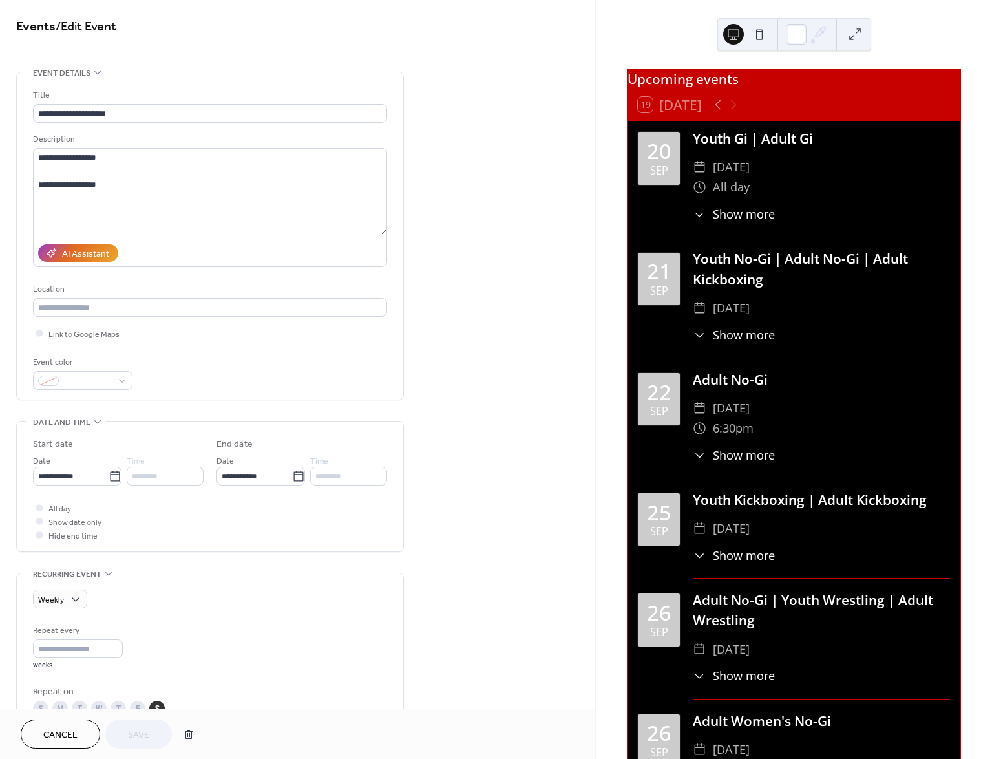
click at [73, 525] on span "Show date only" at bounding box center [74, 523] width 53 height 14
click at [39, 522] on div at bounding box center [39, 521] width 6 height 6
click at [39, 504] on div at bounding box center [39, 507] width 6 height 6
click at [36, 522] on div at bounding box center [39, 521] width 6 height 6
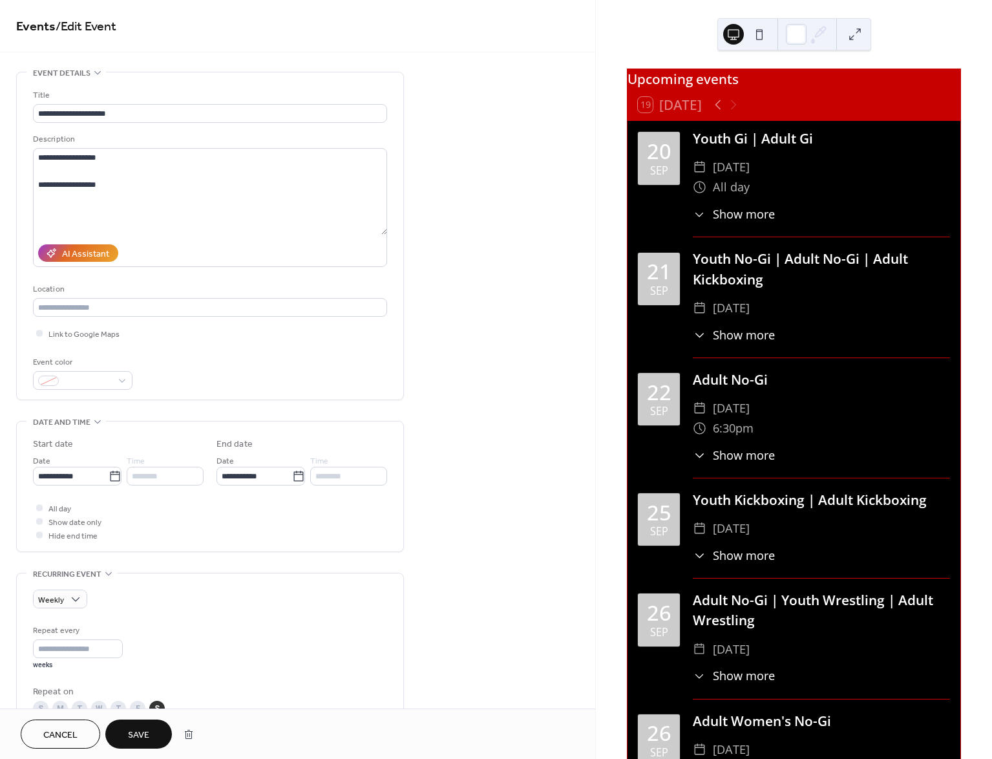
click at [147, 728] on span "Save" at bounding box center [138, 735] width 21 height 14
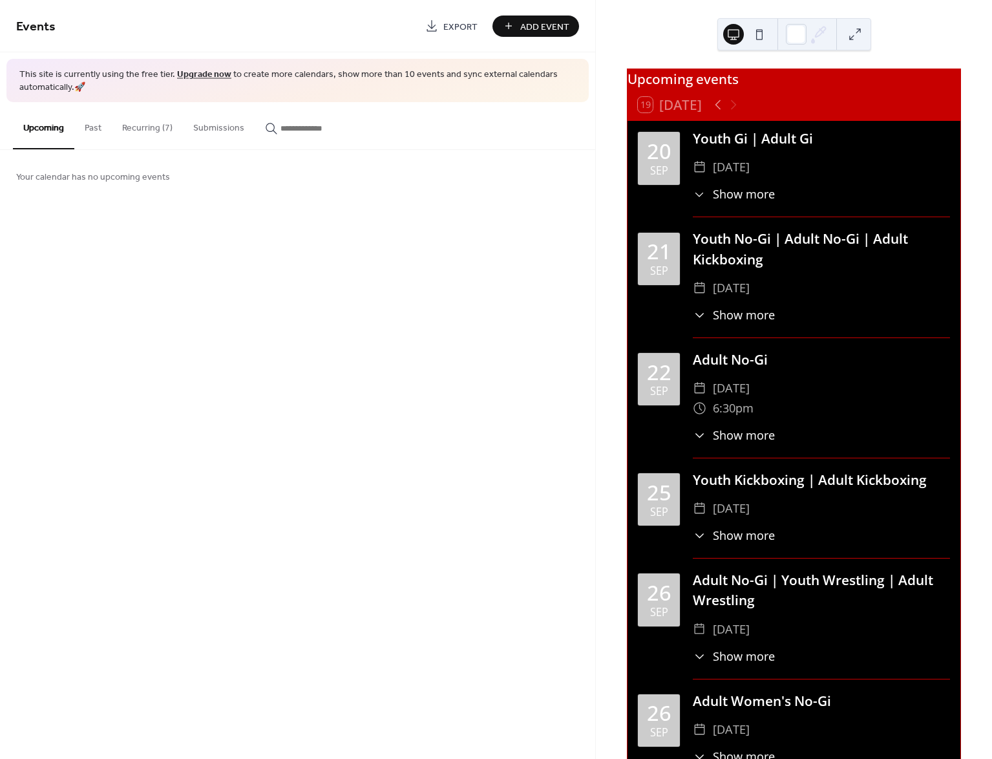
click at [160, 127] on button "Recurring (7)" at bounding box center [147, 125] width 71 height 46
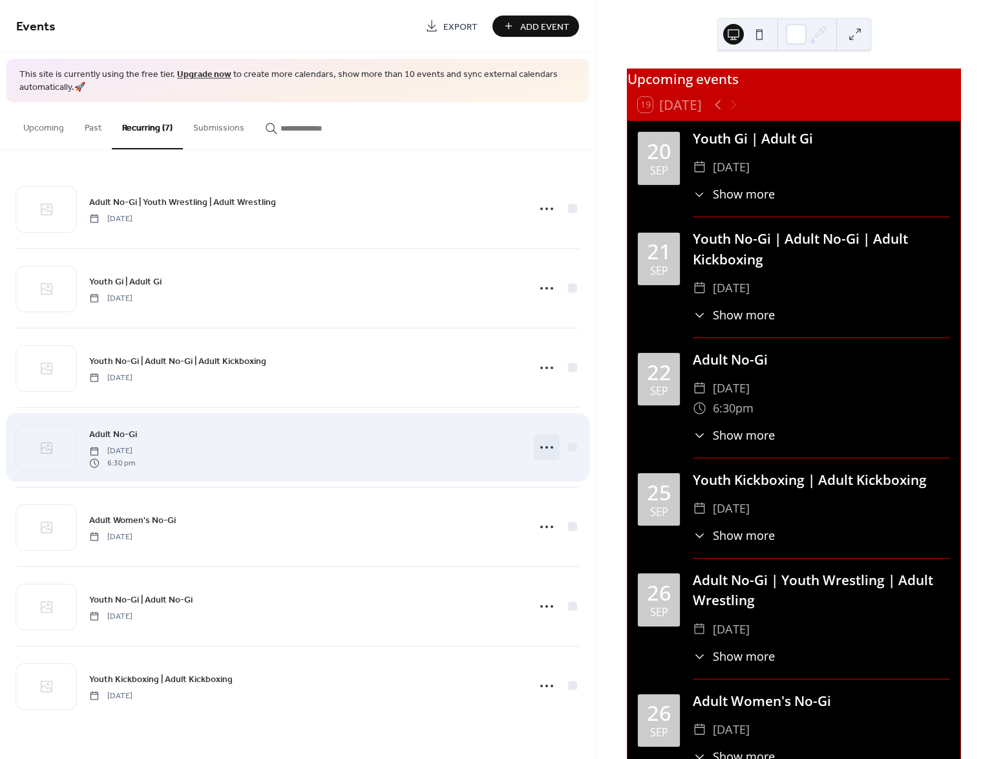
click at [536, 445] on icon at bounding box center [546, 447] width 21 height 21
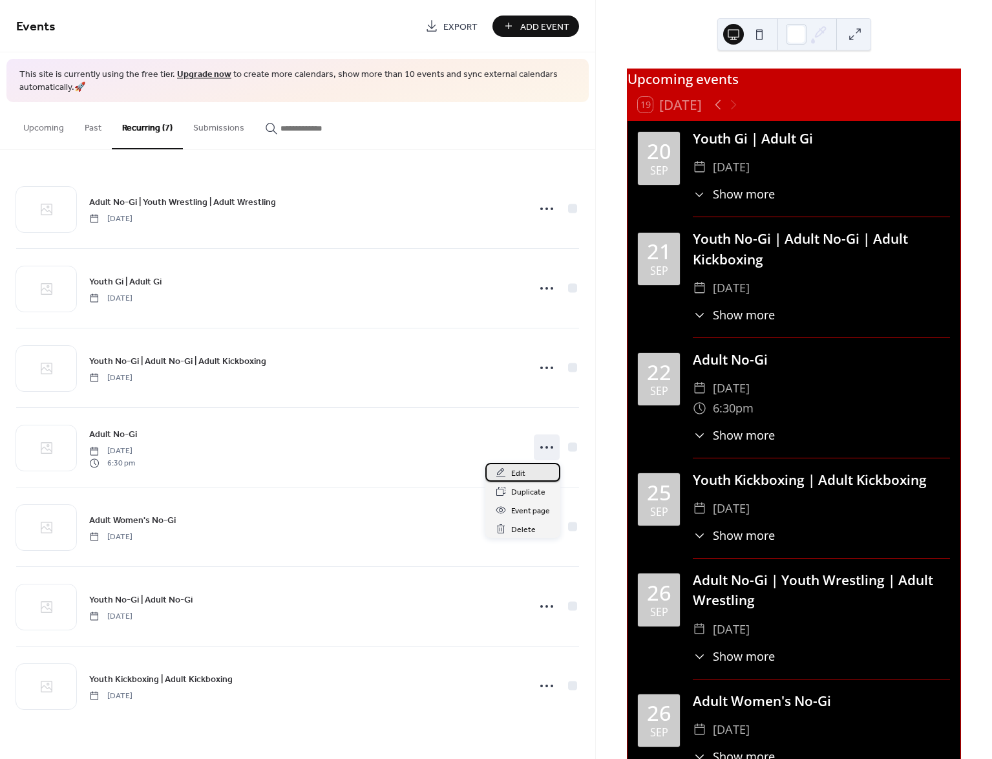
click at [514, 469] on span "Edit" at bounding box center [518, 474] width 14 height 14
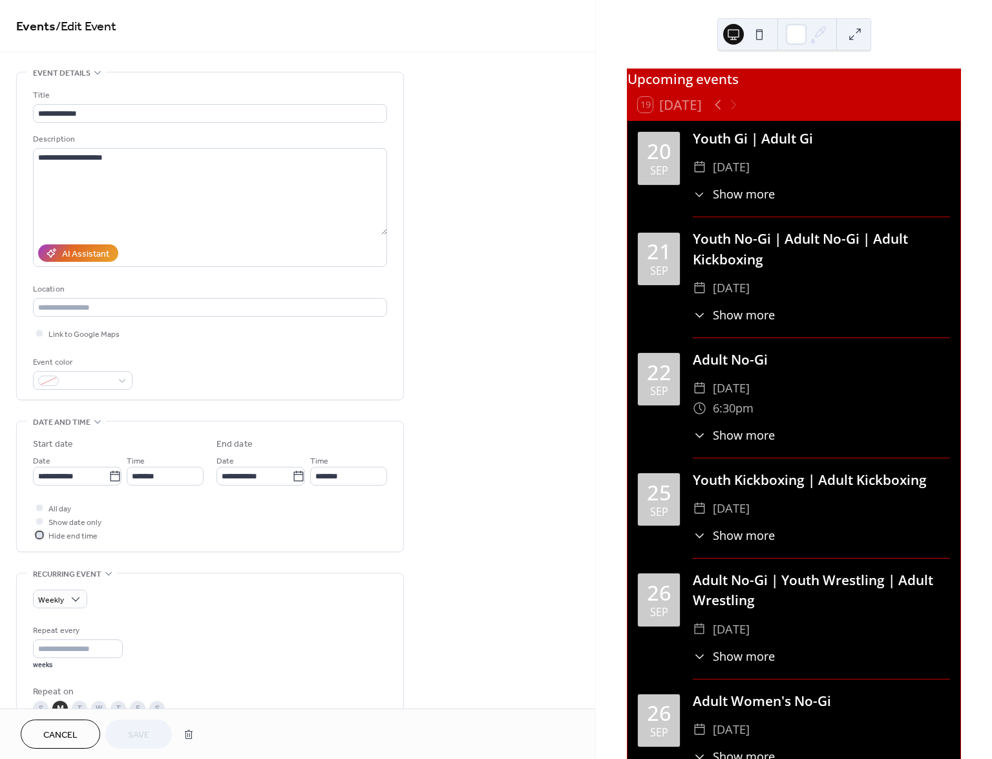
click at [39, 534] on icon at bounding box center [39, 535] width 4 height 4
click at [42, 521] on div at bounding box center [39, 521] width 6 height 6
click at [138, 739] on span "Save" at bounding box center [138, 735] width 21 height 14
